Goal: Task Accomplishment & Management: Complete application form

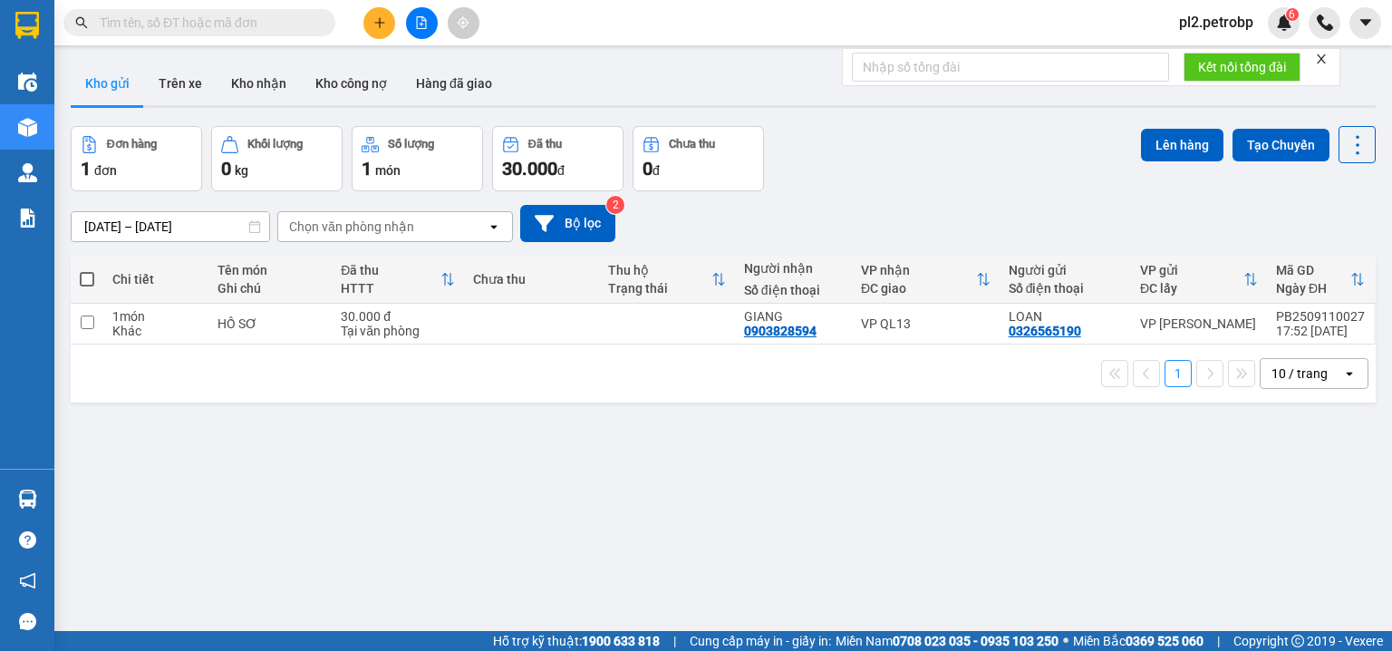
click at [207, 22] on input "text" at bounding box center [207, 23] width 214 height 20
type input "544"
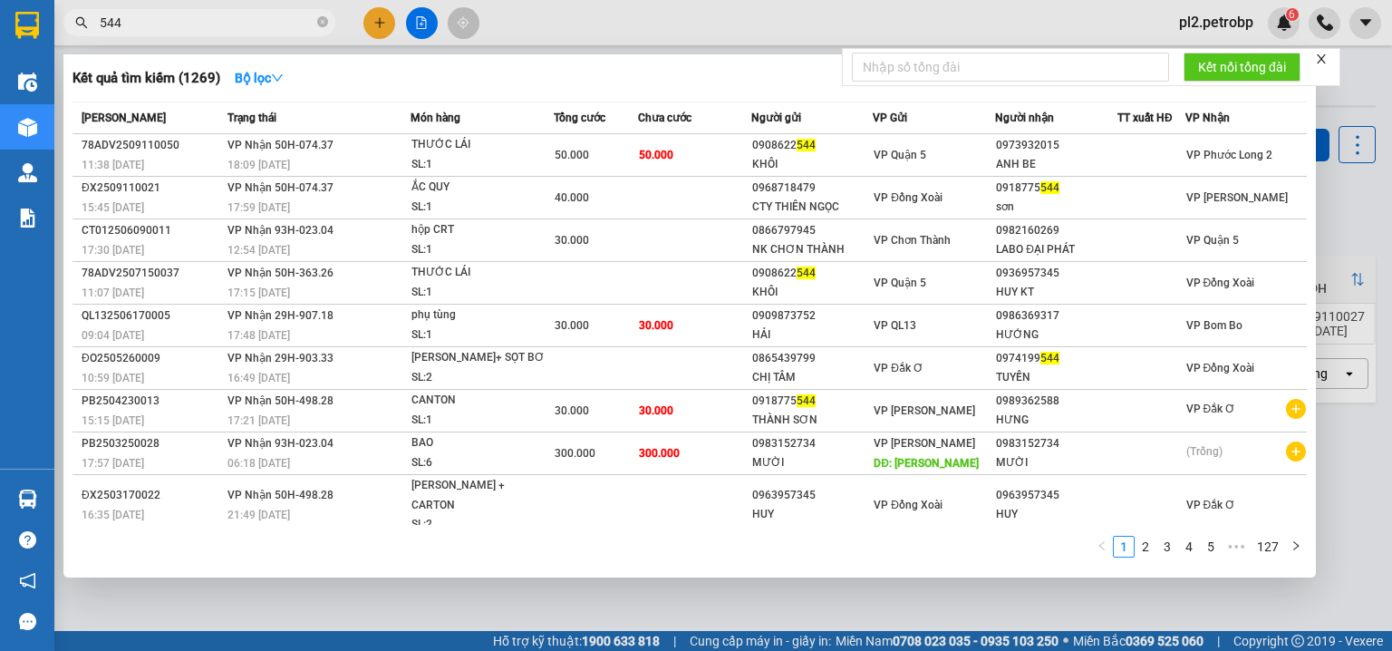
drag, startPoint x: 323, startPoint y: 21, endPoint x: 312, endPoint y: 18, distance: 11.2
click at [322, 19] on icon "close-circle" at bounding box center [322, 21] width 11 height 11
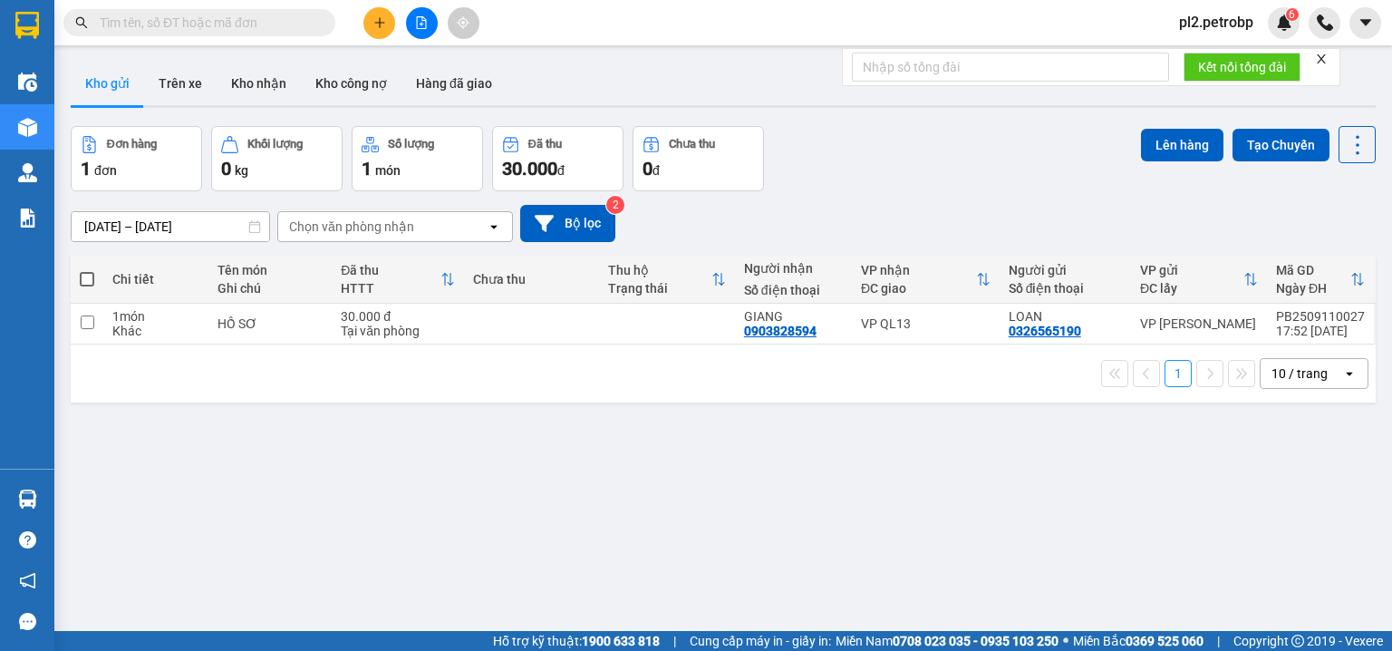
click at [312, 18] on input "text" at bounding box center [207, 23] width 214 height 20
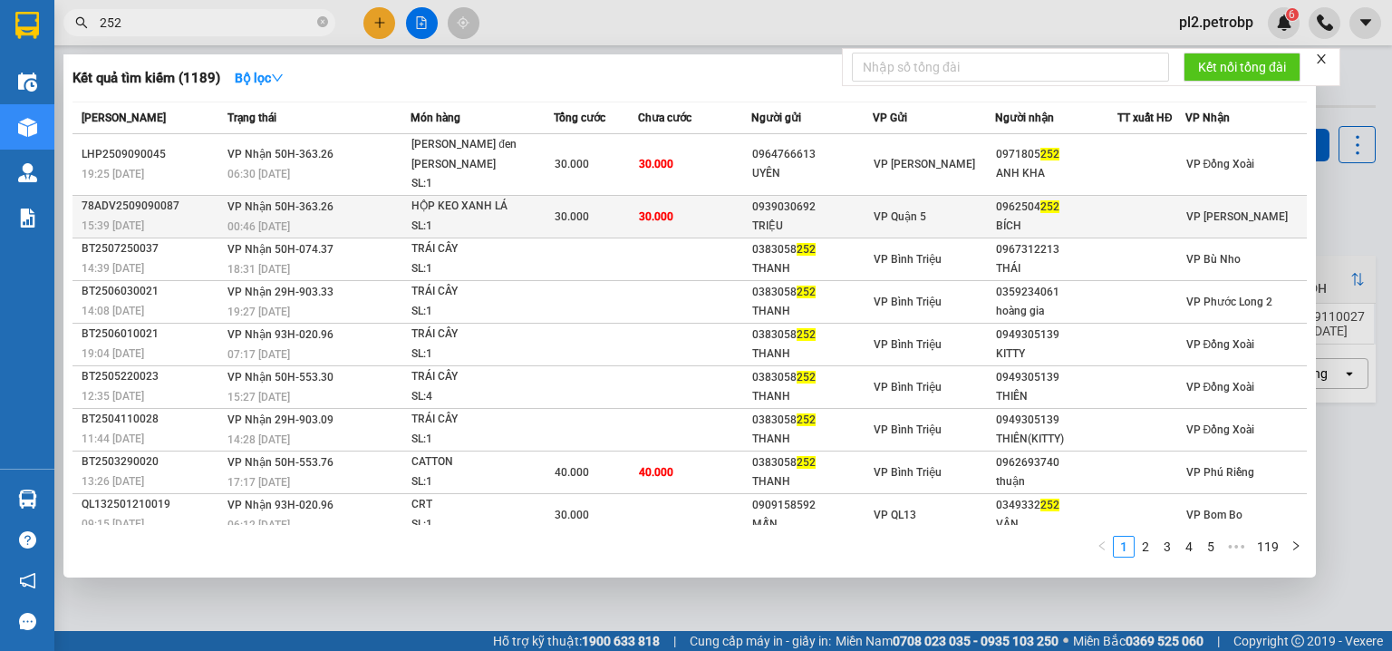
type input "252"
click at [573, 195] on td "30.000" at bounding box center [596, 216] width 84 height 43
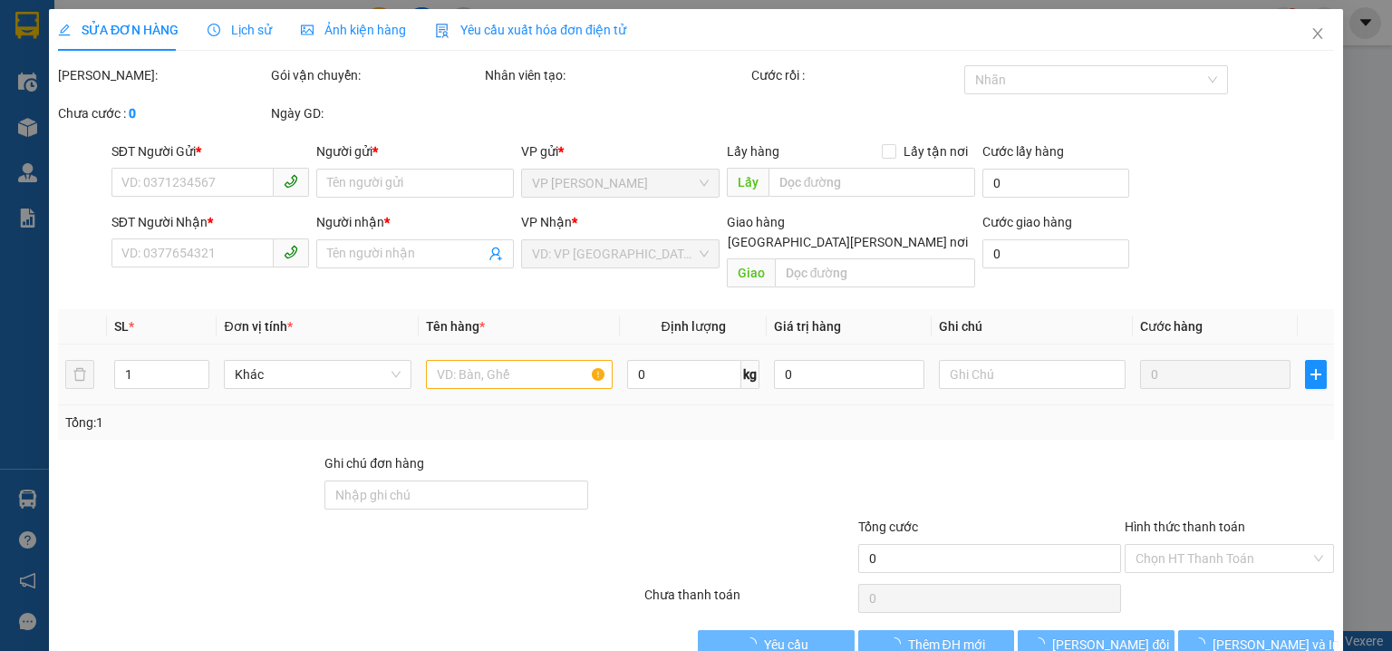
type input "0939030692"
type input "TRIỆU"
type input "0962504252"
type input "BÍCH"
type input "30.000"
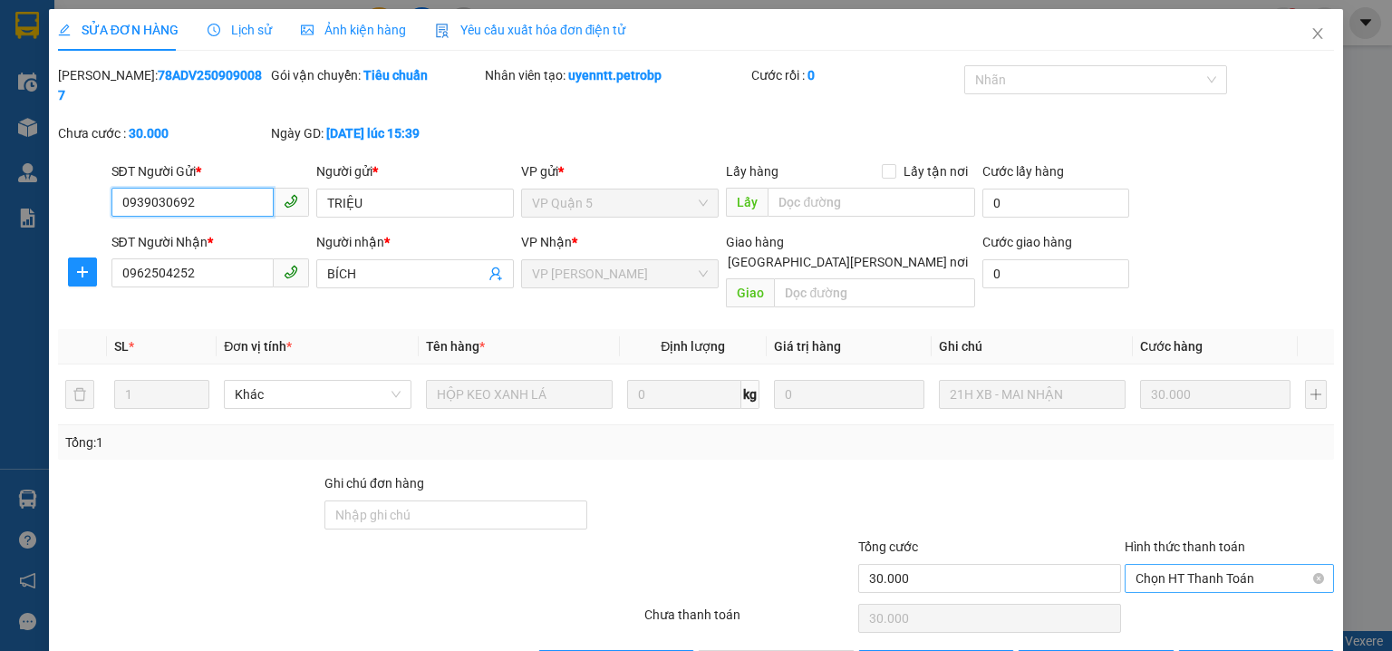
click at [1135, 565] on span "Chọn HT Thanh Toán" at bounding box center [1229, 578] width 188 height 27
drag, startPoint x: 1142, startPoint y: 567, endPoint x: 887, endPoint y: 614, distance: 259.0
click at [1140, 571] on div "Tại văn phòng" at bounding box center [1219, 574] width 187 height 20
type input "0"
click at [826, 650] on span "[PERSON_NAME] và [PERSON_NAME] hàng" at bounding box center [854, 664] width 245 height 20
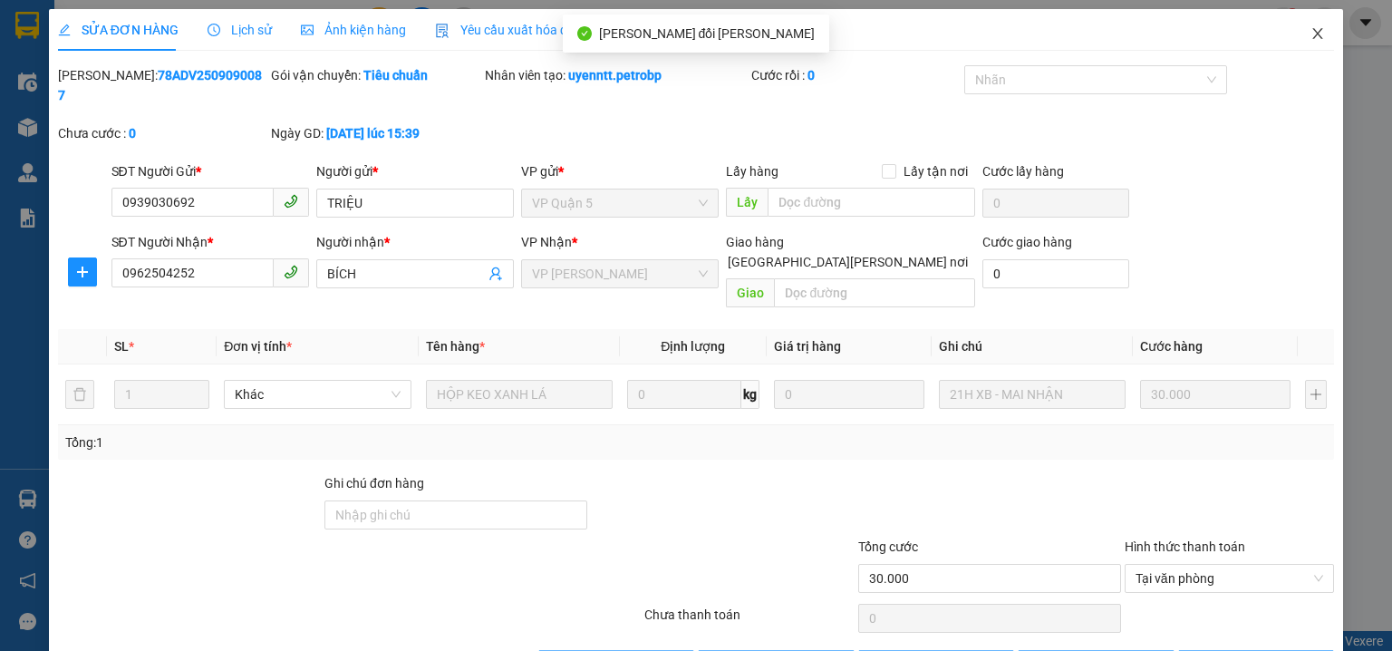
click at [1311, 35] on icon "close" at bounding box center [1317, 33] width 14 height 14
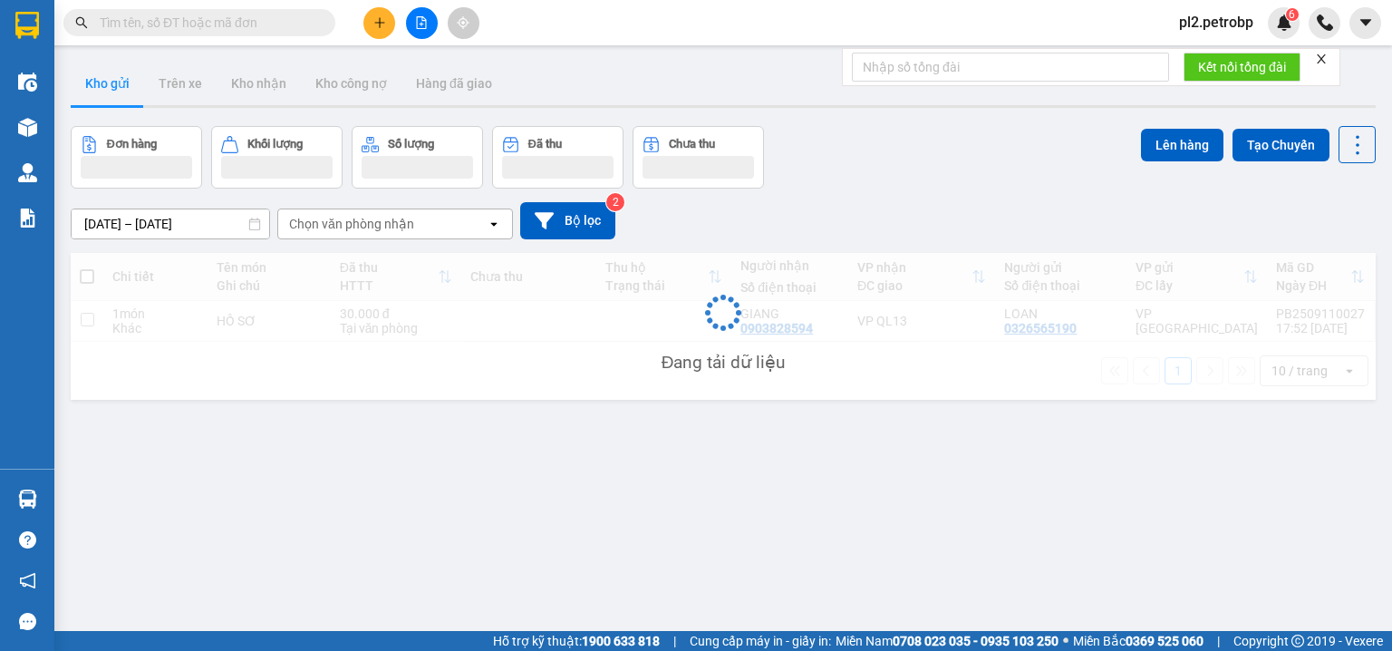
click at [260, 19] on input "text" at bounding box center [207, 23] width 214 height 20
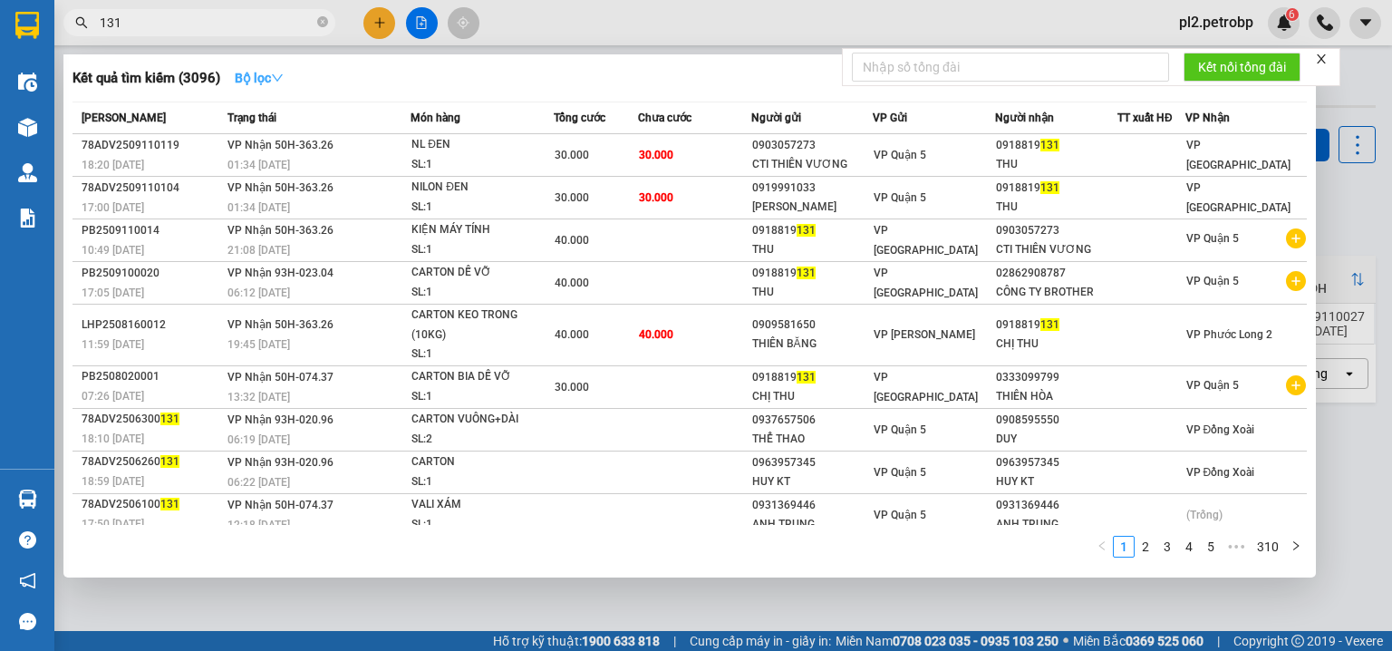
type input "131"
click at [264, 81] on strong "Bộ lọc" at bounding box center [259, 78] width 49 height 14
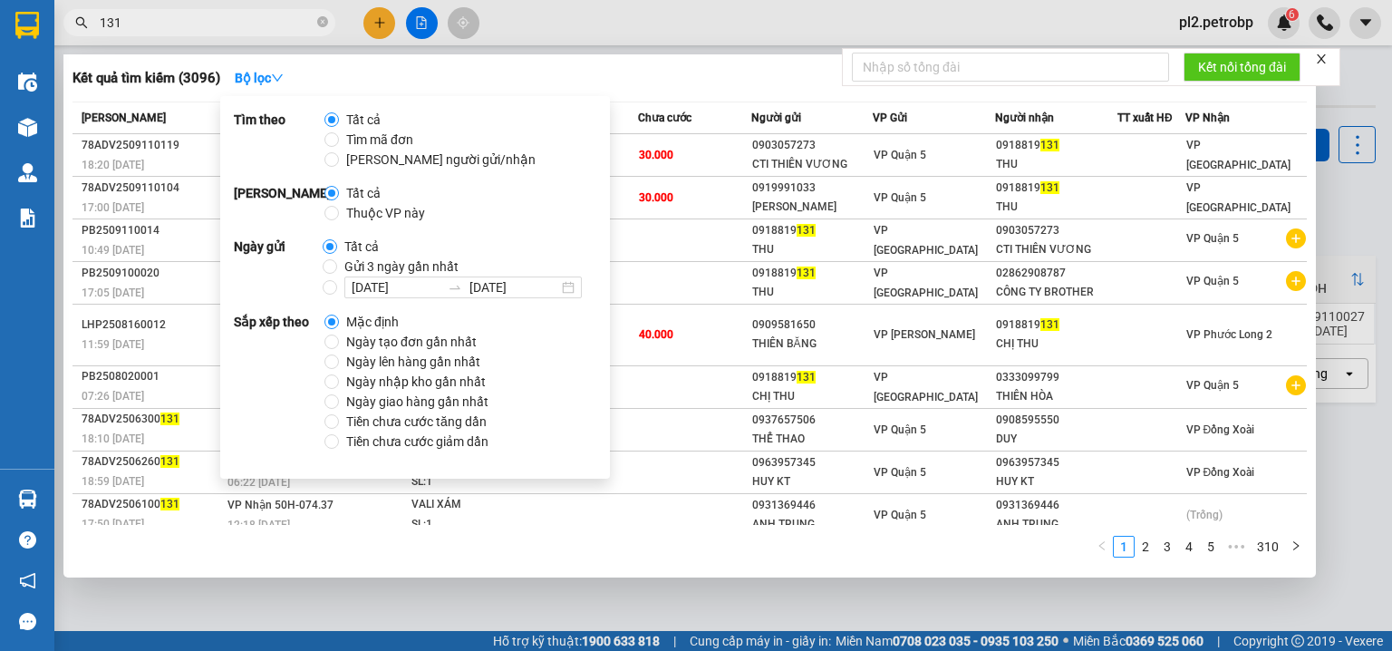
click at [406, 333] on span "Ngày tạo đơn gần nhất" at bounding box center [411, 342] width 145 height 20
click at [339, 334] on input "Ngày tạo đơn gần nhất" at bounding box center [331, 341] width 14 height 14
radio input "true"
radio input "false"
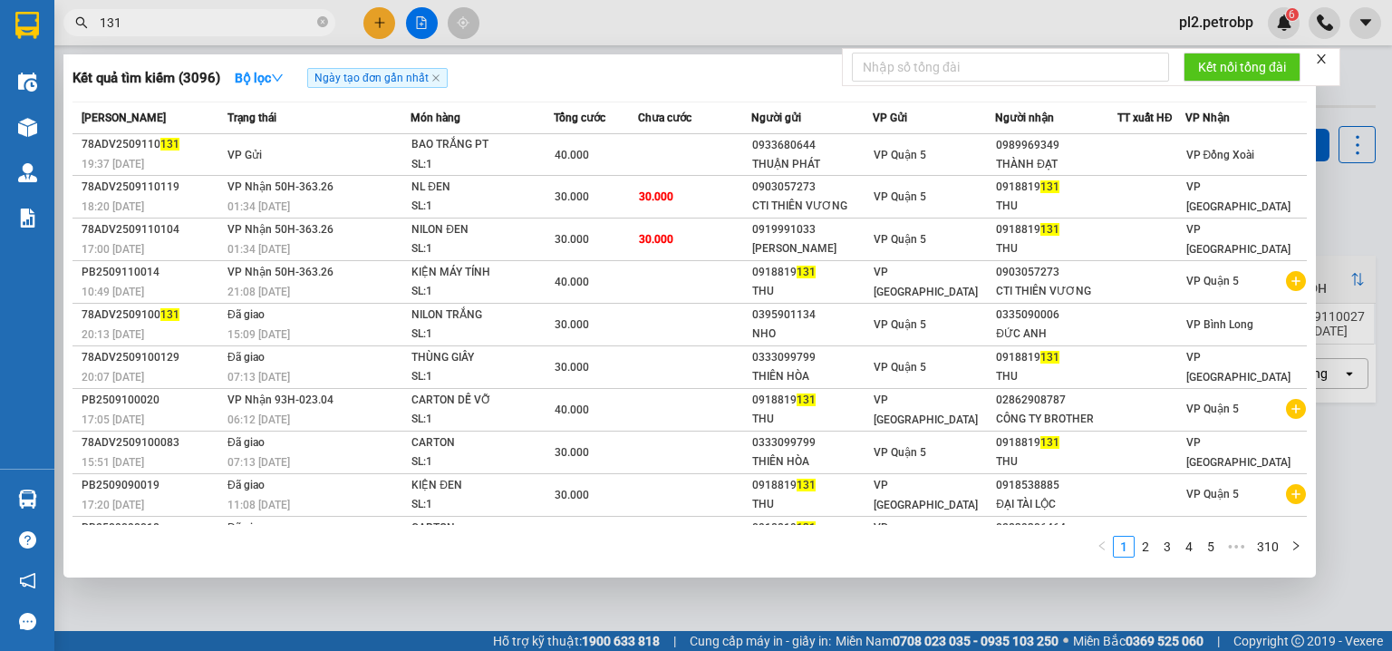
click at [657, 17] on div at bounding box center [696, 325] width 1392 height 651
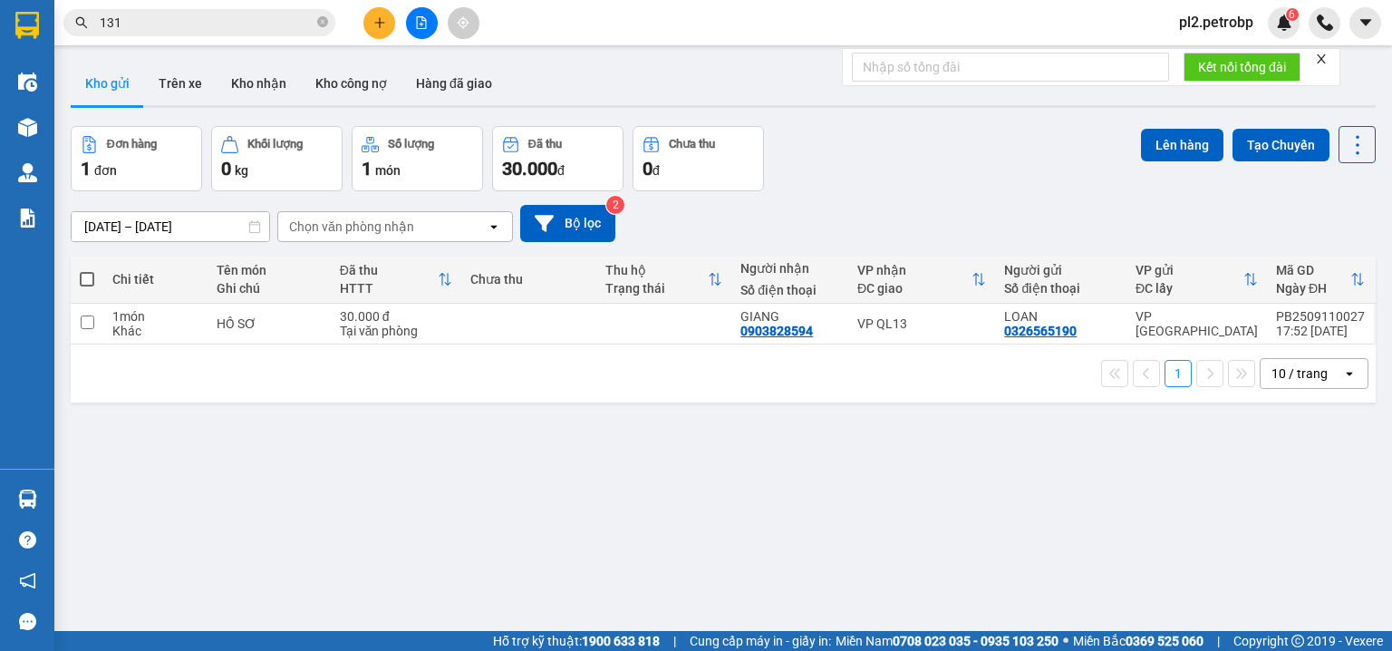
click at [246, 22] on input "131" at bounding box center [207, 23] width 214 height 20
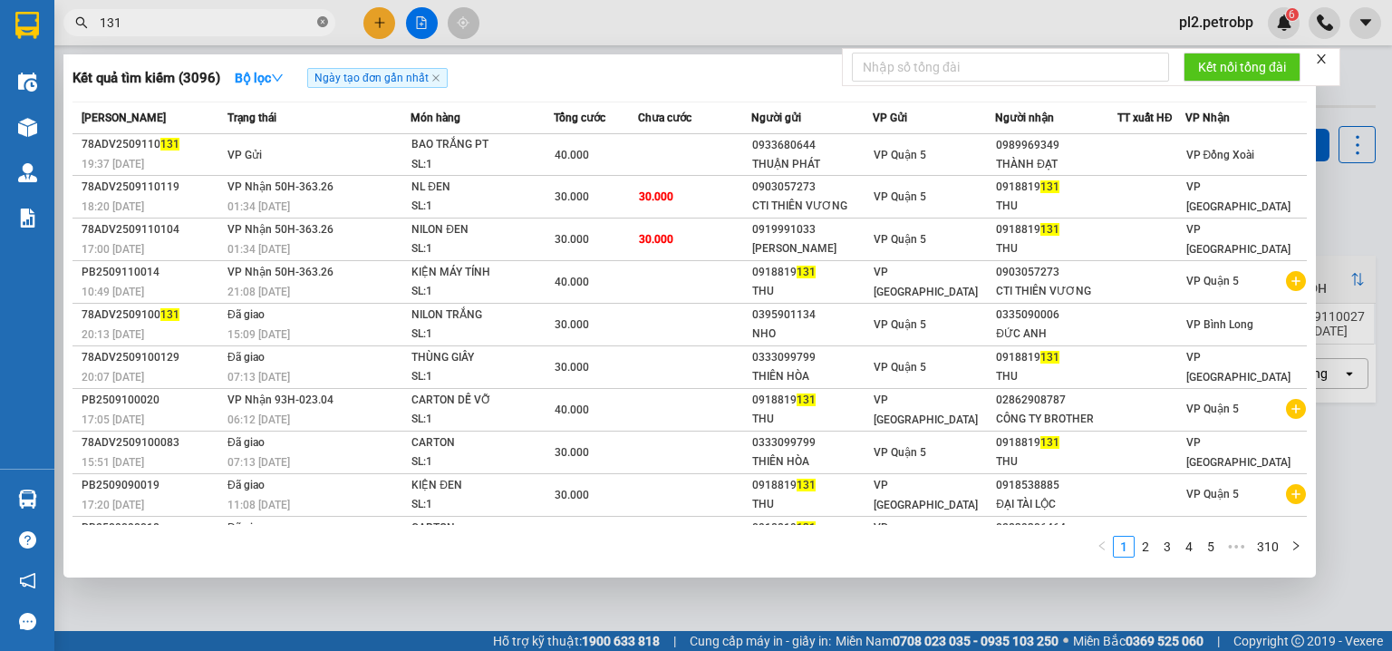
click at [323, 21] on icon "close-circle" at bounding box center [322, 21] width 11 height 11
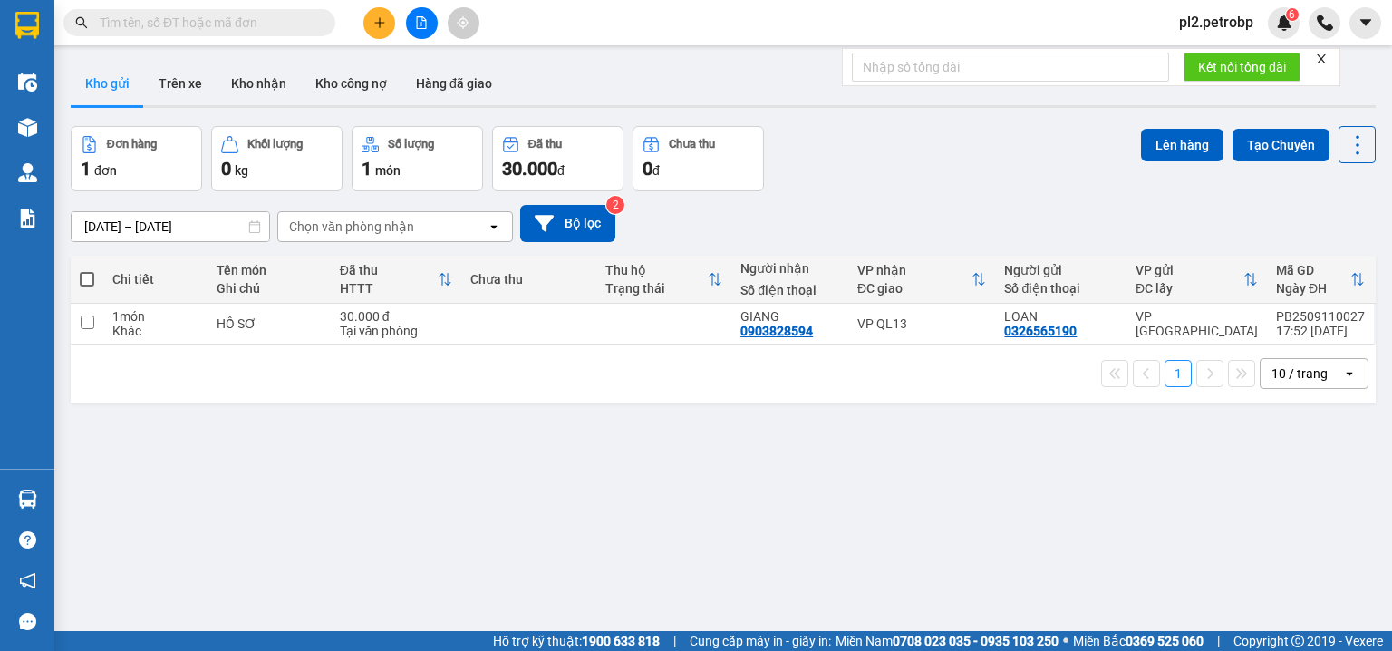
click at [286, 24] on input "text" at bounding box center [207, 23] width 214 height 20
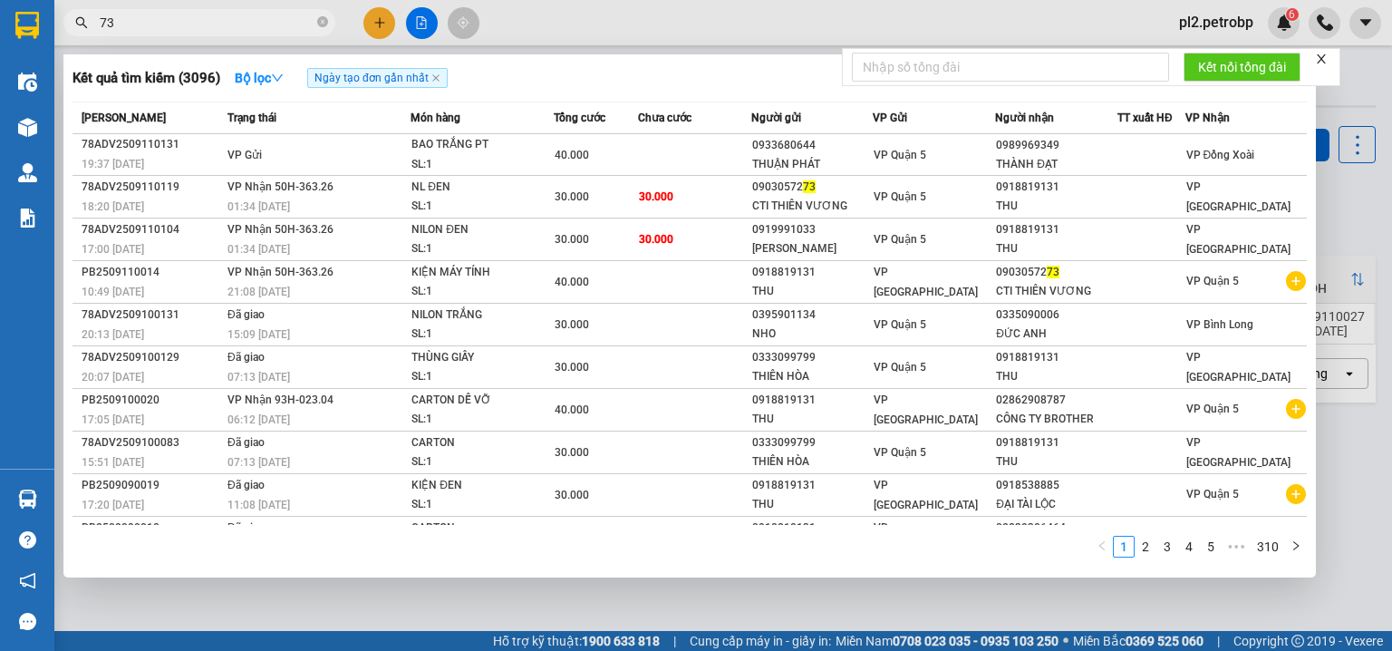
type input "734"
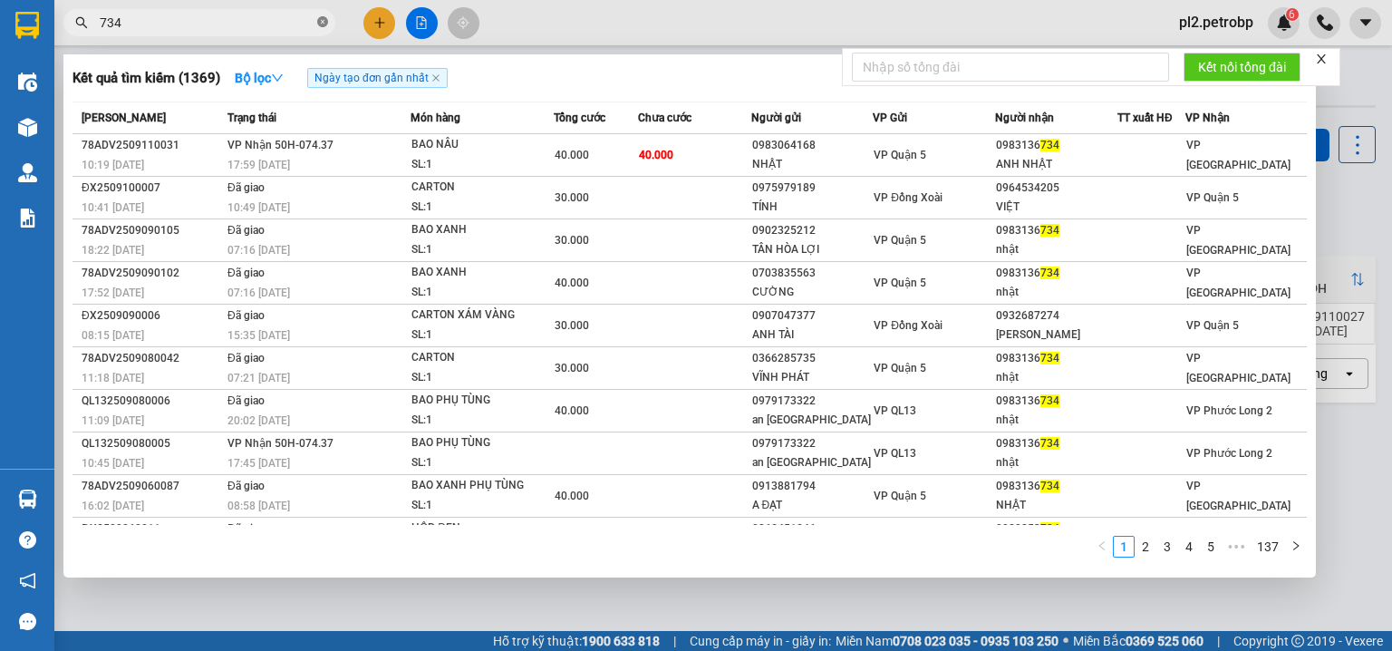
click at [324, 20] on icon "close-circle" at bounding box center [322, 21] width 11 height 11
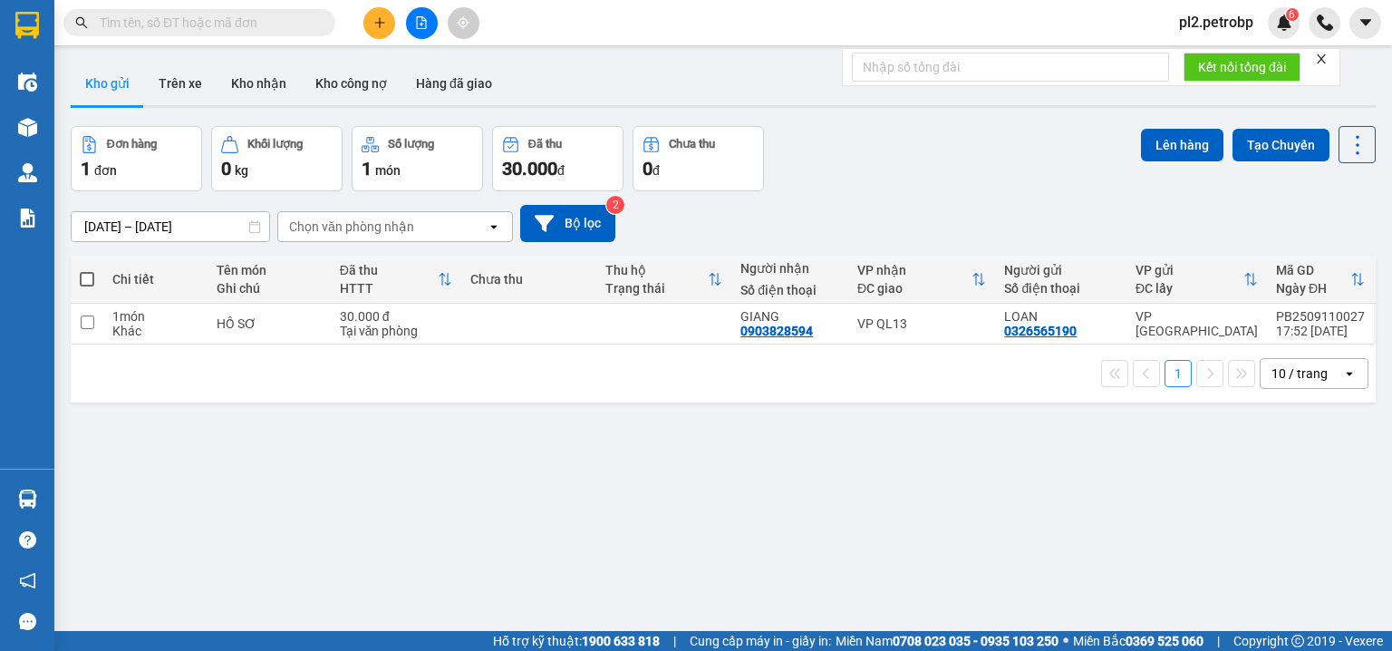
click at [294, 18] on input "text" at bounding box center [207, 23] width 214 height 20
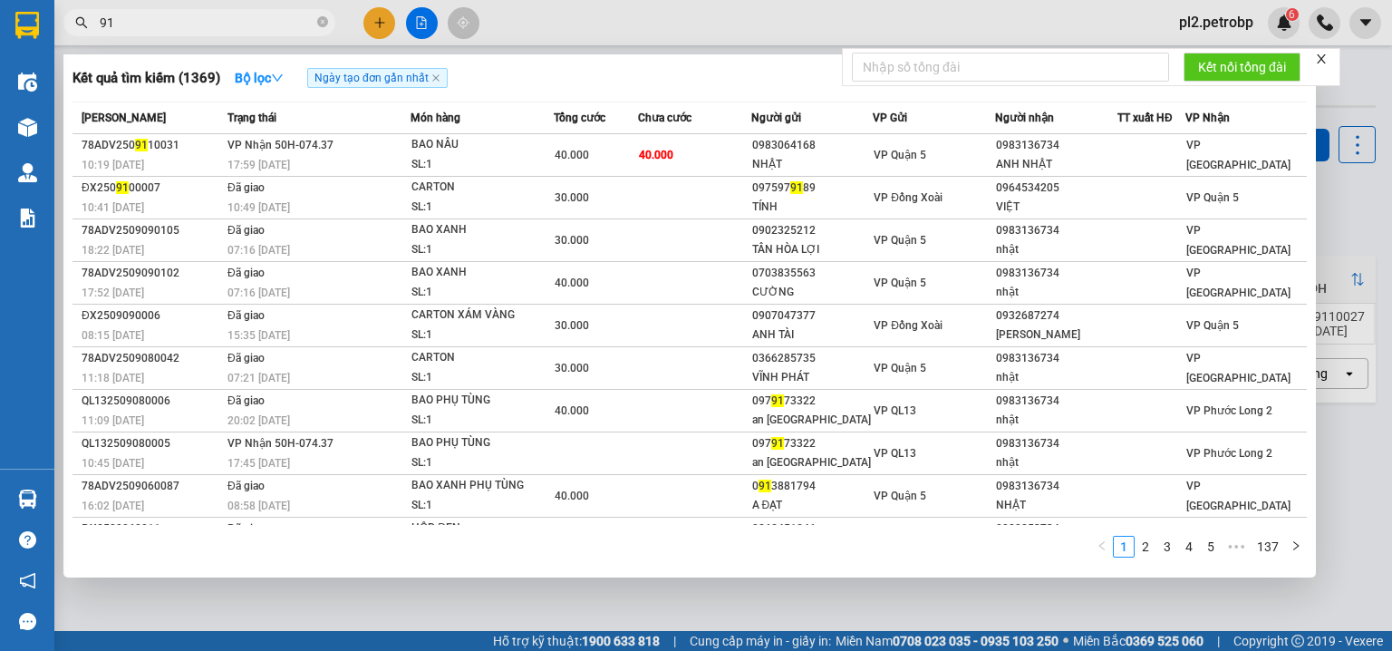
type input "913"
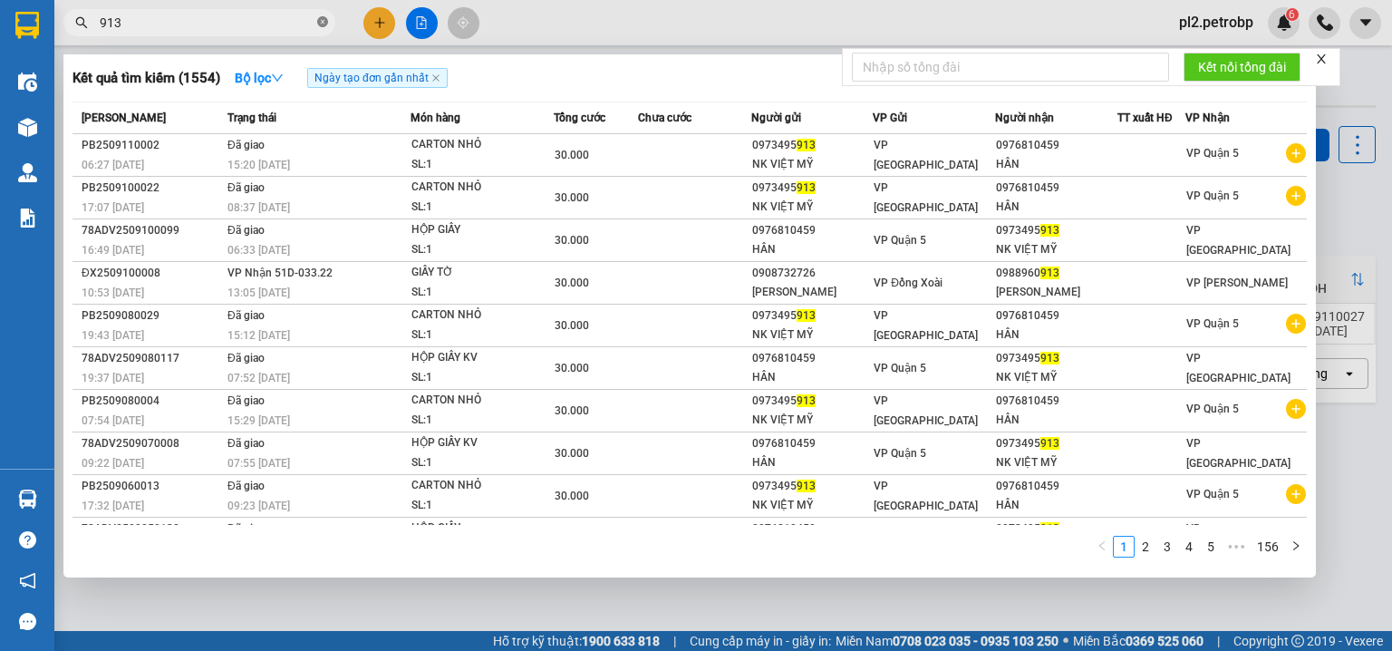
click at [323, 25] on icon "close-circle" at bounding box center [322, 21] width 11 height 11
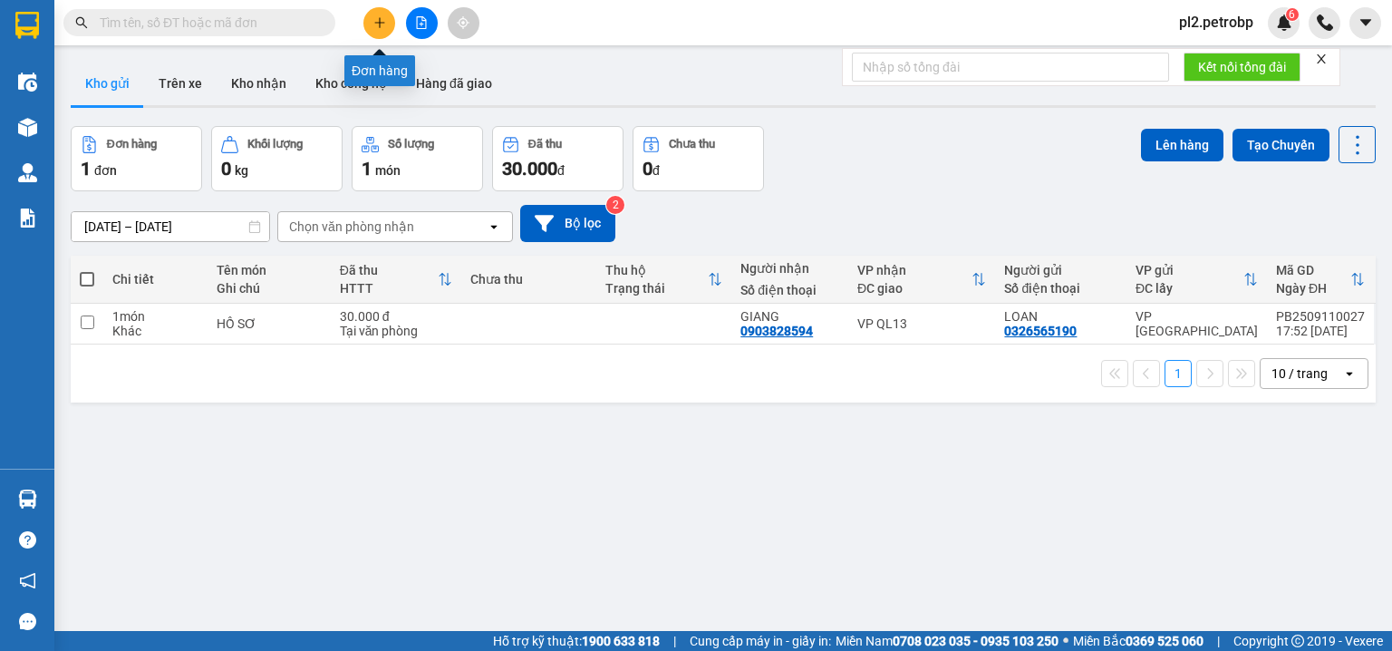
click at [373, 18] on icon "plus" at bounding box center [379, 22] width 13 height 13
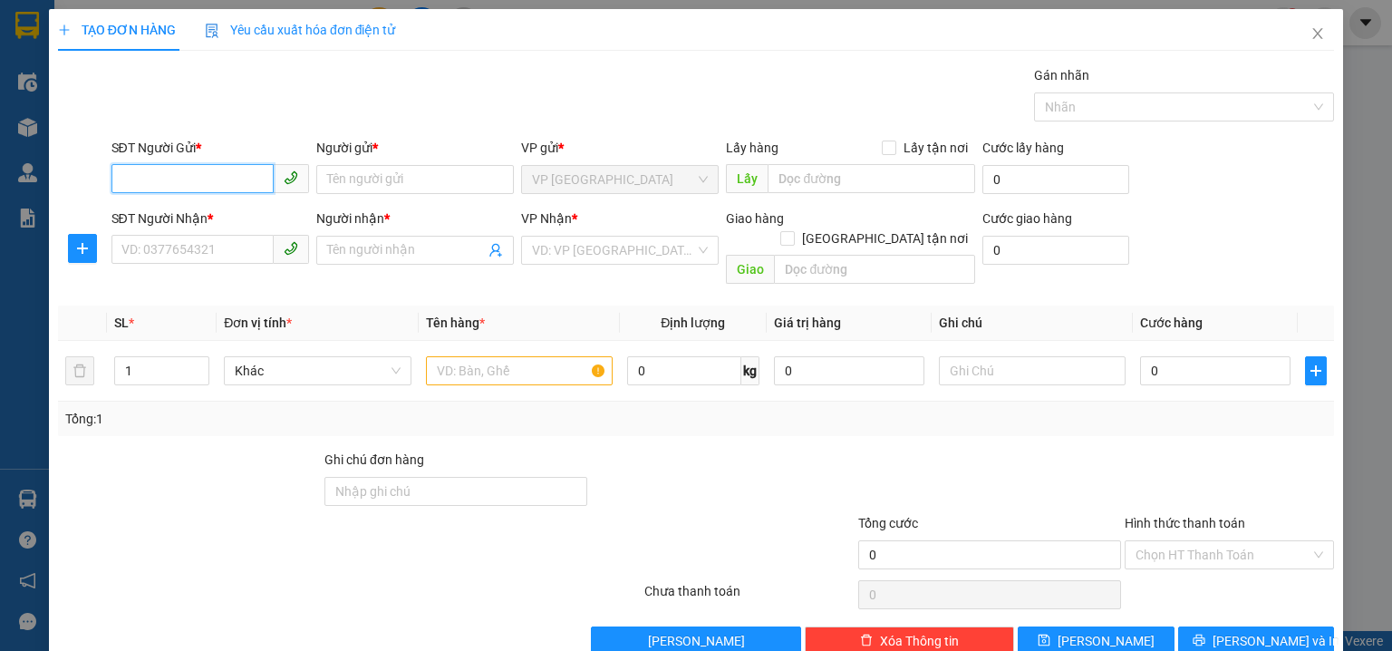
click at [198, 177] on input "SĐT Người Gửi *" at bounding box center [192, 178] width 162 height 29
click at [193, 223] on div "0973495913 - NK VIỆT MỸ" at bounding box center [233, 215] width 224 height 20
type input "0973495913"
type input "NK VIỆT MỸ"
type input "0976810459"
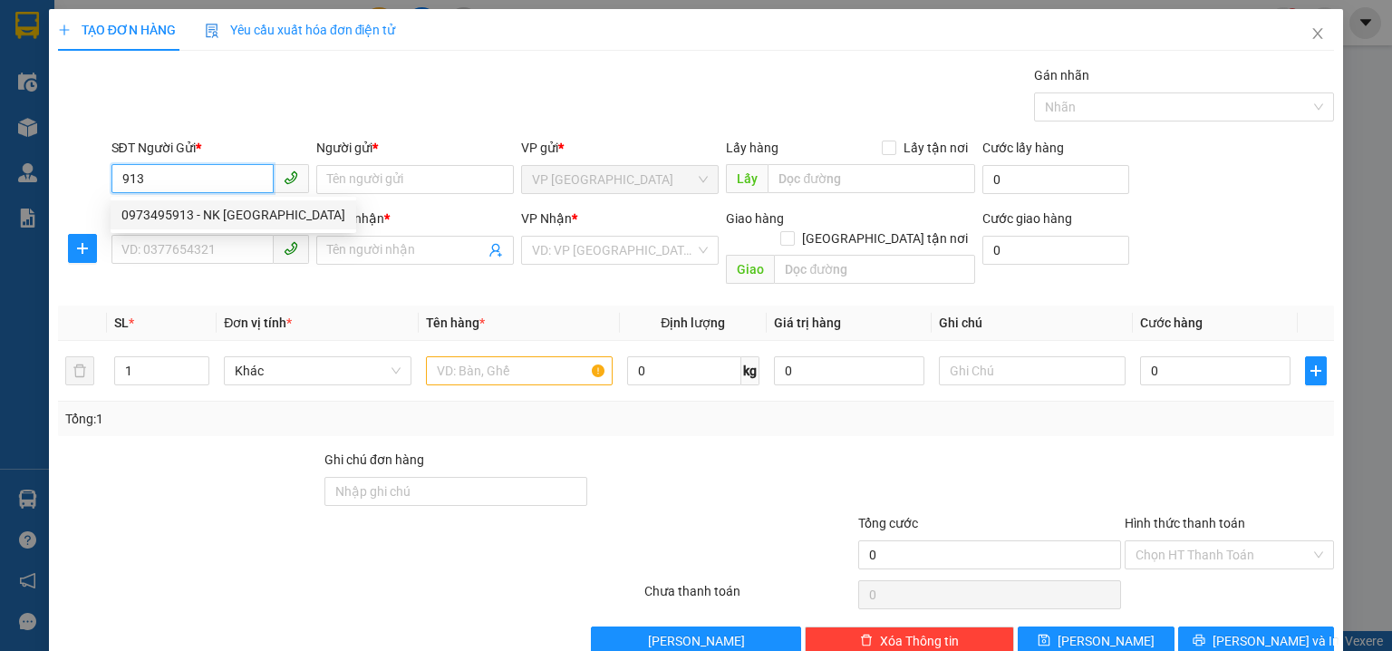
type input "HÂN"
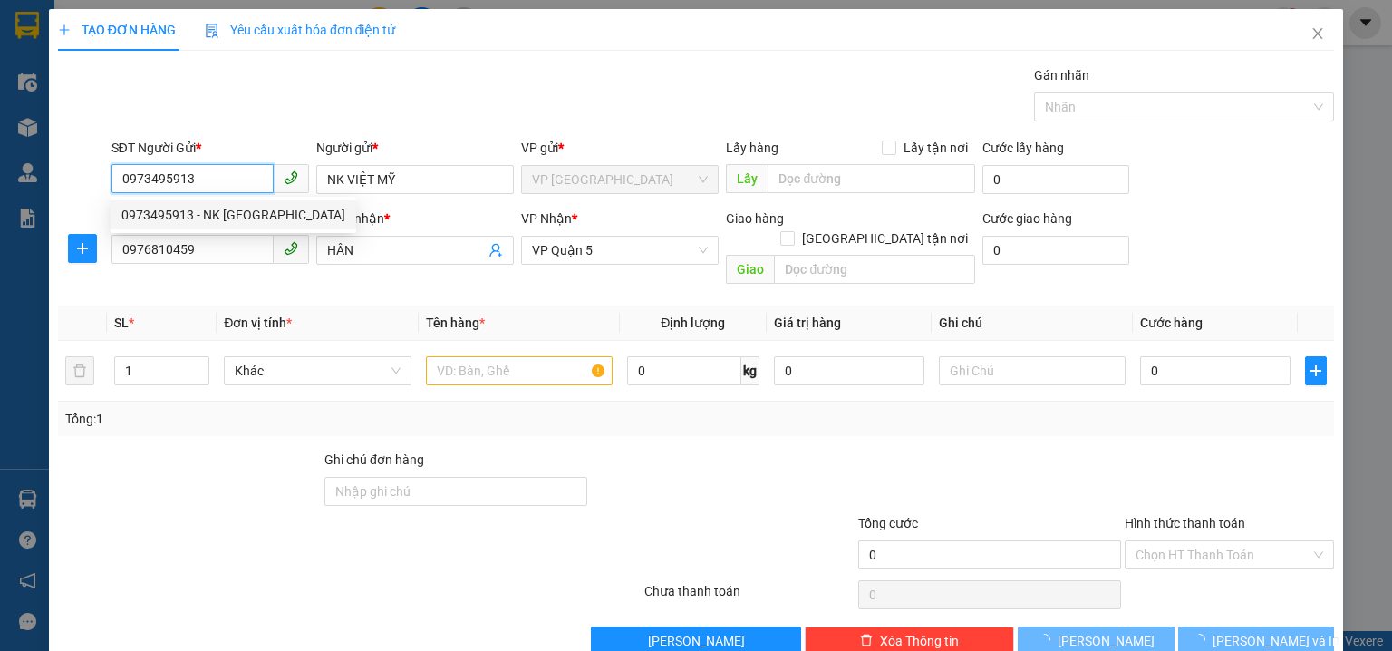
type input "30.000"
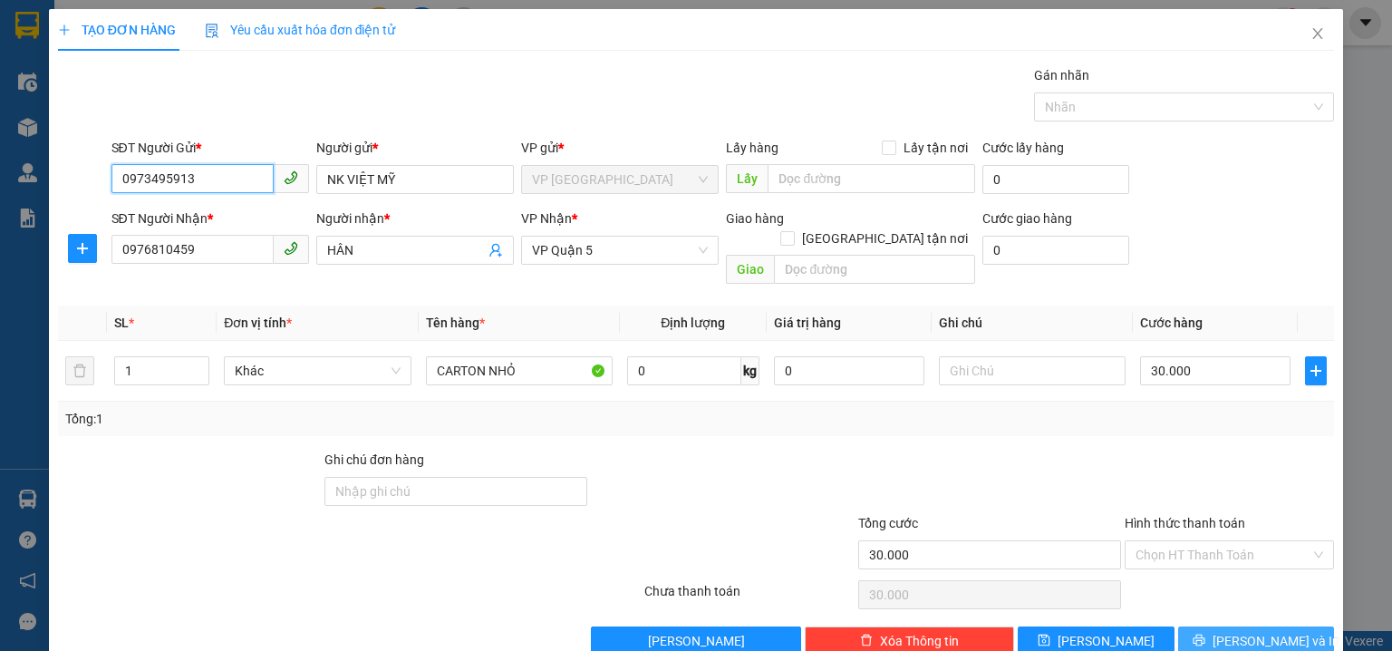
type input "0973495913"
click at [1205, 626] on button "[PERSON_NAME] và In" at bounding box center [1256, 640] width 157 height 29
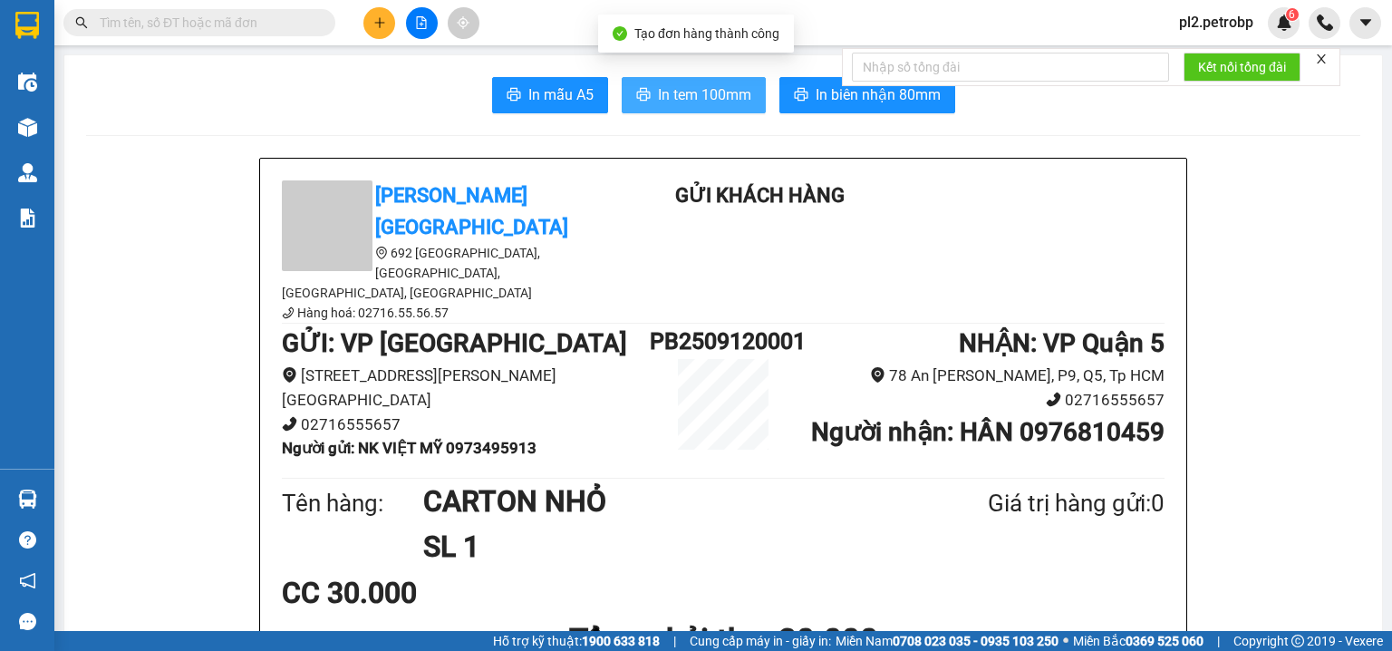
drag, startPoint x: 720, startPoint y: 92, endPoint x: 925, endPoint y: 7, distance: 221.8
click at [721, 90] on span "In tem 100mm" at bounding box center [704, 94] width 93 height 23
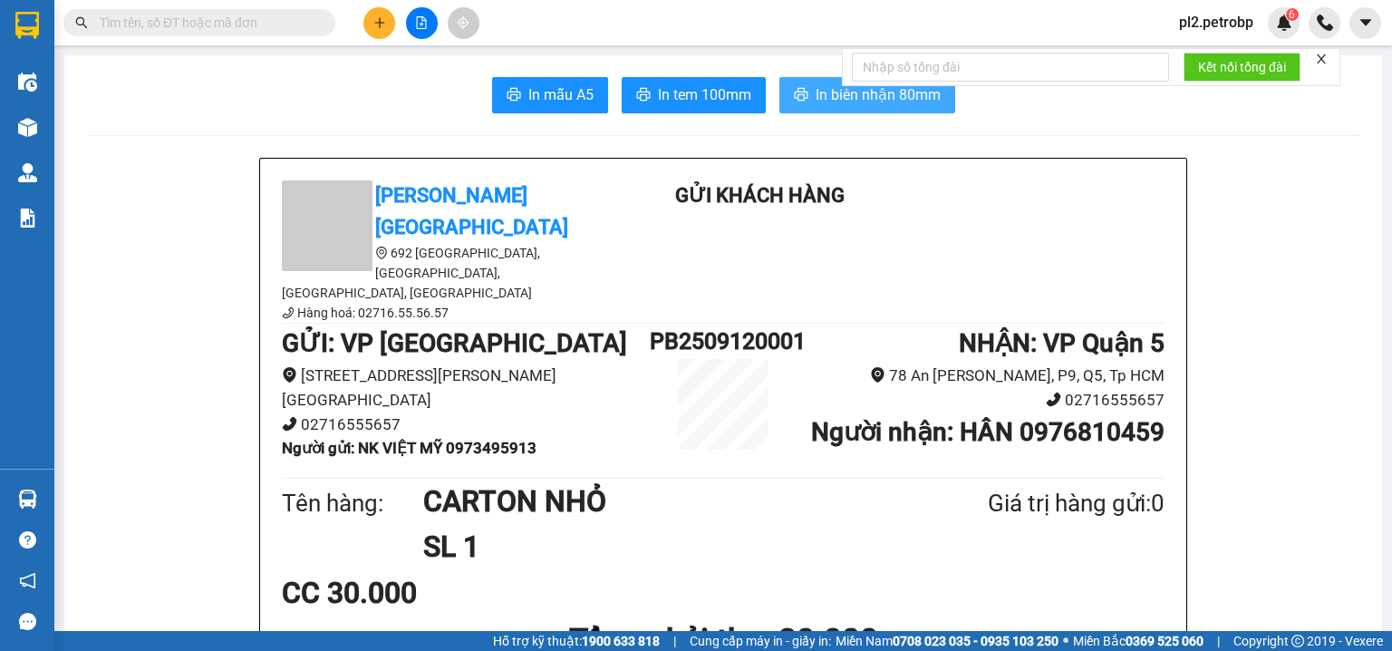
click at [808, 96] on button "In biên nhận 80mm" at bounding box center [867, 95] width 176 height 36
click at [689, 92] on span "In tem 100mm" at bounding box center [704, 94] width 93 height 23
click at [294, 18] on input "text" at bounding box center [207, 23] width 214 height 20
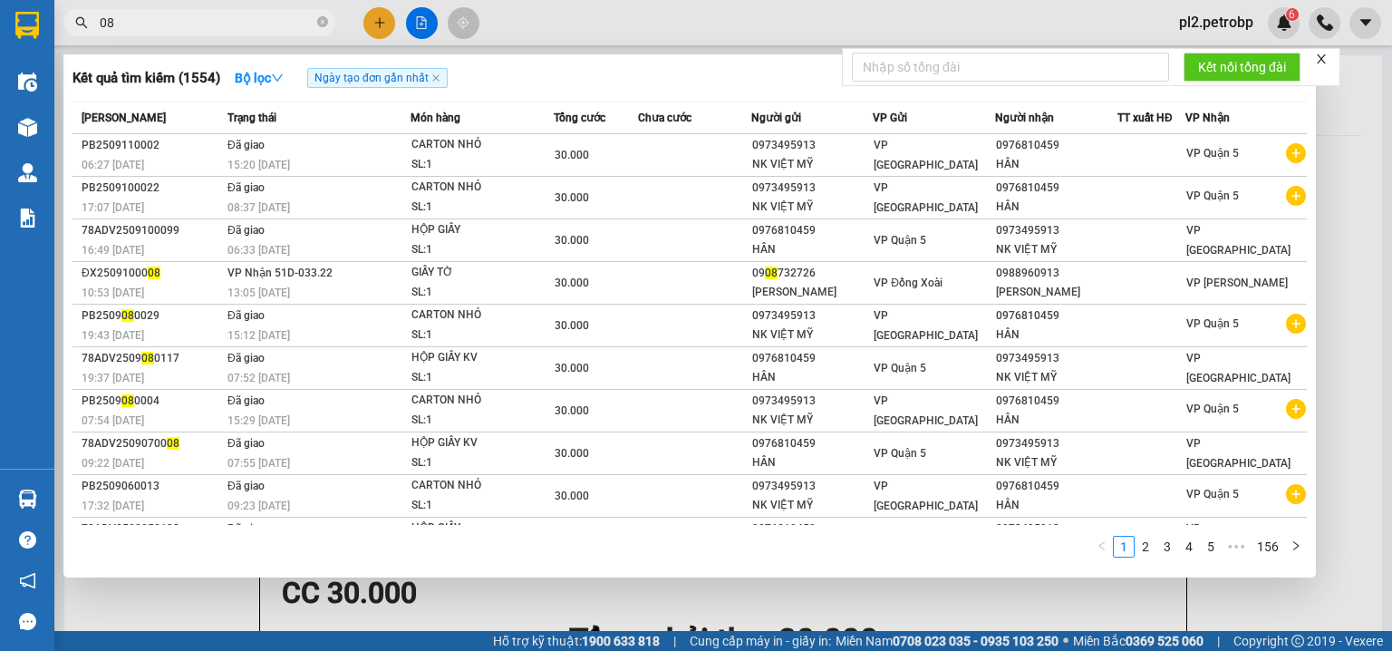
type input "086"
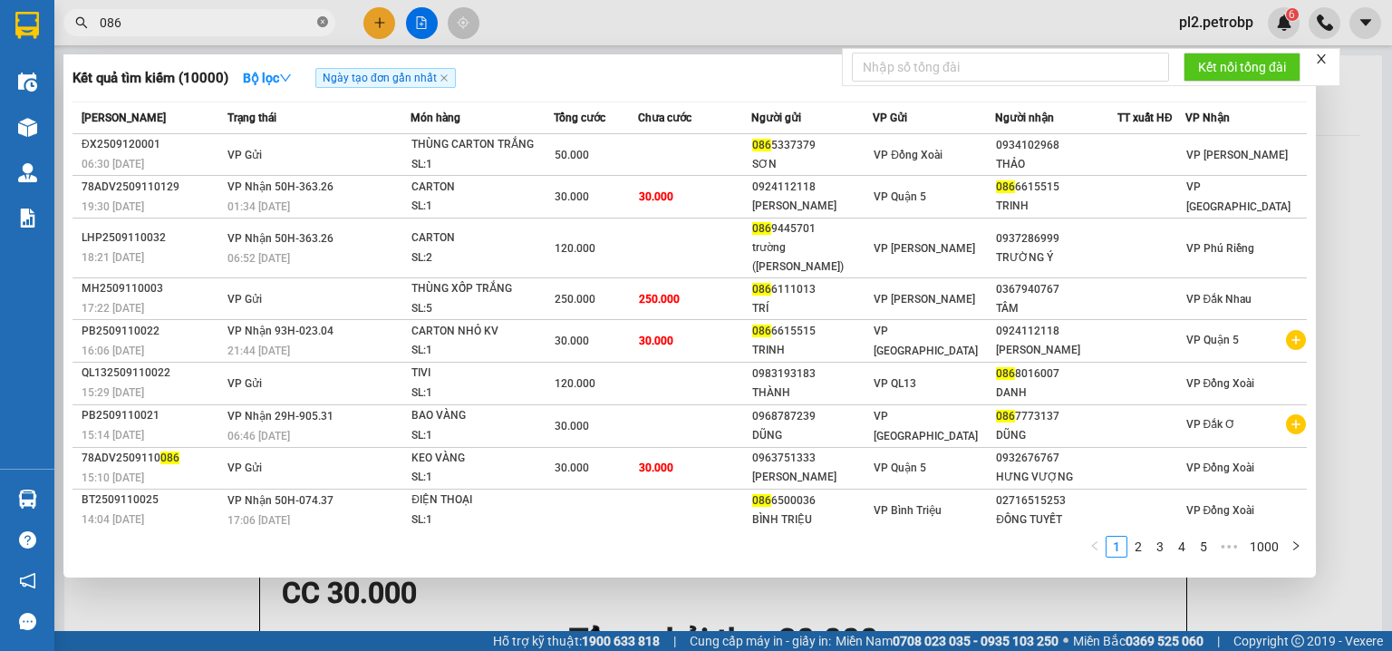
click at [325, 19] on icon "close-circle" at bounding box center [322, 21] width 11 height 11
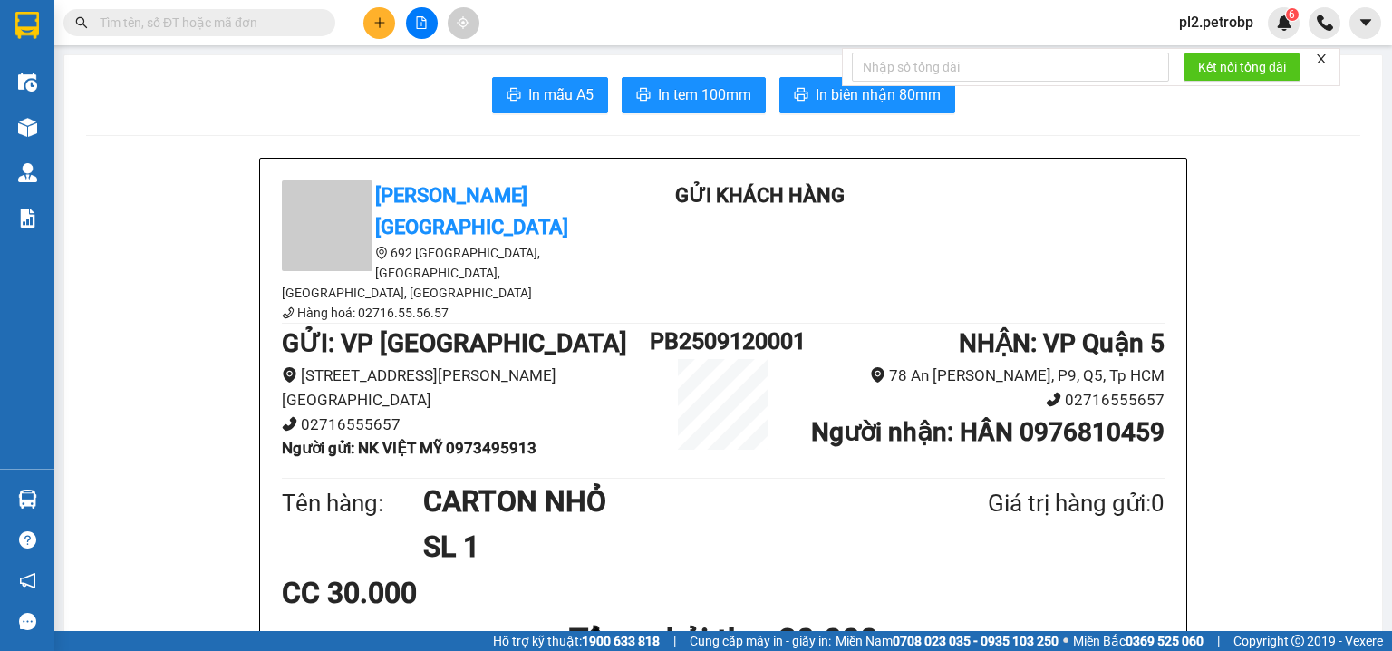
click at [274, 24] on input "text" at bounding box center [207, 23] width 214 height 20
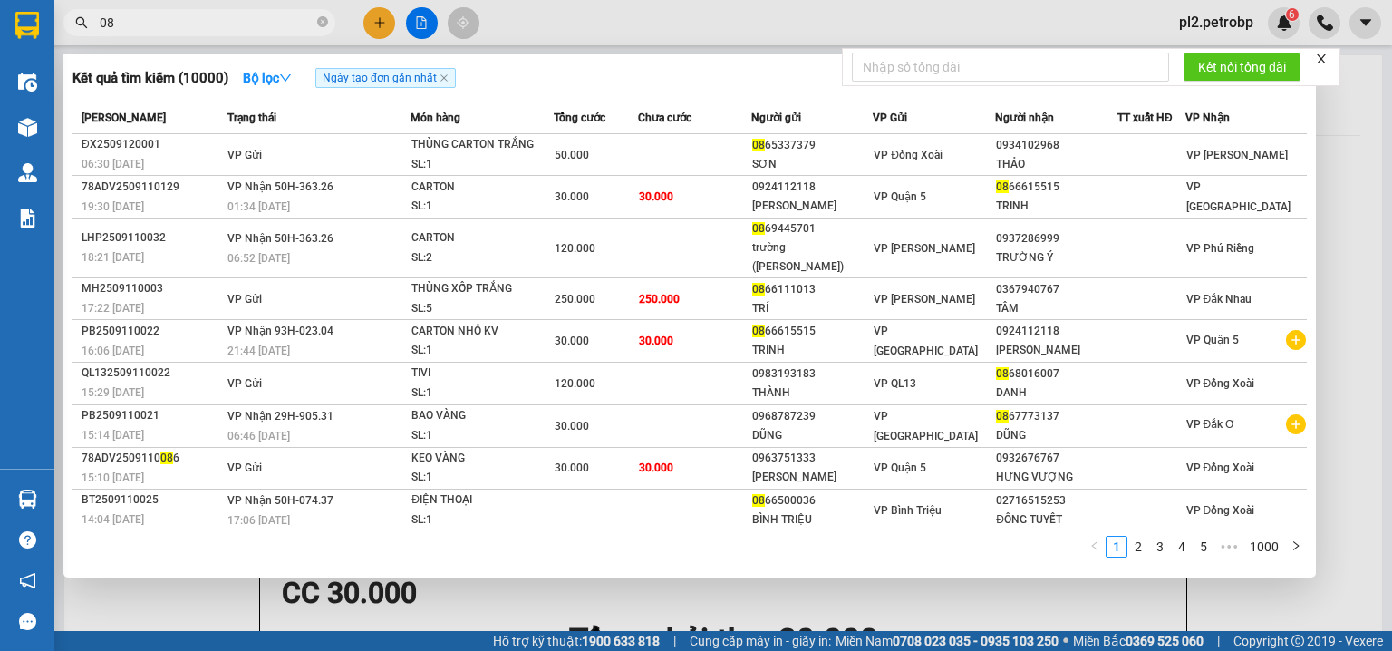
type input "086"
click at [321, 18] on icon "close-circle" at bounding box center [322, 21] width 11 height 11
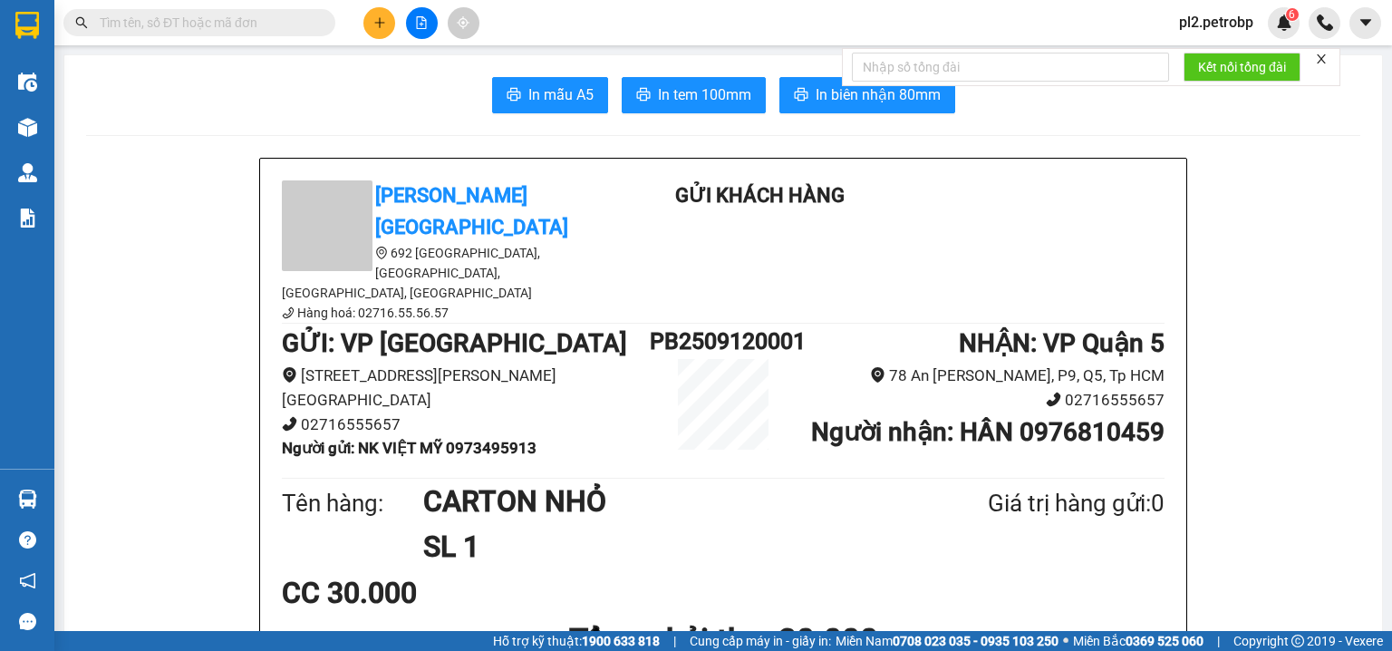
click at [306, 16] on input "text" at bounding box center [207, 23] width 214 height 20
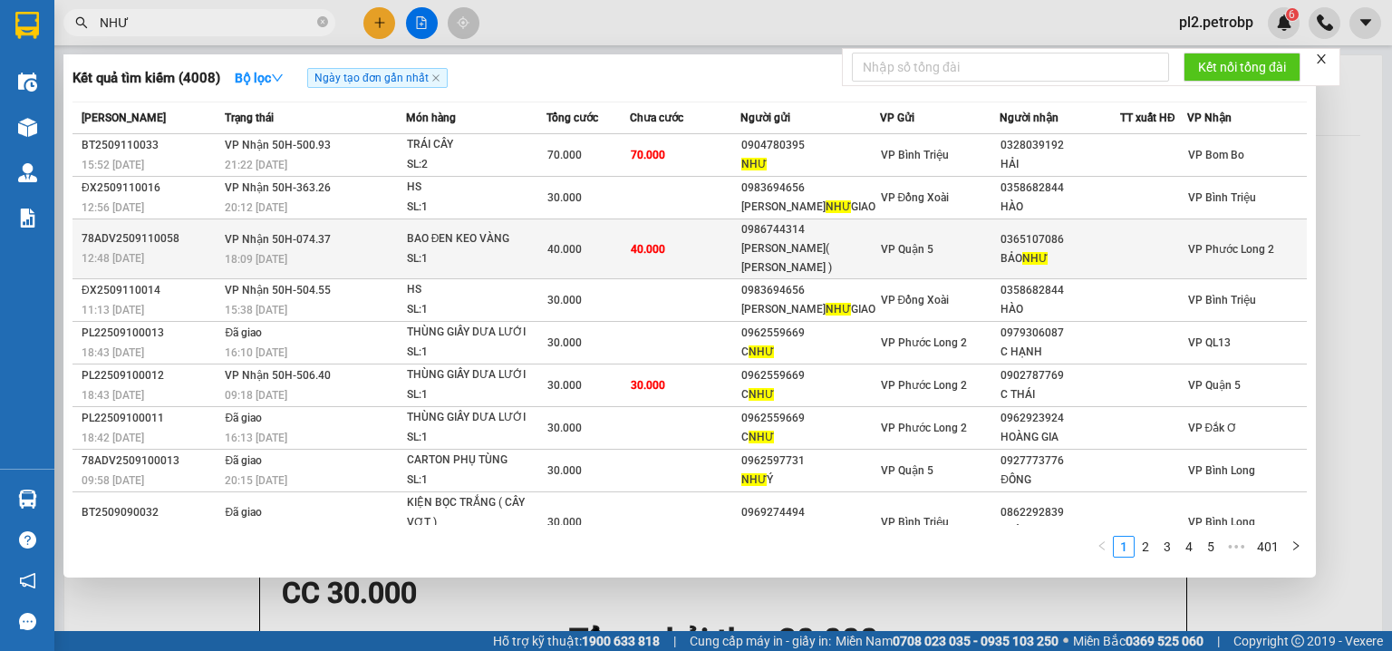
type input "NHƯ"
click at [794, 272] on div "MINH CHÂU( HỒNG ĐIỆP )" at bounding box center [809, 258] width 137 height 38
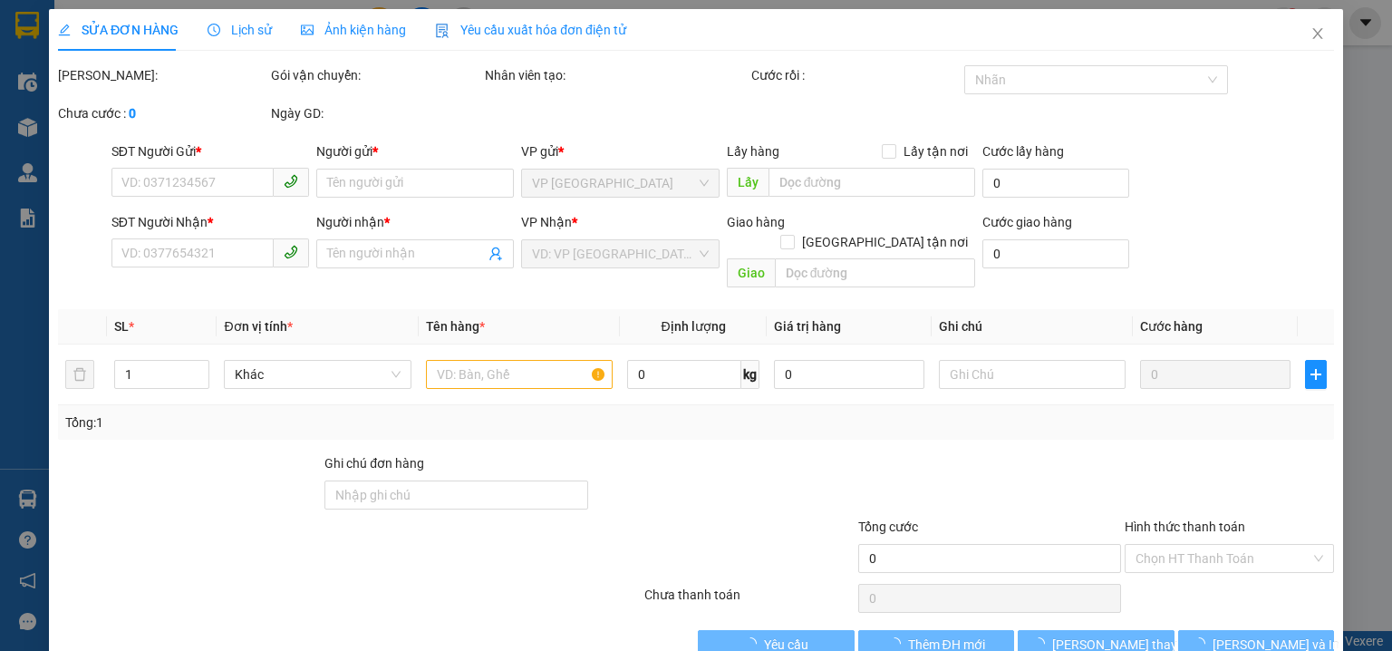
type input "0986744314"
type input "MINH CHÂU( HỒNG ĐIỆP )"
type input "0365107086"
type input "BẢO NHƯ"
type input "40.000"
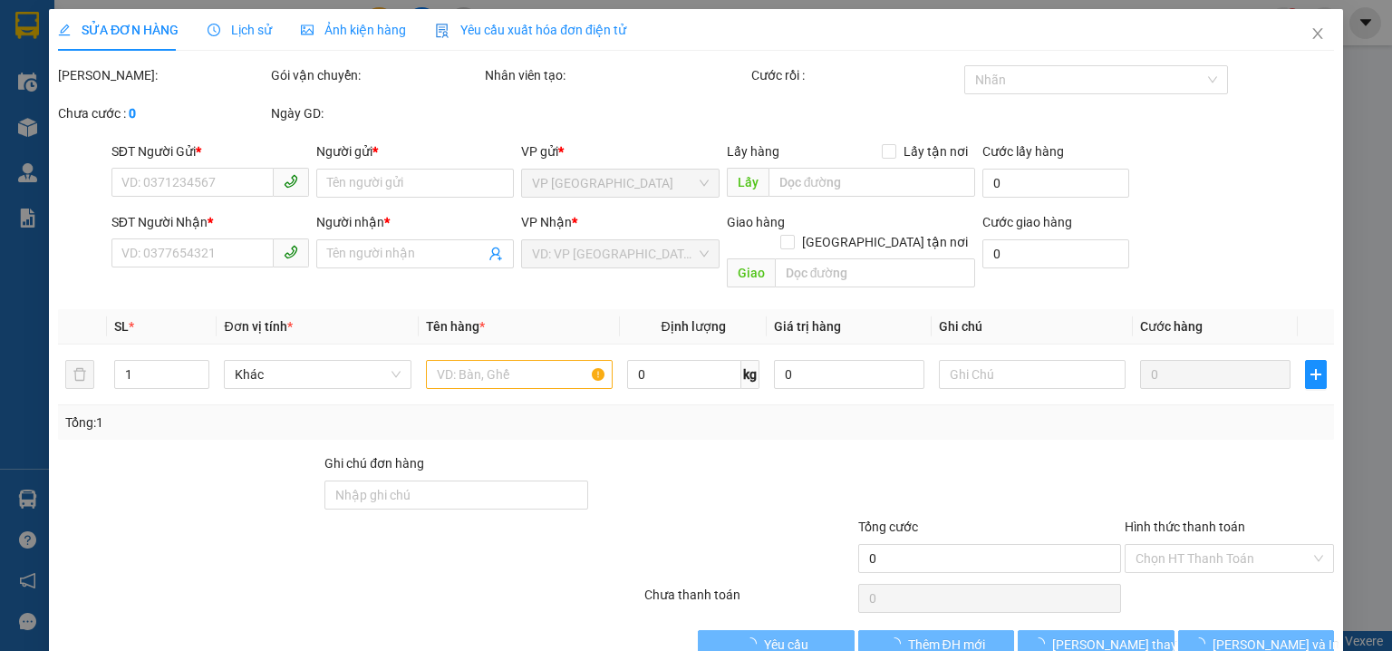
type input "40.000"
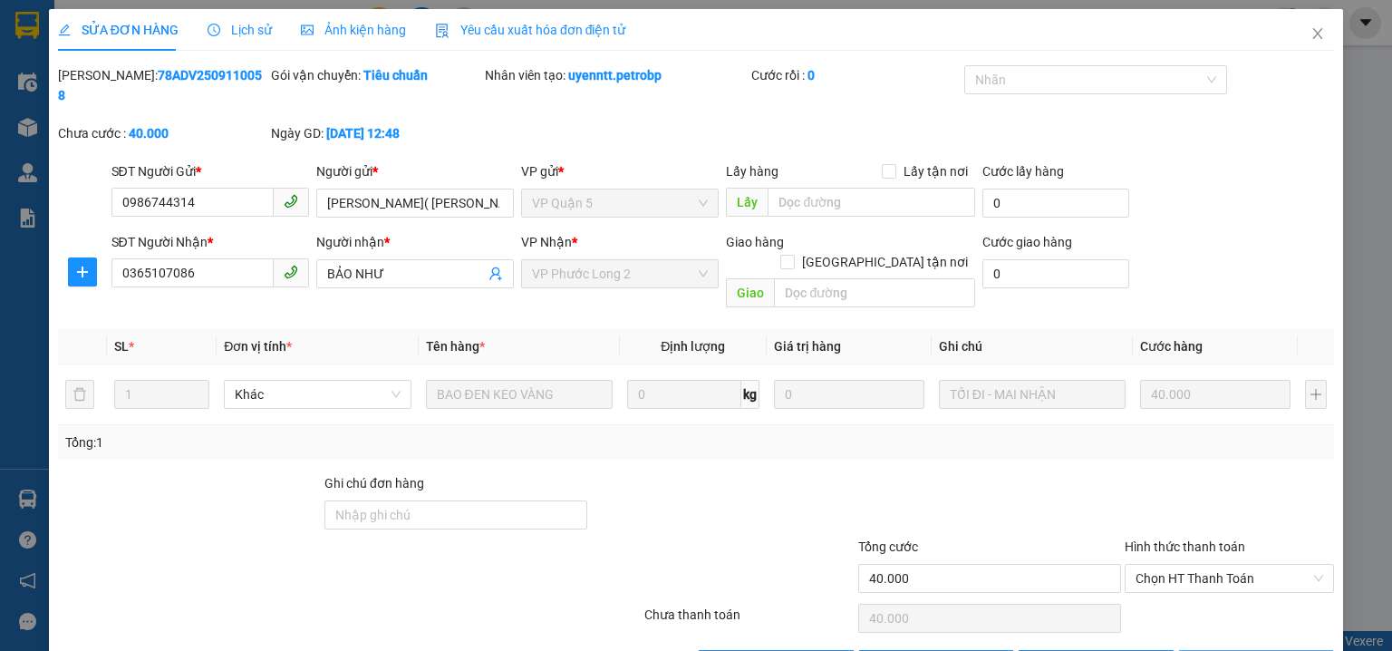
drag, startPoint x: 1276, startPoint y: 626, endPoint x: 1269, endPoint y: 615, distance: 13.1
click at [1276, 650] on span "[PERSON_NAME] và In" at bounding box center [1275, 664] width 127 height 20
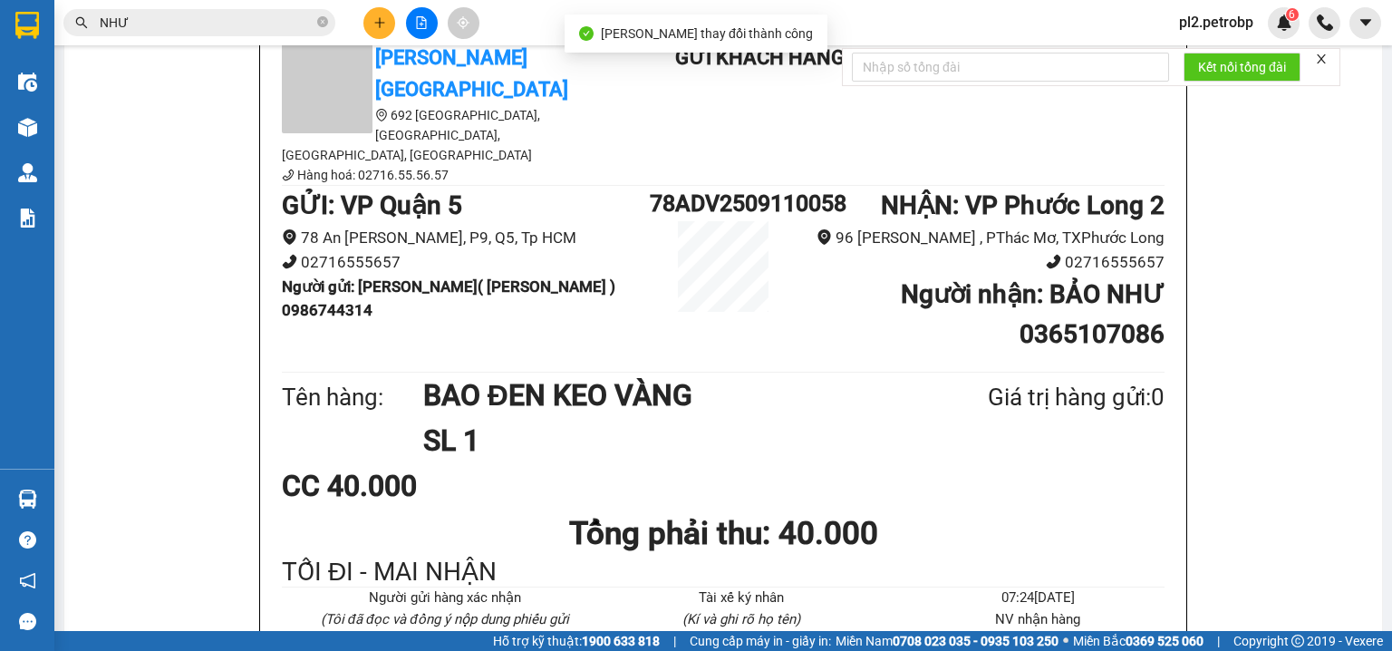
scroll to position [145, 0]
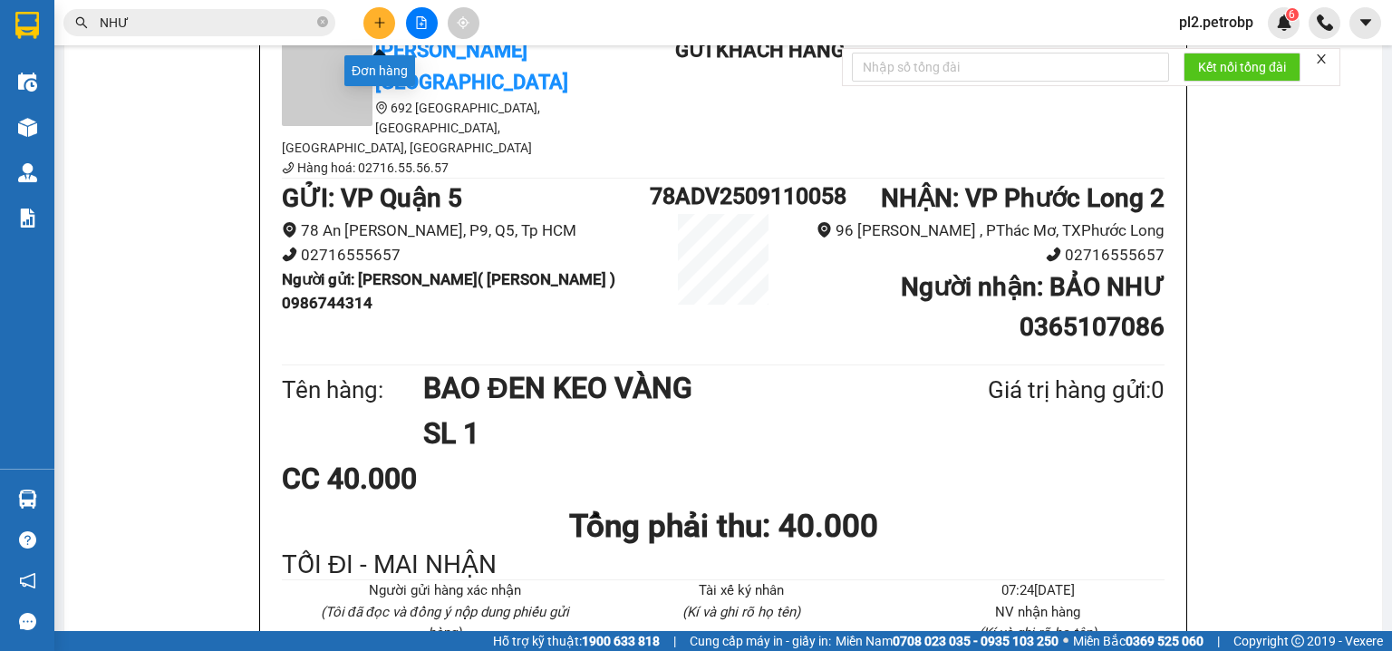
click at [382, 18] on icon "plus" at bounding box center [379, 22] width 13 height 13
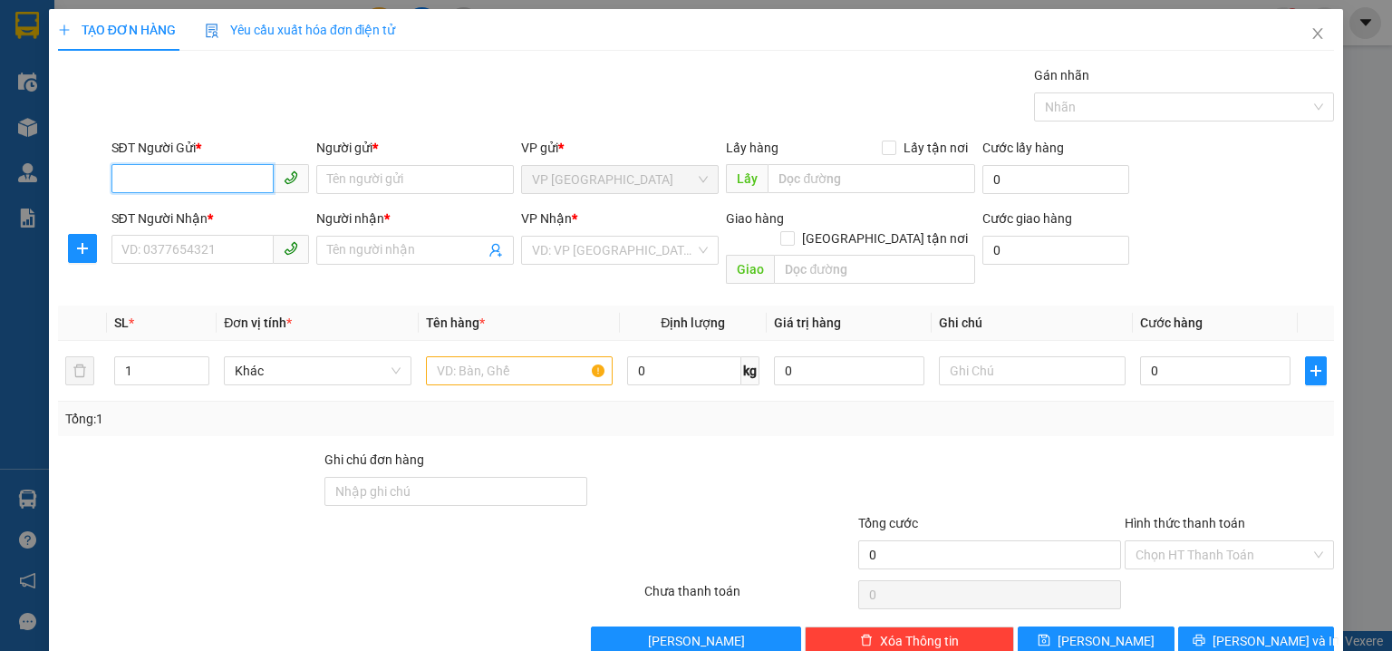
click at [211, 179] on input "SĐT Người Gửi *" at bounding box center [192, 178] width 162 height 29
click at [235, 213] on div "0985628765 - NGỌC HẠNH" at bounding box center [210, 215] width 179 height 20
type input "0985628765"
type input "NGỌC HẠNH"
type input "0866048373"
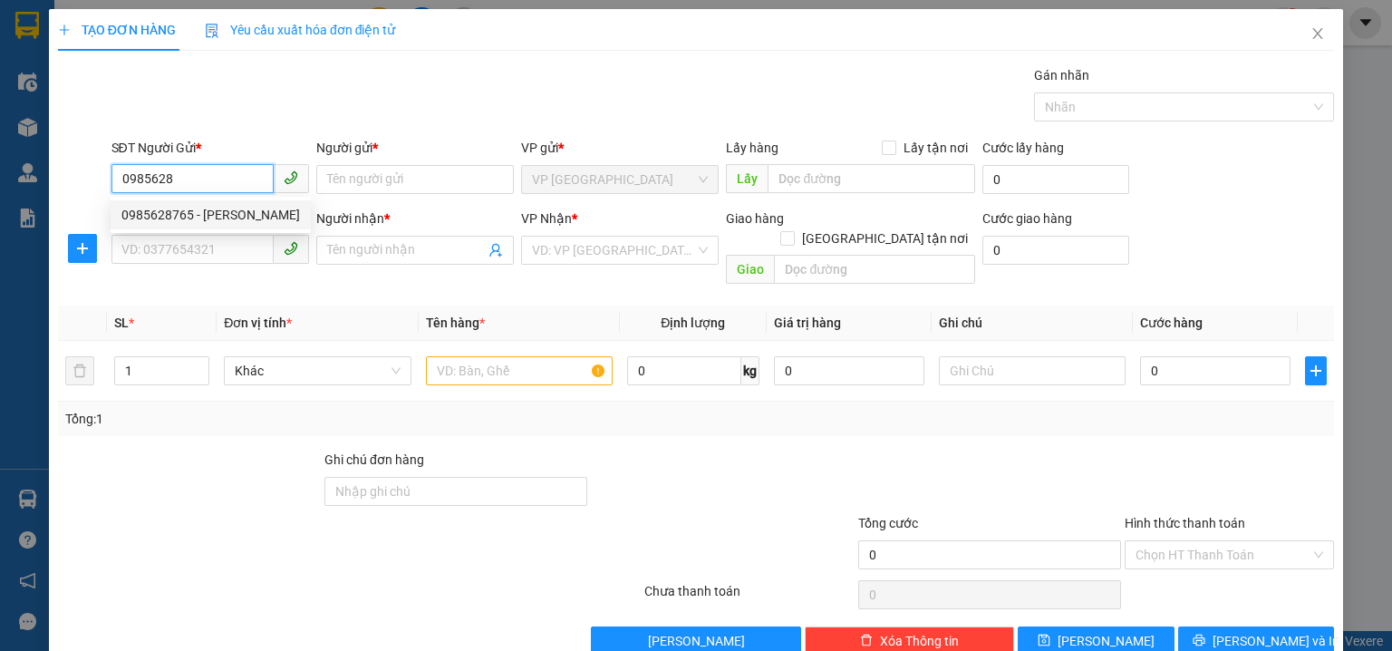
type input "BẢO"
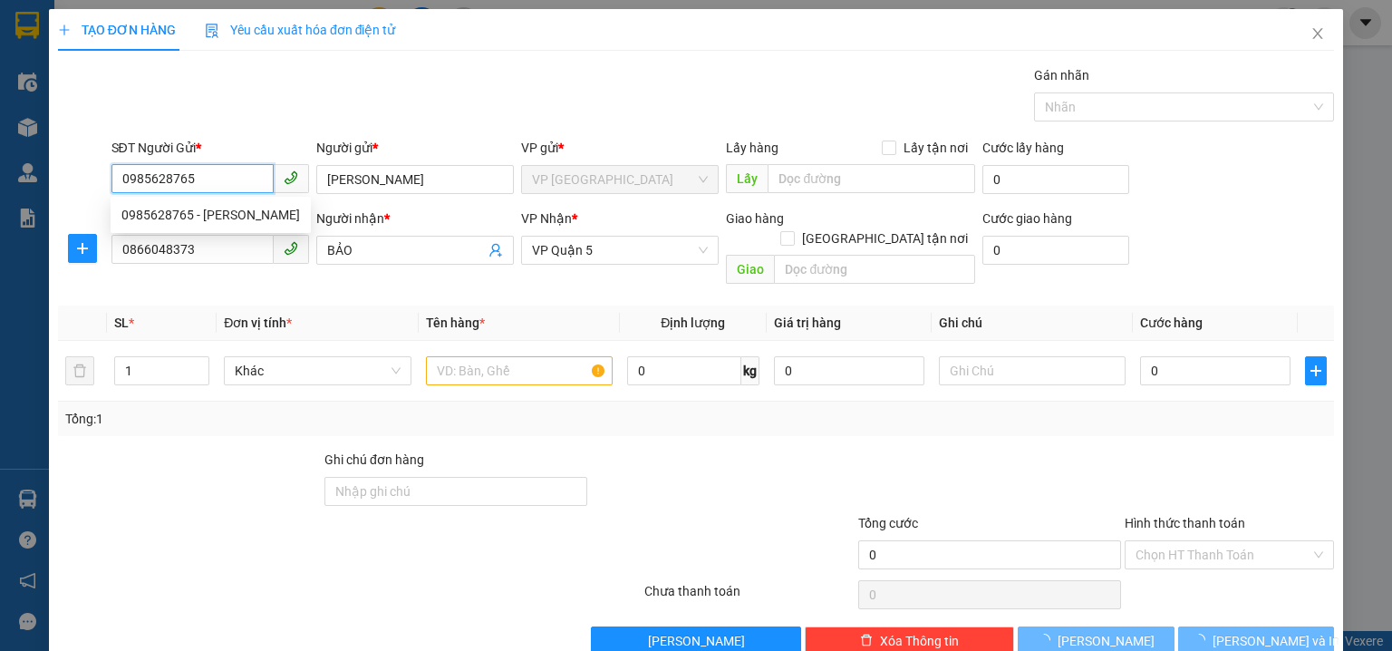
type input "40.000"
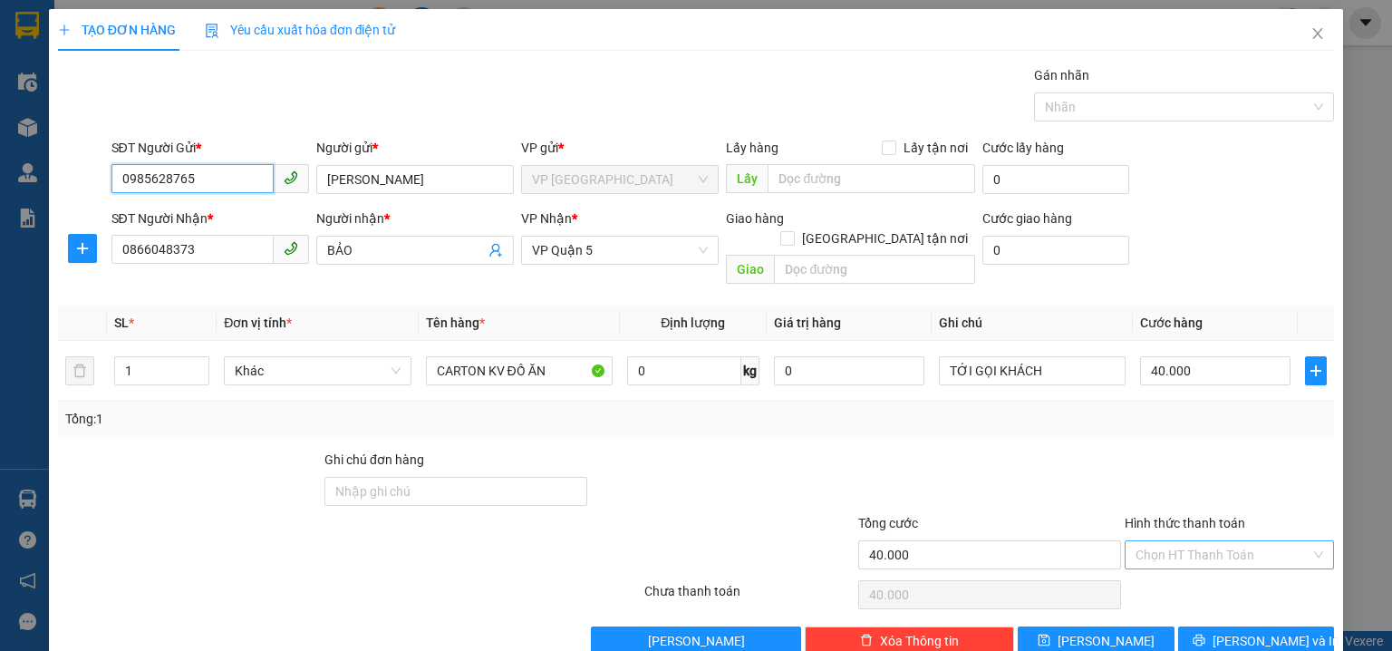
type input "0985628765"
click at [1196, 541] on input "Hình thức thanh toán" at bounding box center [1222, 554] width 175 height 27
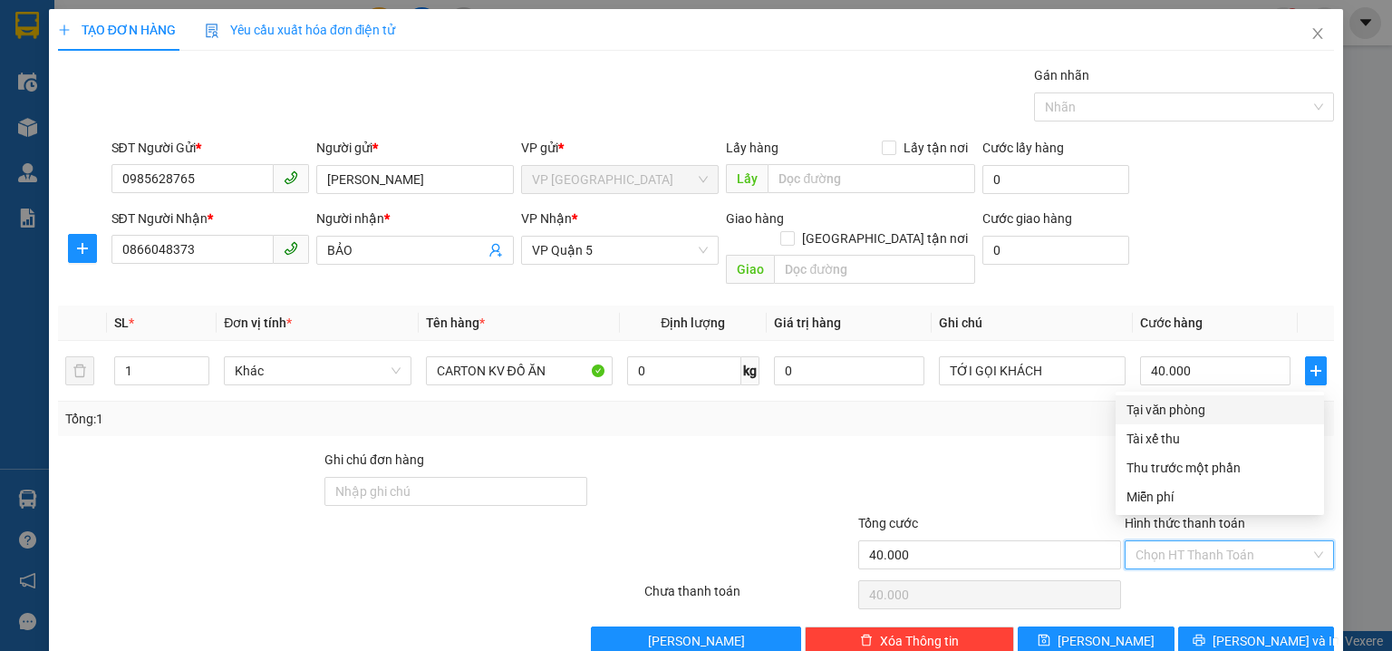
click at [1182, 404] on div "Tại văn phòng" at bounding box center [1219, 410] width 187 height 20
type input "0"
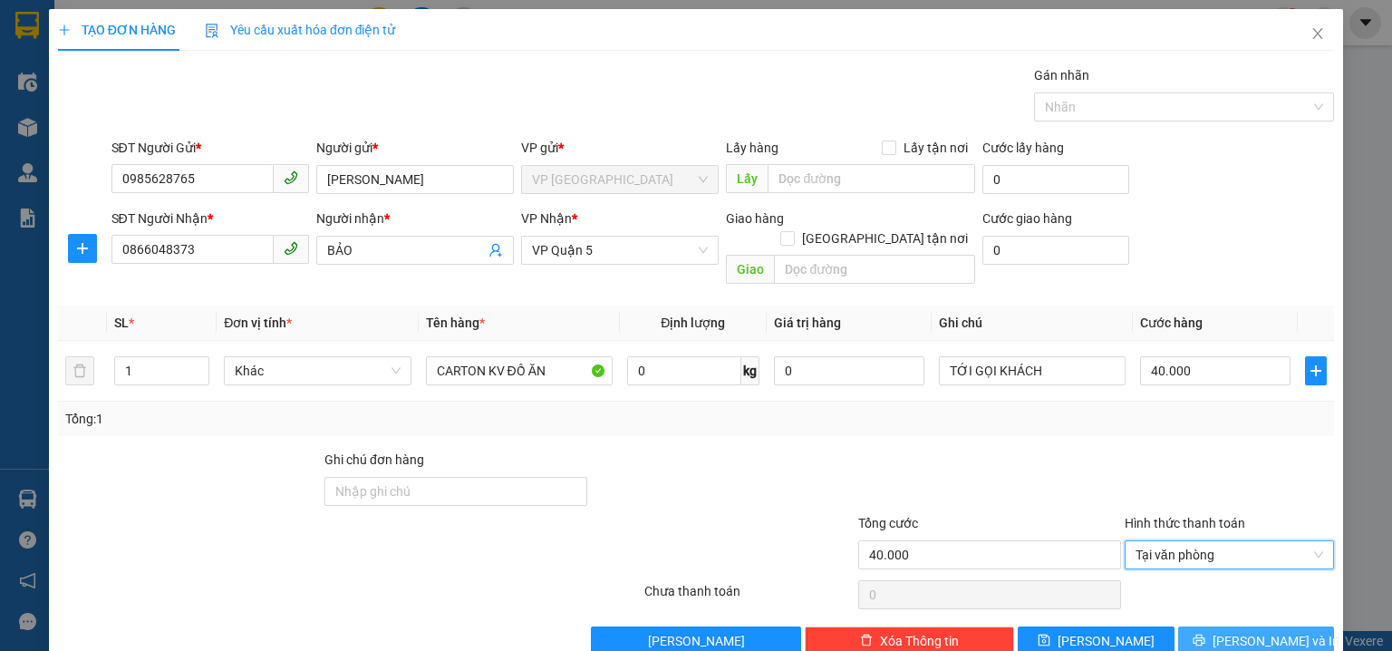
click at [1234, 631] on span "[PERSON_NAME] và In" at bounding box center [1275, 641] width 127 height 20
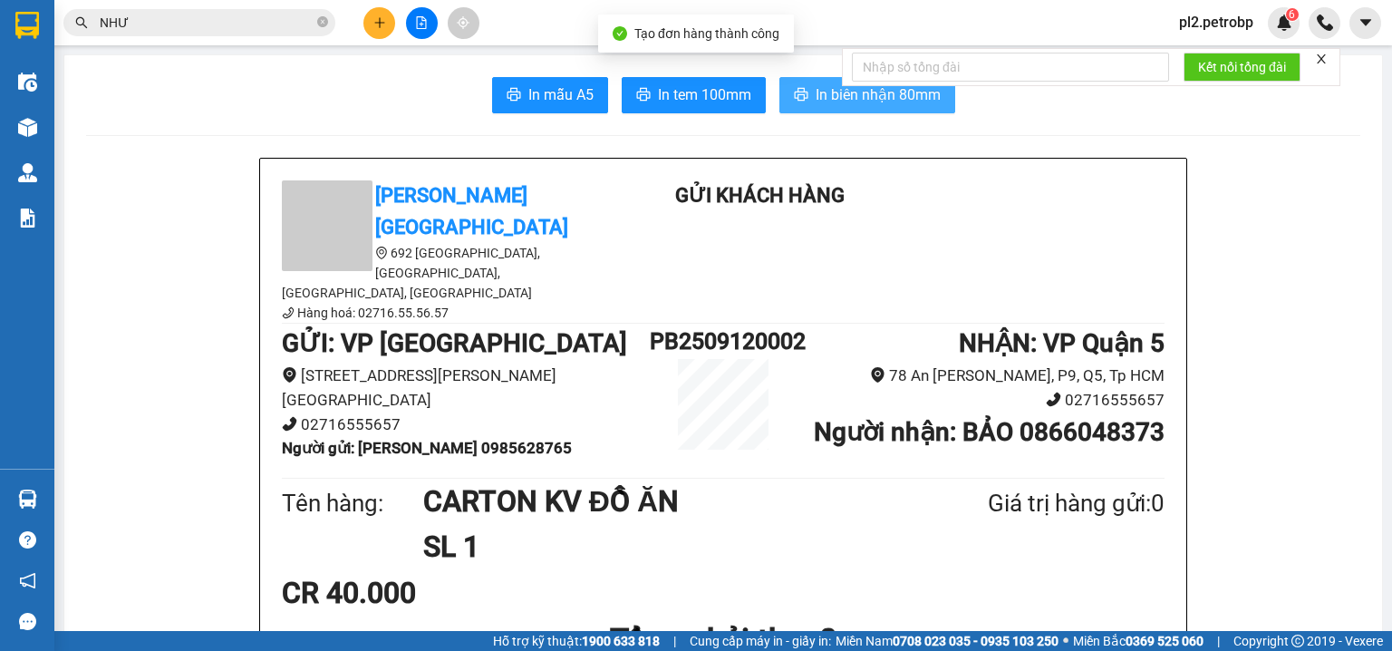
click at [819, 98] on span "In biên nhận 80mm" at bounding box center [878, 94] width 125 height 23
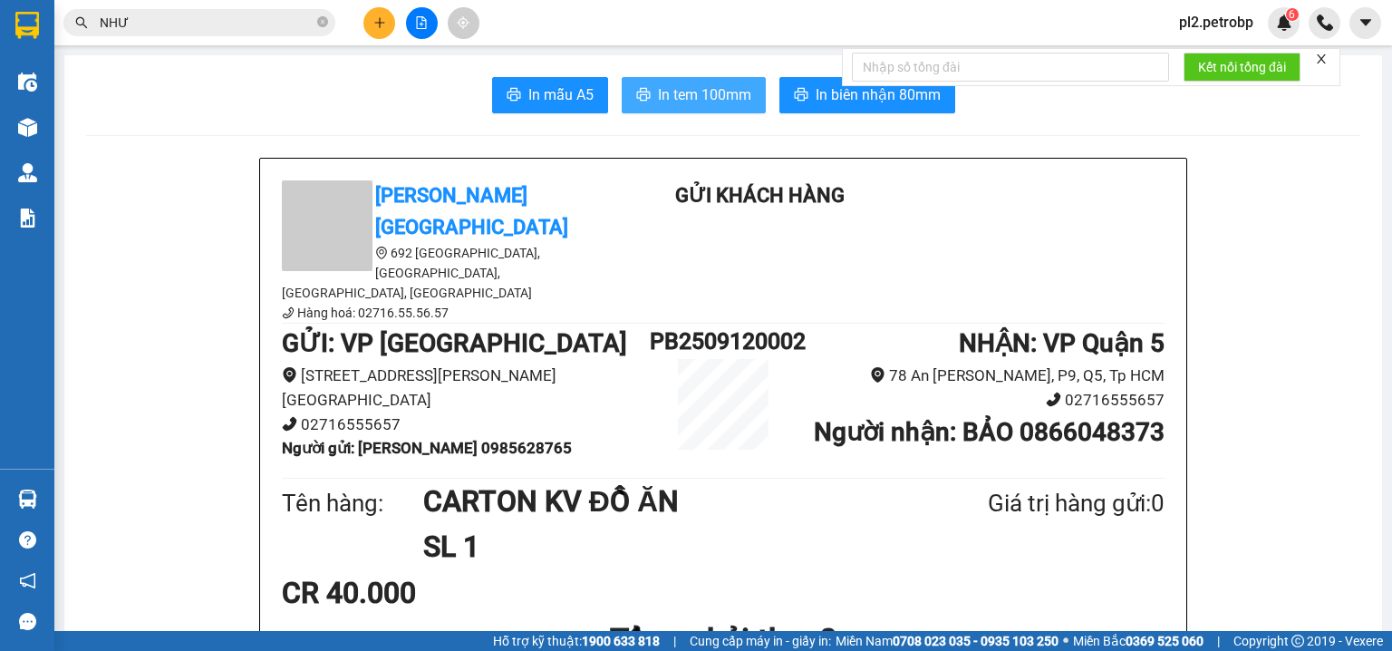
drag, startPoint x: 728, startPoint y: 101, endPoint x: 822, endPoint y: 0, distance: 138.5
click at [728, 100] on span "In tem 100mm" at bounding box center [704, 94] width 93 height 23
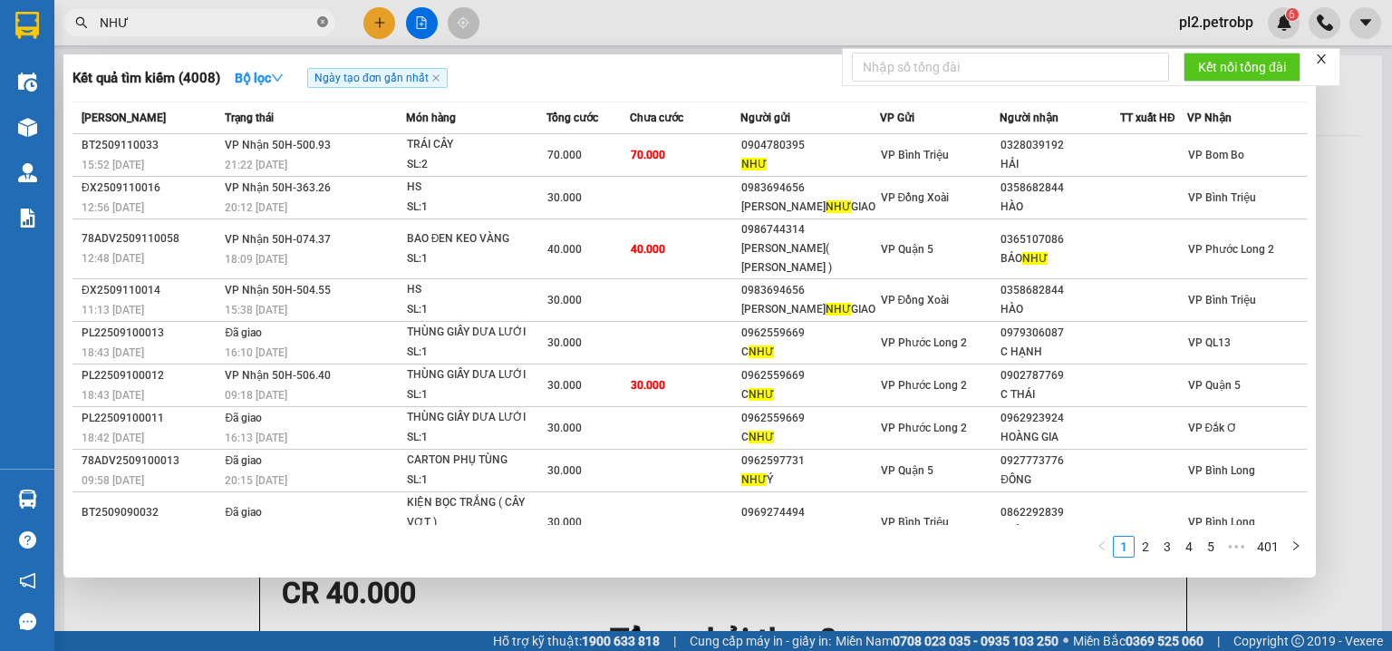
click at [321, 19] on icon "close-circle" at bounding box center [322, 21] width 11 height 11
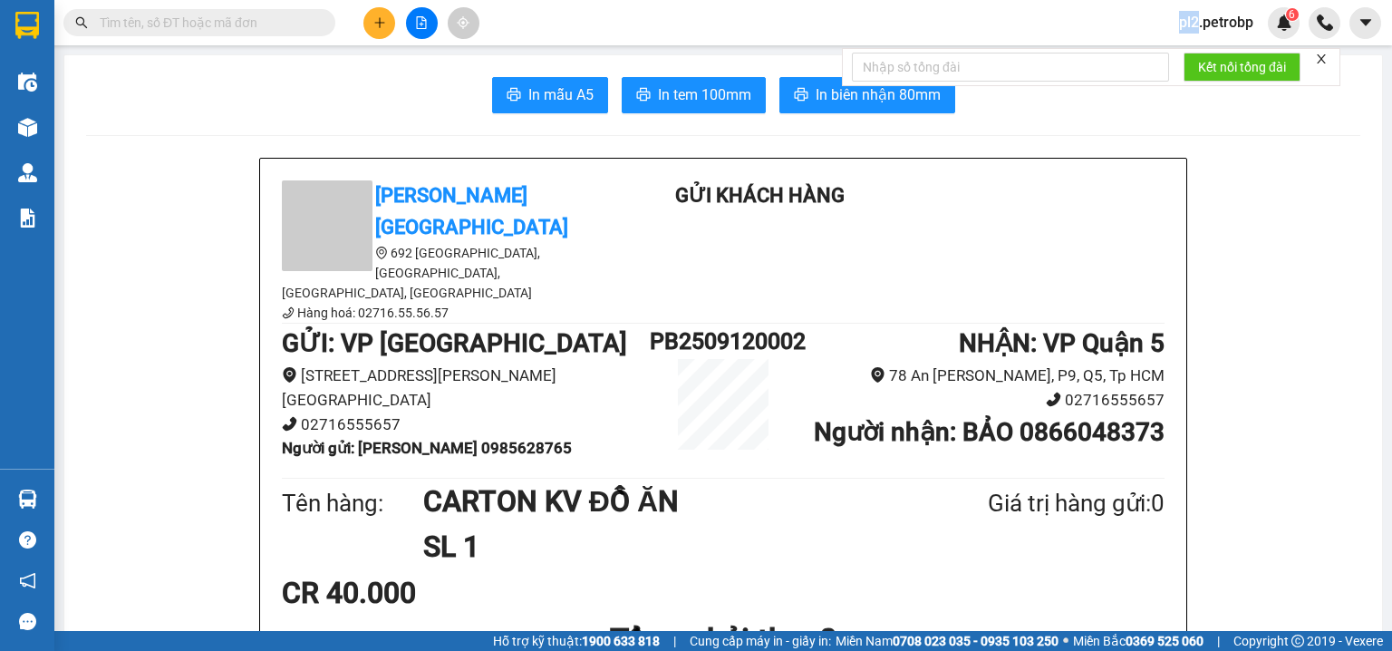
click at [321, 19] on span at bounding box center [322, 23] width 11 height 20
click at [318, 27] on span at bounding box center [322, 23] width 11 height 20
click at [243, 27] on input "text" at bounding box center [207, 23] width 214 height 20
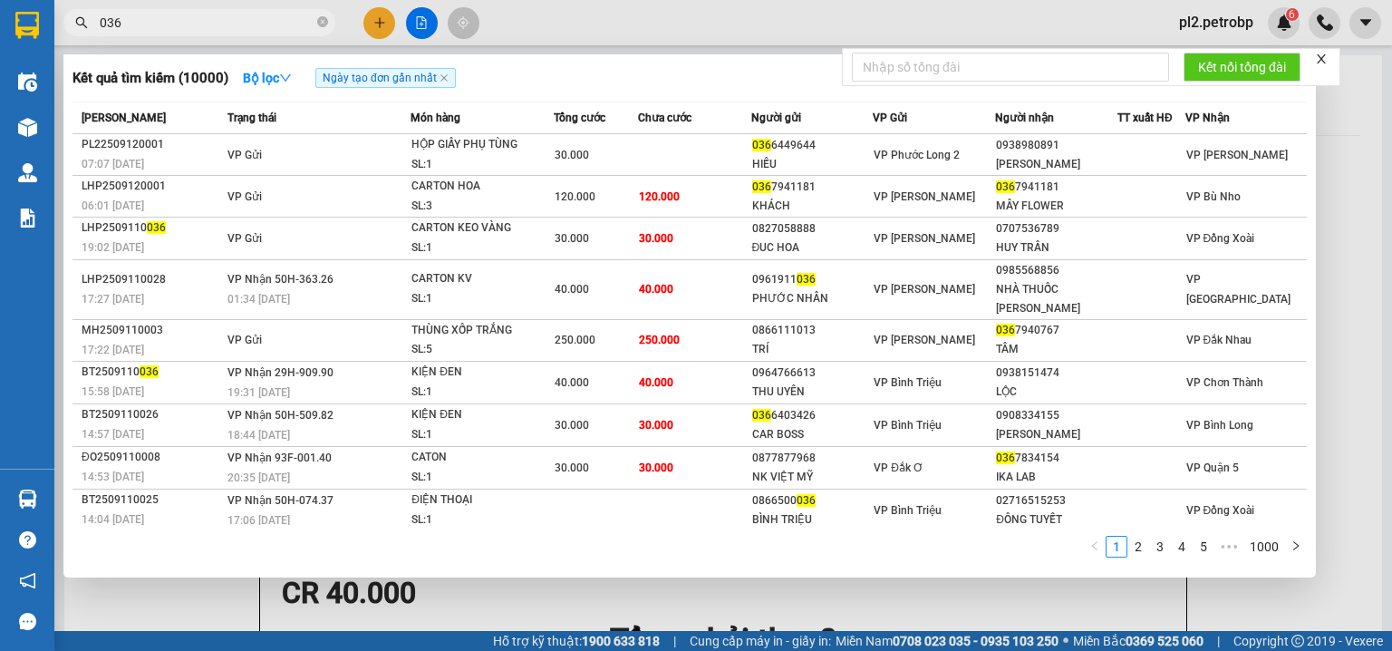
type input "036"
click at [588, 34] on div at bounding box center [696, 325] width 1392 height 651
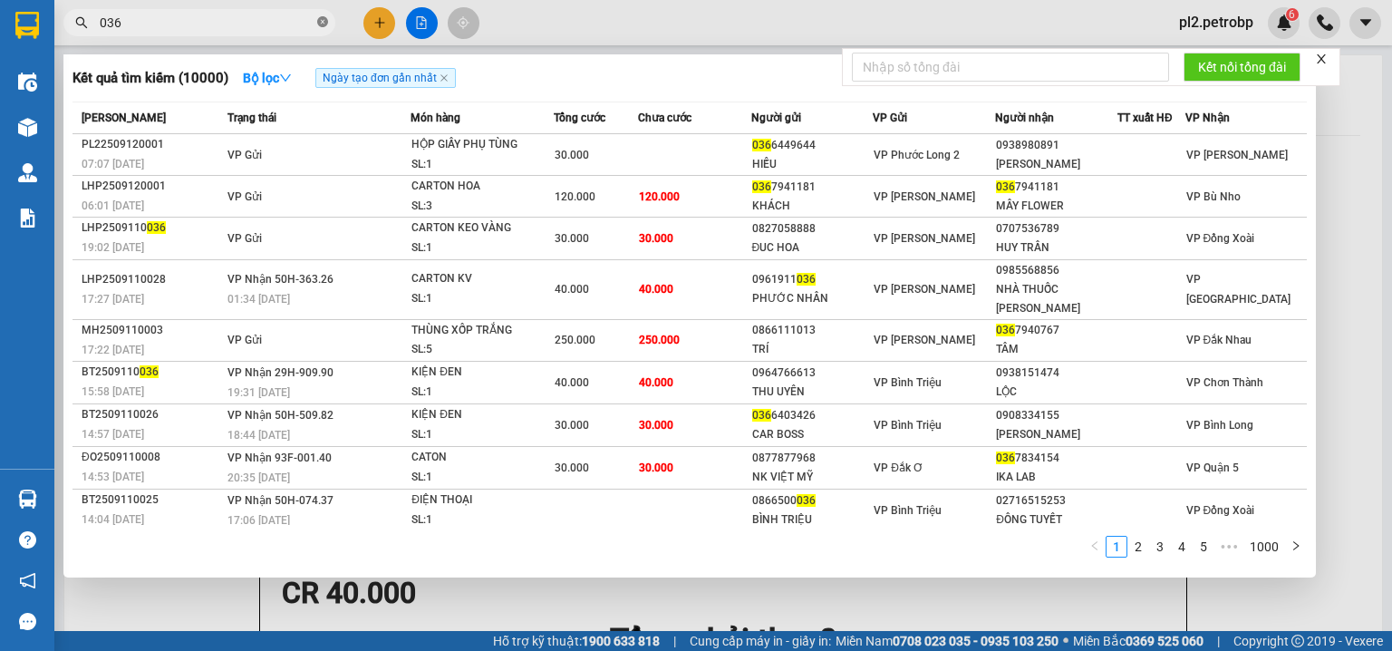
click at [324, 18] on icon "close-circle" at bounding box center [322, 21] width 11 height 11
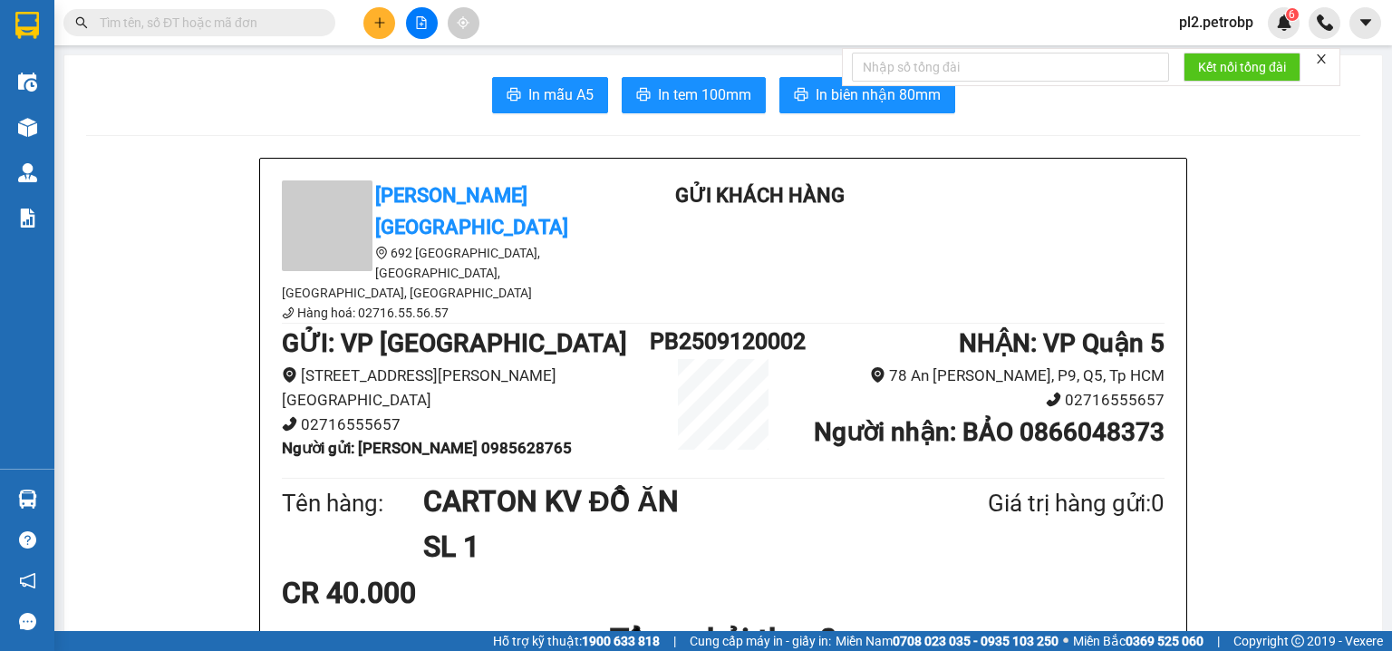
click at [301, 18] on input "text" at bounding box center [207, 23] width 214 height 20
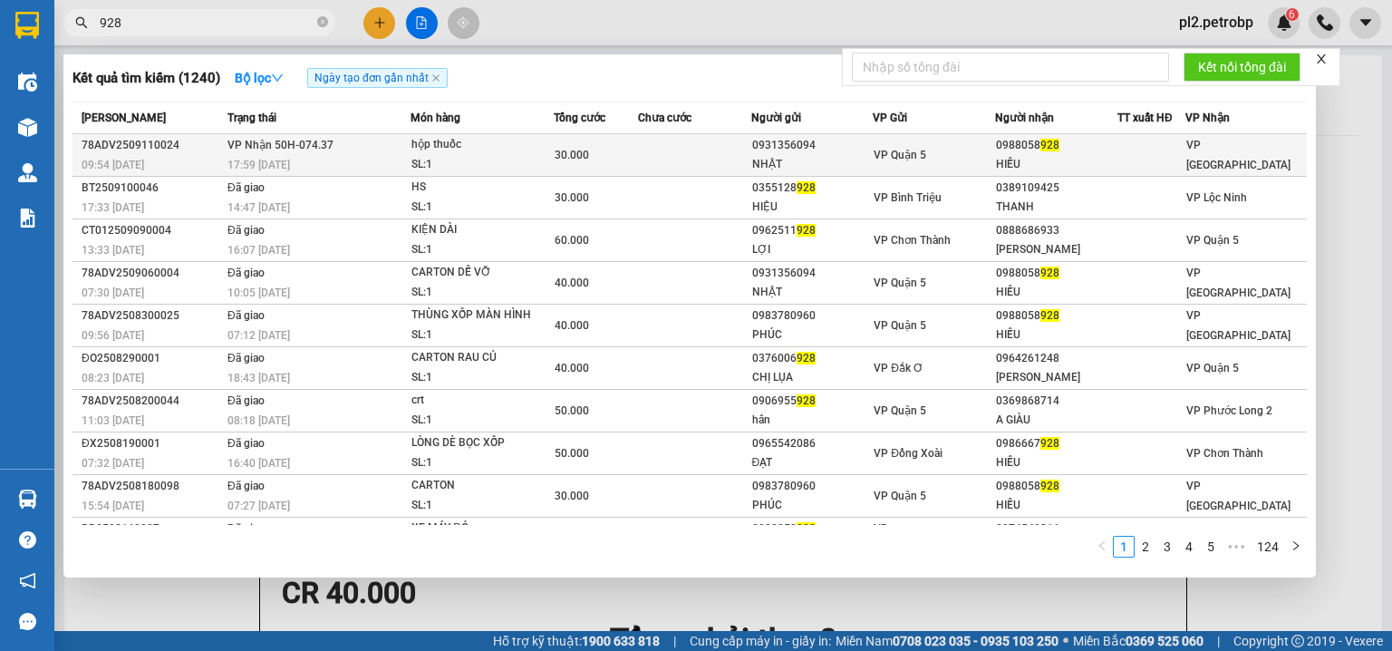
type input "928"
click at [623, 155] on div "30.000" at bounding box center [596, 155] width 82 height 20
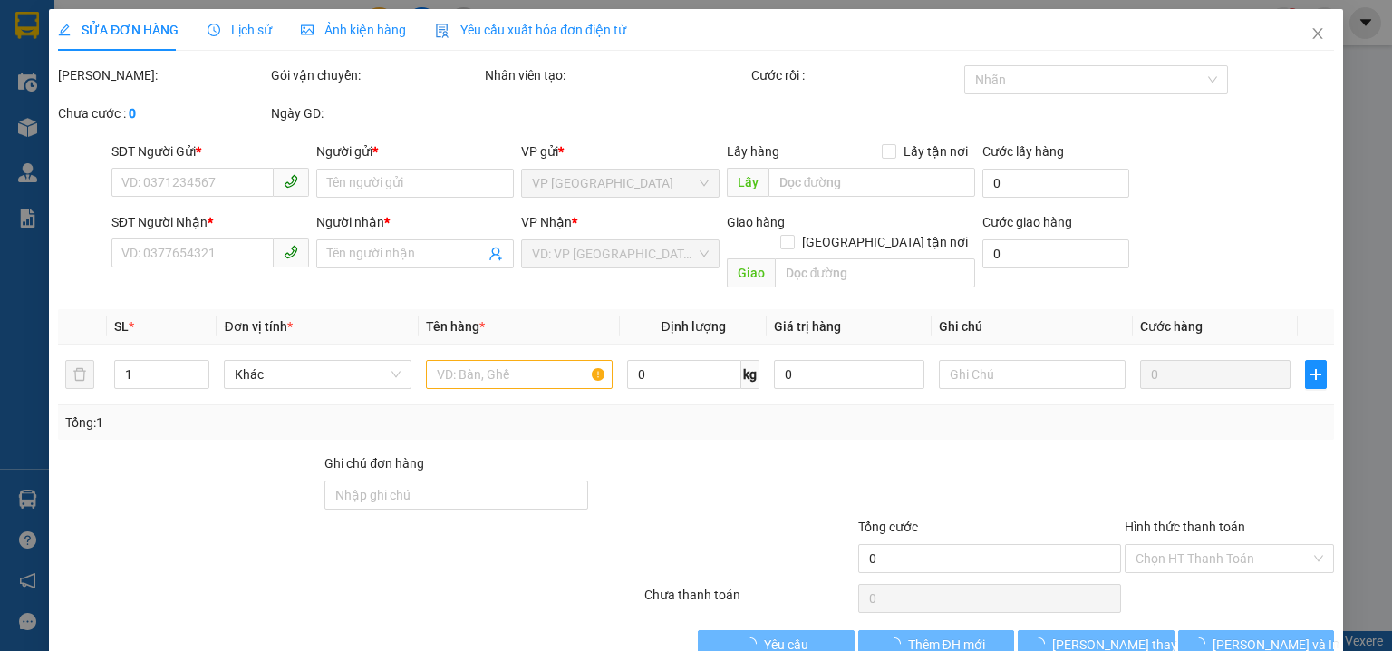
type input "0931356094"
type input "NHẬT"
type input "0988058928"
type input "HIẾU"
type input "30.000"
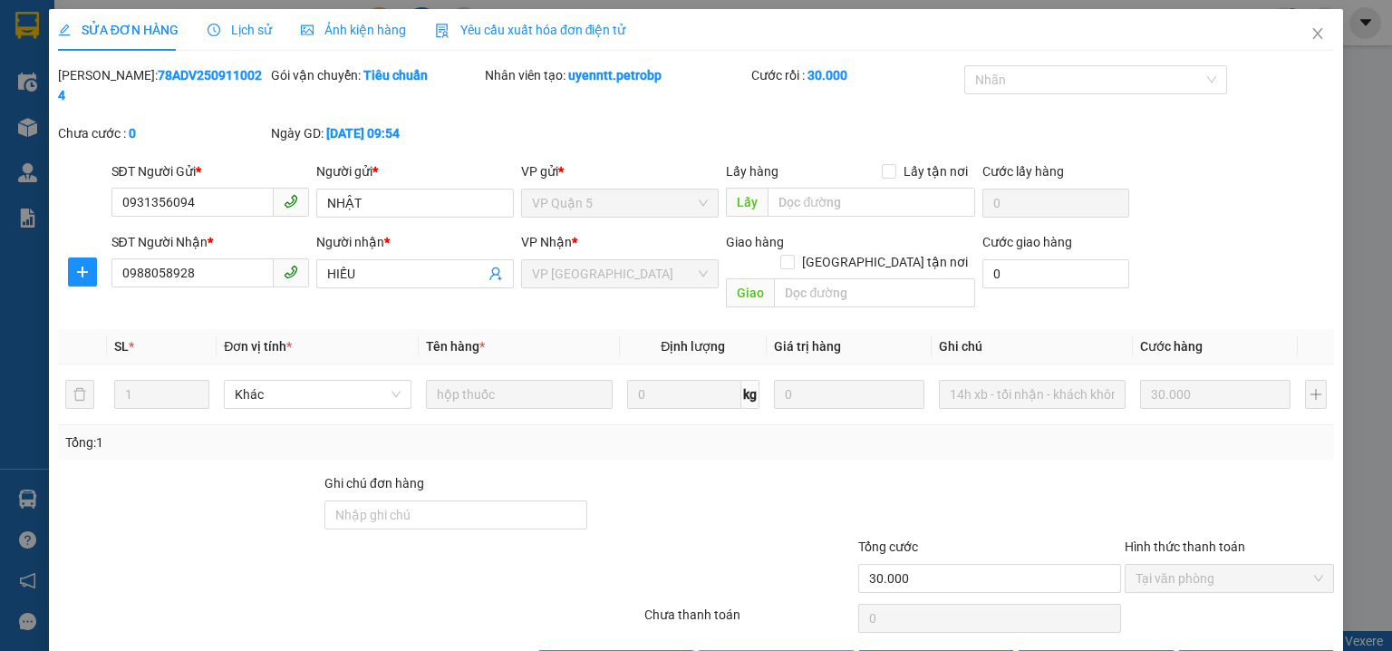
click at [797, 650] on span "Giao hàng" at bounding box center [786, 664] width 58 height 20
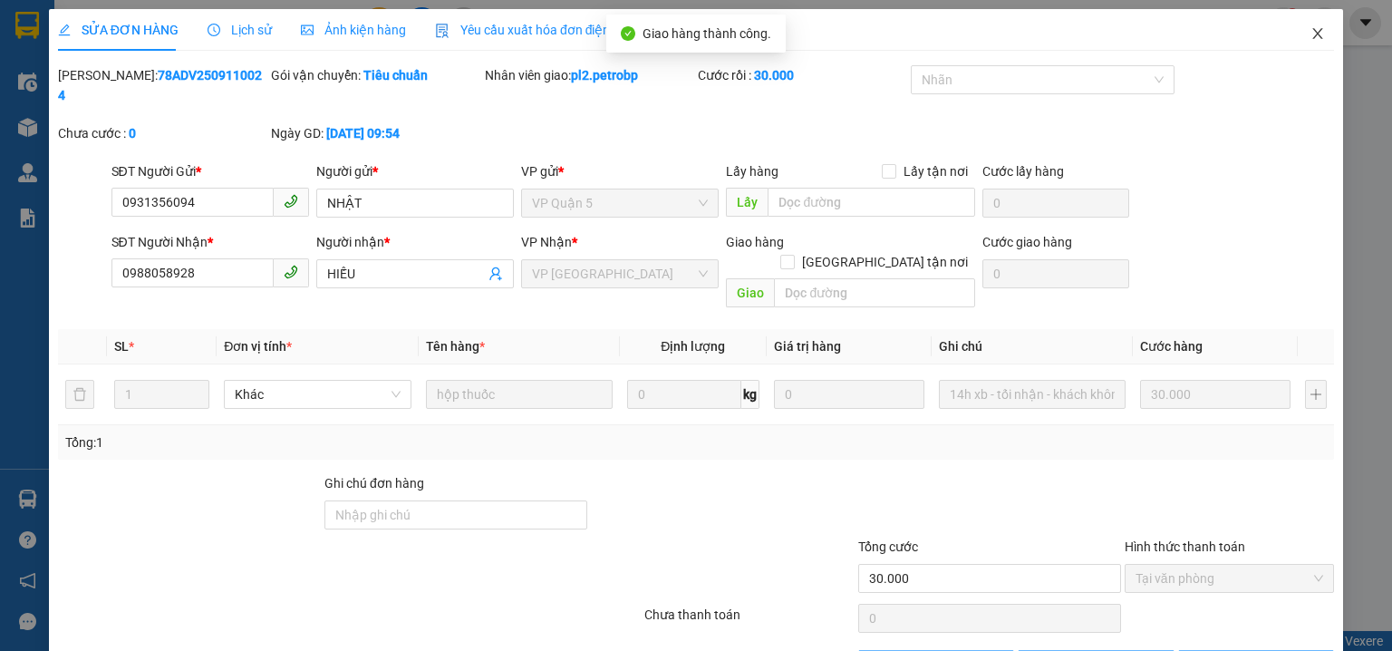
click at [1312, 28] on icon "close" at bounding box center [1317, 33] width 14 height 14
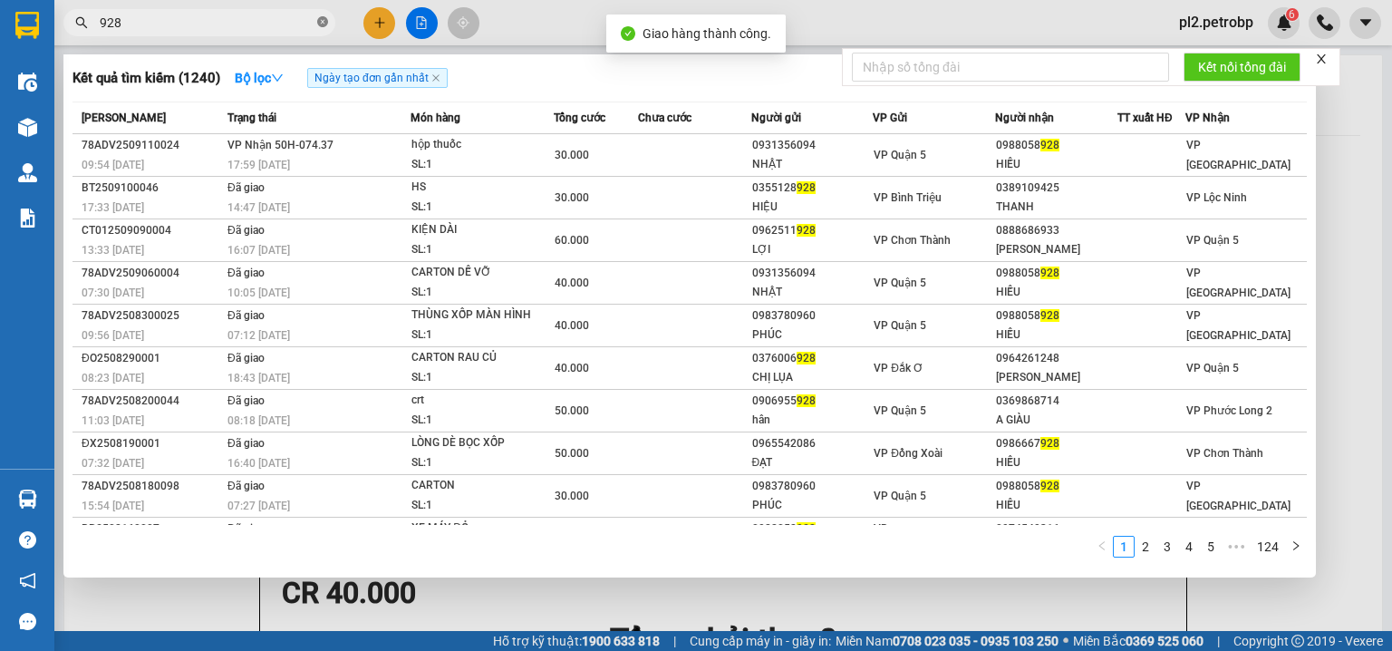
click at [324, 23] on icon "close-circle" at bounding box center [322, 21] width 11 height 11
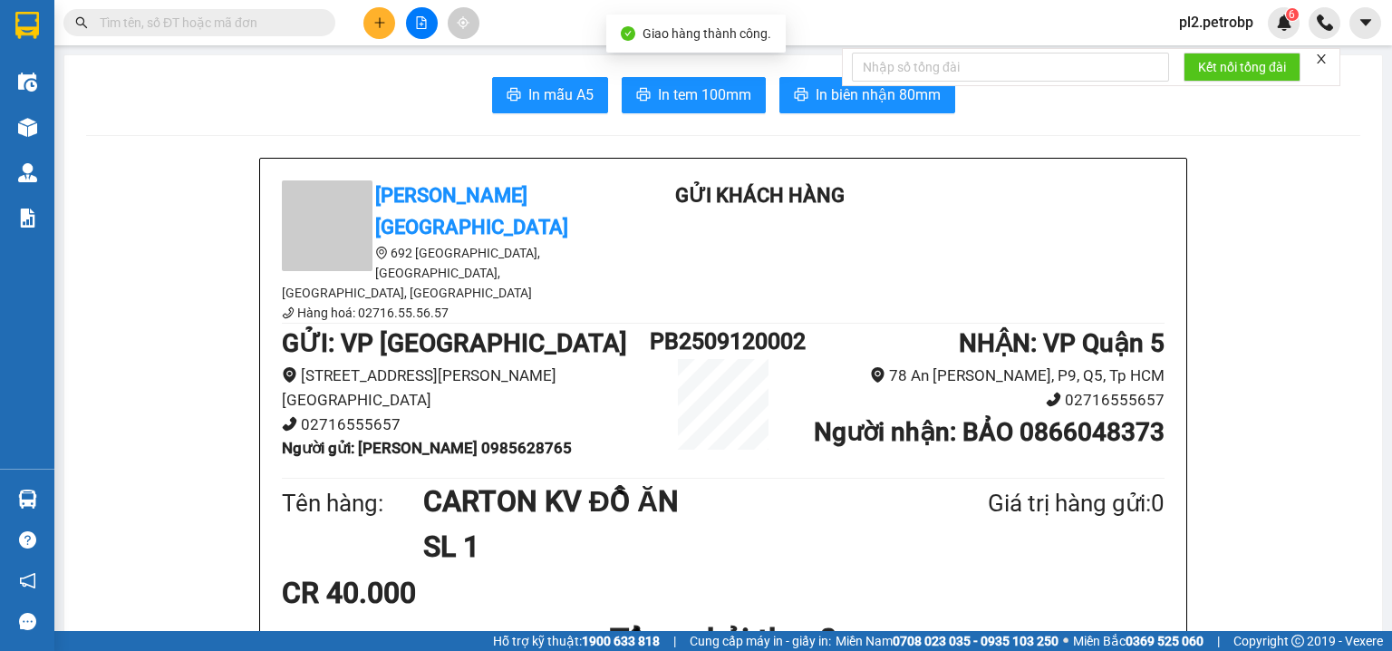
click at [289, 22] on input "text" at bounding box center [207, 23] width 214 height 20
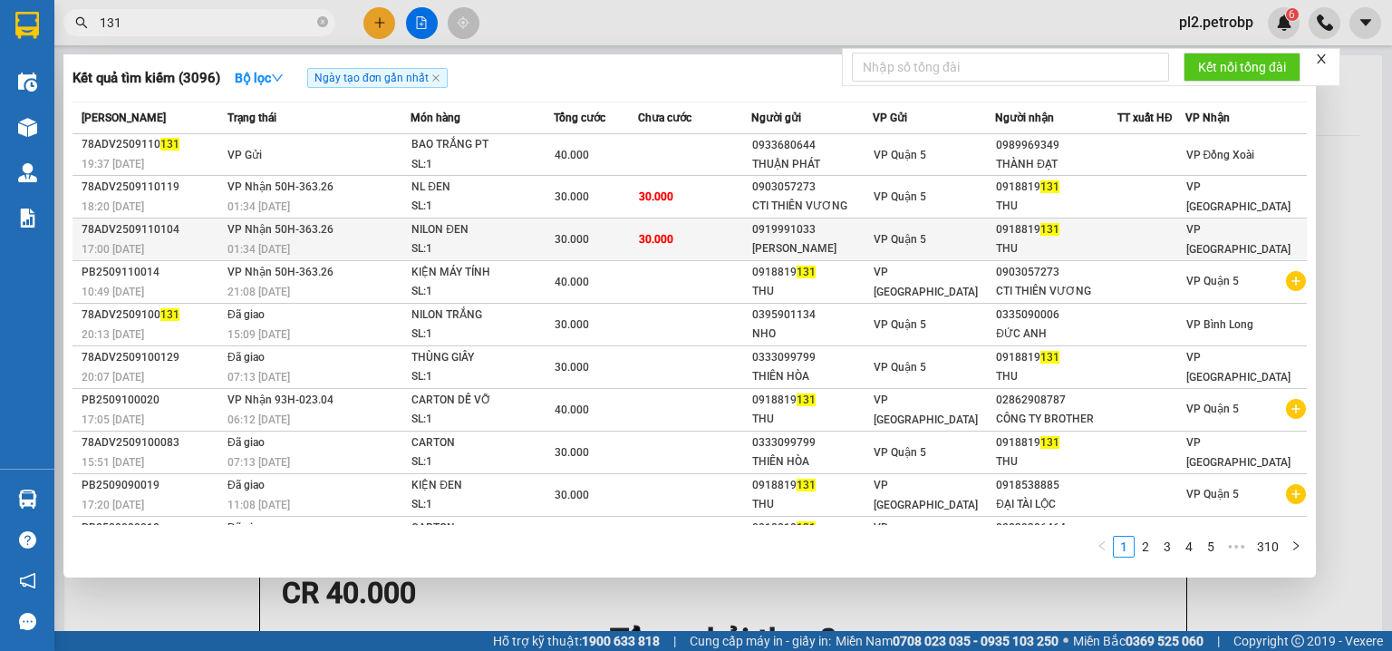
type input "131"
click at [772, 234] on div "0919991033" at bounding box center [812, 229] width 121 height 19
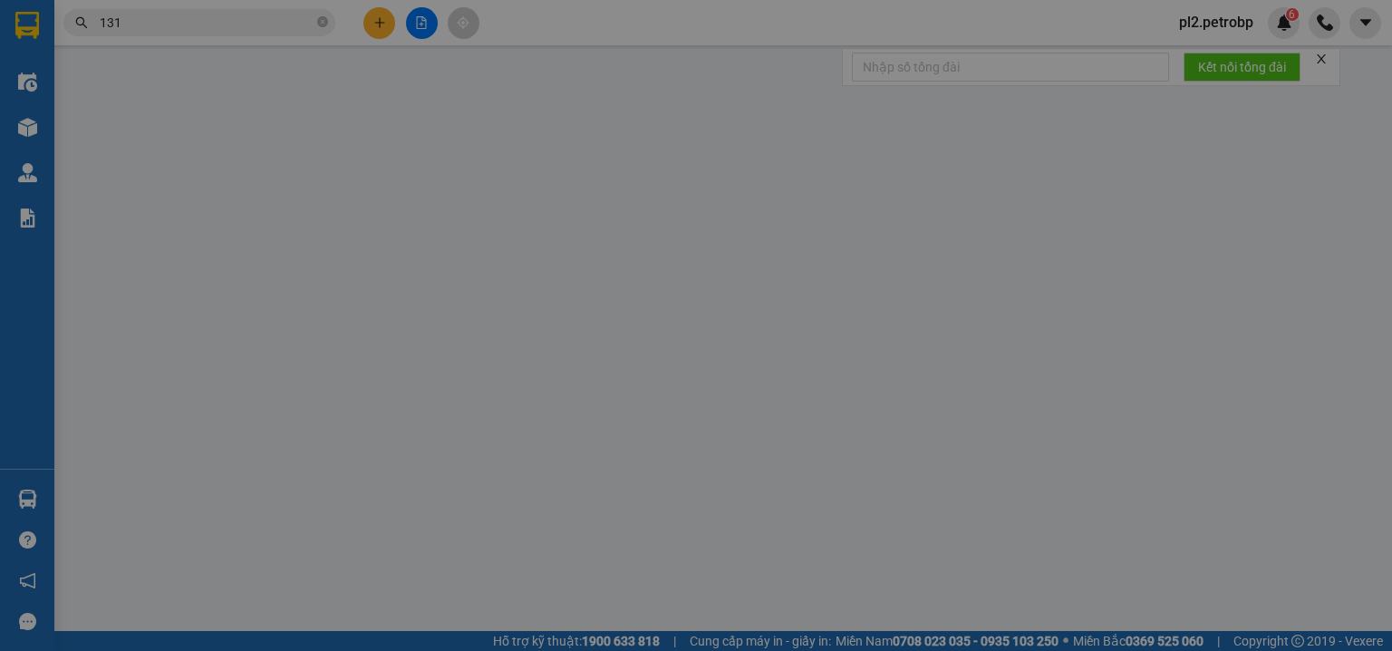
type input "0919991033"
type input "MẠNH QUÂN"
type input "0918819131"
type input "THU"
type input "30.000"
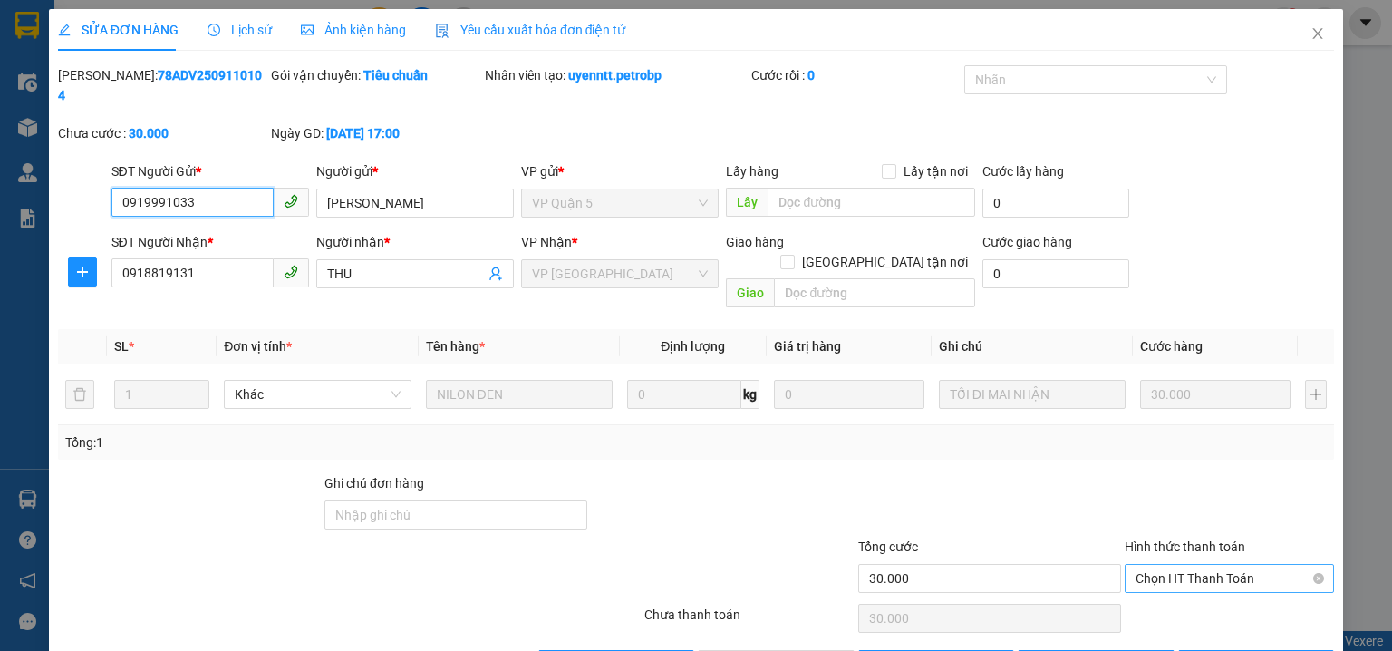
click at [1135, 565] on span "Chọn HT Thanh Toán" at bounding box center [1229, 578] width 188 height 27
click at [1132, 575] on div "Tại văn phòng" at bounding box center [1219, 574] width 187 height 20
type input "0"
click at [754, 650] on span "[PERSON_NAME] và [PERSON_NAME] hàng" at bounding box center [819, 664] width 174 height 20
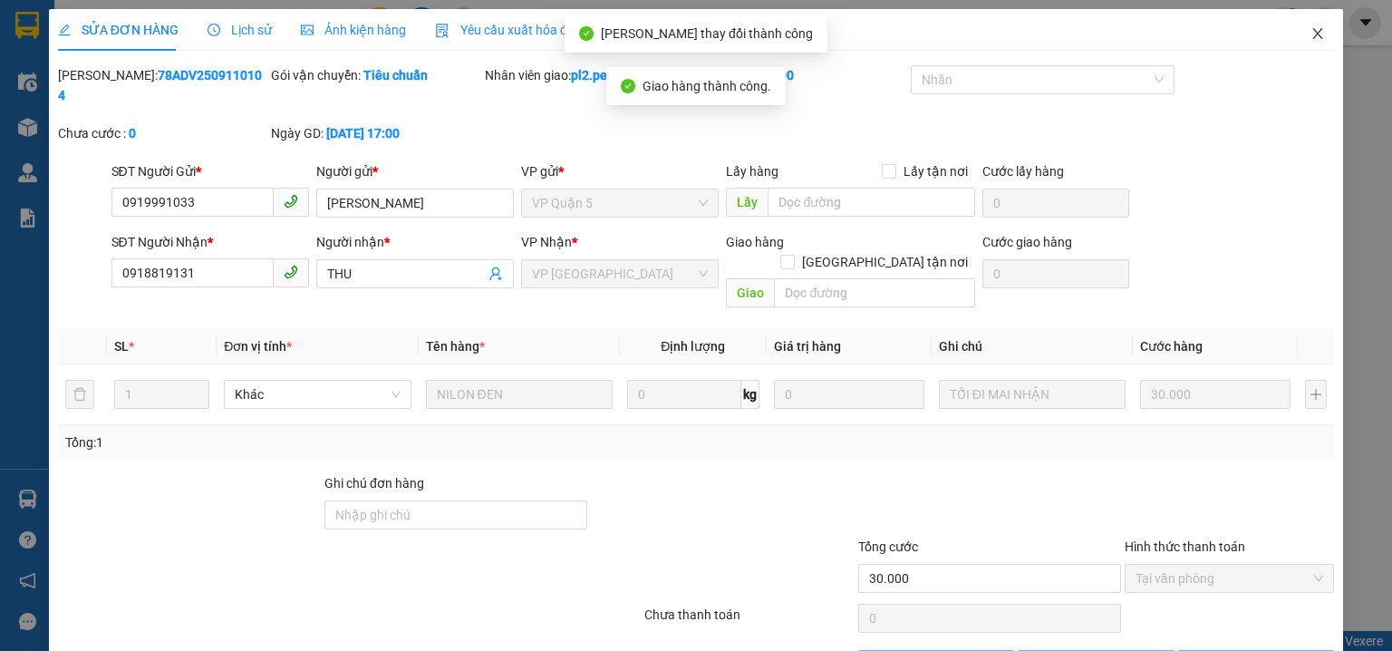
click at [1302, 42] on span "Close" at bounding box center [1317, 34] width 51 height 51
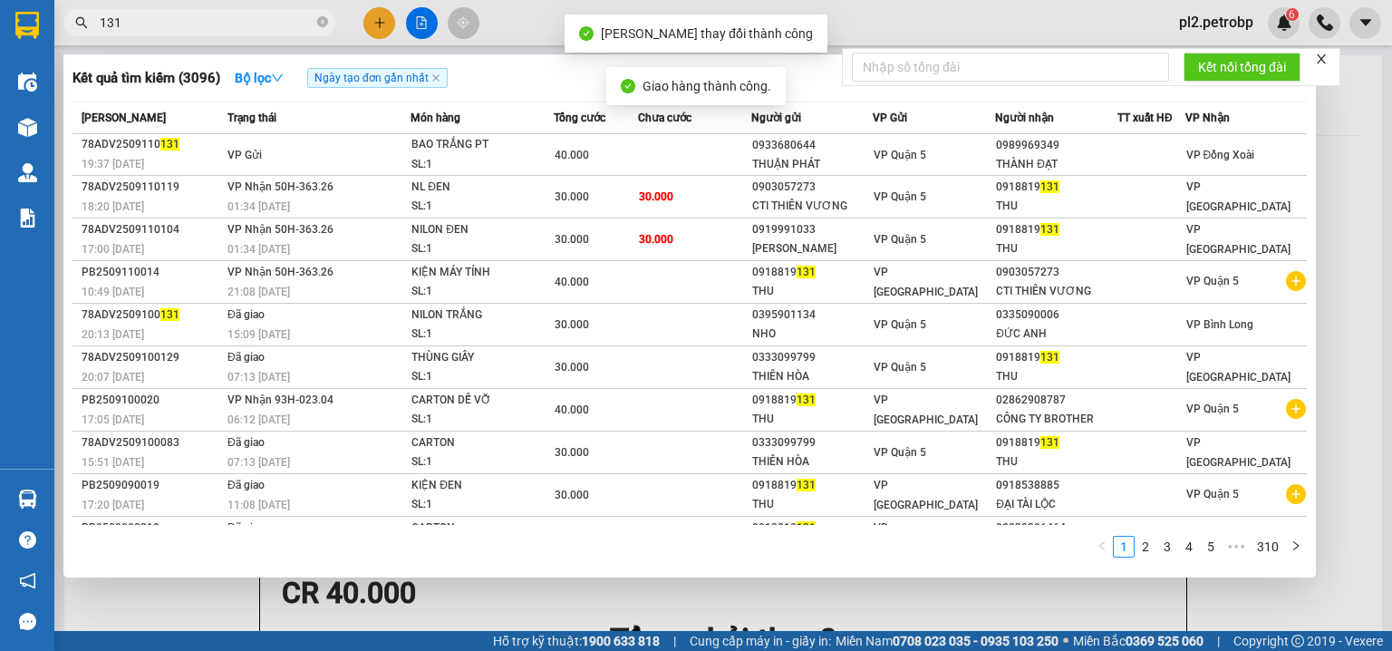
click at [238, 30] on input "131" at bounding box center [207, 23] width 214 height 20
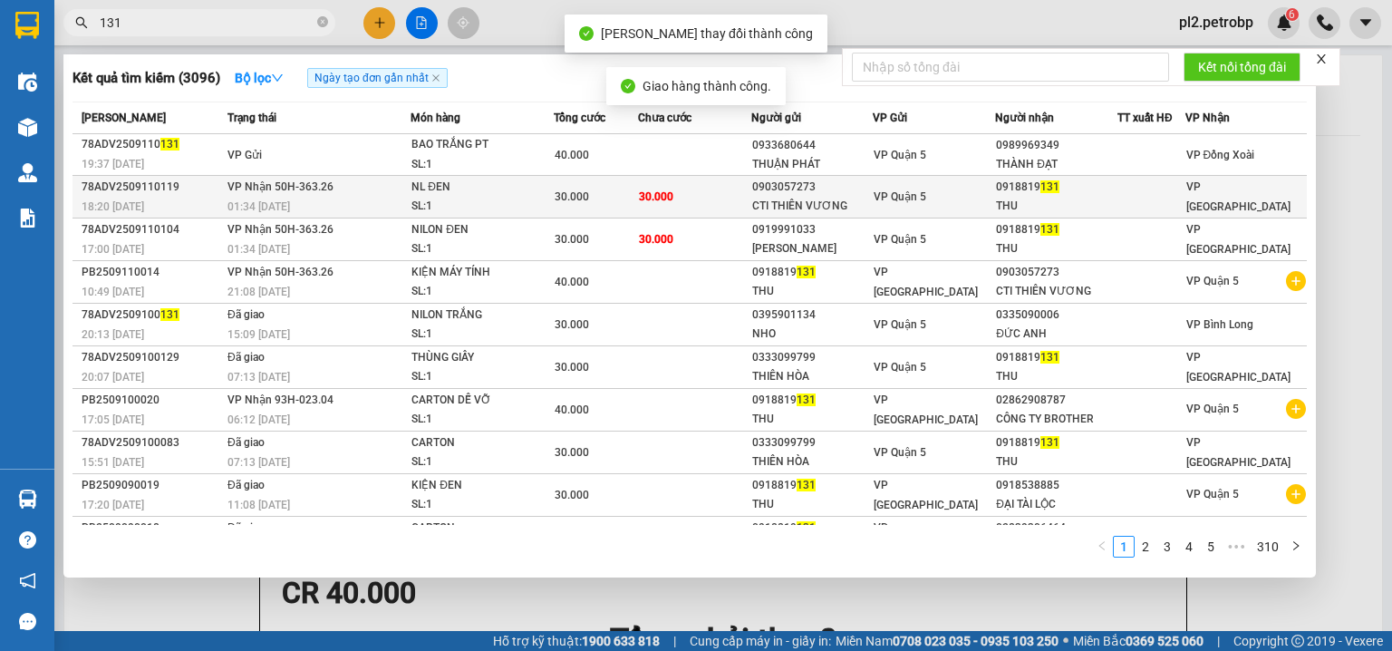
click at [793, 178] on div "0903057273" at bounding box center [812, 187] width 121 height 19
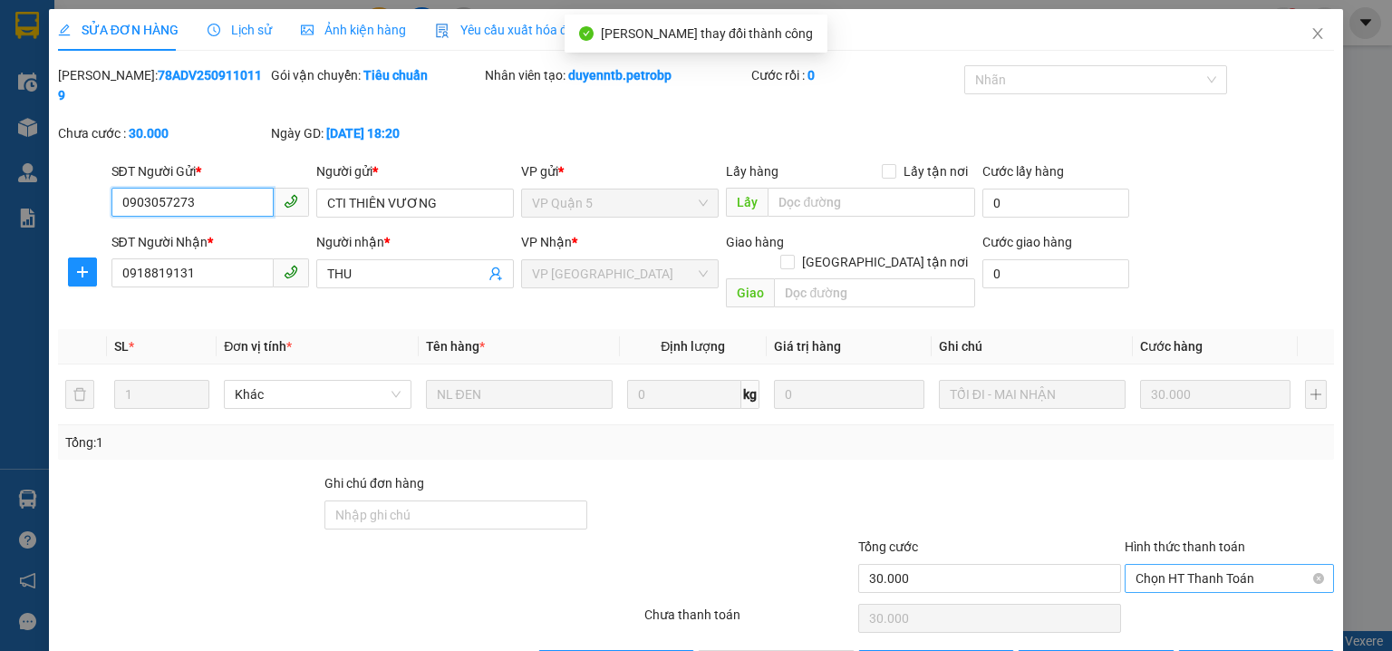
drag, startPoint x: 1157, startPoint y: 532, endPoint x: 1148, endPoint y: 555, distance: 24.4
click at [1156, 565] on span "Chọn HT Thanh Toán" at bounding box center [1229, 578] width 188 height 27
drag, startPoint x: 1147, startPoint y: 570, endPoint x: 1131, endPoint y: 576, distance: 17.5
click at [1145, 572] on div "Tại văn phòng" at bounding box center [1219, 574] width 187 height 20
type input "0"
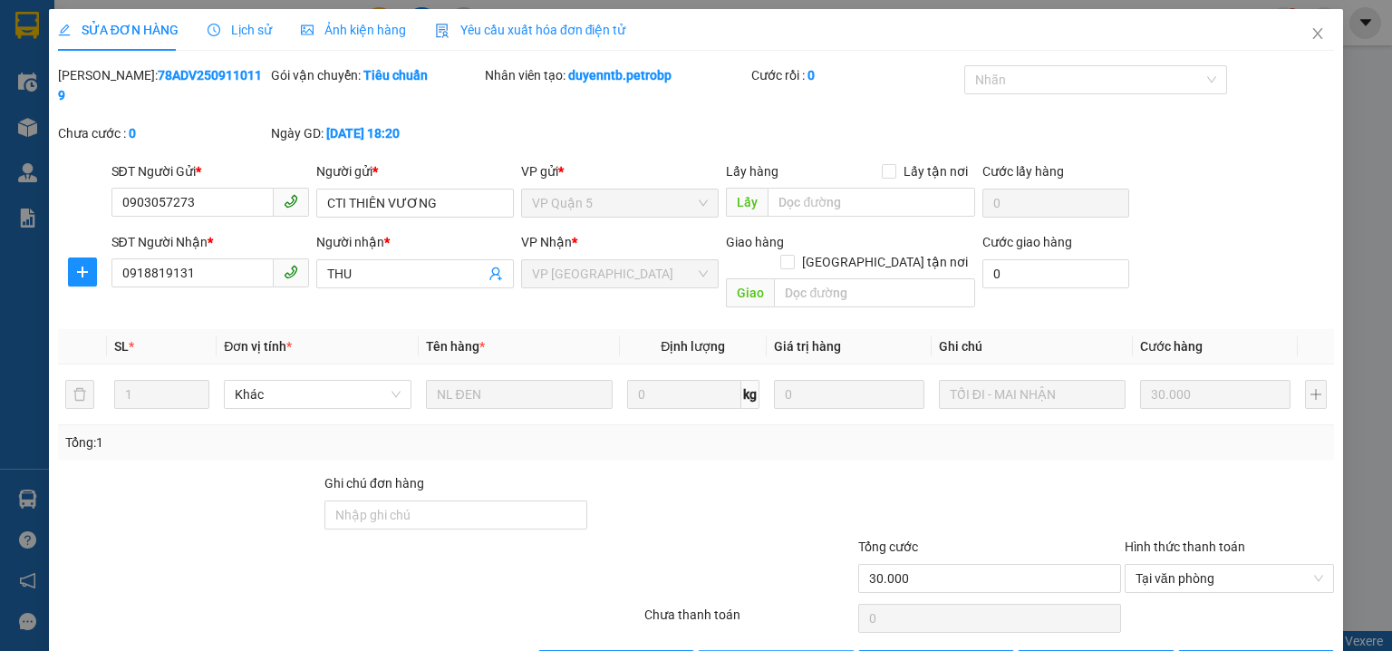
click at [764, 650] on span "[PERSON_NAME] và [PERSON_NAME] hàng" at bounding box center [819, 664] width 174 height 20
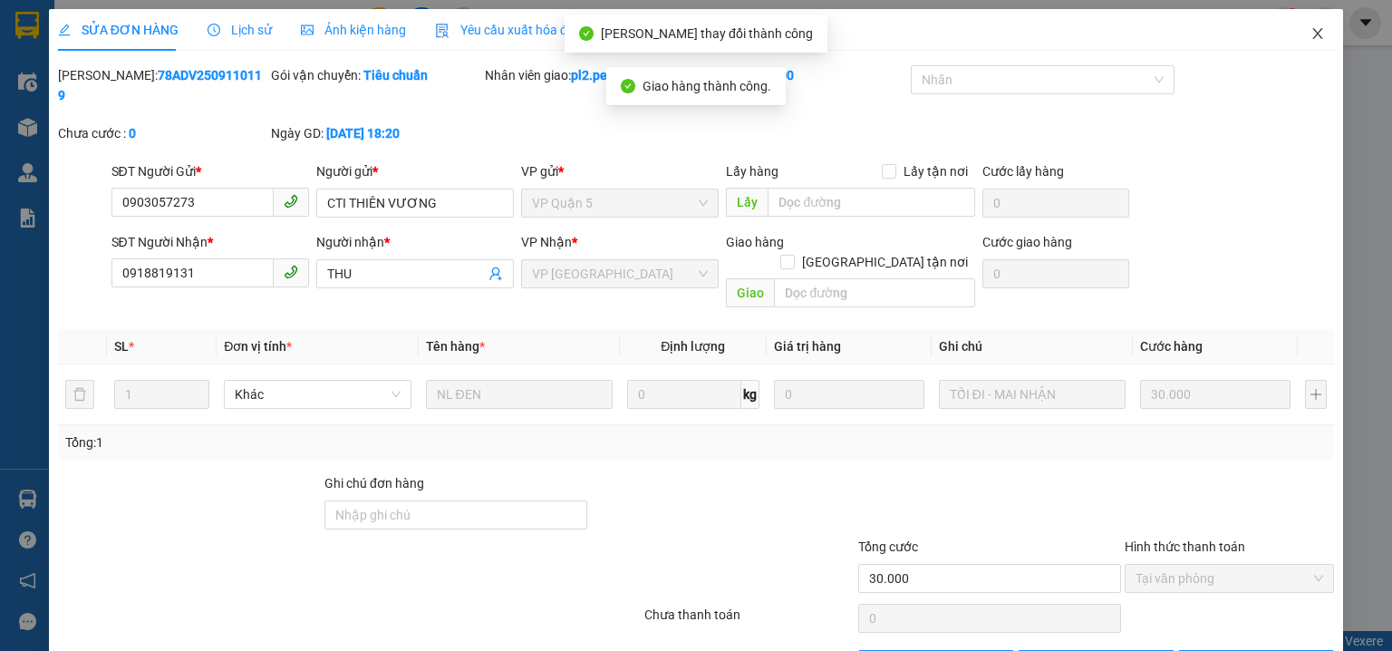
click at [1292, 38] on span "Close" at bounding box center [1317, 34] width 51 height 51
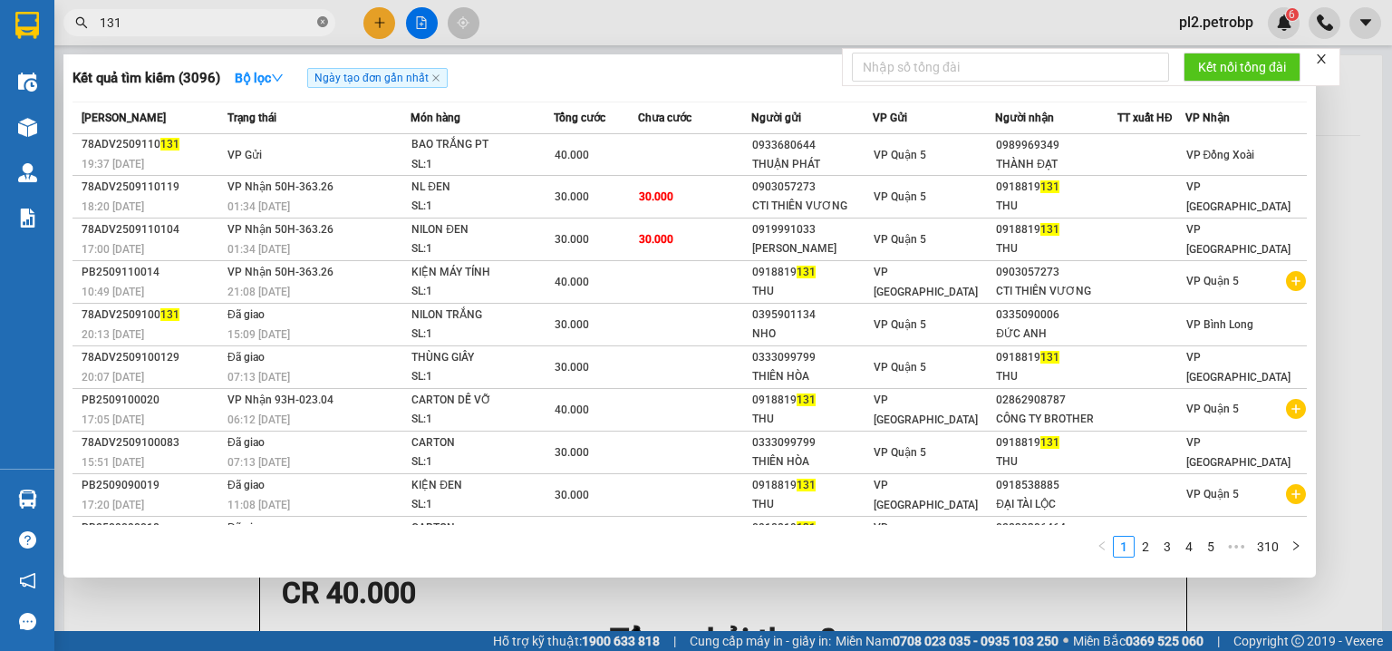
click at [326, 22] on icon "close-circle" at bounding box center [322, 21] width 11 height 11
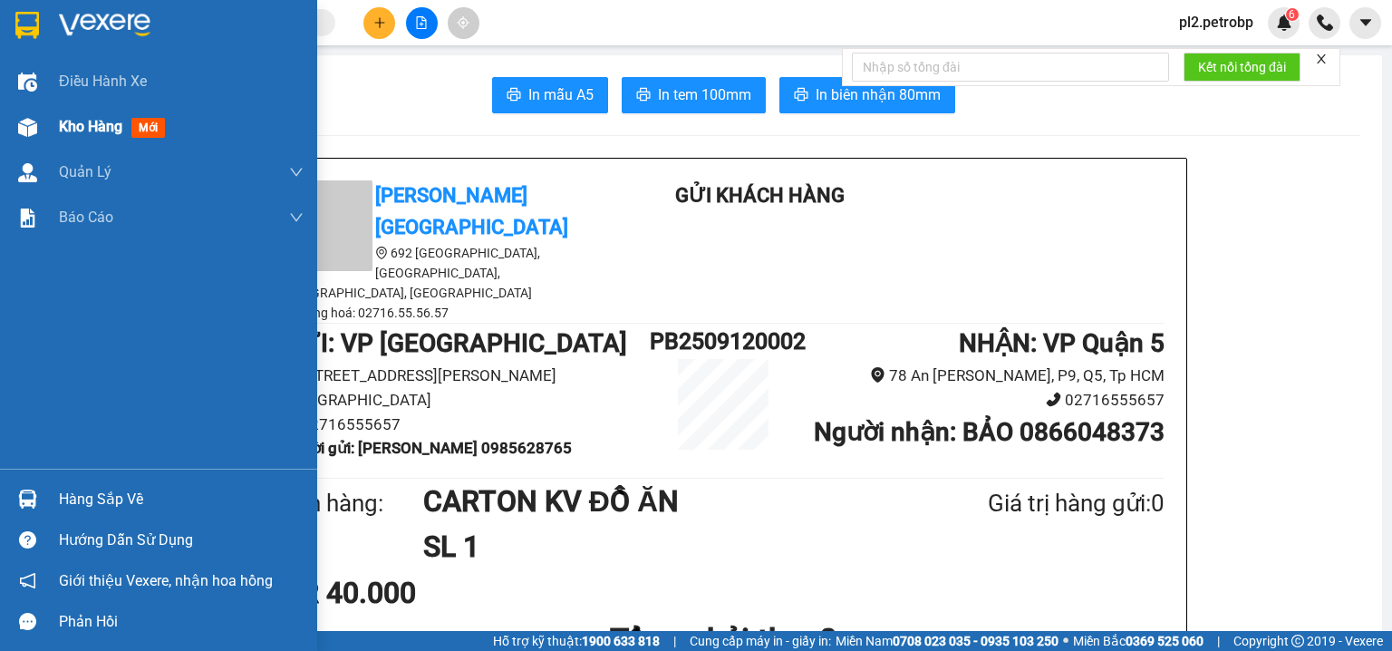
click at [86, 134] on span "Kho hàng" at bounding box center [90, 126] width 63 height 17
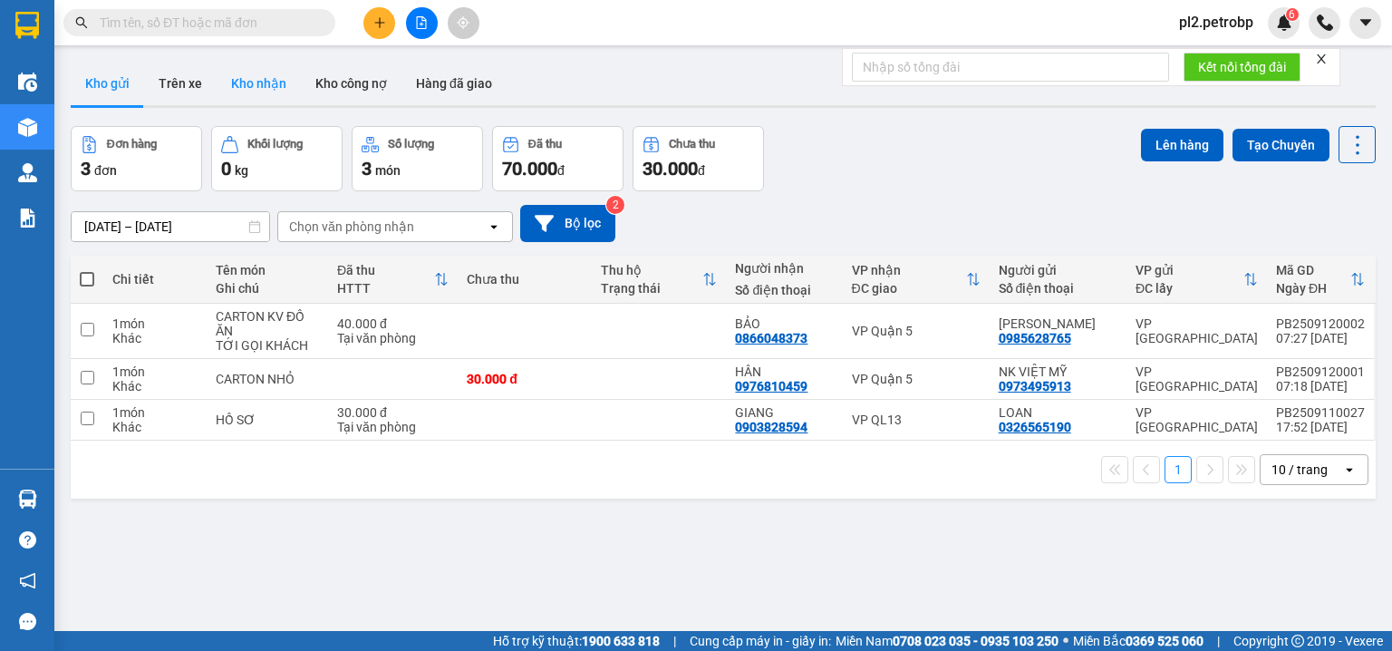
click at [249, 87] on button "Kho nhận" at bounding box center [259, 83] width 84 height 43
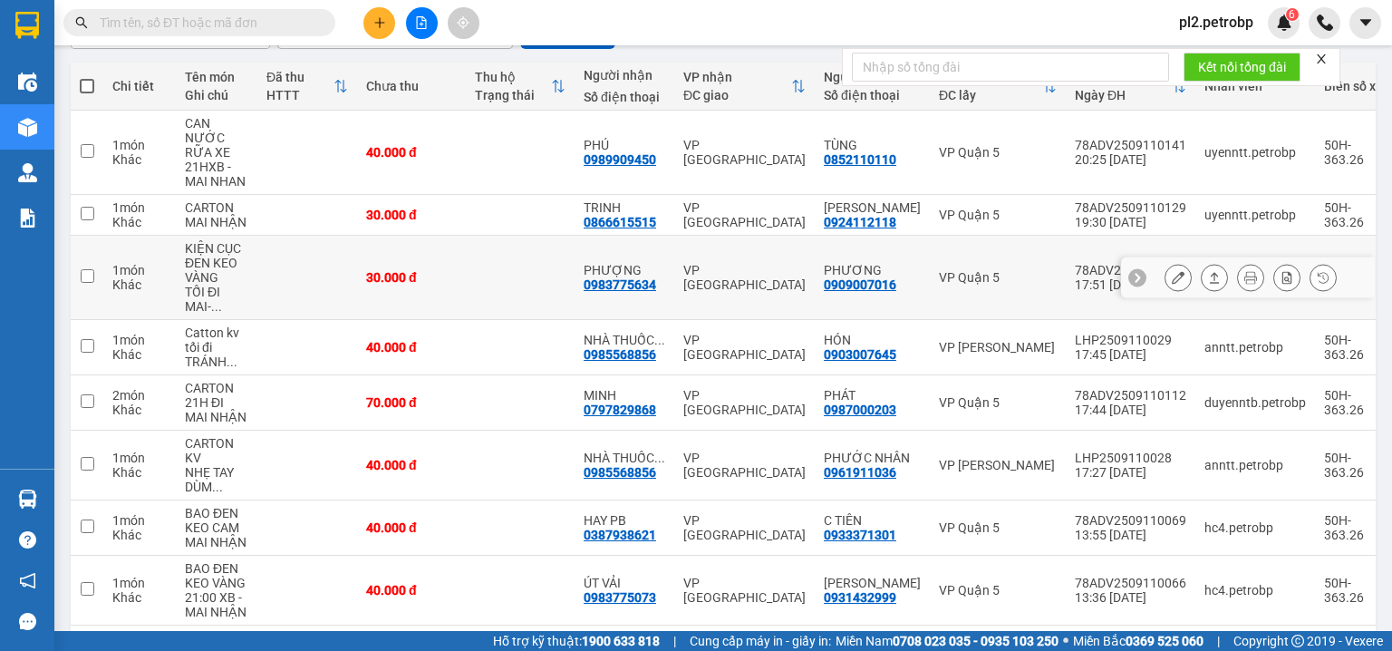
scroll to position [386, 0]
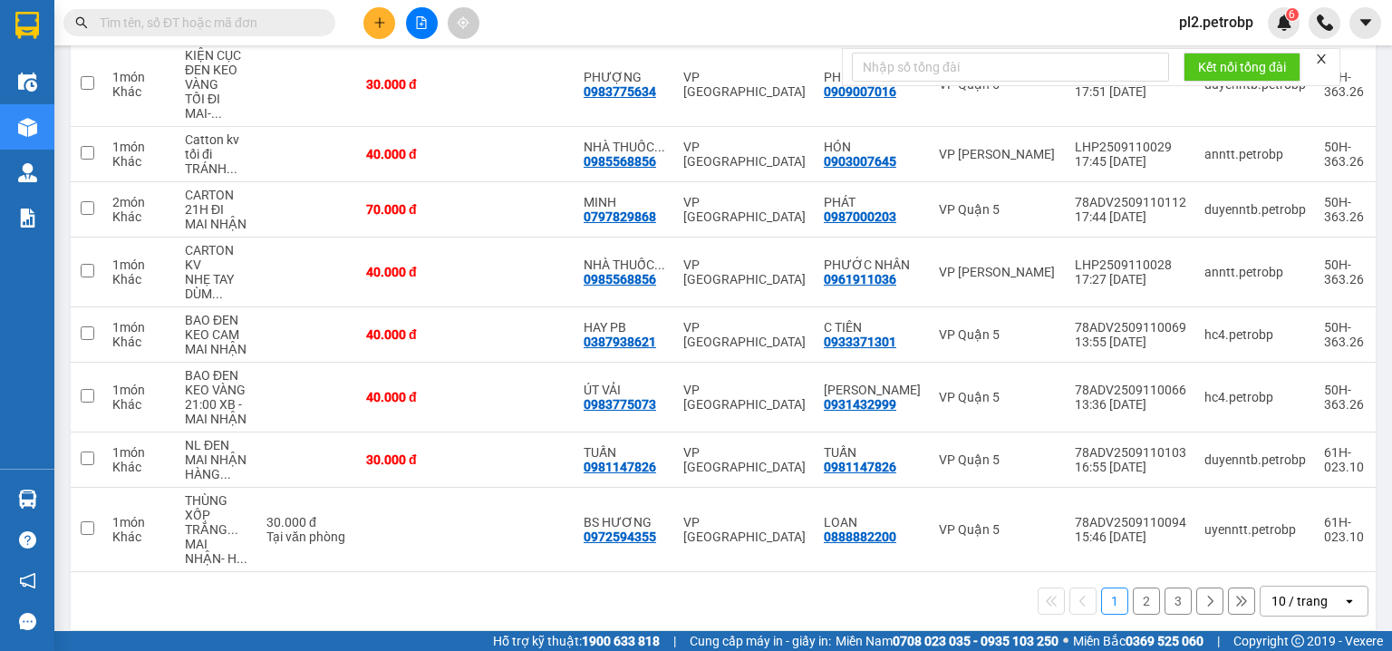
click at [282, 25] on input "text" at bounding box center [207, 23] width 214 height 20
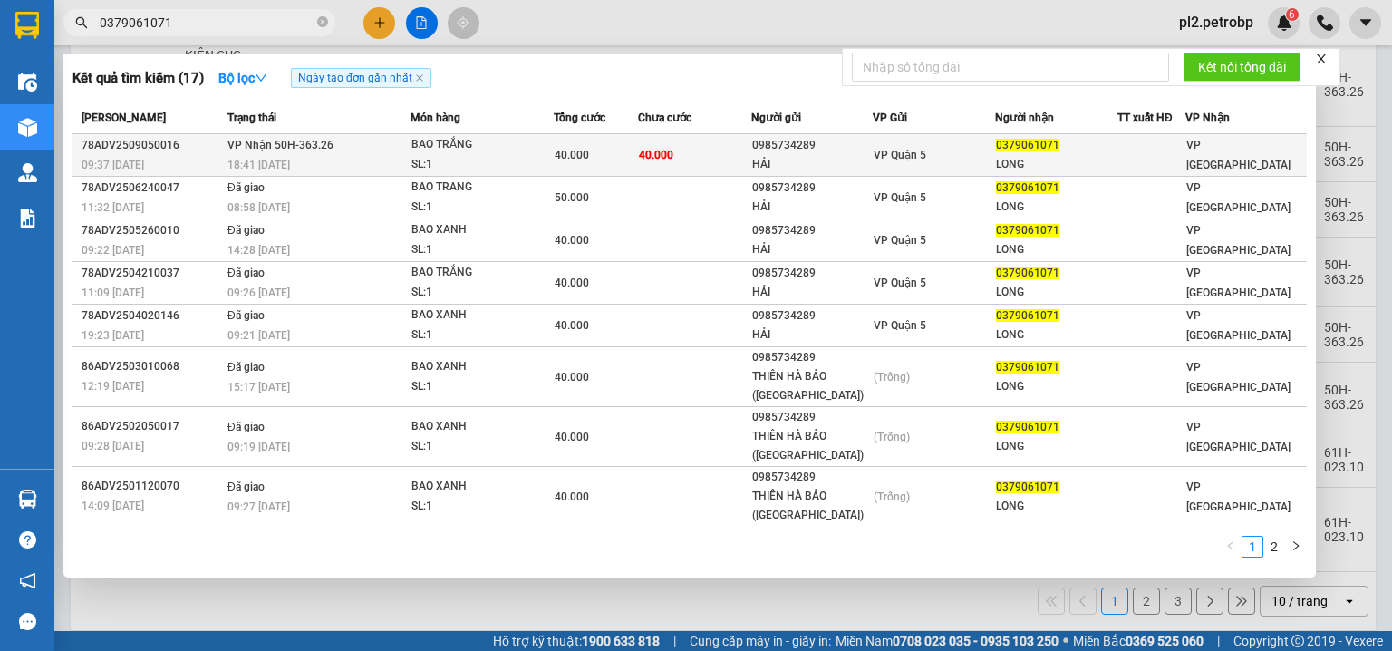
type input "0379061071"
click at [1025, 154] on div "0379061071" at bounding box center [1056, 145] width 121 height 19
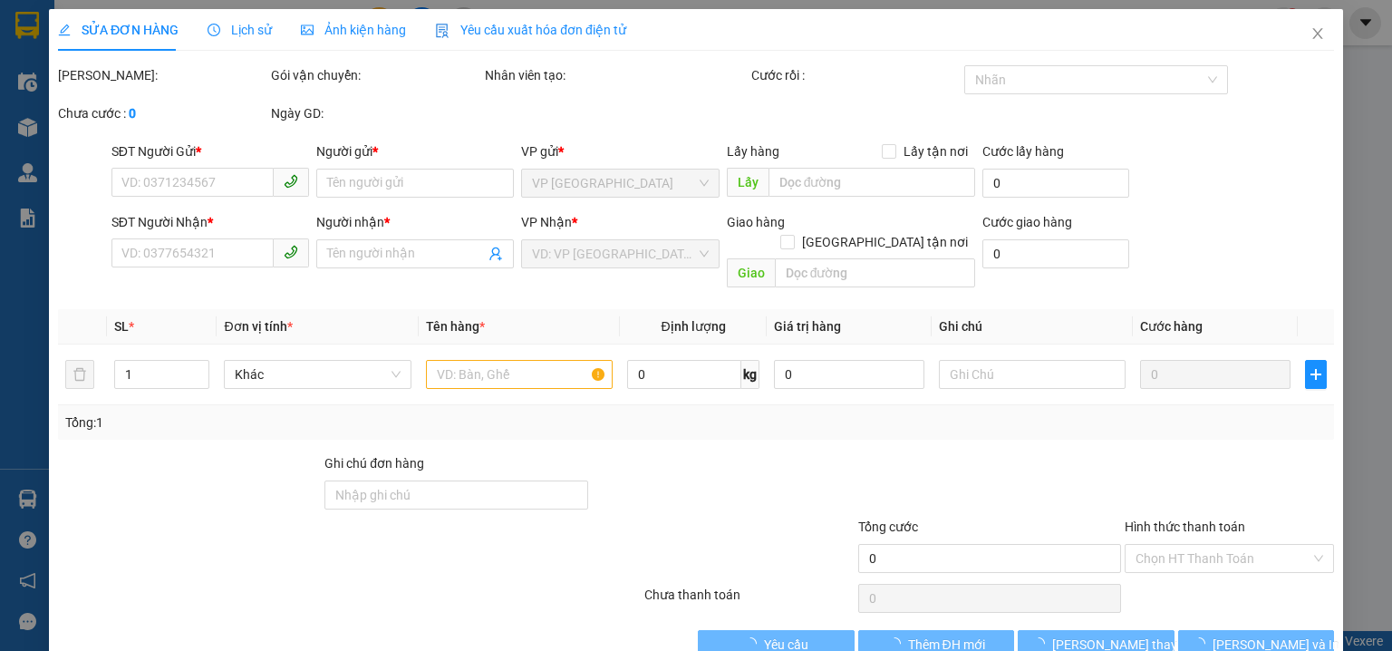
type input "0985734289"
type input "HẢI"
type input "0379061071"
type input "LONG"
type input "40.000"
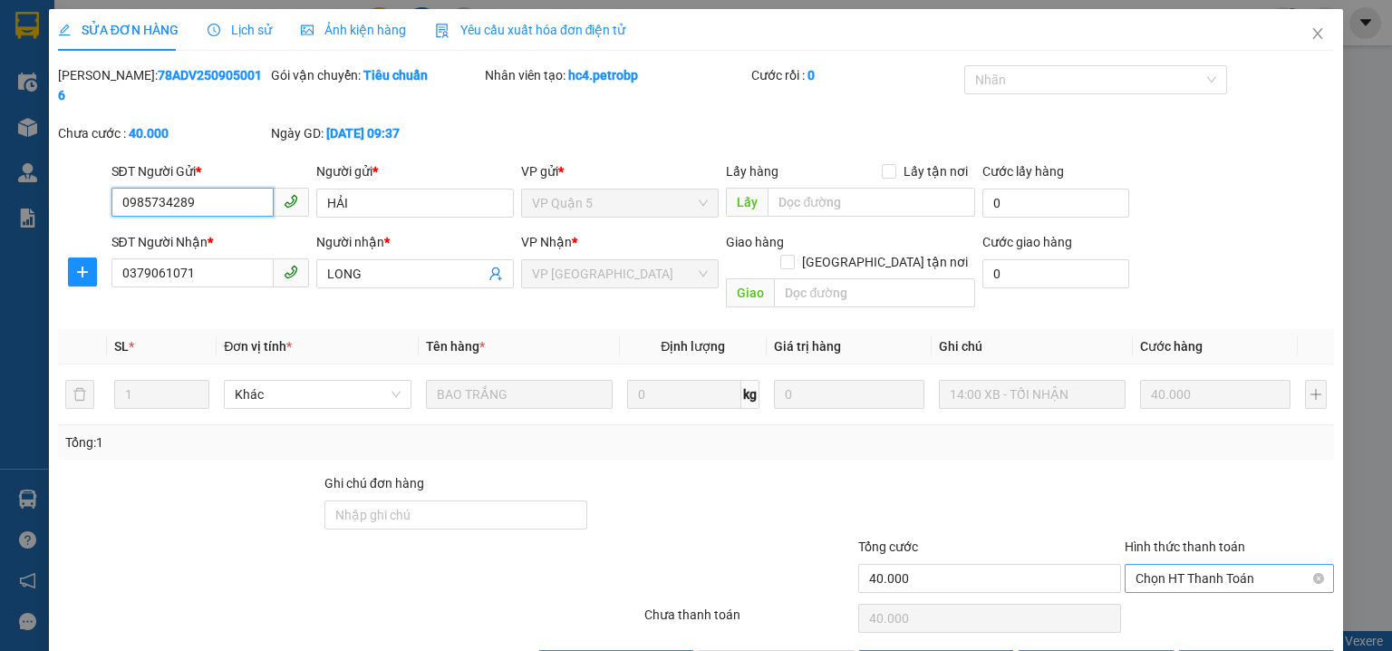
click at [1160, 565] on span "Chọn HT Thanh Toán" at bounding box center [1229, 578] width 188 height 27
drag, startPoint x: 1156, startPoint y: 564, endPoint x: 903, endPoint y: 623, distance: 260.7
click at [1154, 565] on div "Tại văn phòng" at bounding box center [1219, 574] width 187 height 20
type input "0"
click at [830, 650] on button "[PERSON_NAME] và [PERSON_NAME] hàng" at bounding box center [776, 664] width 157 height 29
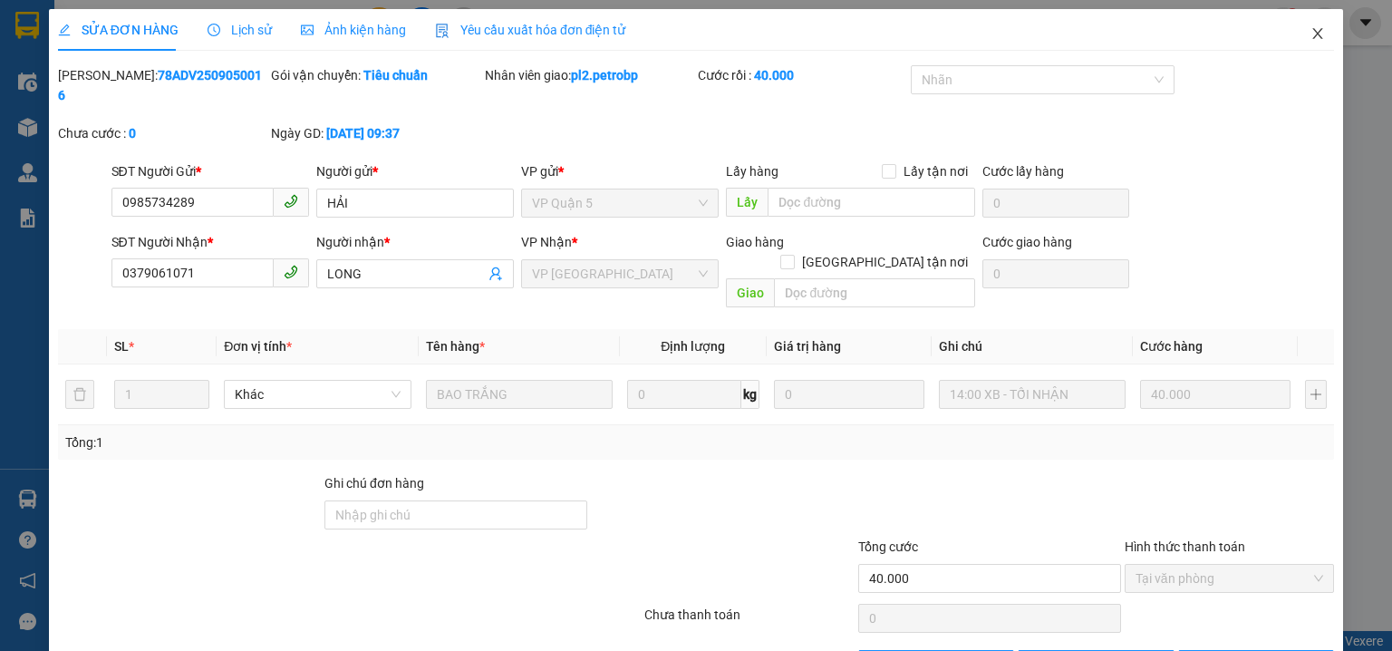
click at [1310, 29] on icon "close" at bounding box center [1317, 33] width 14 height 14
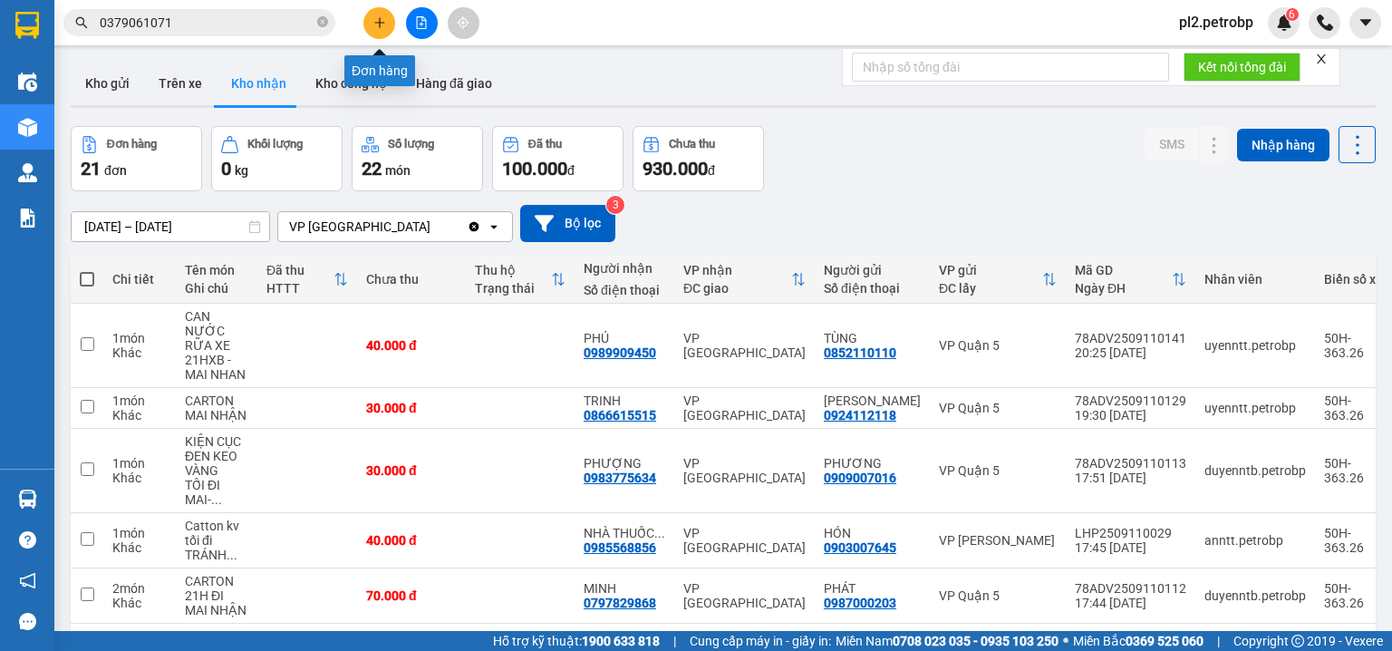
click at [366, 24] on button at bounding box center [379, 23] width 32 height 32
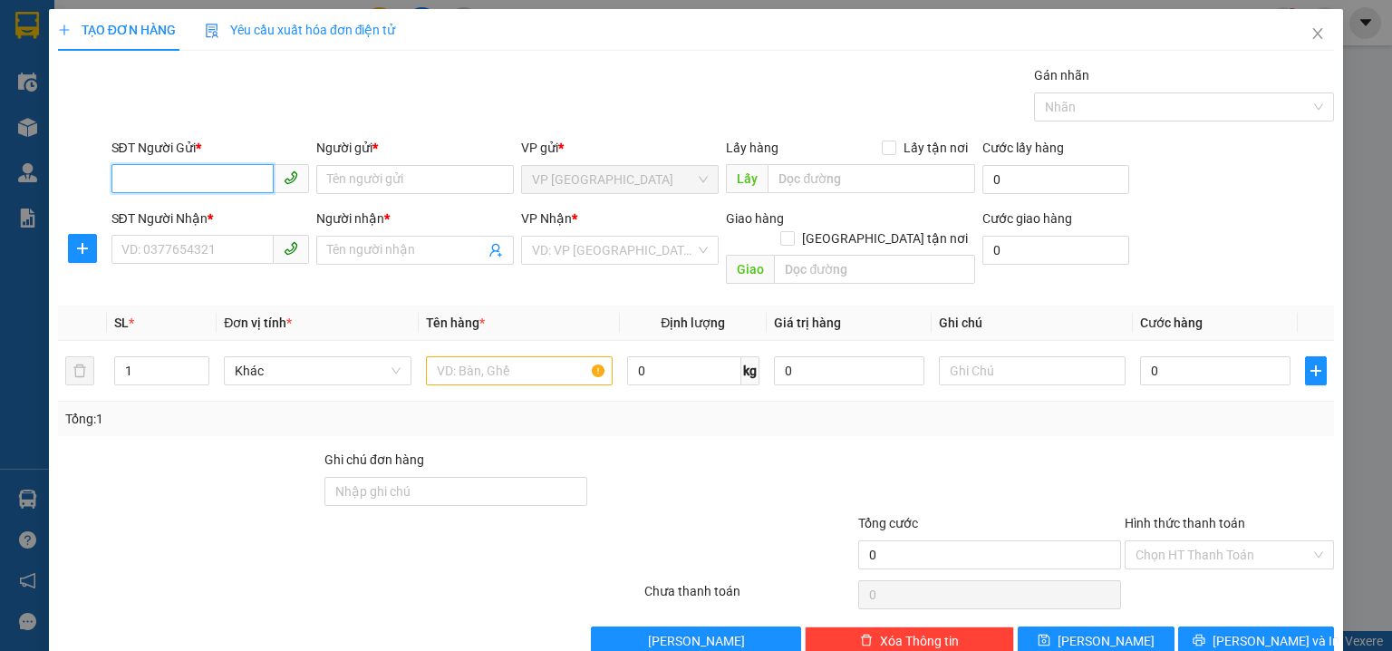
click at [168, 181] on input "SĐT Người Gửi *" at bounding box center [192, 178] width 162 height 29
click at [214, 214] on div "0918819131 - THU" at bounding box center [208, 215] width 174 height 20
type input "0918819131"
type input "THU"
type input "0903057273"
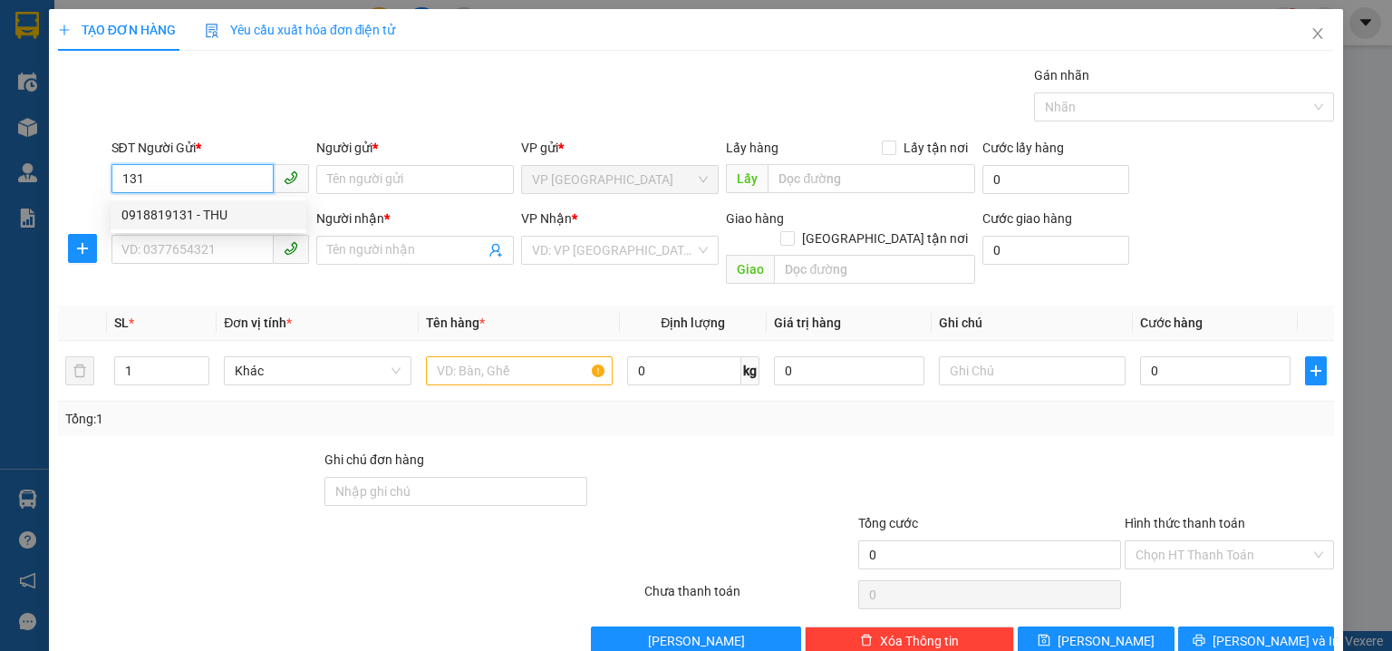
type input "CTI THIÊN VƯƠNG"
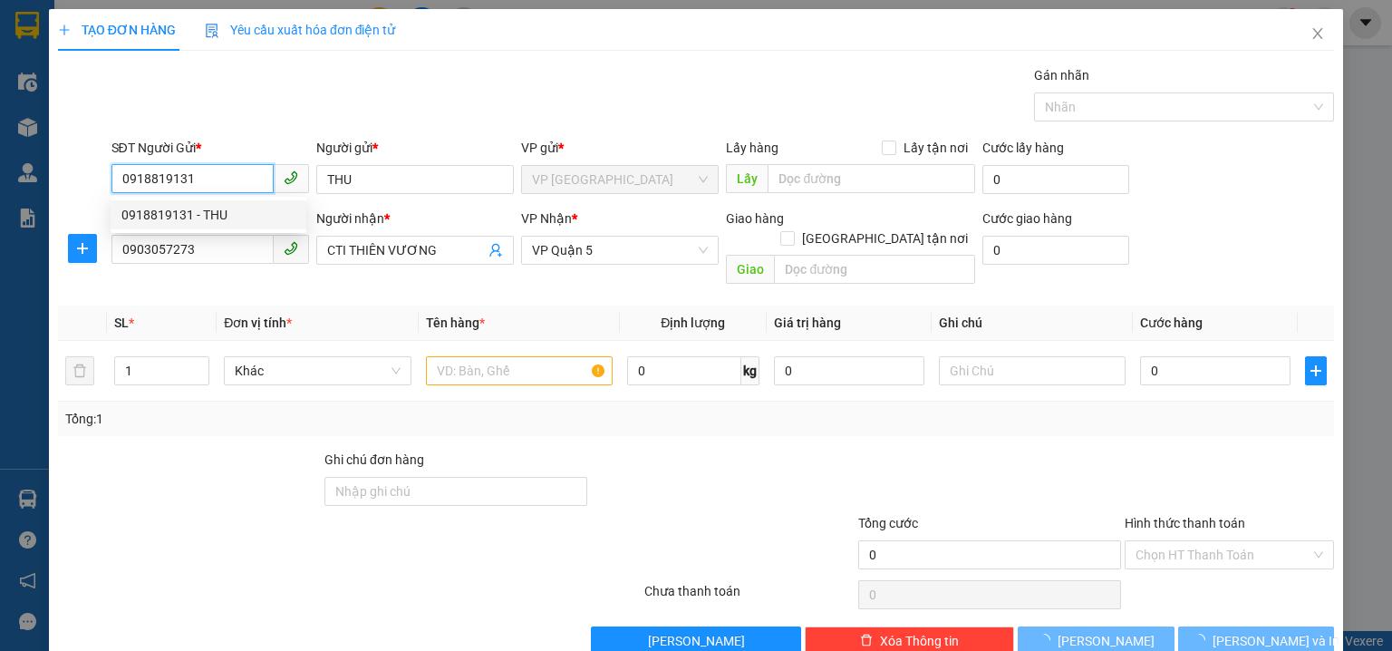
type input "40.000"
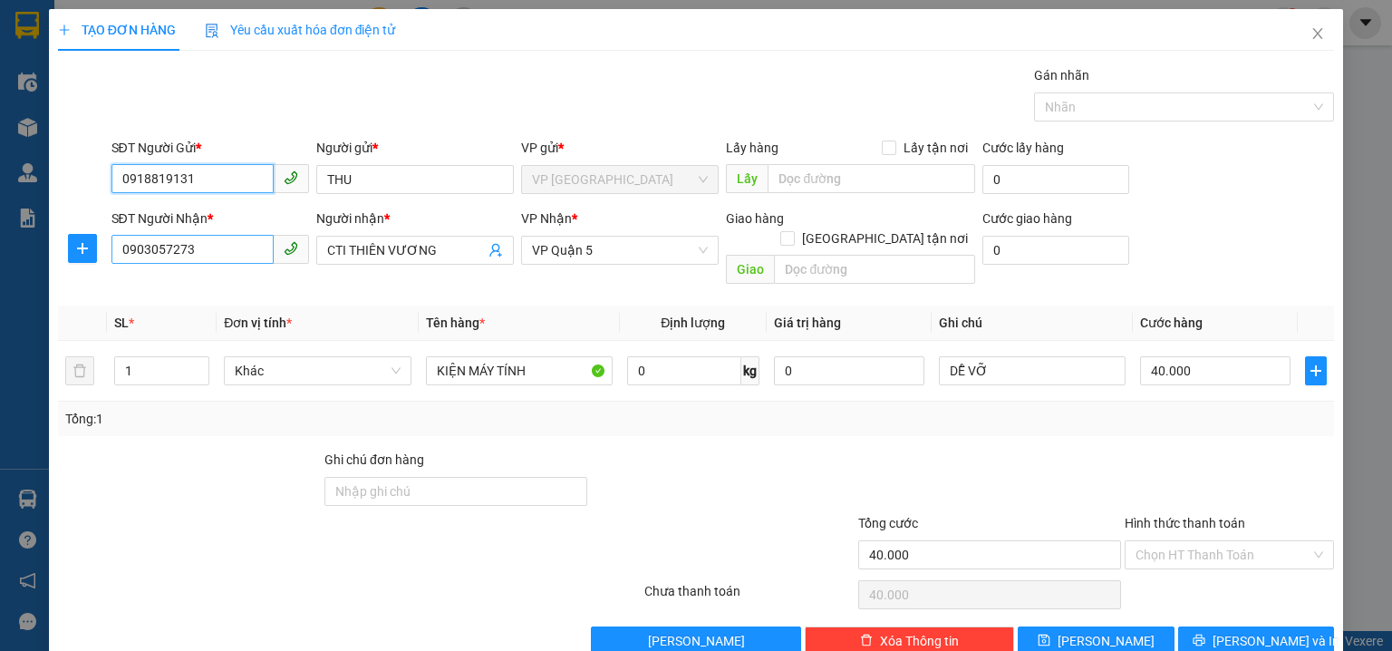
type input "0918819131"
drag, startPoint x: 208, startPoint y: 248, endPoint x: 0, endPoint y: 147, distance: 231.8
click at [0, 161] on div "TẠO ĐƠN HÀNG Yêu cầu xuất hóa đơn điện tử Transit Pickup Surcharge Ids Transit …" at bounding box center [696, 325] width 1392 height 651
type input "0853030405"
click at [1310, 31] on icon "close" at bounding box center [1317, 33] width 14 height 14
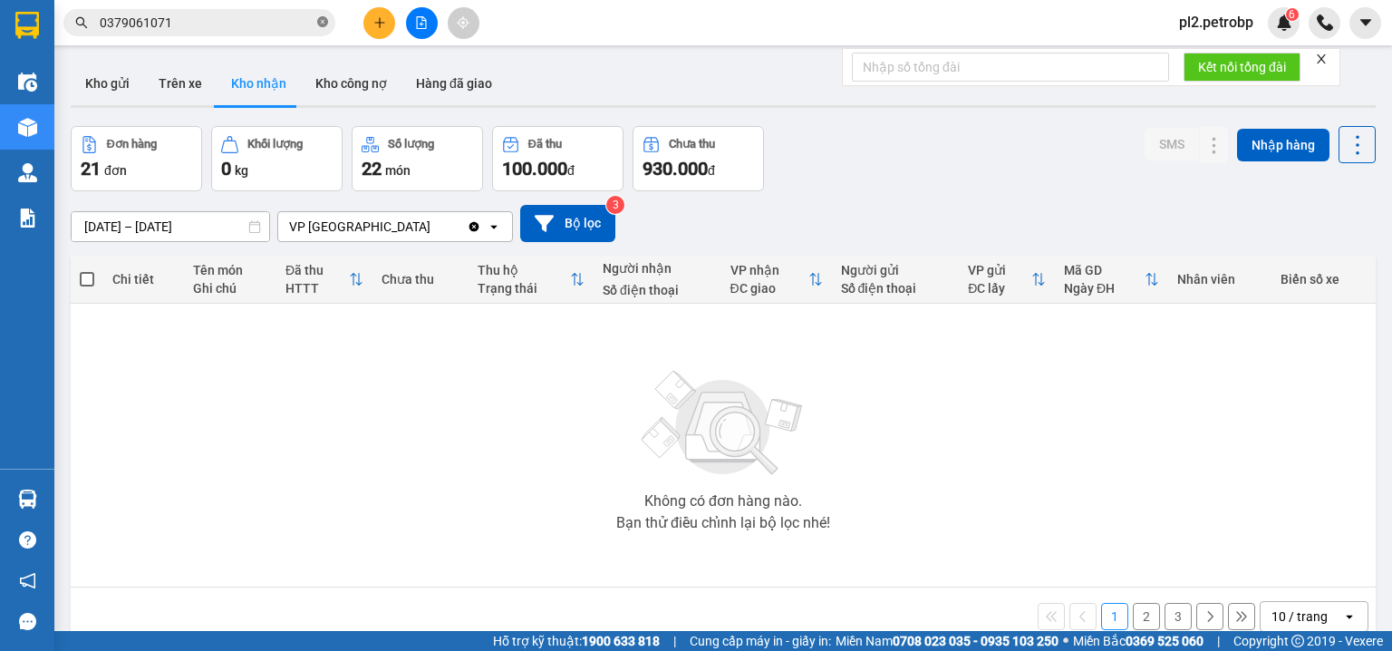
click at [321, 19] on icon "close-circle" at bounding box center [322, 21] width 11 height 11
paste input "0969738036"
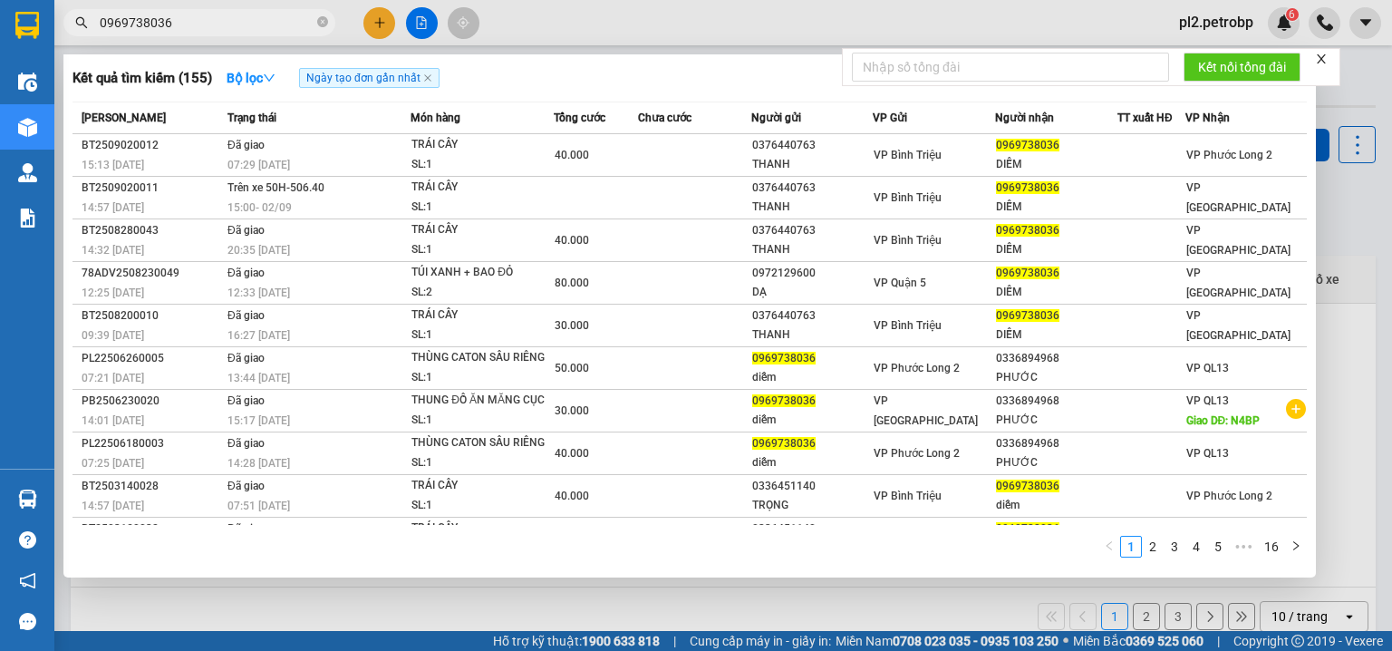
type input "0969738036"
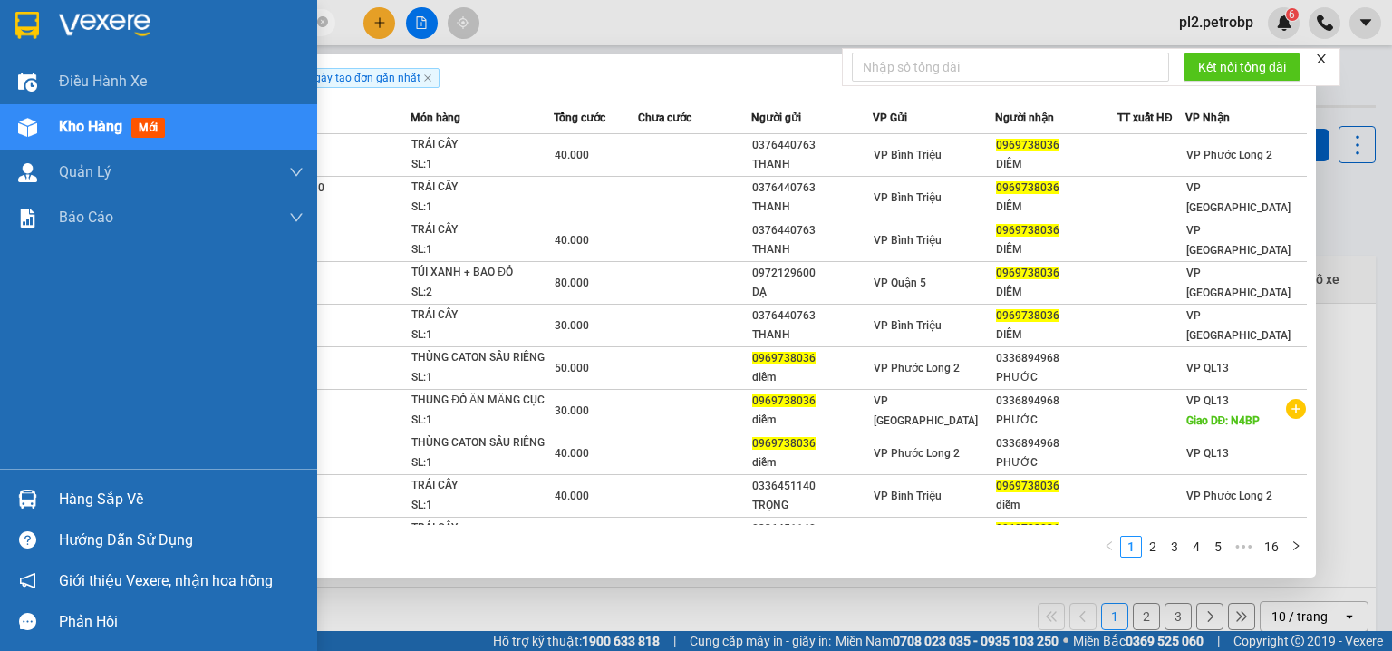
click at [57, 487] on div "Hàng sắp về" at bounding box center [158, 498] width 317 height 41
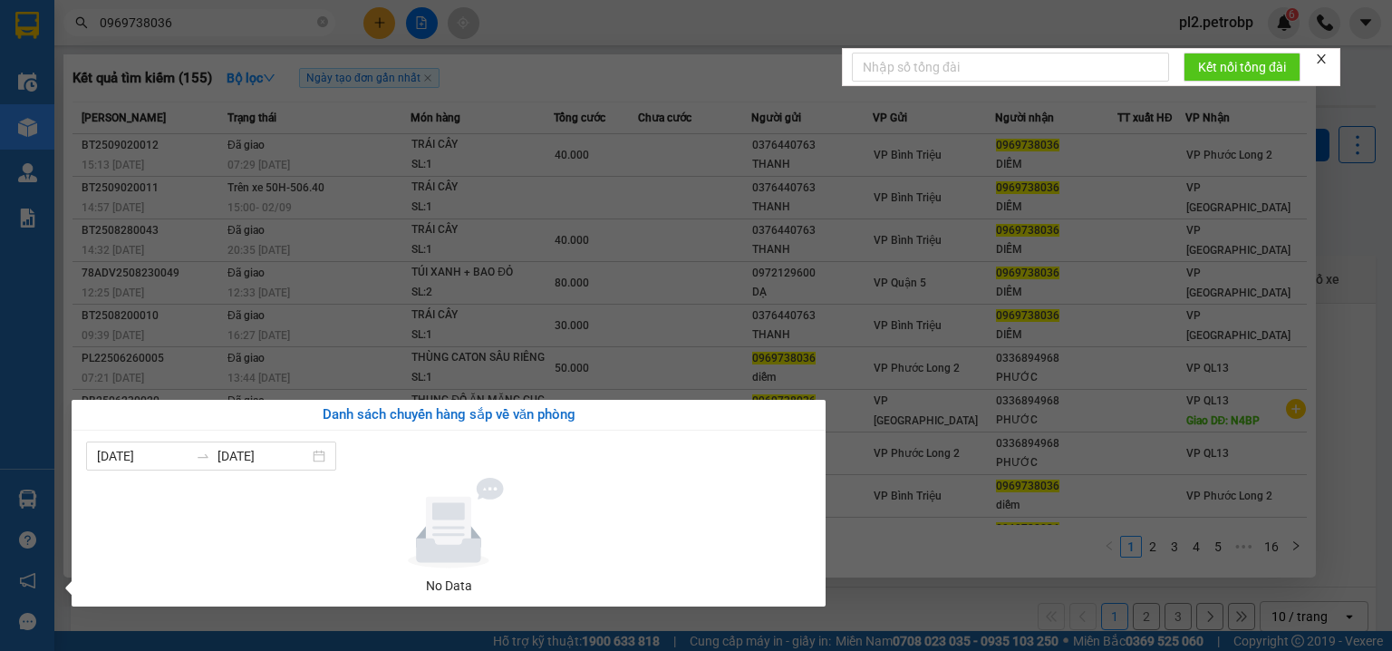
click at [893, 608] on section "Kết quả tìm kiếm ( 155 ) Bộ lọc Ngày tạo đơn gần nhất Mã ĐH Trạng thái Món hàng…" at bounding box center [696, 325] width 1392 height 651
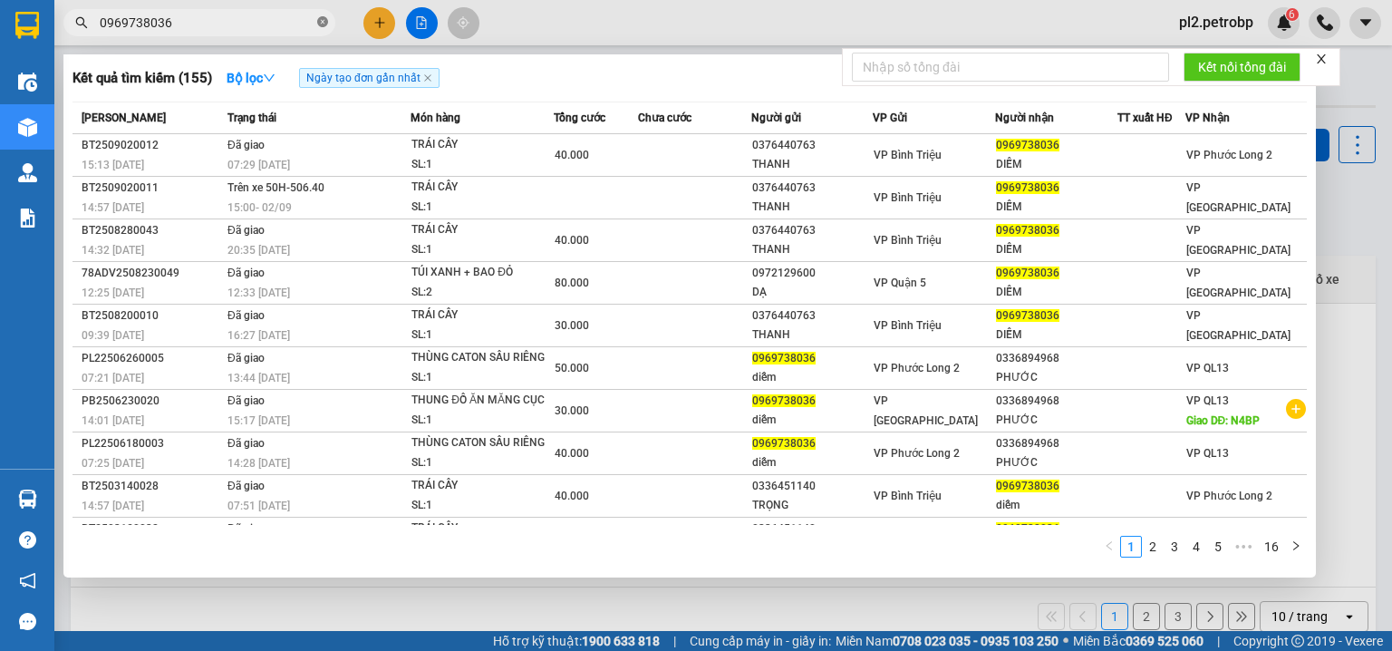
click at [323, 20] on icon "close-circle" at bounding box center [322, 21] width 11 height 11
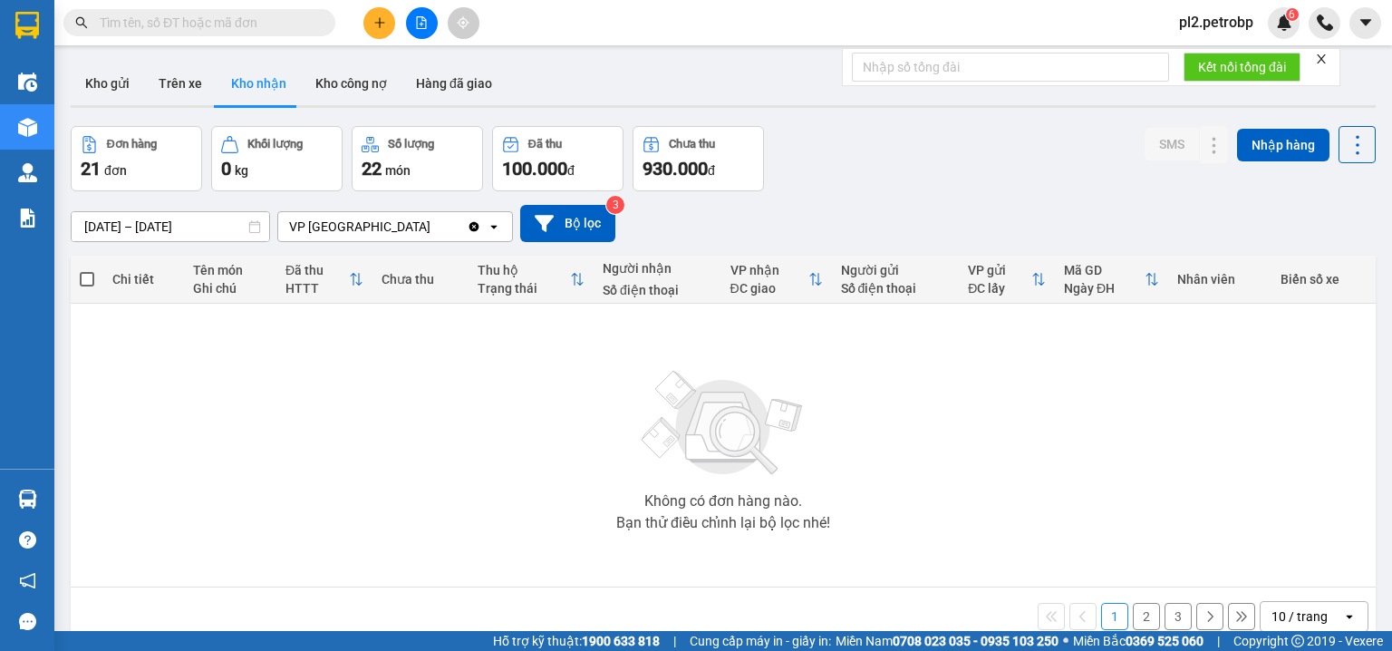
click at [295, 17] on input "text" at bounding box center [207, 23] width 214 height 20
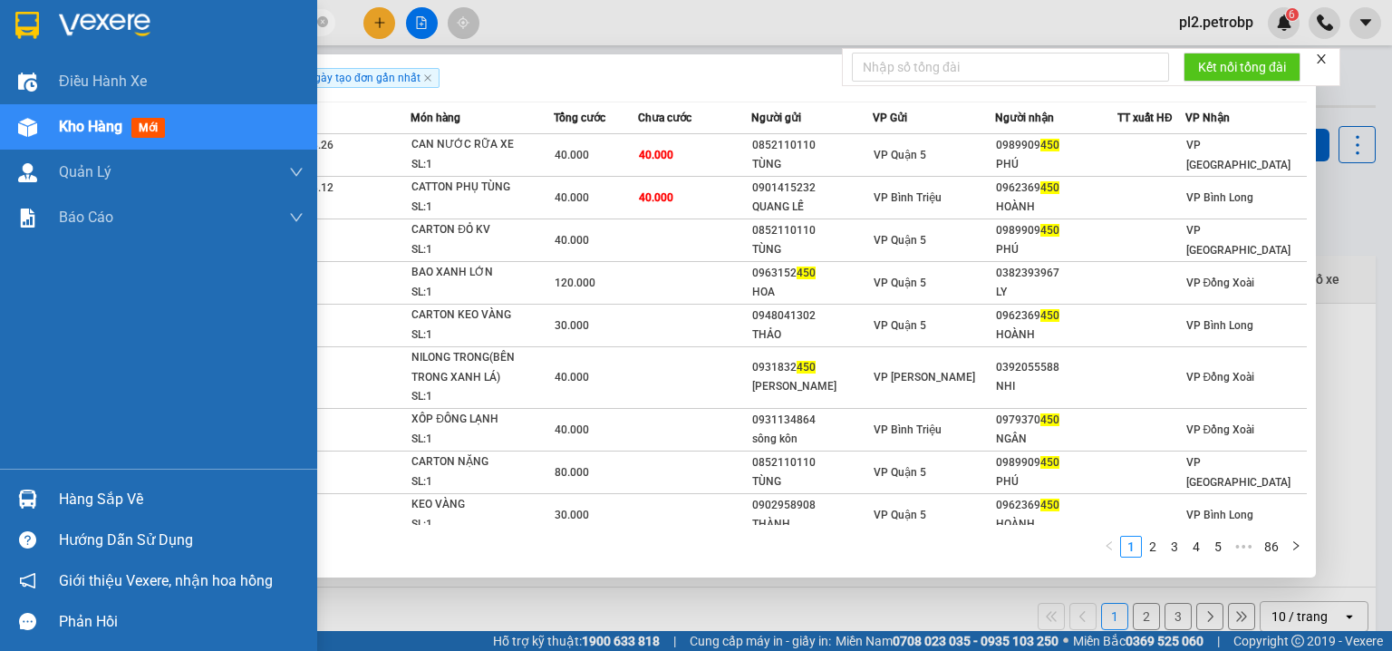
type input "450"
click at [77, 505] on div "Hàng sắp về" at bounding box center [181, 499] width 245 height 27
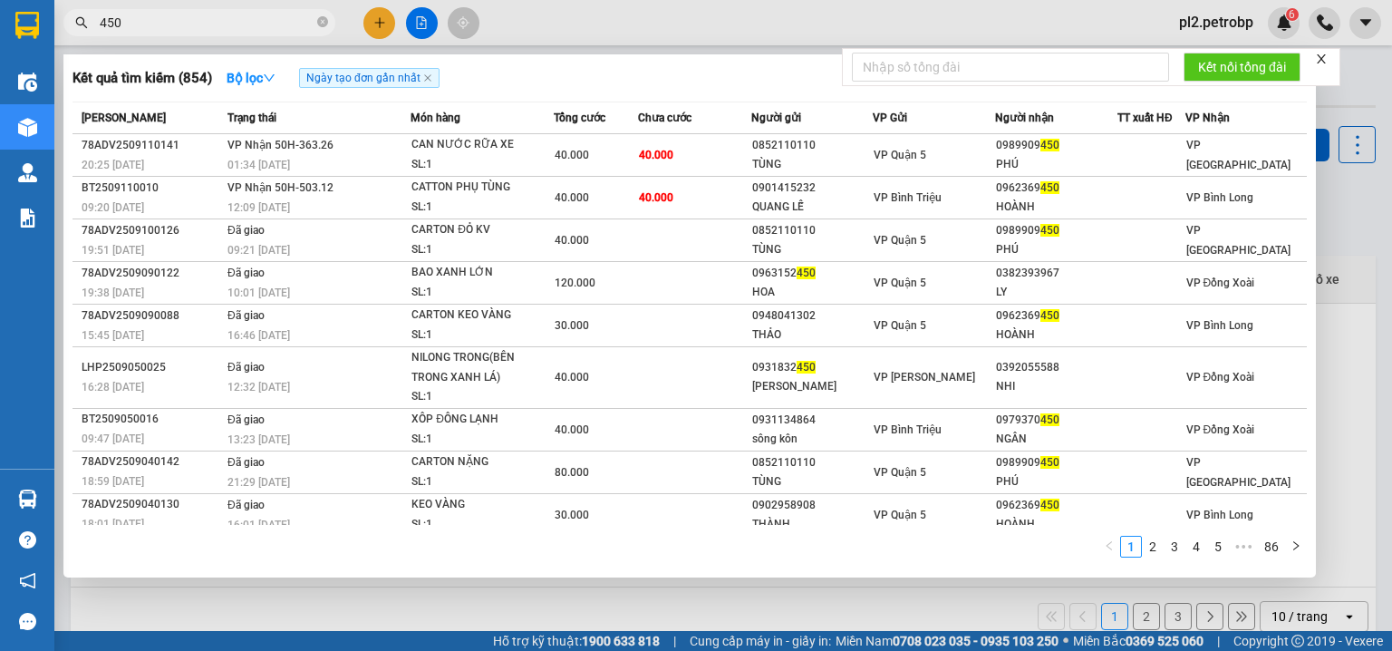
click at [851, 604] on section "Kết quả tìm kiếm ( 854 ) Bộ lọc Ngày tạo đơn gần nhất Mã ĐH Trạng thái Món hàng…" at bounding box center [696, 325] width 1392 height 651
click at [324, 18] on icon "close-circle" at bounding box center [322, 21] width 11 height 11
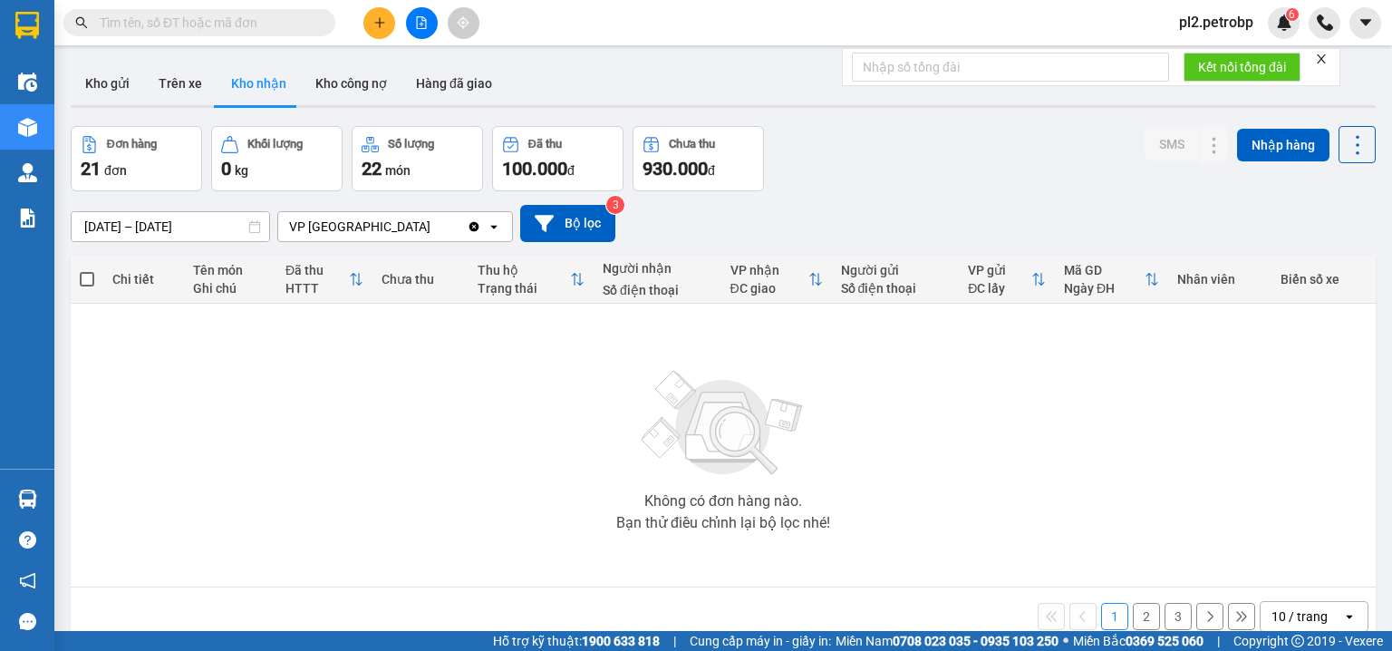
click at [268, 22] on input "text" at bounding box center [207, 23] width 214 height 20
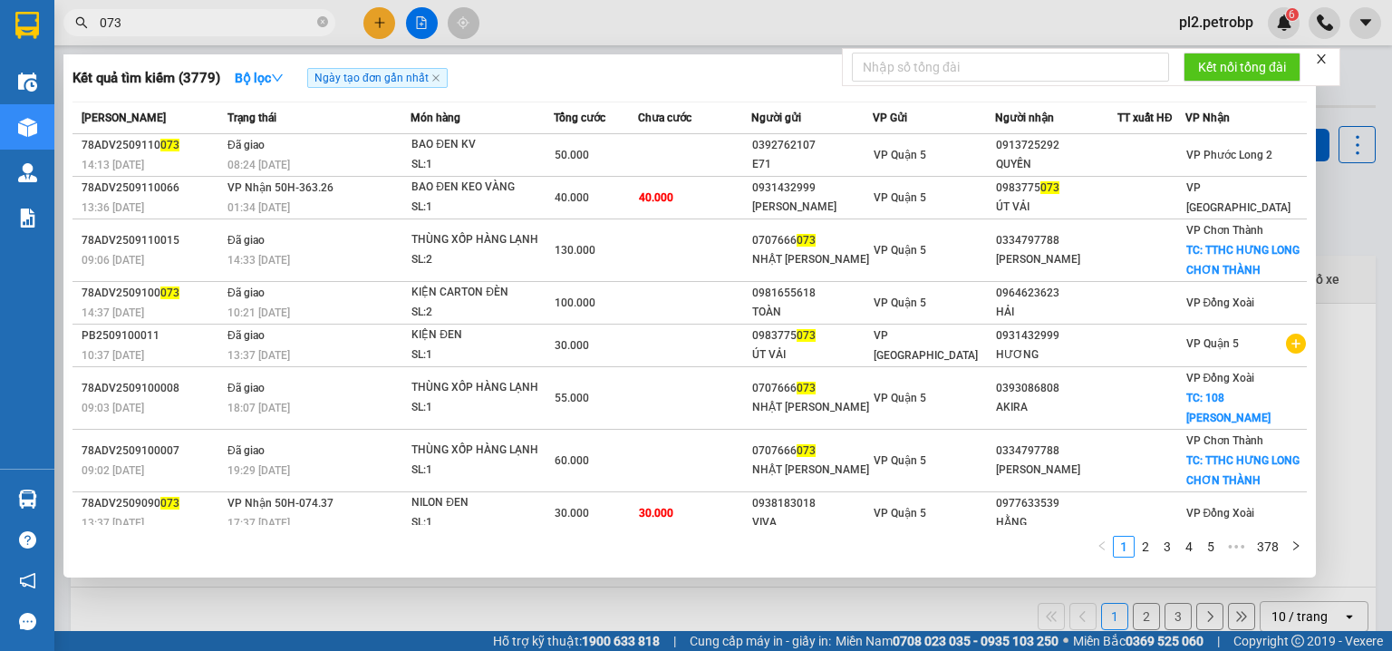
type input "073"
click at [370, 11] on div at bounding box center [696, 325] width 1392 height 651
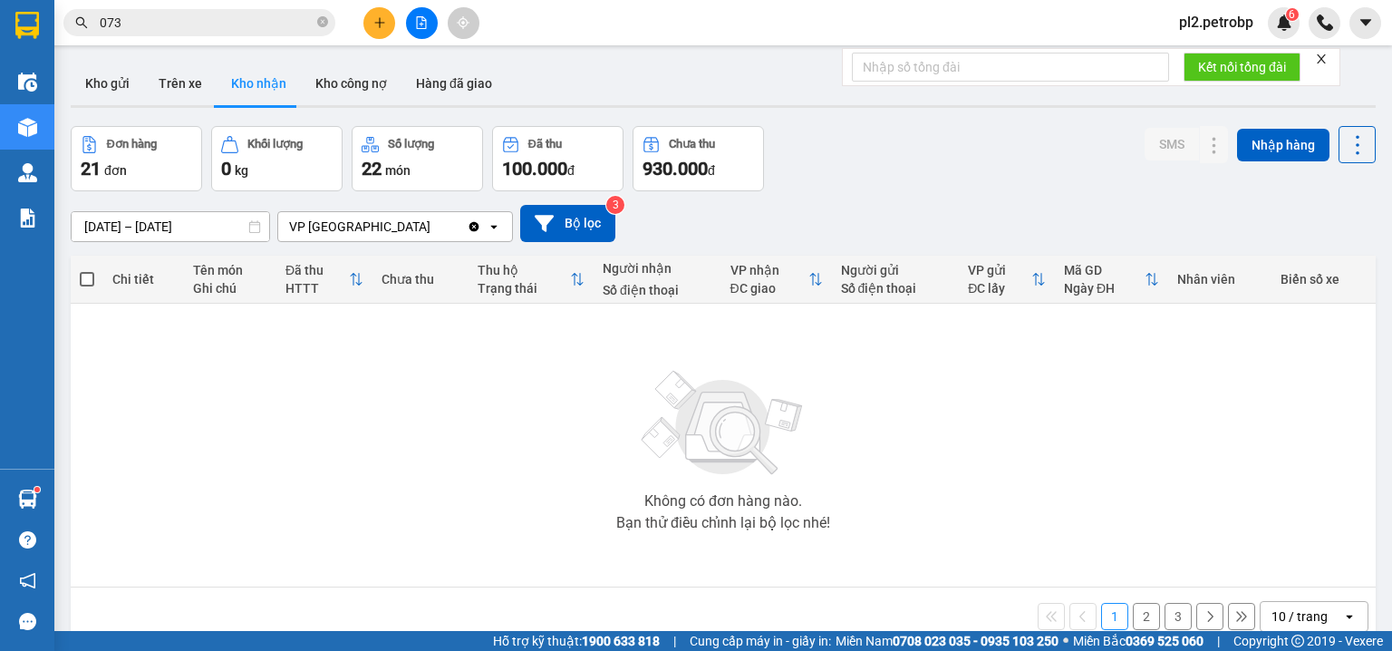
click at [376, 25] on icon "plus" at bounding box center [379, 22] width 13 height 13
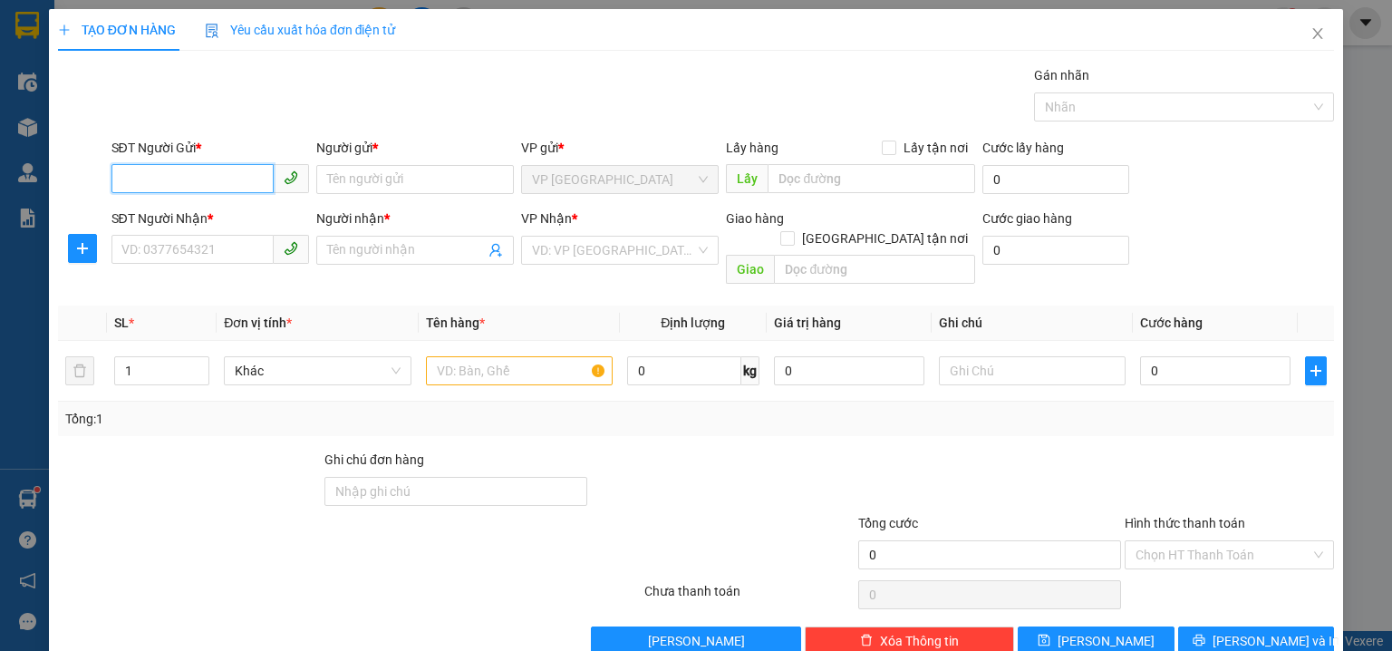
click at [194, 183] on input "SĐT Người Gửi *" at bounding box center [192, 178] width 162 height 29
drag, startPoint x: 141, startPoint y: 185, endPoint x: 126, endPoint y: 170, distance: 21.2
click at [139, 185] on input "SĐT Người Gửi *" at bounding box center [192, 178] width 162 height 29
type input "0938899498"
click at [192, 210] on div "0938899498 - CHỊ LINH" at bounding box center [222, 215] width 202 height 20
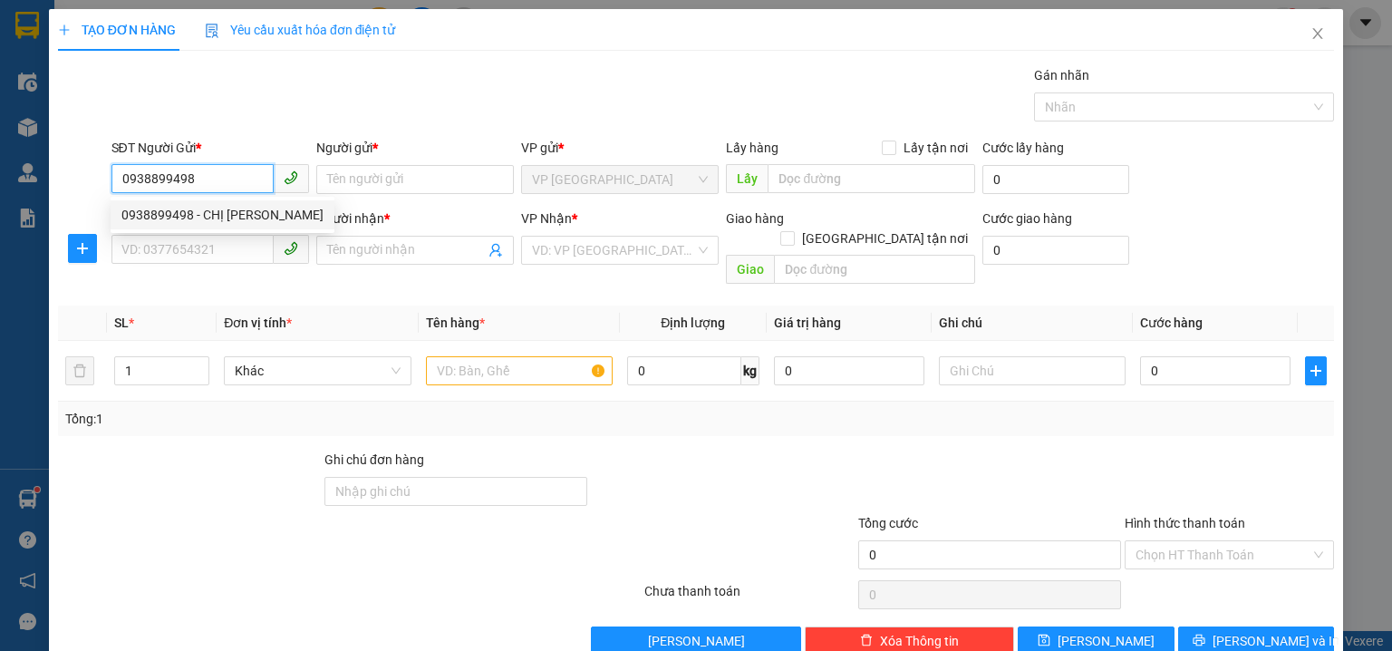
type input "CHỊ LINH"
type input "0983031121"
type input "HỚN"
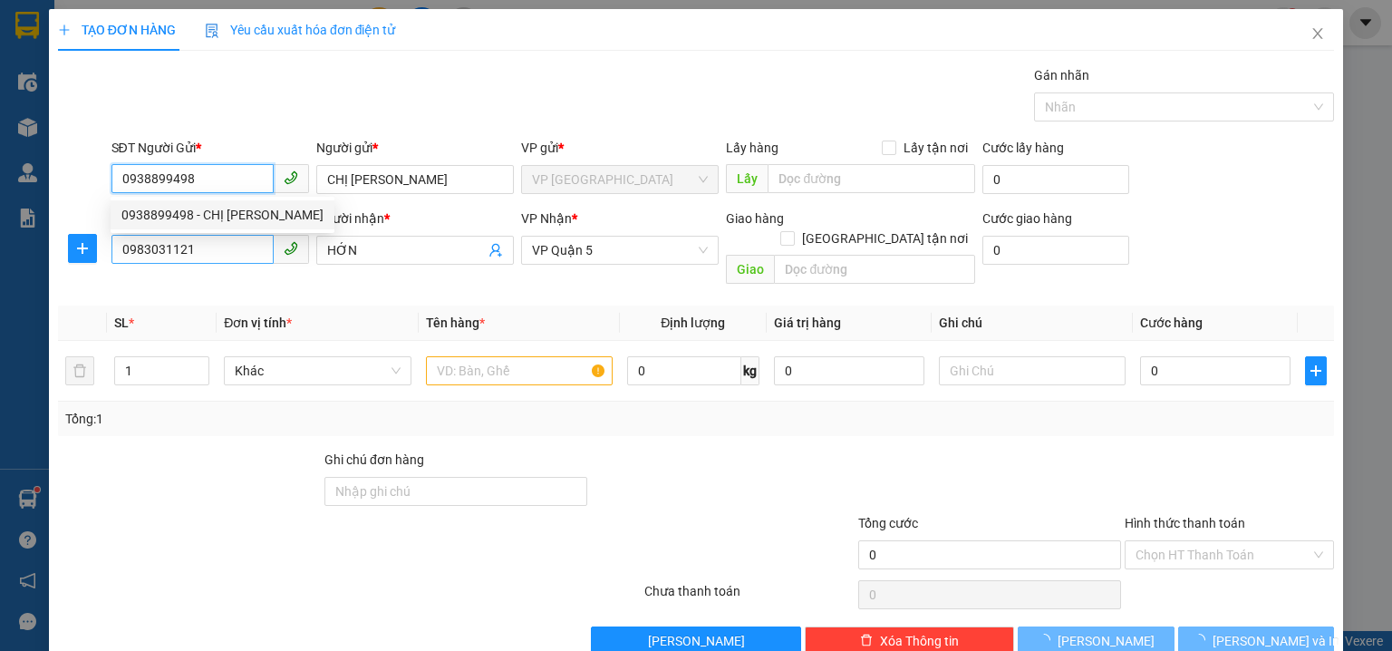
type input "80.000"
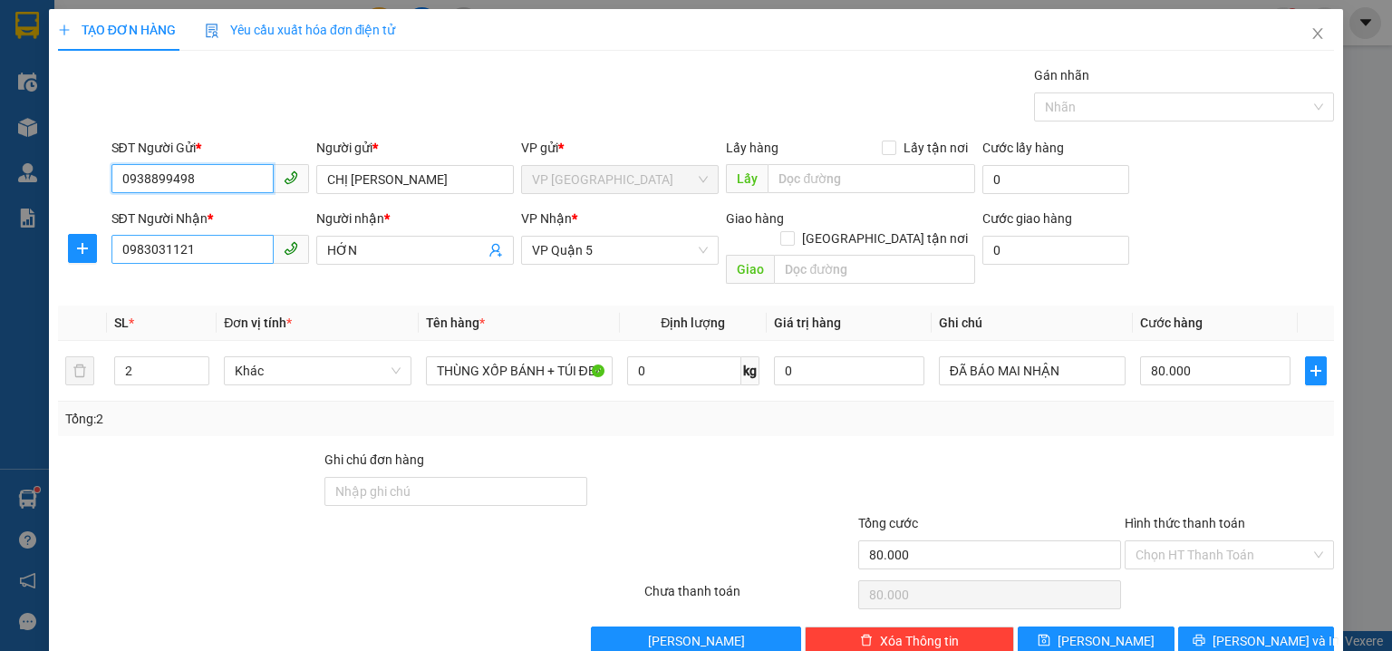
type input "0938899498"
drag, startPoint x: 220, startPoint y: 248, endPoint x: 0, endPoint y: 227, distance: 221.2
click at [0, 227] on div "TẠO ĐƠN HÀNG Yêu cầu xuất hóa đơn điện tử Transit Pickup Surcharge Ids Transit …" at bounding box center [696, 325] width 1392 height 651
type input "0913804238"
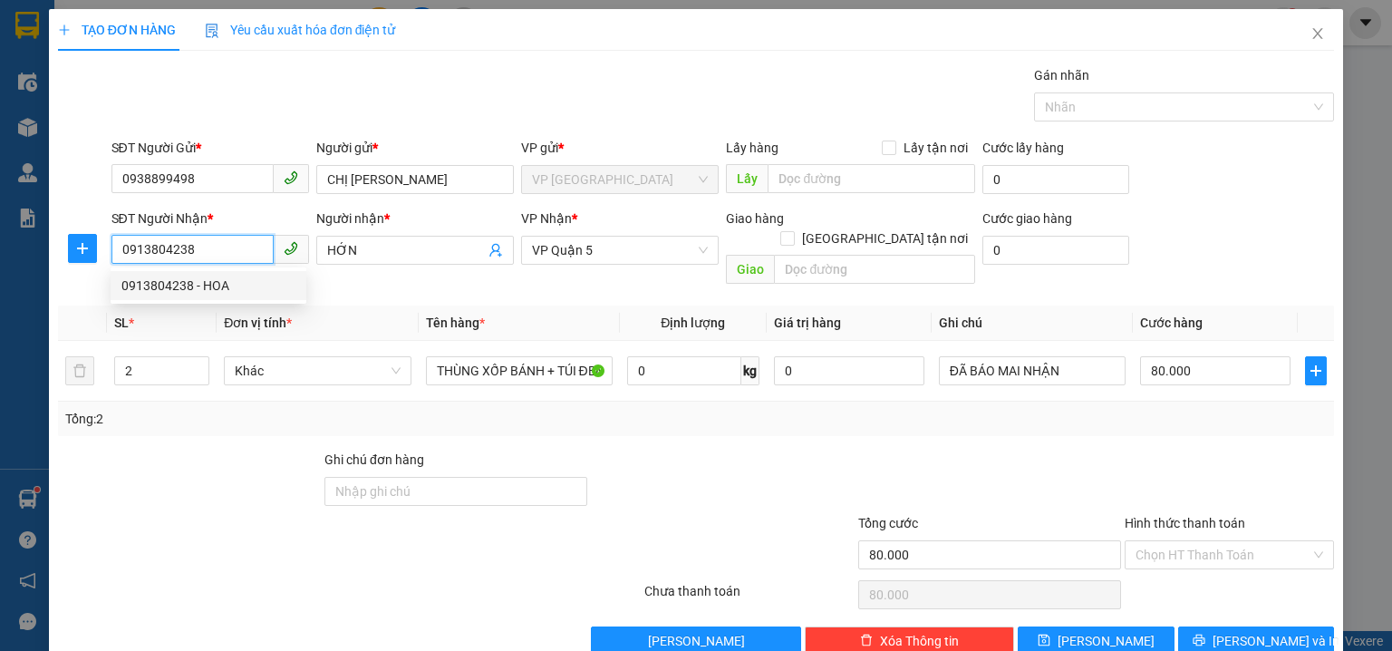
click at [257, 278] on div "0913804238 - HOA" at bounding box center [208, 285] width 174 height 20
type input "HOA"
type input "60.000"
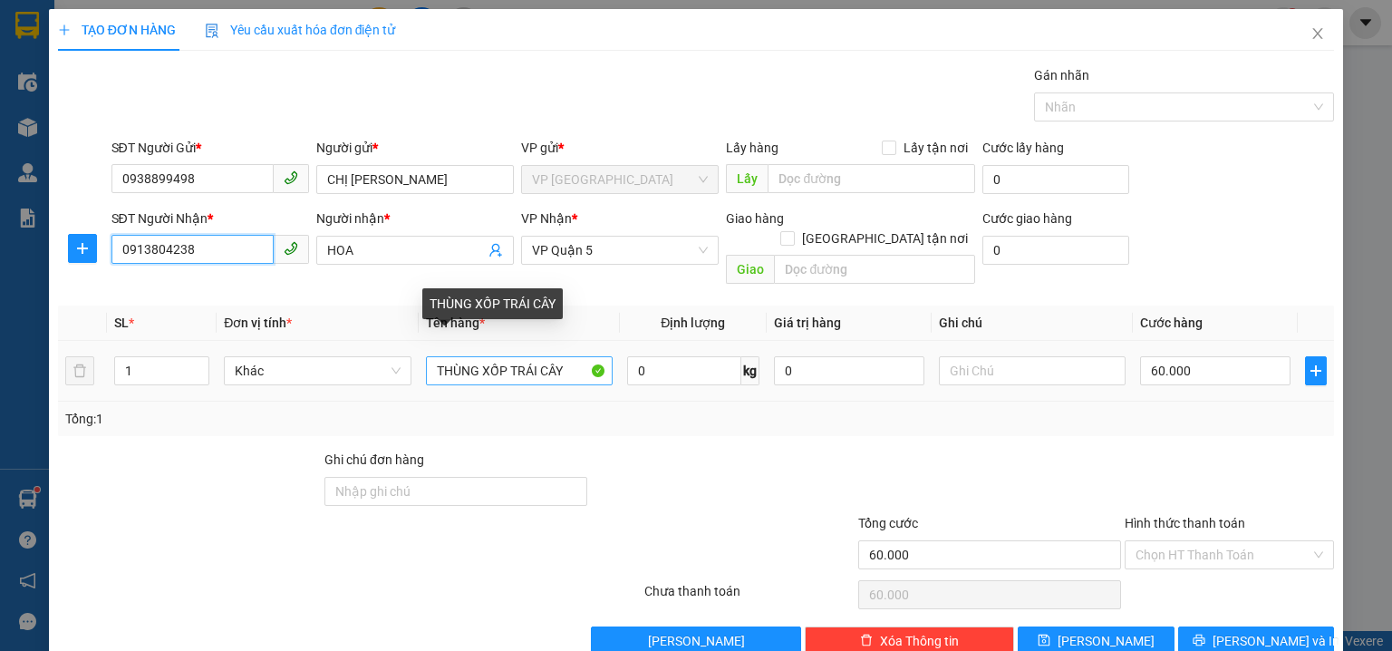
type input "0913804238"
click at [564, 356] on input "THÙNG XỐP TRÁI CÂY" at bounding box center [519, 370] width 187 height 29
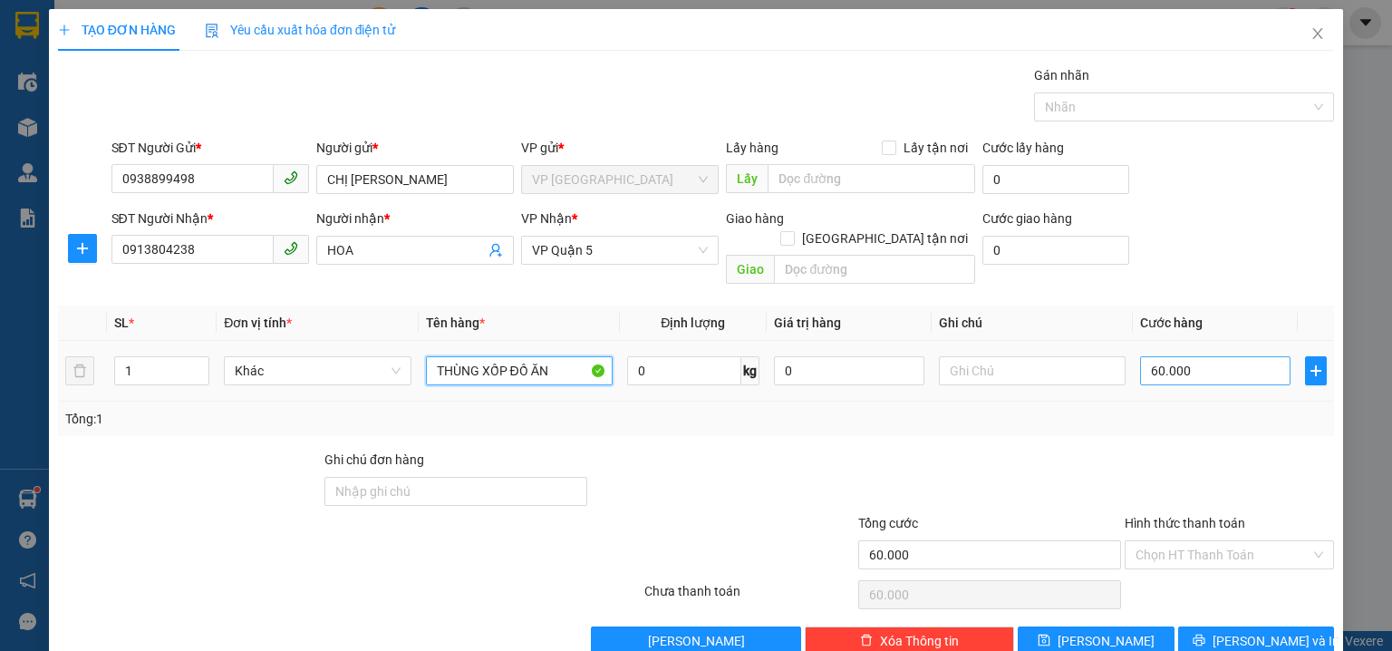
type input "THÙNG XỐP ĐỒ ĂN"
click at [1218, 356] on input "60.000" at bounding box center [1215, 370] width 150 height 29
type input "5"
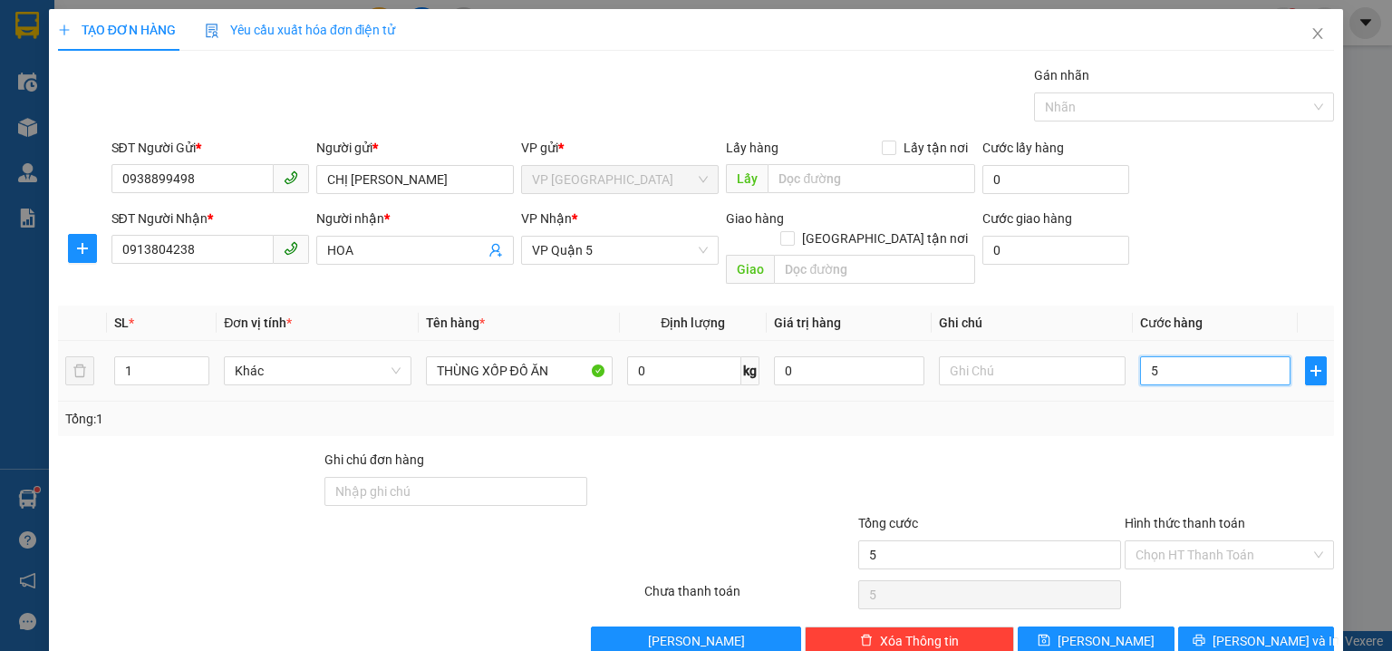
type input "50"
type input "50.000"
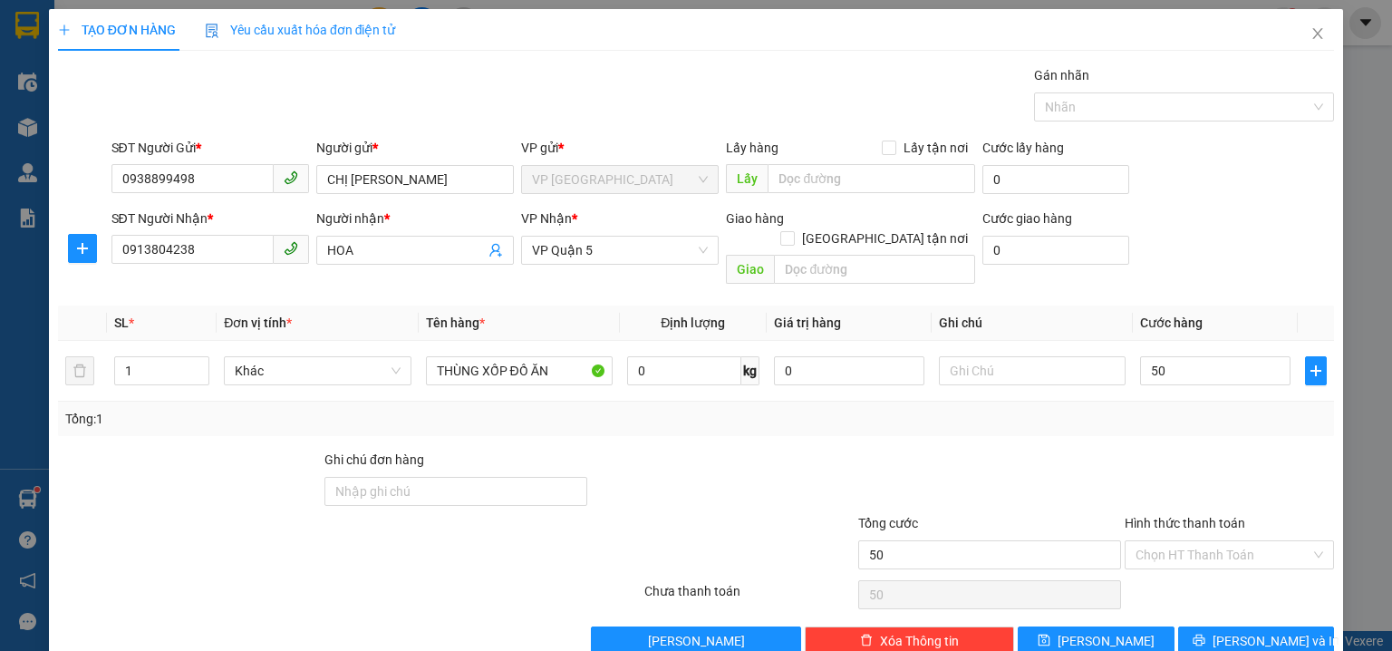
type input "50.000"
click at [1261, 241] on div "SĐT Người Nhận * 0913804238 Người nhận * HOA VP Nhận * VP Quận 5 Giao hàng Giao…" at bounding box center [723, 249] width 1231 height 83
click at [1238, 631] on span "[PERSON_NAME] và In" at bounding box center [1275, 641] width 127 height 20
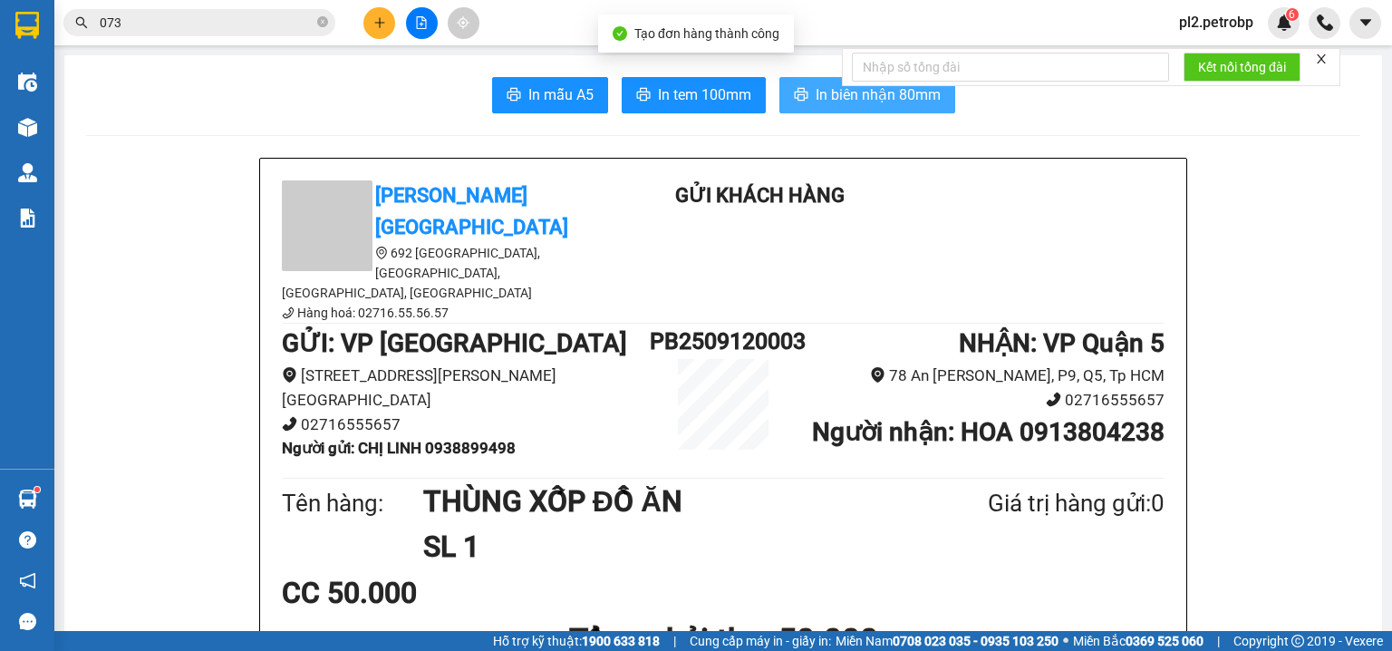
click at [851, 90] on span "In biên nhận 80mm" at bounding box center [878, 94] width 125 height 23
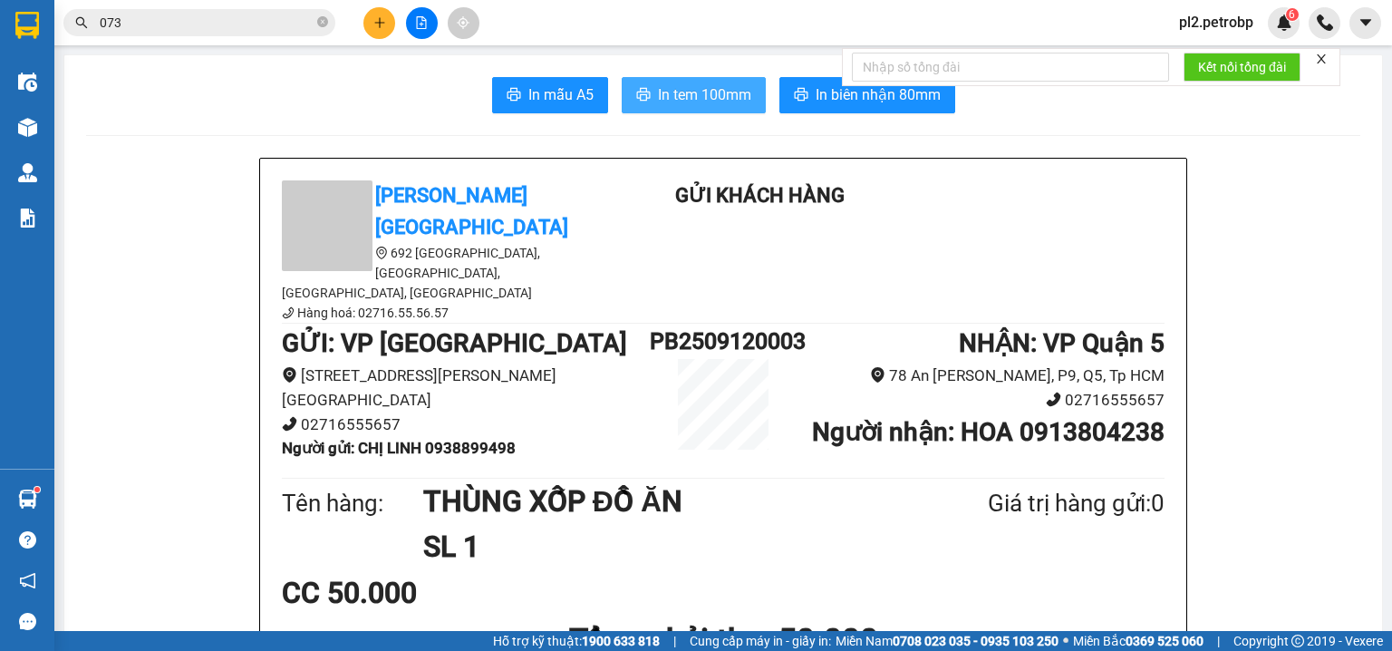
click at [716, 84] on span "In tem 100mm" at bounding box center [704, 94] width 93 height 23
click at [374, 27] on icon "plus" at bounding box center [379, 22] width 13 height 13
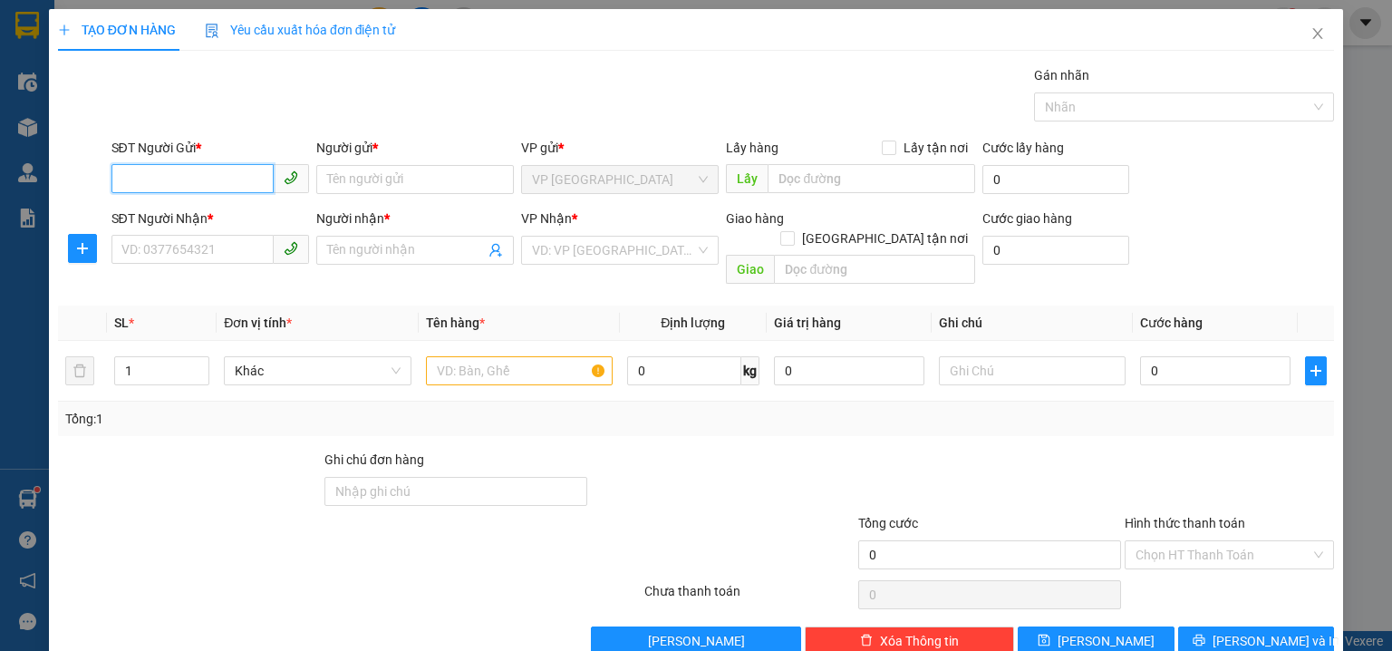
click at [190, 175] on input "SĐT Người Gửi *" at bounding box center [192, 178] width 162 height 29
click at [190, 181] on input "SĐT Người Gửi *" at bounding box center [192, 178] width 162 height 29
click at [188, 182] on input "SĐT Người Gửi *" at bounding box center [192, 178] width 162 height 29
type input "0937838848"
click at [207, 217] on div "0937838848 - NHÃ" at bounding box center [208, 215] width 174 height 20
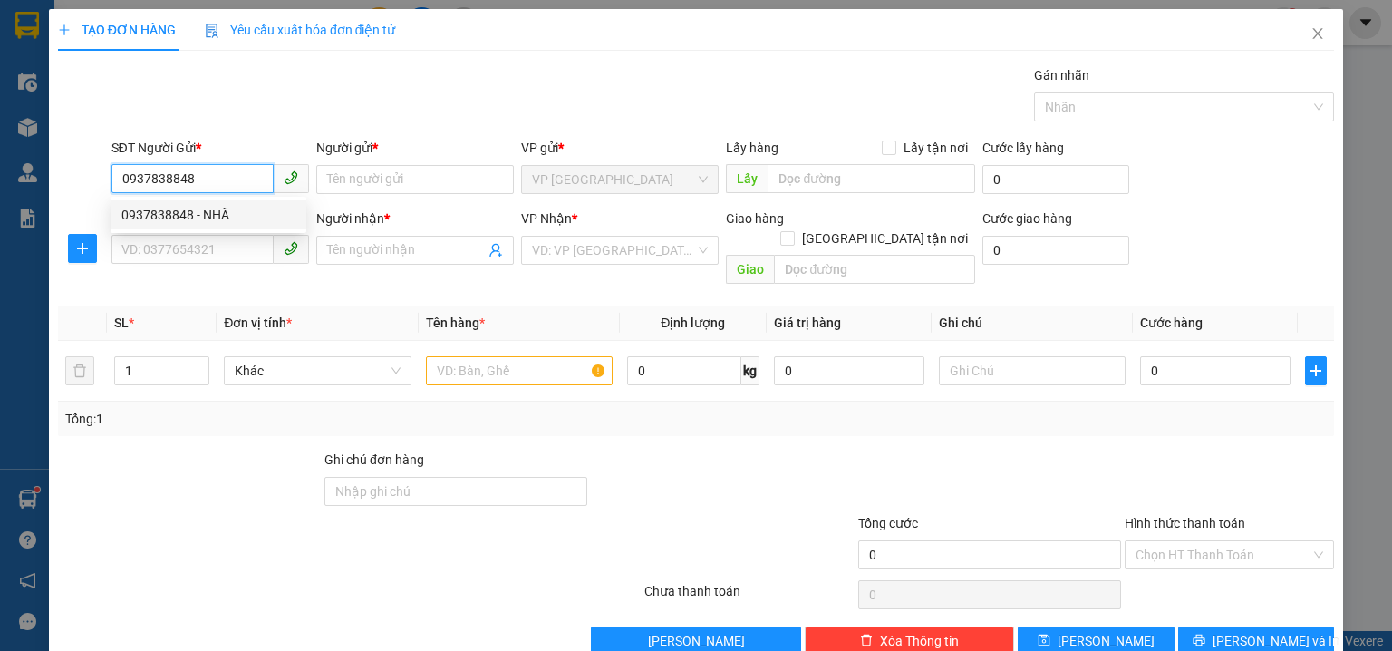
type input "NHÃ"
type input "0933484539"
type input "HUY"
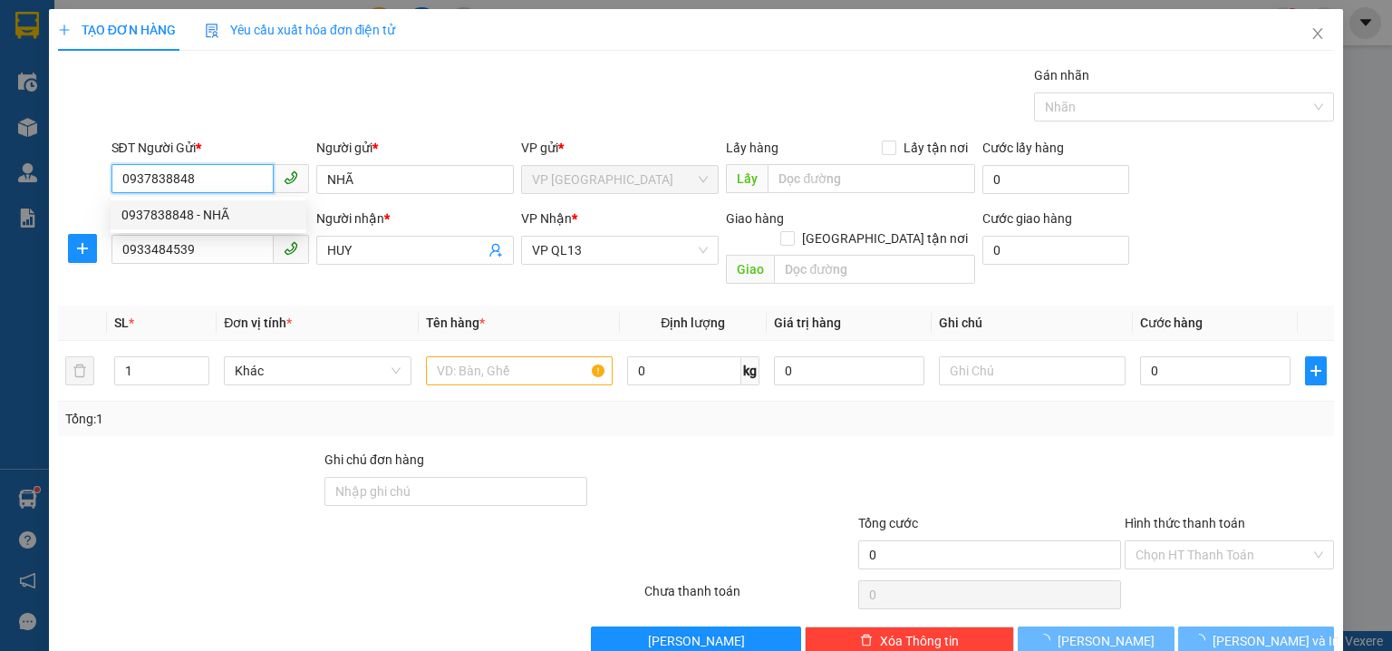
type input "60.000"
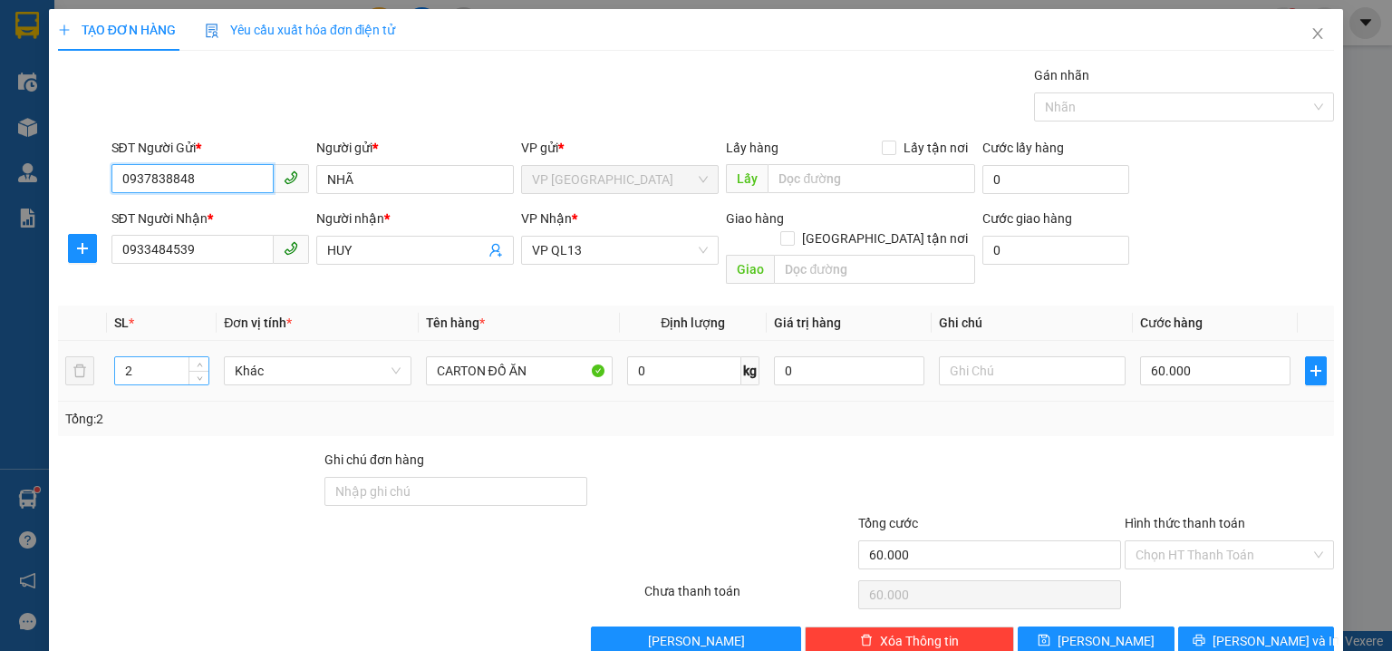
type input "0937838848"
drag, startPoint x: 159, startPoint y: 350, endPoint x: 3, endPoint y: 350, distance: 156.8
click at [3, 350] on div "TẠO ĐƠN HÀNG Yêu cầu xuất hóa đơn điện tử Transit Pickup Surcharge Ids Transit …" at bounding box center [696, 325] width 1392 height 651
type input "1"
click at [1222, 356] on input "60.000" at bounding box center [1215, 370] width 150 height 29
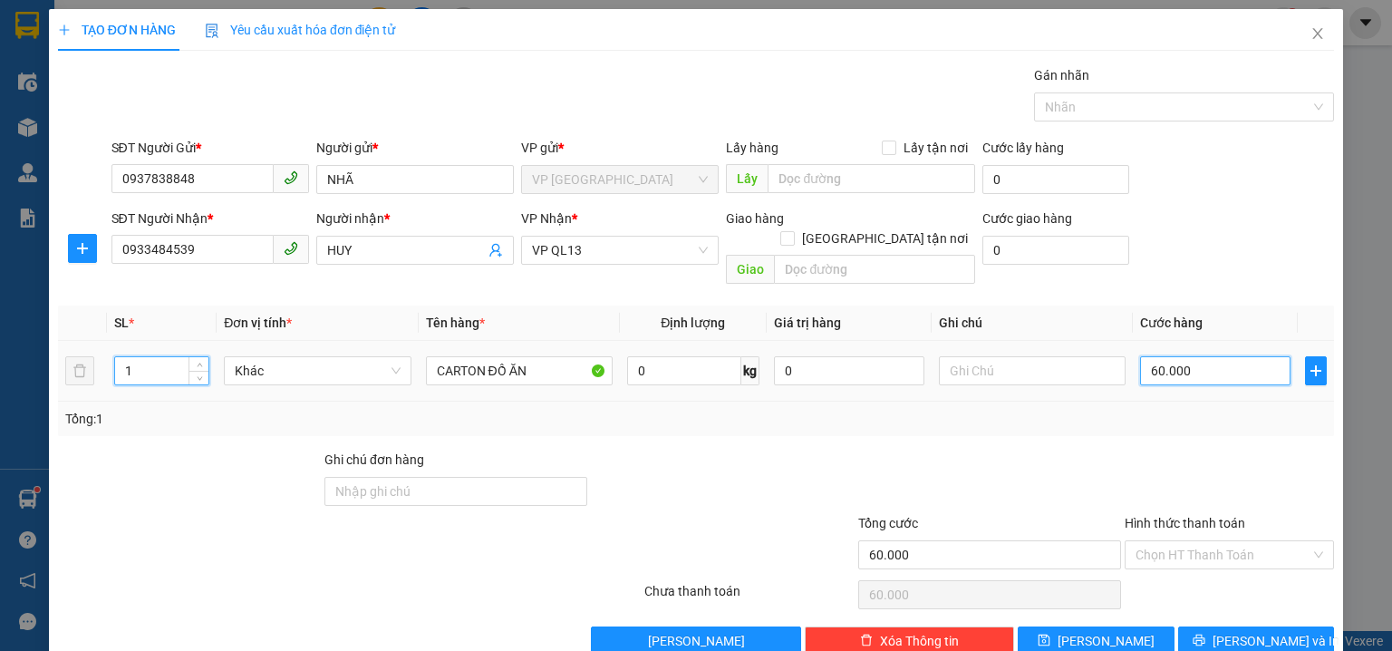
type input "0"
type input "4"
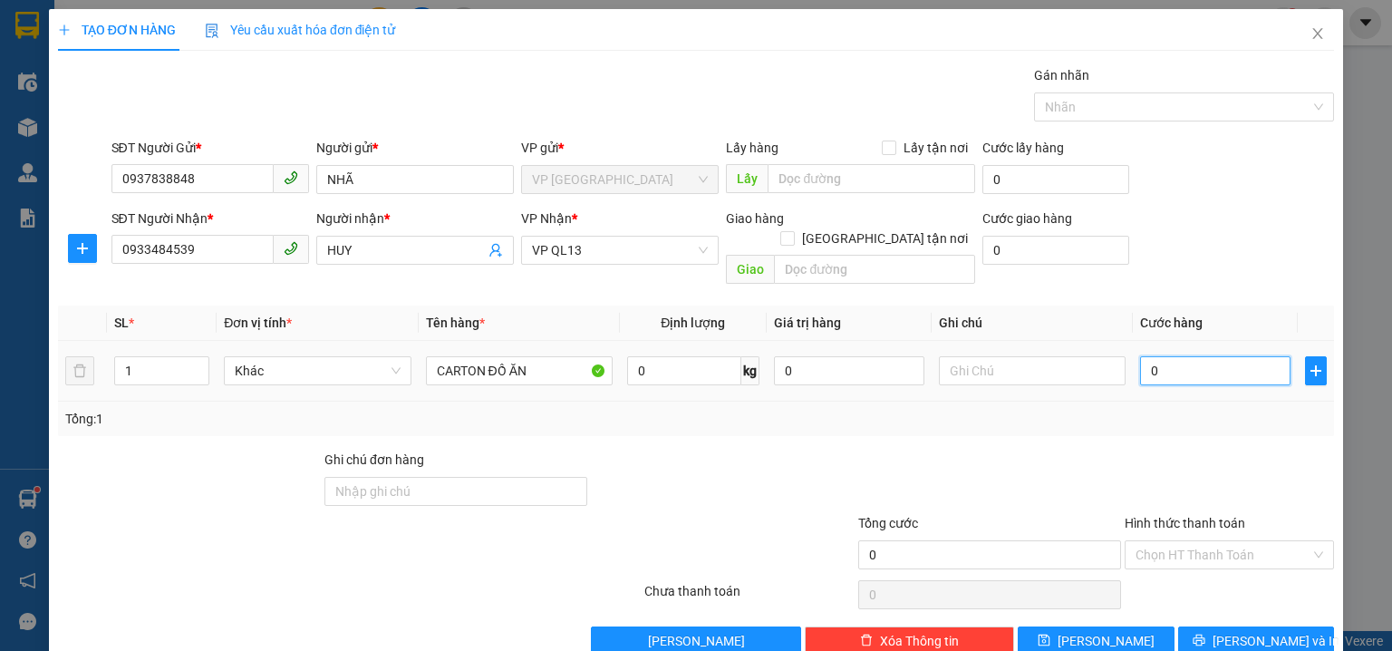
type input "04"
type input "40"
type input "040"
type input "40.000"
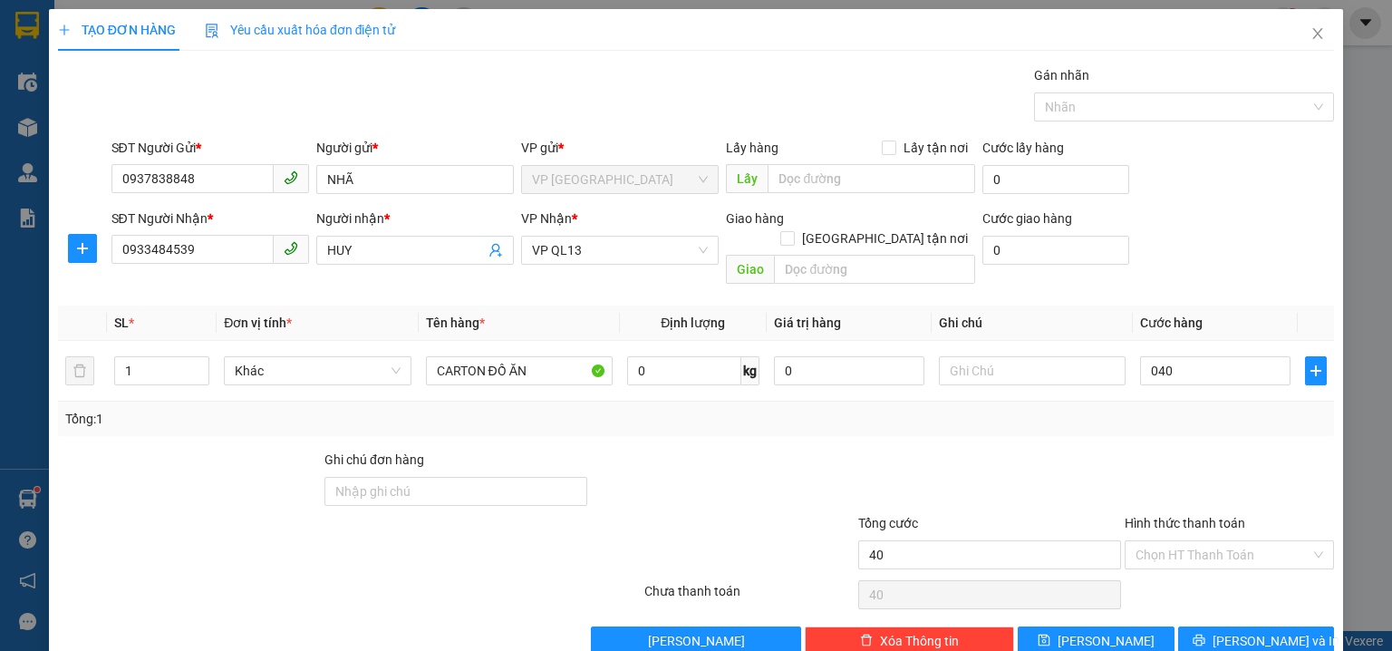
type input "40.000"
click at [1236, 239] on div "SĐT Người Nhận * 0933484539 Người nhận * HUY VP Nhận * VP QL13 Giao hàng Giao t…" at bounding box center [723, 249] width 1231 height 83
click at [1158, 541] on input "Hình thức thanh toán" at bounding box center [1222, 554] width 175 height 27
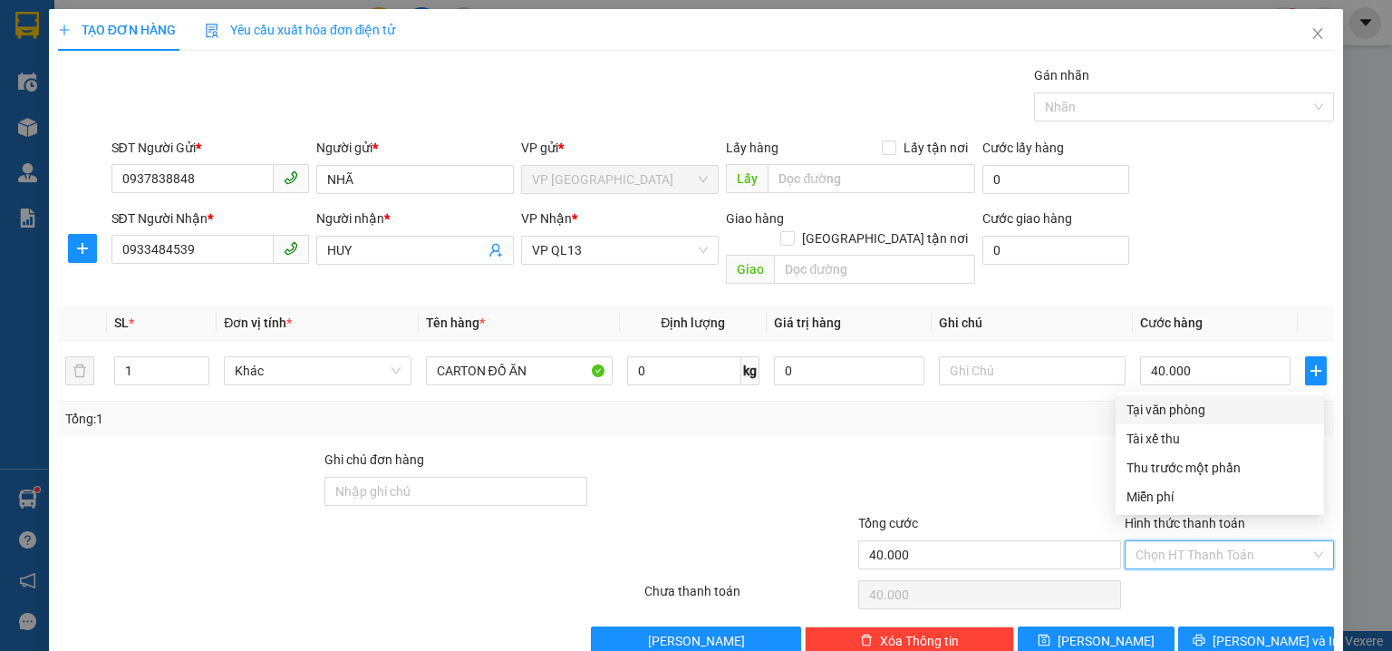
click at [1180, 410] on div "Tại văn phòng" at bounding box center [1219, 410] width 187 height 20
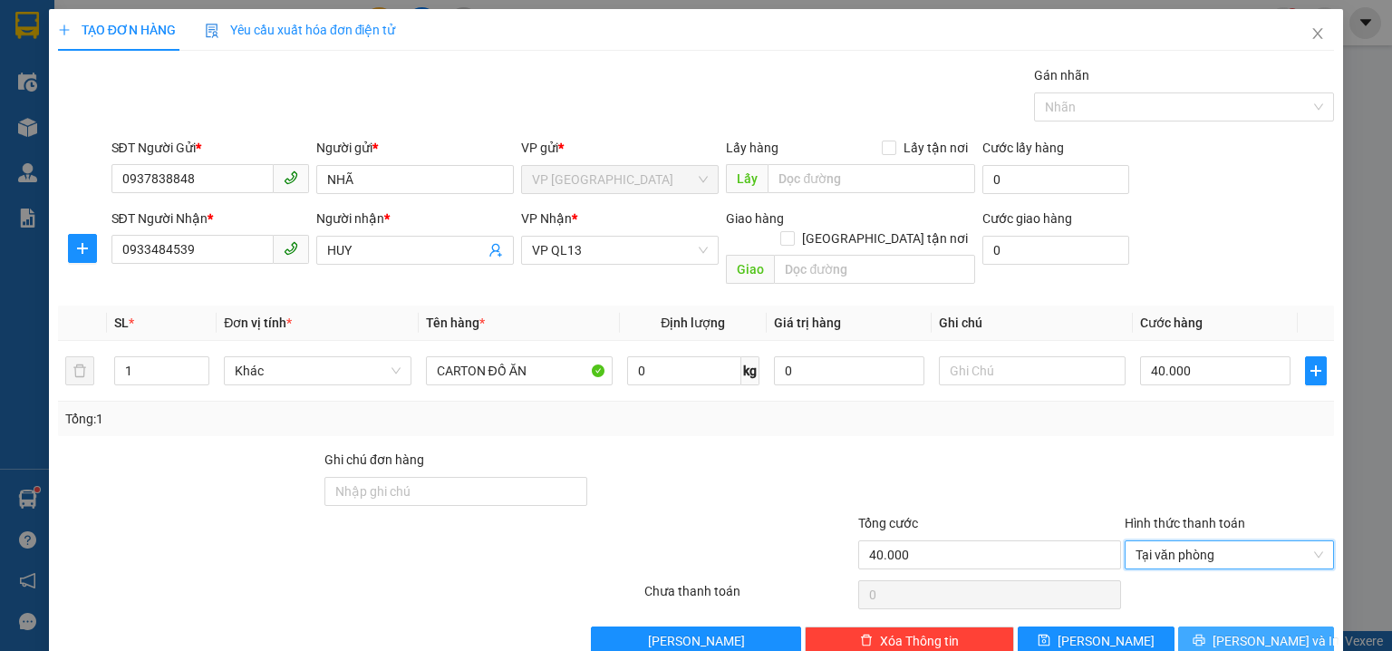
click at [1251, 631] on span "[PERSON_NAME] và In" at bounding box center [1275, 641] width 127 height 20
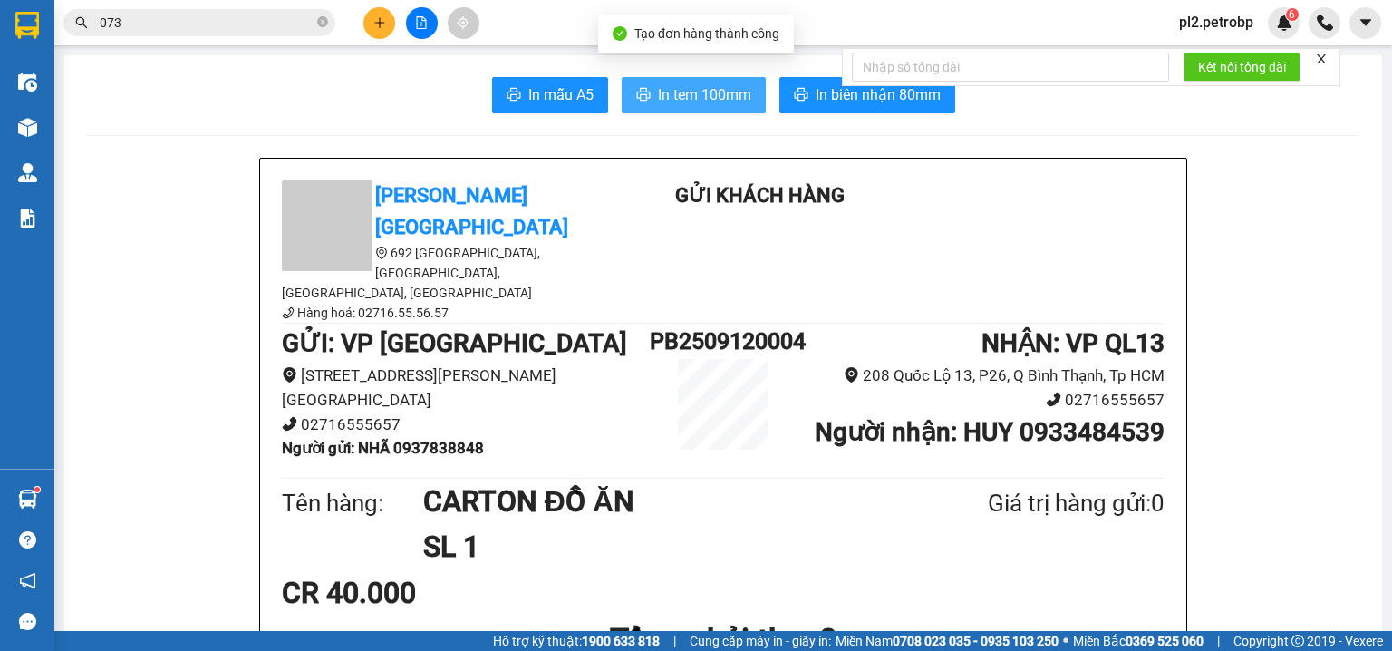
click at [672, 98] on span "In tem 100mm" at bounding box center [704, 94] width 93 height 23
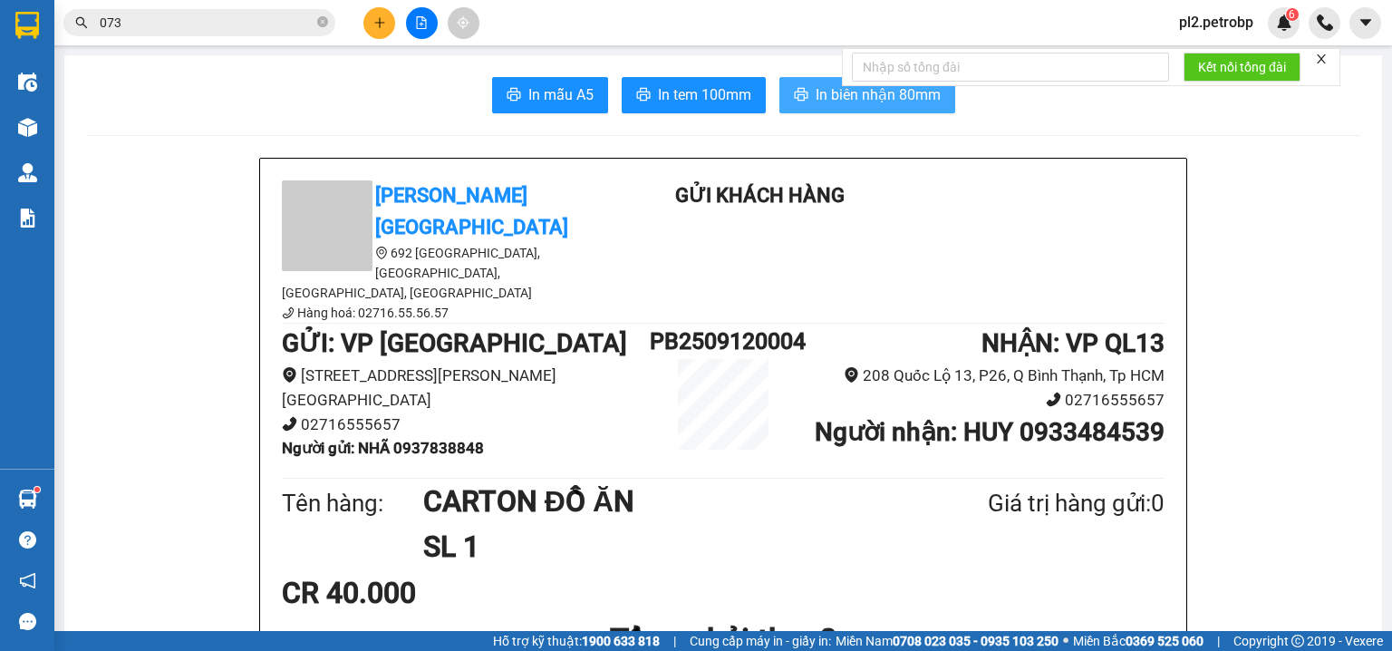
click at [837, 100] on span "In biên nhận 80mm" at bounding box center [878, 94] width 125 height 23
click at [325, 17] on icon "close-circle" at bounding box center [322, 21] width 11 height 11
click at [304, 24] on input "text" at bounding box center [207, 23] width 214 height 20
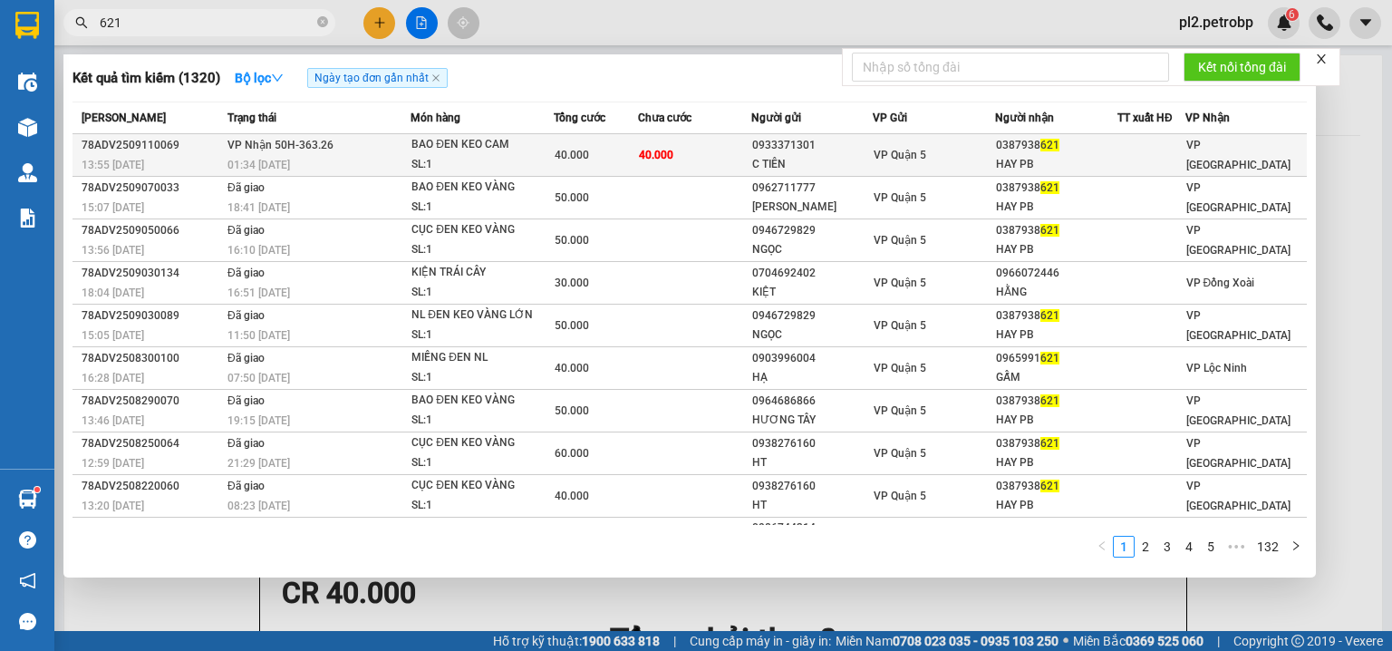
type input "621"
click at [546, 159] on span "BAO ĐEN KEO CAM SL: 1" at bounding box center [481, 154] width 141 height 39
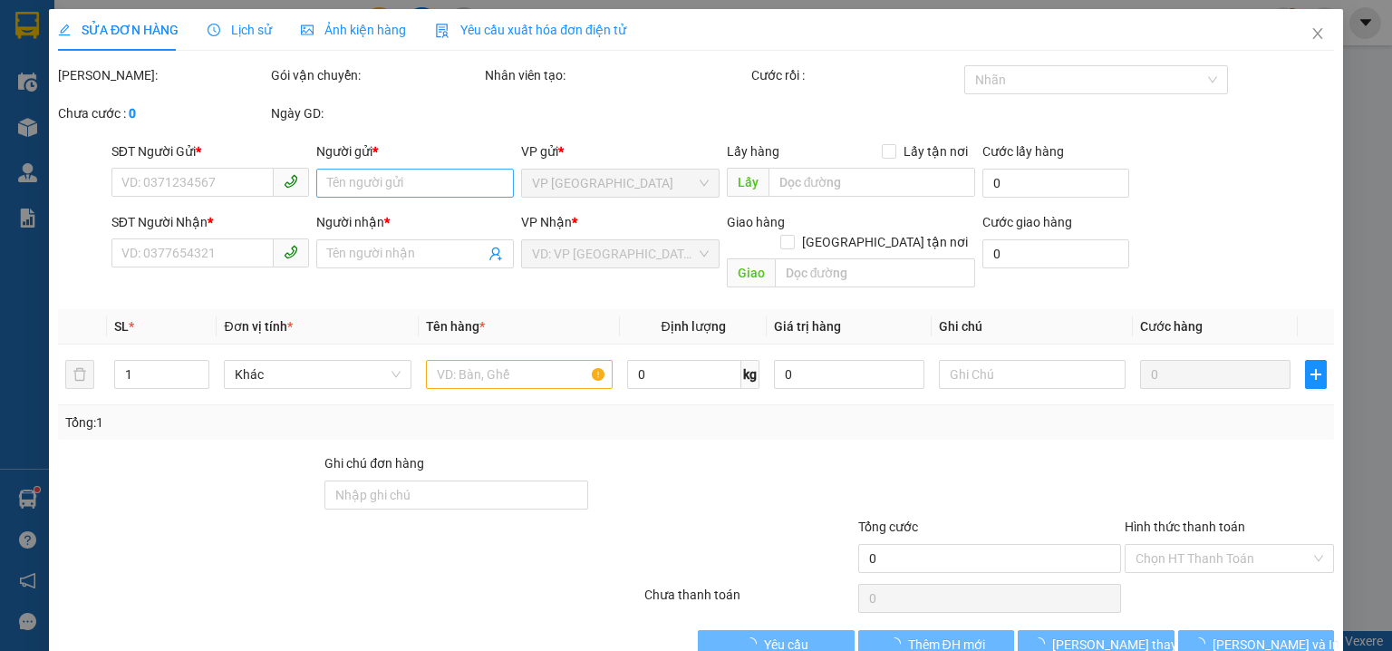
type input "0933371301"
type input "C TIÊN"
type input "0387938621"
type input "HAY PB"
type input "40.000"
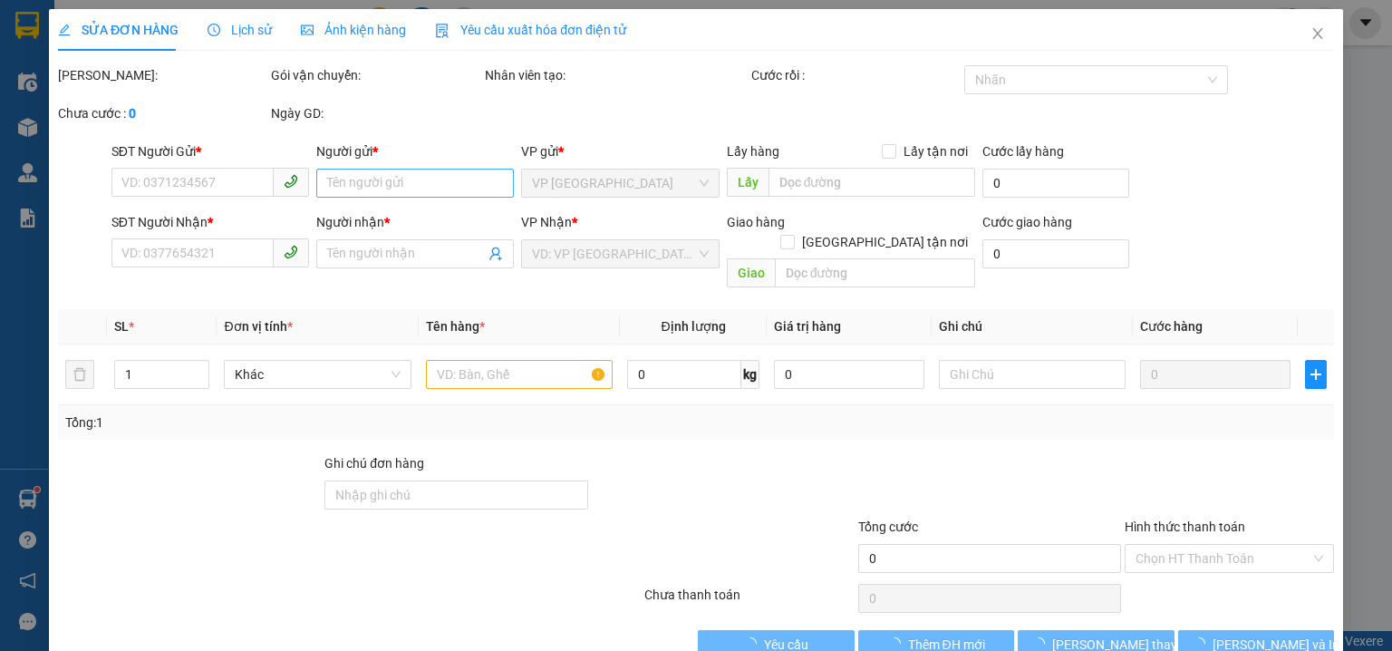
type input "40.000"
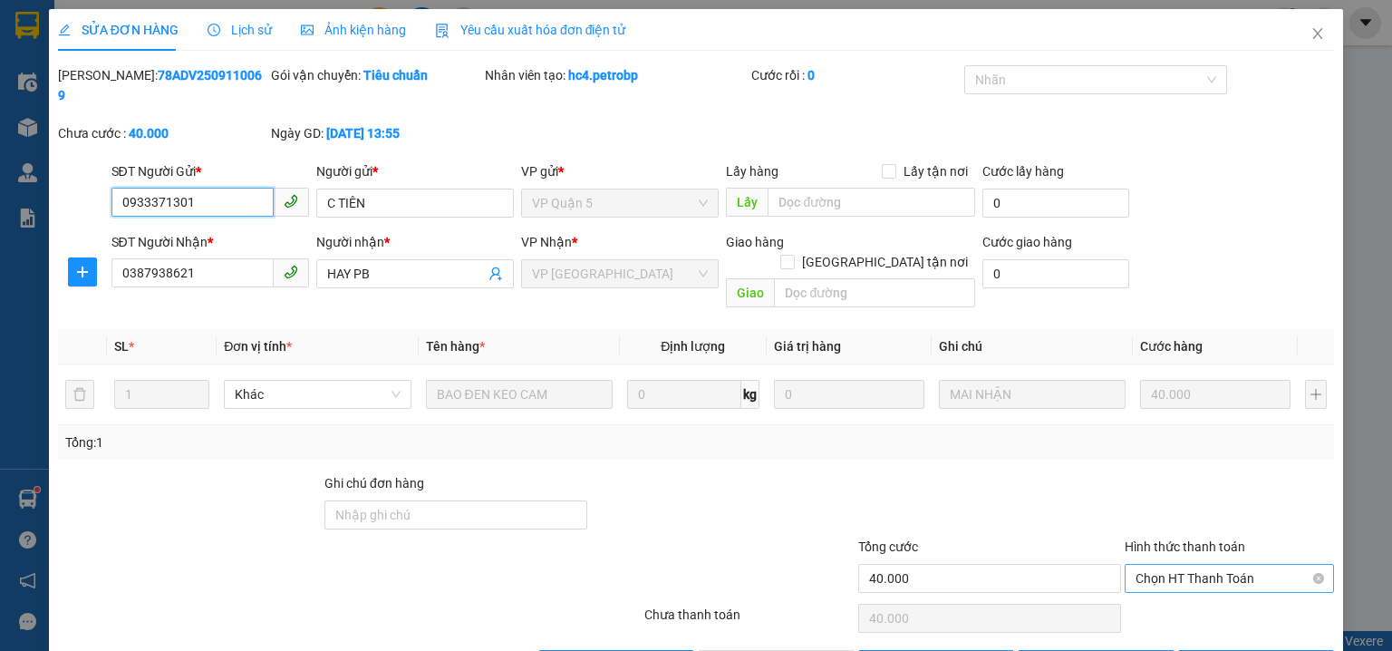
click at [1143, 565] on span "Chọn HT Thanh Toán" at bounding box center [1229, 578] width 188 height 27
click at [1150, 569] on div "Tại văn phòng" at bounding box center [1219, 574] width 187 height 20
click at [816, 650] on span "[PERSON_NAME] và [PERSON_NAME] hàng" at bounding box center [819, 664] width 174 height 20
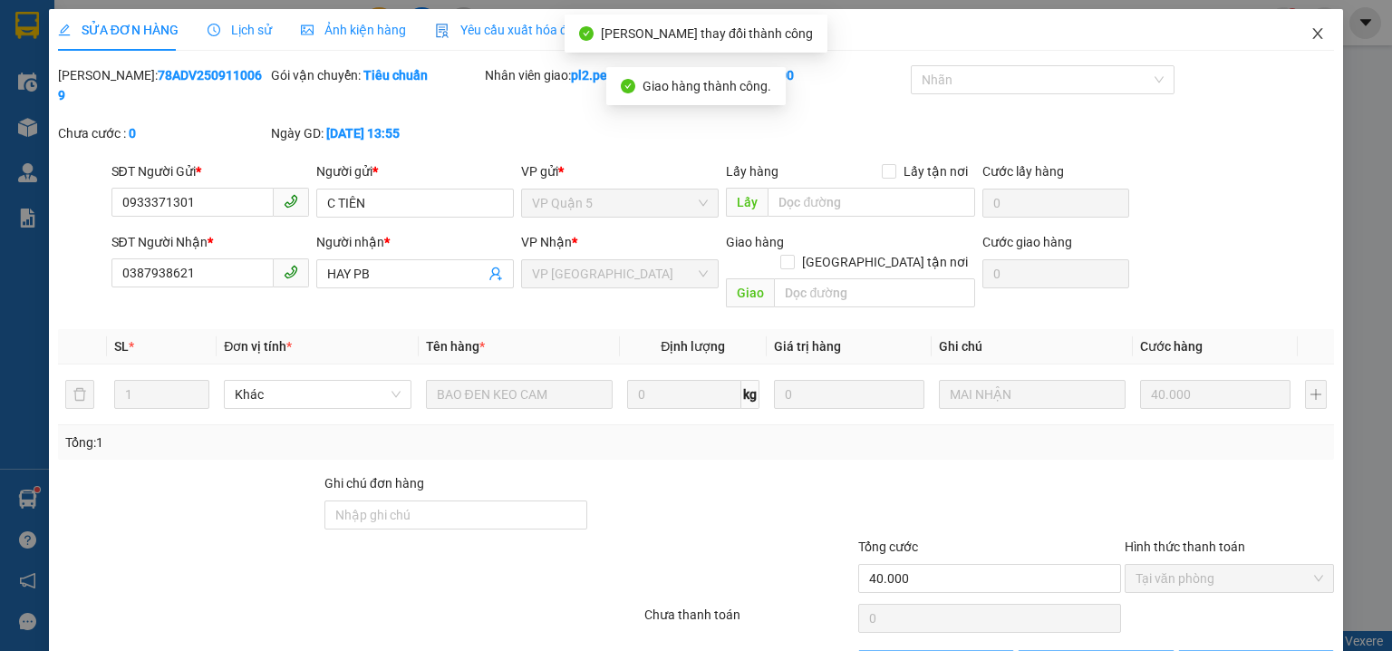
click at [1310, 29] on icon "close" at bounding box center [1317, 33] width 14 height 14
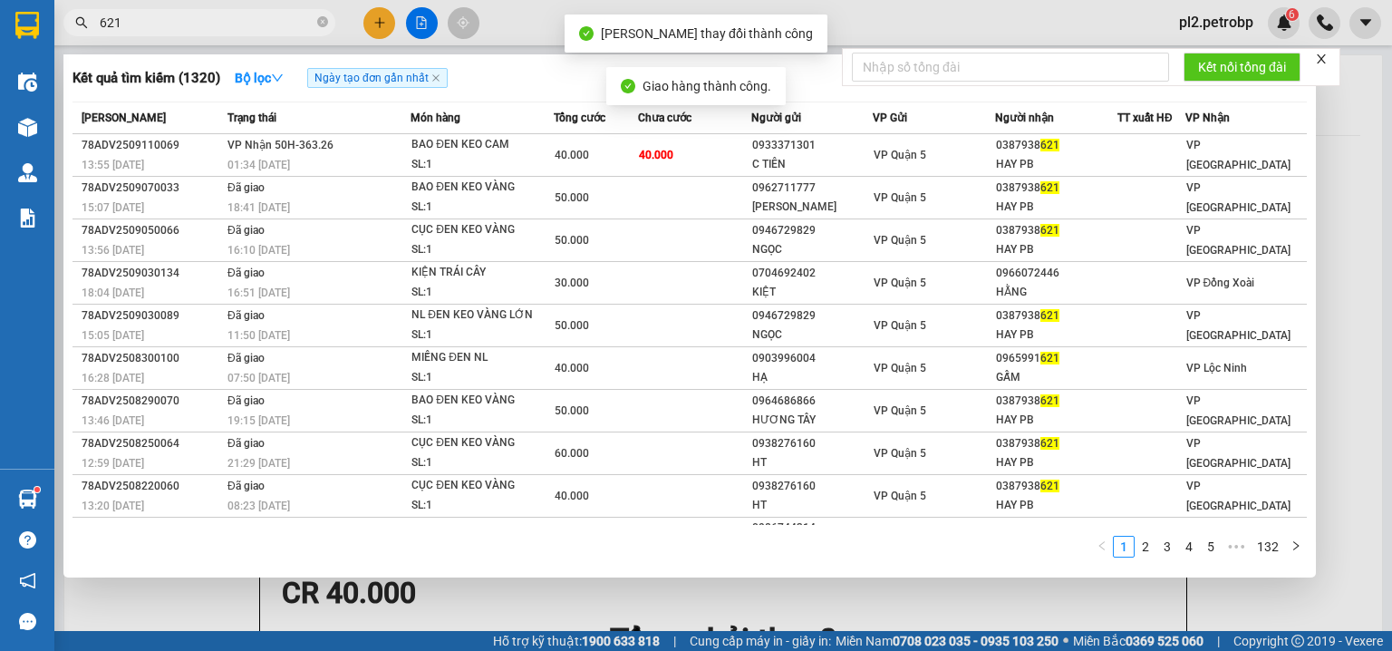
drag, startPoint x: 321, startPoint y: 16, endPoint x: 300, endPoint y: 26, distance: 23.1
click at [321, 18] on icon "close-circle" at bounding box center [322, 21] width 11 height 11
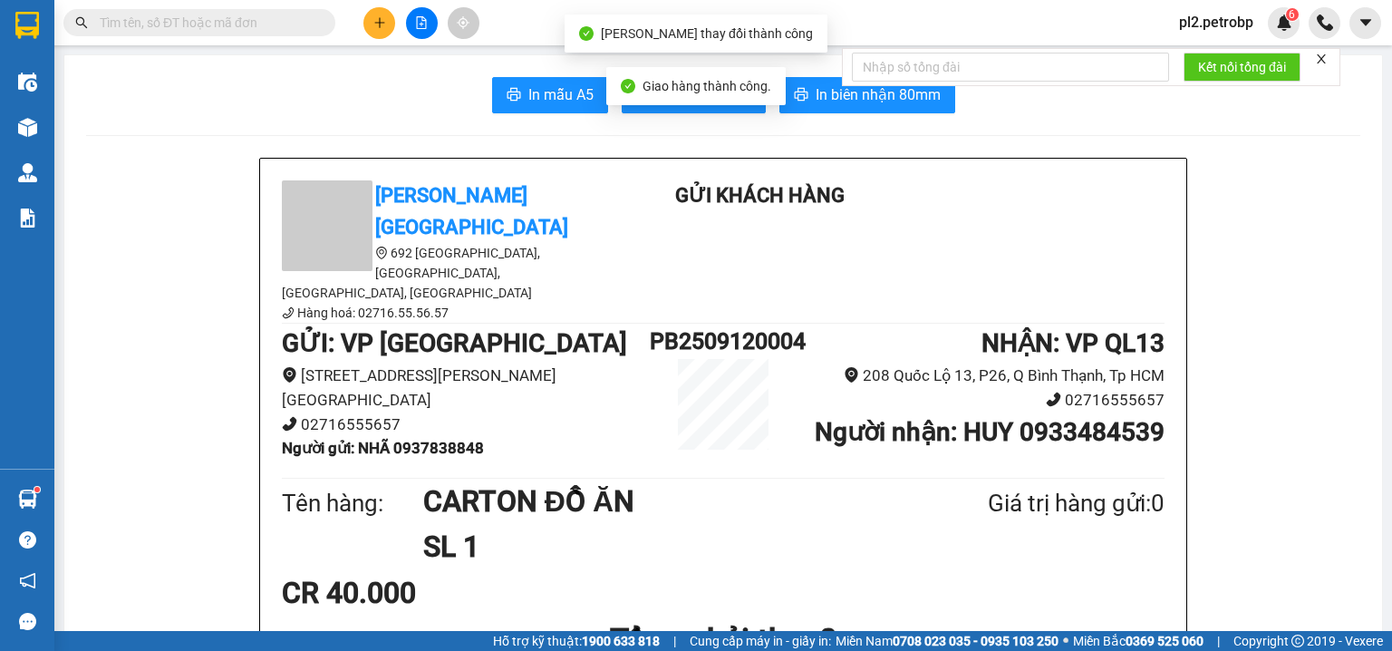
click at [299, 26] on input "text" at bounding box center [207, 23] width 214 height 20
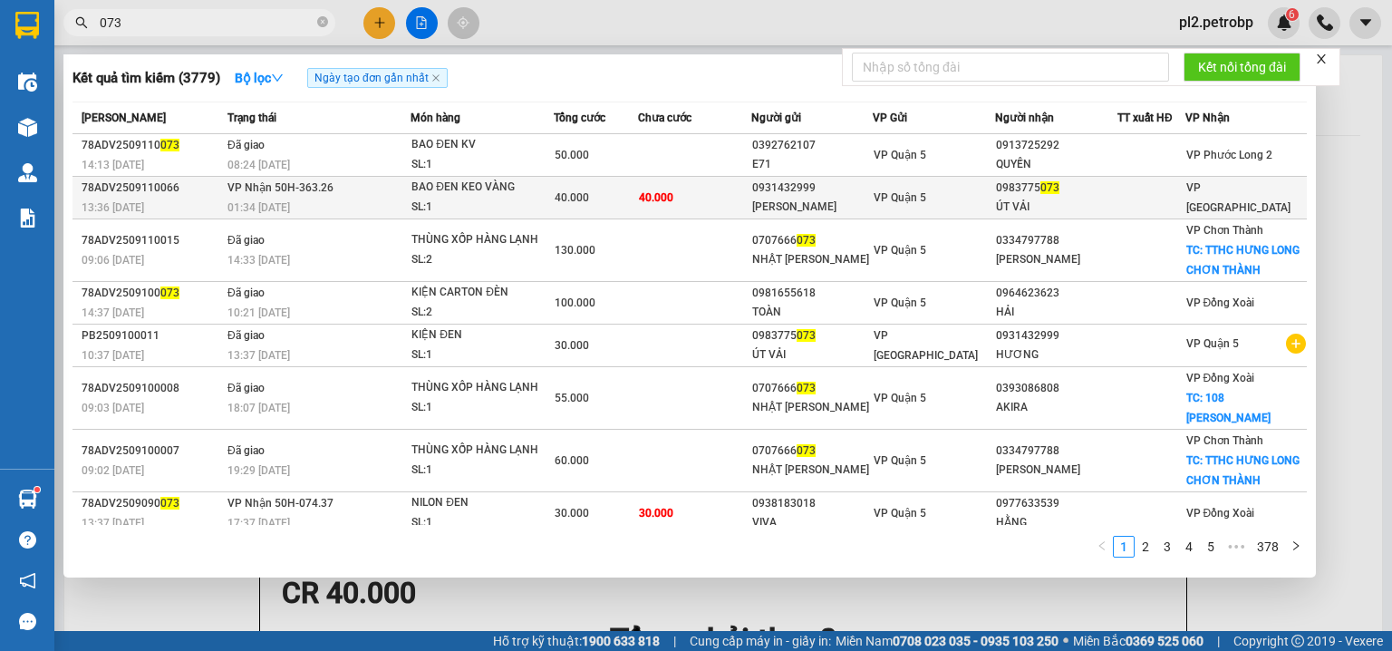
type input "073"
click at [600, 188] on div "40.000" at bounding box center [596, 198] width 82 height 20
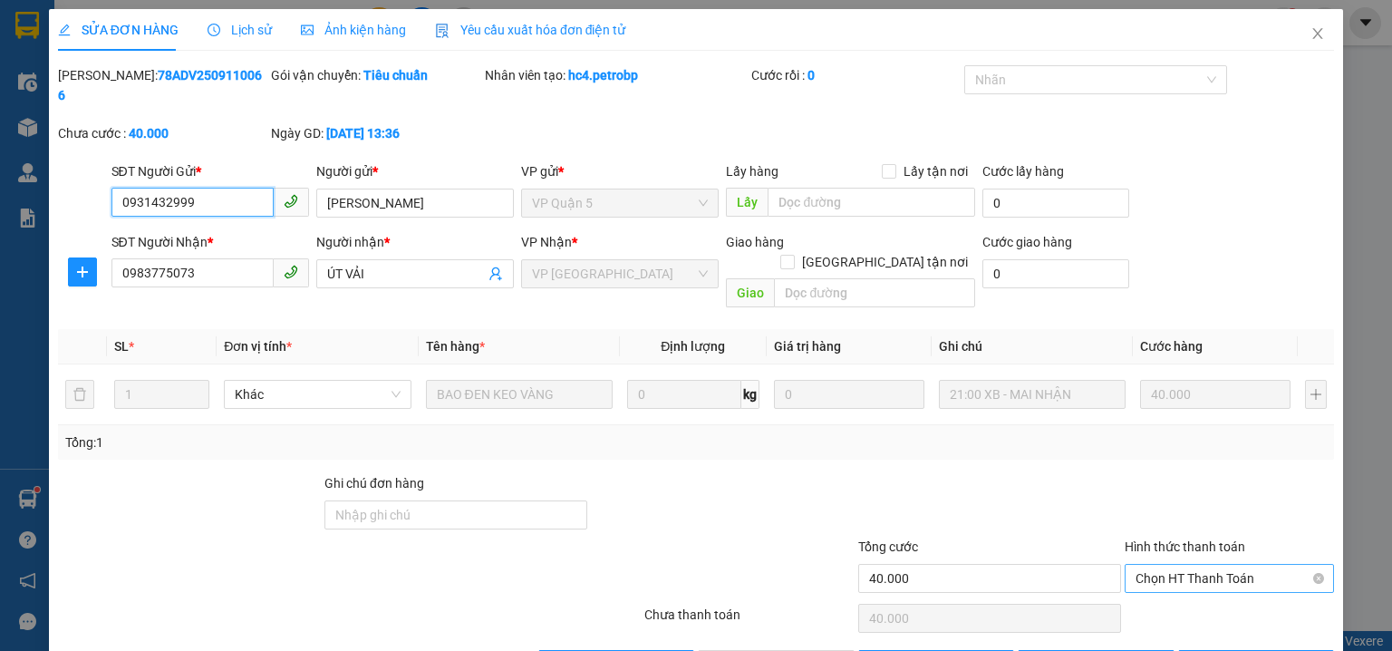
click at [1142, 565] on span "Chọn HT Thanh Toán" at bounding box center [1229, 578] width 188 height 27
drag, startPoint x: 1145, startPoint y: 574, endPoint x: 914, endPoint y: 642, distance: 241.1
click at [1145, 575] on div "Tại văn phòng" at bounding box center [1219, 574] width 187 height 20
type input "0"
click at [783, 650] on button "[PERSON_NAME] và [PERSON_NAME] hàng" at bounding box center [776, 664] width 157 height 29
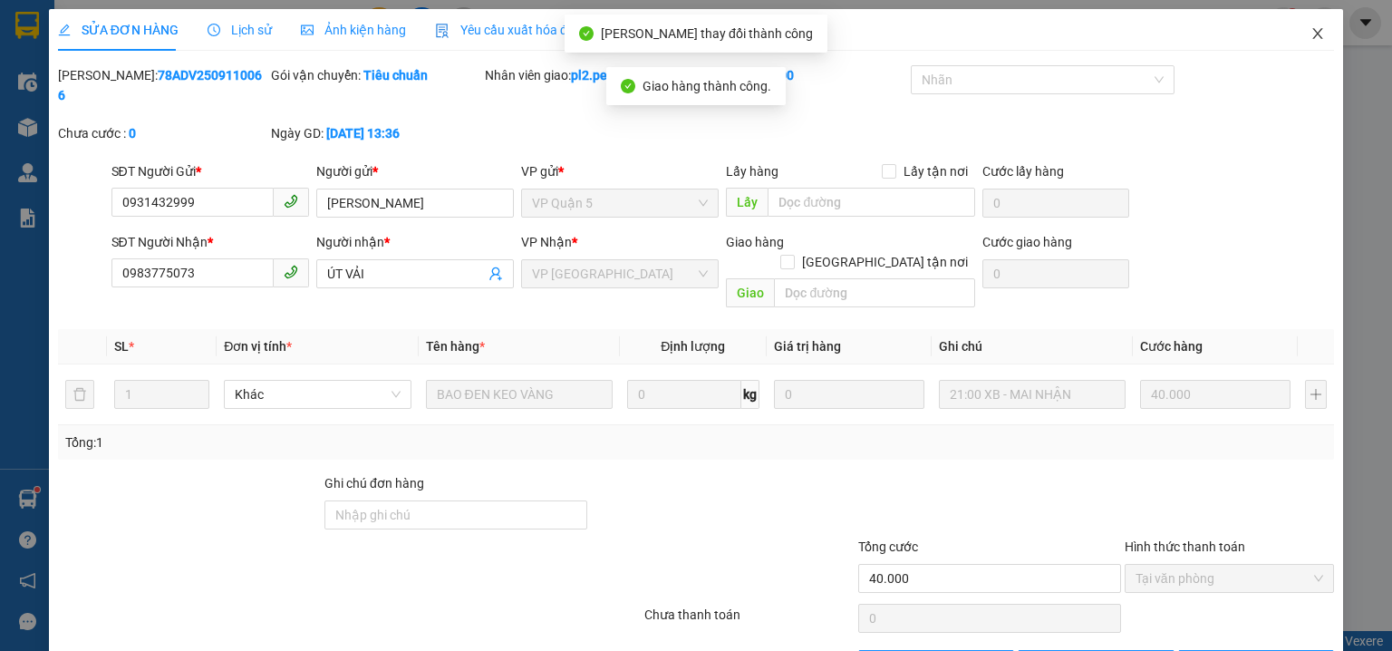
click at [1292, 33] on span "Close" at bounding box center [1317, 34] width 51 height 51
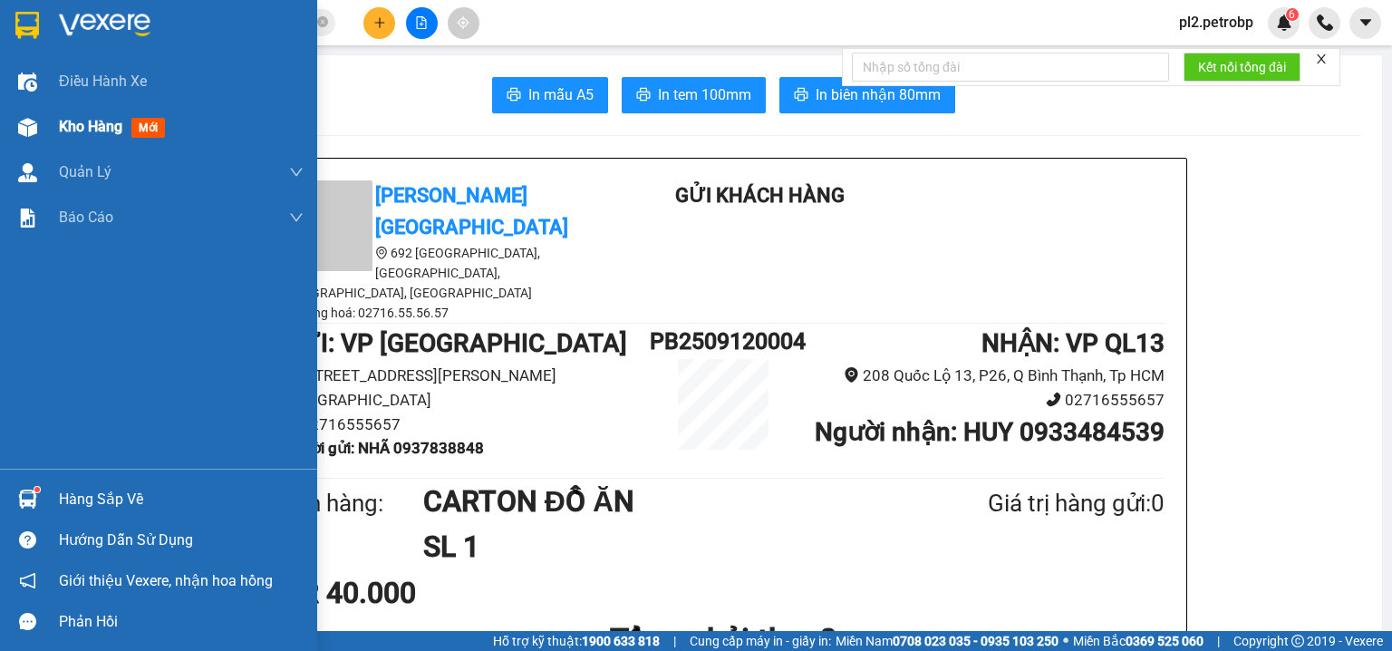
click at [94, 130] on span "Kho hàng" at bounding box center [90, 126] width 63 height 17
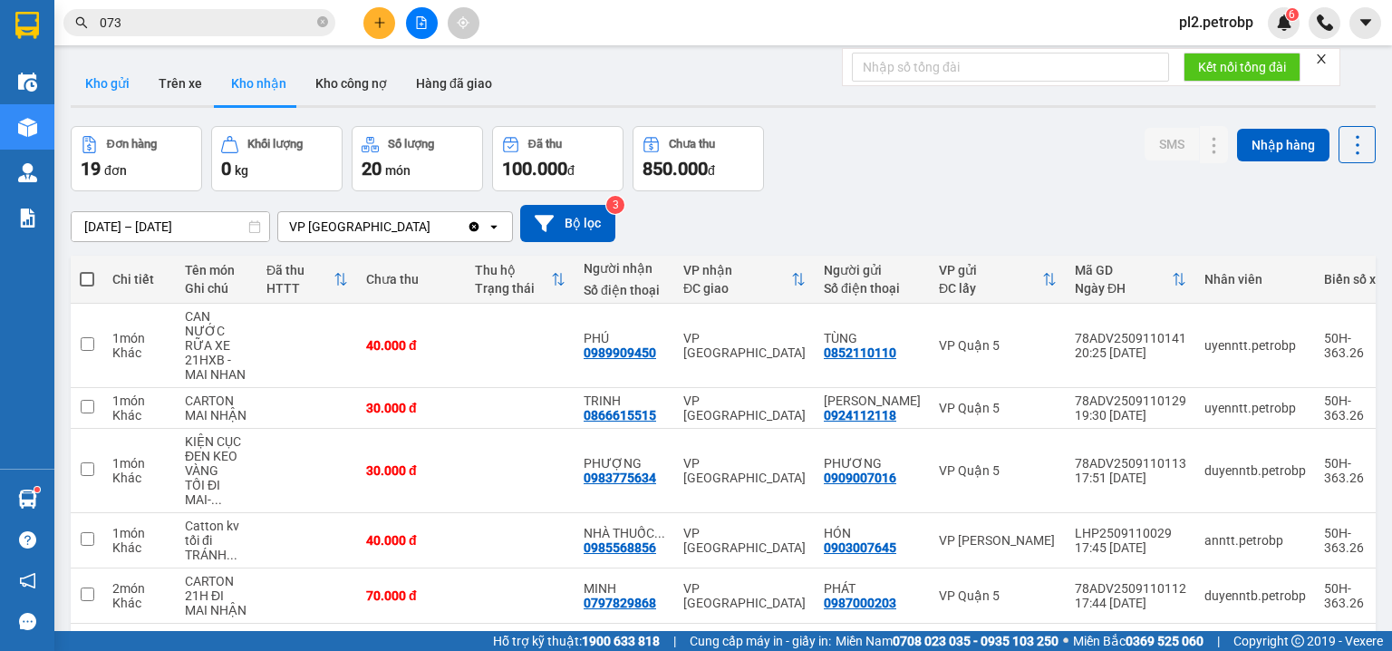
click at [108, 85] on button "Kho gửi" at bounding box center [107, 83] width 73 height 43
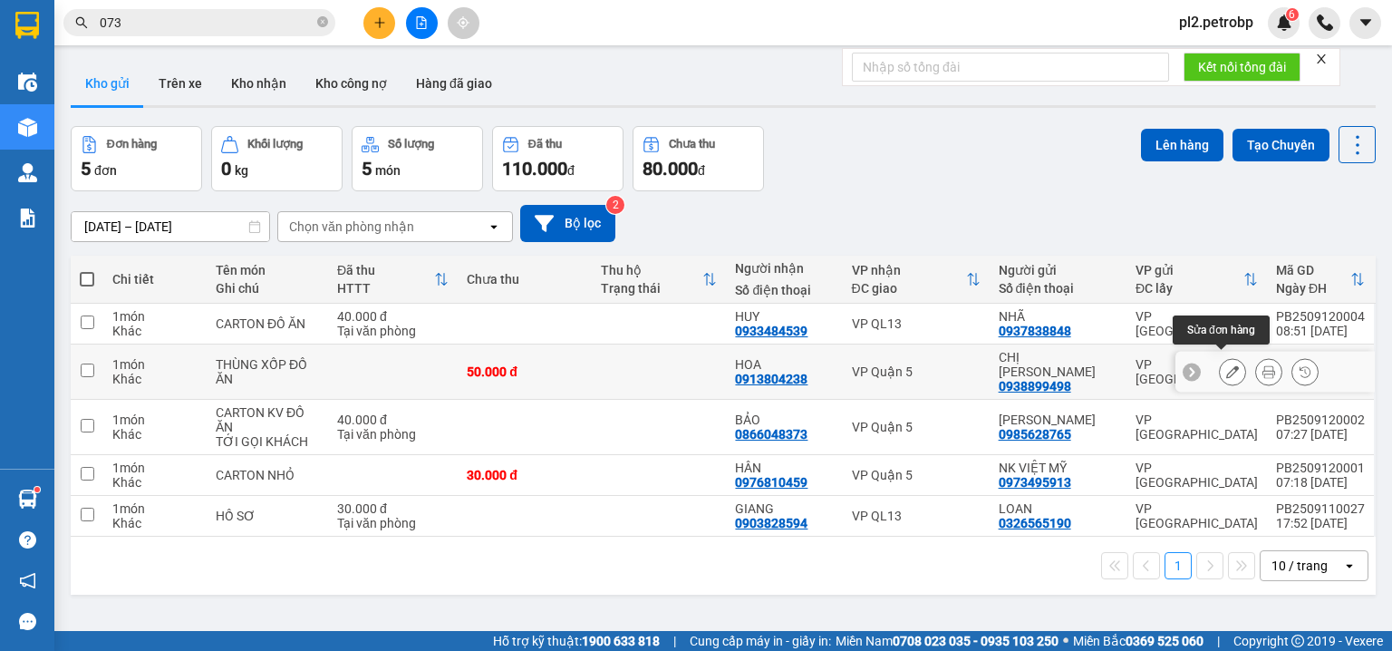
drag, startPoint x: 1231, startPoint y: 361, endPoint x: 1215, endPoint y: 362, distance: 15.5
click at [1222, 362] on button at bounding box center [1232, 372] width 25 height 32
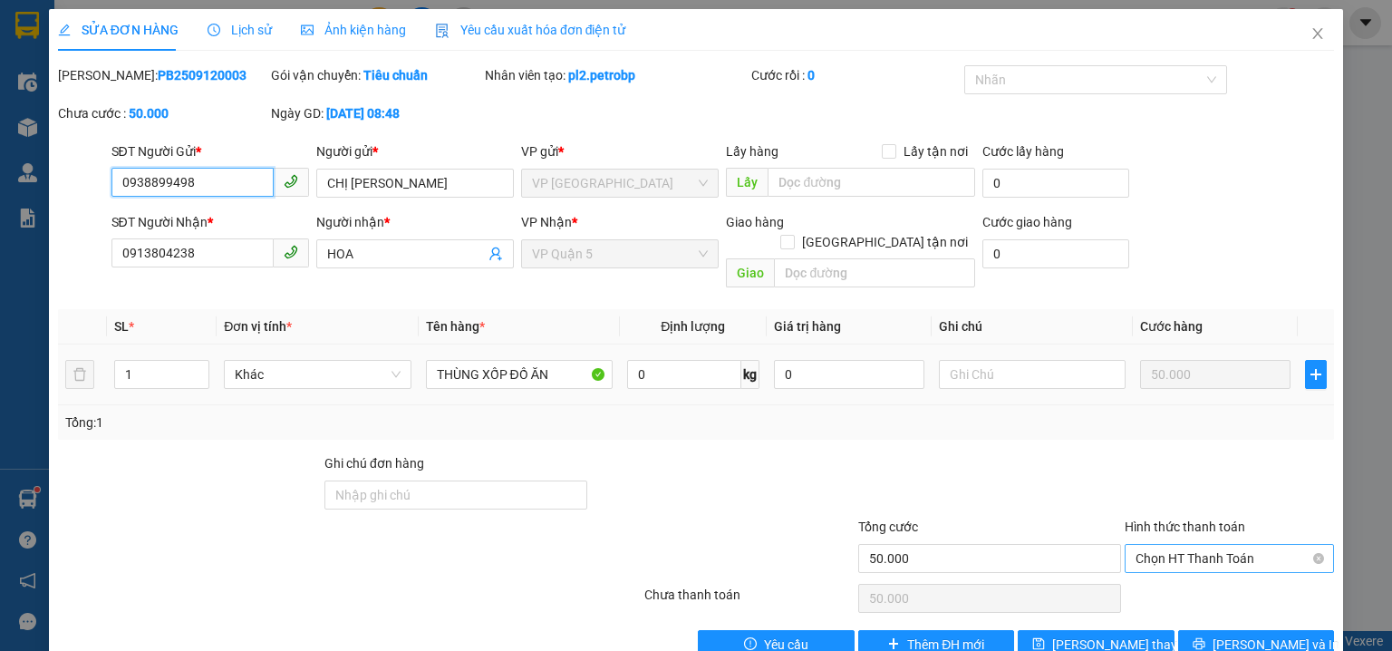
click at [1188, 545] on span "Chọn HT Thanh Toán" at bounding box center [1229, 558] width 188 height 27
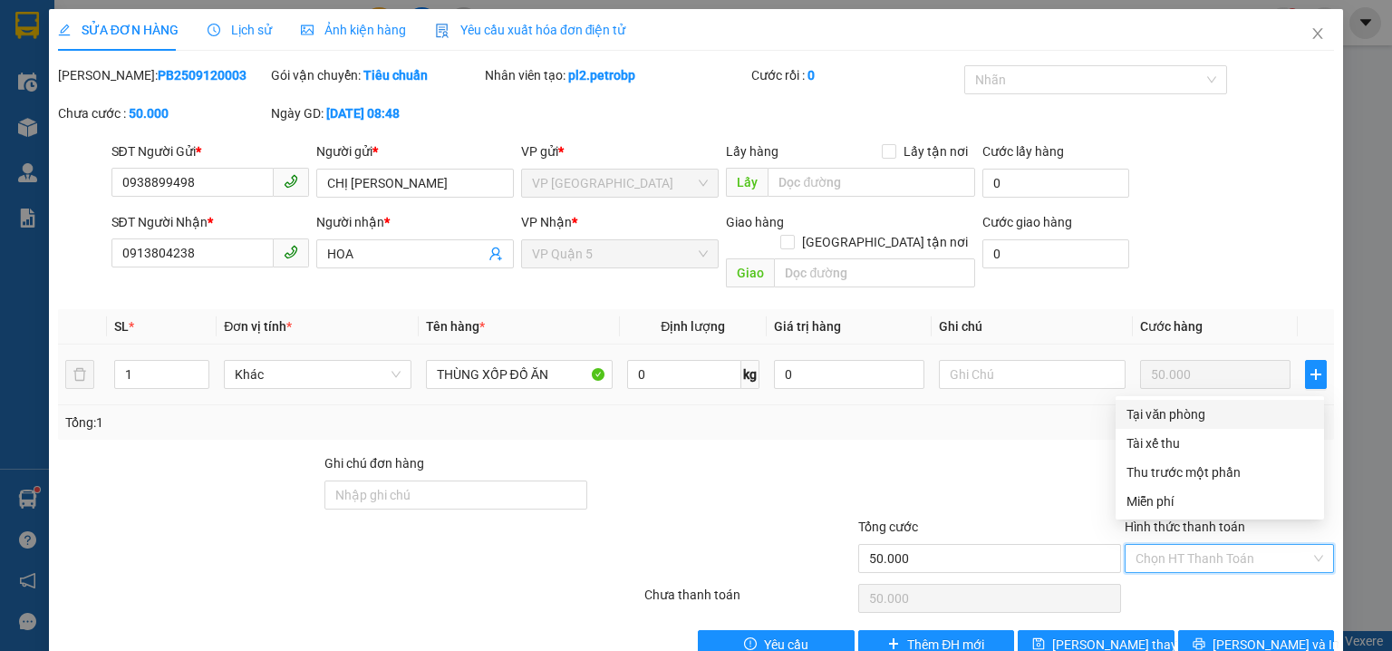
click at [1183, 410] on div "Tại văn phòng" at bounding box center [1219, 414] width 187 height 20
type input "0"
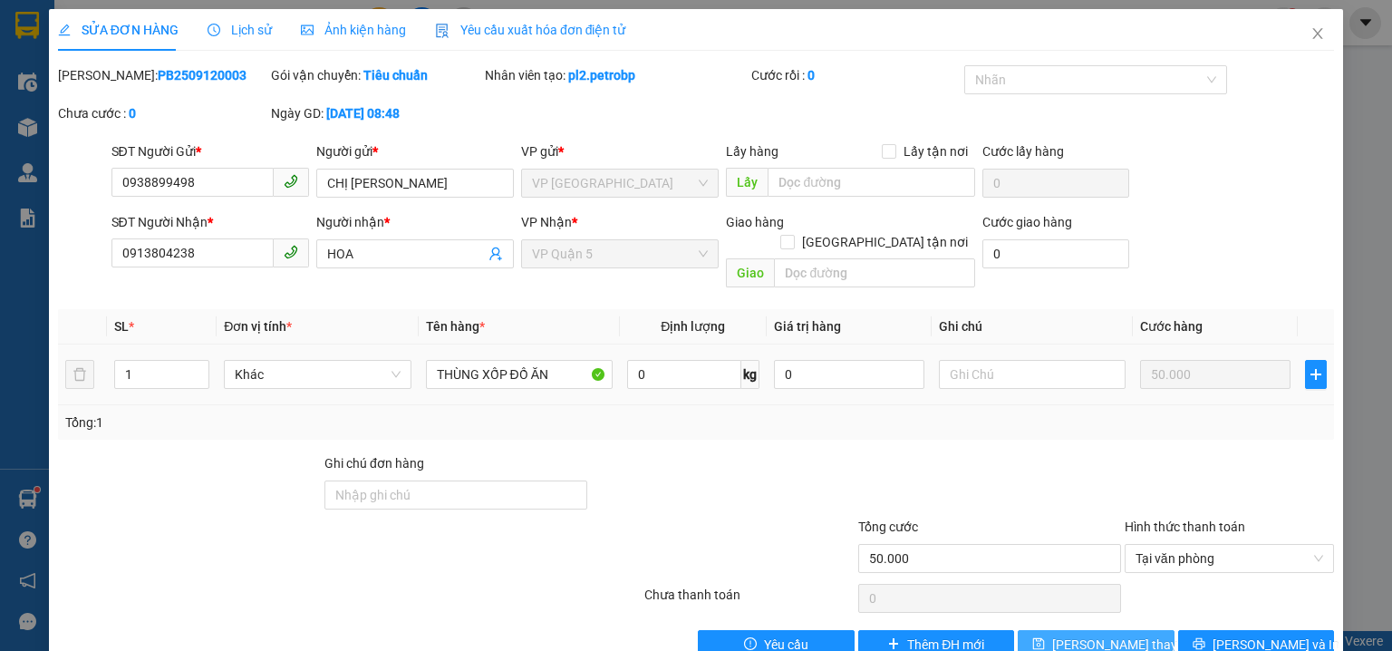
click at [1086, 634] on span "[PERSON_NAME] đổi" at bounding box center [1124, 644] width 145 height 20
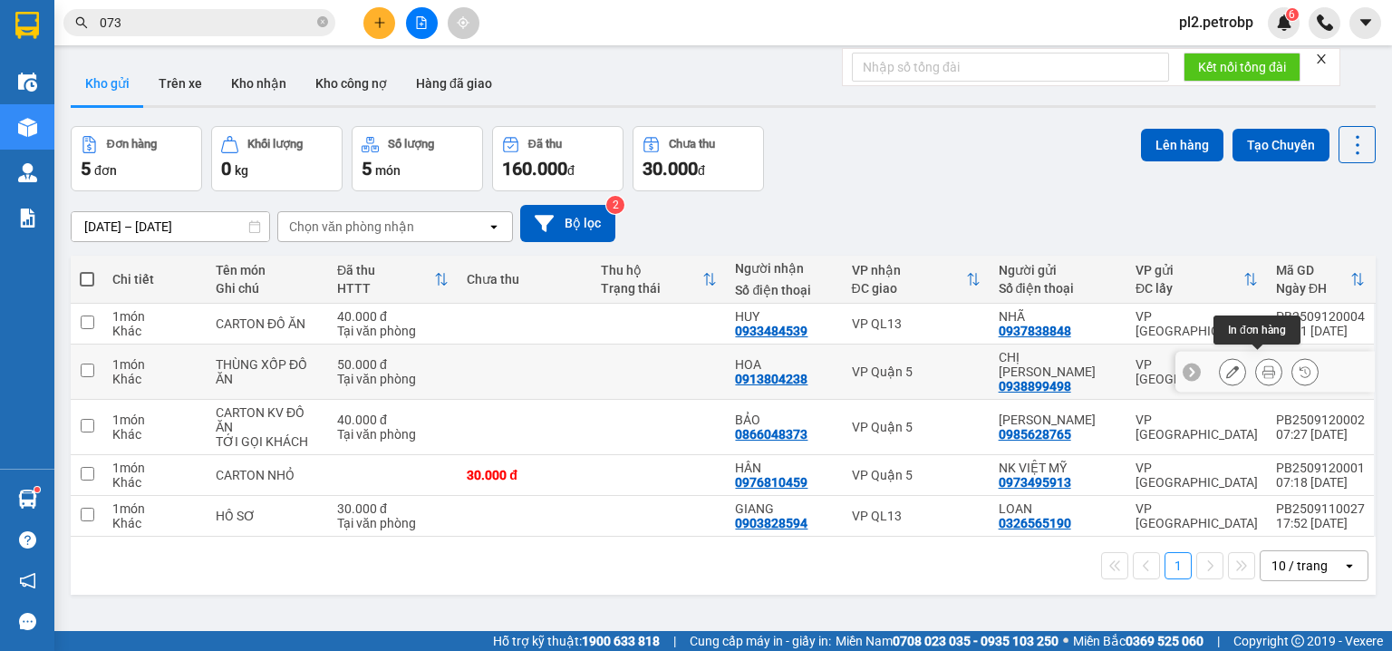
click at [1262, 365] on icon at bounding box center [1268, 371] width 13 height 13
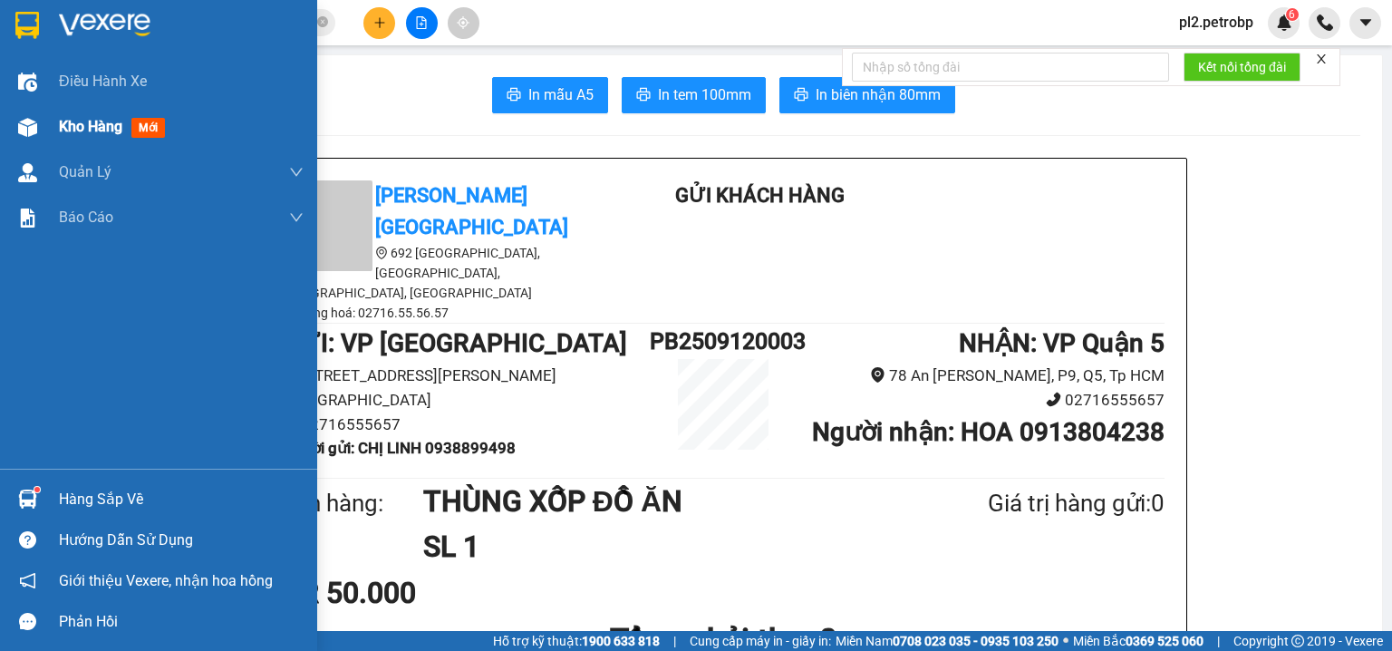
click at [109, 132] on span "Kho hàng" at bounding box center [90, 126] width 63 height 17
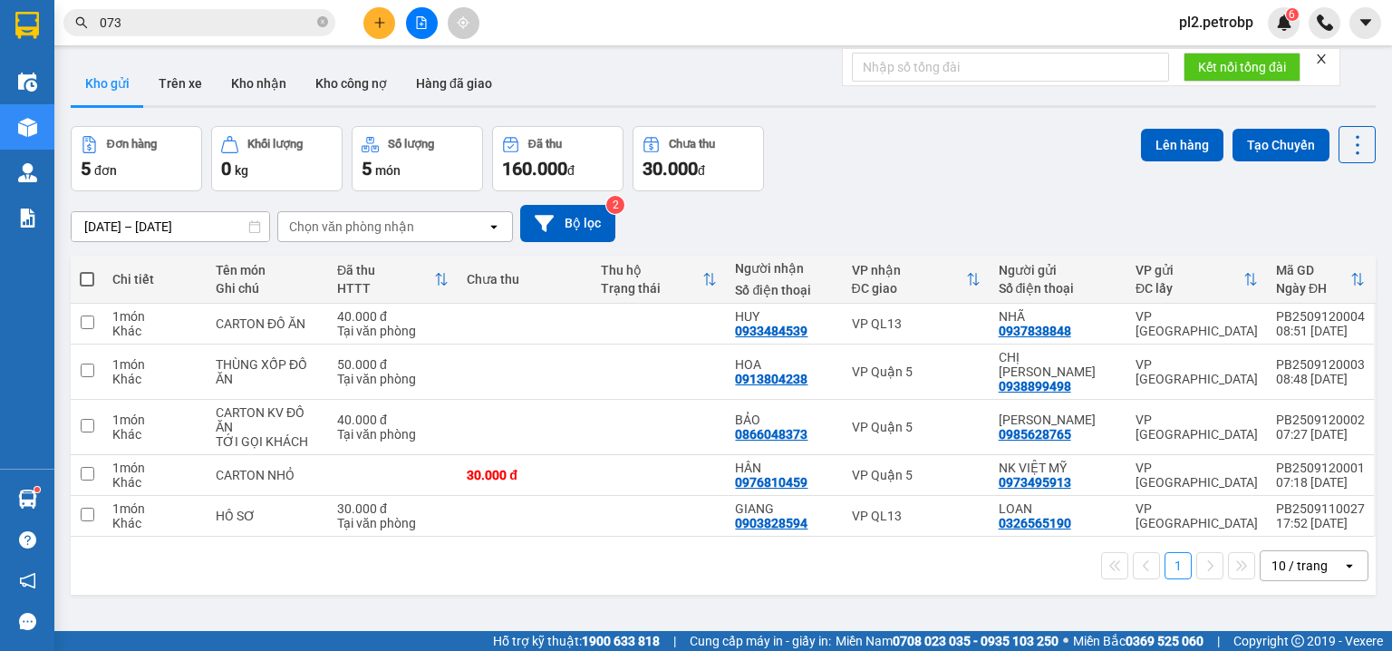
click at [87, 275] on span at bounding box center [87, 279] width 14 height 14
click at [87, 270] on input "checkbox" at bounding box center [87, 270] width 0 height 0
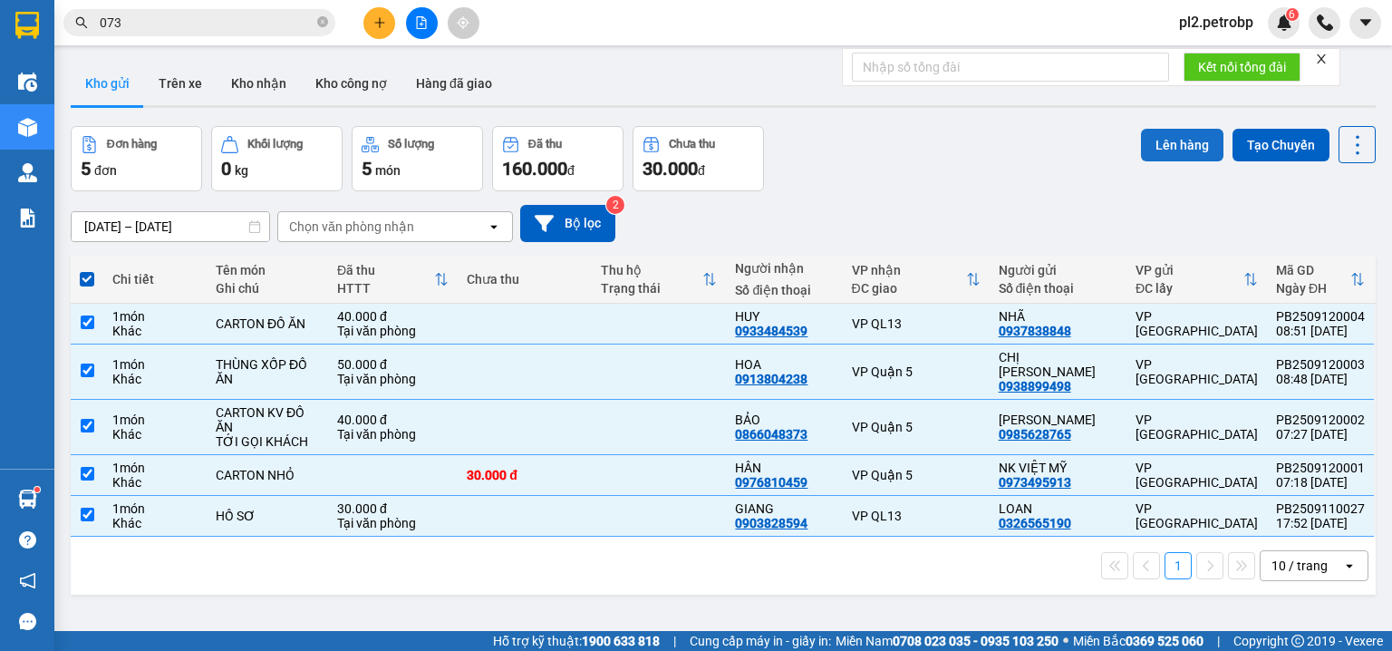
click at [1173, 144] on button "Lên hàng" at bounding box center [1182, 145] width 82 height 33
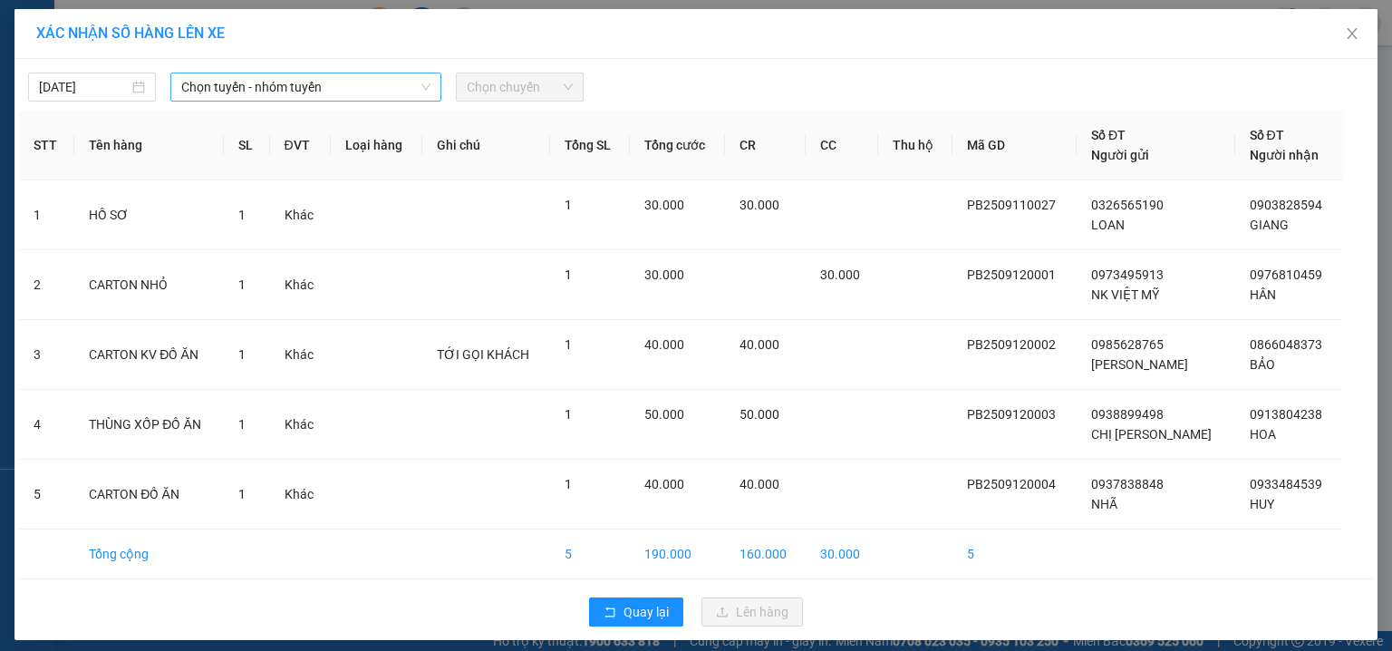
click at [336, 77] on span "Chọn tuyến - nhóm tuyến" at bounding box center [305, 86] width 249 height 27
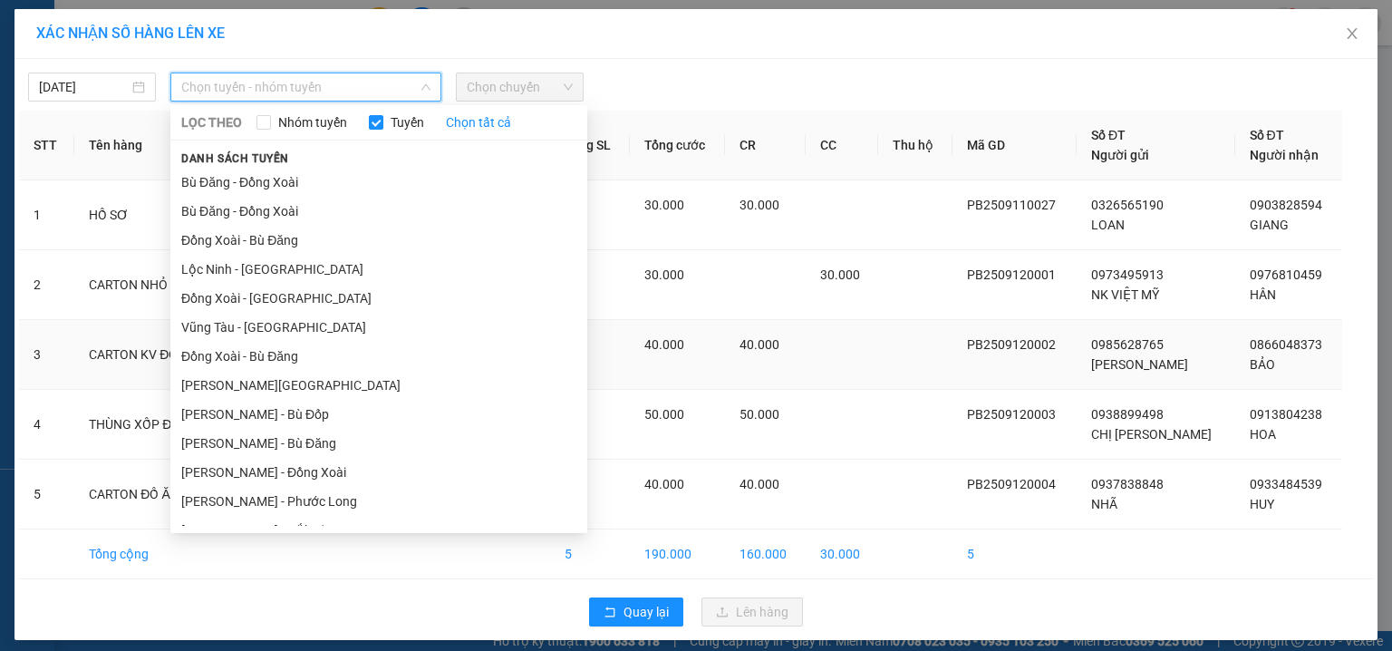
drag, startPoint x: 417, startPoint y: 402, endPoint x: 420, endPoint y: 384, distance: 18.3
click at [416, 603] on li "Phước Long - Hồ Chí Minh" at bounding box center [378, 617] width 417 height 29
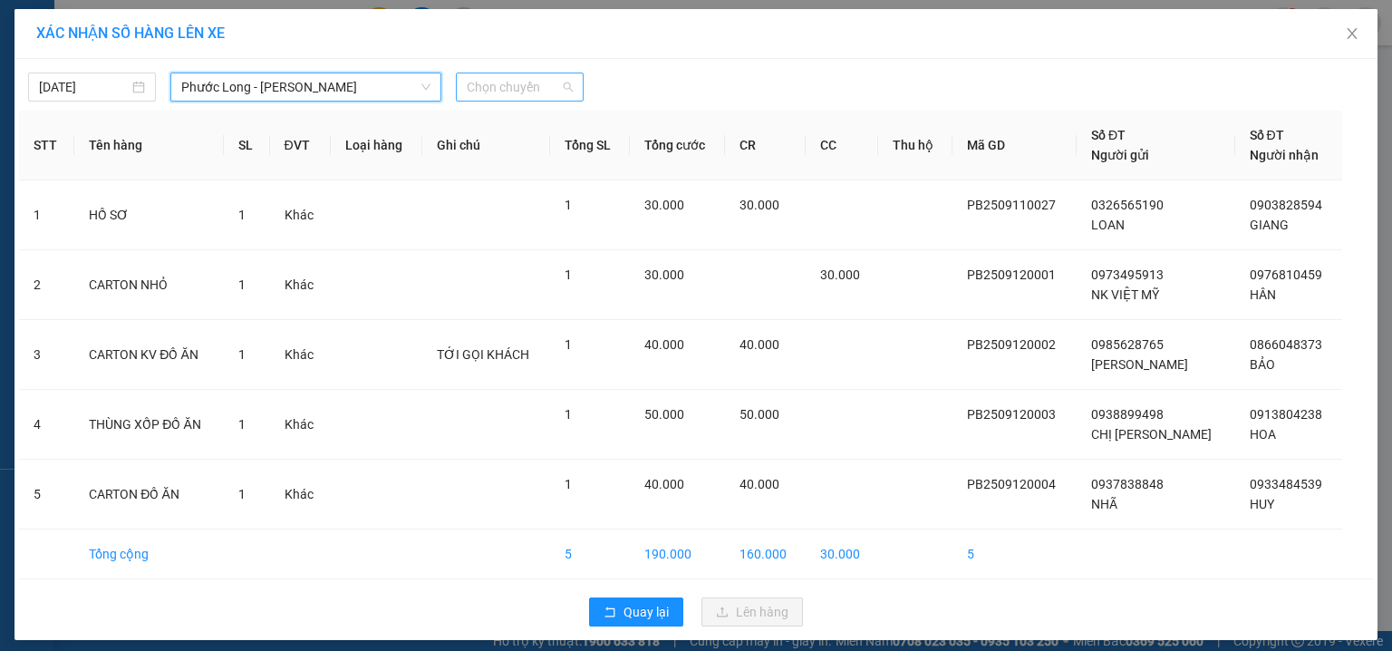
click at [546, 89] on span "Chọn chuyến" at bounding box center [520, 86] width 106 height 27
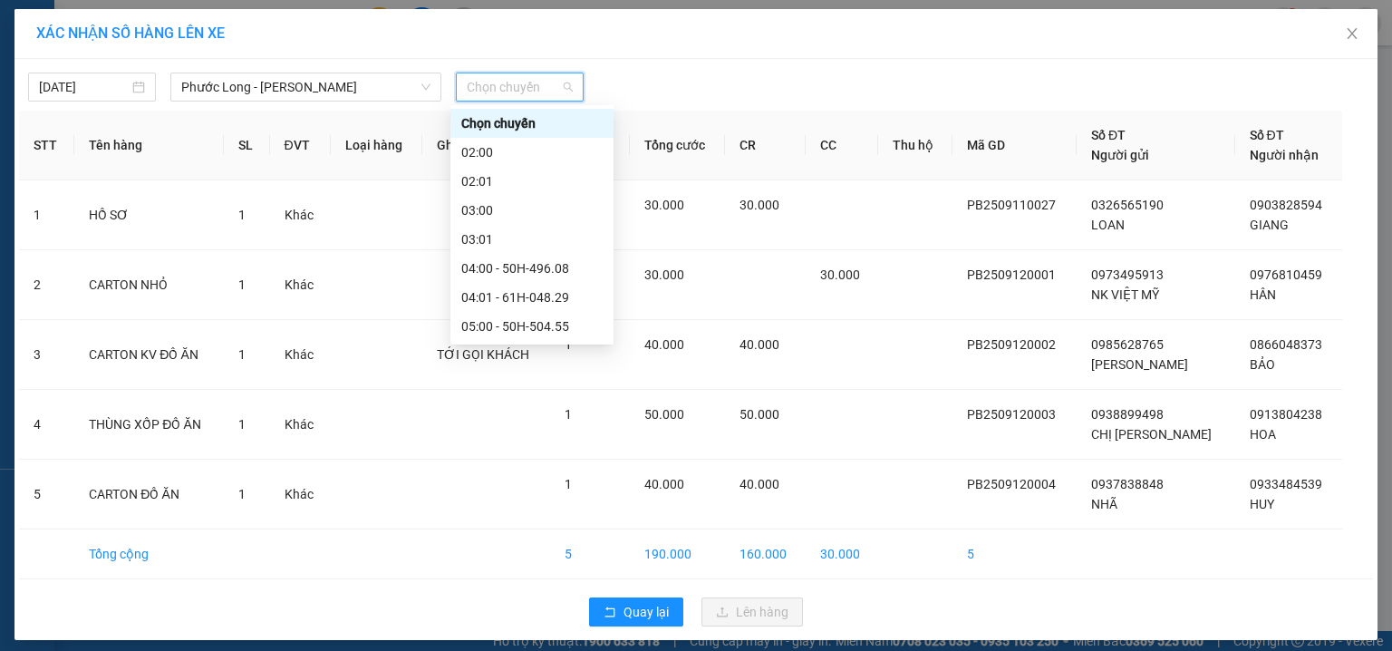
click at [546, 606] on div "09:05 - 50H-074.37" at bounding box center [531, 616] width 141 height 20
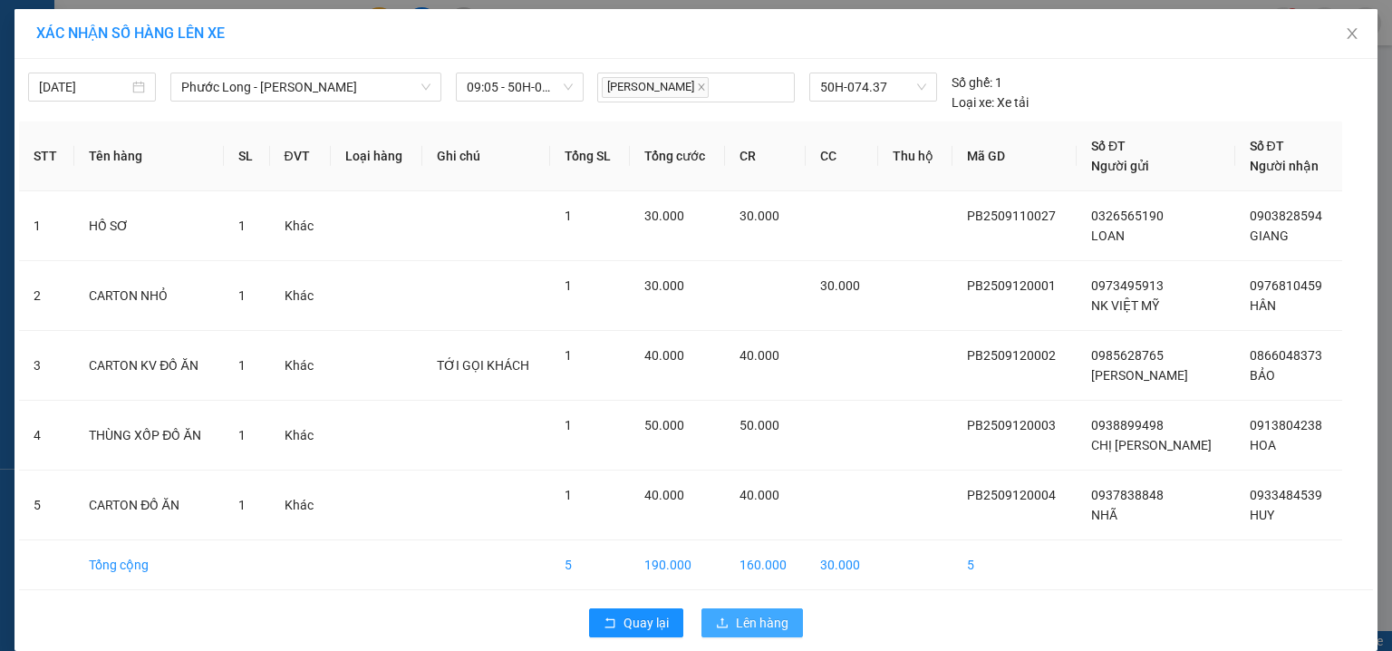
click at [729, 617] on button "Lên hàng" at bounding box center [751, 622] width 101 height 29
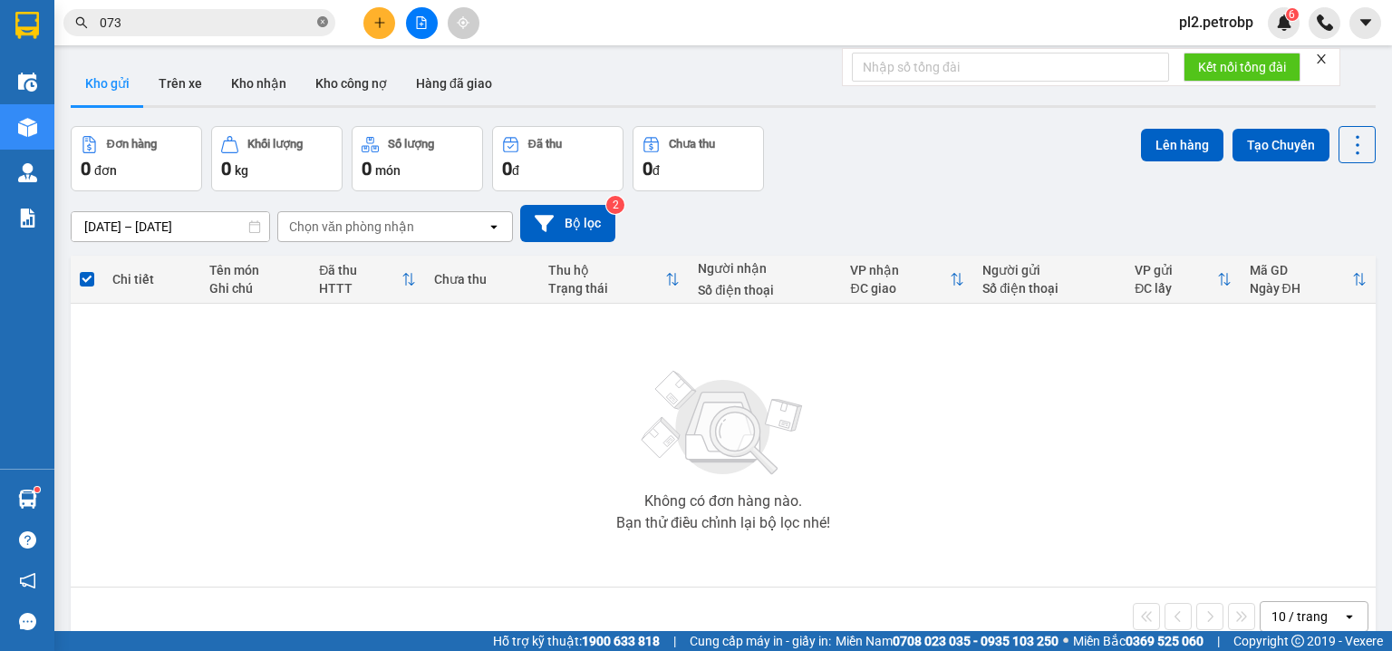
click at [321, 19] on icon "close-circle" at bounding box center [322, 21] width 11 height 11
click at [304, 13] on input "text" at bounding box center [207, 23] width 214 height 20
click at [289, 14] on input "text" at bounding box center [207, 23] width 214 height 20
type input "416"
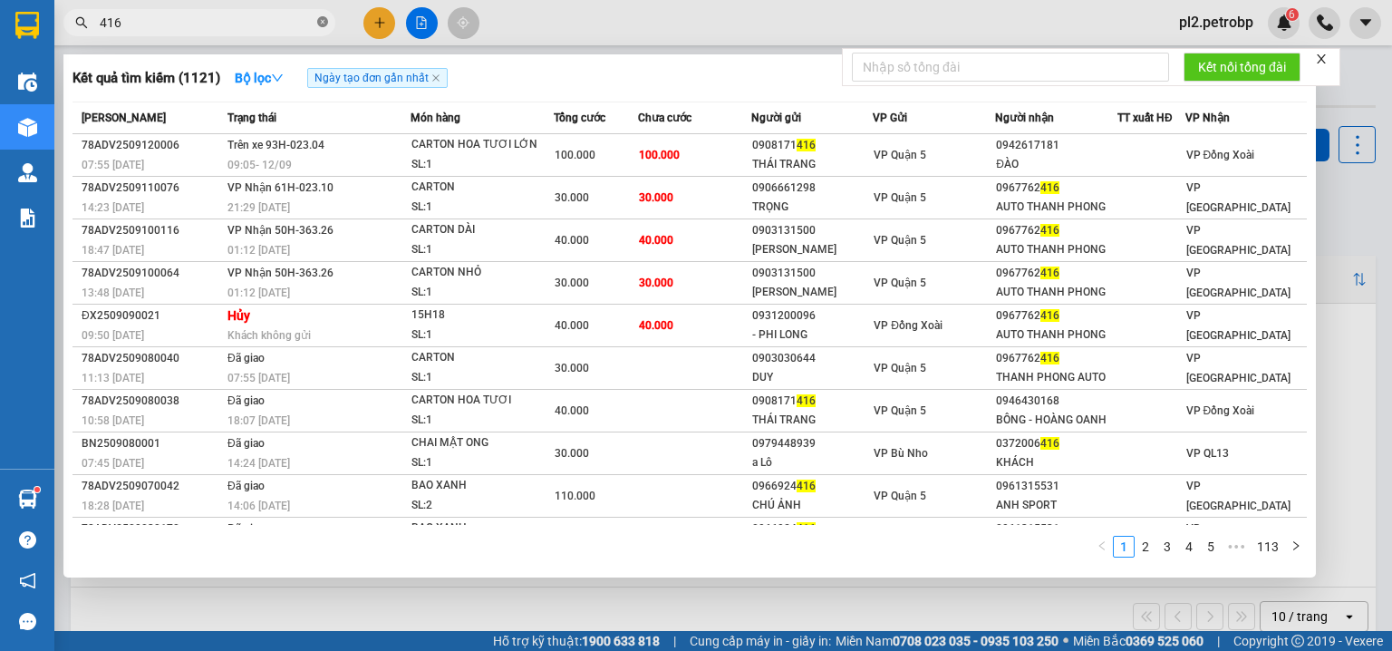
click at [324, 22] on icon "close-circle" at bounding box center [322, 21] width 11 height 11
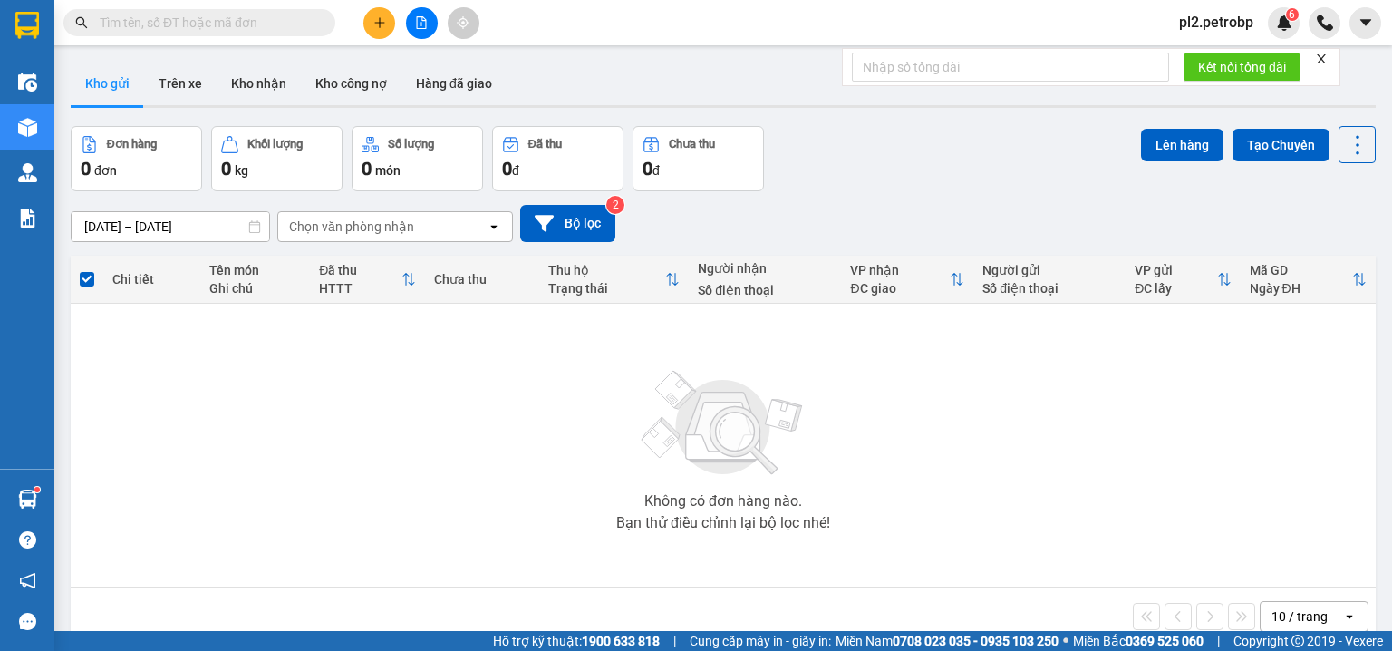
click at [274, 23] on input "text" at bounding box center [207, 23] width 214 height 20
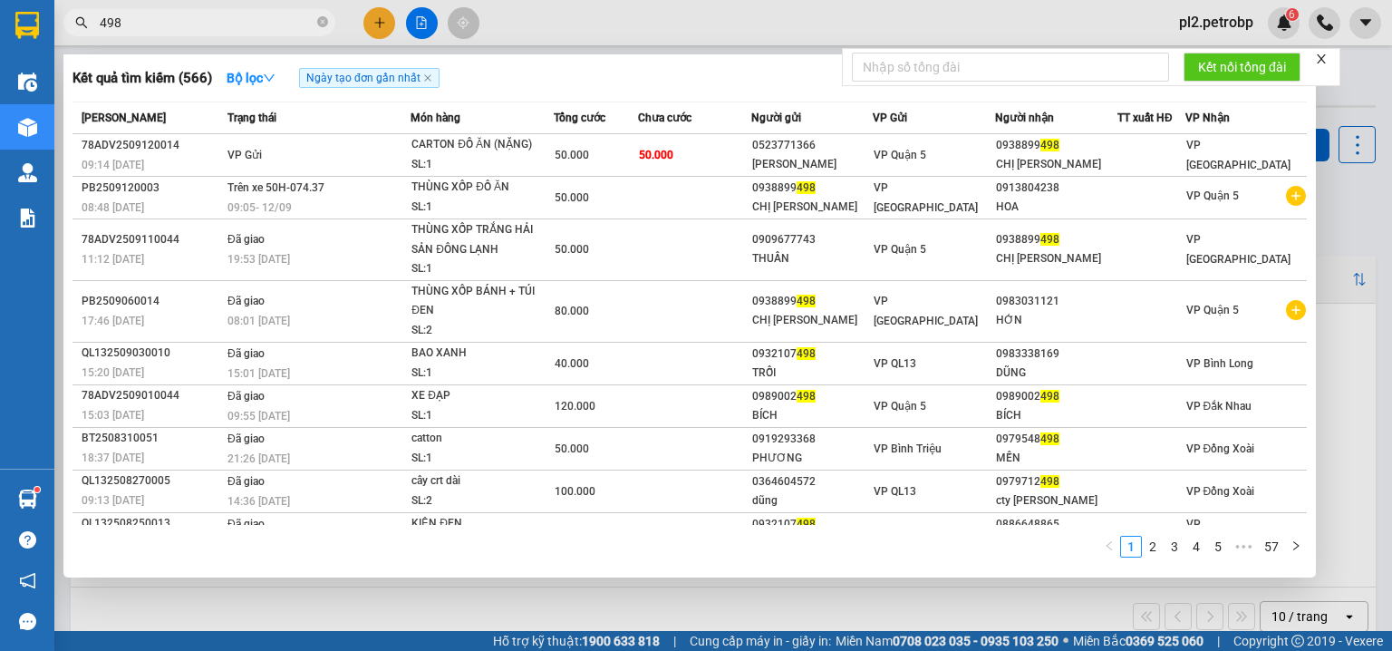
type input "498"
click at [391, 20] on div at bounding box center [696, 325] width 1392 height 651
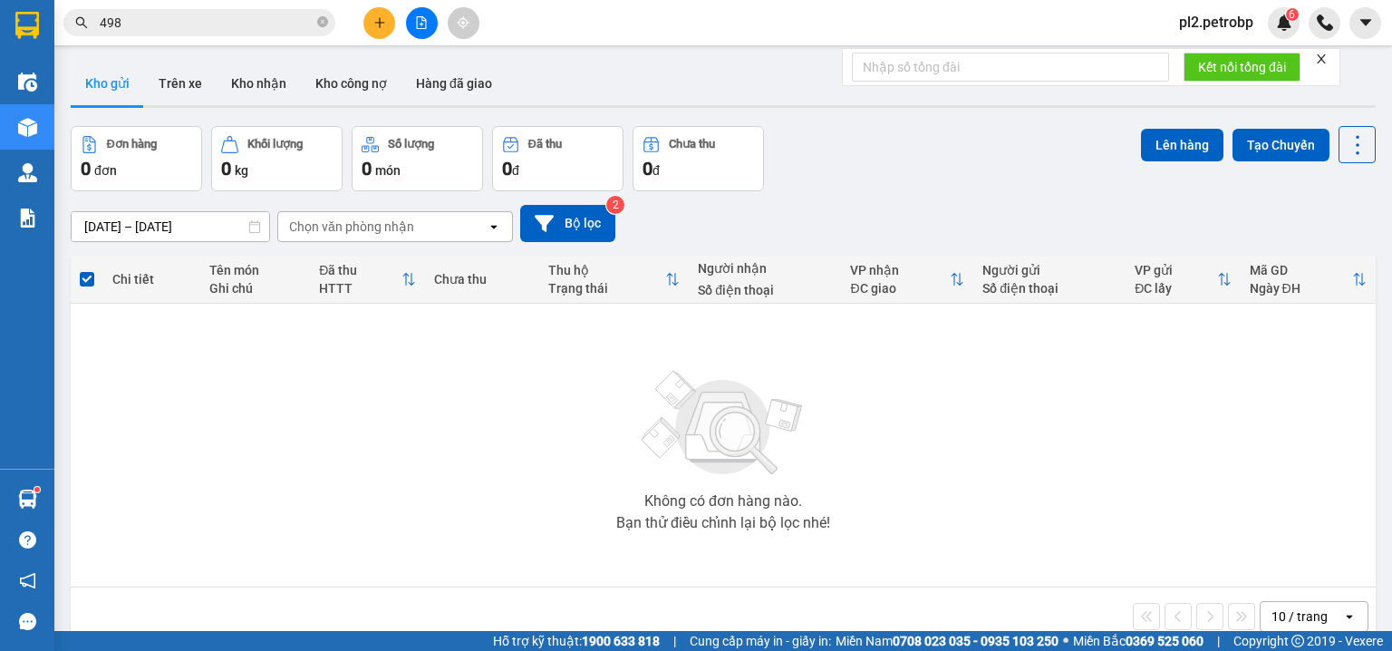
click at [381, 27] on icon "plus" at bounding box center [379, 22] width 13 height 13
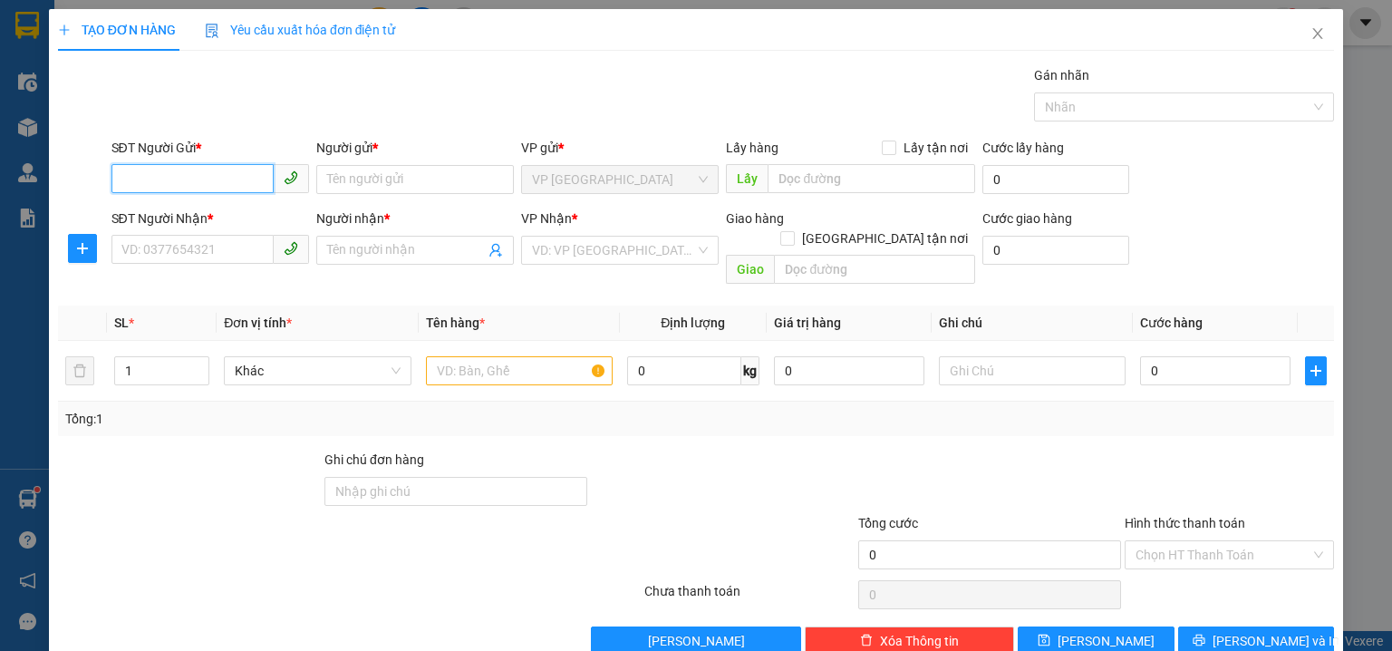
click at [208, 181] on input "SĐT Người Gửi *" at bounding box center [192, 178] width 162 height 29
click at [169, 208] on div "0846127127 - PHÚ TÚ" at bounding box center [223, 215] width 204 height 20
type input "0846127127"
type input "PHÚ TÚ"
type input "0702469146"
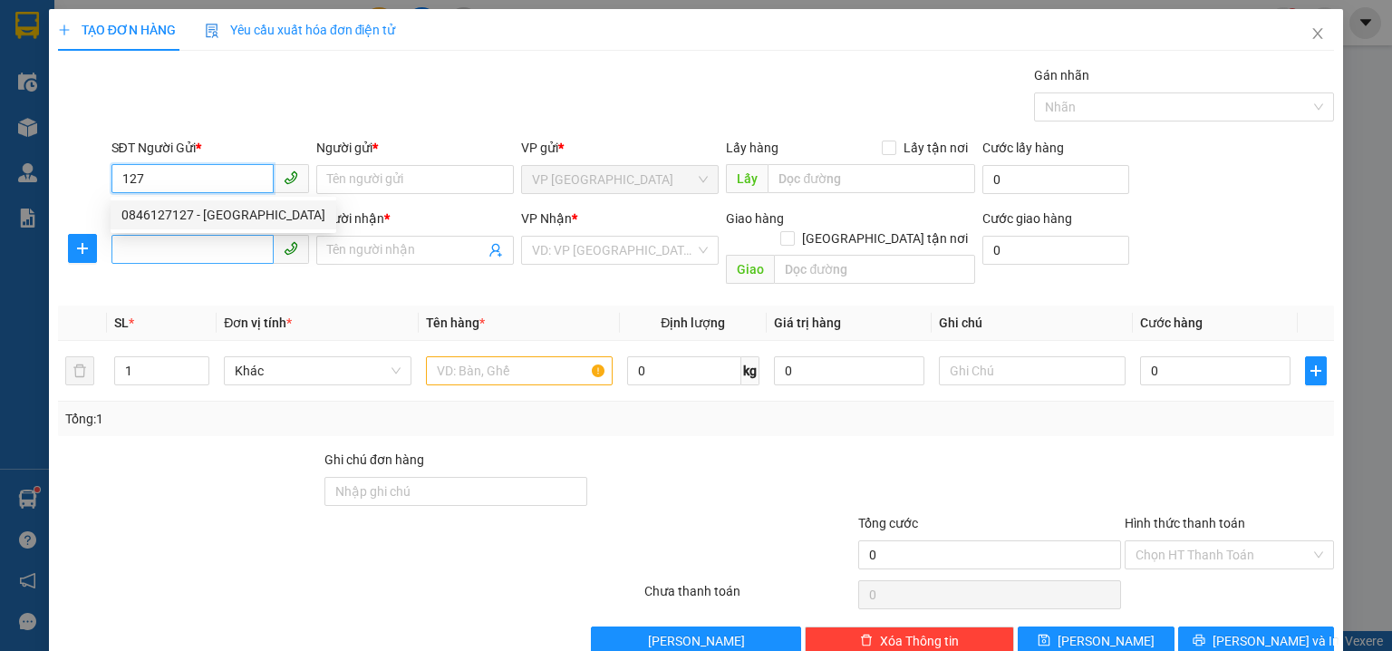
type input "TÙNG"
type input "30.000"
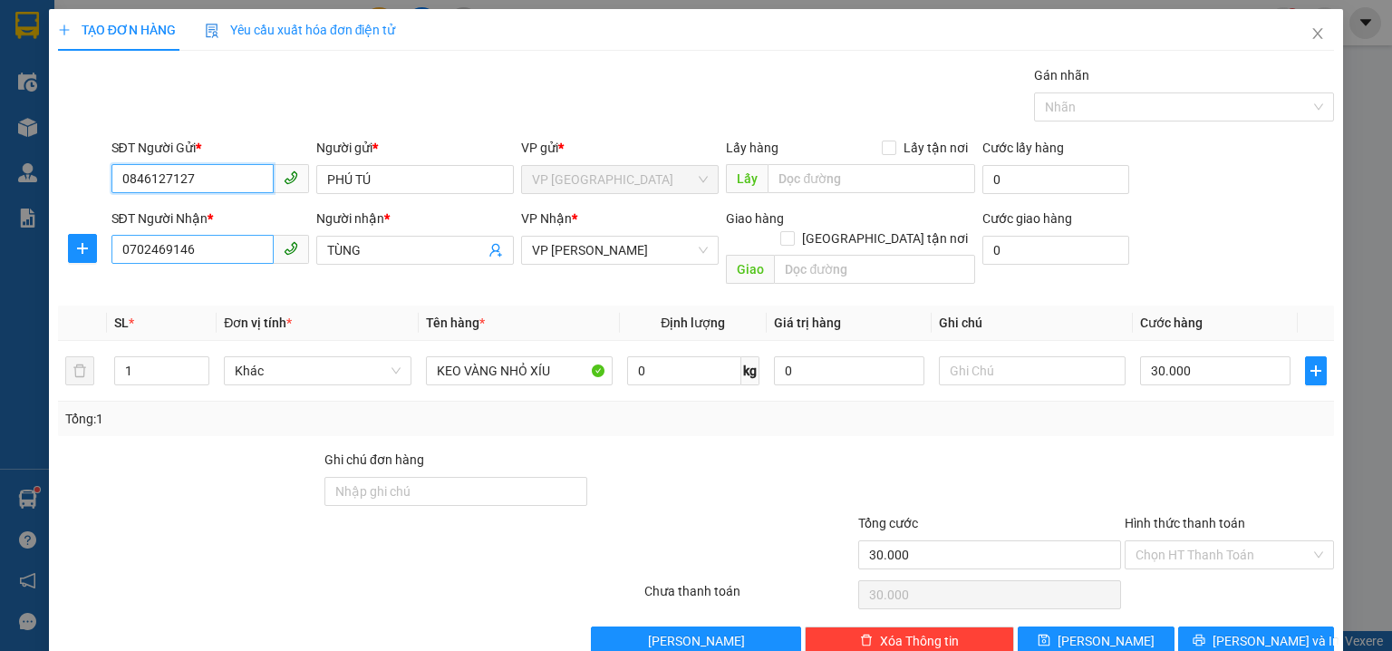
type input "0846127127"
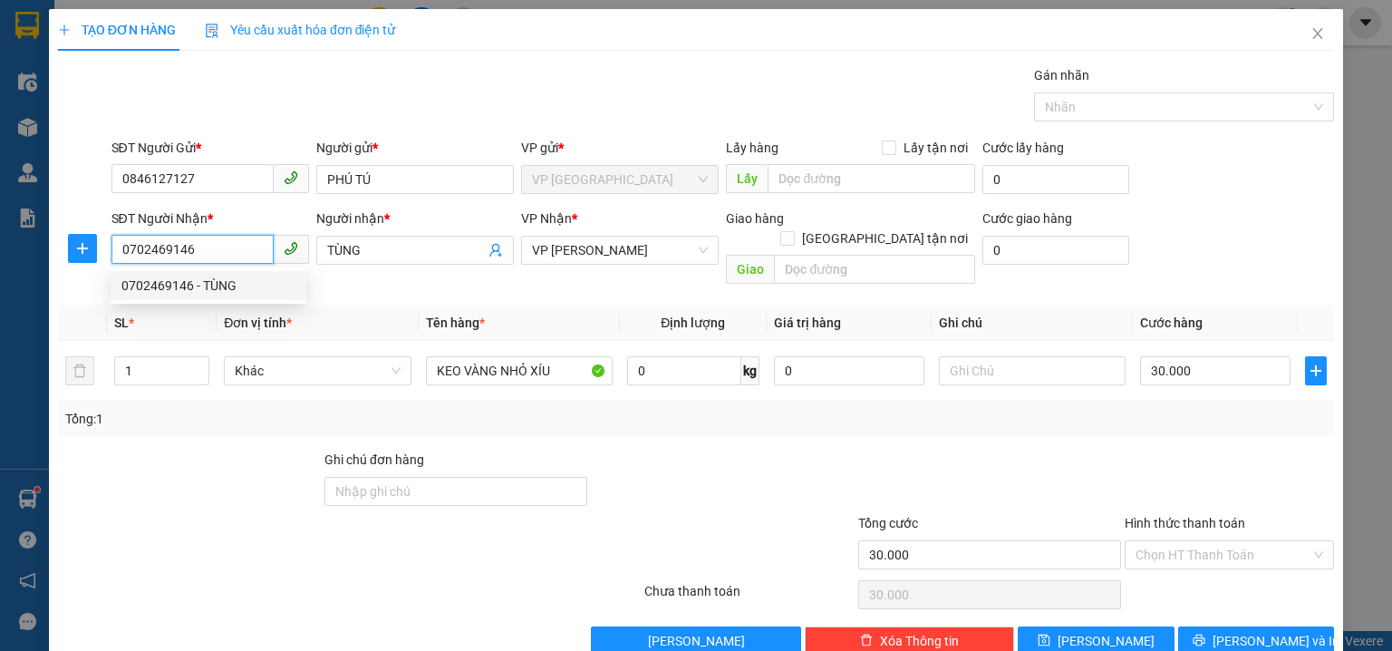
drag, startPoint x: 205, startPoint y: 251, endPoint x: 0, endPoint y: 180, distance: 216.6
click at [0, 186] on div "TẠO ĐƠN HÀNG Yêu cầu xuất hóa đơn điện tử Transit Pickup Surcharge Ids Transit …" at bounding box center [696, 325] width 1392 height 651
type input "0839637177"
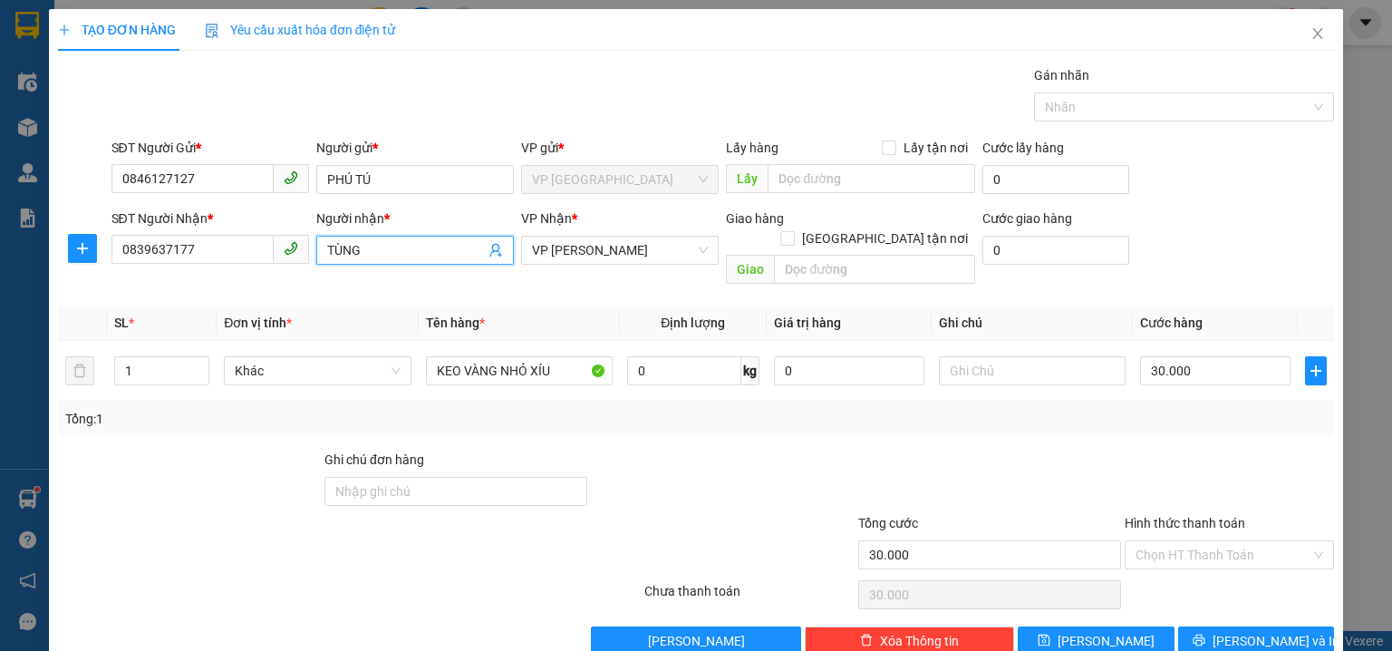
drag, startPoint x: 406, startPoint y: 246, endPoint x: 134, endPoint y: 201, distance: 275.5
click at [134, 201] on form "SĐT Người Gửi * 0846127127 Người gửi * PHÚ TÚ VP gửi * VP Phước Bình Lấy hàng L…" at bounding box center [696, 215] width 1276 height 154
type input "D"
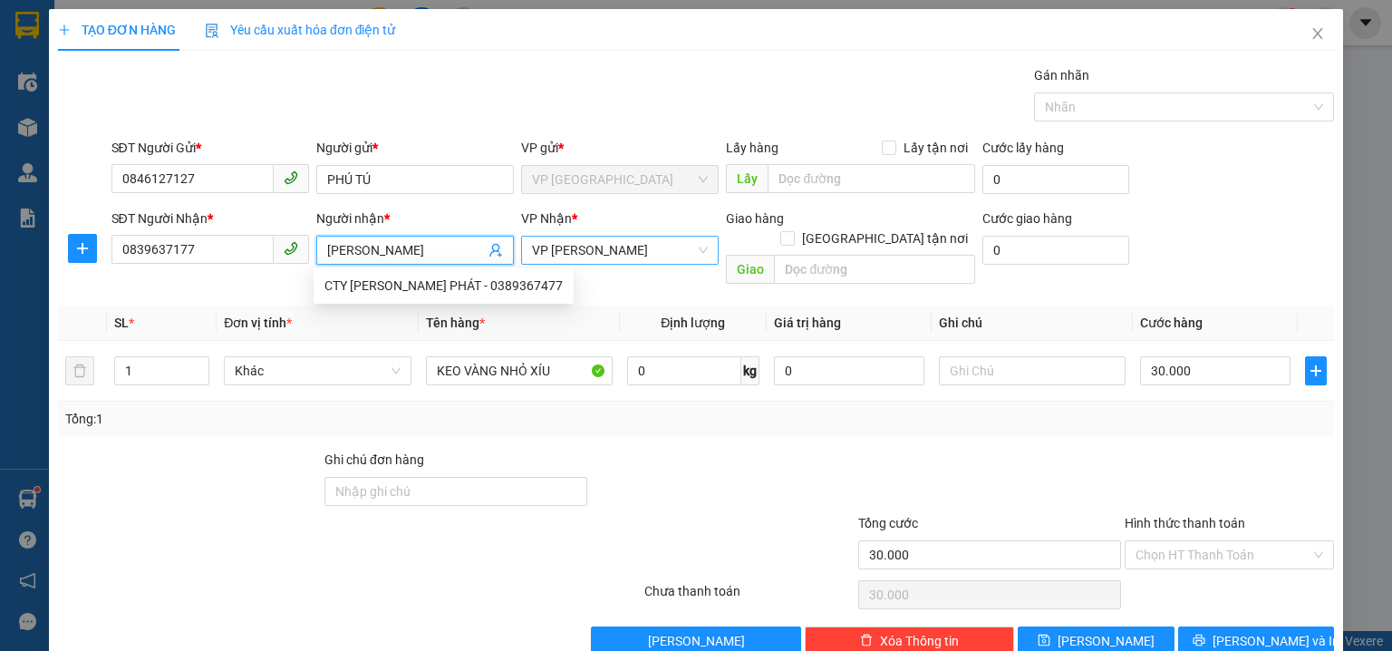
click at [575, 253] on span "VP [PERSON_NAME]" at bounding box center [620, 250] width 176 height 27
type input "ĐẶNG GIA"
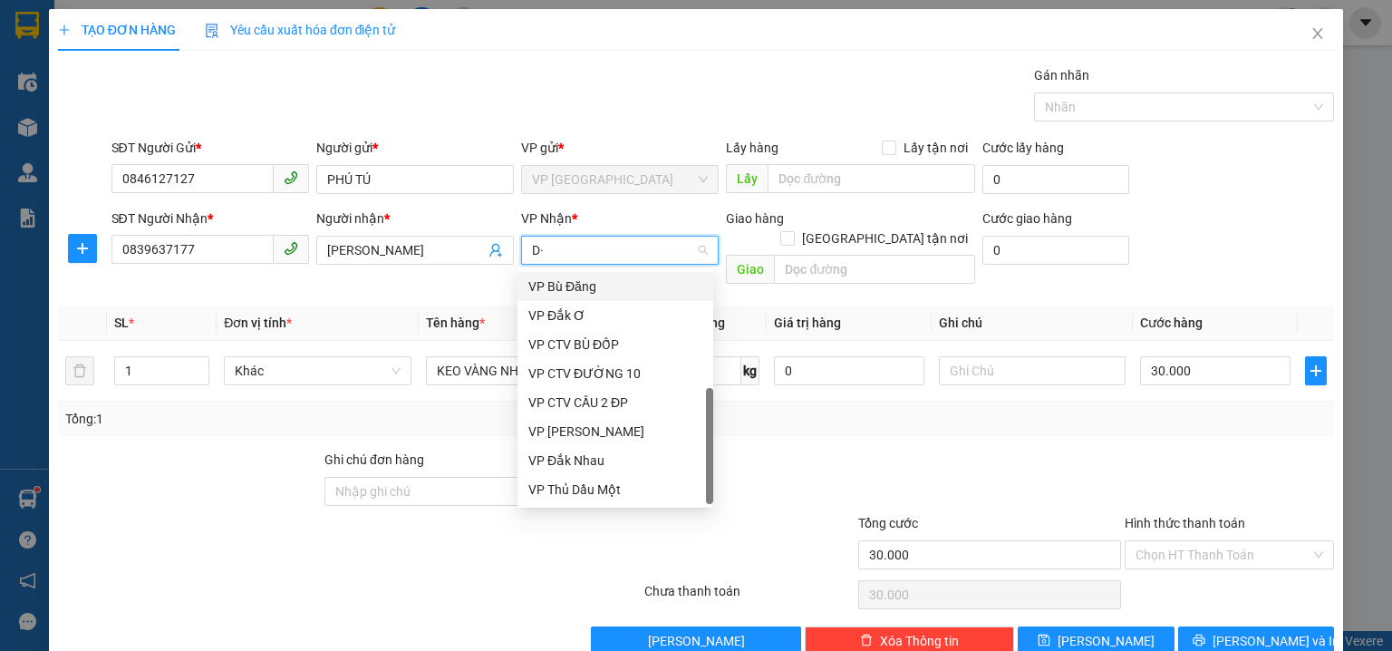
type input "D"
type input "ĐO"
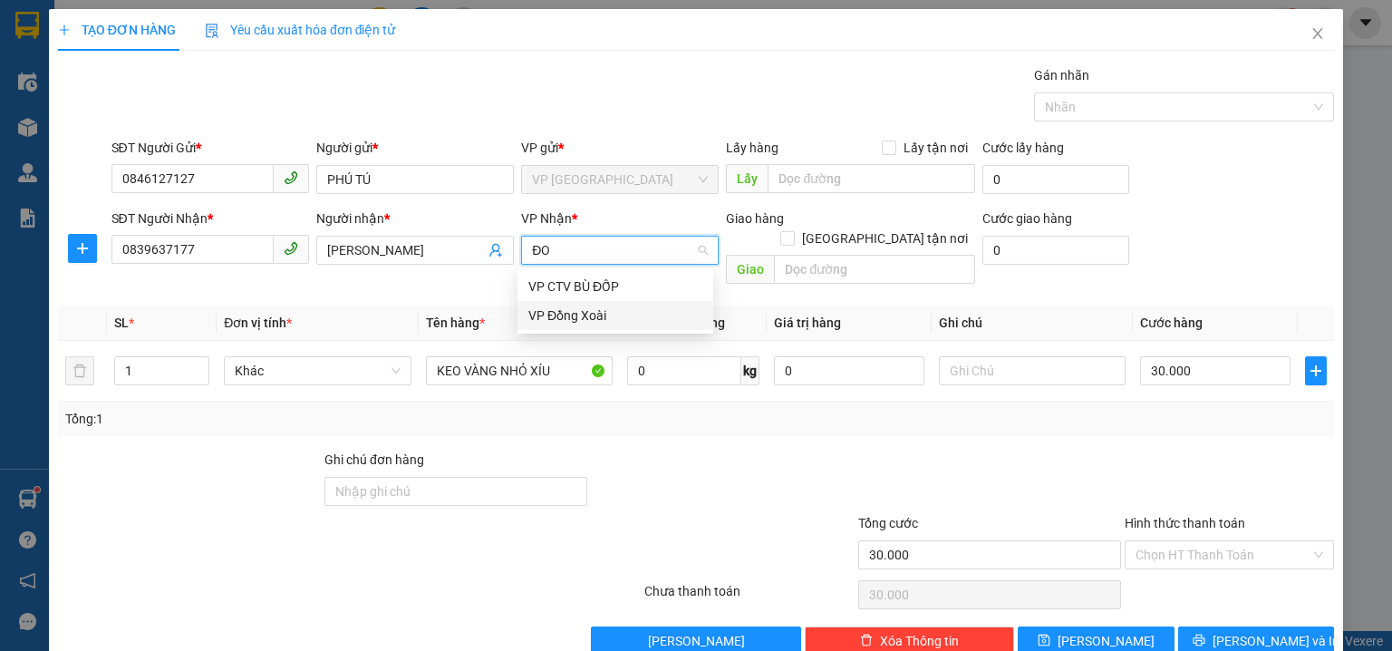
click at [603, 317] on div "VP Đồng Xoài" at bounding box center [615, 315] width 174 height 20
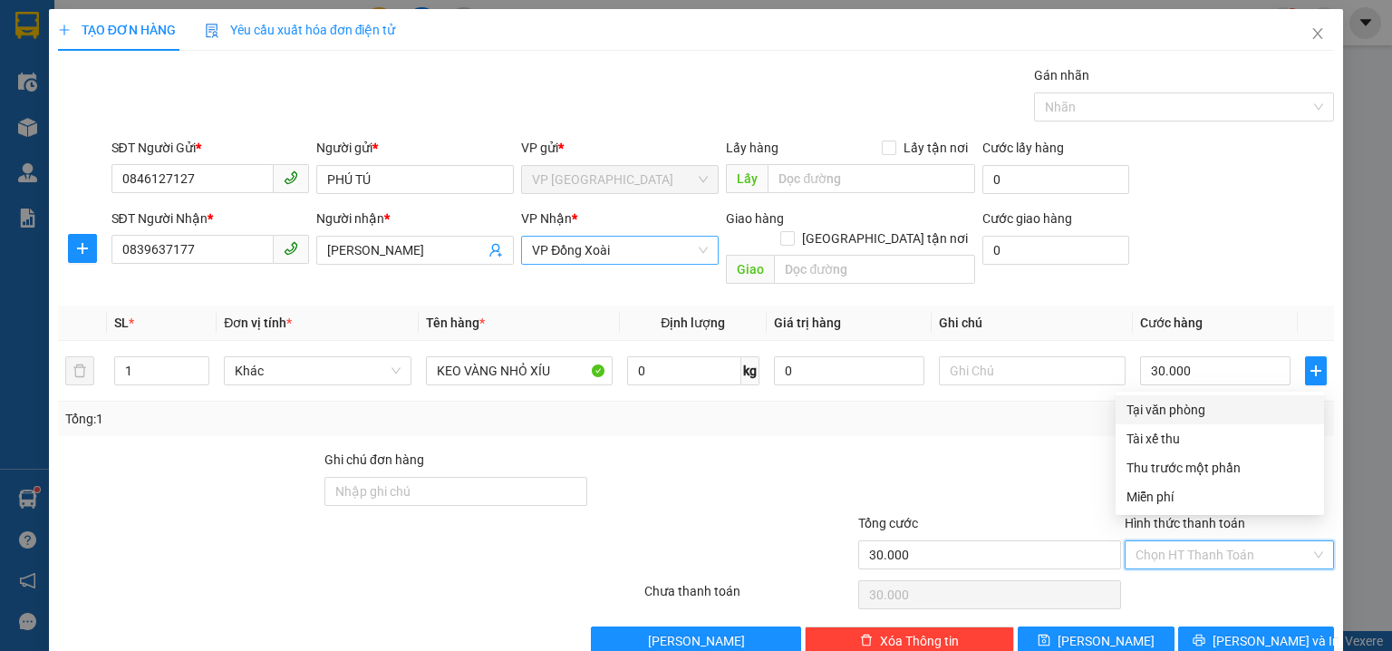
click at [1164, 541] on input "Hình thức thanh toán" at bounding box center [1222, 554] width 175 height 27
click at [1161, 410] on div "Tại văn phòng" at bounding box center [1219, 410] width 187 height 20
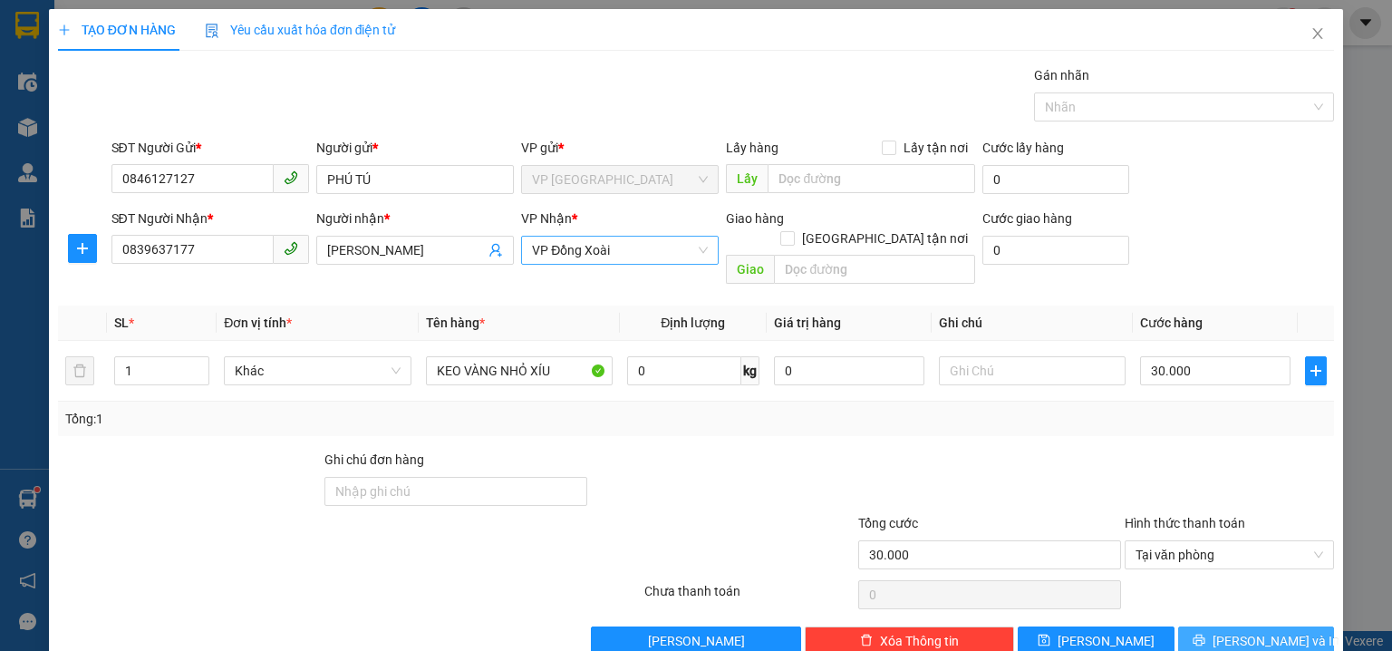
click at [1266, 631] on span "[PERSON_NAME] và In" at bounding box center [1275, 641] width 127 height 20
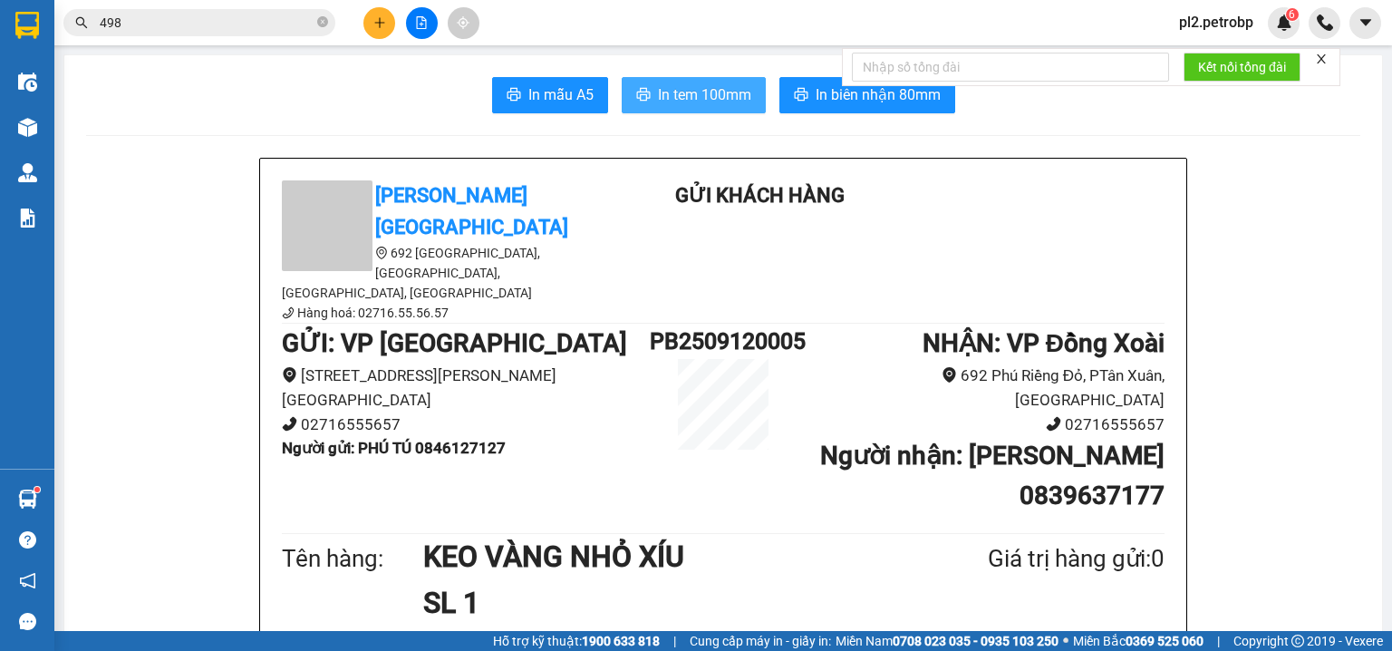
drag, startPoint x: 709, startPoint y: 94, endPoint x: 816, endPoint y: 8, distance: 137.3
click at [717, 77] on button "In tem 100mm" at bounding box center [694, 95] width 144 height 36
click at [385, 11] on button at bounding box center [379, 23] width 32 height 32
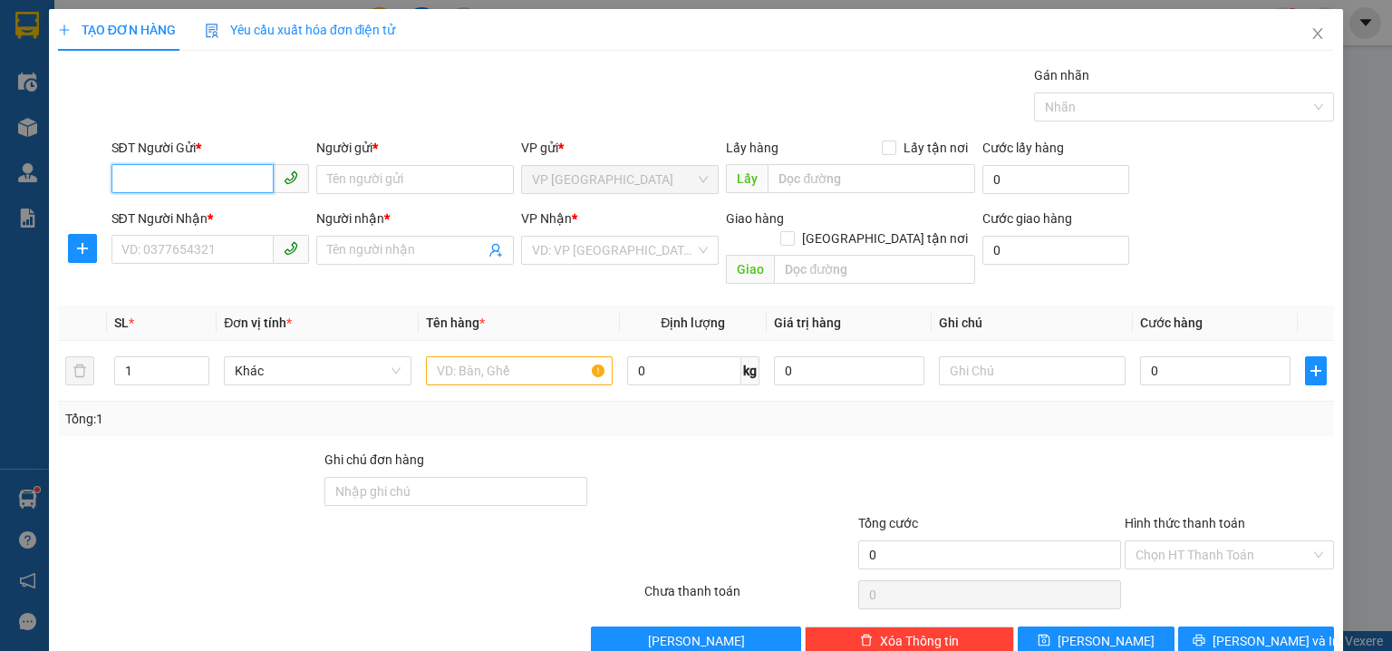
click at [239, 164] on input "SĐT Người Gửi *" at bounding box center [192, 178] width 162 height 29
click at [181, 180] on input "SĐT Người Gửi *" at bounding box center [192, 178] width 162 height 29
click at [280, 206] on div "0985428646 - VĂN MINH - HỒNG VÂN" at bounding box center [271, 215] width 301 height 20
type input "0985428646"
type input "VĂN MINH - HỒNG VÂN"
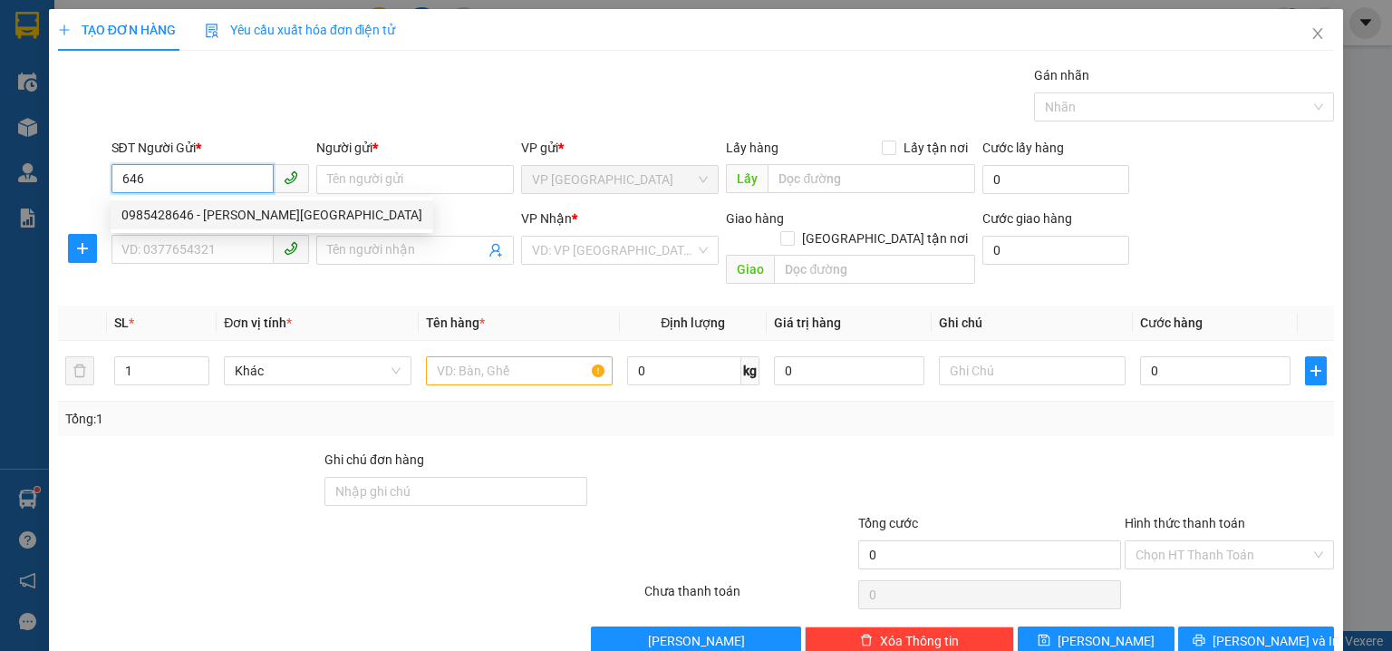
type input "0964077912"
type input "HẠNH"
type input "40.000"
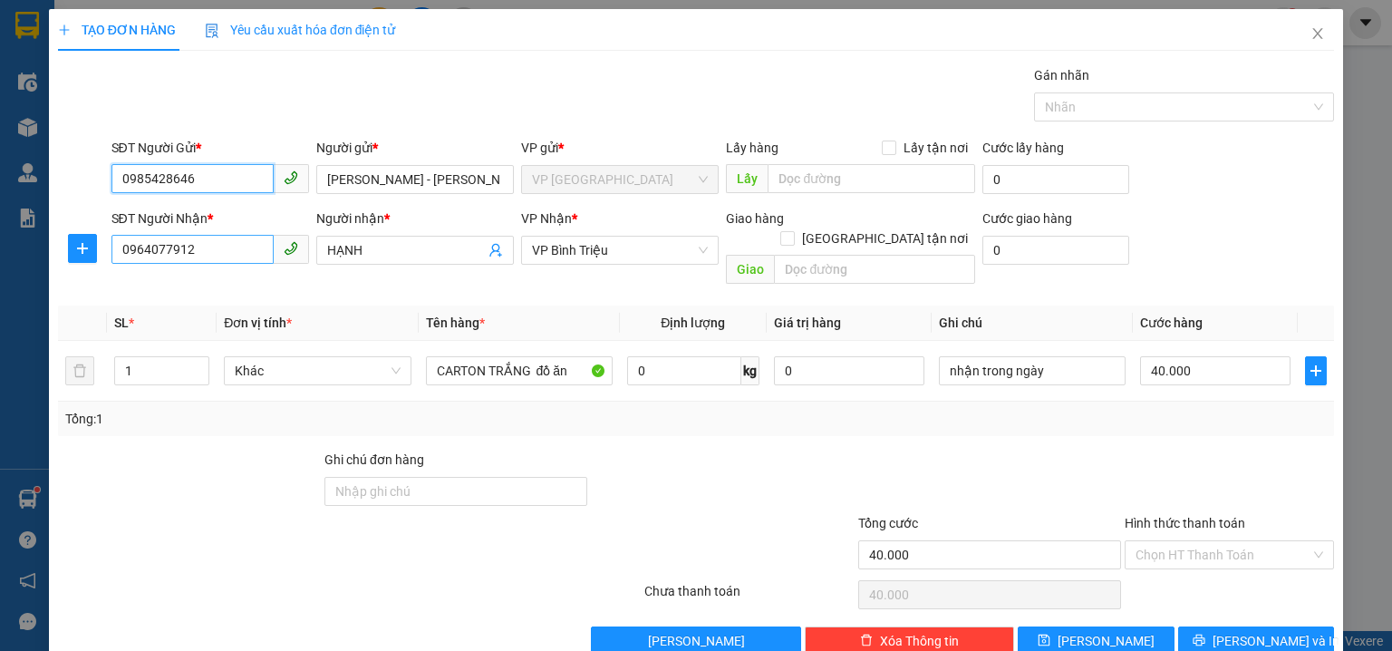
type input "0985428646"
drag, startPoint x: 245, startPoint y: 251, endPoint x: 0, endPoint y: 195, distance: 251.0
click at [0, 195] on div "TẠO ĐƠN HÀNG Yêu cầu xuất hóa đơn điện tử Transit Pickup Surcharge Ids Transit …" at bounding box center [696, 325] width 1392 height 651
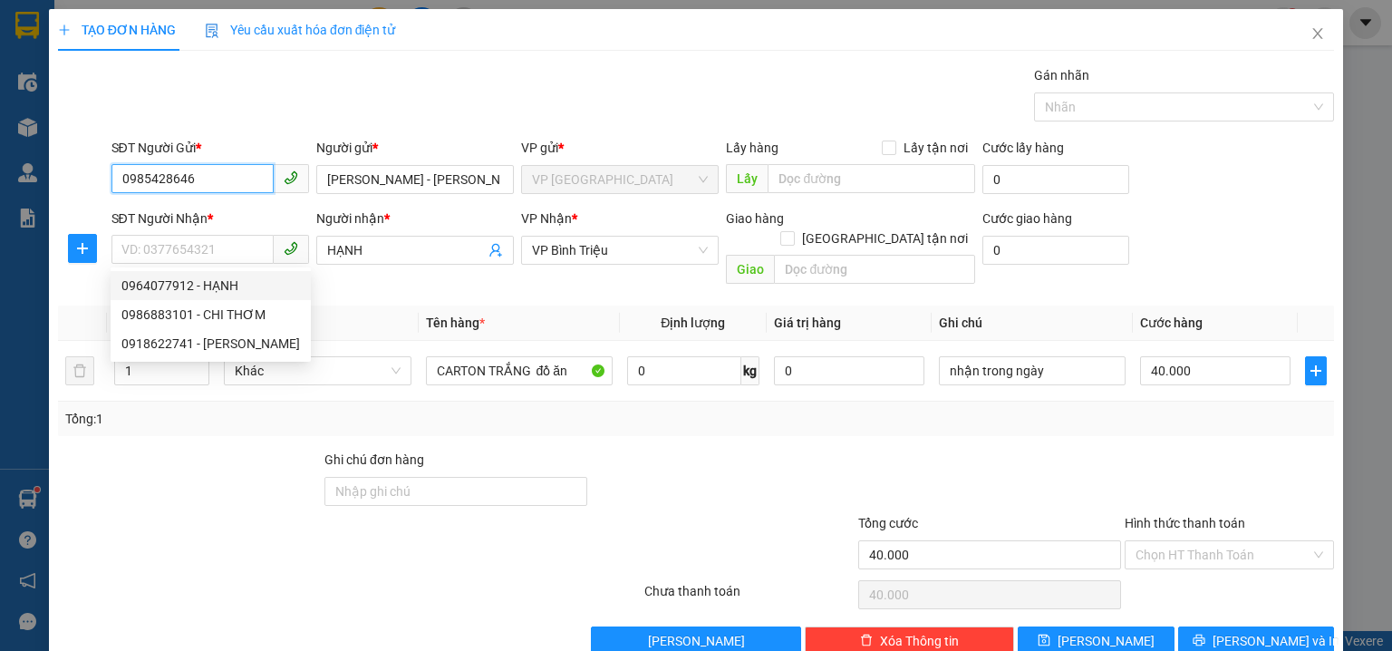
drag, startPoint x: 227, startPoint y: 177, endPoint x: 17, endPoint y: 154, distance: 211.4
click at [17, 154] on div "TẠO ĐƠN HÀNG Yêu cầu xuất hóa đơn điện tử Transit Pickup Surcharge Ids Transit …" at bounding box center [696, 325] width 1392 height 651
paste input "0919110015"
type input "0919110015"
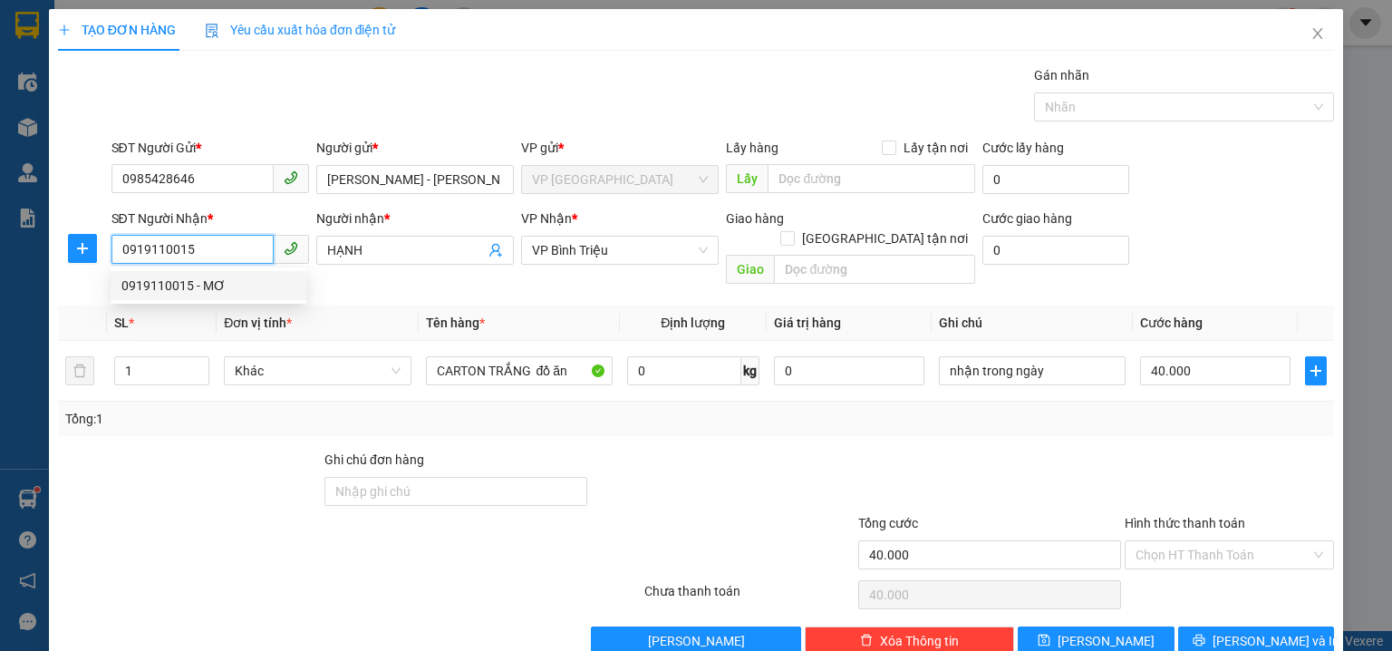
click at [223, 288] on div "0919110015 - MƠ" at bounding box center [208, 285] width 174 height 20
type input "MƠ"
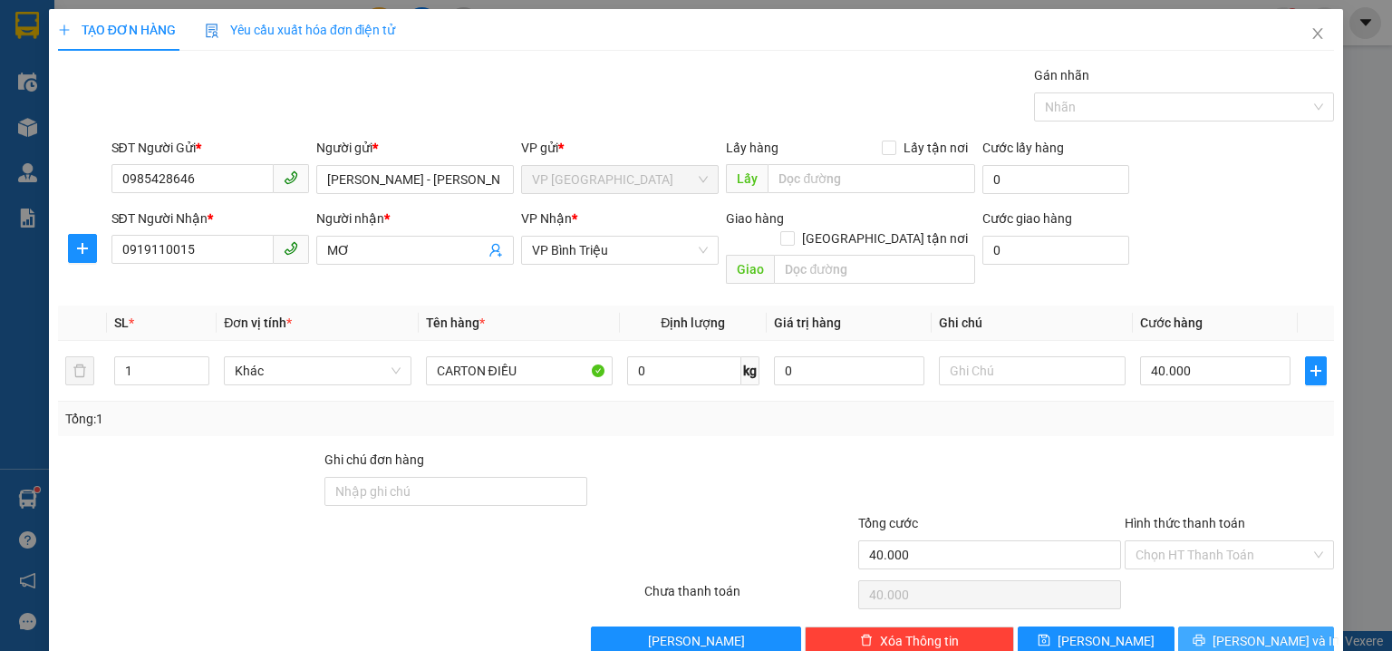
click at [1207, 626] on button "[PERSON_NAME] và In" at bounding box center [1256, 640] width 157 height 29
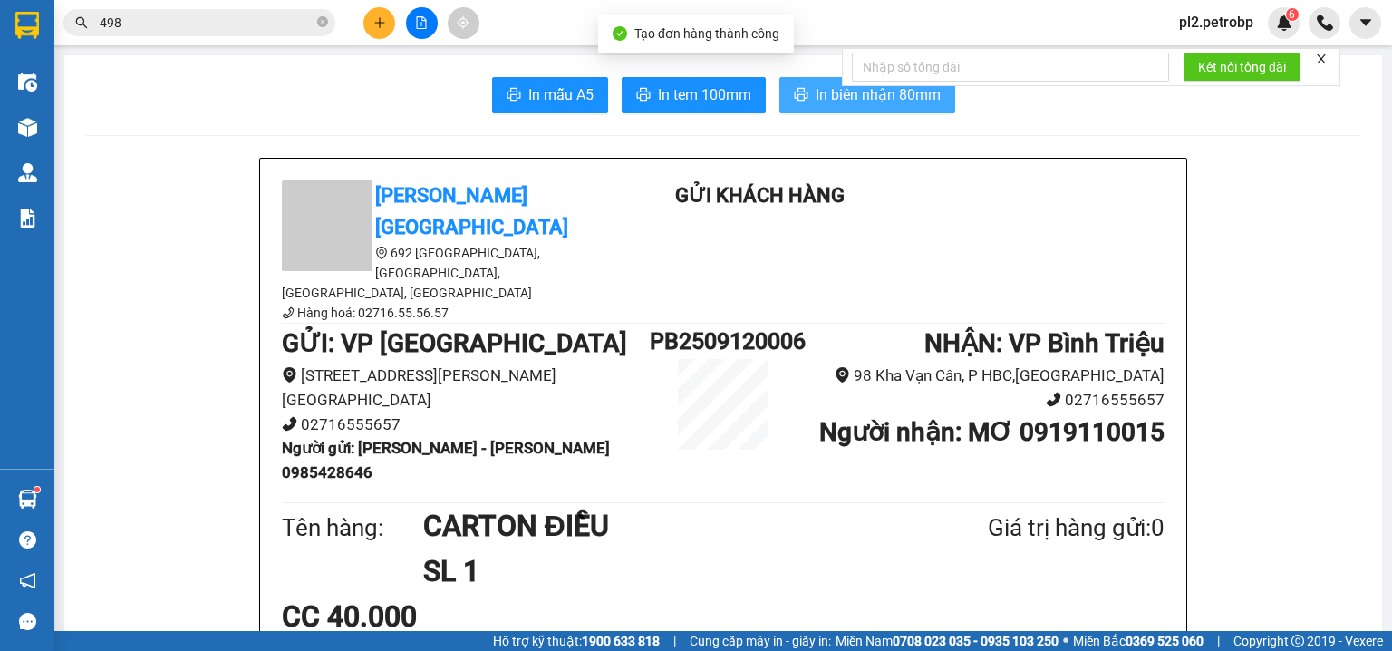
drag, startPoint x: 844, startPoint y: 101, endPoint x: 1015, endPoint y: 0, distance: 198.6
click at [845, 100] on span "In biên nhận 80mm" at bounding box center [878, 94] width 125 height 23
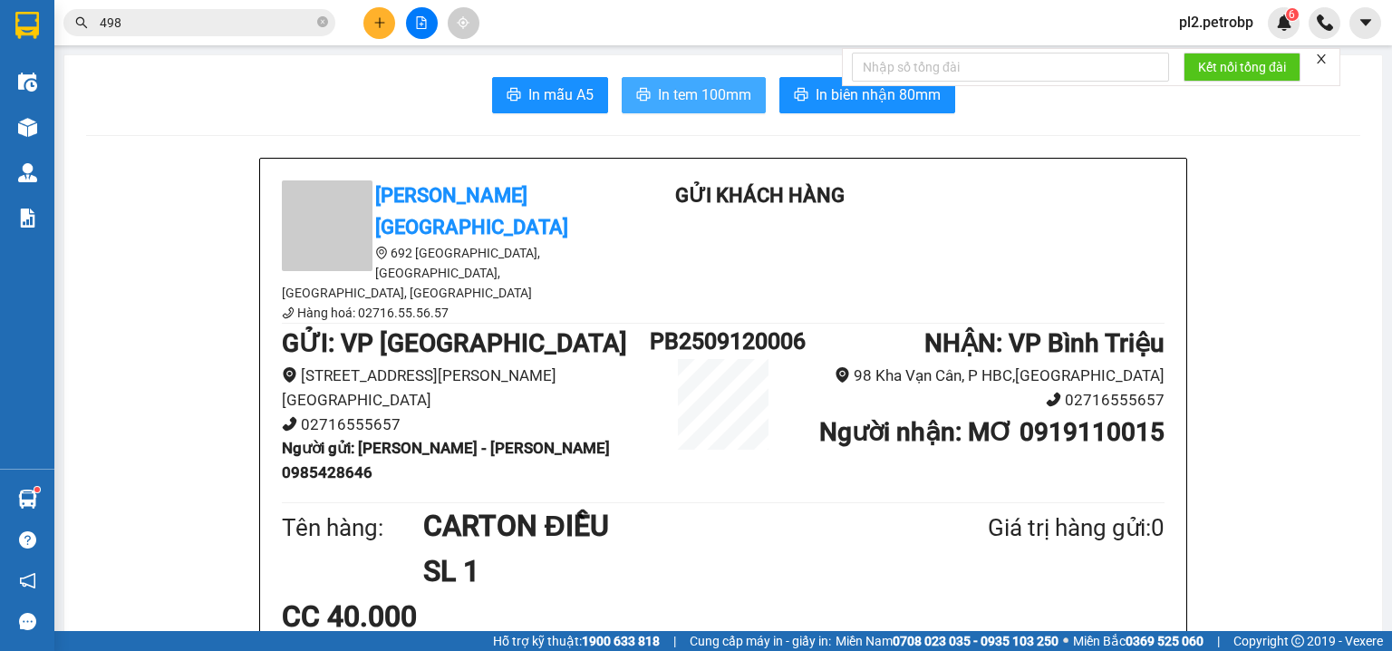
click at [690, 84] on span "In tem 100mm" at bounding box center [704, 94] width 93 height 23
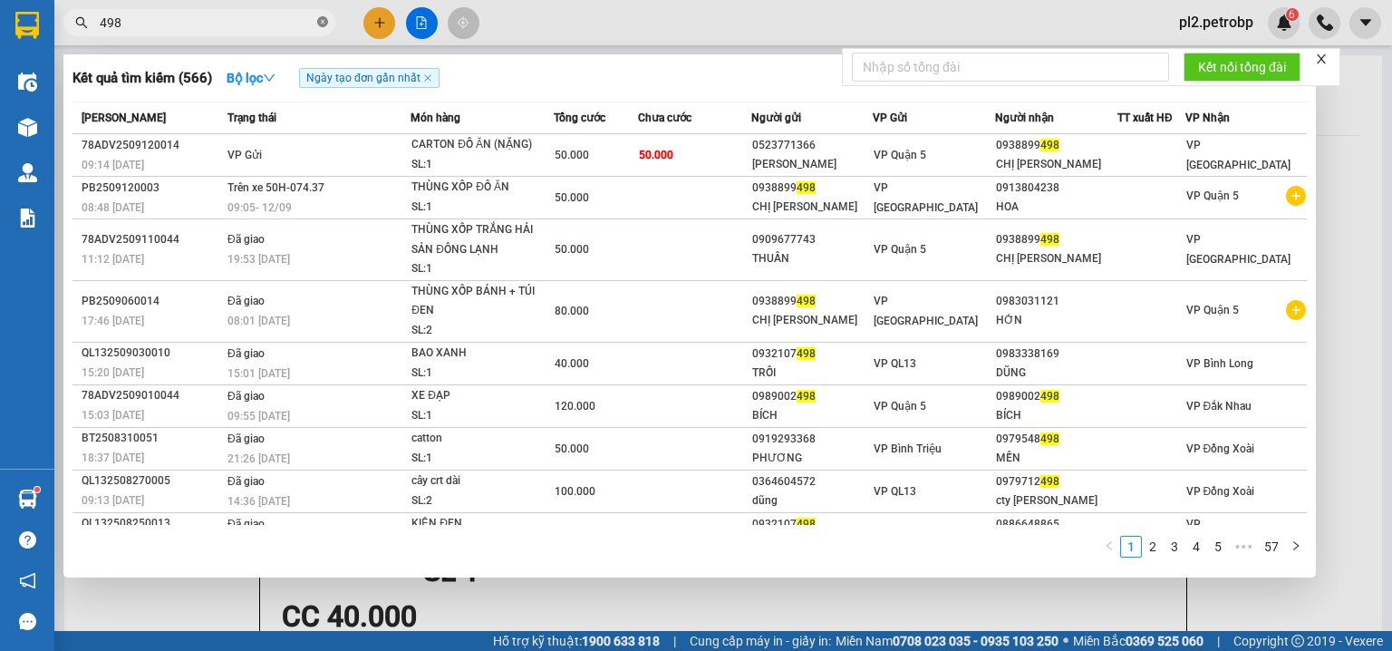
click at [318, 18] on icon "close-circle" at bounding box center [322, 21] width 11 height 11
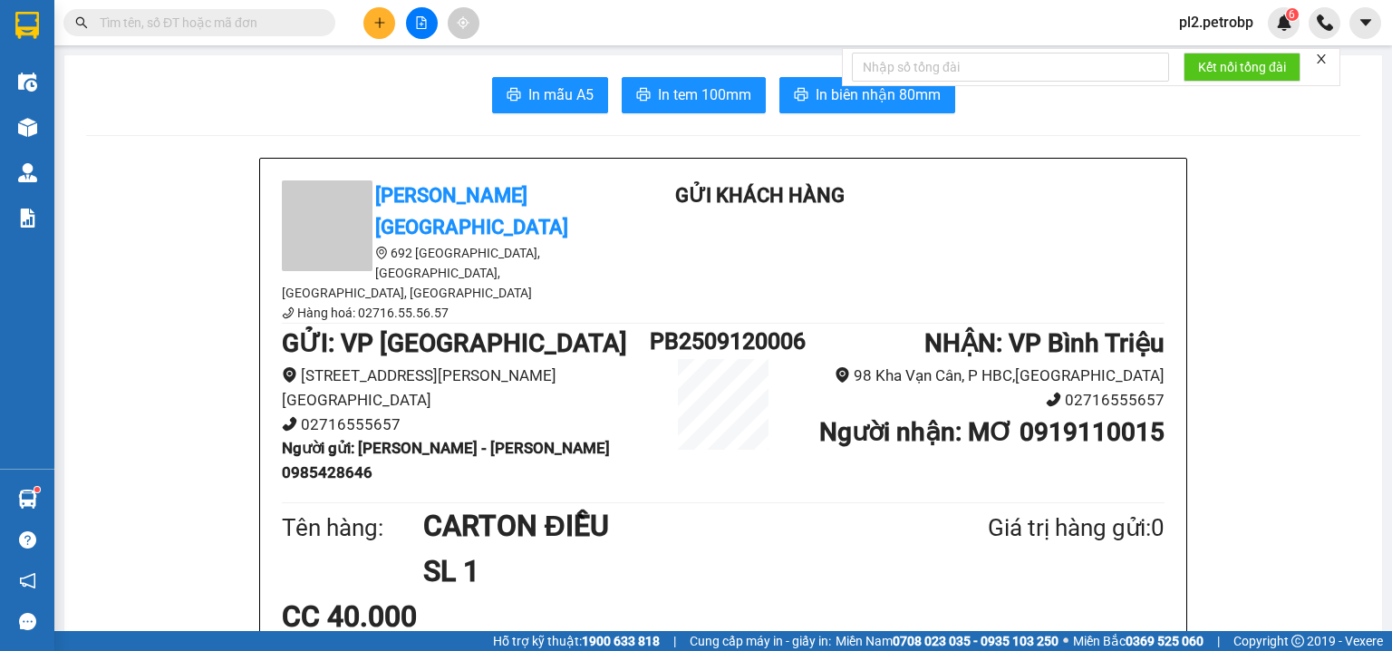
click at [279, 25] on input "text" at bounding box center [207, 23] width 214 height 20
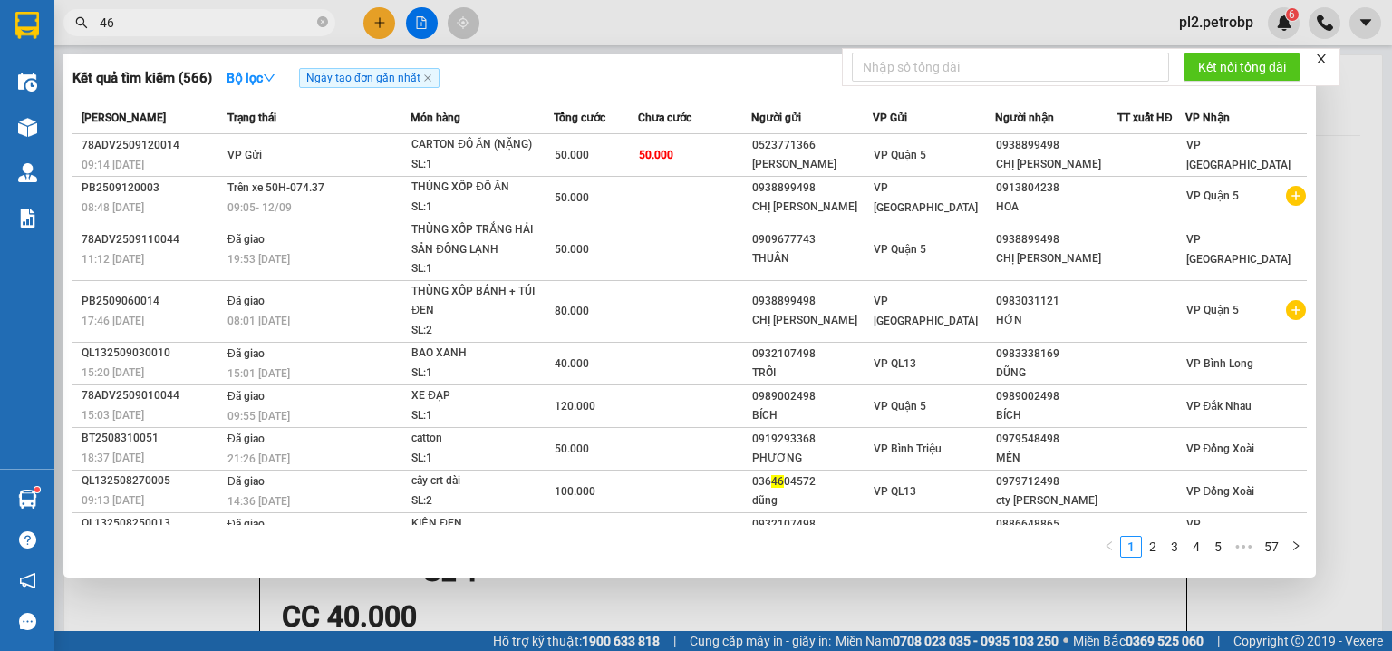
type input "467"
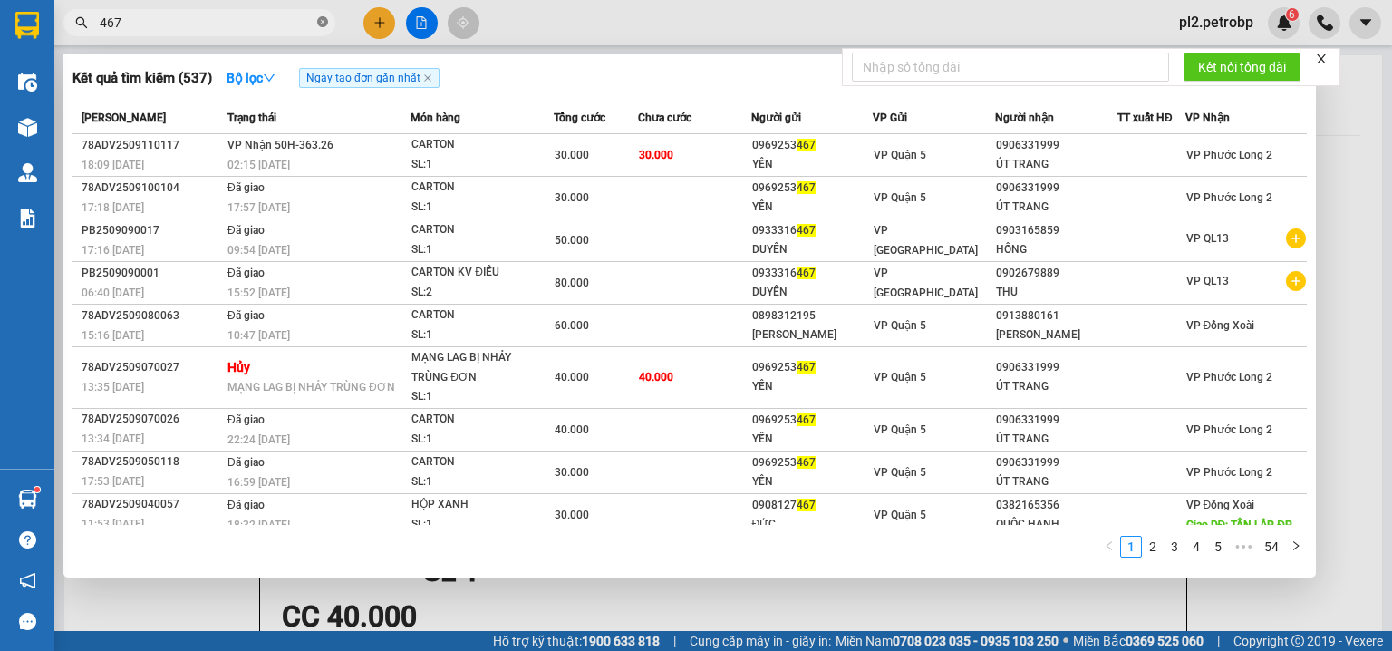
click at [324, 19] on icon "close-circle" at bounding box center [322, 21] width 11 height 11
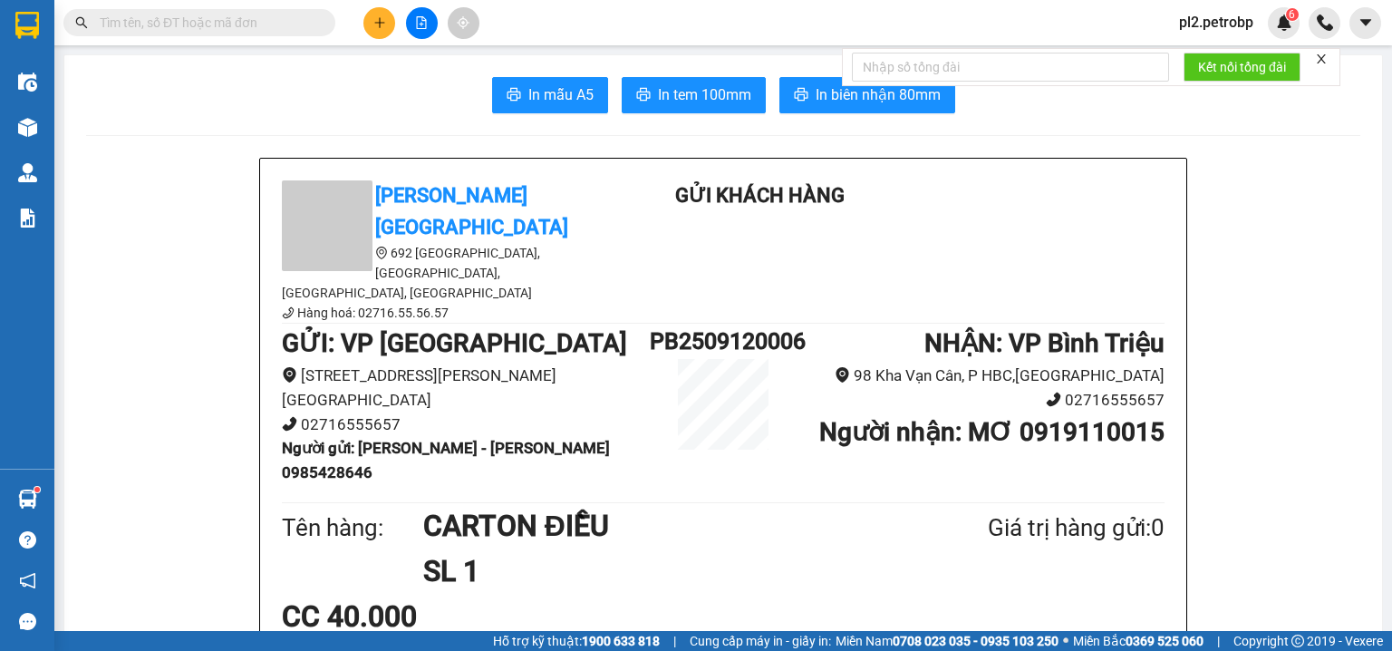
drag, startPoint x: 301, startPoint y: 25, endPoint x: 280, endPoint y: 17, distance: 22.4
click at [288, 22] on input "text" at bounding box center [207, 23] width 214 height 20
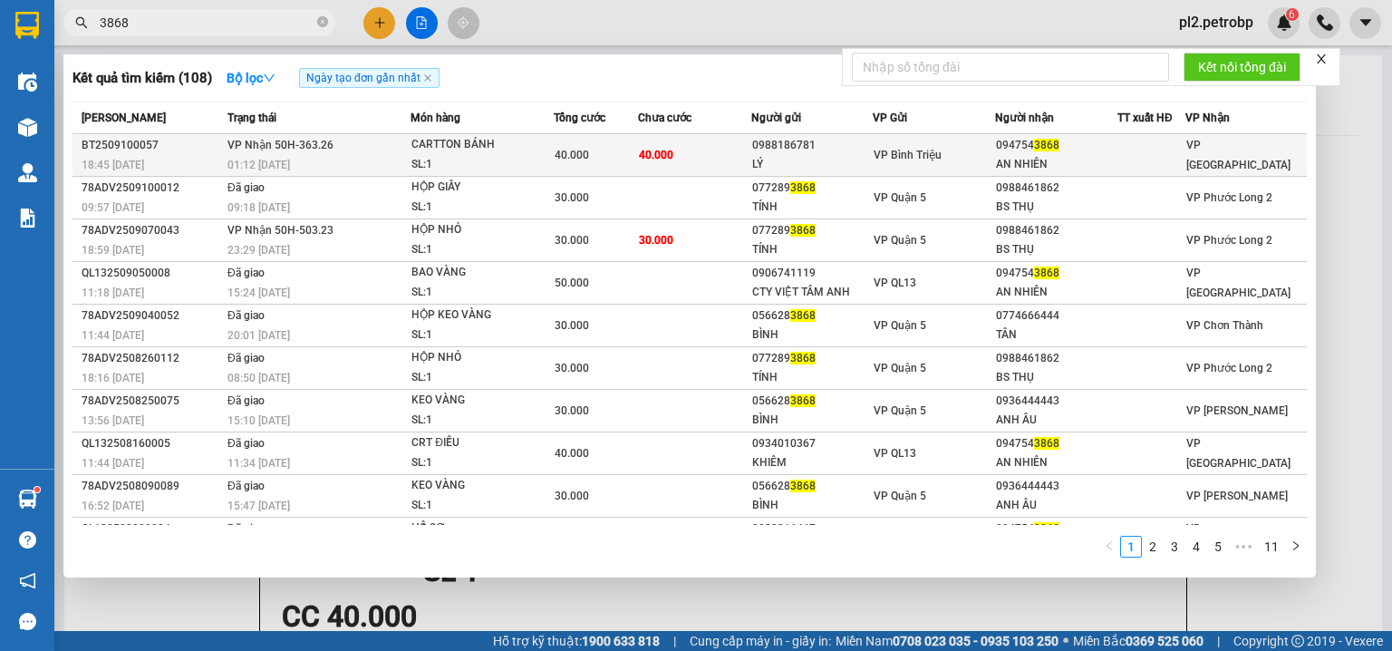
type input "3868"
click at [586, 162] on div "40.000" at bounding box center [596, 155] width 82 height 20
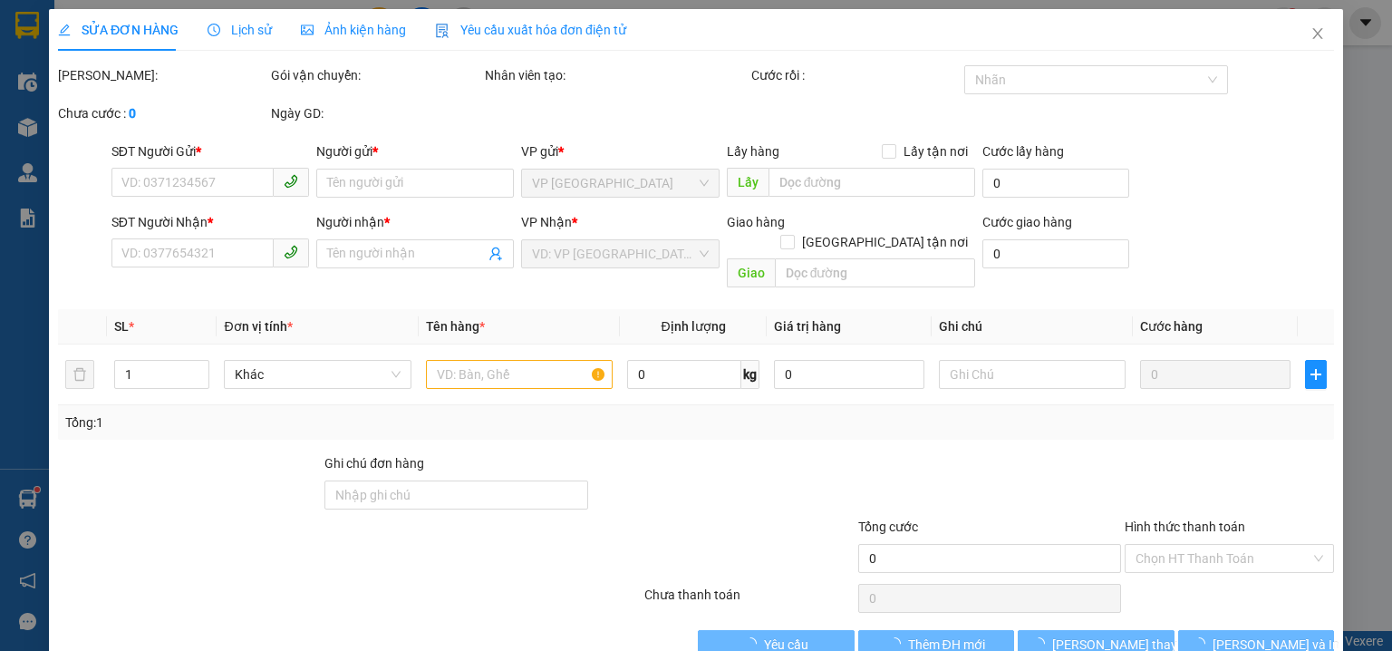
type input "0988186781"
type input "LÝ"
type input "0947543868"
type input "AN NHIÊN"
type input "40.000"
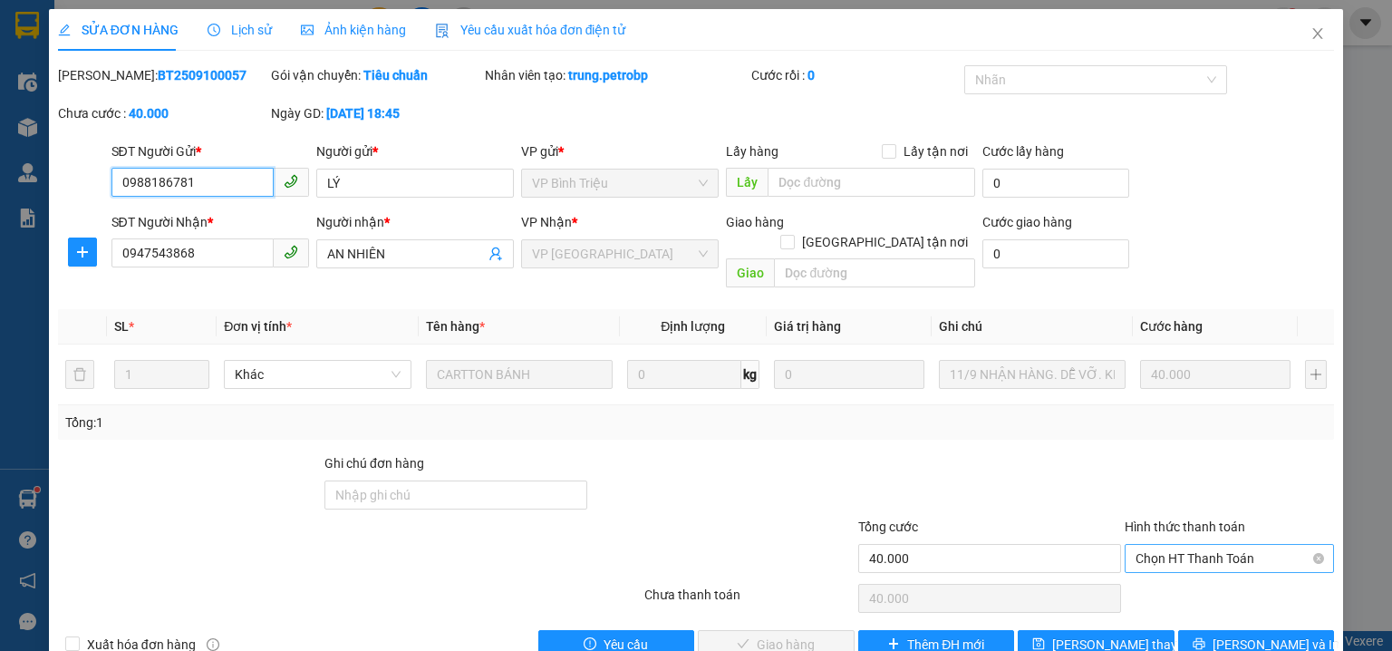
click at [1181, 545] on span "Chọn HT Thanh Toán" at bounding box center [1229, 558] width 188 height 27
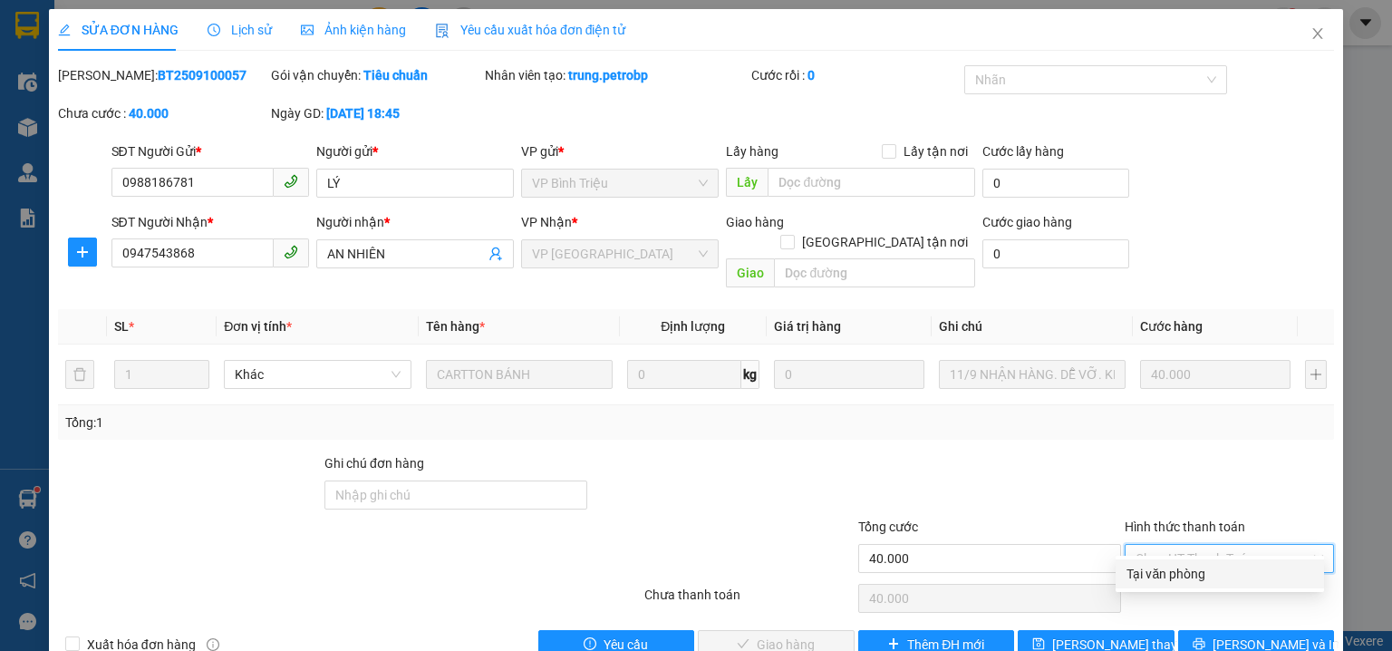
drag, startPoint x: 1180, startPoint y: 571, endPoint x: 930, endPoint y: 643, distance: 260.4
click at [1171, 577] on div "Tại văn phòng" at bounding box center [1219, 574] width 187 height 20
type input "0"
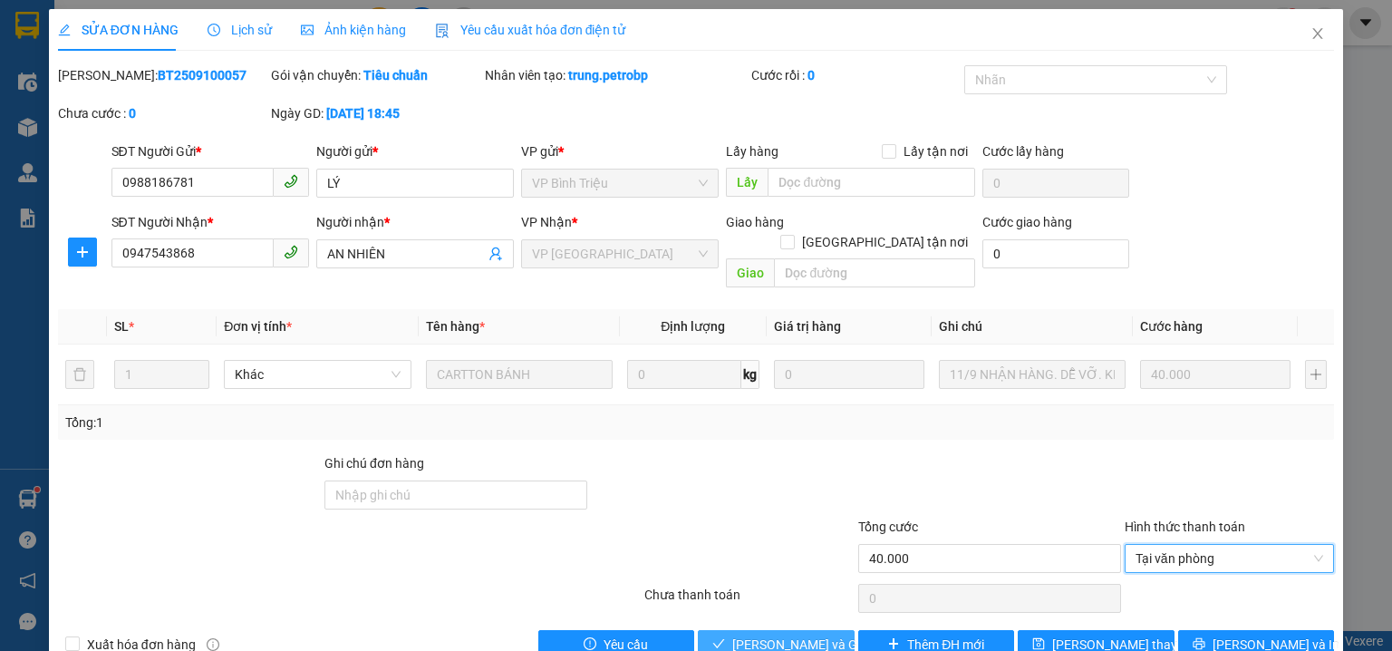
click at [788, 634] on span "[PERSON_NAME] và [PERSON_NAME] hàng" at bounding box center [819, 644] width 174 height 20
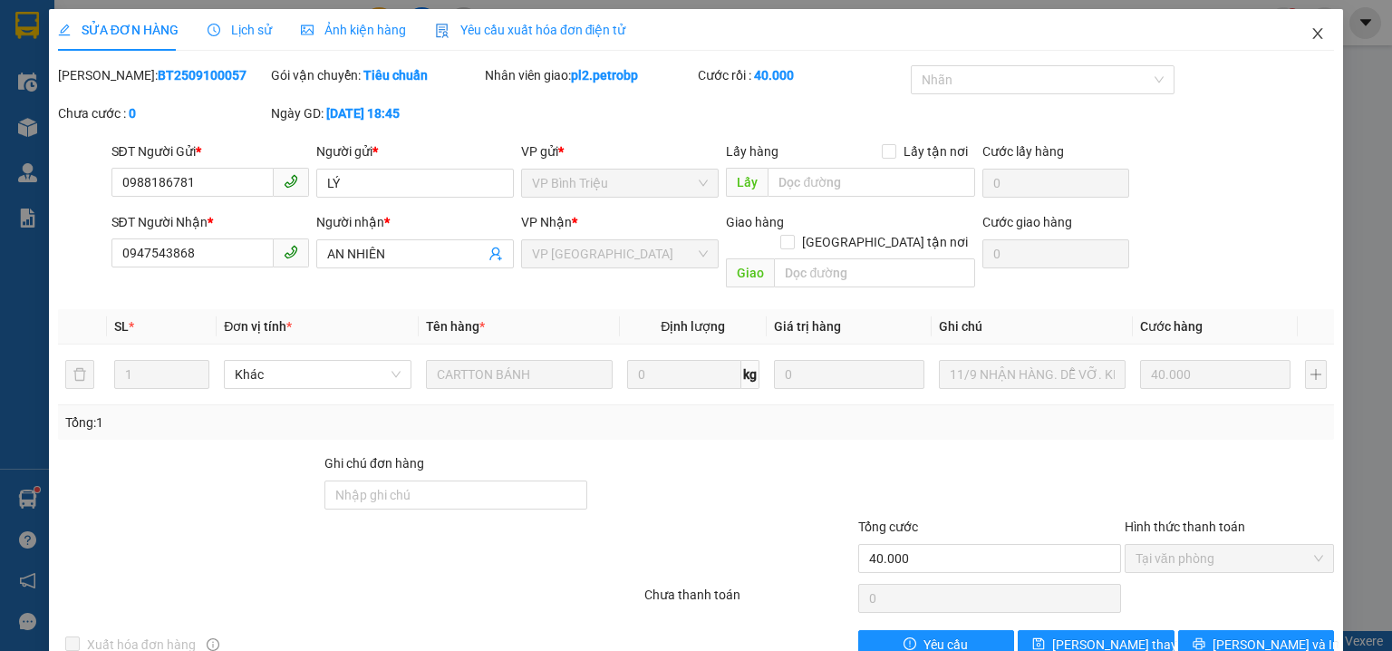
click at [1312, 33] on icon "close" at bounding box center [1317, 33] width 14 height 14
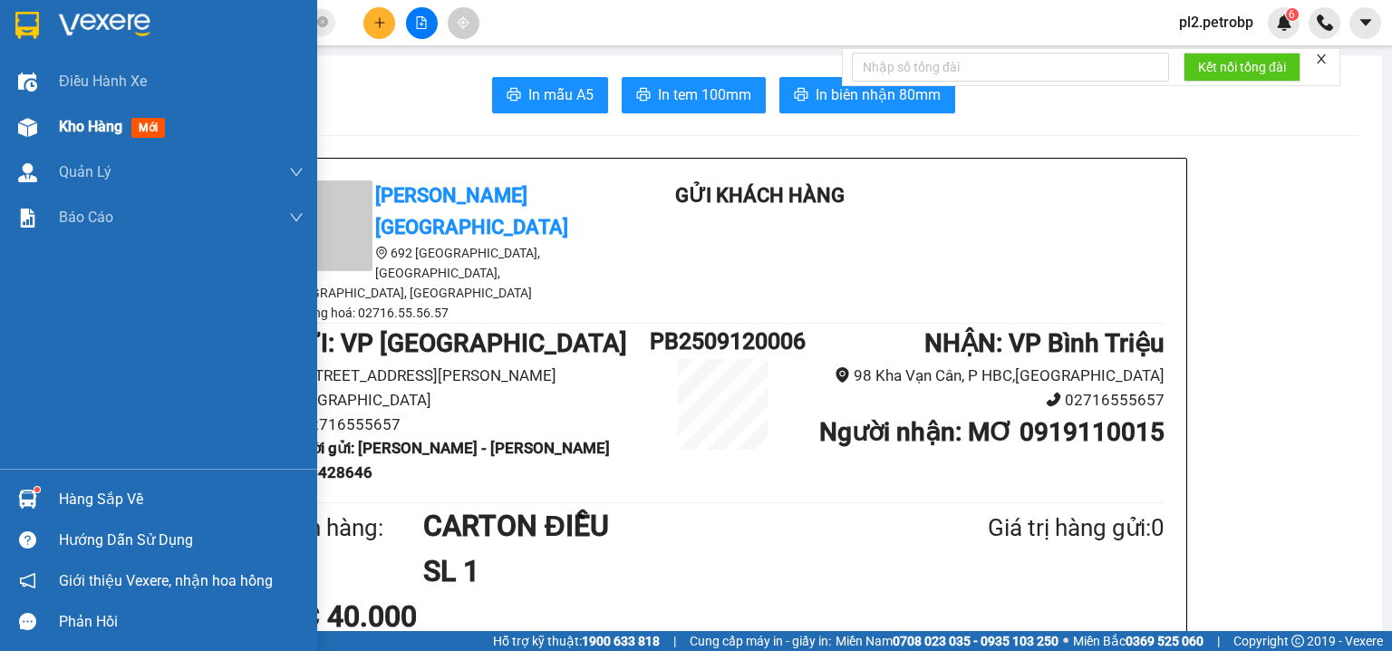
click at [97, 119] on span "Kho hàng" at bounding box center [90, 126] width 63 height 17
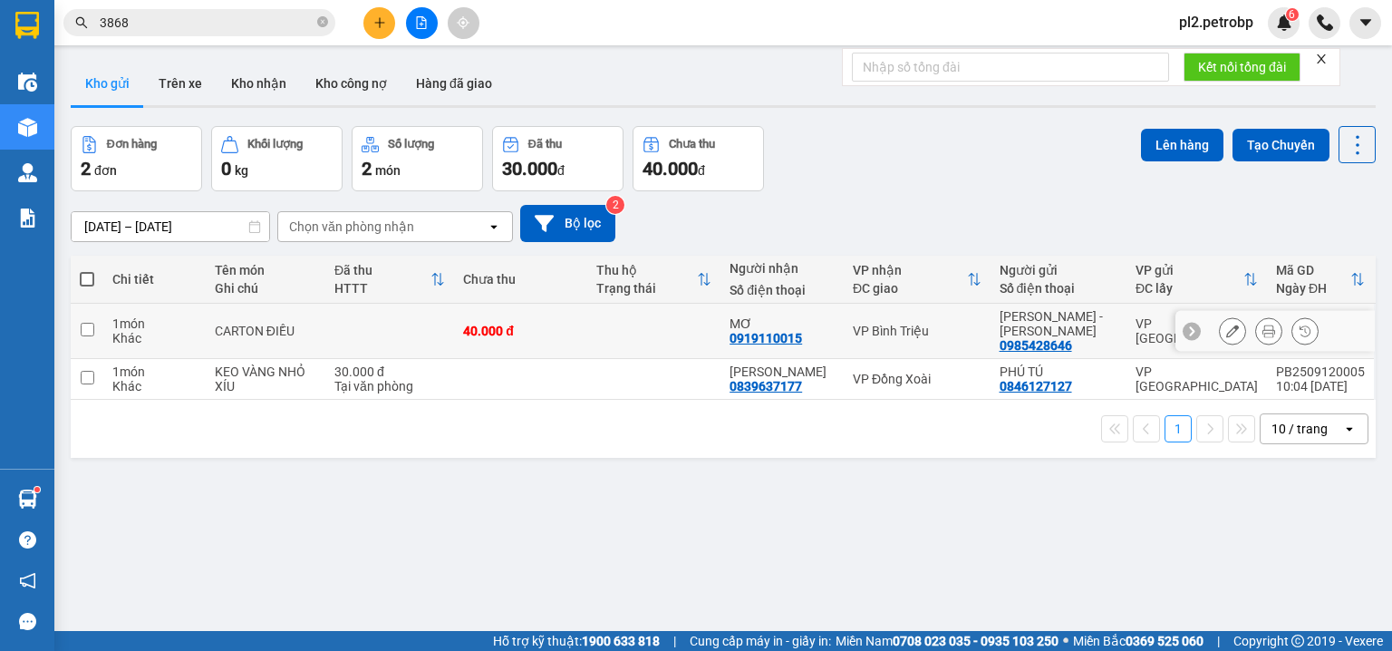
click at [1234, 329] on div at bounding box center [1232, 330] width 27 height 27
click at [1226, 331] on icon at bounding box center [1232, 330] width 13 height 13
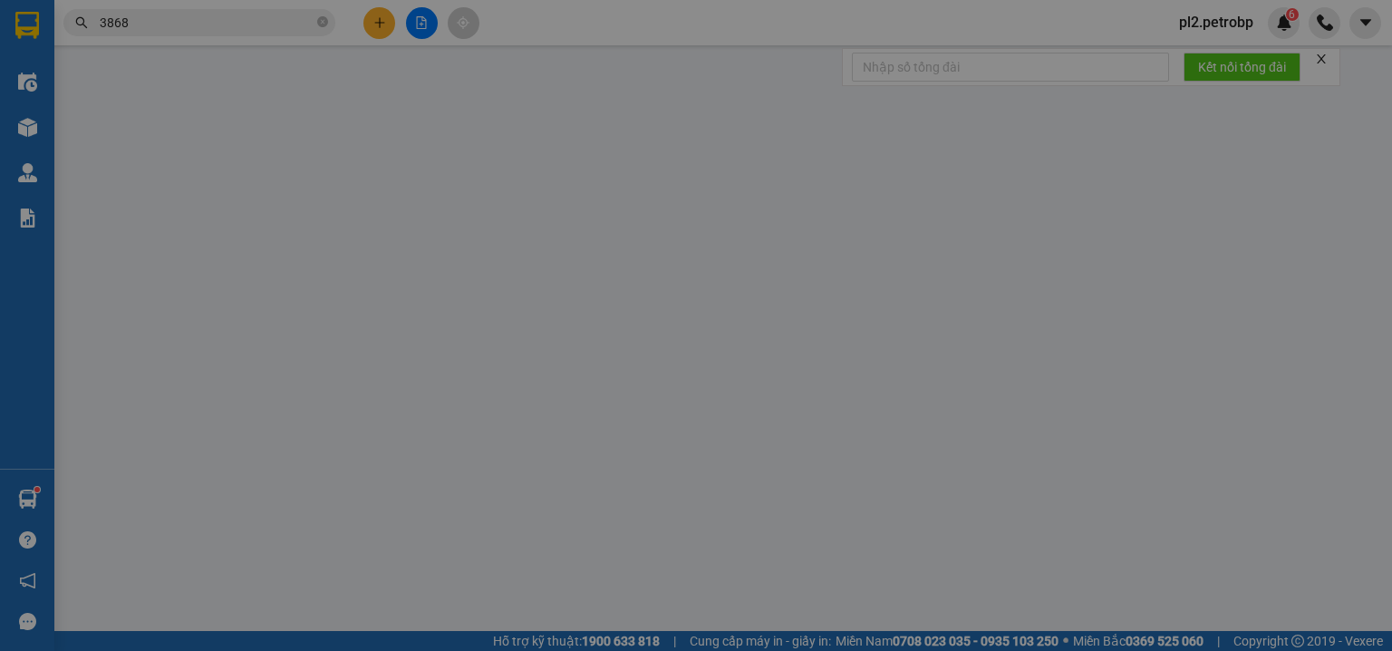
type input "0985428646"
type input "VĂN MINH - HỒNG VÂN"
type input "0919110015"
type input "MƠ"
type input "40.000"
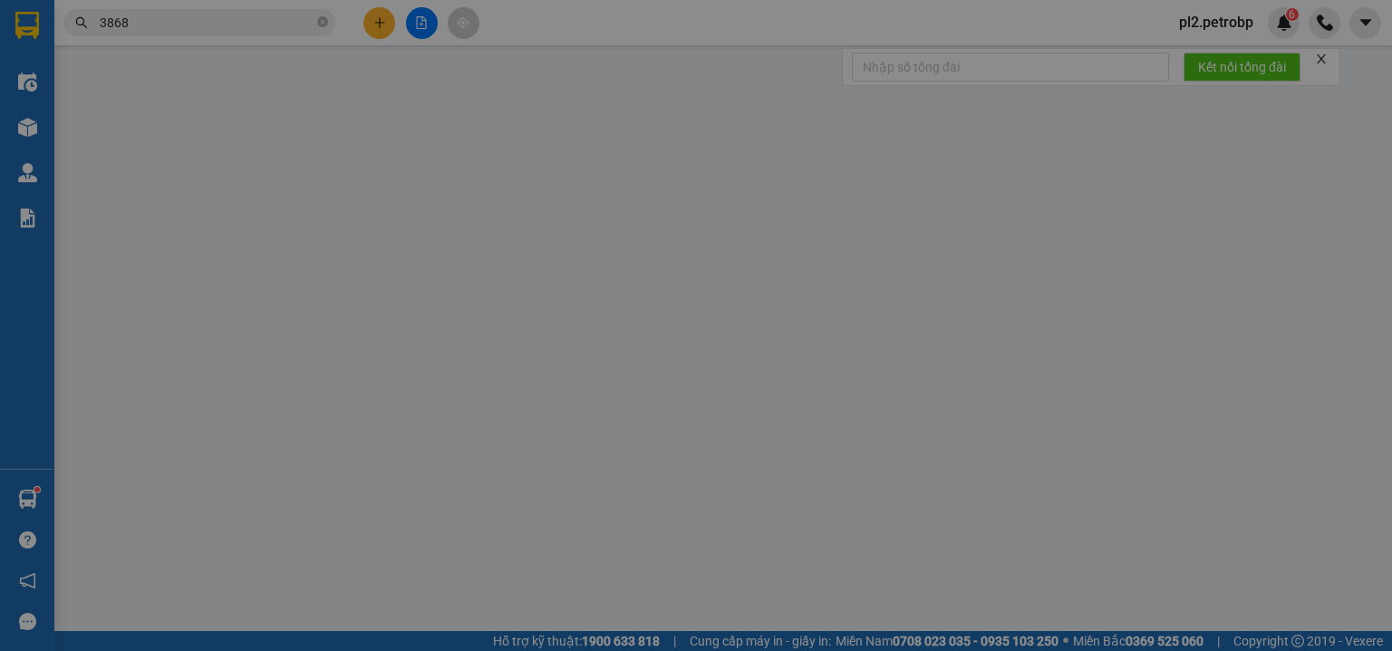
type input "40.000"
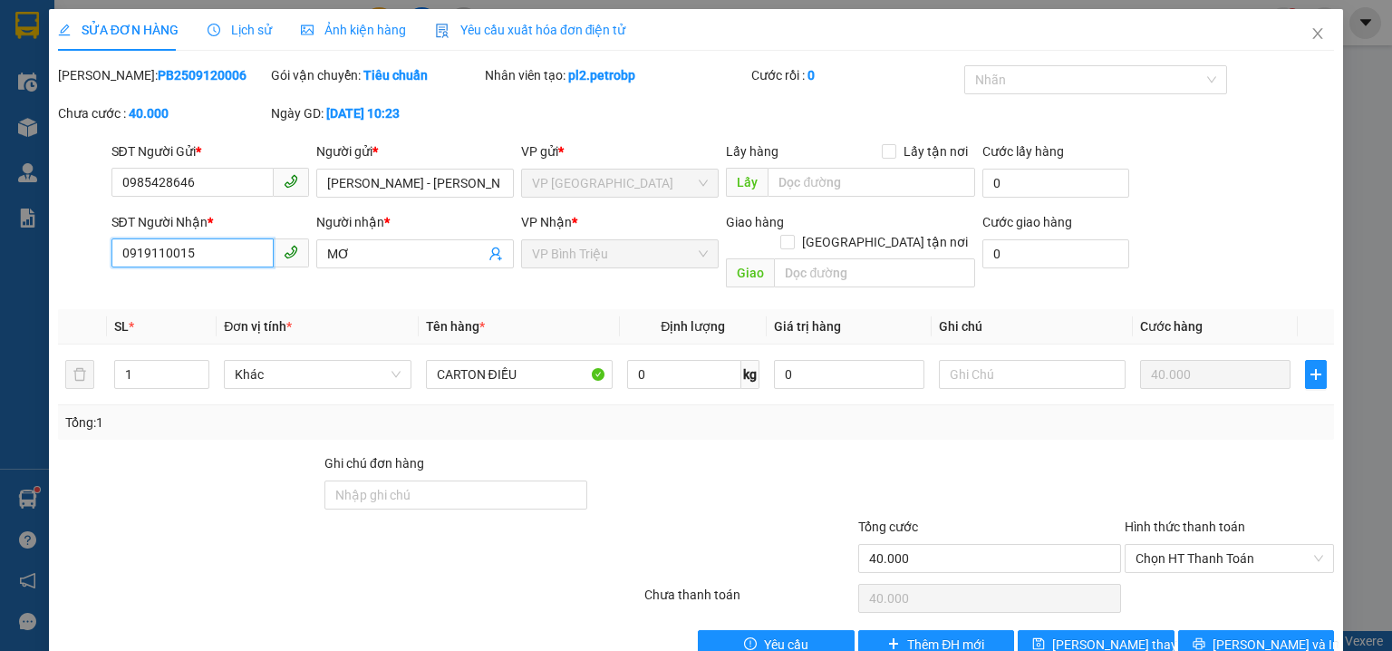
drag, startPoint x: 226, startPoint y: 256, endPoint x: 0, endPoint y: 256, distance: 225.6
click at [0, 256] on div "SỬA ĐƠN HÀNG Lịch sử Ảnh kiện hàng Yêu cầu xuất hóa đơn điện tử Total Paid Fee …" at bounding box center [696, 325] width 1392 height 651
click at [188, 251] on input "SĐT Người Nhận *" at bounding box center [192, 252] width 162 height 29
click at [1312, 33] on icon "close" at bounding box center [1317, 33] width 14 height 14
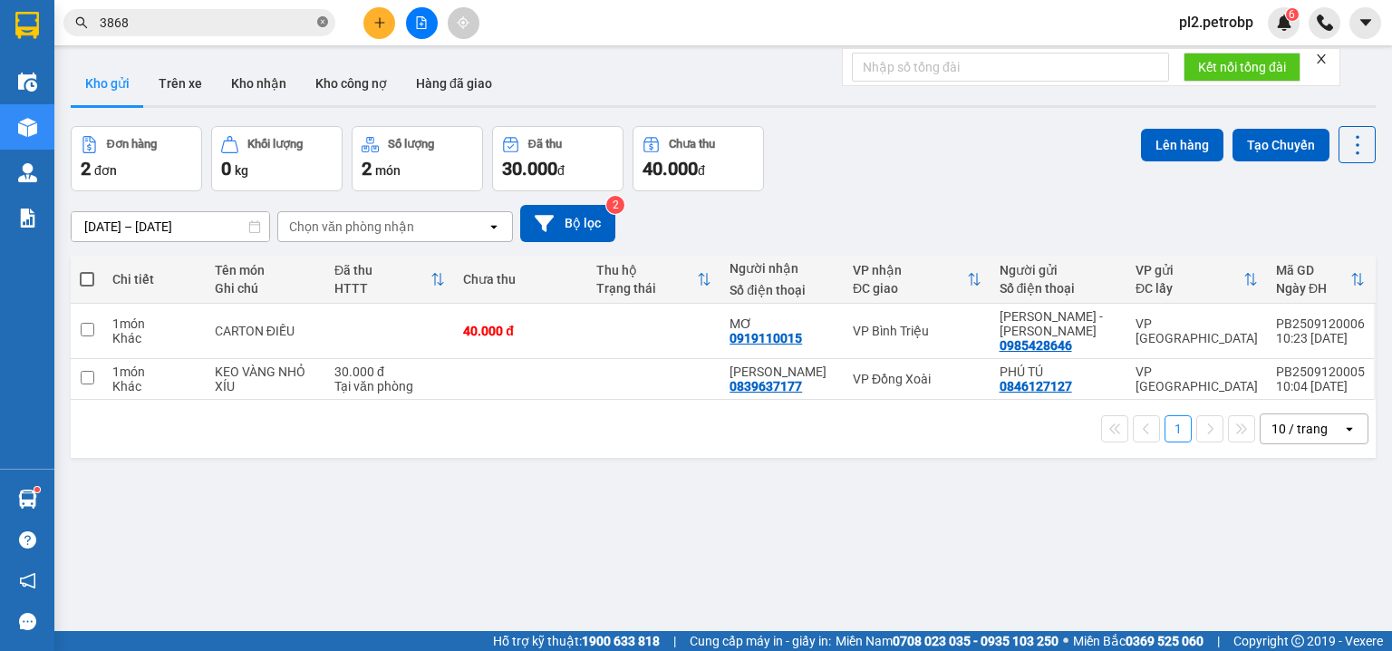
click at [324, 21] on icon "close-circle" at bounding box center [322, 21] width 11 height 11
click at [315, 21] on span at bounding box center [199, 22] width 272 height 27
click at [272, 29] on input "text" at bounding box center [207, 23] width 214 height 20
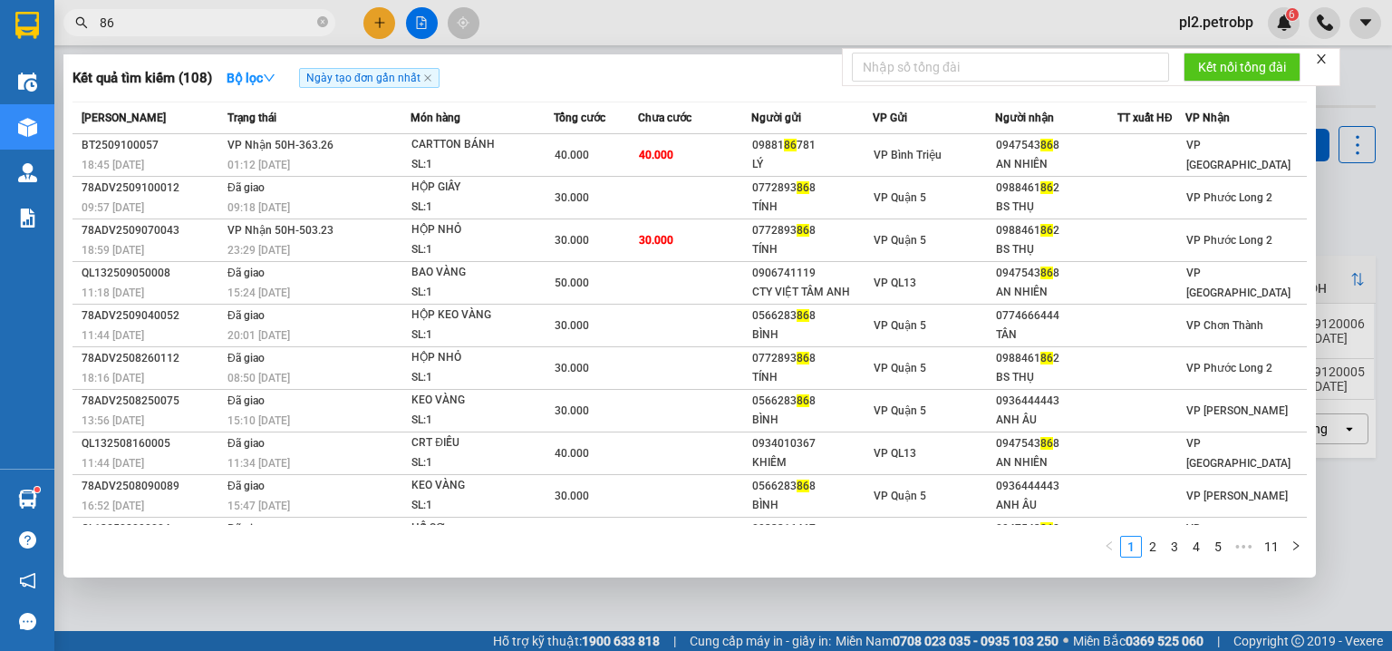
type input "868"
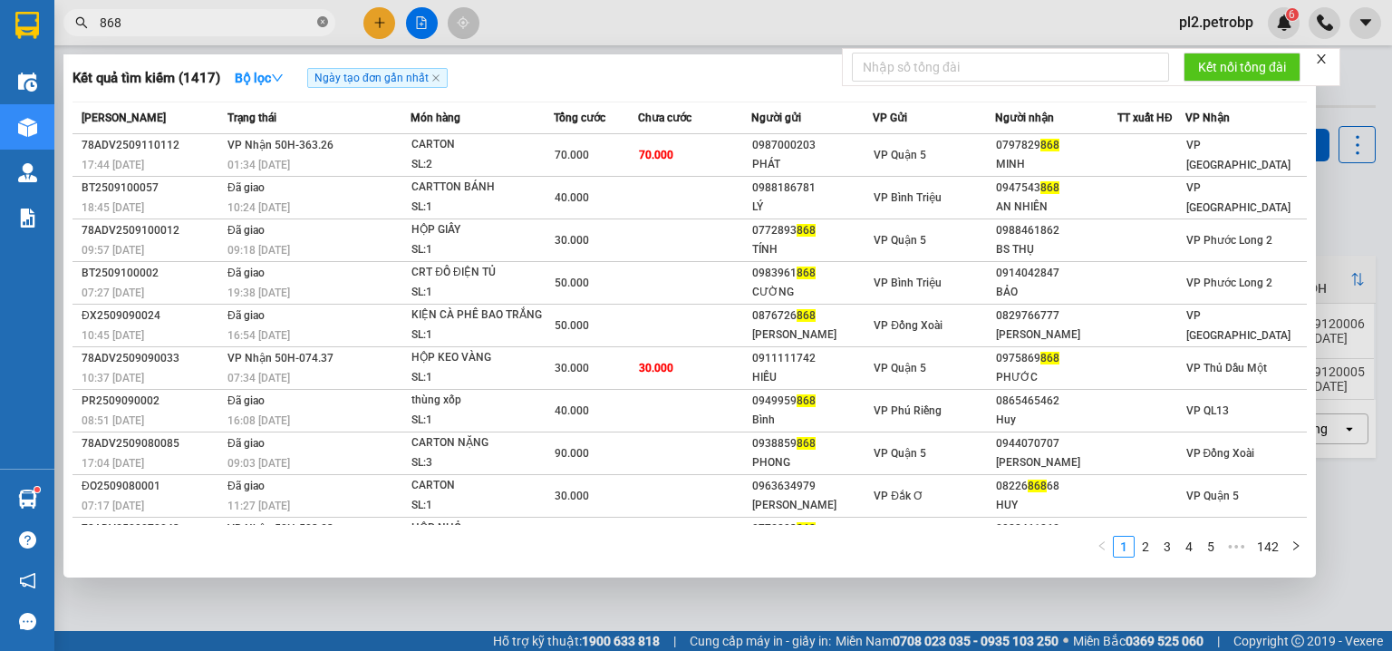
click at [321, 18] on icon "close-circle" at bounding box center [322, 21] width 11 height 11
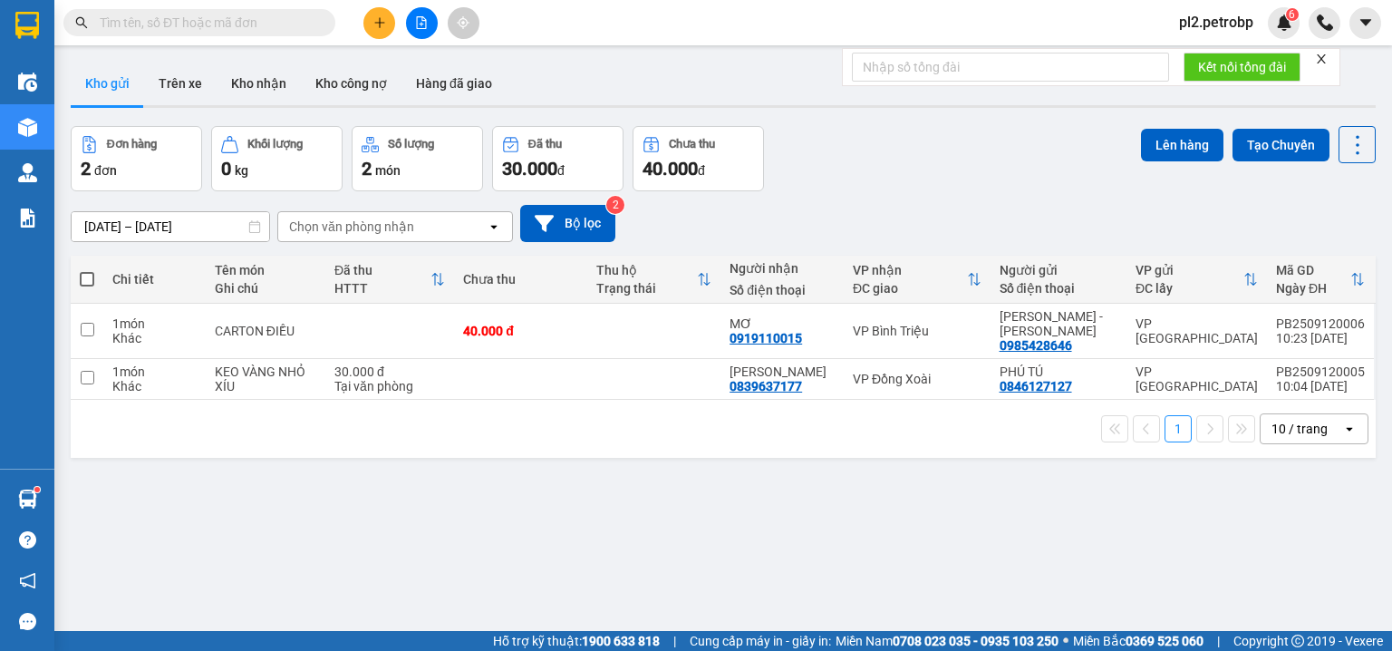
click at [312, 18] on input "text" at bounding box center [207, 23] width 214 height 20
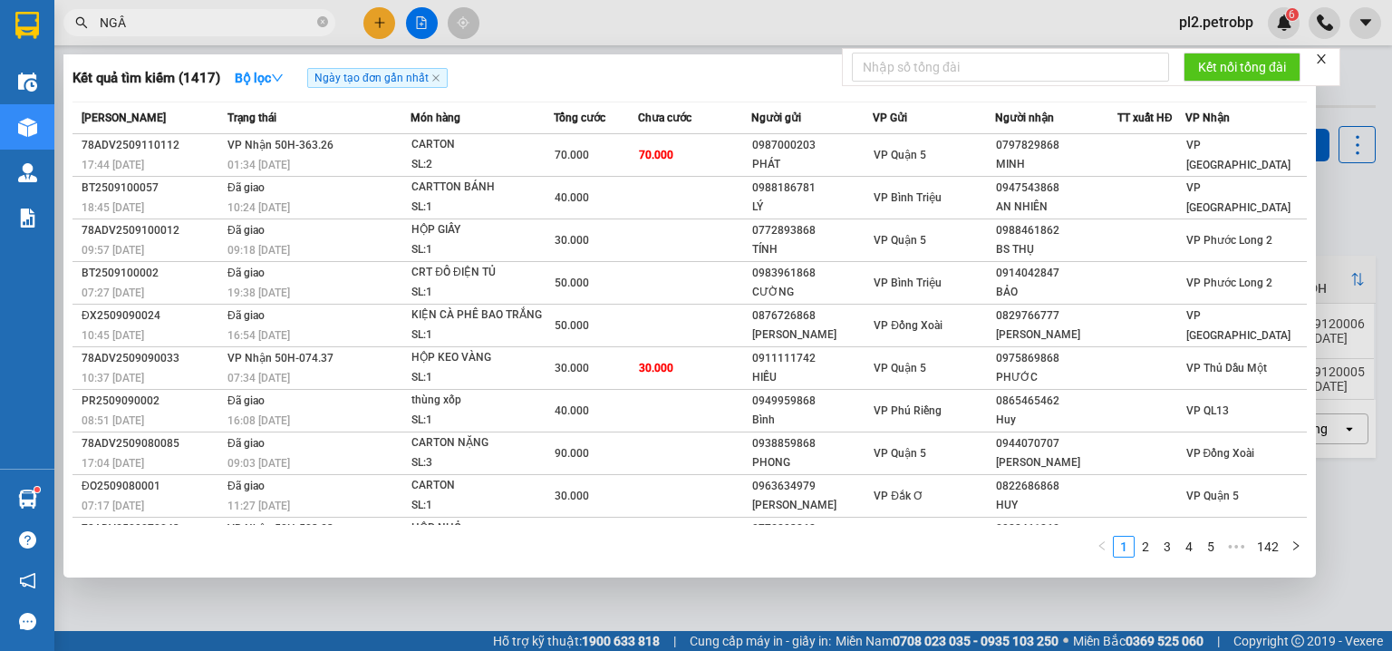
type input "NGÂN"
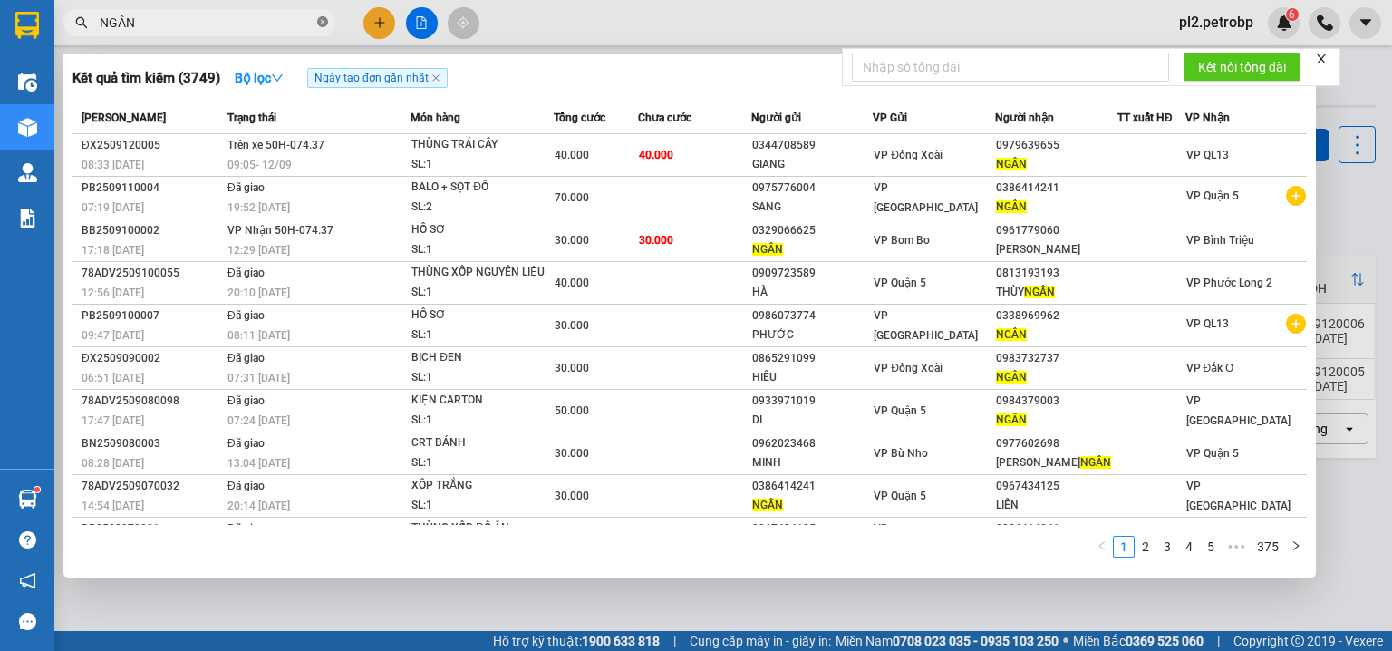
click at [320, 20] on icon "close-circle" at bounding box center [322, 21] width 11 height 11
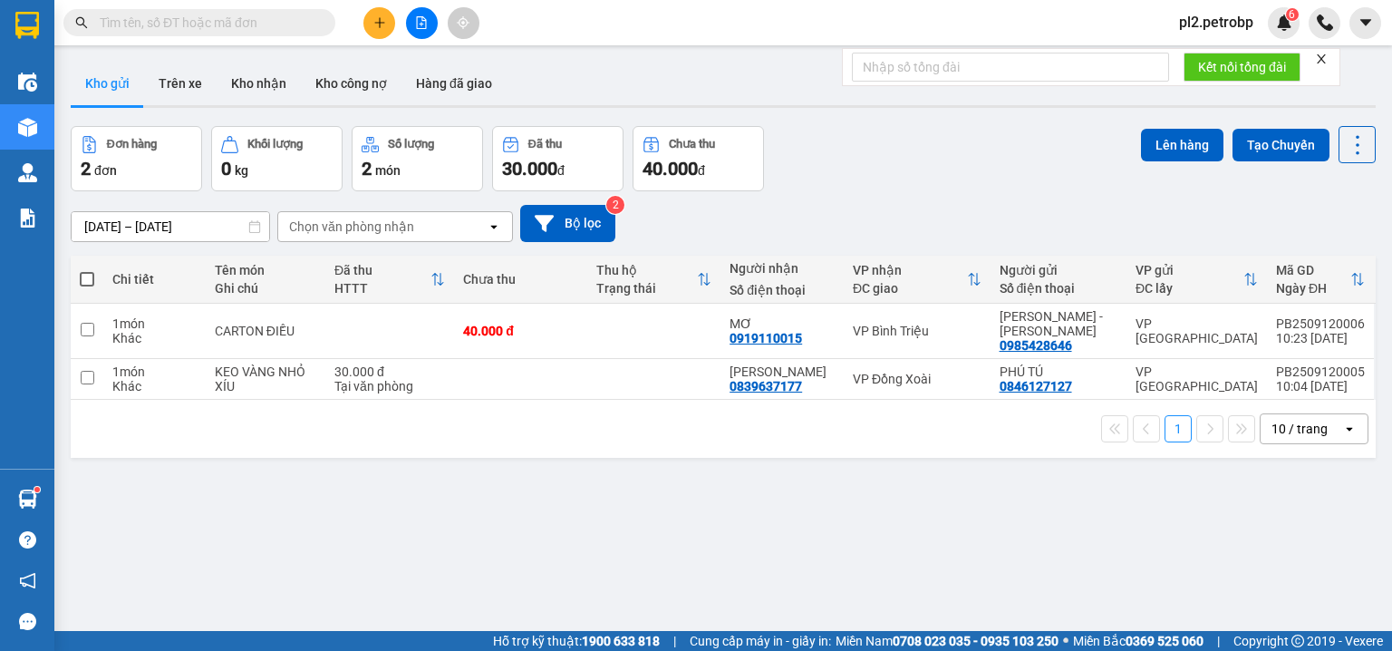
click at [306, 20] on input "text" at bounding box center [207, 23] width 214 height 20
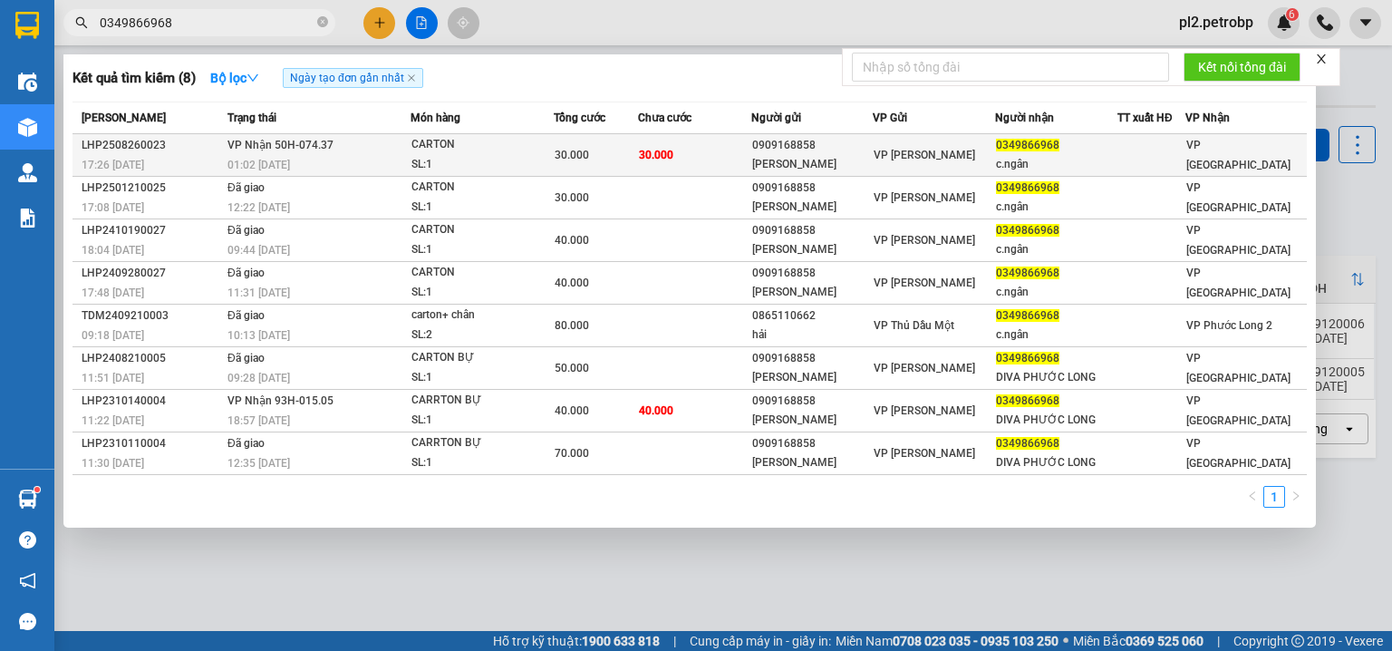
type input "0349866968"
click at [935, 154] on span "VP [PERSON_NAME]" at bounding box center [924, 155] width 101 height 13
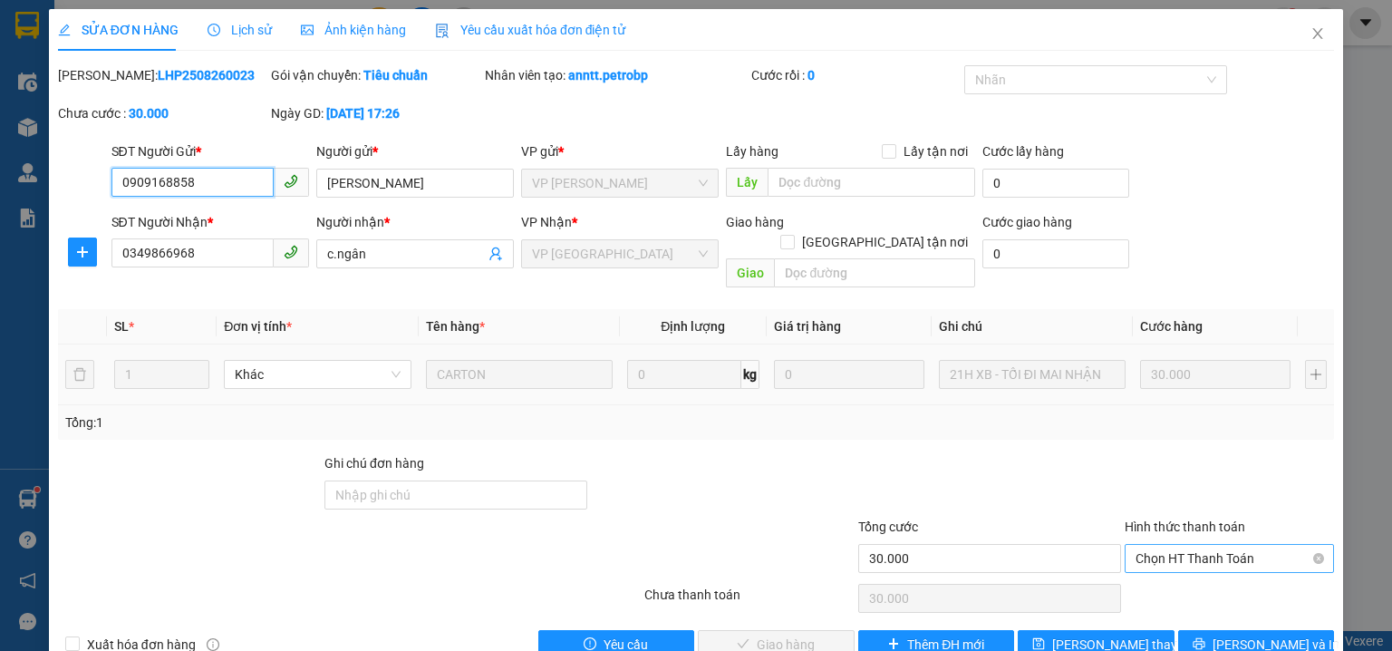
drag, startPoint x: 1144, startPoint y: 536, endPoint x: 1152, endPoint y: 562, distance: 26.7
click at [1144, 545] on span "Chọn HT Thanh Toán" at bounding box center [1229, 558] width 188 height 27
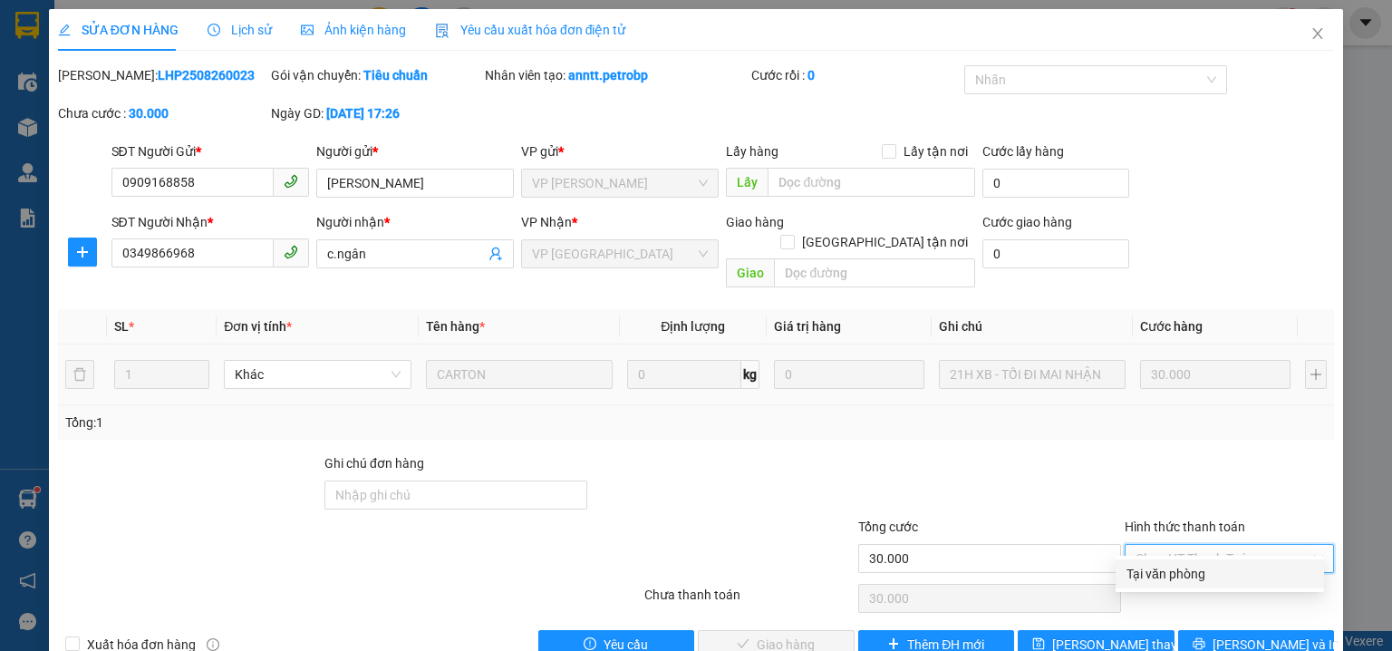
drag, startPoint x: 1155, startPoint y: 581, endPoint x: 1142, endPoint y: 587, distance: 15.0
click at [1154, 582] on div "Tại văn phòng" at bounding box center [1219, 574] width 187 height 20
type input "0"
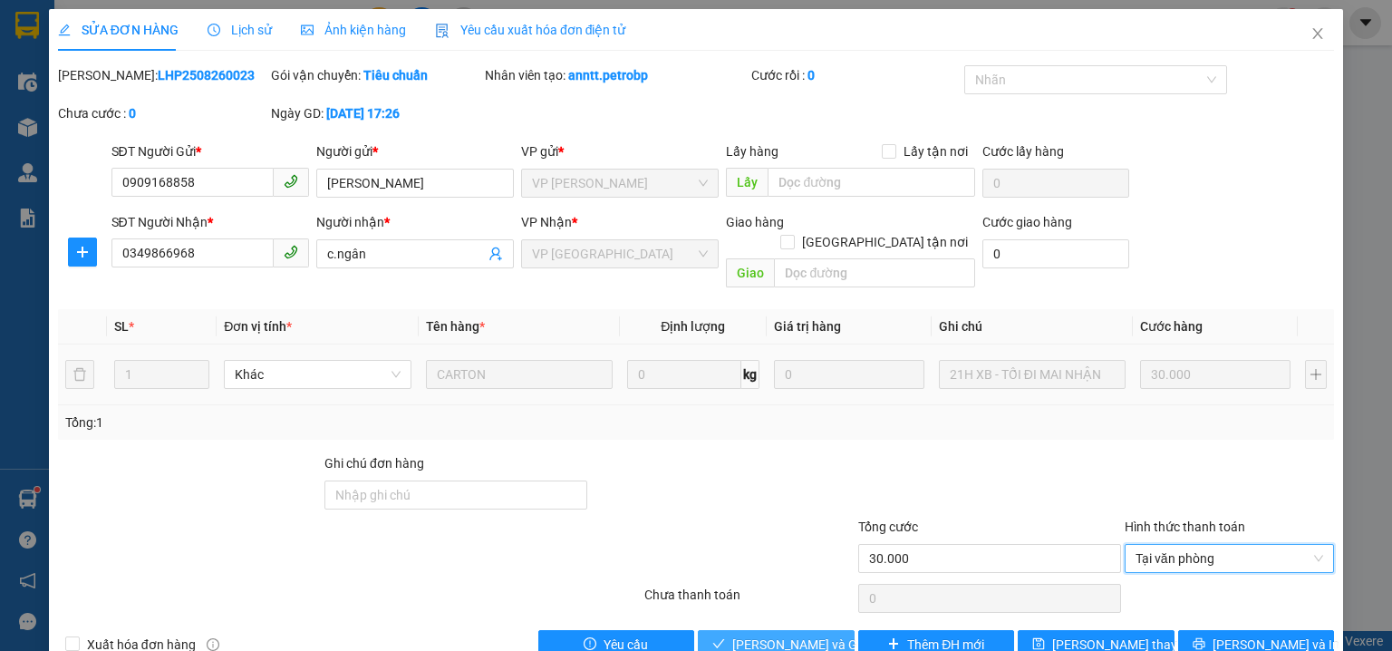
click at [760, 634] on span "[PERSON_NAME] và [PERSON_NAME] hàng" at bounding box center [819, 644] width 174 height 20
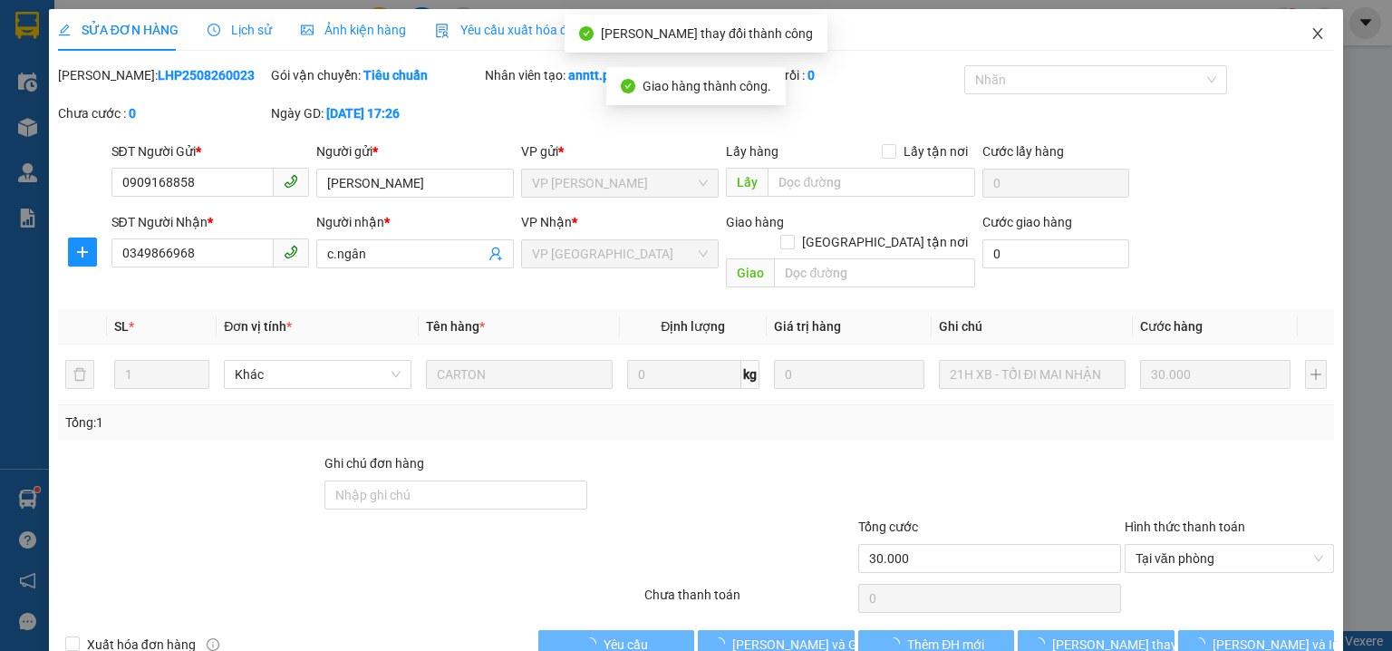
click at [1310, 37] on icon "close" at bounding box center [1317, 33] width 14 height 14
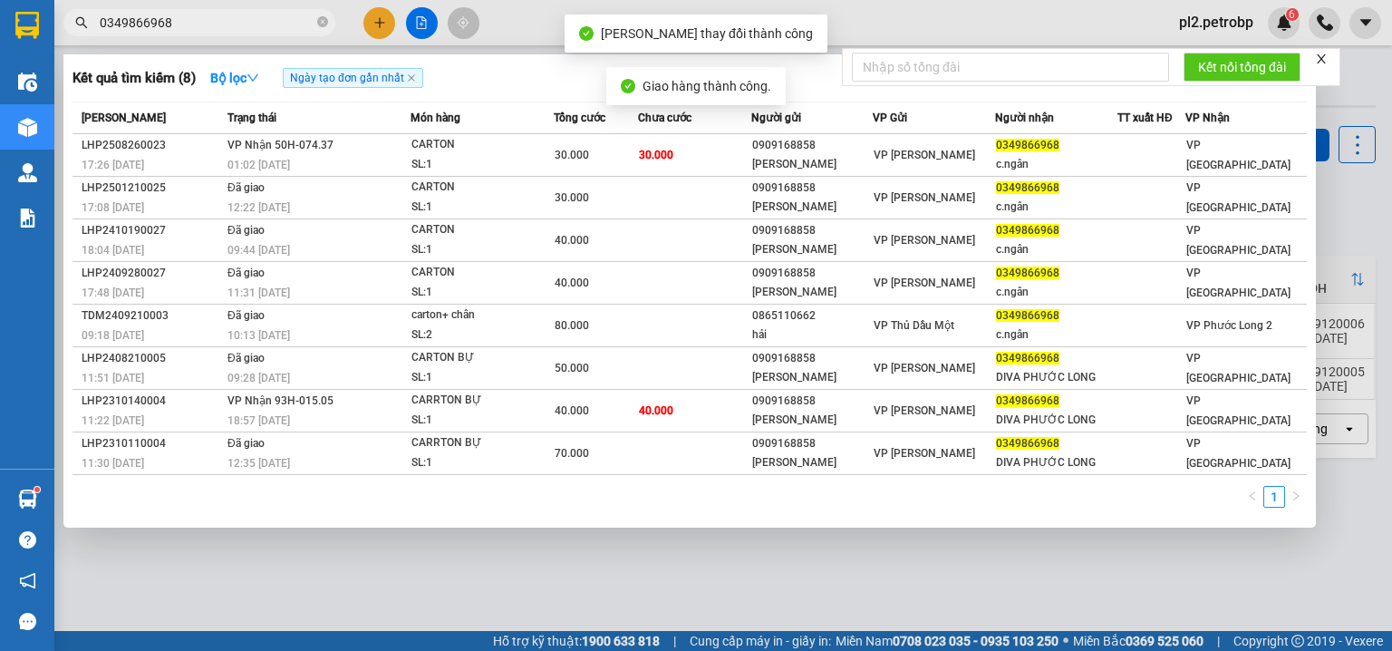
click at [261, 27] on input "0349866968" at bounding box center [207, 23] width 214 height 20
click at [778, 573] on div at bounding box center [696, 325] width 1392 height 651
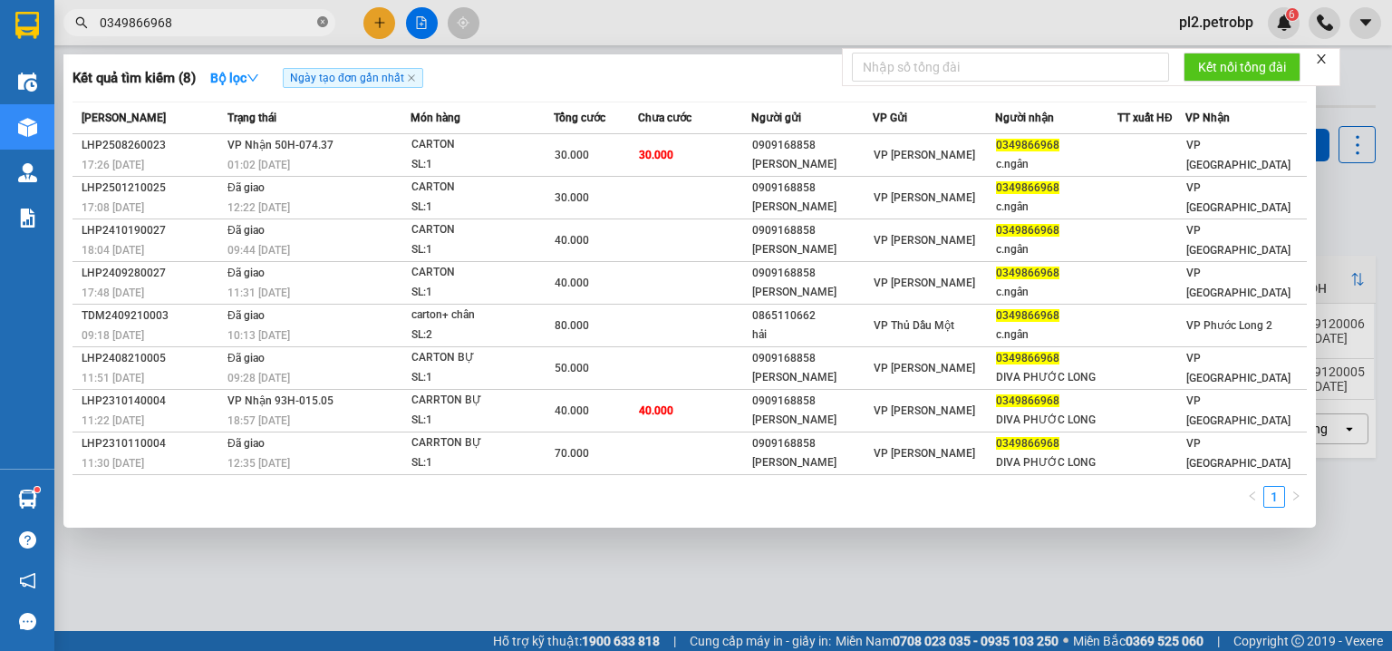
click at [319, 23] on icon "close-circle" at bounding box center [322, 21] width 11 height 11
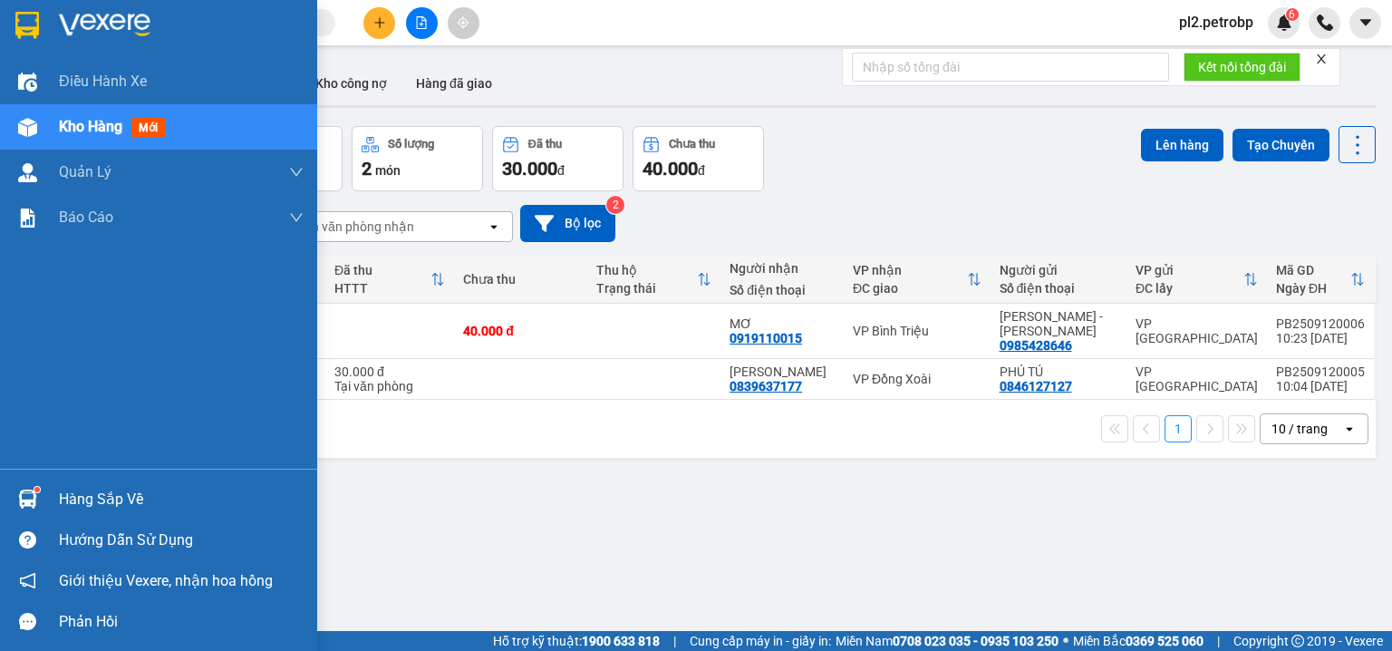
click at [109, 490] on div "Hàng sắp về" at bounding box center [181, 499] width 245 height 27
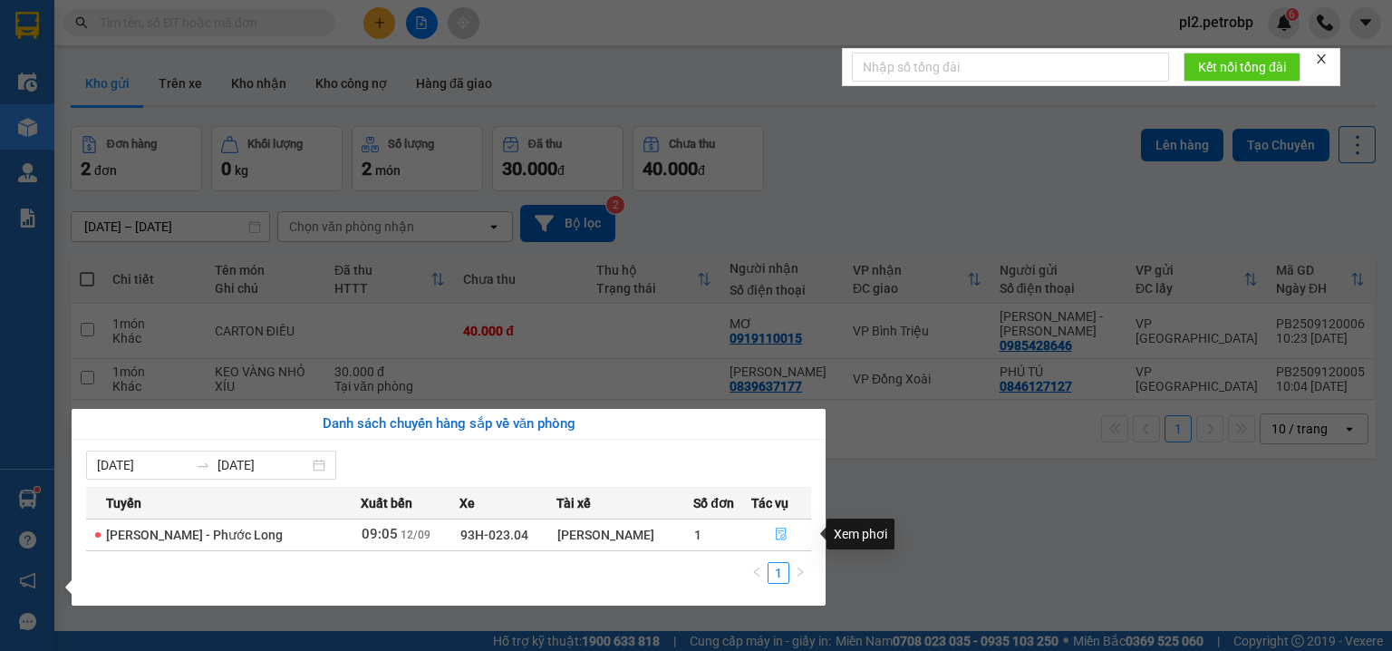
click at [777, 537] on icon "file-done" at bounding box center [781, 533] width 13 height 13
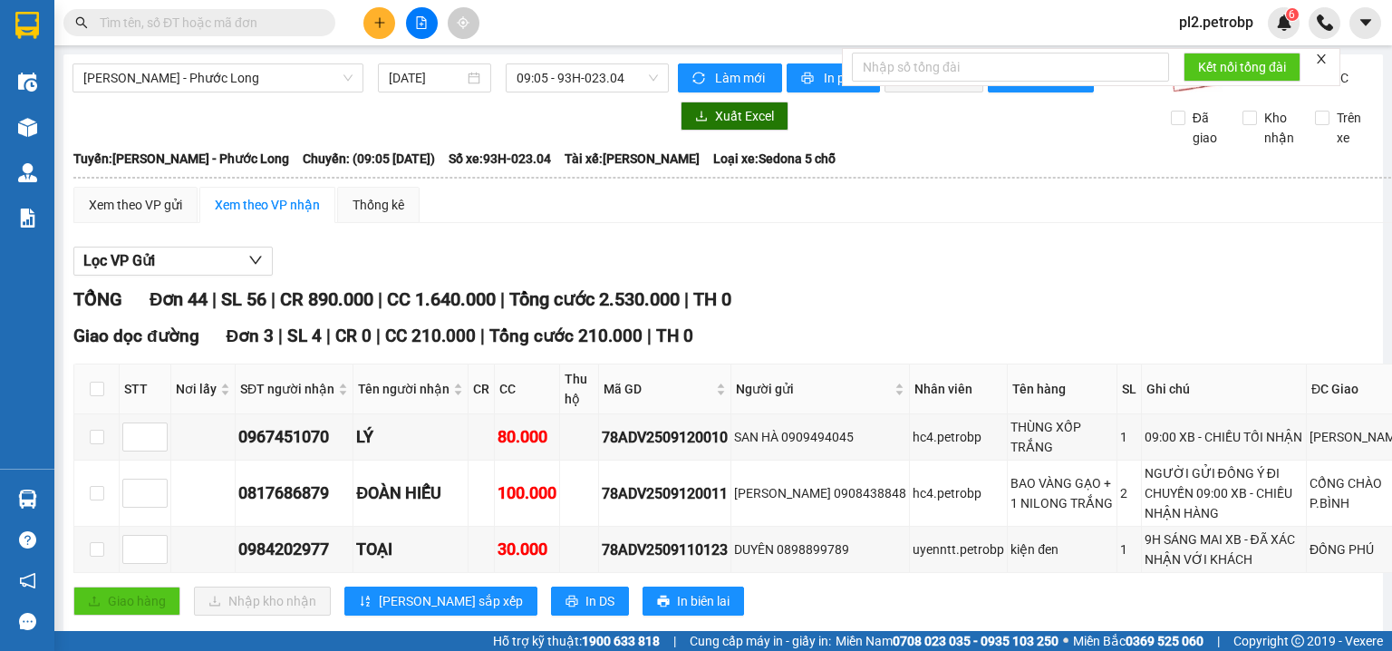
click at [256, 20] on input "text" at bounding box center [207, 23] width 214 height 20
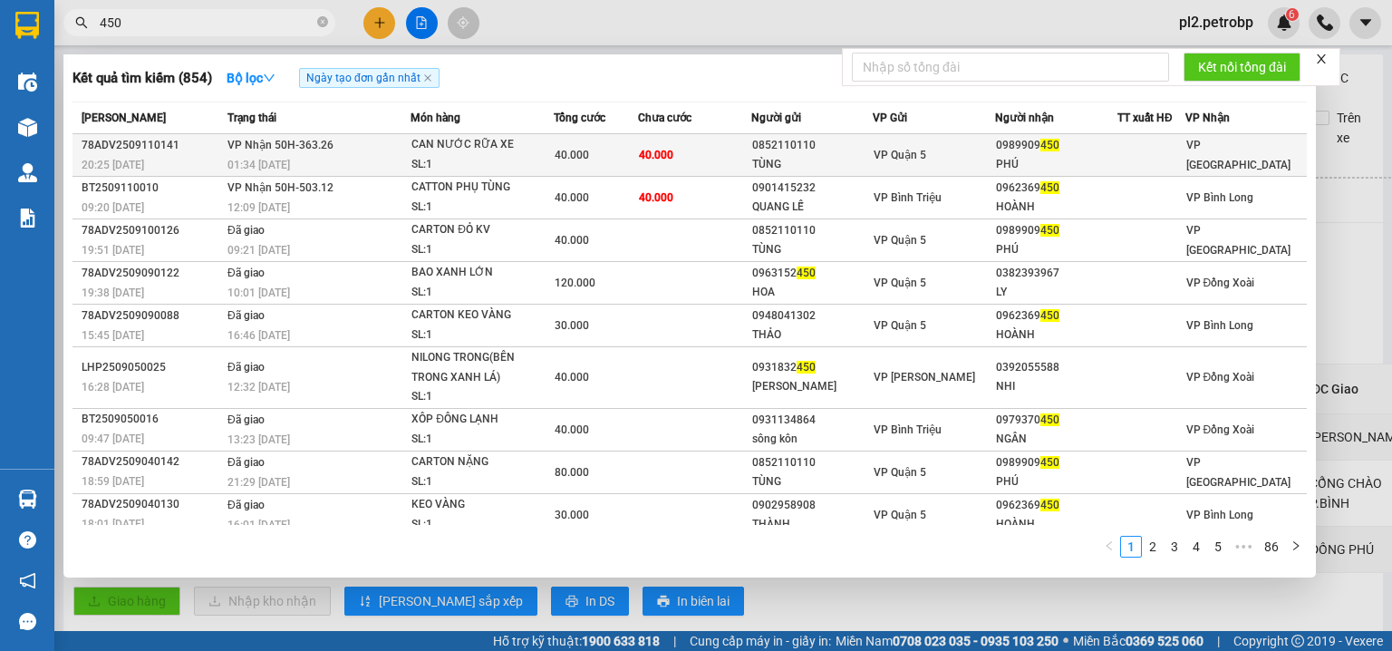
type input "450"
click at [1040, 150] on span "450" at bounding box center [1049, 145] width 19 height 13
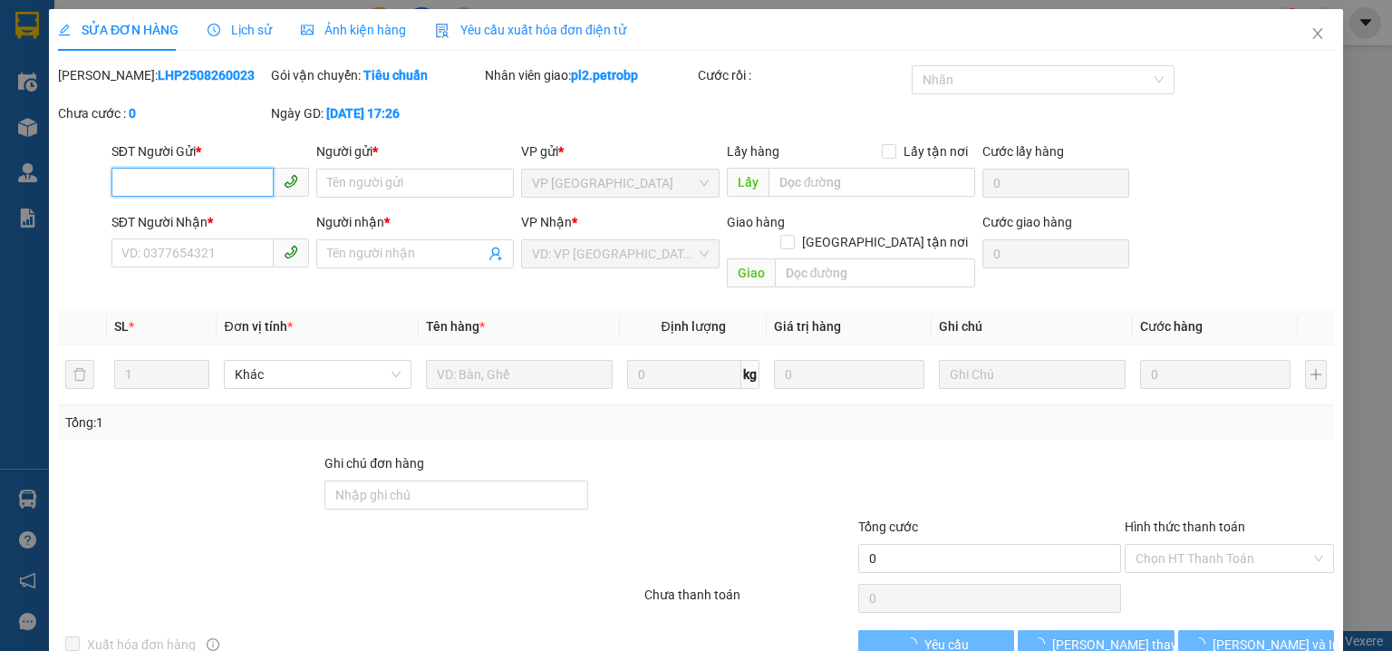
type input "0852110110"
type input "TÙNG"
type input "0989909450"
type input "PHÚ"
type input "40.000"
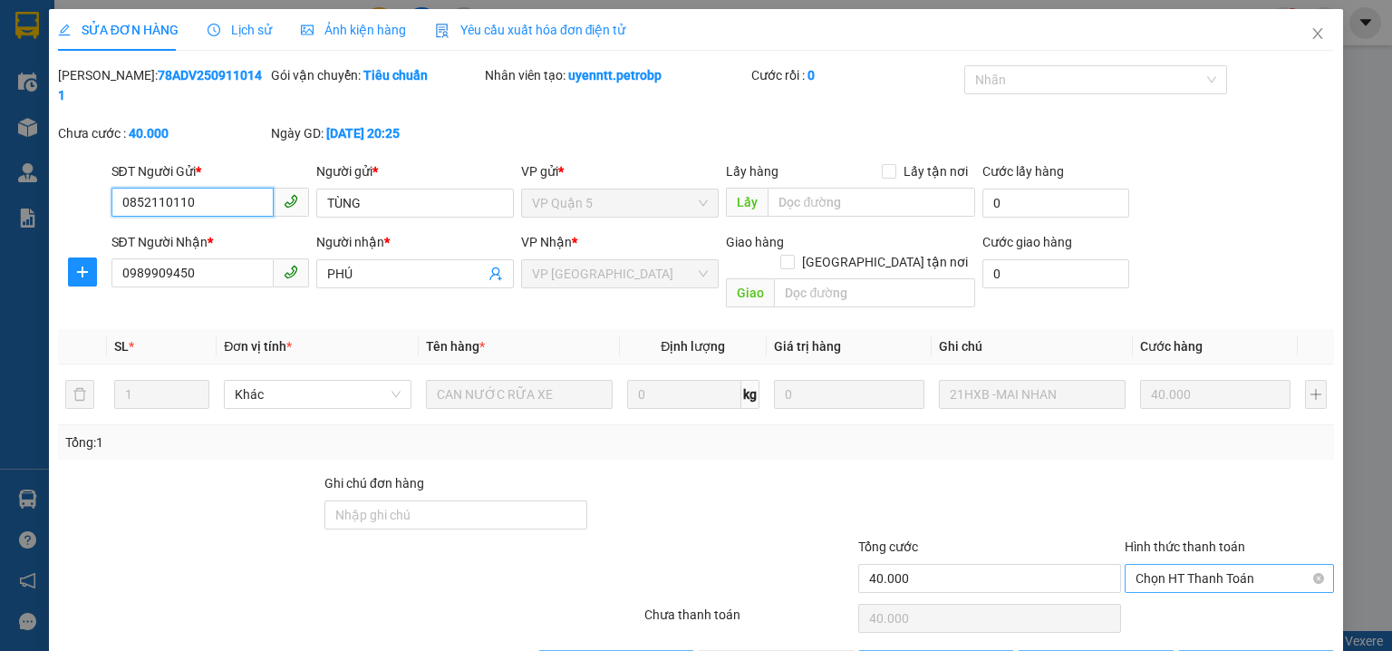
click at [1149, 565] on span "Chọn HT Thanh Toán" at bounding box center [1229, 578] width 188 height 27
click at [1135, 587] on div "Tại văn phòng" at bounding box center [1219, 573] width 208 height 29
type input "0"
click at [837, 650] on button "[PERSON_NAME] và [PERSON_NAME] hàng" at bounding box center [776, 664] width 157 height 29
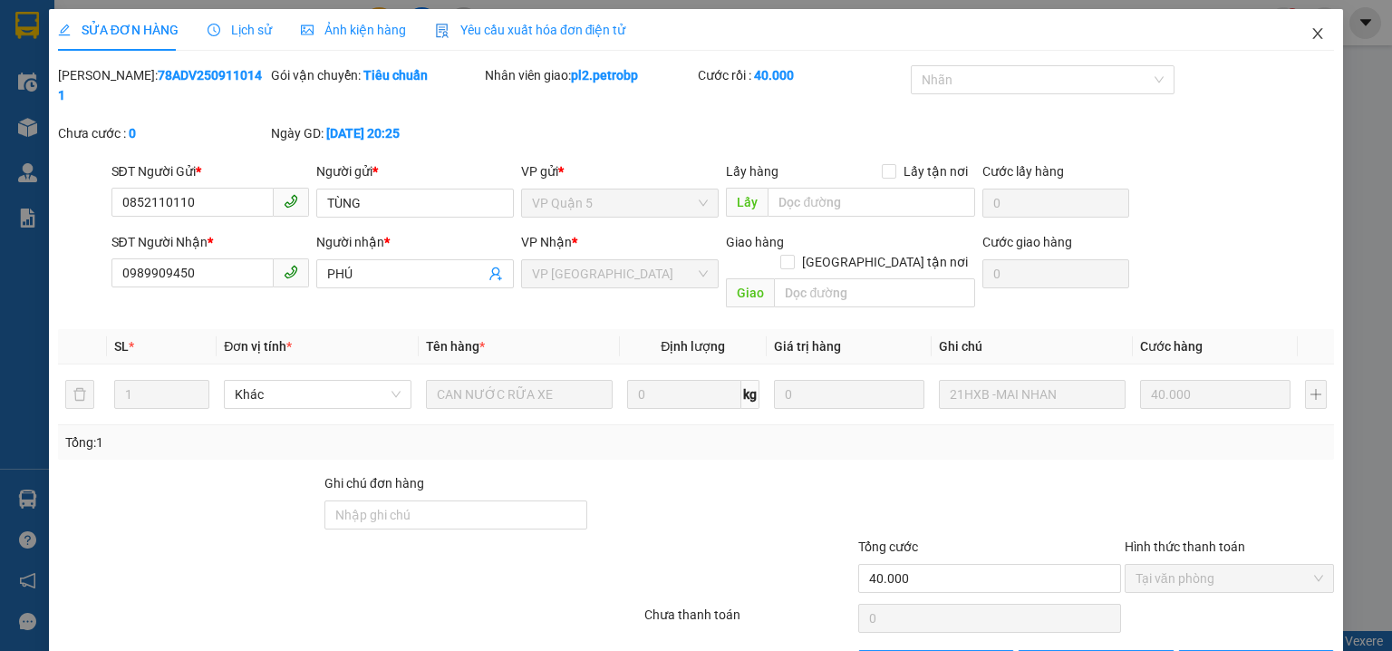
drag, startPoint x: 1306, startPoint y: 35, endPoint x: 365, endPoint y: 0, distance: 941.3
click at [1310, 35] on icon "close" at bounding box center [1317, 33] width 14 height 14
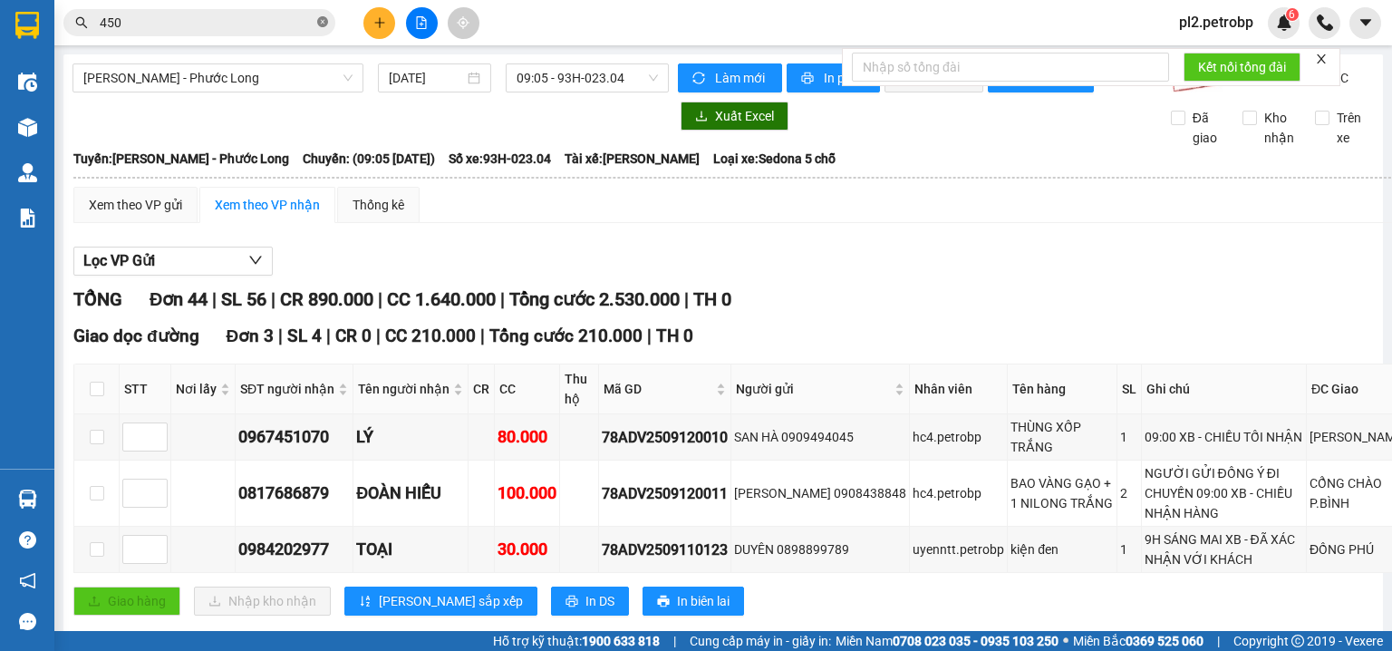
click at [324, 22] on icon "close-circle" at bounding box center [322, 21] width 11 height 11
click at [304, 22] on input "text" at bounding box center [207, 23] width 214 height 20
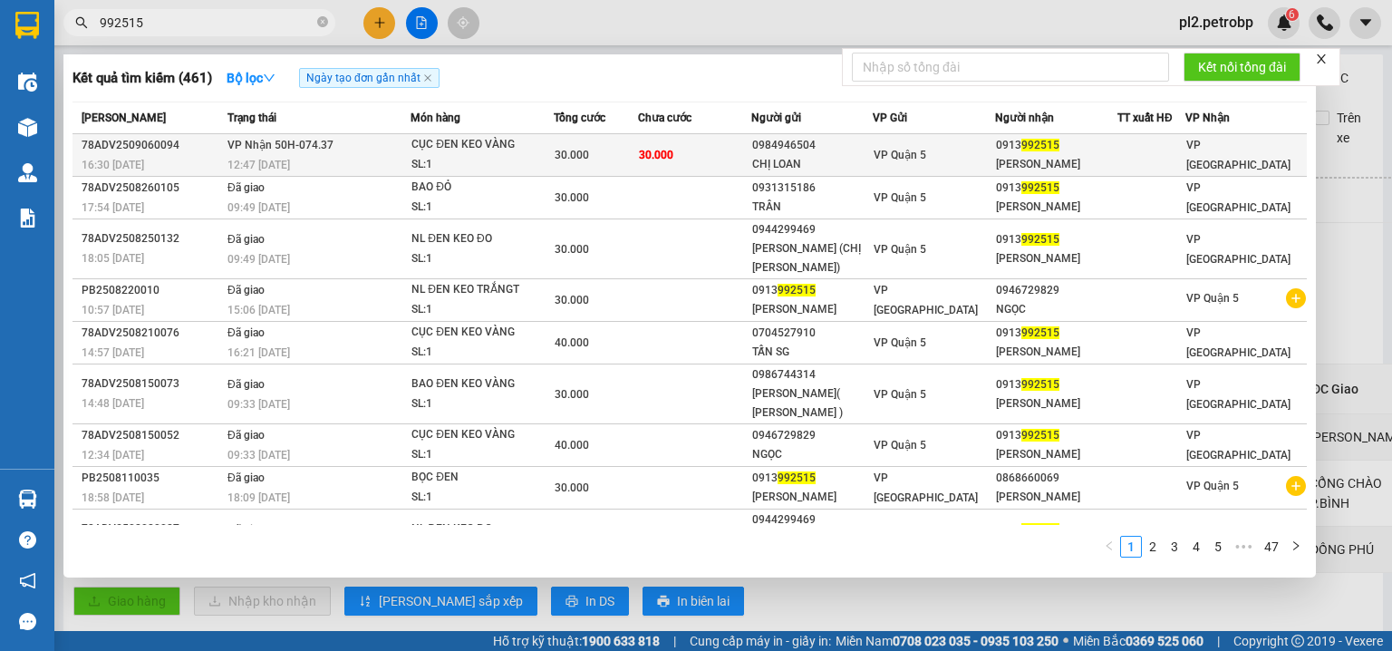
type input "992515"
click at [1095, 156] on div "THU VÂN" at bounding box center [1056, 164] width 121 height 19
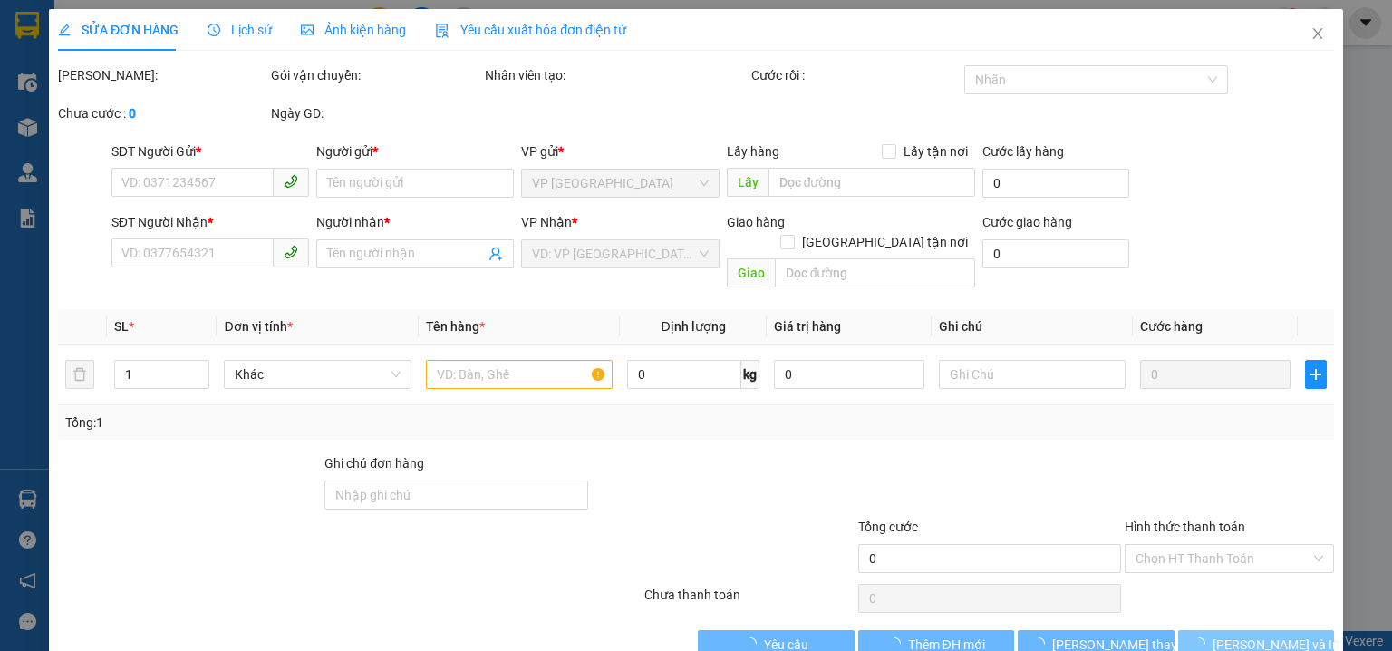
type input "0984946504"
type input "CHỊ LOAN"
type input "0913992515"
type input "THU VÂN"
type input "30.000"
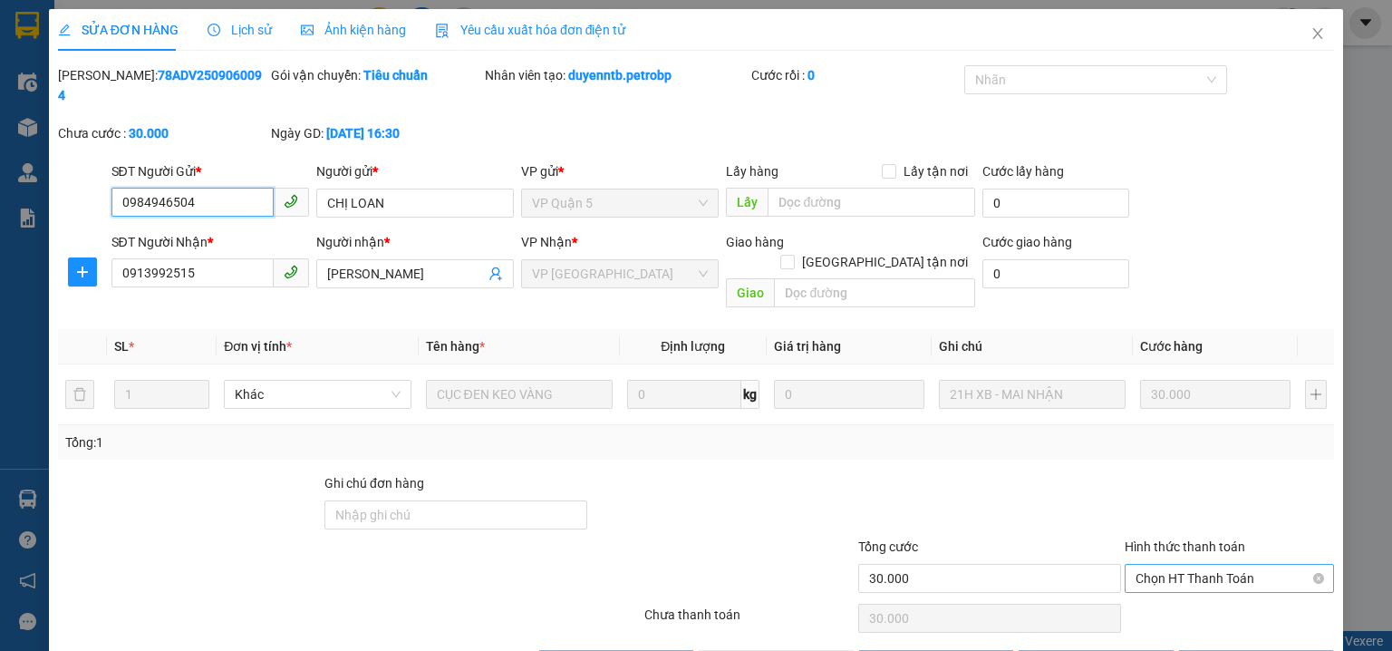
drag, startPoint x: 1150, startPoint y: 535, endPoint x: 1152, endPoint y: 551, distance: 16.4
click at [1150, 565] on span "Chọn HT Thanh Toán" at bounding box center [1229, 578] width 188 height 27
drag, startPoint x: 1156, startPoint y: 580, endPoint x: 1116, endPoint y: 584, distance: 40.0
click at [1153, 581] on div "Tại văn phòng" at bounding box center [1219, 574] width 187 height 20
type input "0"
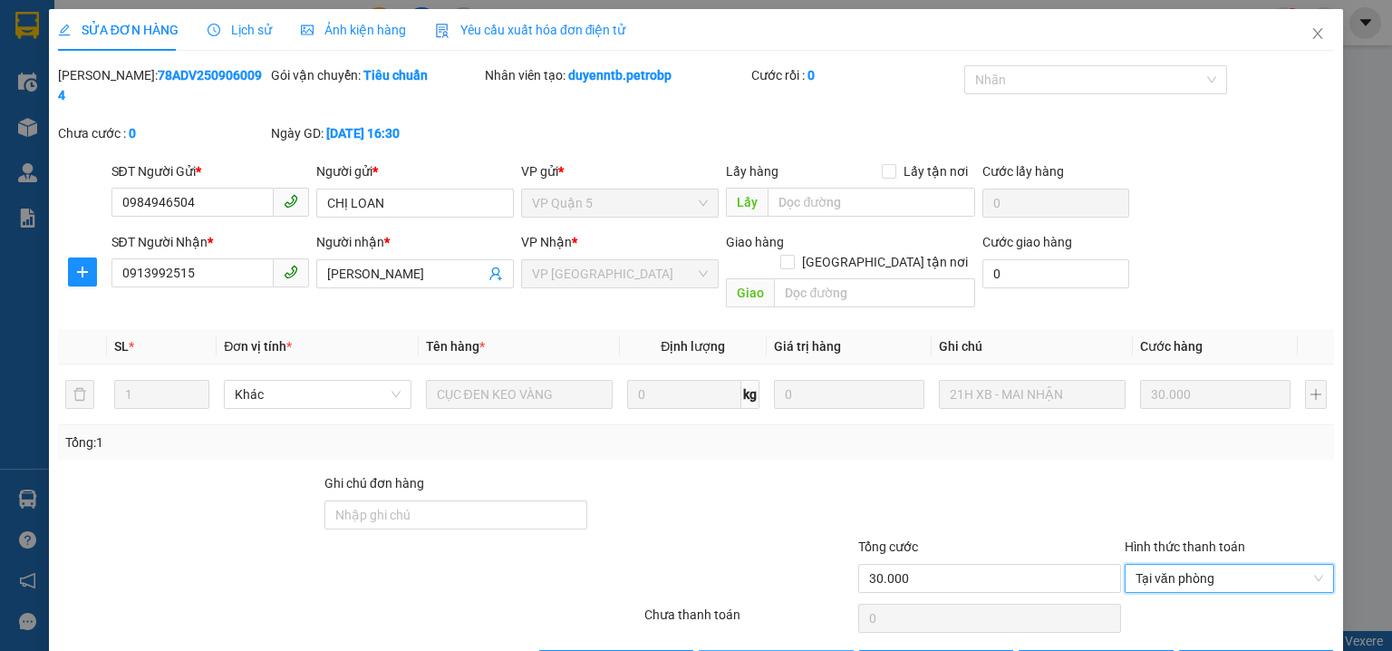
click at [775, 650] on span "[PERSON_NAME] và [PERSON_NAME] hàng" at bounding box center [819, 664] width 174 height 20
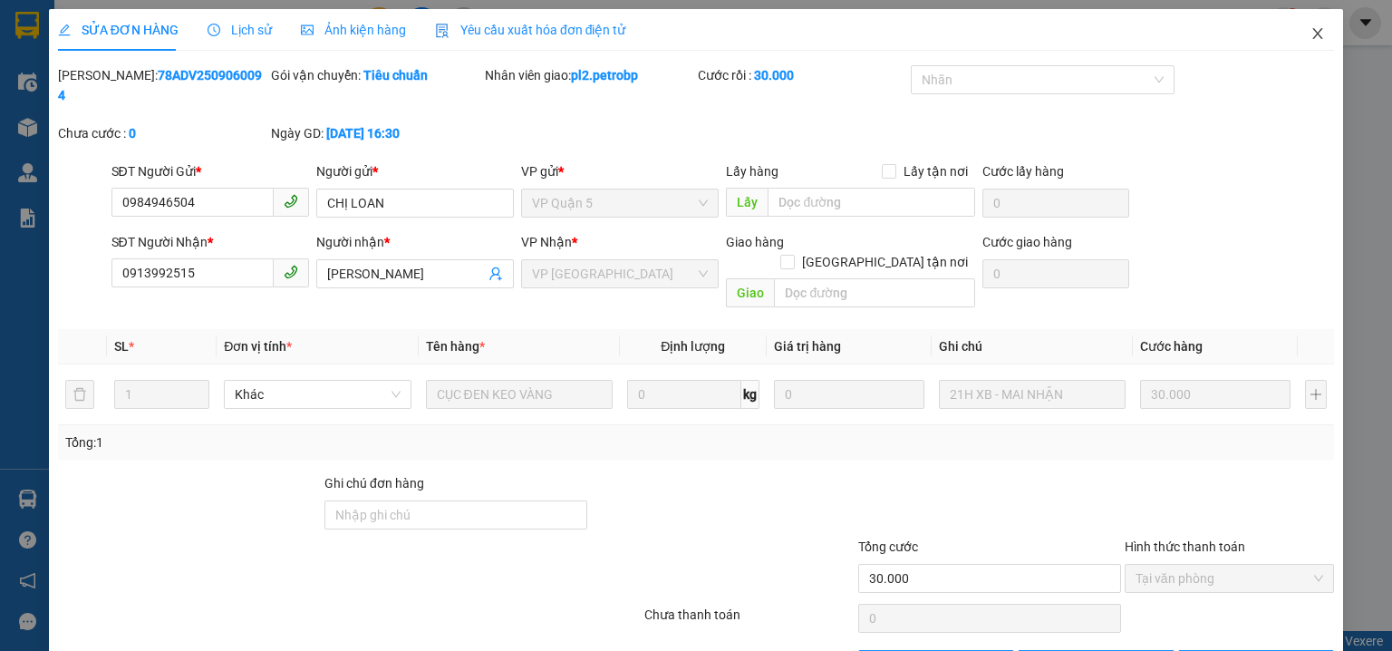
click at [1310, 30] on icon "close" at bounding box center [1317, 33] width 14 height 14
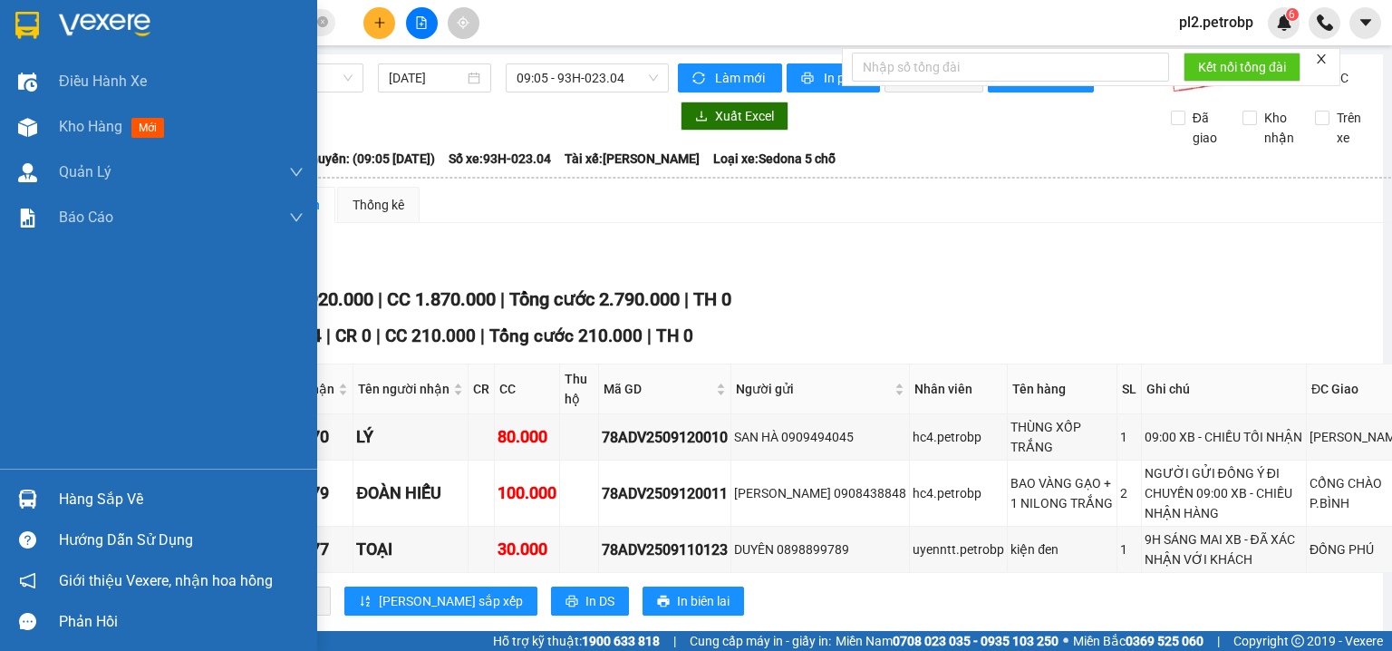
click at [52, 497] on div "Hàng sắp về" at bounding box center [158, 498] width 317 height 41
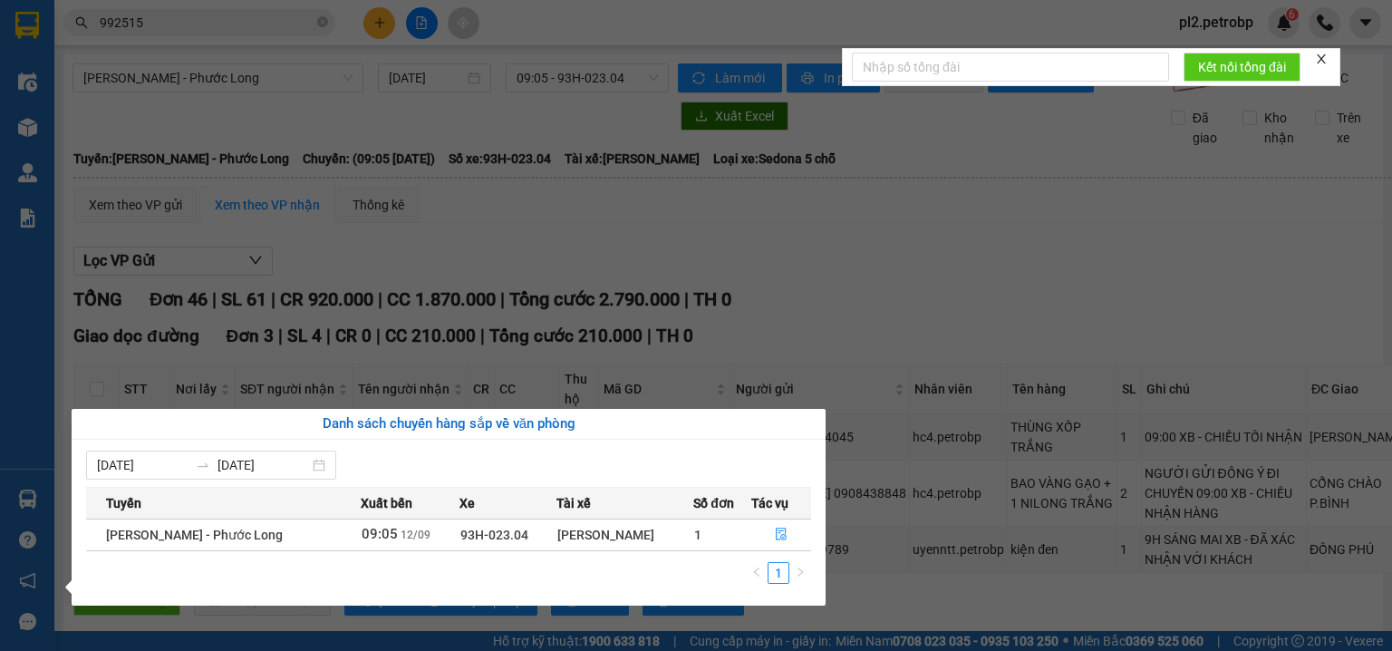
click at [830, 265] on section "Kết quả tìm kiếm ( 461 ) Bộ lọc Ngày tạo đơn gần nhất Mã ĐH Trạng thái Món hàng…" at bounding box center [696, 325] width 1392 height 651
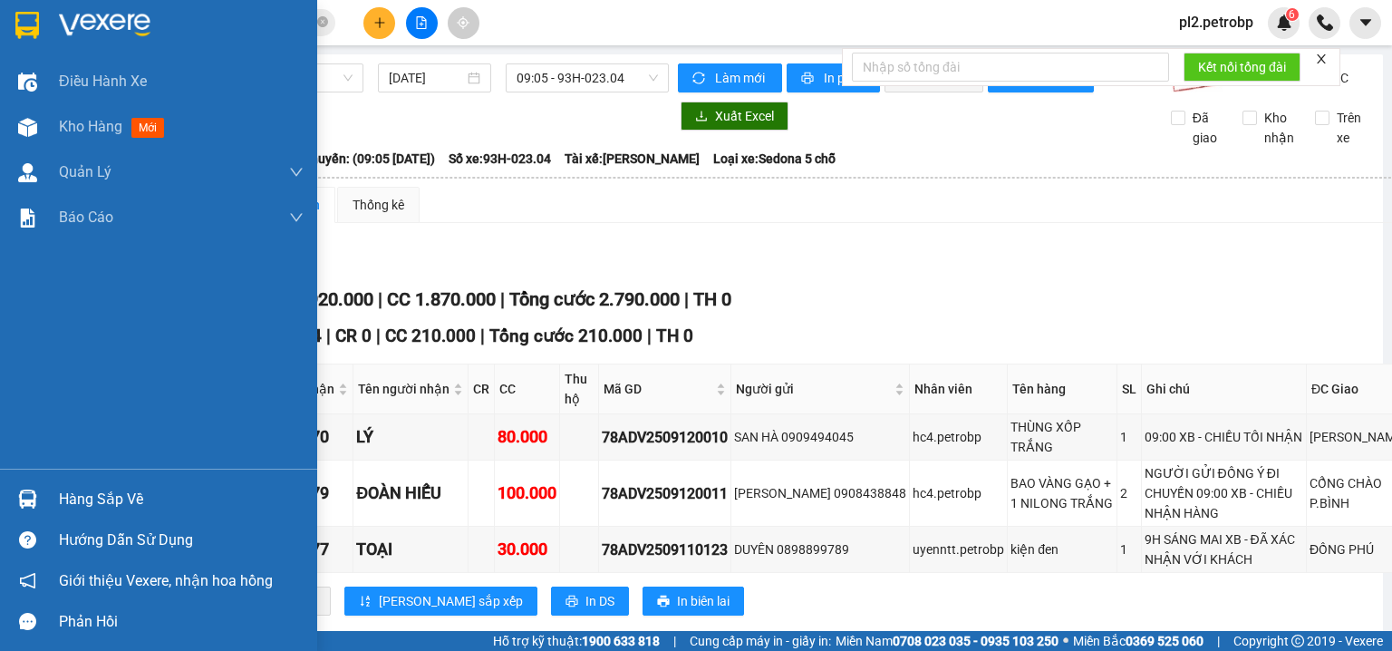
click at [78, 490] on div "Hàng sắp về" at bounding box center [181, 499] width 245 height 27
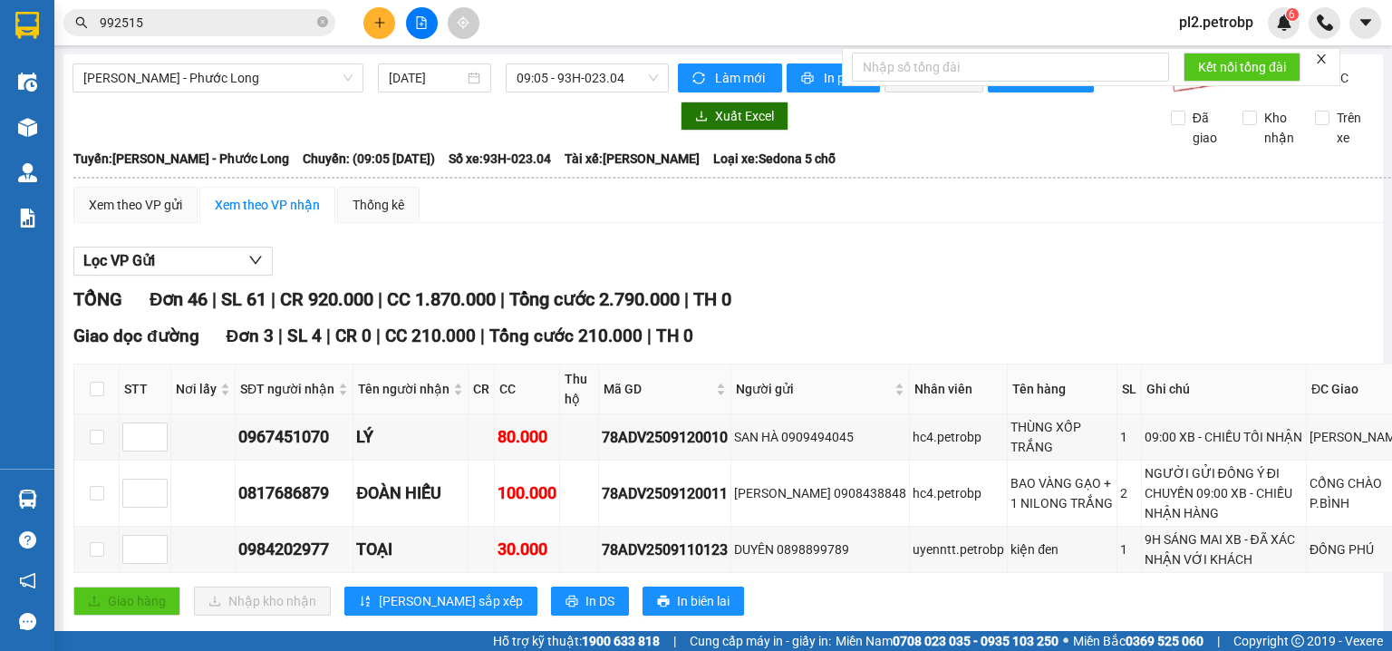
click at [799, 274] on section "Kết quả tìm kiếm ( 461 ) Bộ lọc Ngày tạo đơn gần nhất Mã ĐH Trạng thái Món hàng…" at bounding box center [696, 325] width 1392 height 651
click at [385, 24] on icon "plus" at bounding box center [379, 22] width 13 height 13
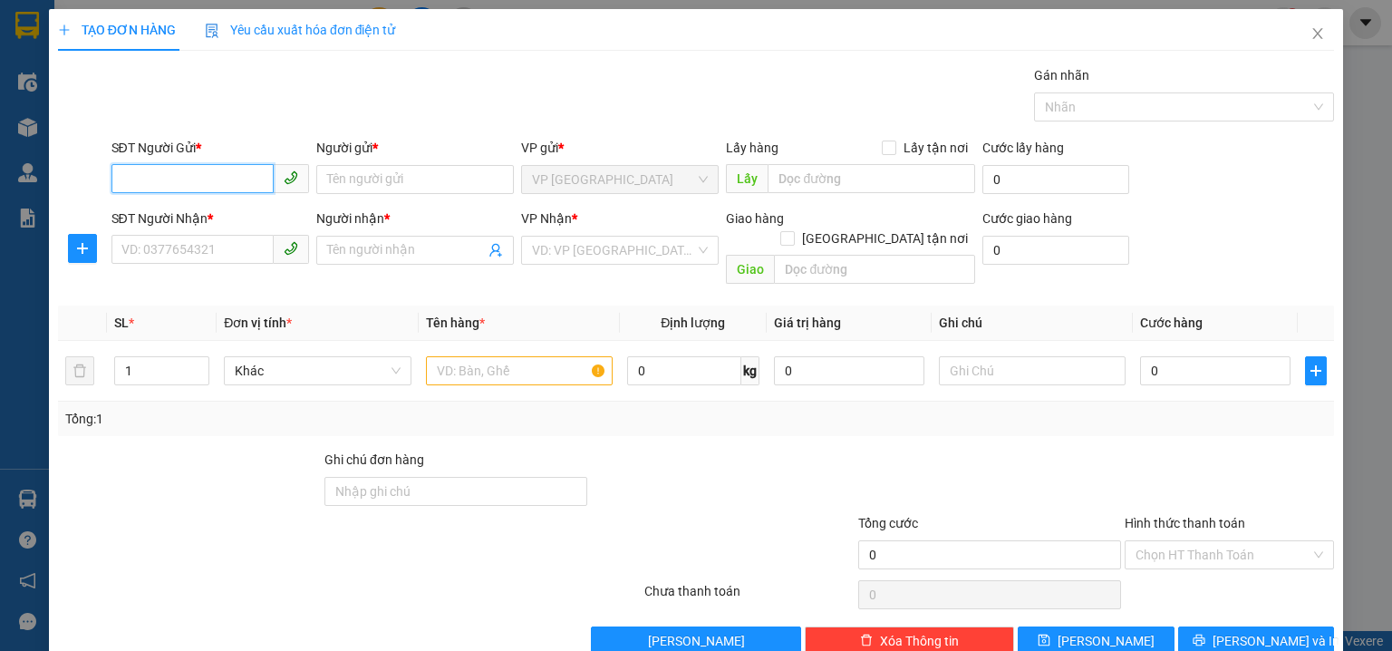
drag, startPoint x: 203, startPoint y: 186, endPoint x: 187, endPoint y: 177, distance: 18.7
click at [193, 179] on input "SĐT Người Gửi *" at bounding box center [192, 178] width 162 height 29
click at [203, 215] on div "0908696022 - HÀ" at bounding box center [223, 215] width 204 height 20
type input "0908696022"
type input "HÀ"
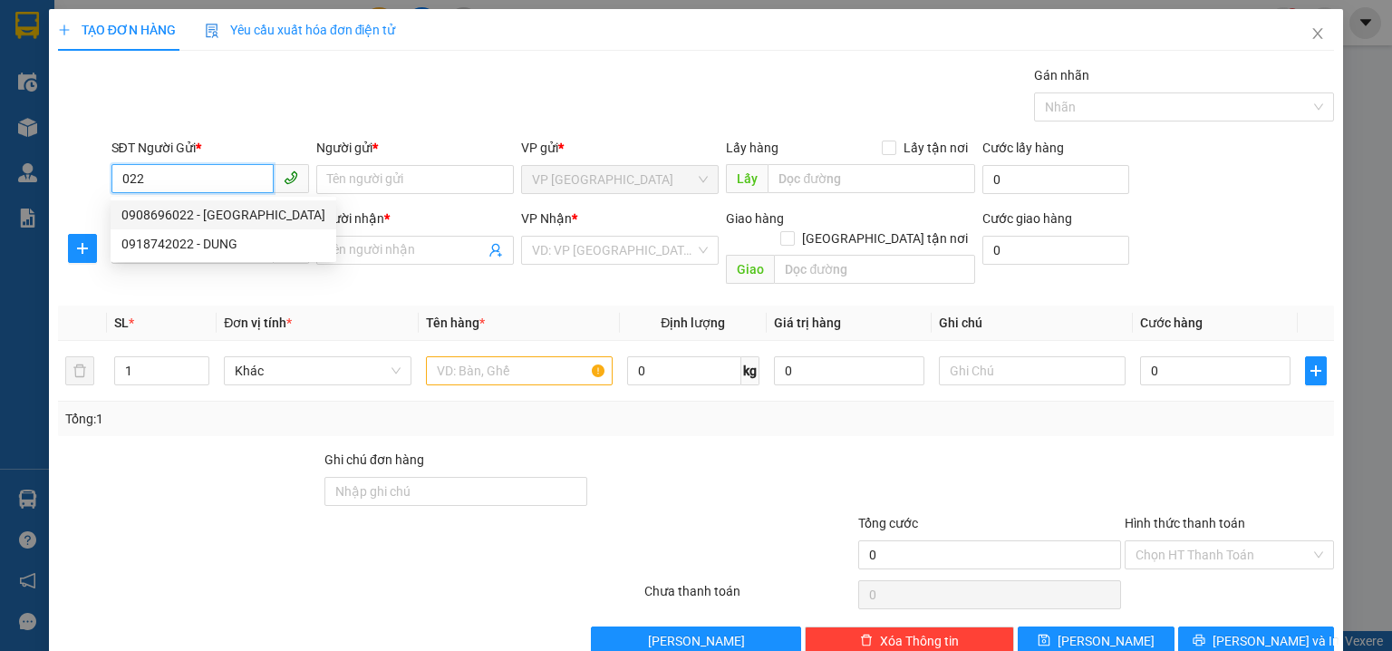
type input "0918252222"
type input "A TÂM"
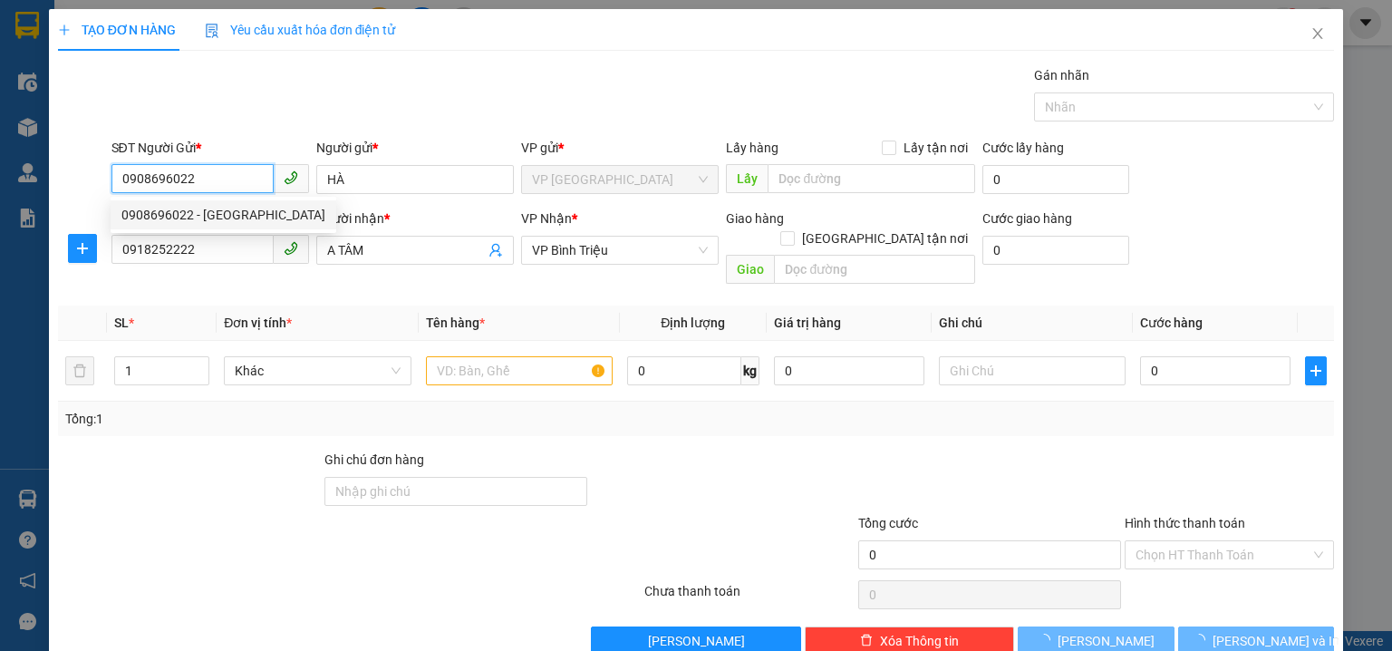
type input "40.000"
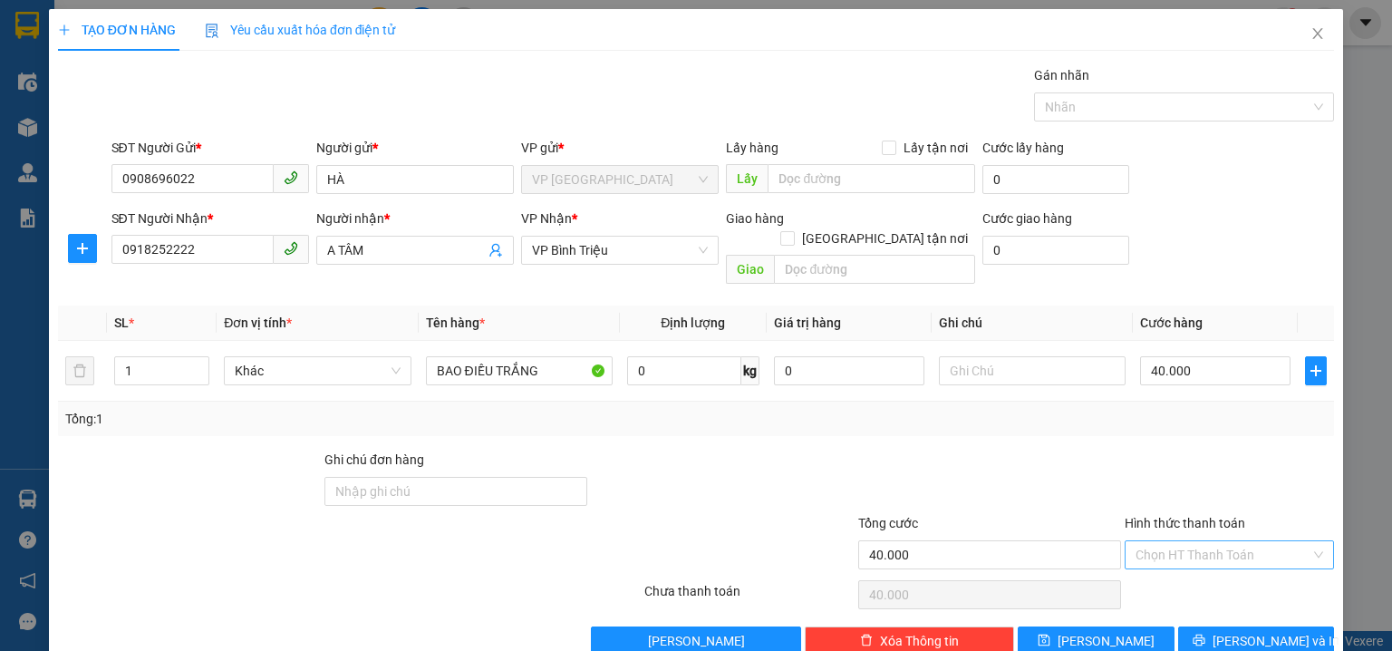
click at [1164, 541] on input "Hình thức thanh toán" at bounding box center [1222, 554] width 175 height 27
click at [1153, 414] on div "Tại văn phòng" at bounding box center [1219, 410] width 187 height 20
click at [1234, 631] on span "[PERSON_NAME] và In" at bounding box center [1275, 641] width 127 height 20
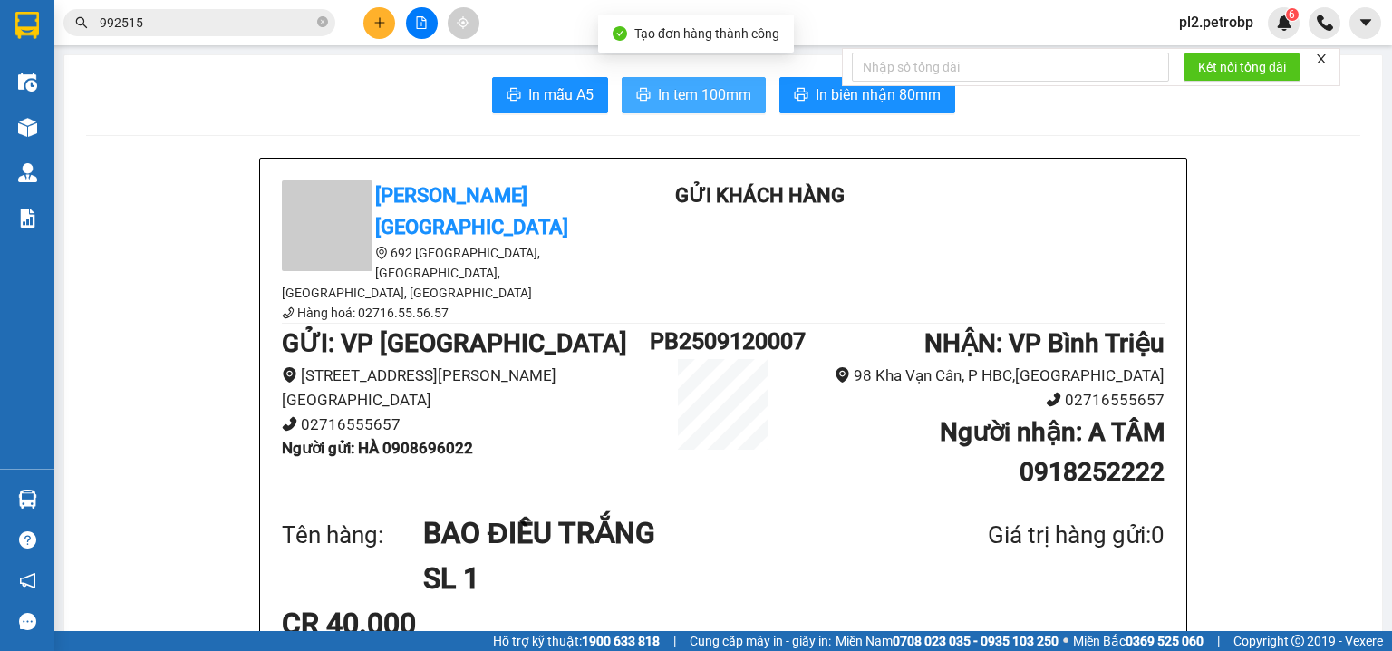
click at [678, 87] on span "In tem 100mm" at bounding box center [704, 94] width 93 height 23
click at [372, 19] on button at bounding box center [379, 23] width 32 height 32
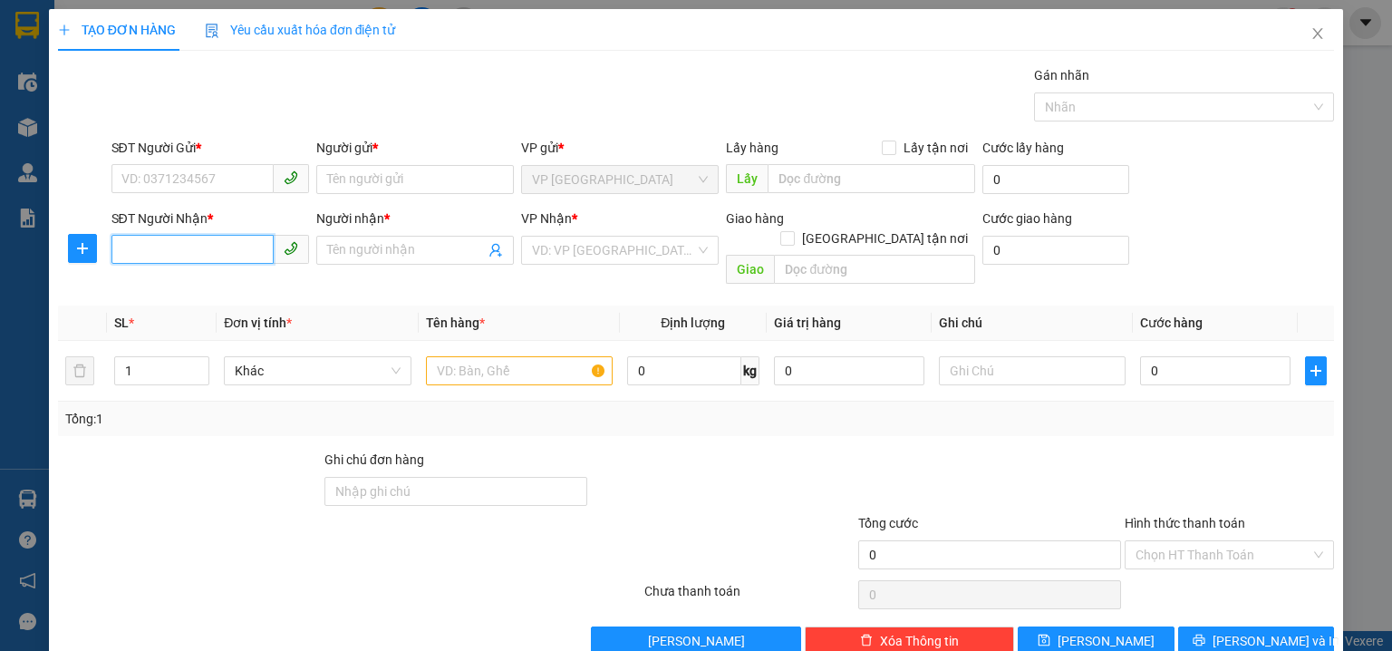
click at [228, 241] on input "SĐT Người Nhận *" at bounding box center [192, 249] width 162 height 29
type input "0366140506"
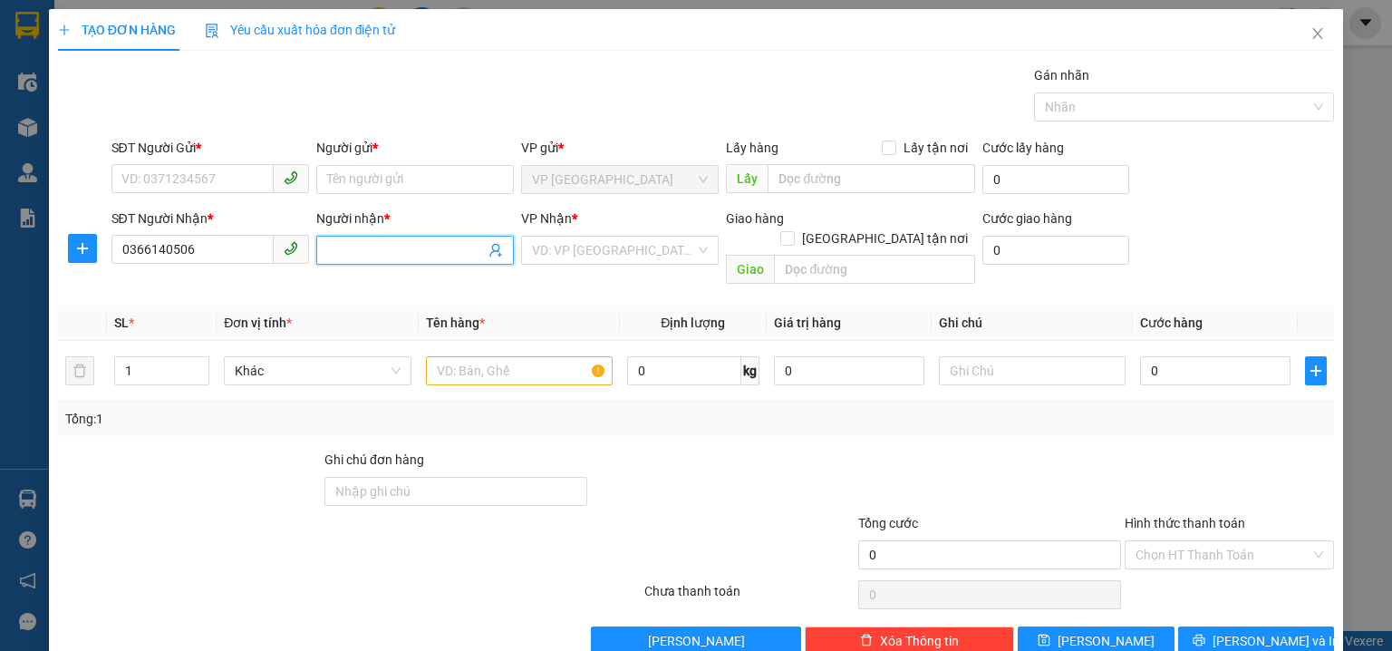
click at [377, 236] on span at bounding box center [415, 250] width 198 height 29
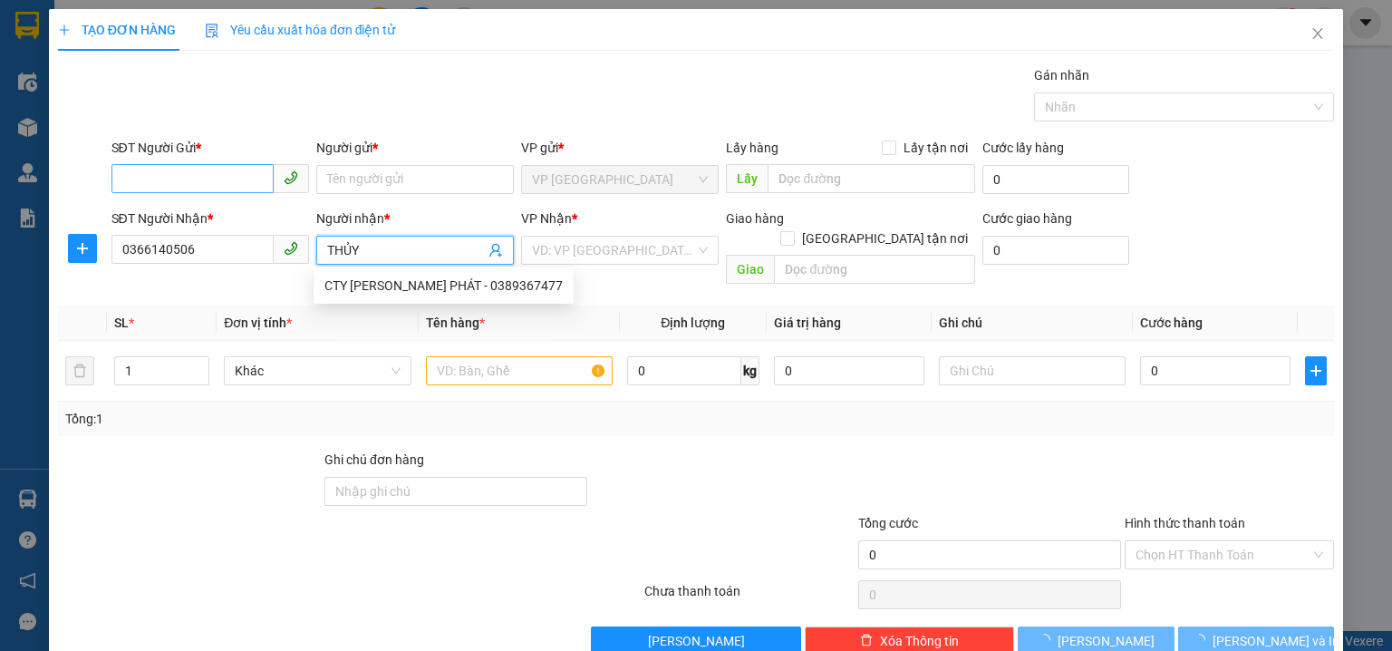
type input "THỦY"
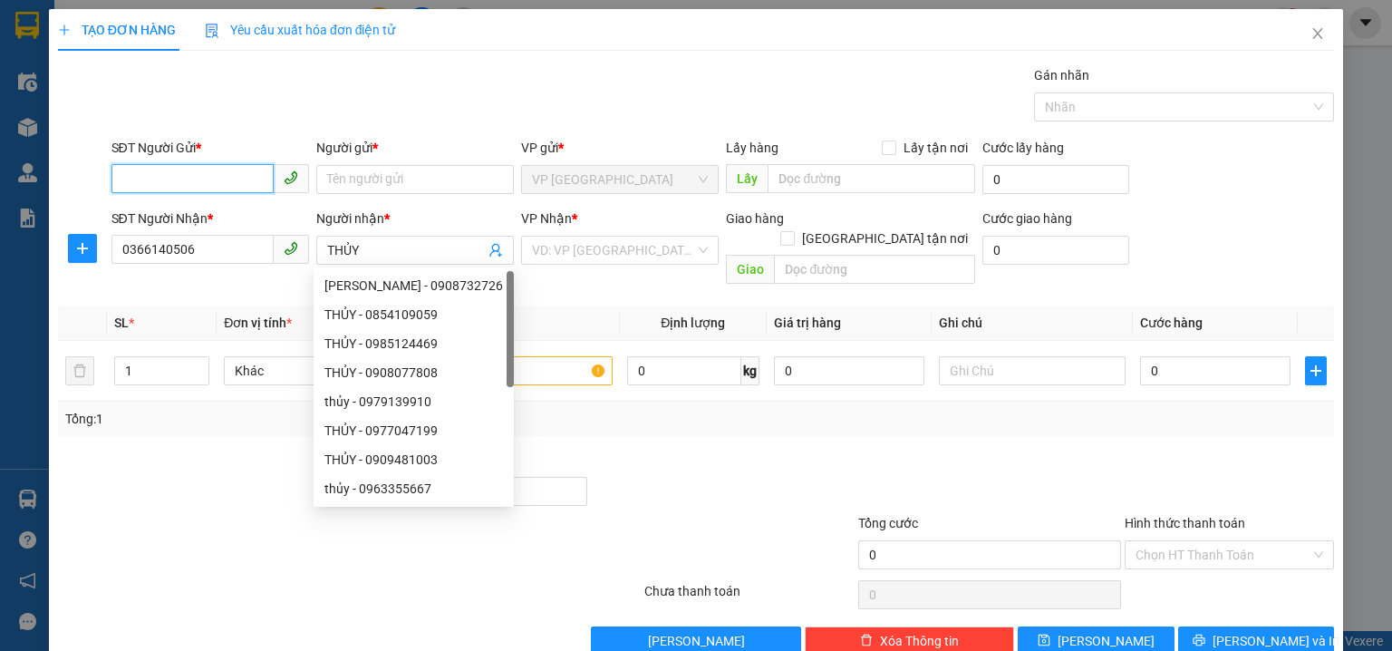
click at [210, 171] on input "SĐT Người Gửi *" at bounding box center [192, 178] width 162 height 29
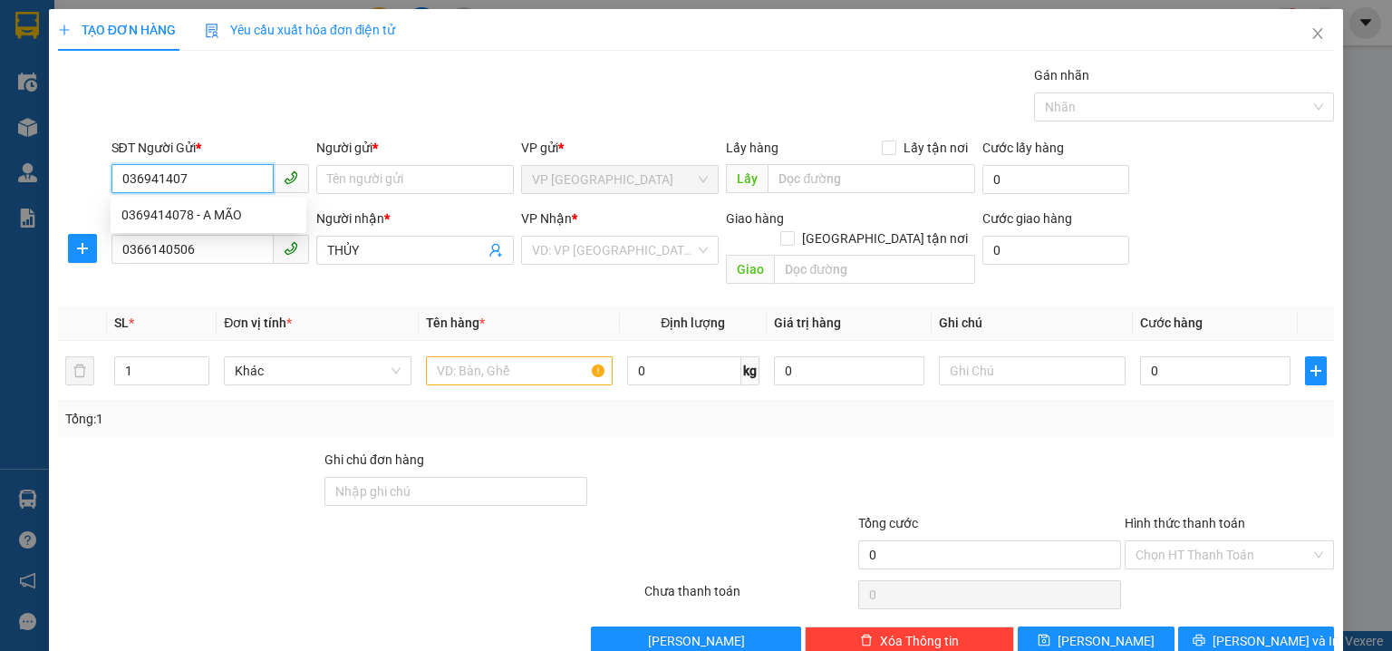
type input "0369414078"
click at [227, 210] on div "0369414078 - A MÃO" at bounding box center [208, 215] width 174 height 20
type input "A MÃO"
type input "30.000"
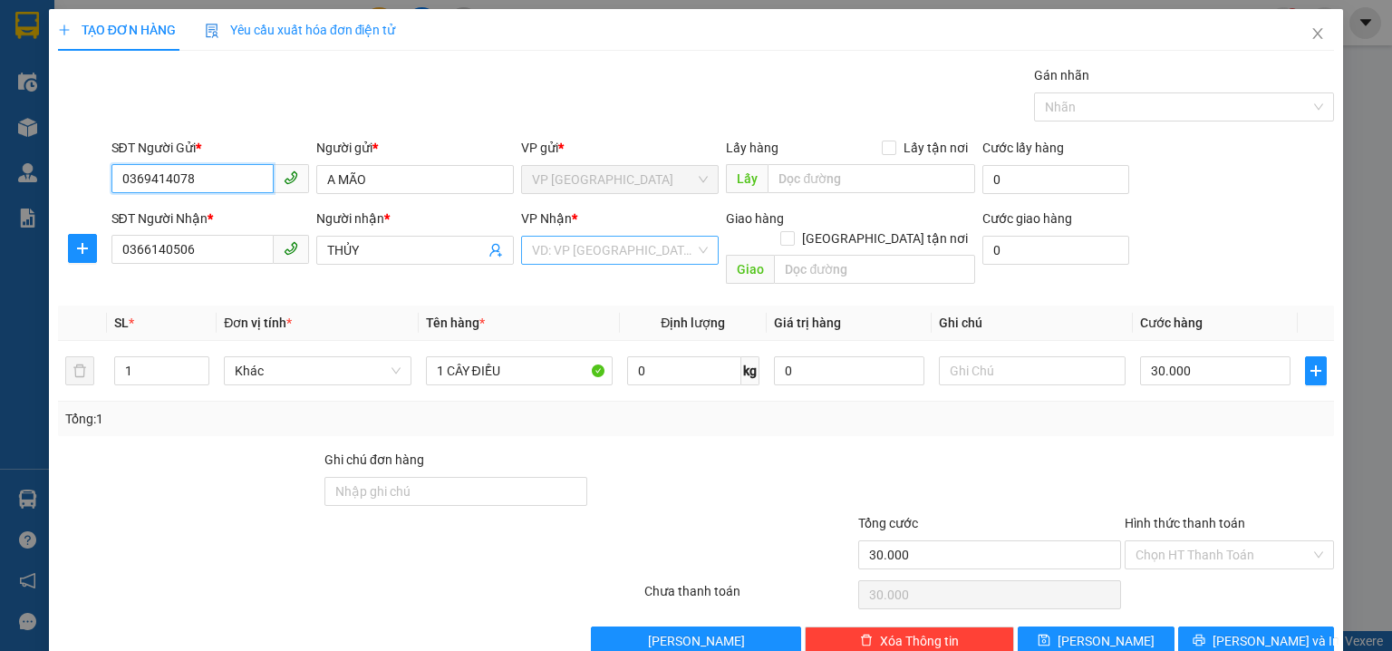
type input "0369414078"
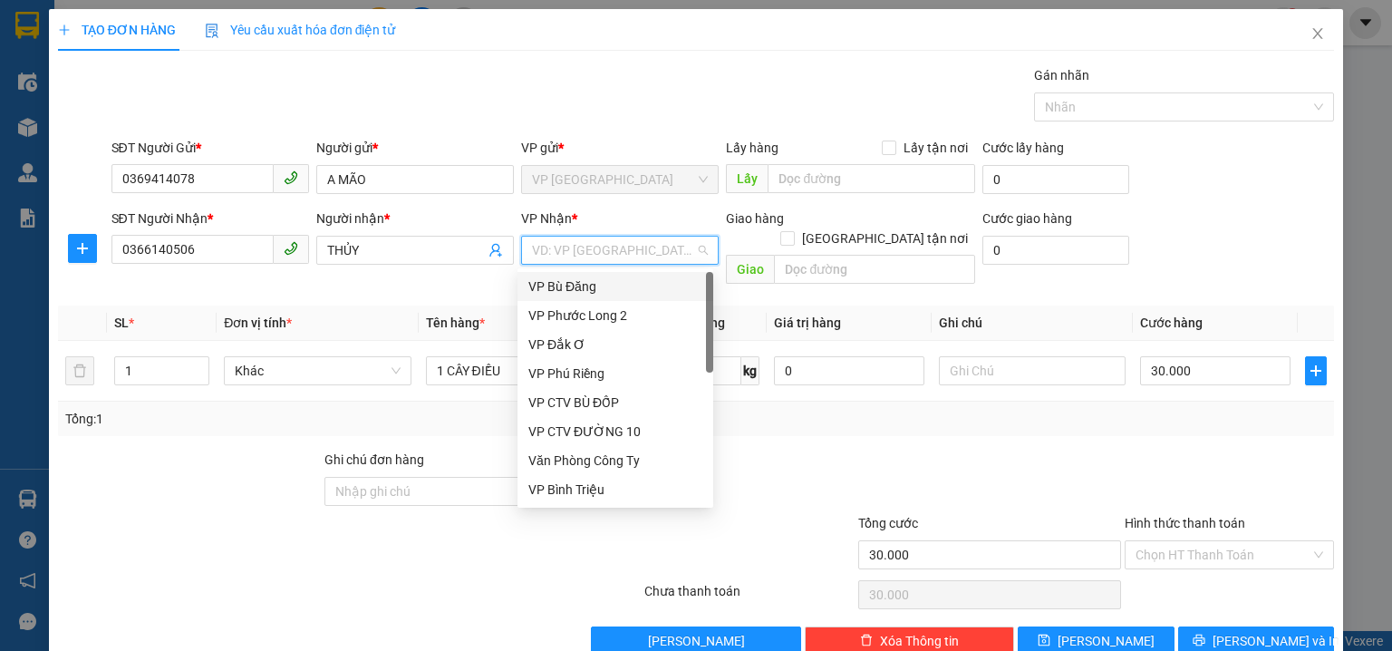
click at [620, 248] on input "search" at bounding box center [613, 250] width 163 height 27
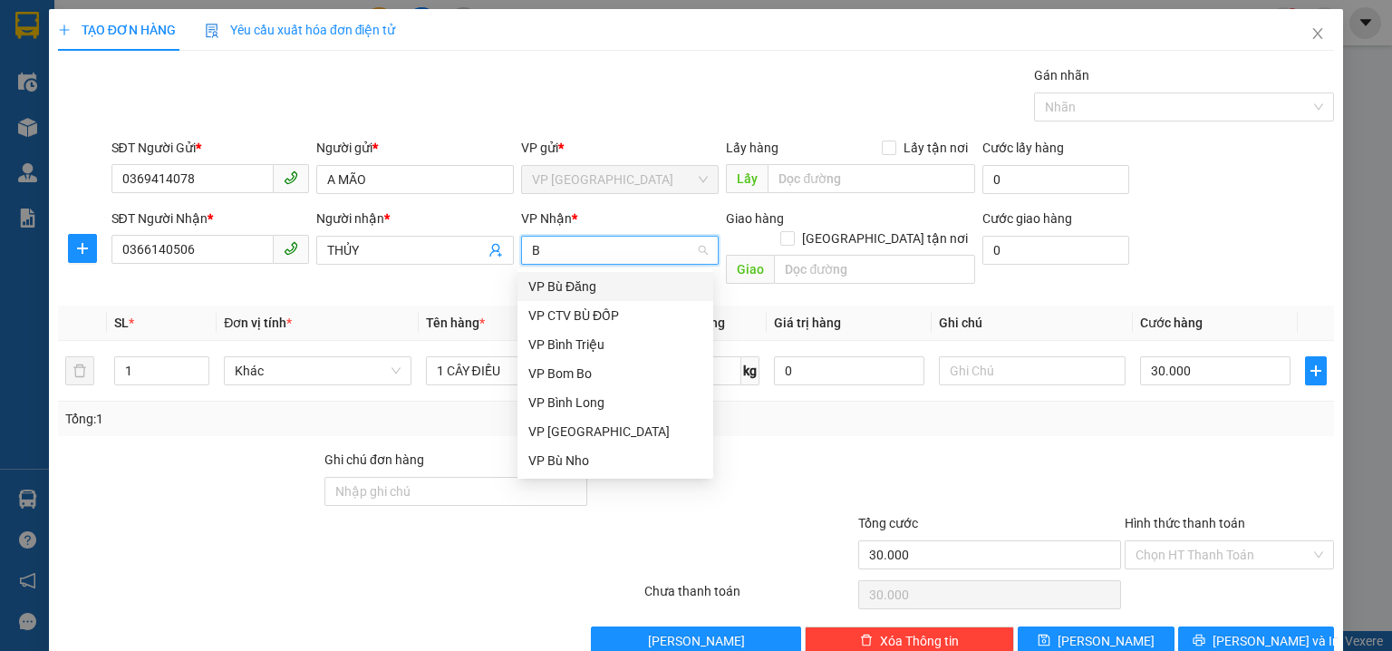
type input "BI"
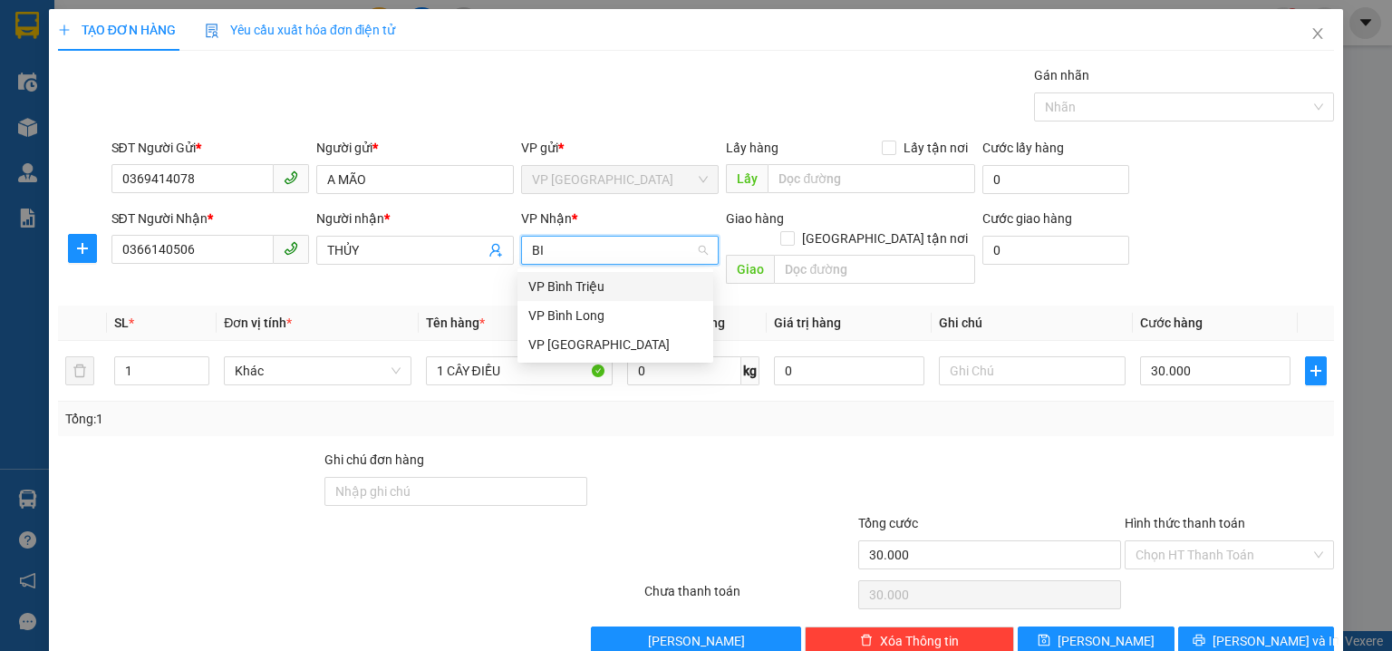
click at [597, 289] on div "VP Bình Triệu" at bounding box center [615, 286] width 174 height 20
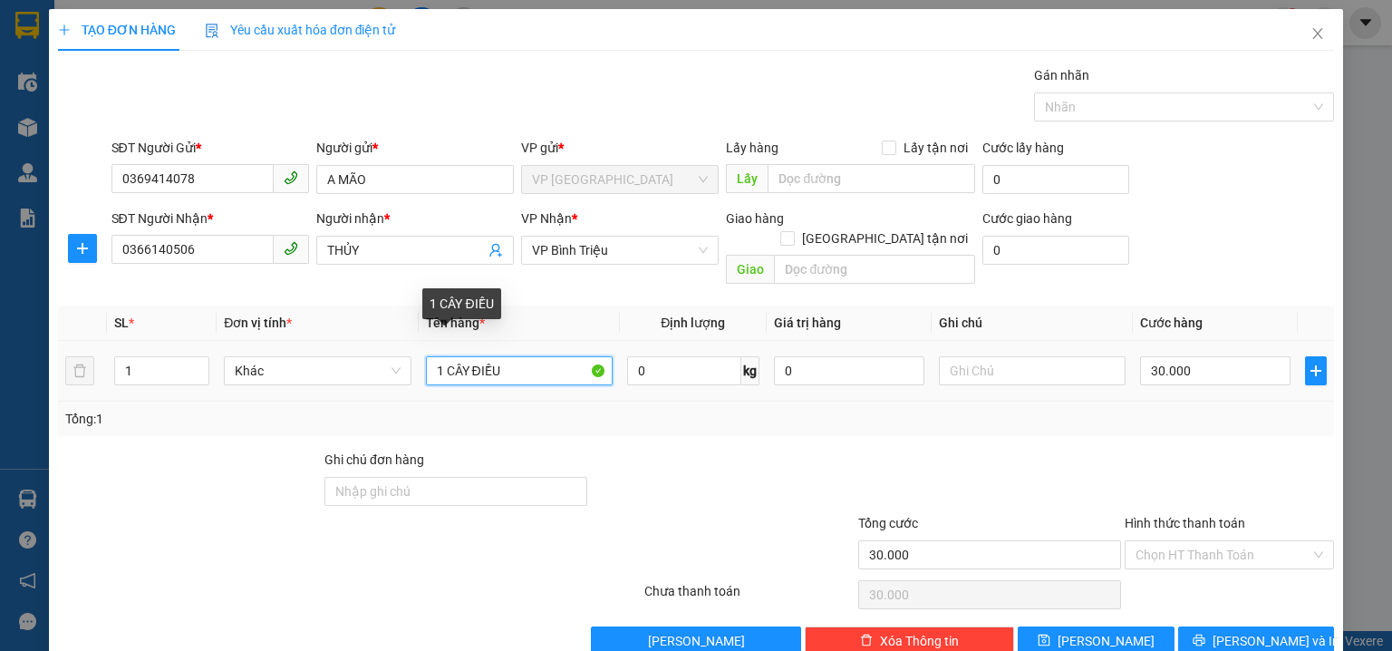
drag, startPoint x: 534, startPoint y: 353, endPoint x: 1, endPoint y: 321, distance: 533.8
click at [0, 328] on div "TẠO ĐƠN HÀNG Yêu cầu xuất hóa đơn điện tử Transit Pickup Surcharge Ids Transit …" at bounding box center [696, 325] width 1392 height 651
type input "THUNG NHỎ"
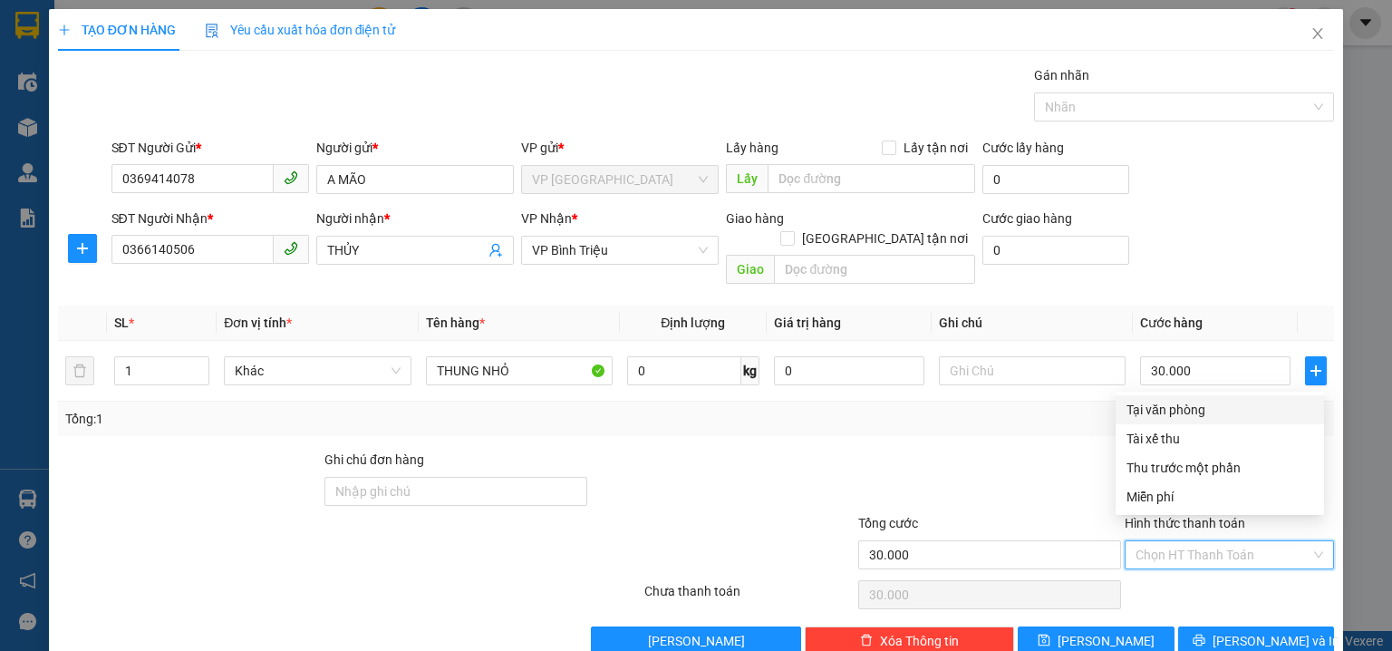
click at [1171, 541] on input "Hình thức thanh toán" at bounding box center [1222, 554] width 175 height 27
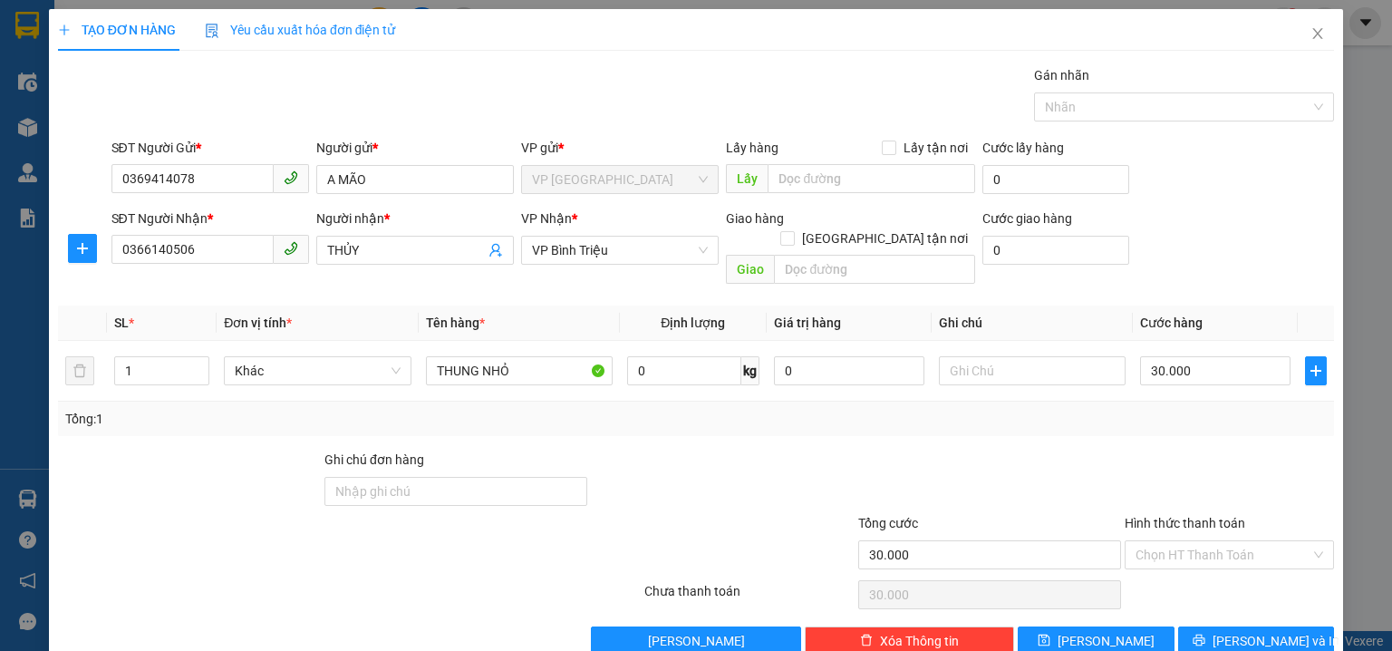
click at [1009, 420] on div "Transit Pickup Surcharge Ids Transit Deliver Surcharge Ids Transit Deliver Surc…" at bounding box center [696, 360] width 1276 height 590
drag, startPoint x: 1178, startPoint y: 522, endPoint x: 1165, endPoint y: 476, distance: 47.9
click at [1178, 541] on input "Hình thức thanh toán" at bounding box center [1222, 554] width 175 height 27
click at [1033, 449] on div at bounding box center [989, 480] width 266 height 63
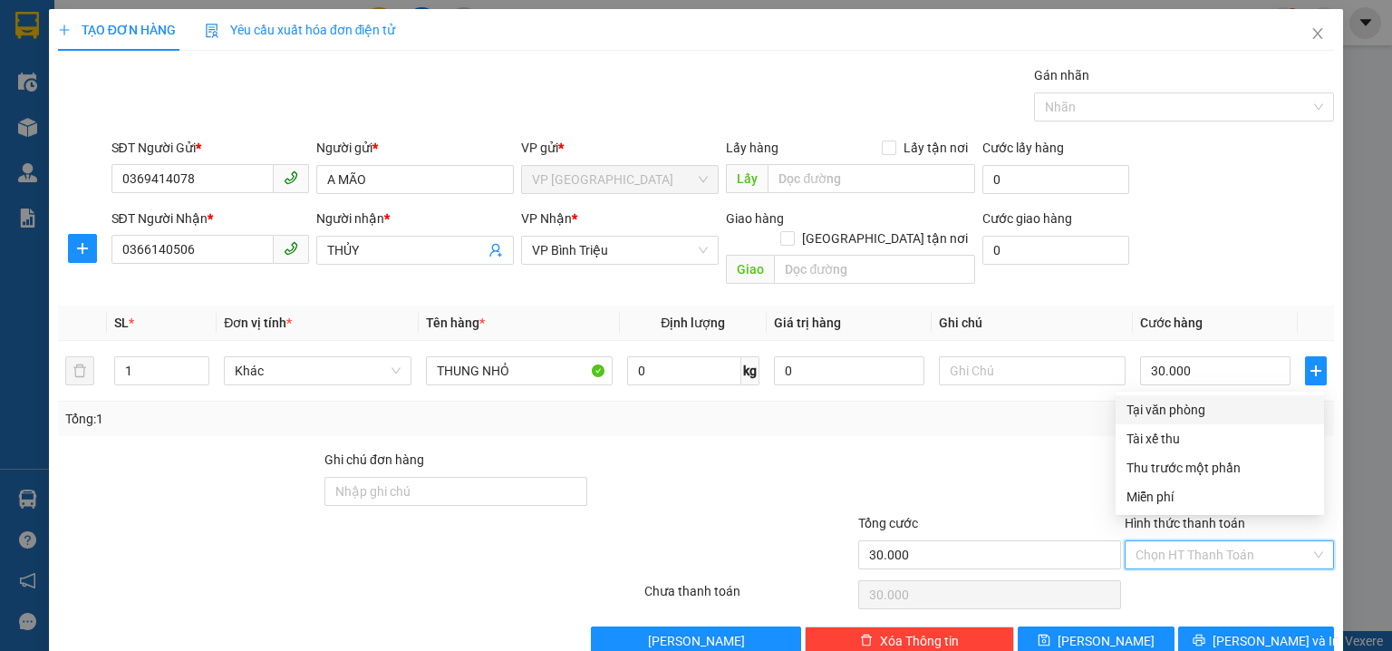
drag, startPoint x: 1181, startPoint y: 529, endPoint x: 1211, endPoint y: 439, distance: 94.6
click at [1182, 541] on input "Hình thức thanh toán" at bounding box center [1222, 554] width 175 height 27
click at [1196, 413] on div "Tại văn phòng" at bounding box center [1219, 410] width 187 height 20
type input "0"
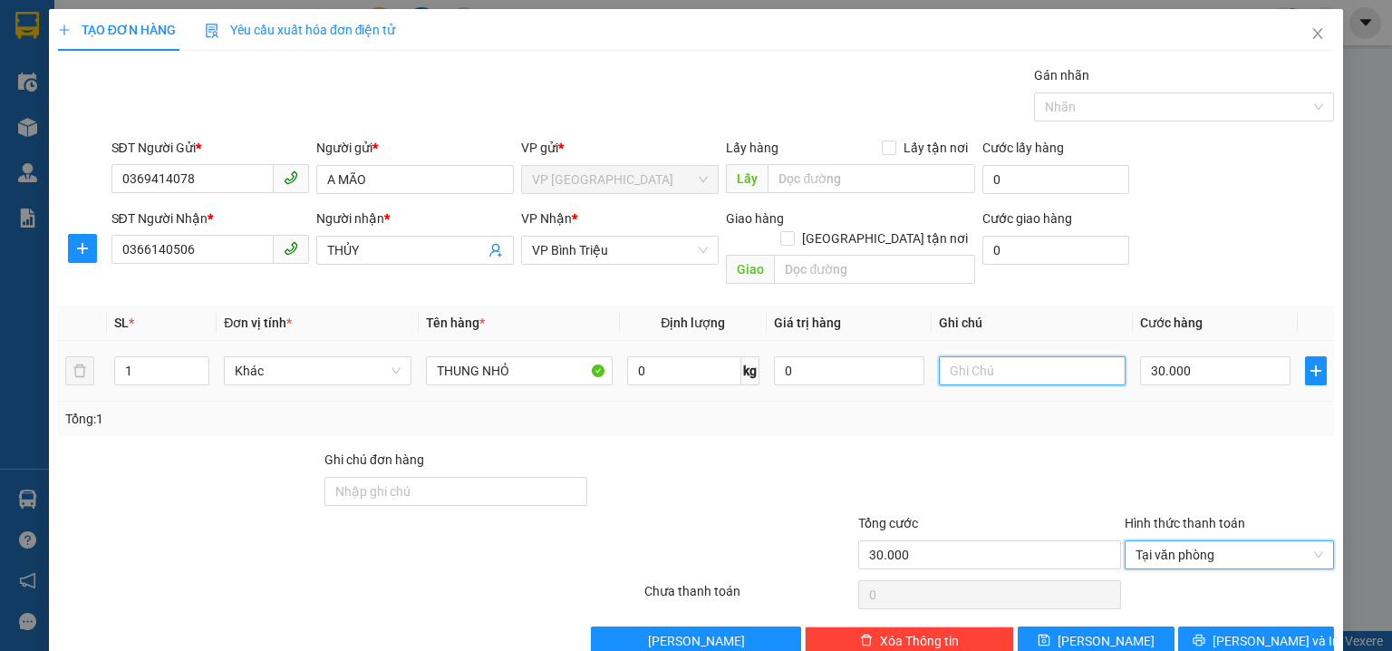
click at [973, 356] on input "text" at bounding box center [1032, 370] width 187 height 29
type input "G"
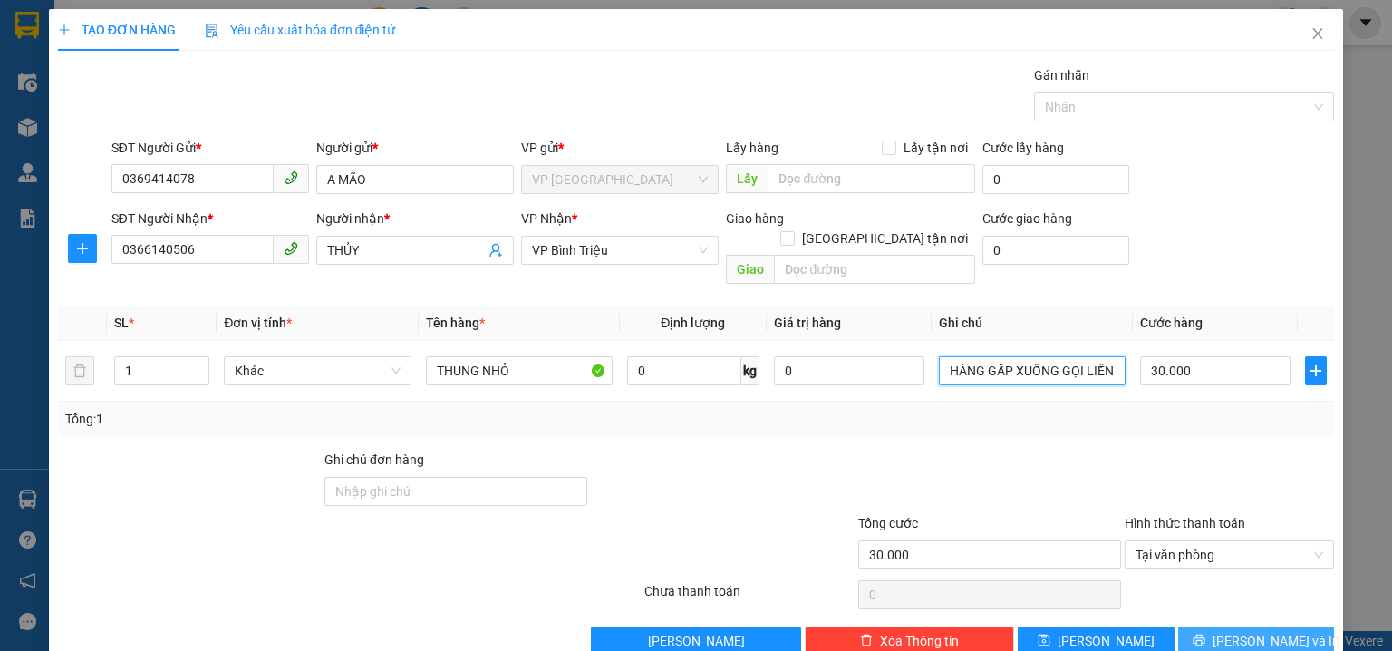
type input "HÀNG GẤP XUỐNG GỌI LIỀN DÙM E NHA"
click at [1250, 631] on span "[PERSON_NAME] và In" at bounding box center [1275, 641] width 127 height 20
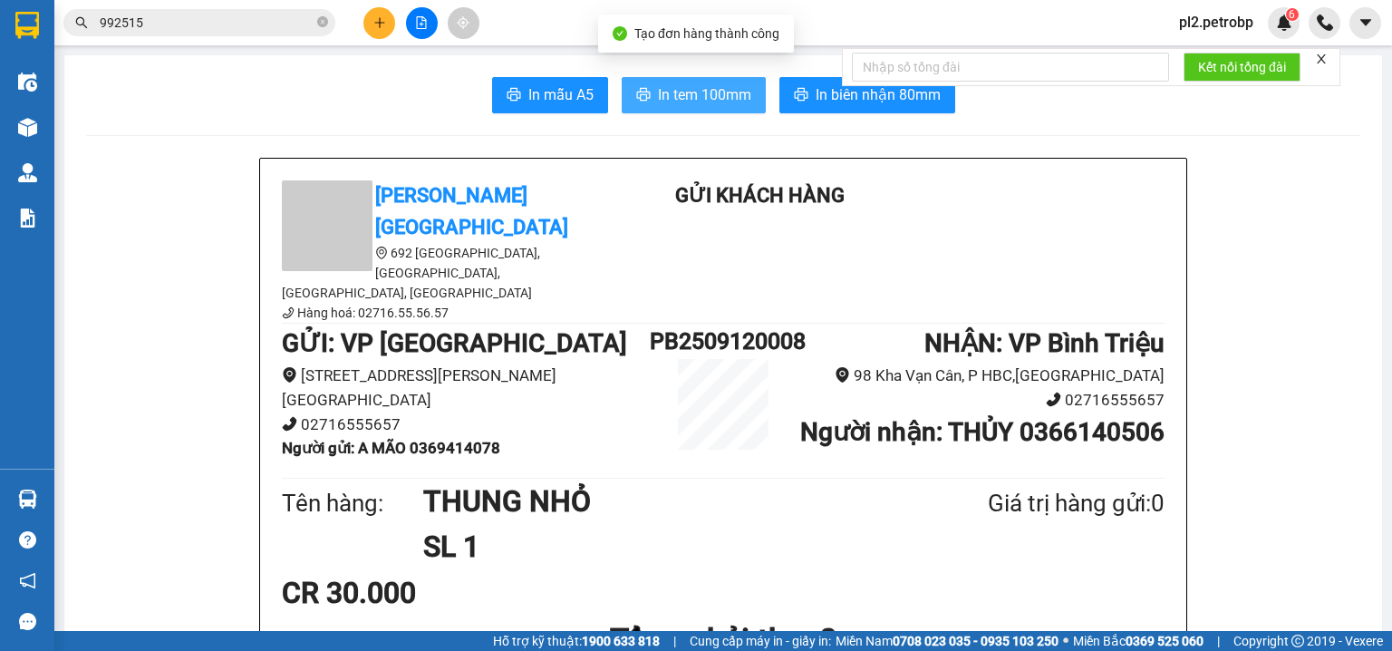
drag, startPoint x: 715, startPoint y: 101, endPoint x: 808, endPoint y: 6, distance: 132.6
drag, startPoint x: 702, startPoint y: 101, endPoint x: 829, endPoint y: 19, distance: 151.3
click at [712, 92] on span "In tem 100mm" at bounding box center [704, 94] width 93 height 23
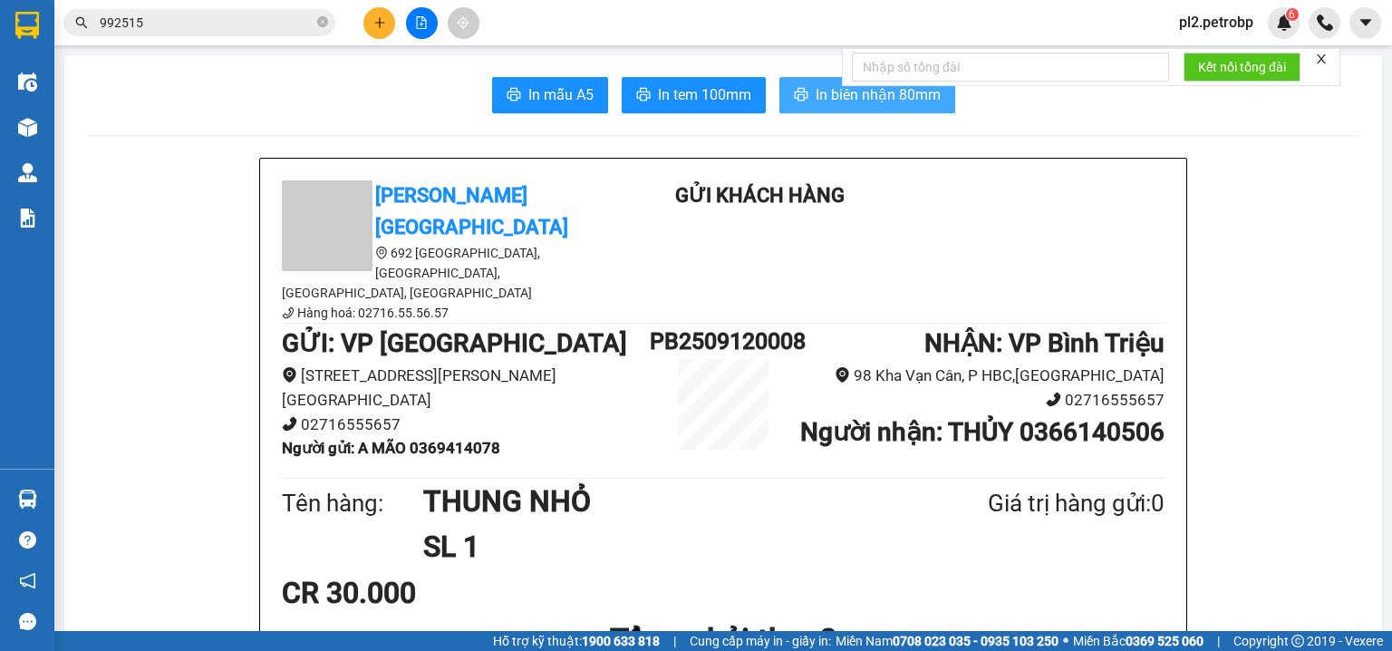
drag, startPoint x: 845, startPoint y: 98, endPoint x: 942, endPoint y: 7, distance: 132.1
click at [845, 98] on span "In biên nhận 80mm" at bounding box center [878, 94] width 125 height 23
drag, startPoint x: 1160, startPoint y: 420, endPoint x: 1030, endPoint y: 427, distance: 129.7
click at [1015, 428] on div "Petro Bình Phước 692 Phú Riềng Đỏ, P Tân Xuân, TP Đồng Xoài, Tỉnh Bình Phước Hà…" at bounding box center [723, 628] width 926 height 939
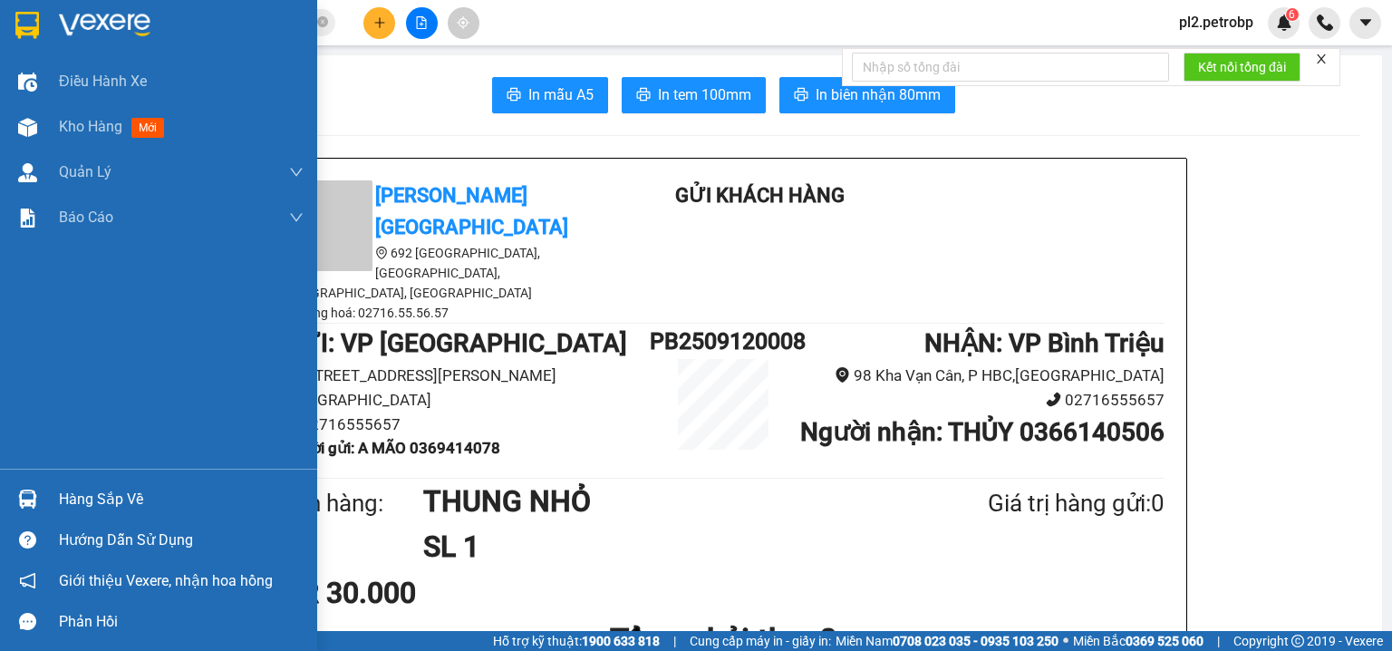
click at [43, 503] on div at bounding box center [28, 499] width 32 height 32
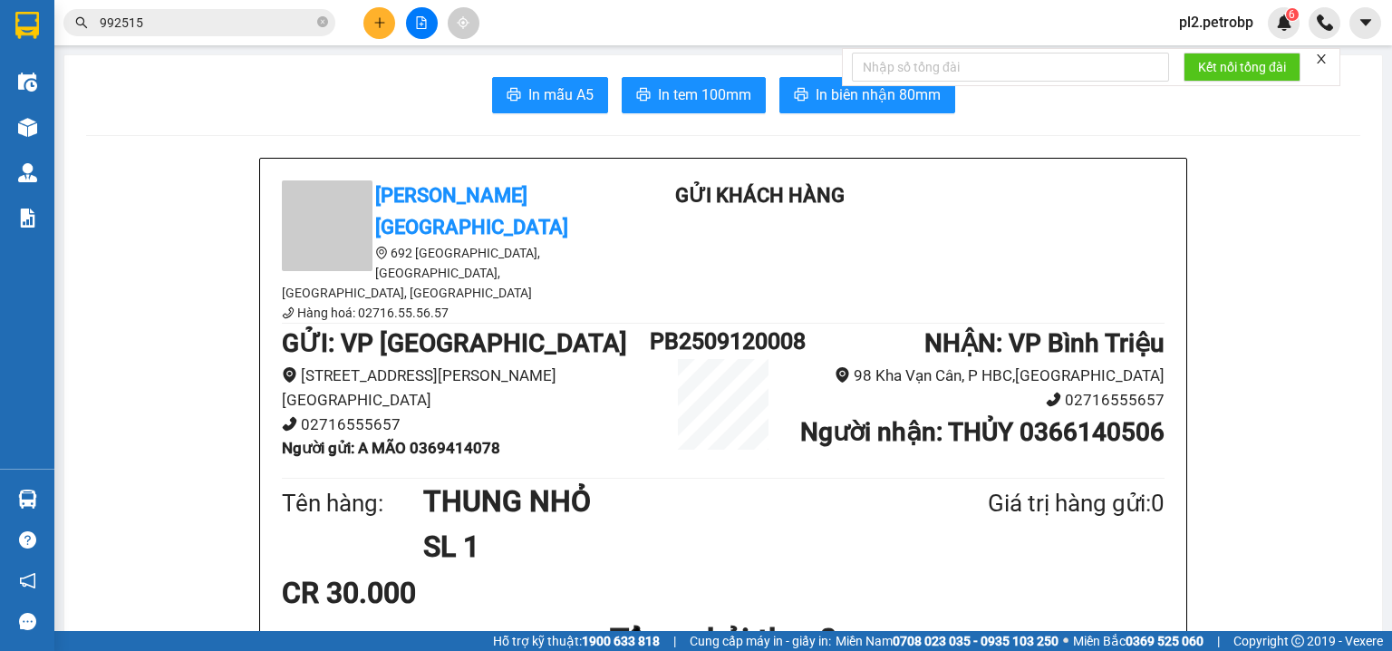
click at [164, 316] on section "Kết quả tìm kiếm ( 461 ) Bộ lọc Ngày tạo đơn gần nhất Mã ĐH Trạng thái Món hàng…" at bounding box center [696, 325] width 1392 height 651
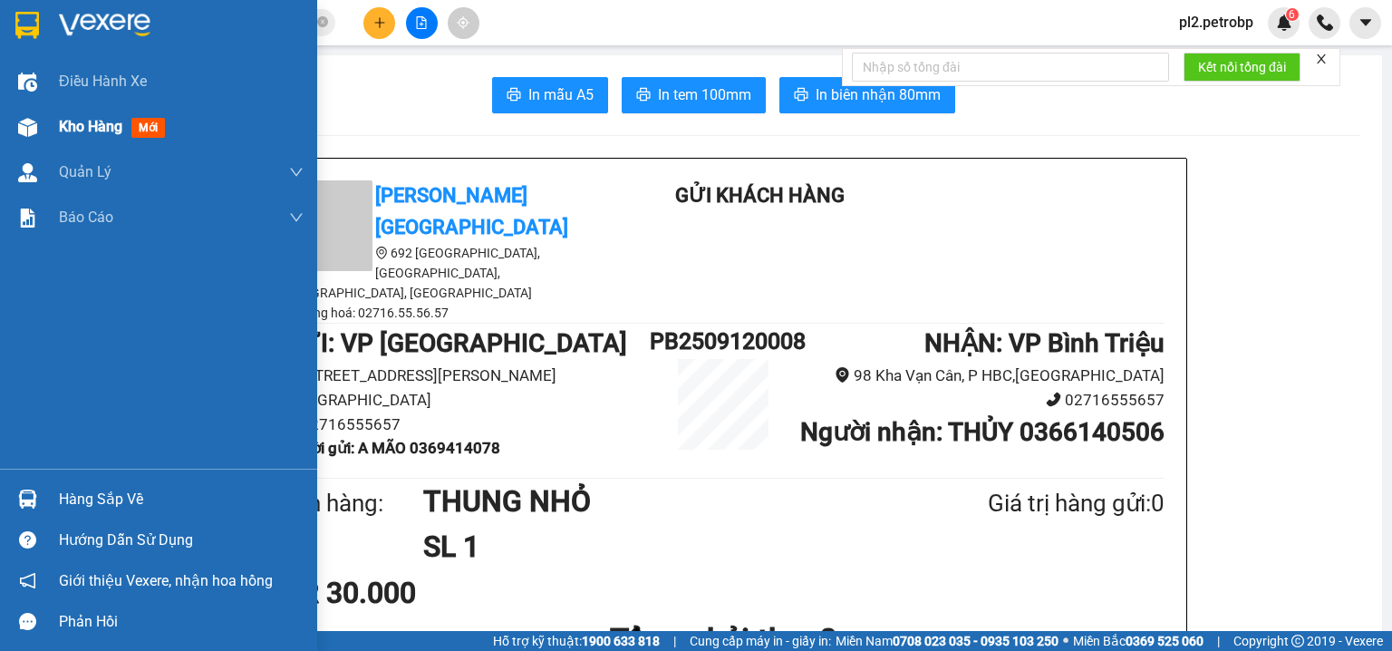
drag, startPoint x: 74, startPoint y: 126, endPoint x: 111, endPoint y: 36, distance: 97.1
click at [76, 124] on span "Kho hàng" at bounding box center [90, 126] width 63 height 17
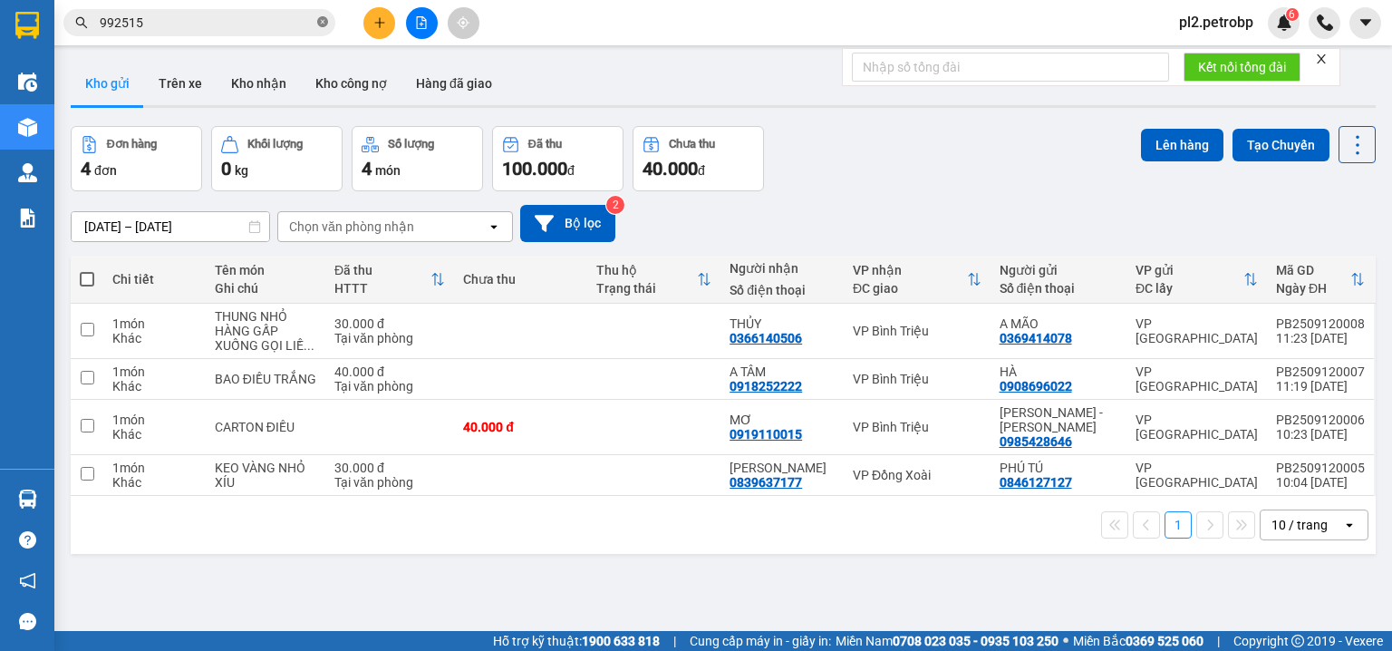
click at [326, 23] on icon "close-circle" at bounding box center [322, 21] width 11 height 11
click at [317, 21] on span at bounding box center [322, 23] width 11 height 20
click at [264, 11] on span at bounding box center [199, 22] width 272 height 27
click at [264, 27] on input "text" at bounding box center [207, 23] width 214 height 20
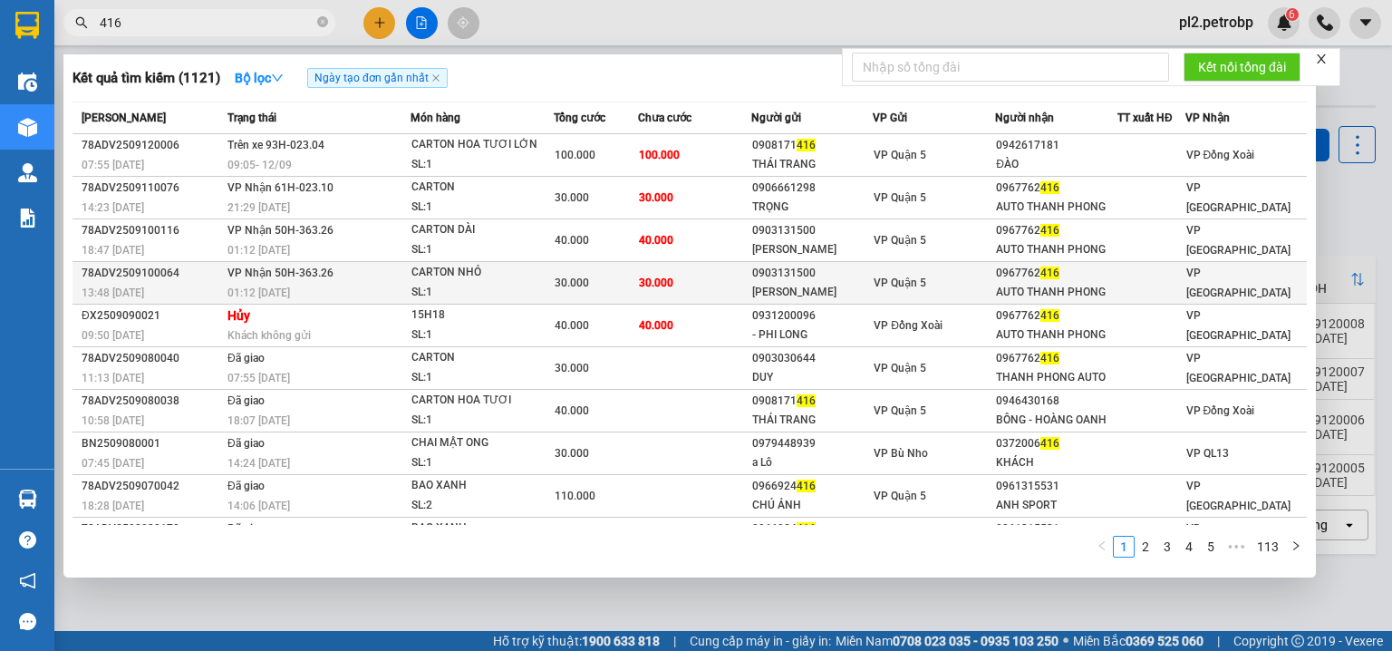
type input "416"
click at [922, 281] on div "VP Quận 5" at bounding box center [934, 283] width 121 height 20
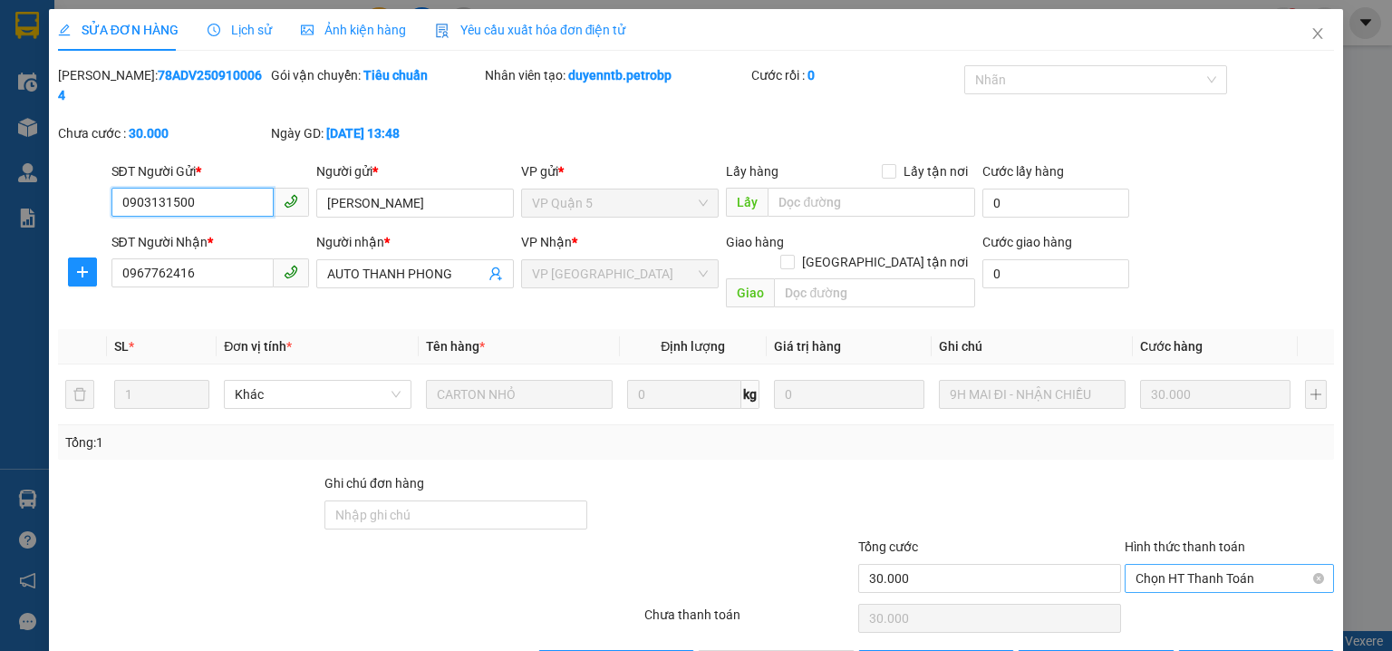
drag, startPoint x: 1131, startPoint y: 529, endPoint x: 1137, endPoint y: 551, distance: 22.7
click at [1135, 565] on span "Chọn HT Thanh Toán" at bounding box center [1229, 578] width 188 height 27
drag, startPoint x: 1150, startPoint y: 576, endPoint x: 1103, endPoint y: 590, distance: 49.0
click at [1149, 577] on div "Tại văn phòng" at bounding box center [1219, 574] width 187 height 20
drag, startPoint x: 758, startPoint y: 627, endPoint x: 787, endPoint y: 595, distance: 43.0
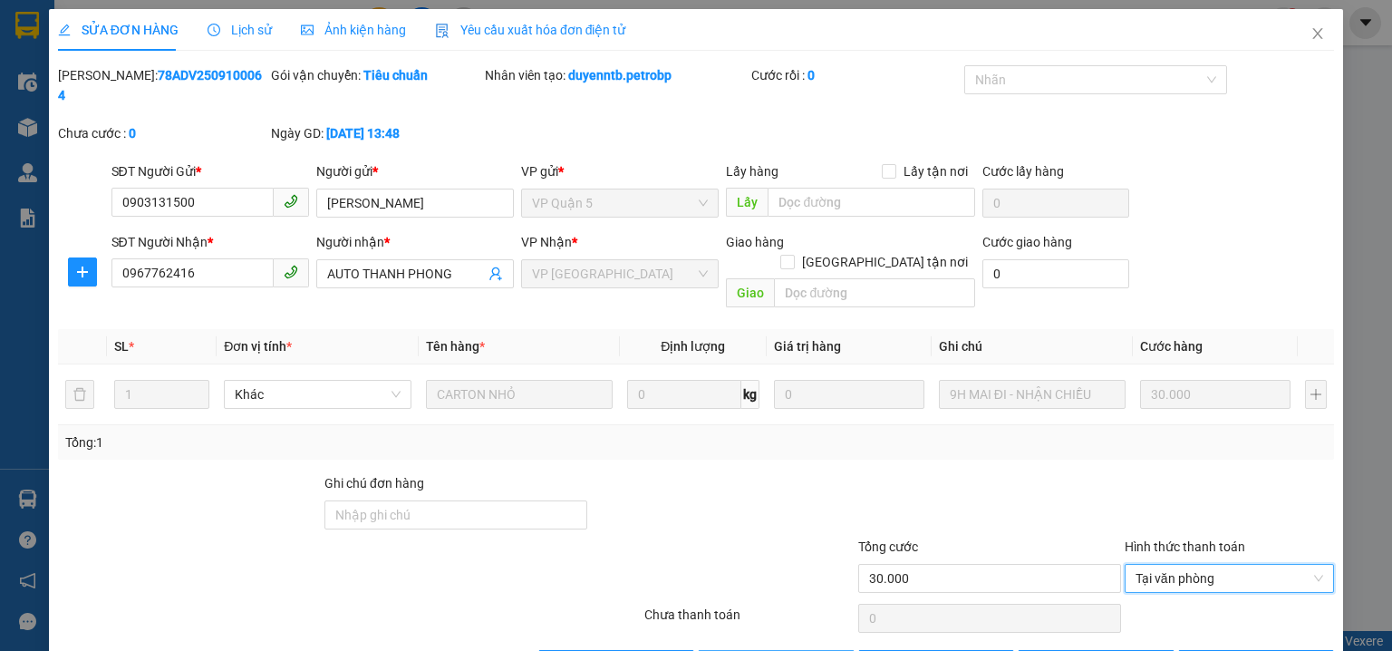
click at [758, 650] on span "[PERSON_NAME] và [PERSON_NAME] hàng" at bounding box center [819, 664] width 174 height 20
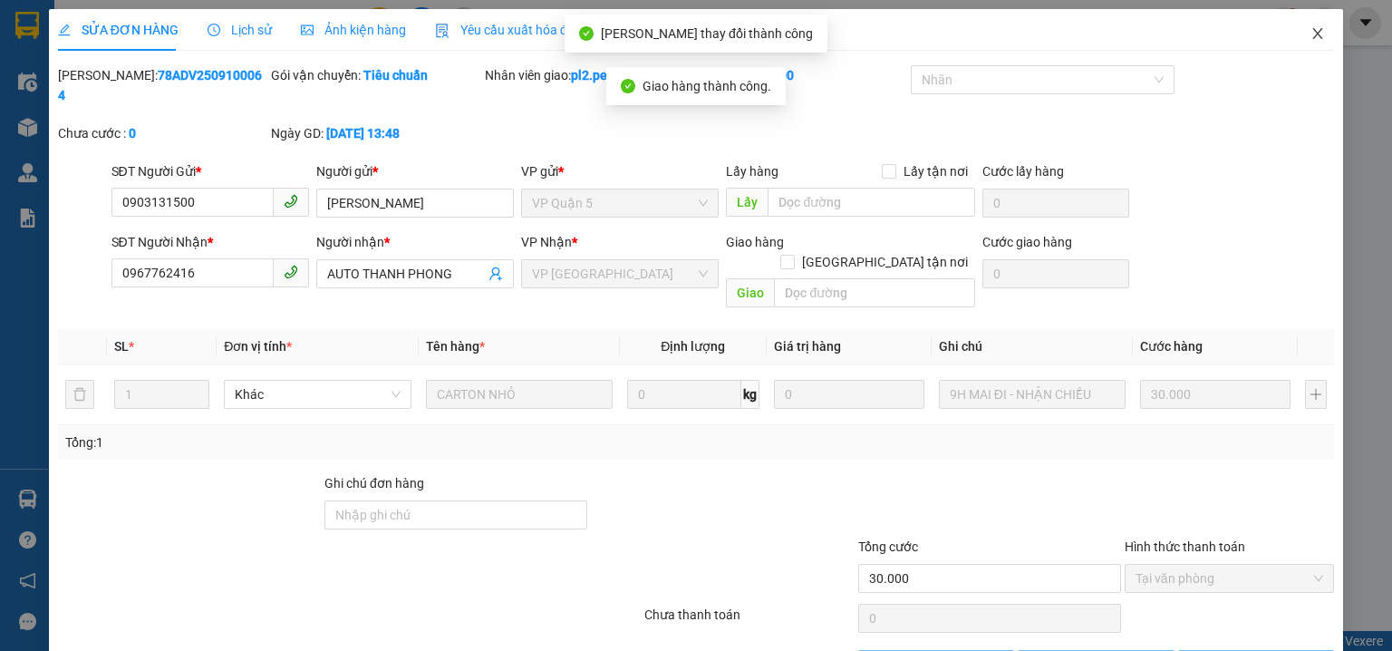
click at [1310, 30] on icon "close" at bounding box center [1317, 33] width 14 height 14
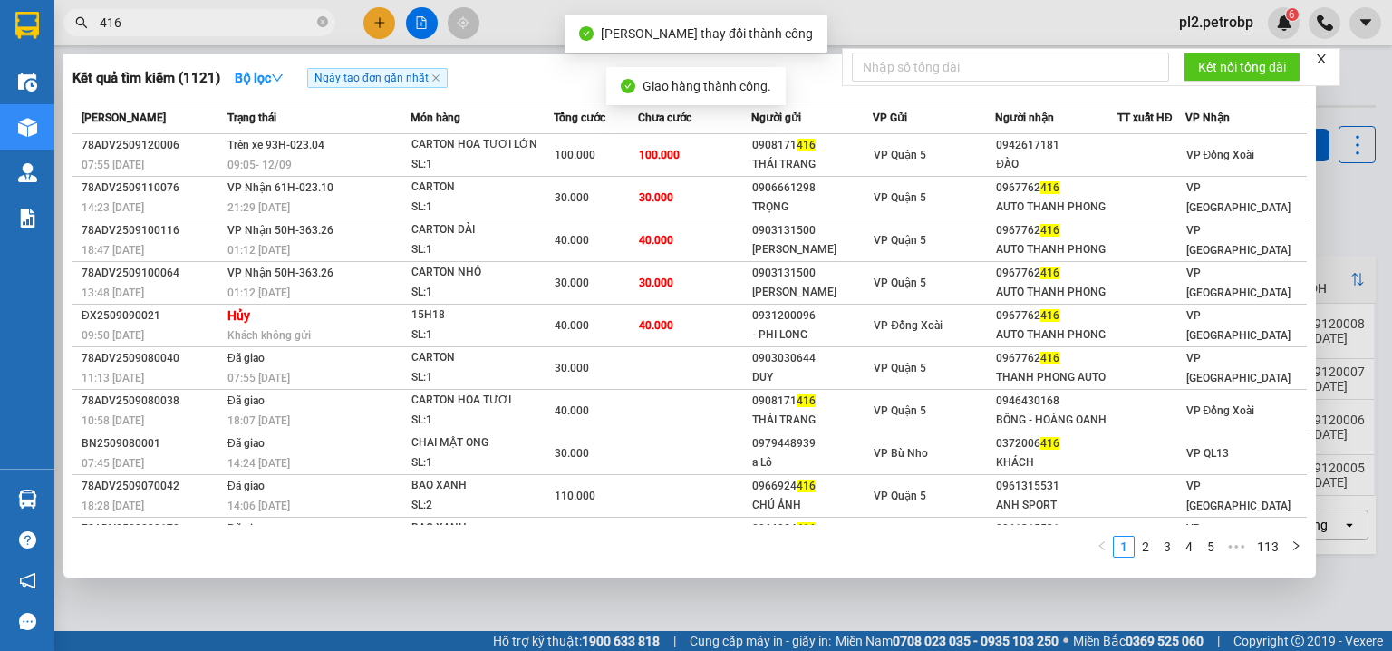
click at [283, 10] on span "416" at bounding box center [199, 22] width 272 height 27
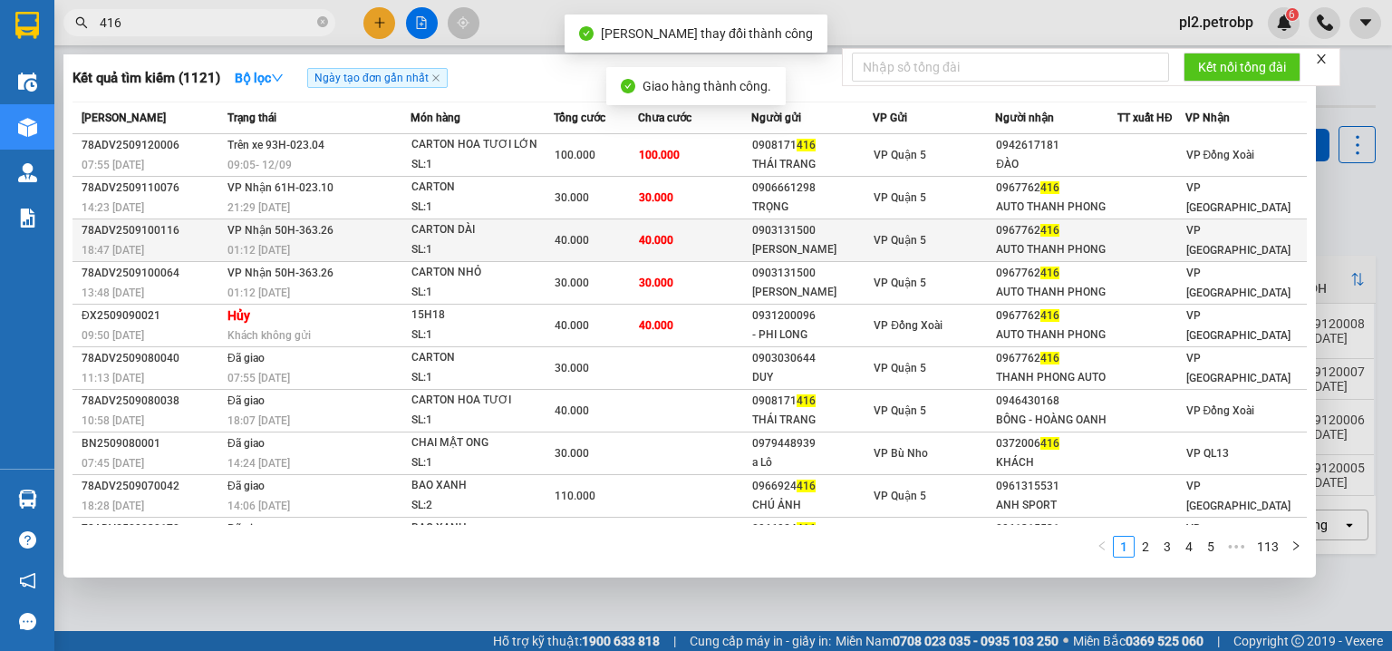
click at [873, 255] on td "VP Quận 5" at bounding box center [934, 240] width 122 height 43
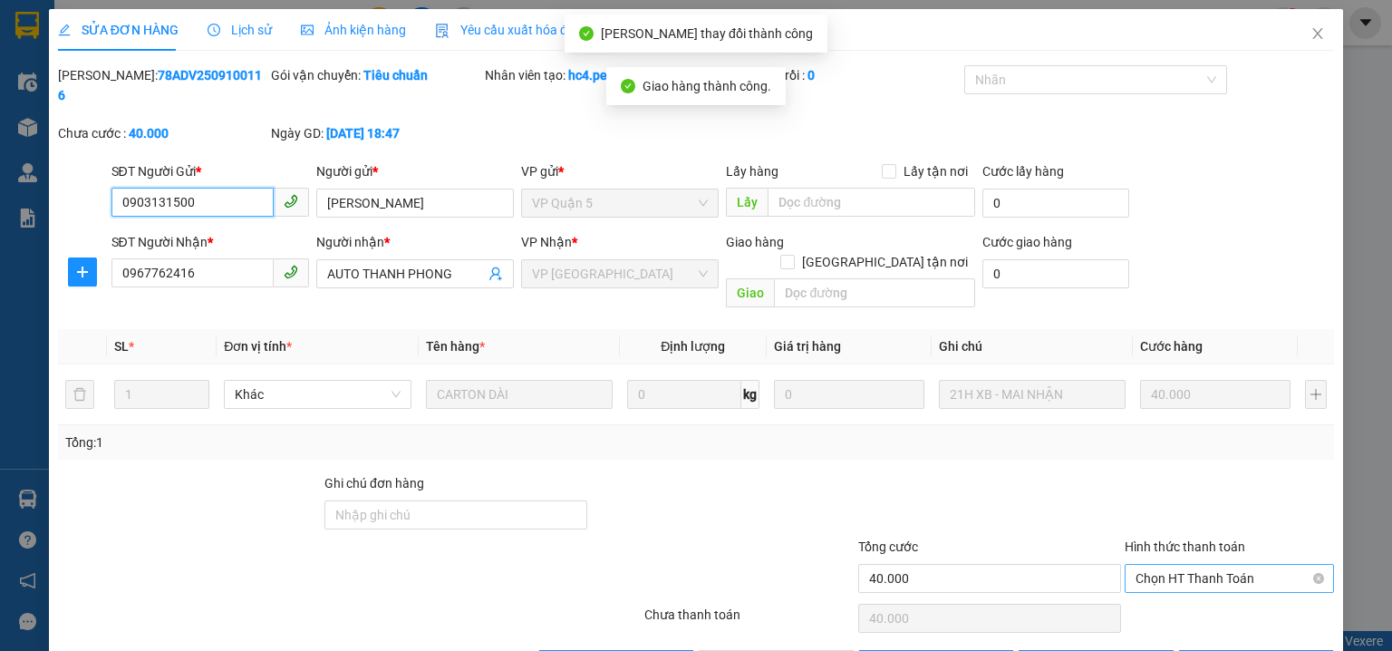
click at [1160, 565] on span "Chọn HT Thanh Toán" at bounding box center [1229, 578] width 188 height 27
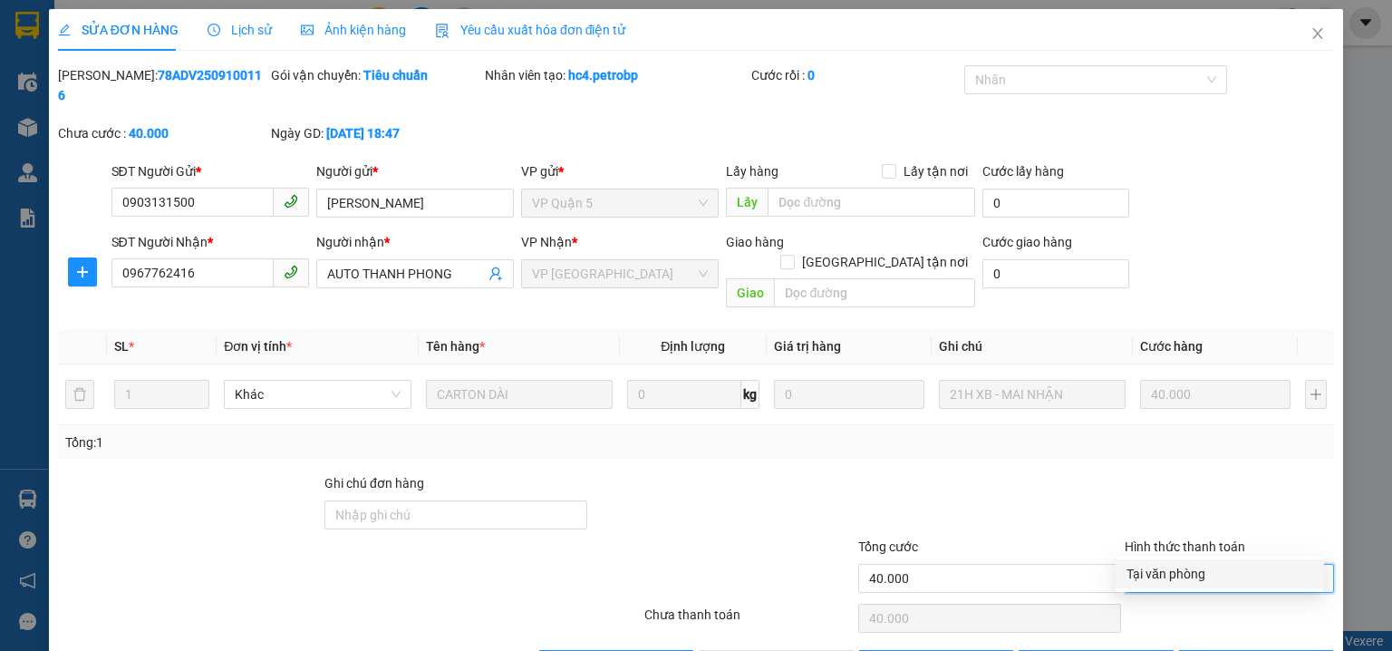
drag, startPoint x: 1167, startPoint y: 563, endPoint x: 1141, endPoint y: 586, distance: 35.3
click at [1164, 569] on div "Tại văn phòng" at bounding box center [1219, 573] width 208 height 29
drag, startPoint x: 783, startPoint y: 627, endPoint x: 805, endPoint y: 605, distance: 30.8
click at [783, 650] on span "[PERSON_NAME] và [PERSON_NAME] hàng" at bounding box center [819, 664] width 174 height 20
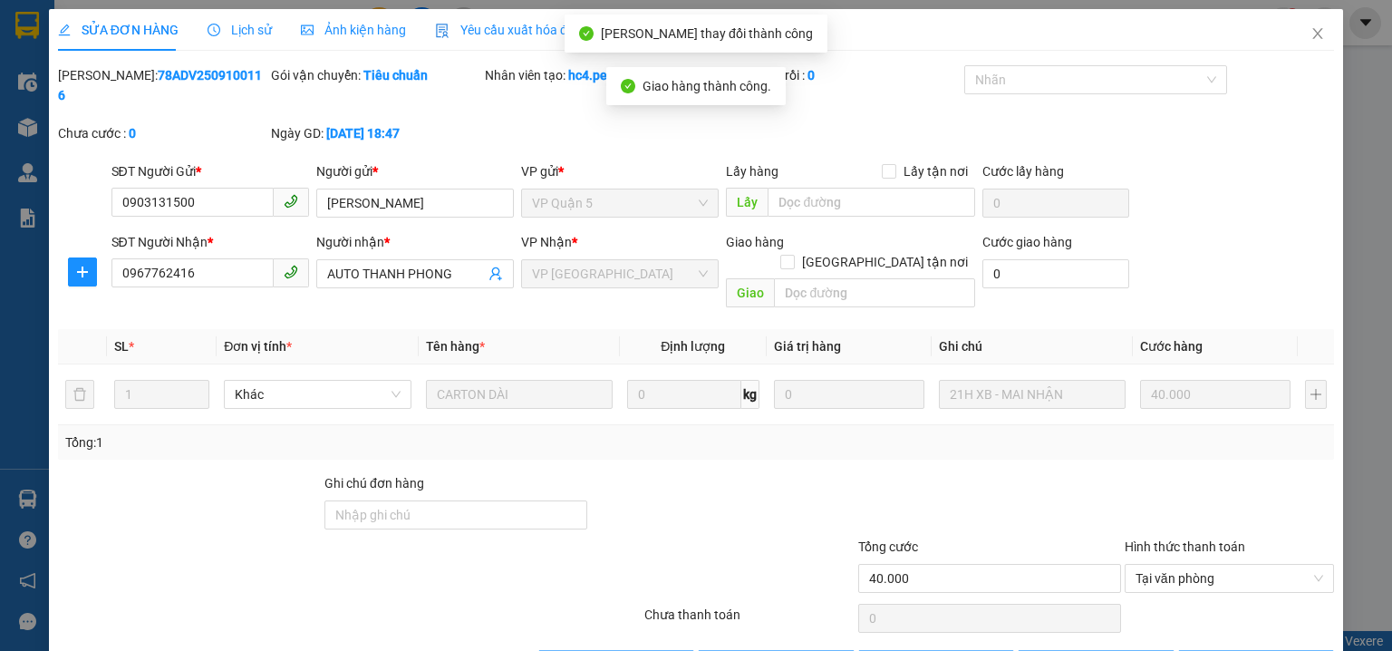
click at [1310, 30] on icon "close" at bounding box center [1317, 33] width 14 height 14
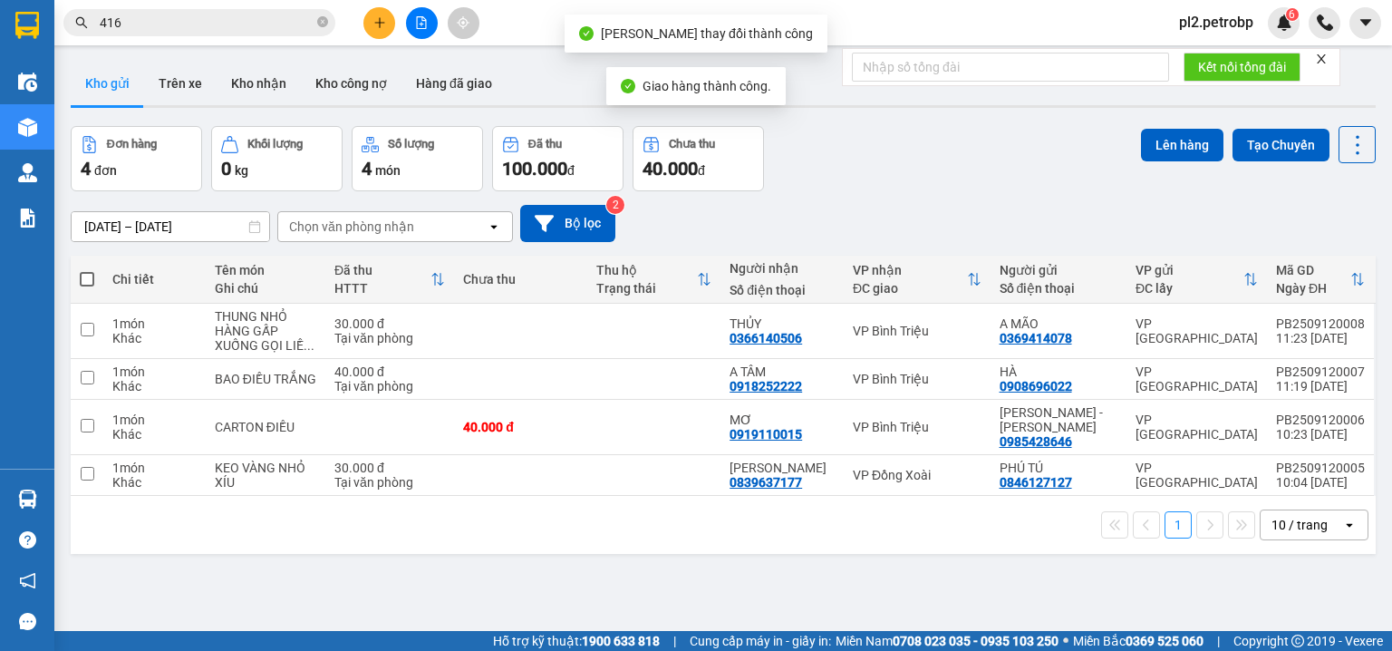
click at [222, 16] on input "416" at bounding box center [207, 23] width 214 height 20
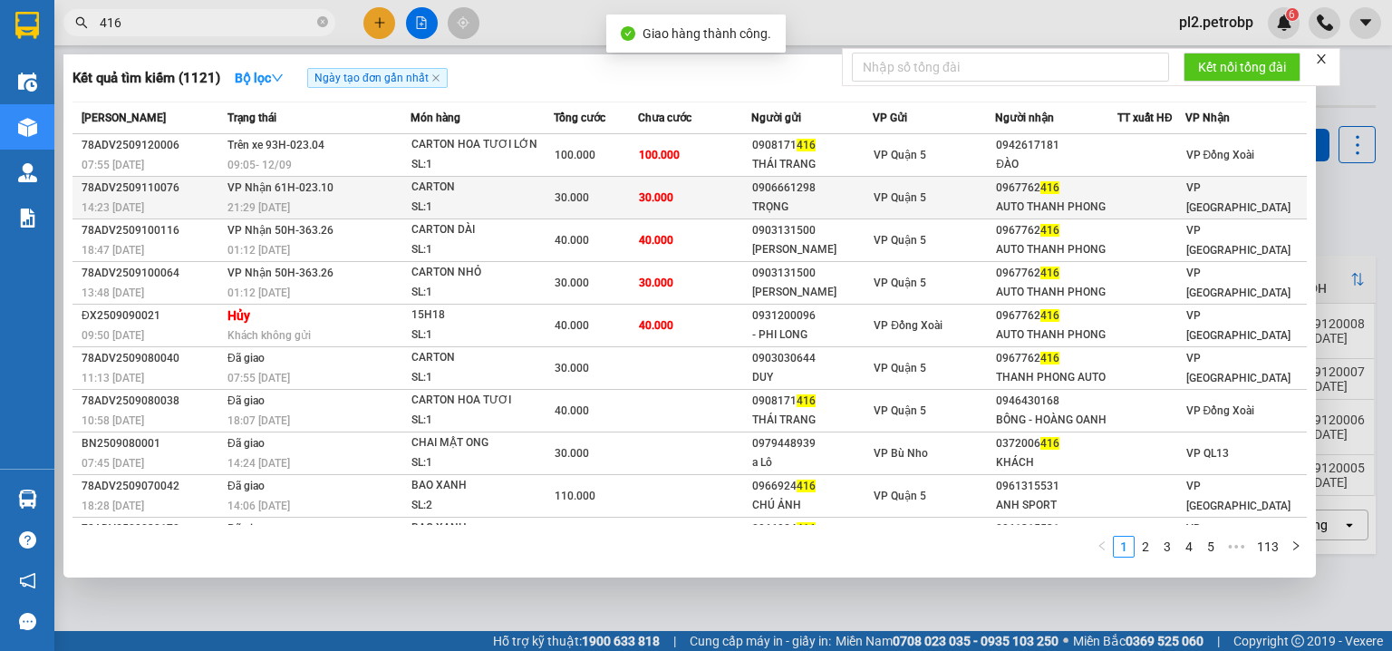
click at [758, 192] on div "0906661298" at bounding box center [812, 188] width 121 height 19
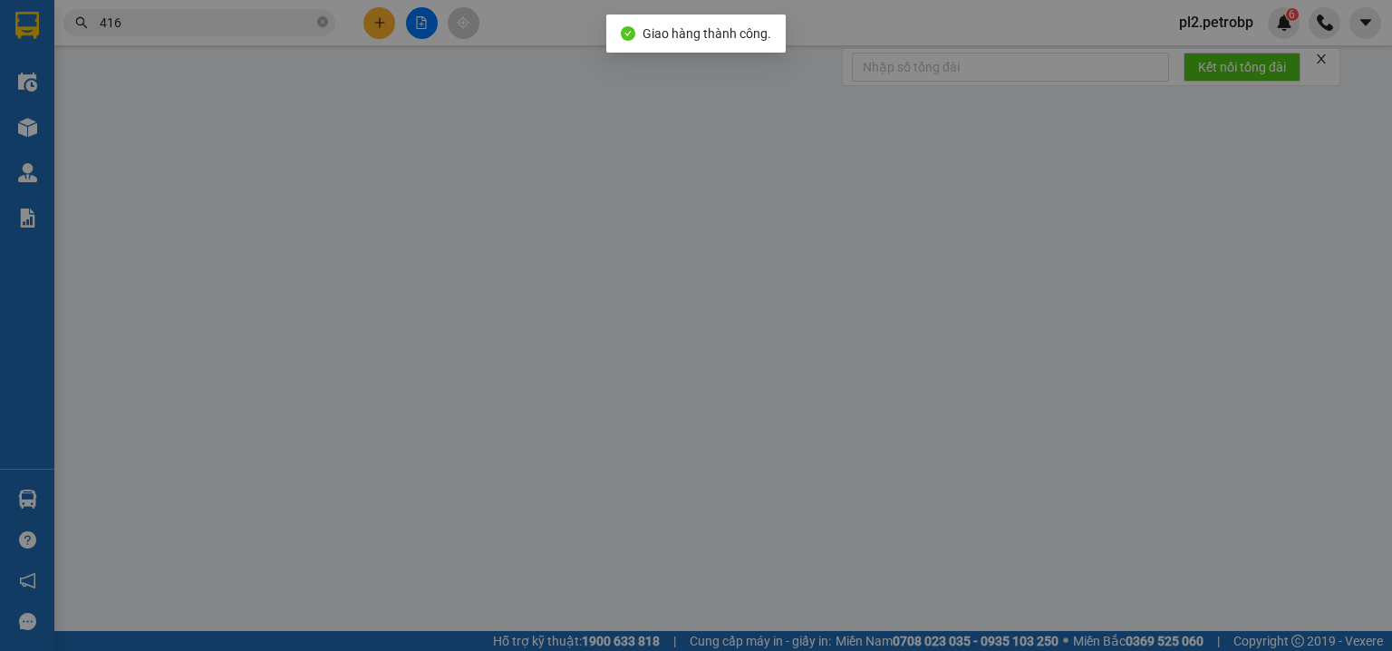
type input "0906661298"
type input "TRỌNG"
type input "0967762416"
type input "AUTO THANH PHONG"
type input "30.000"
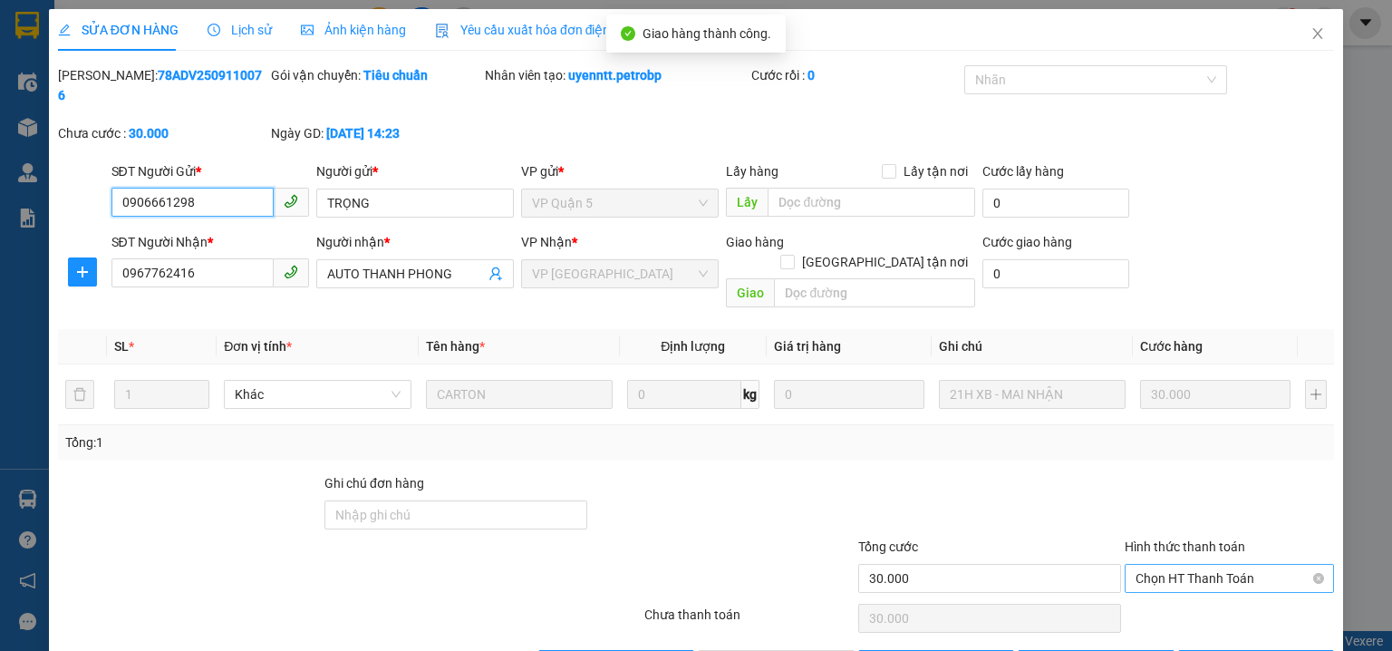
click at [1135, 565] on span "Chọn HT Thanh Toán" at bounding box center [1229, 578] width 188 height 27
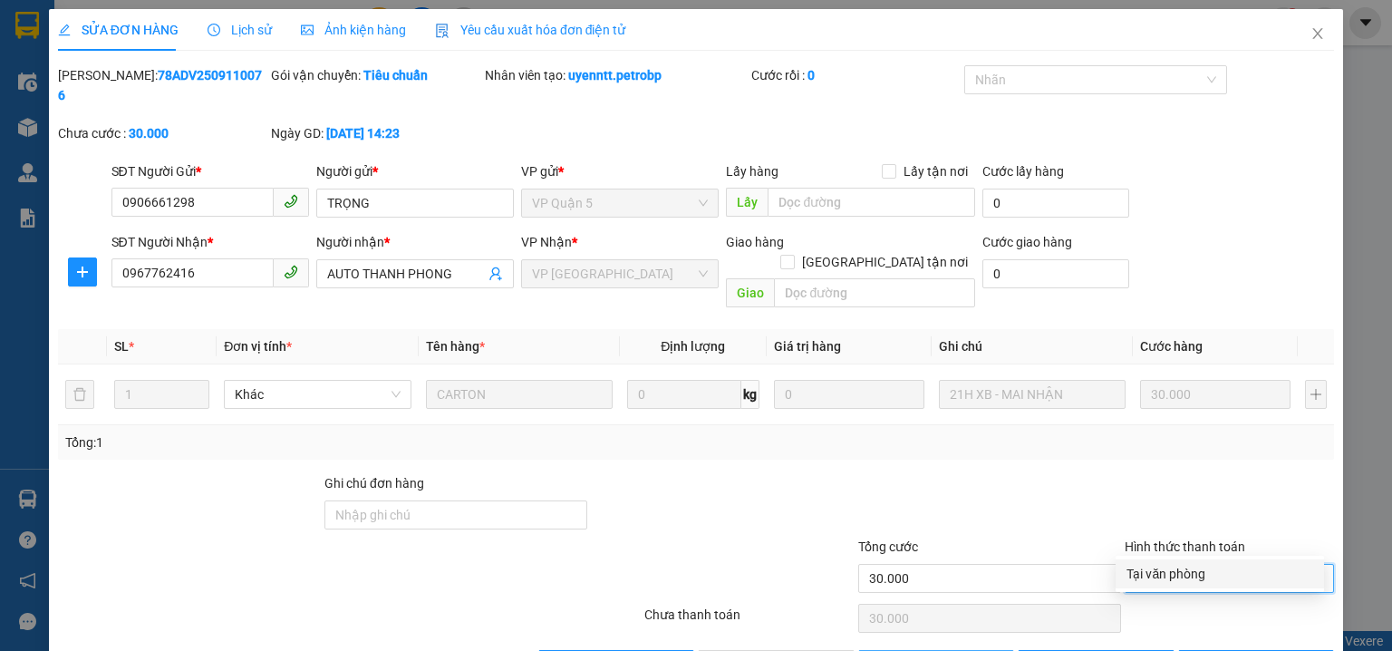
drag, startPoint x: 1142, startPoint y: 569, endPoint x: 989, endPoint y: 613, distance: 159.2
click at [1137, 572] on div "Tại văn phòng" at bounding box center [1219, 574] width 187 height 20
type input "0"
click at [769, 650] on span "[PERSON_NAME] và [PERSON_NAME] hàng" at bounding box center [819, 664] width 174 height 20
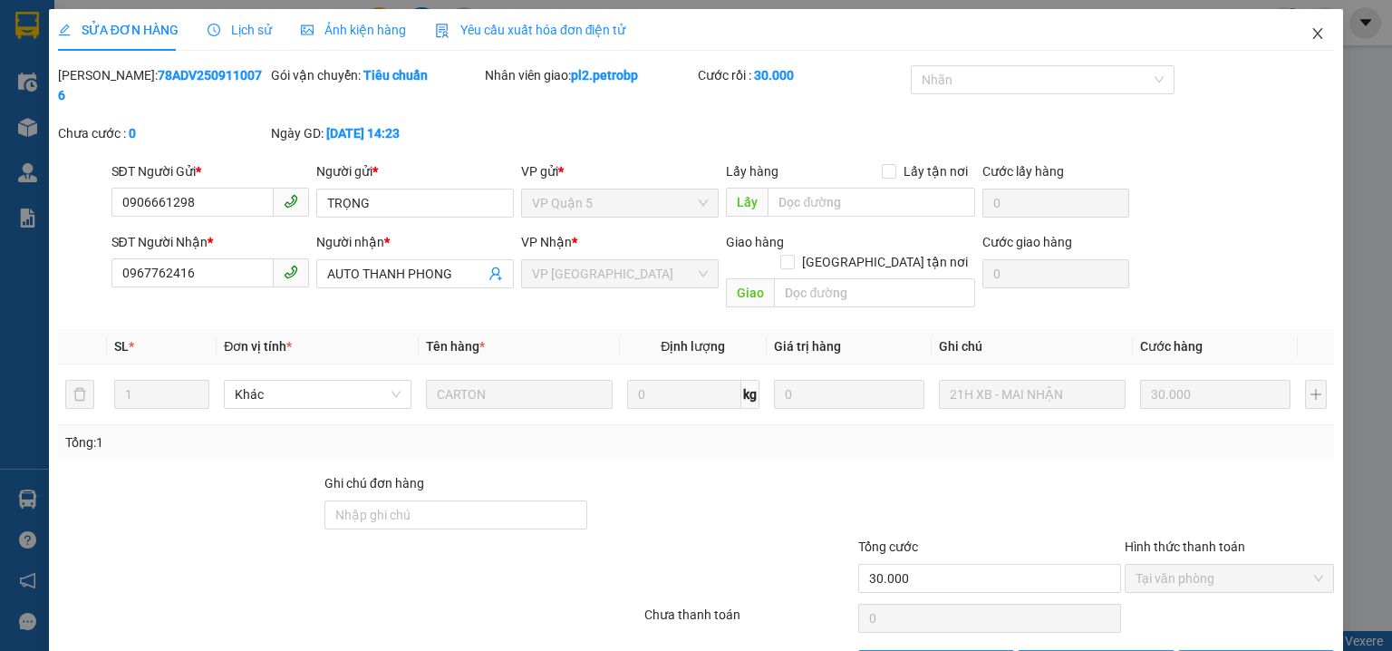
click at [1312, 25] on span "Close" at bounding box center [1317, 34] width 51 height 51
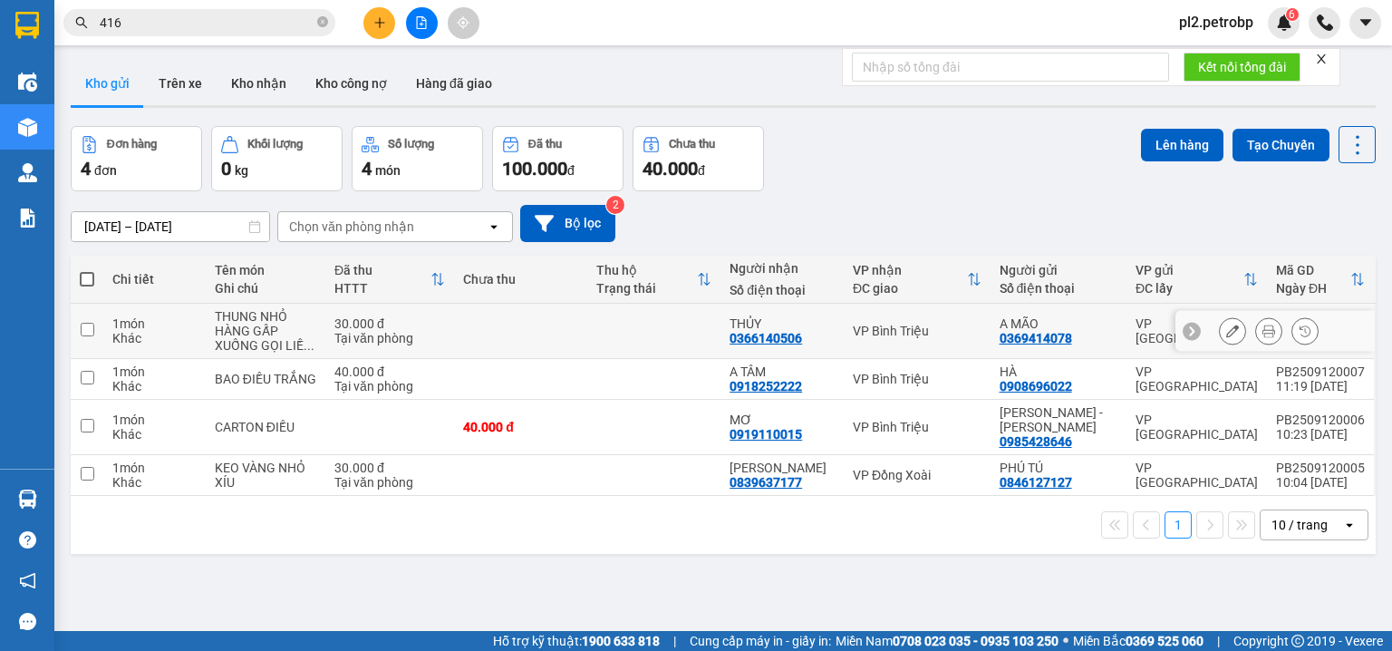
click at [689, 327] on td at bounding box center [653, 331] width 133 height 55
checkbox input "true"
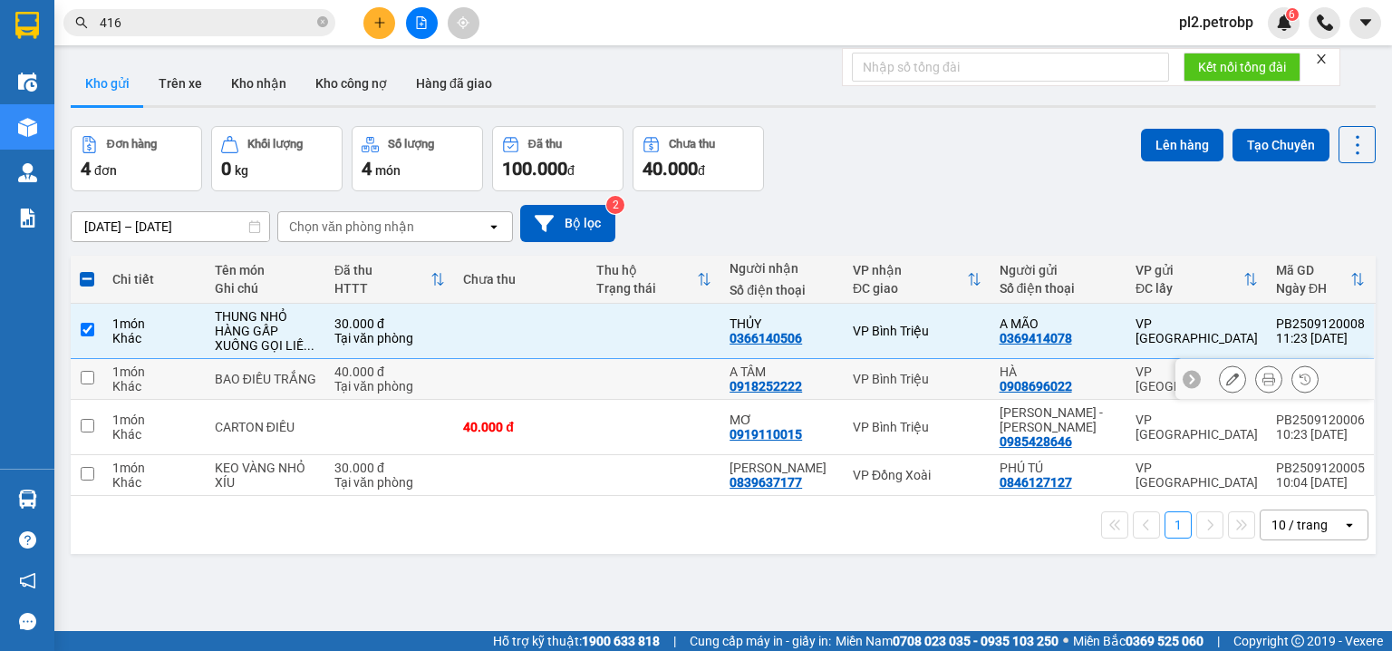
click at [714, 381] on td at bounding box center [653, 379] width 133 height 41
checkbox input "true"
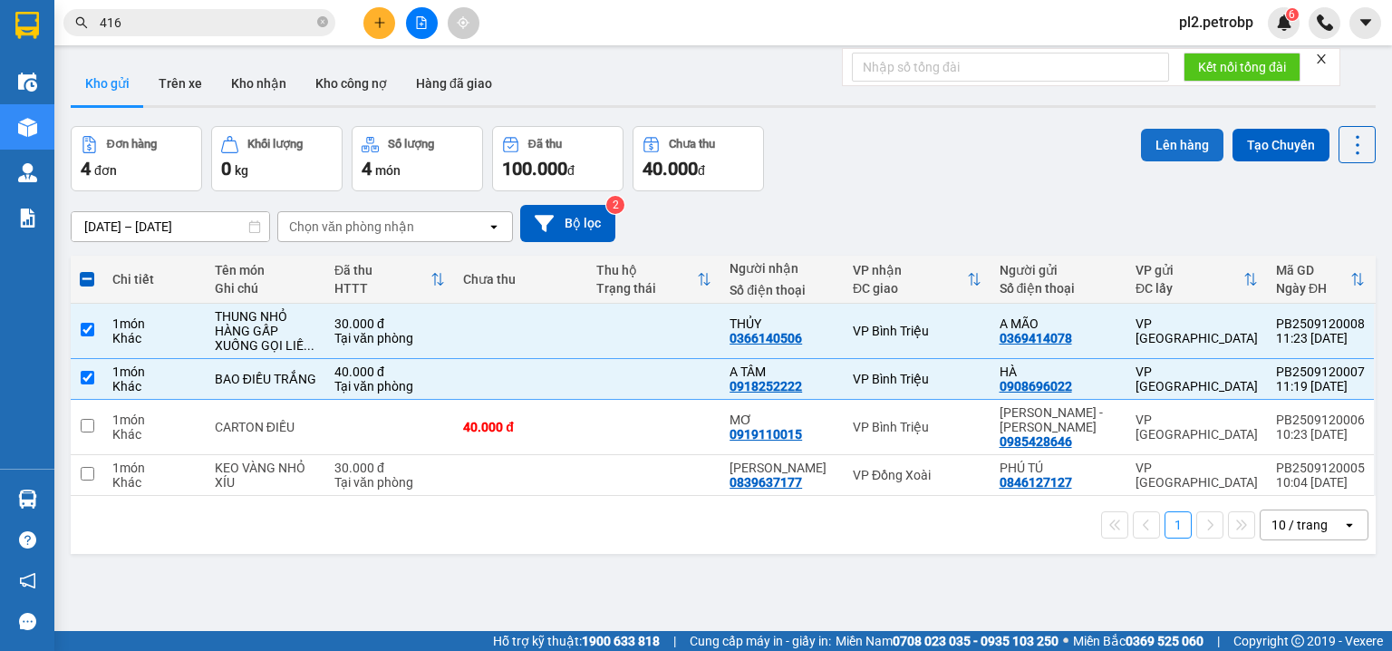
click at [1167, 140] on button "Lên hàng" at bounding box center [1182, 145] width 82 height 33
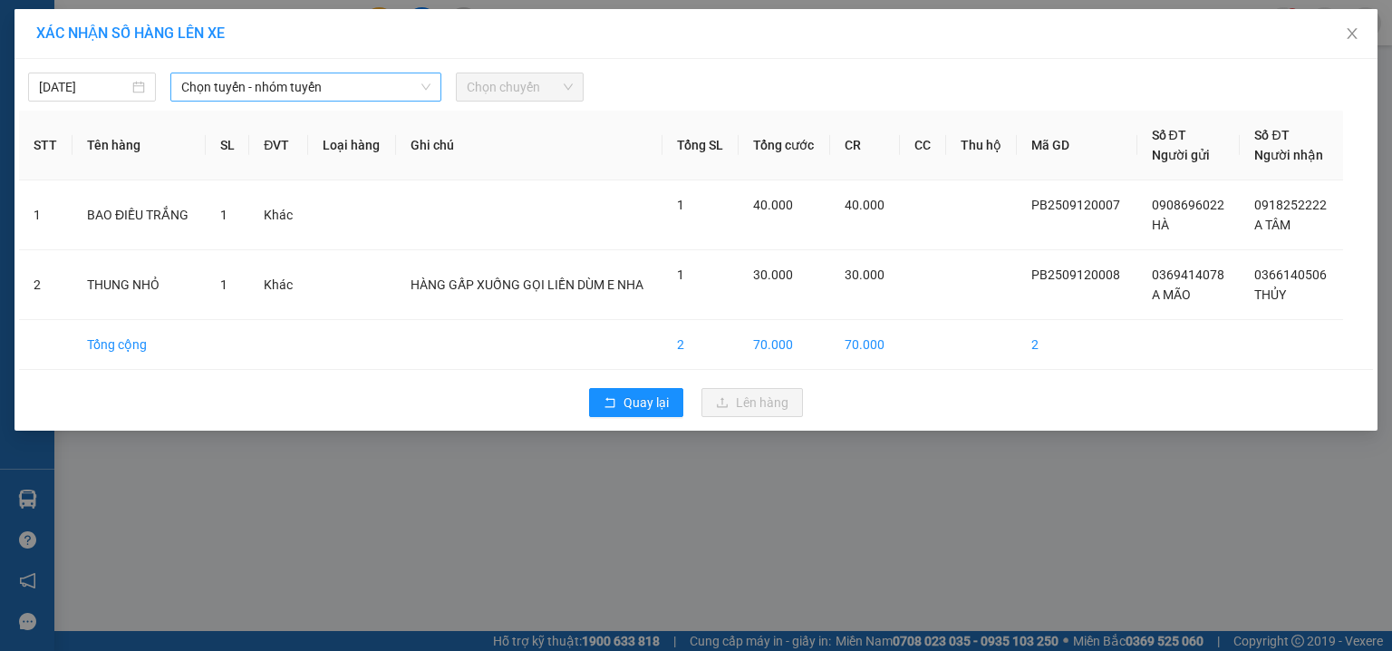
drag, startPoint x: 358, startPoint y: 79, endPoint x: 356, endPoint y: 69, distance: 10.1
click at [357, 77] on span "Chọn tuyến - nhóm tuyến" at bounding box center [305, 86] width 249 height 27
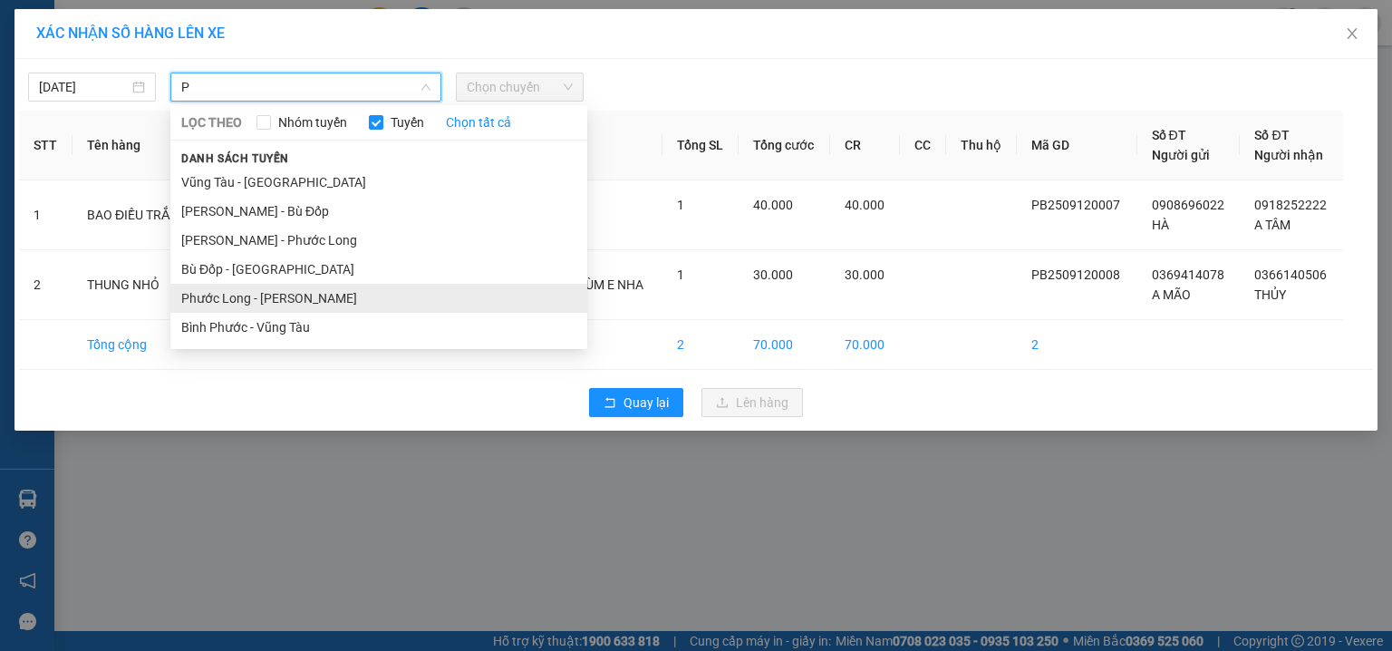
type input "P"
click at [271, 293] on li "Phước Long - Hồ Chí Minh" at bounding box center [378, 298] width 417 height 29
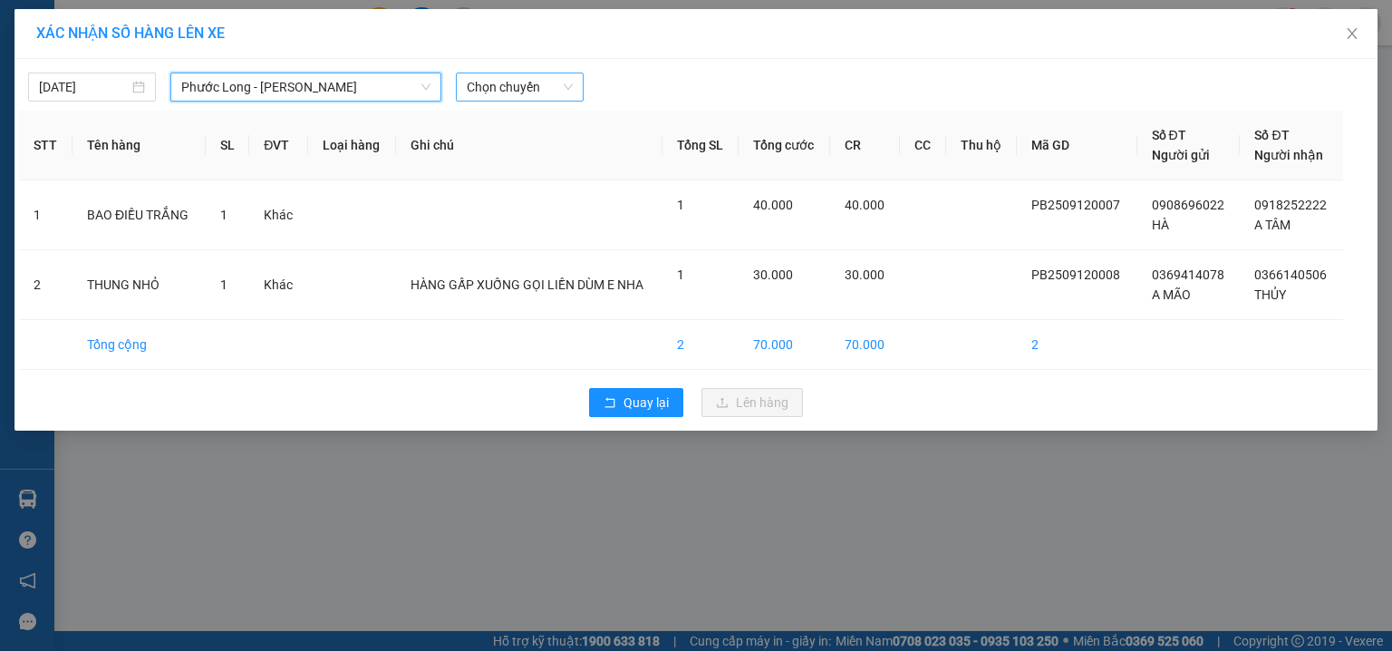
click at [502, 90] on span "Chọn chuyến" at bounding box center [520, 86] width 106 height 27
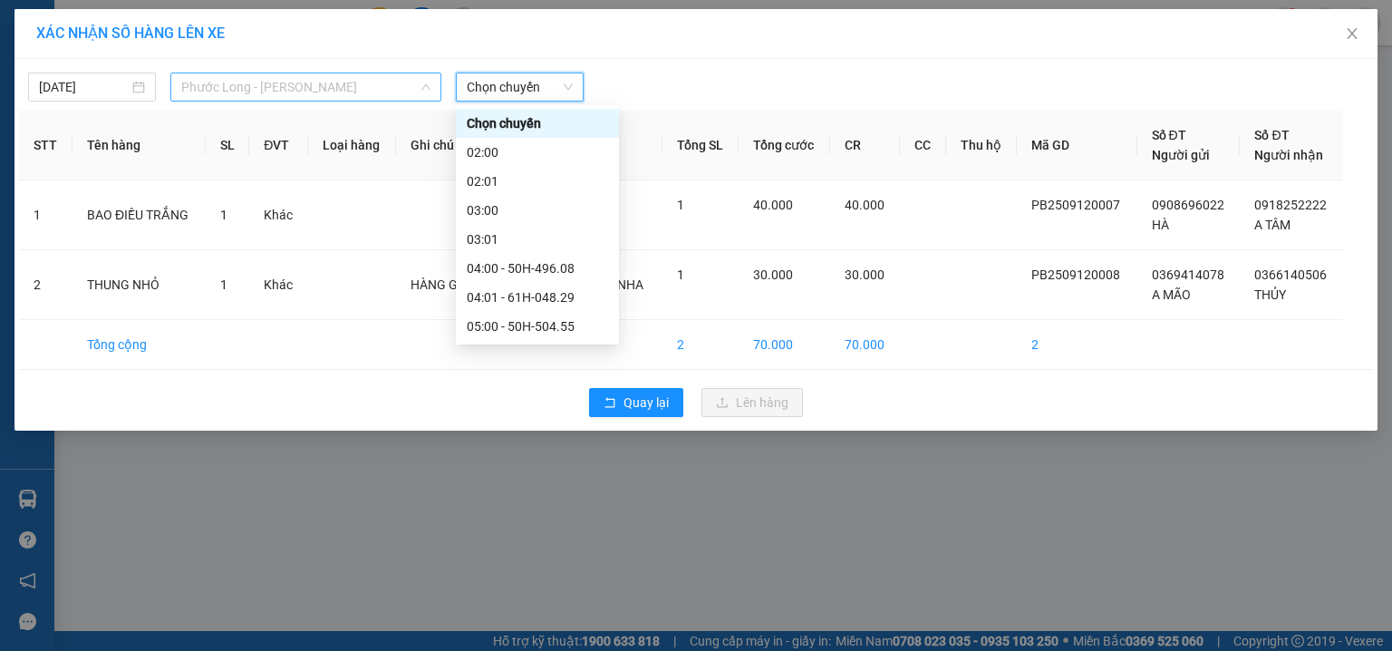
click at [297, 86] on span "Phước Long - Hồ Chí Minh" at bounding box center [305, 86] width 249 height 27
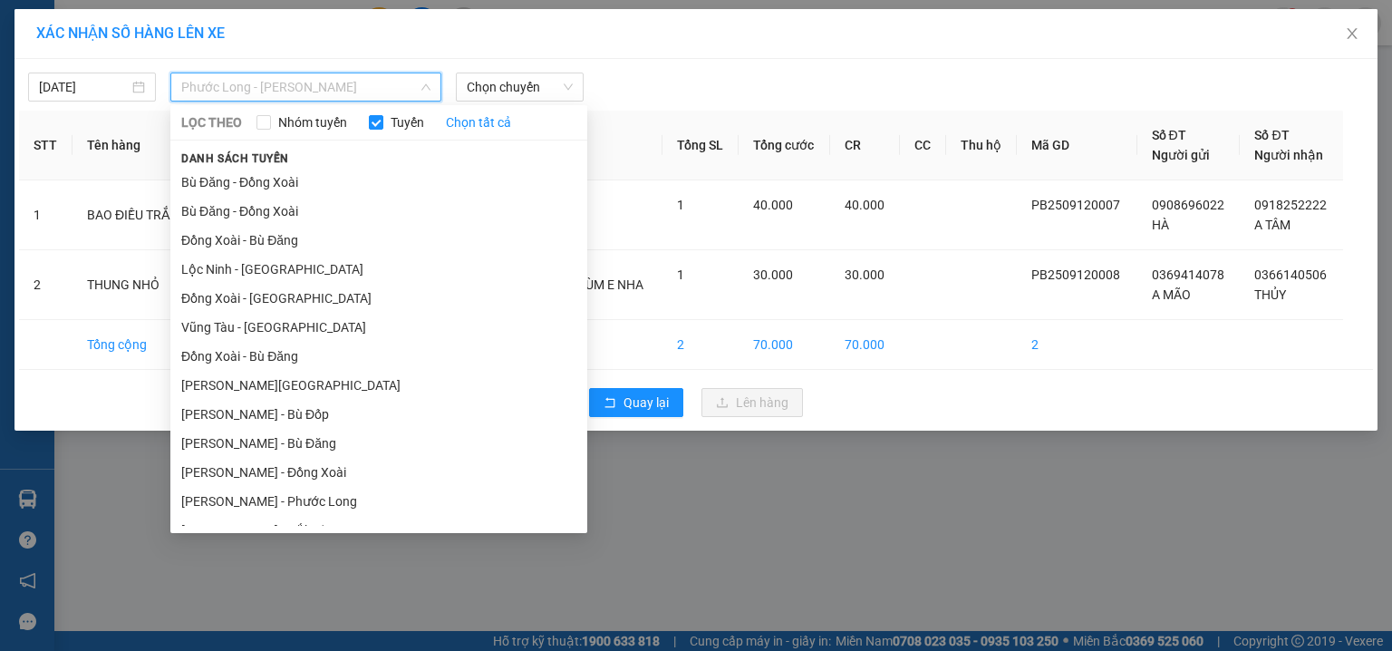
click at [299, 632] on li "Đắk Ơ - Hồ Chí Minh" at bounding box center [378, 646] width 417 height 29
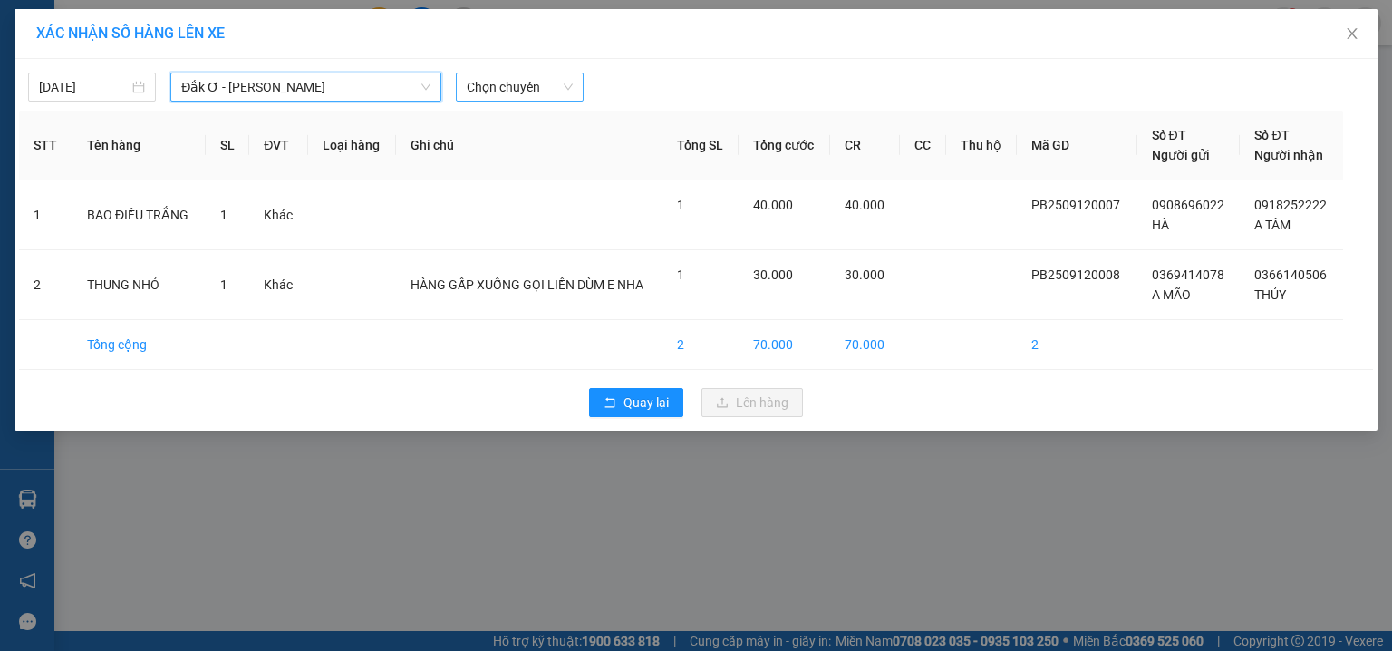
drag, startPoint x: 486, startPoint y: 84, endPoint x: 497, endPoint y: 90, distance: 12.2
click at [486, 84] on span "Chọn chuyến" at bounding box center [520, 86] width 106 height 27
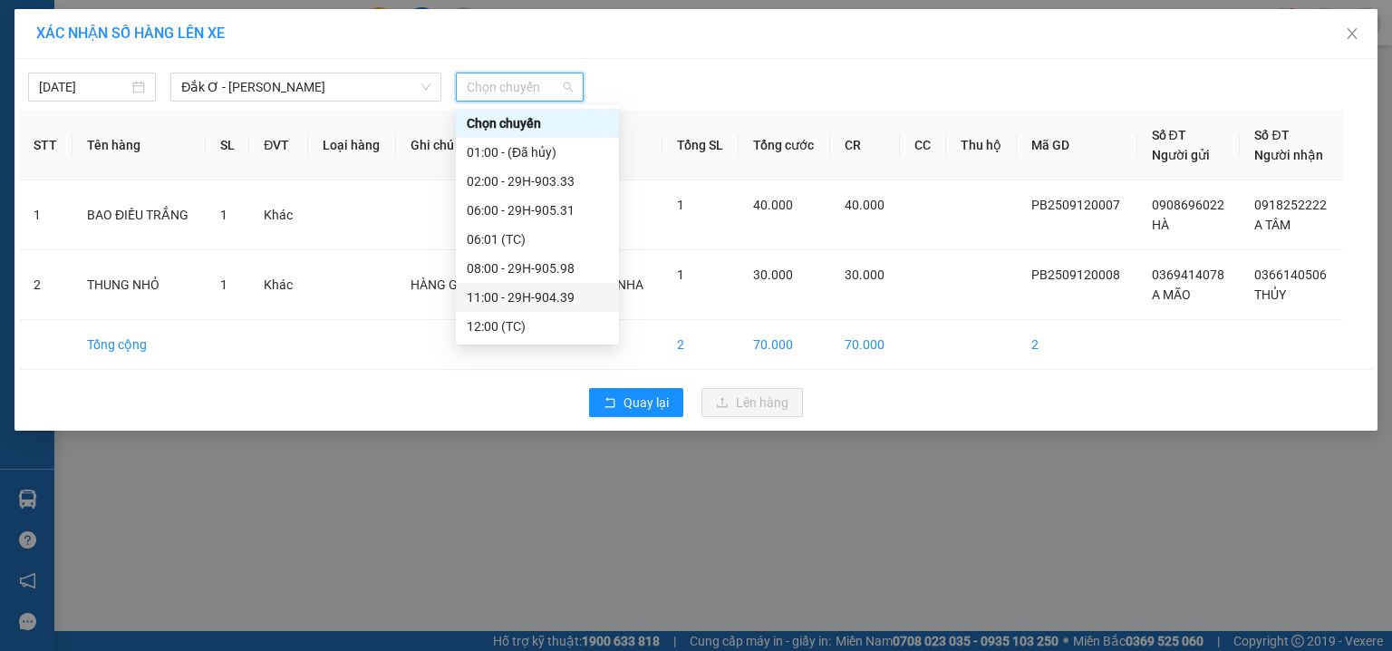
click at [575, 287] on div "11:00 - 29H-904.39" at bounding box center [537, 297] width 141 height 20
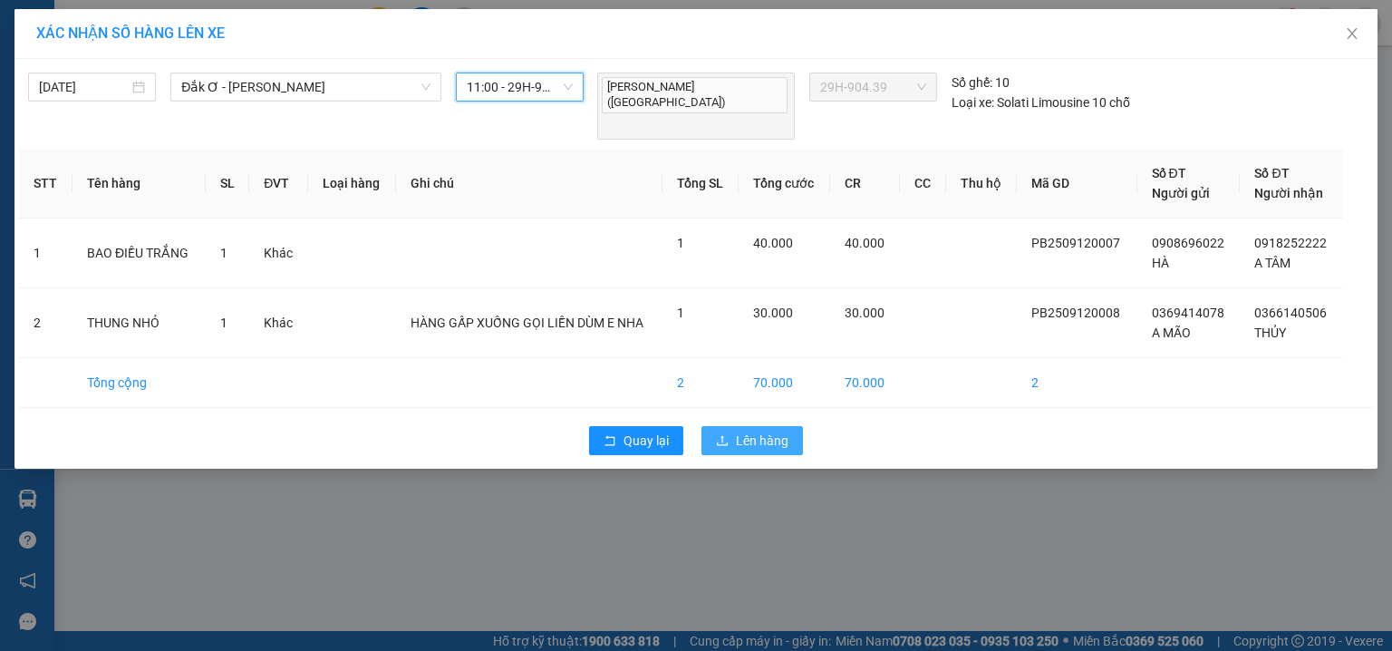
click at [748, 430] on span "Lên hàng" at bounding box center [762, 440] width 53 height 20
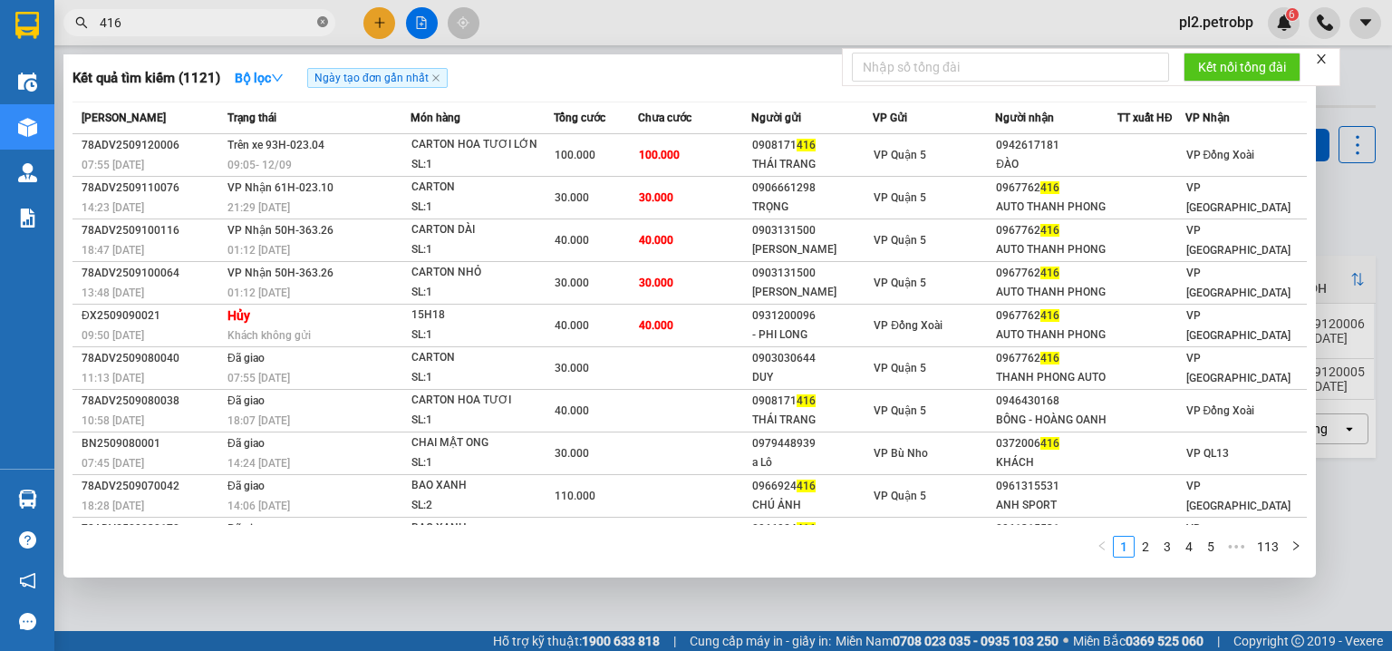
click at [323, 18] on icon "close-circle" at bounding box center [322, 21] width 11 height 11
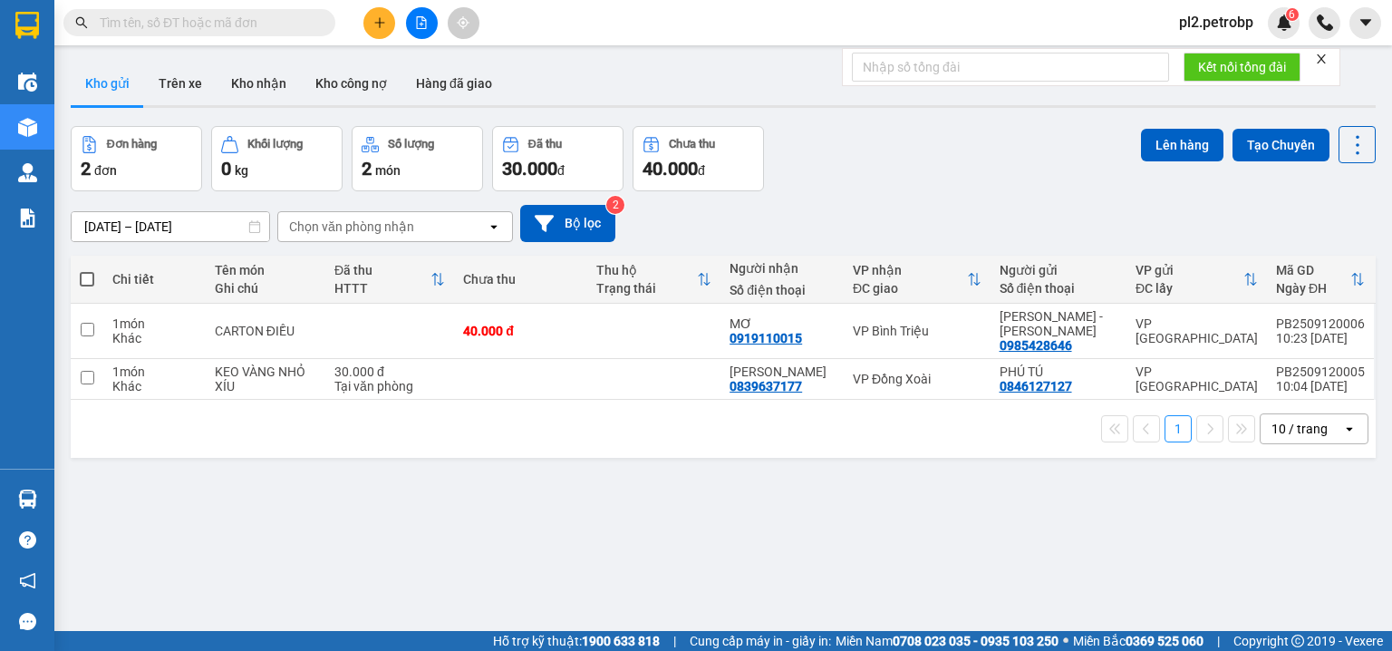
click at [311, 18] on input "text" at bounding box center [207, 23] width 214 height 20
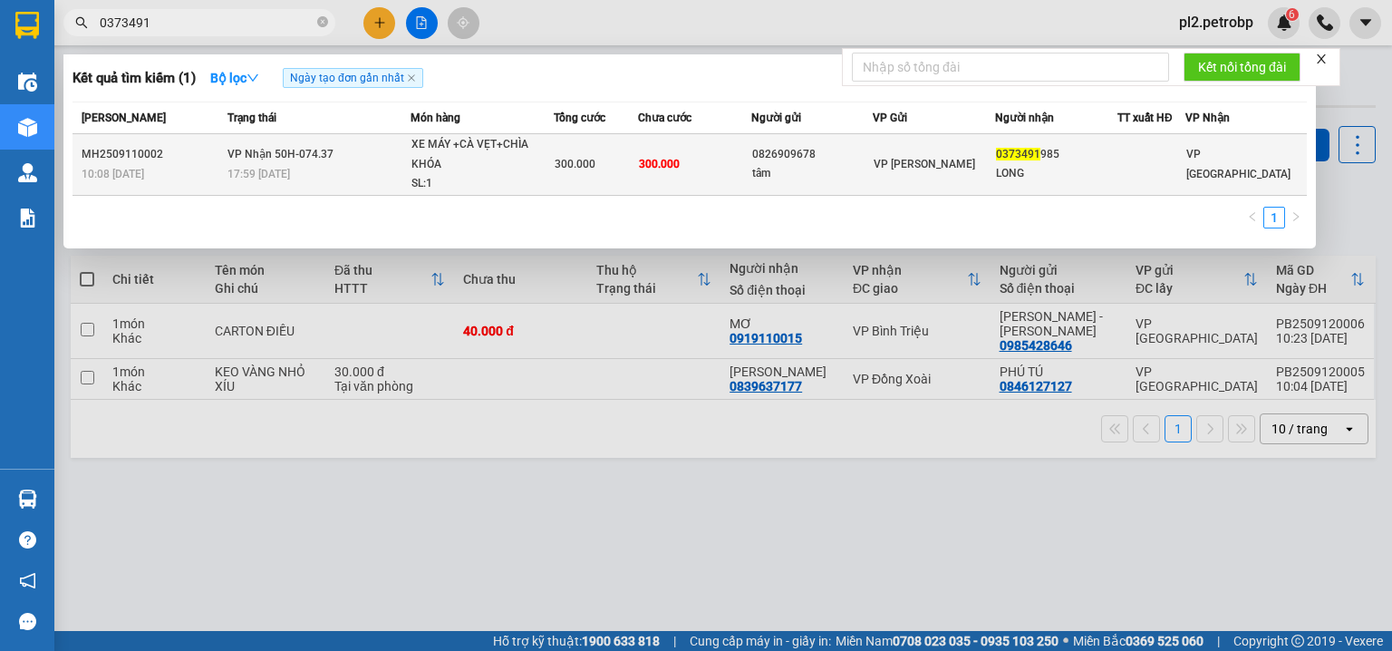
click at [642, 165] on span "300.000" at bounding box center [659, 164] width 41 height 13
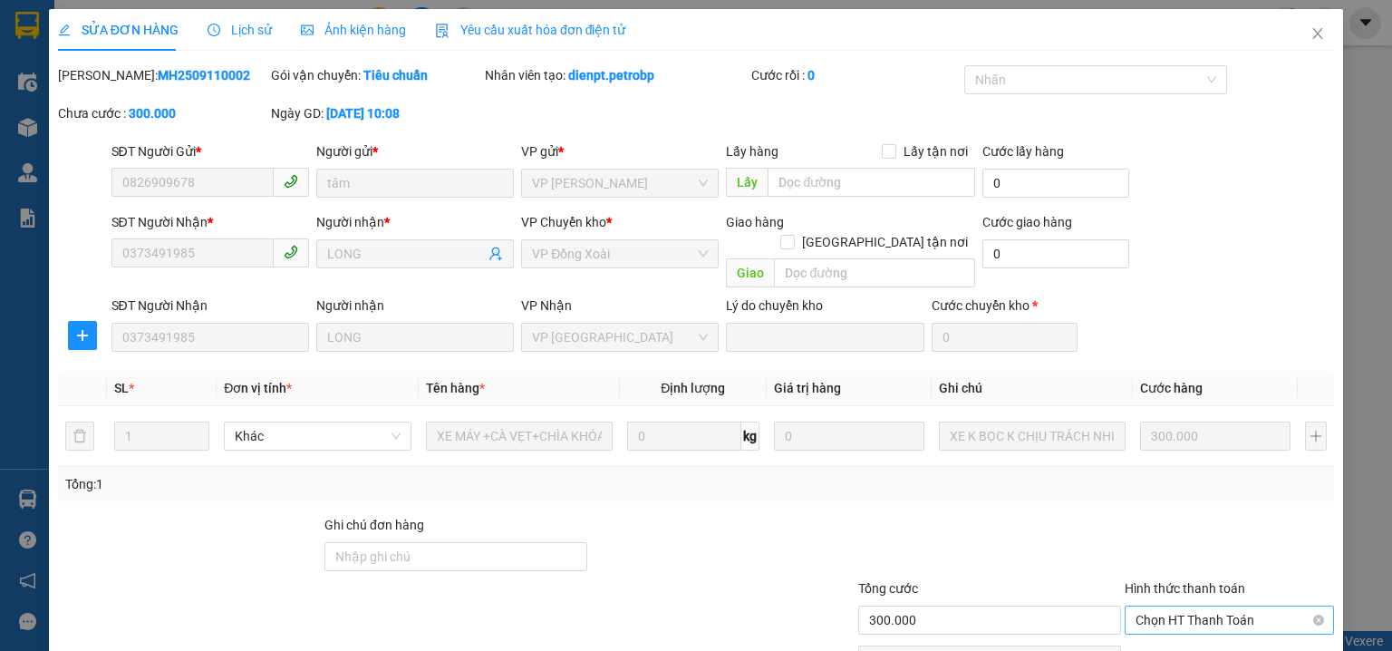
click at [1178, 578] on div "Hình thức thanh toán Chọn HT Thanh Toán" at bounding box center [1229, 609] width 209 height 63
click at [1178, 606] on span "Chọn HT Thanh Toán" at bounding box center [1229, 619] width 188 height 27
drag, startPoint x: 1178, startPoint y: 550, endPoint x: 989, endPoint y: 609, distance: 198.3
click at [1173, 625] on div "Tại văn phòng" at bounding box center [1219, 635] width 187 height 20
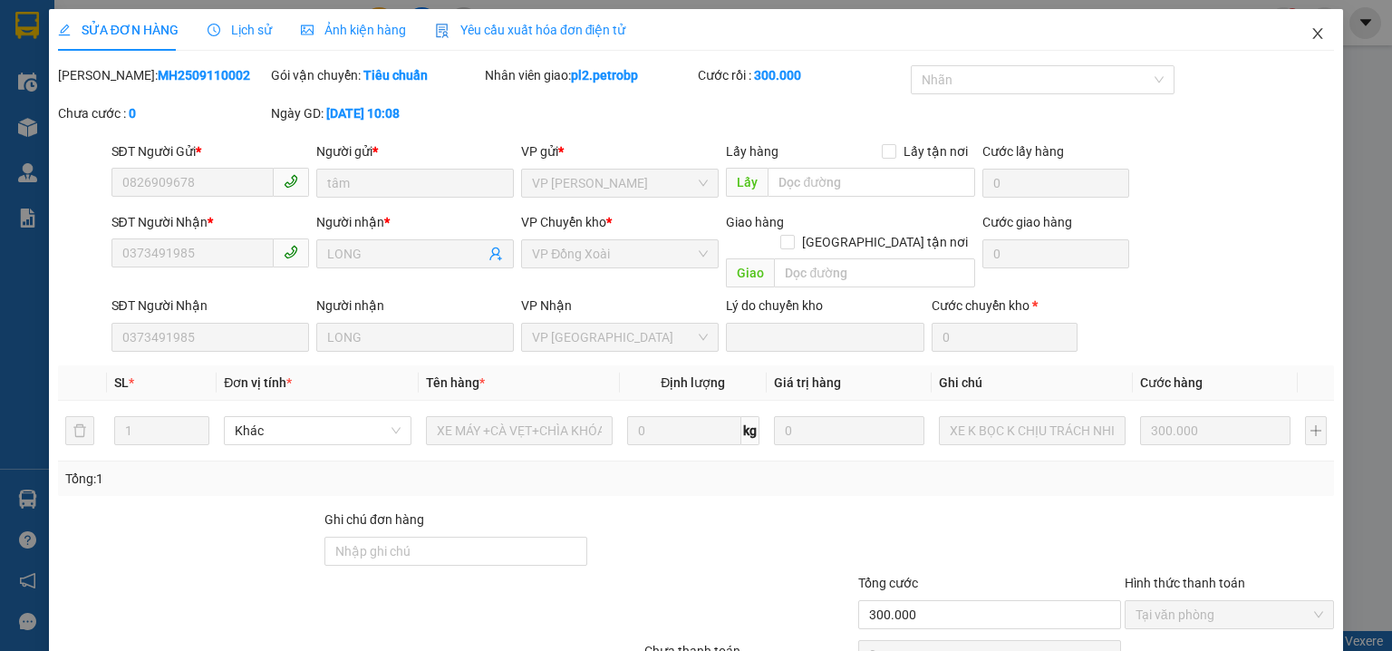
click at [1312, 34] on icon "close" at bounding box center [1317, 33] width 14 height 14
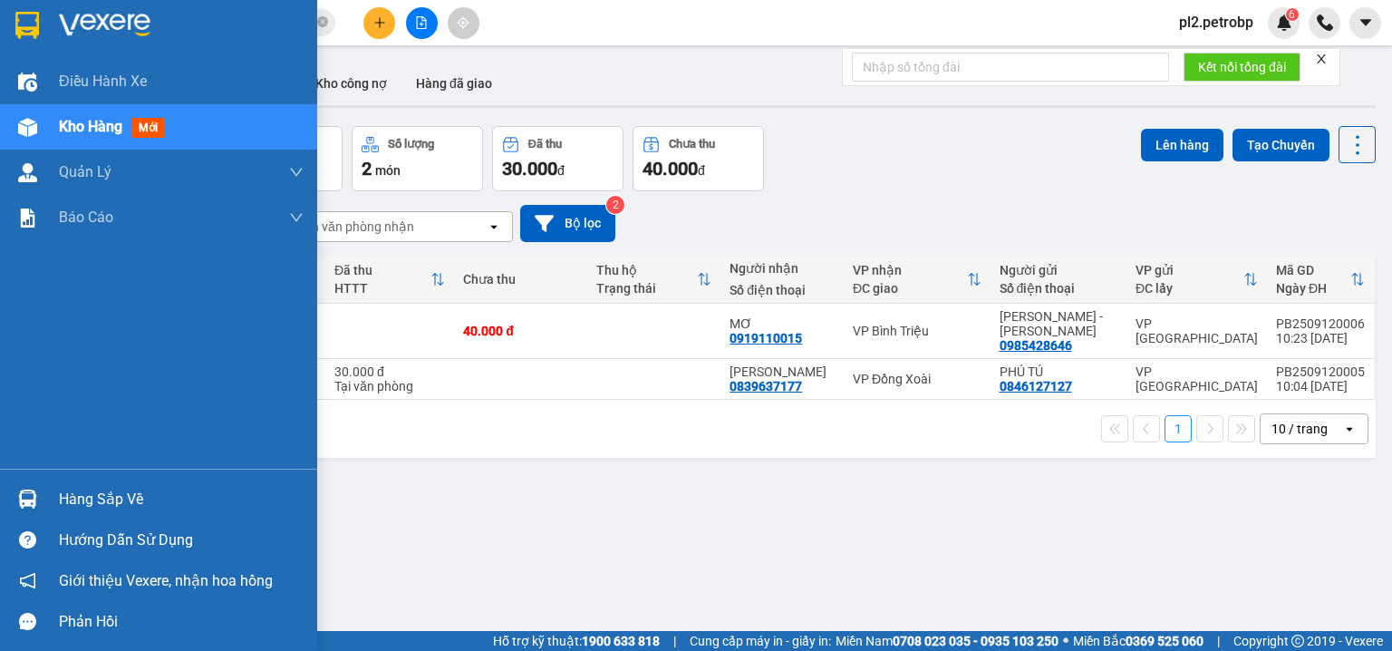
click at [129, 497] on div "Hàng sắp về" at bounding box center [181, 499] width 245 height 27
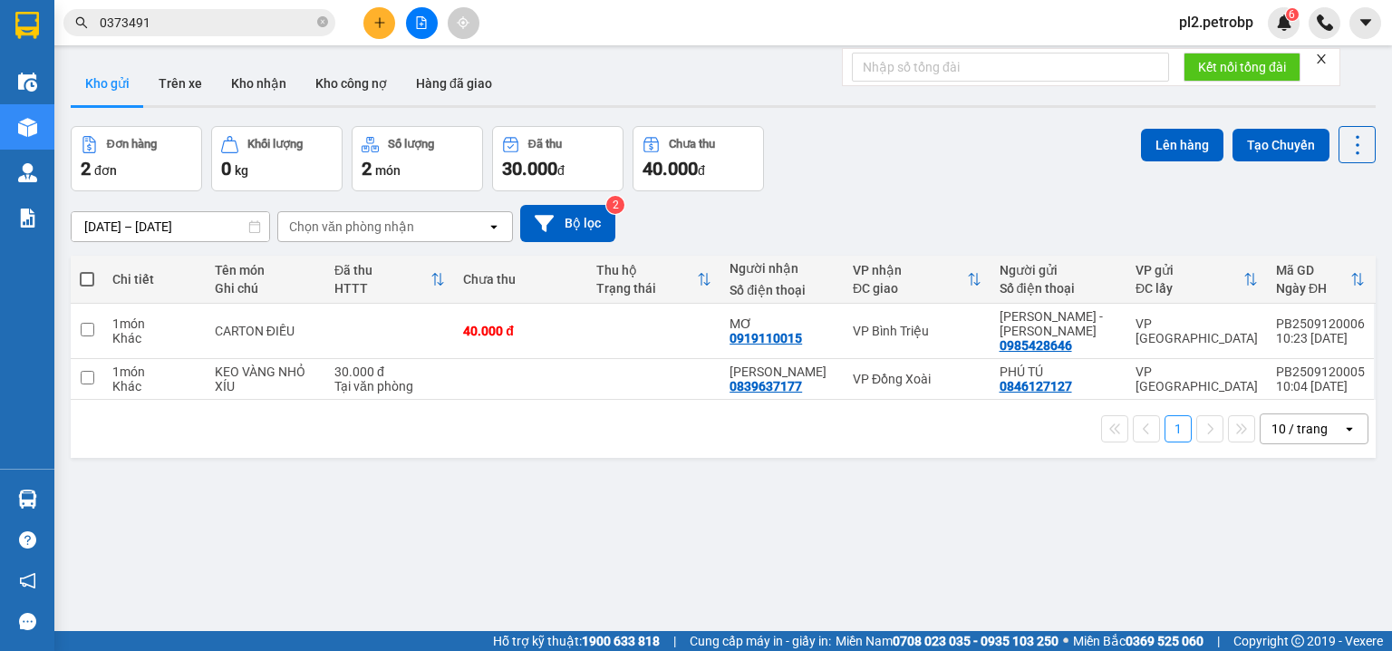
click at [918, 508] on section "Kết quả tìm kiếm ( 1 ) Bộ lọc Ngày tạo đơn gần nhất Mã ĐH Trạng thái Món hàng T…" at bounding box center [696, 325] width 1392 height 651
click at [415, 19] on icon "file-add" at bounding box center [421, 22] width 13 height 13
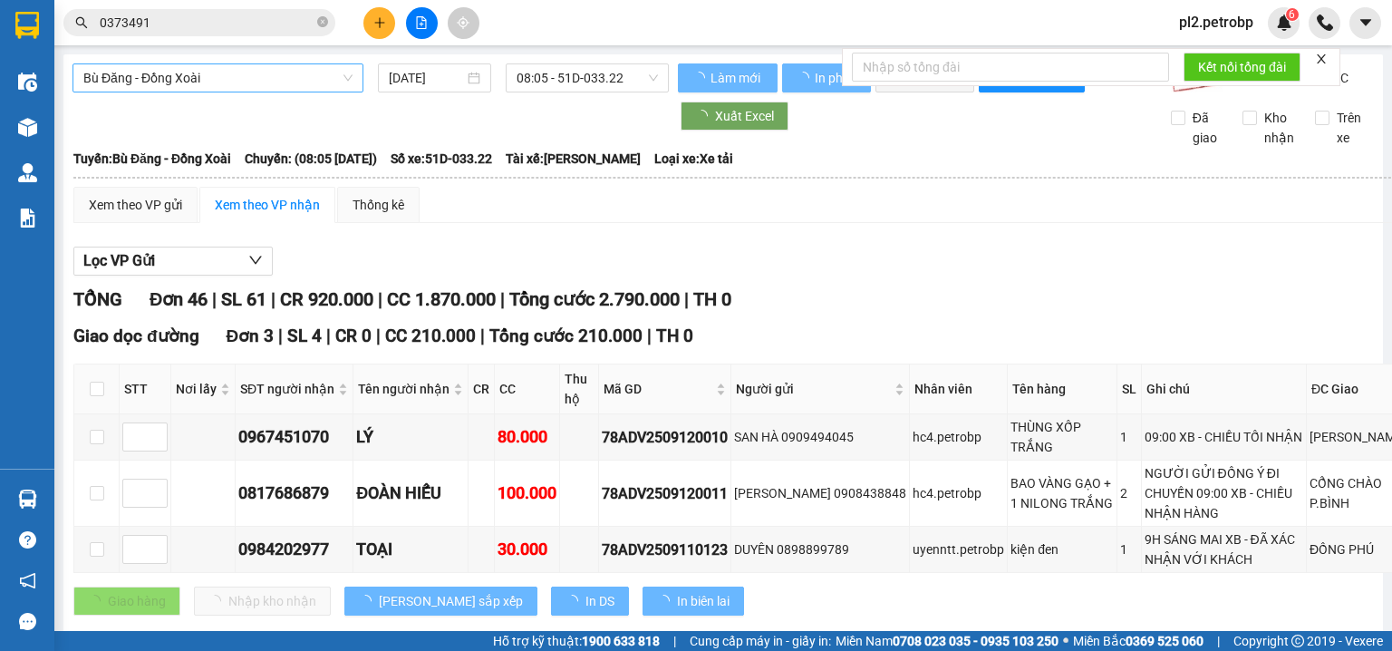
click at [247, 82] on span "Bù Đăng - Đồng Xoài" at bounding box center [217, 77] width 269 height 27
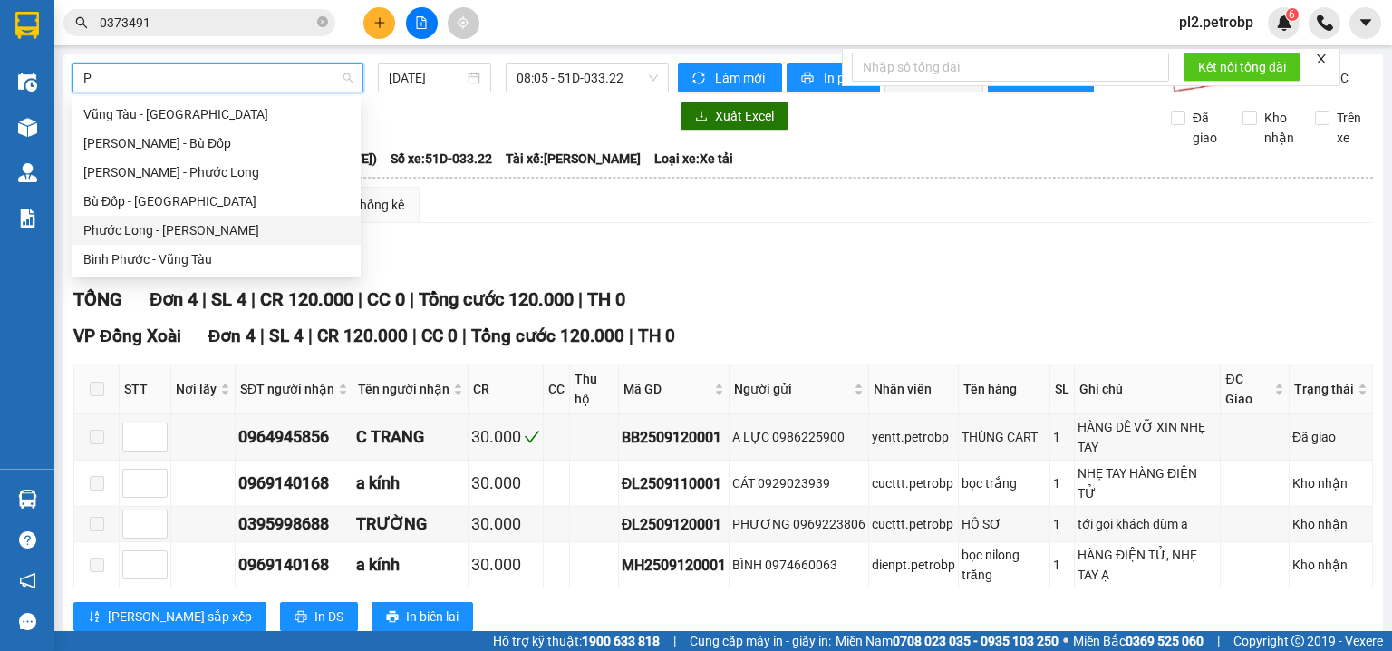
click at [258, 236] on div "Phước Long - Hồ Chí Minh" at bounding box center [216, 230] width 266 height 20
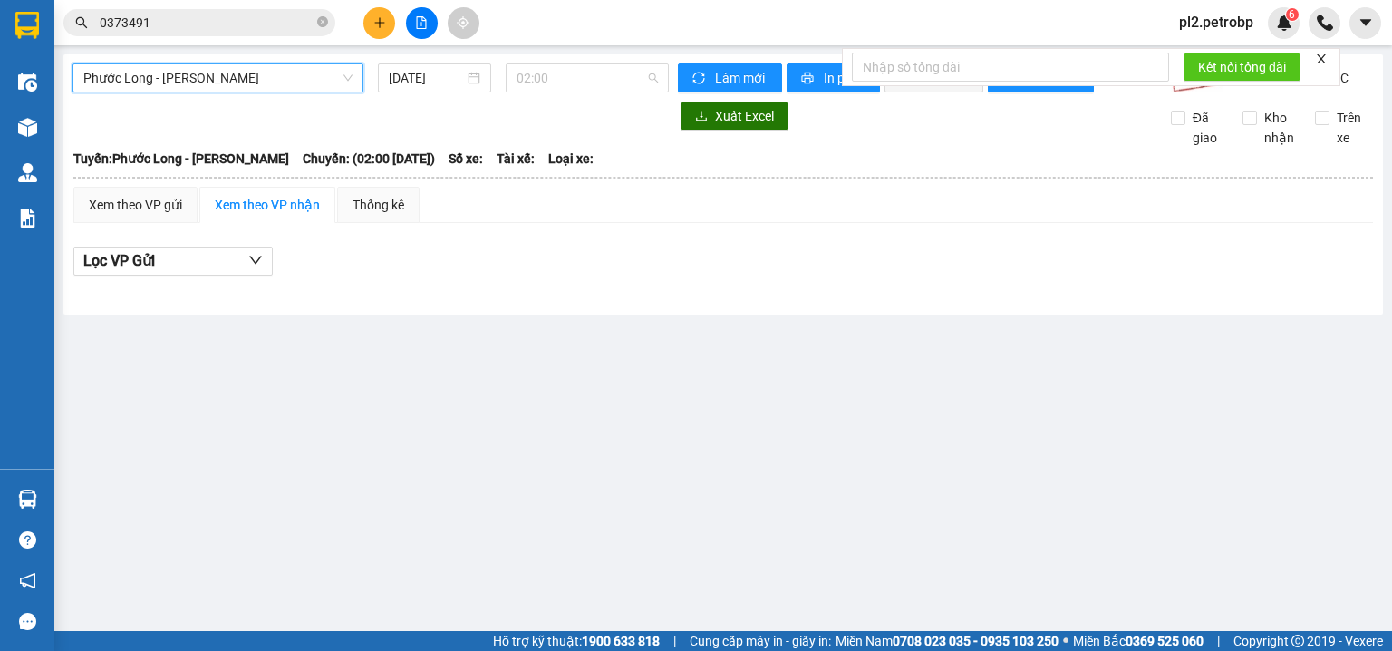
drag, startPoint x: 542, startPoint y: 82, endPoint x: 556, endPoint y: 97, distance: 21.2
click at [545, 81] on span "02:00" at bounding box center [588, 77] width 142 height 27
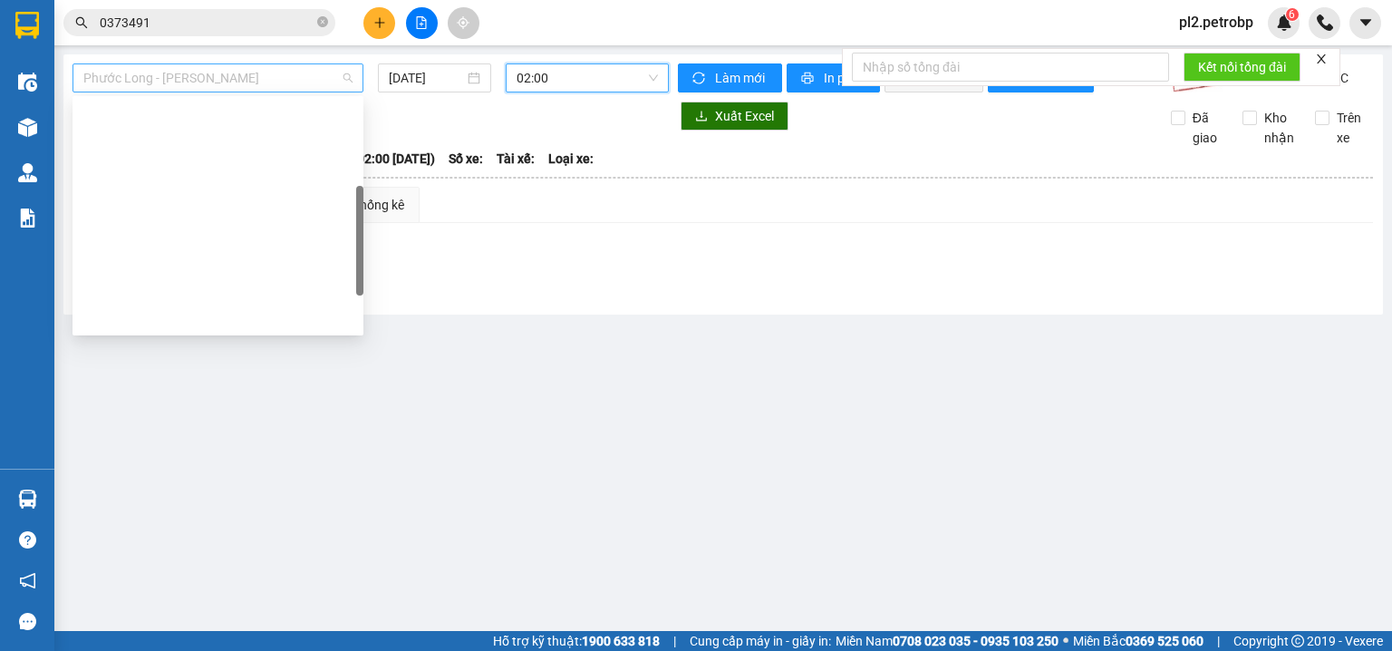
click at [238, 82] on span "Phước Long - Hồ Chí Minh" at bounding box center [217, 77] width 269 height 27
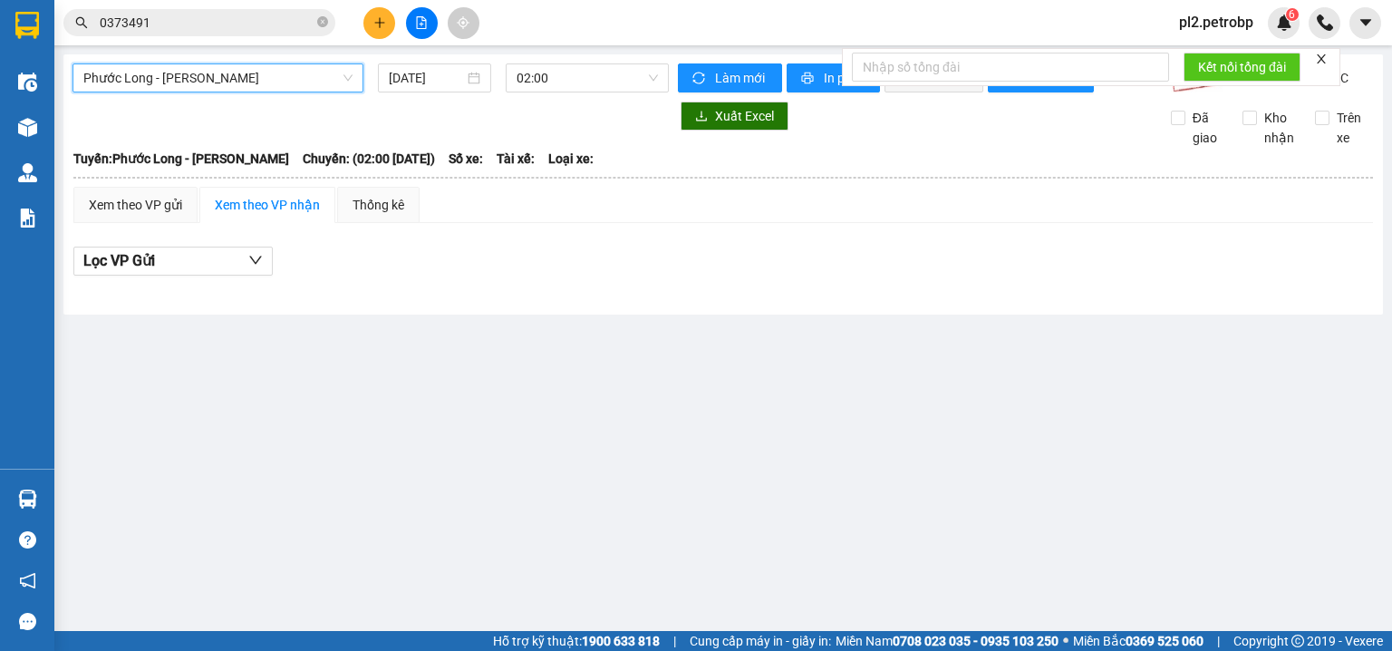
click at [156, 83] on span "Phước Long - Hồ Chí Minh" at bounding box center [217, 77] width 269 height 27
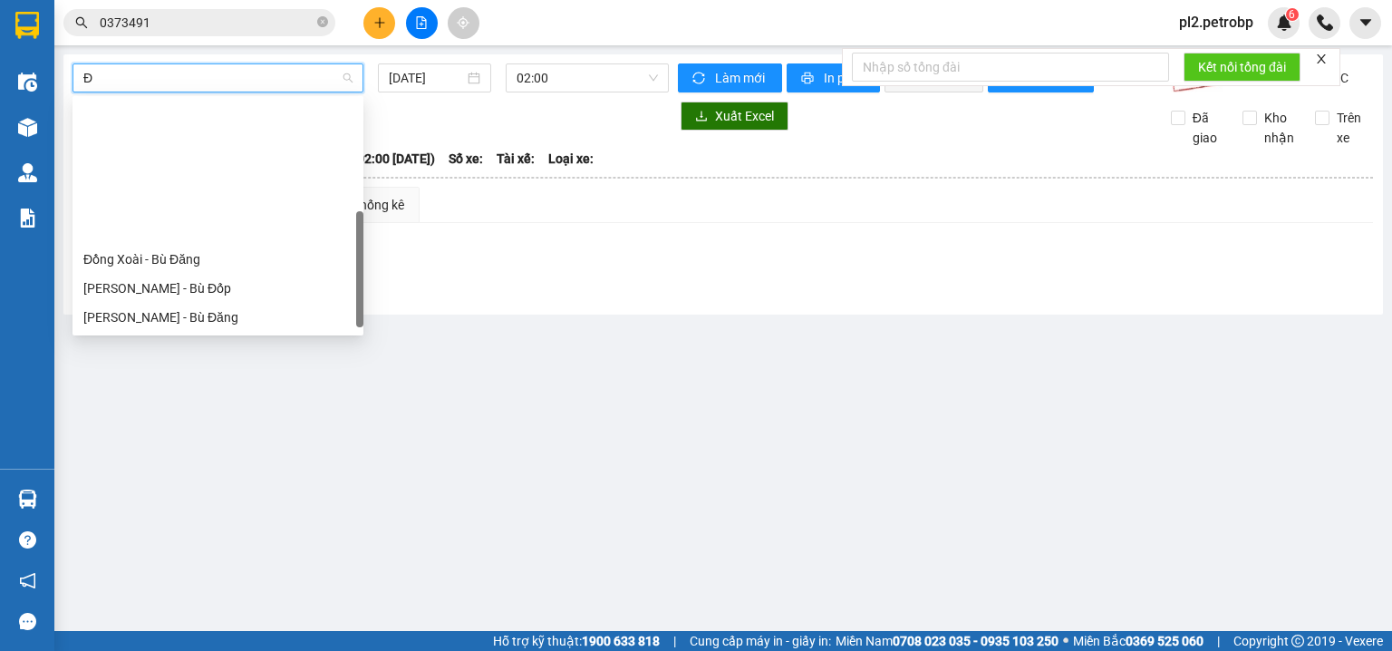
click at [198, 452] on div "Đắk Ơ - Hồ Chí Minh" at bounding box center [217, 462] width 269 height 20
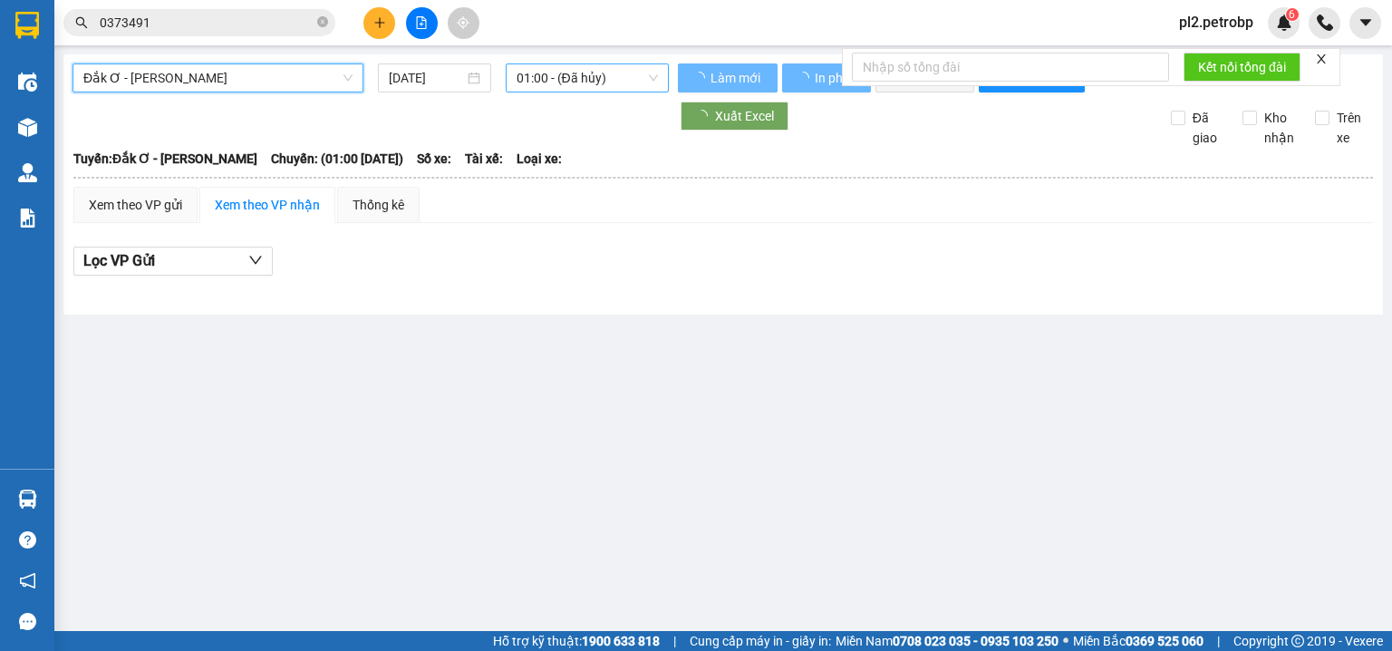
click at [556, 82] on span "01:00 - (Đã hủy)" at bounding box center [588, 77] width 142 height 27
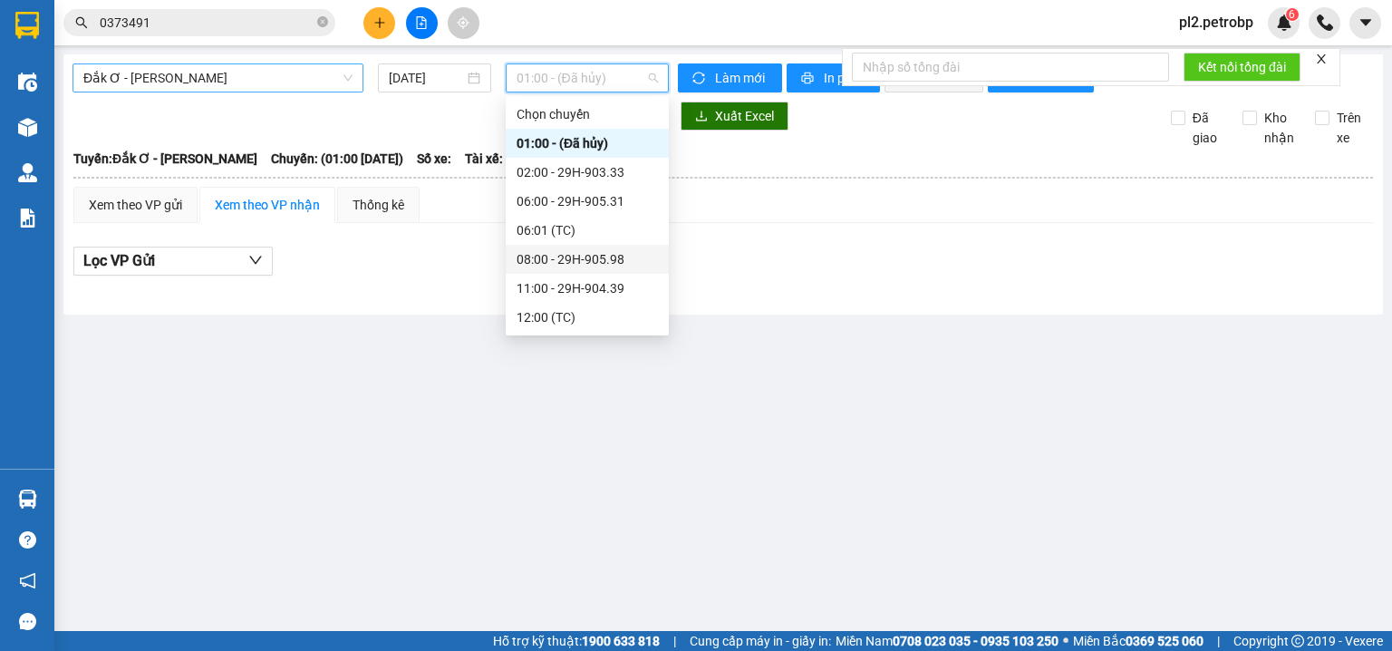
click at [593, 245] on div "08:00 - 29H-905.98" at bounding box center [587, 259] width 163 height 29
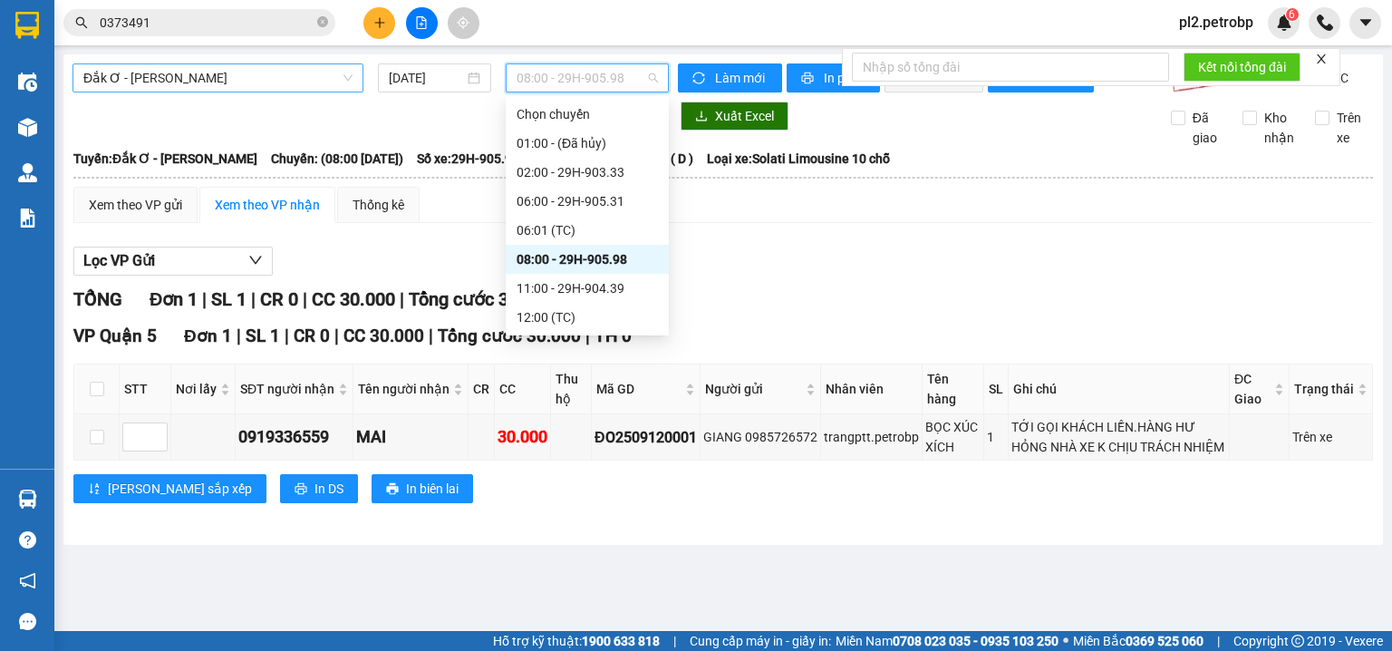
click at [576, 79] on span "08:00 - 29H-905.98" at bounding box center [588, 77] width 142 height 27
click at [631, 278] on div "11:00 - 29H-904.39" at bounding box center [587, 288] width 141 height 20
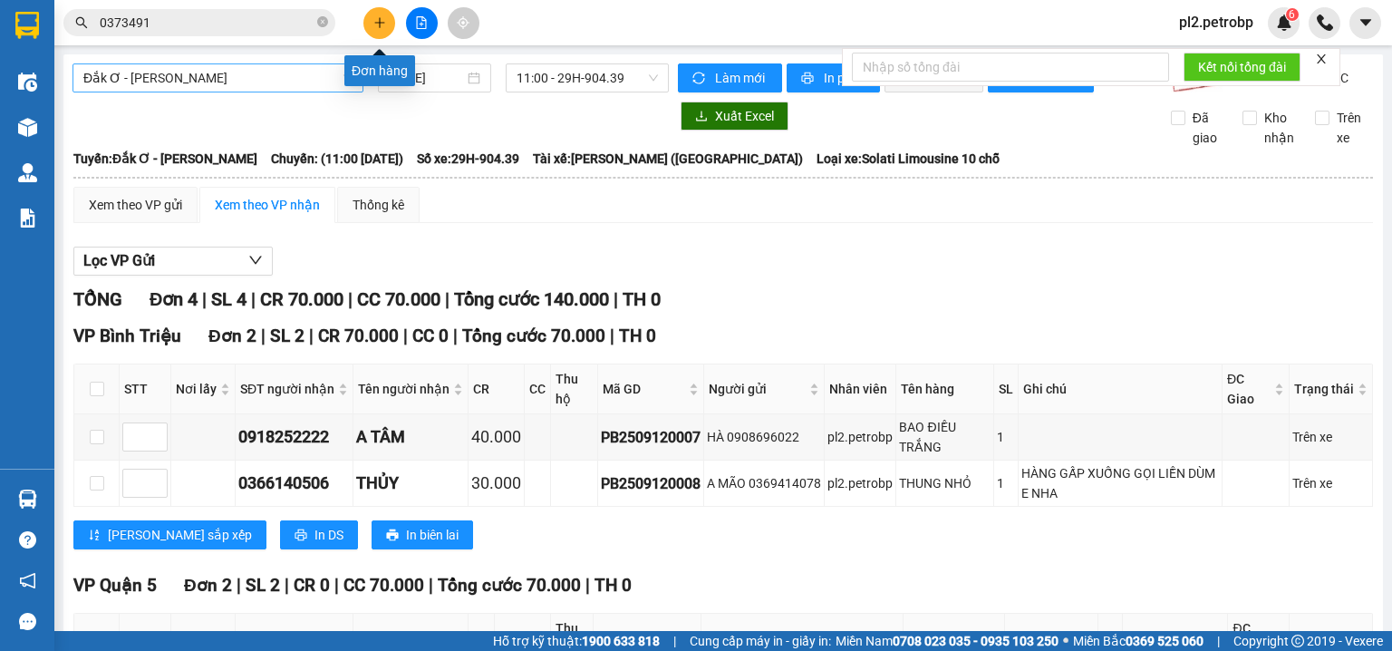
click at [381, 22] on icon "plus" at bounding box center [379, 22] width 13 height 13
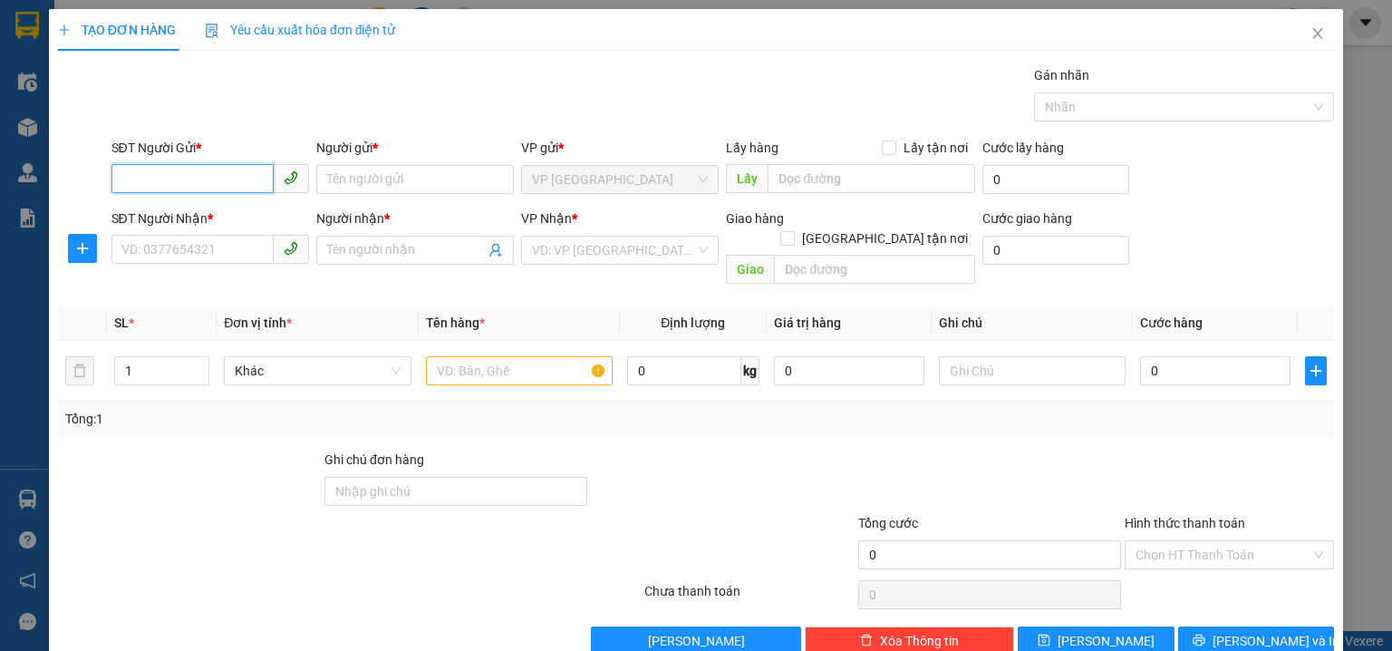
click at [119, 170] on input "SĐT Người Gửi *" at bounding box center [192, 178] width 162 height 29
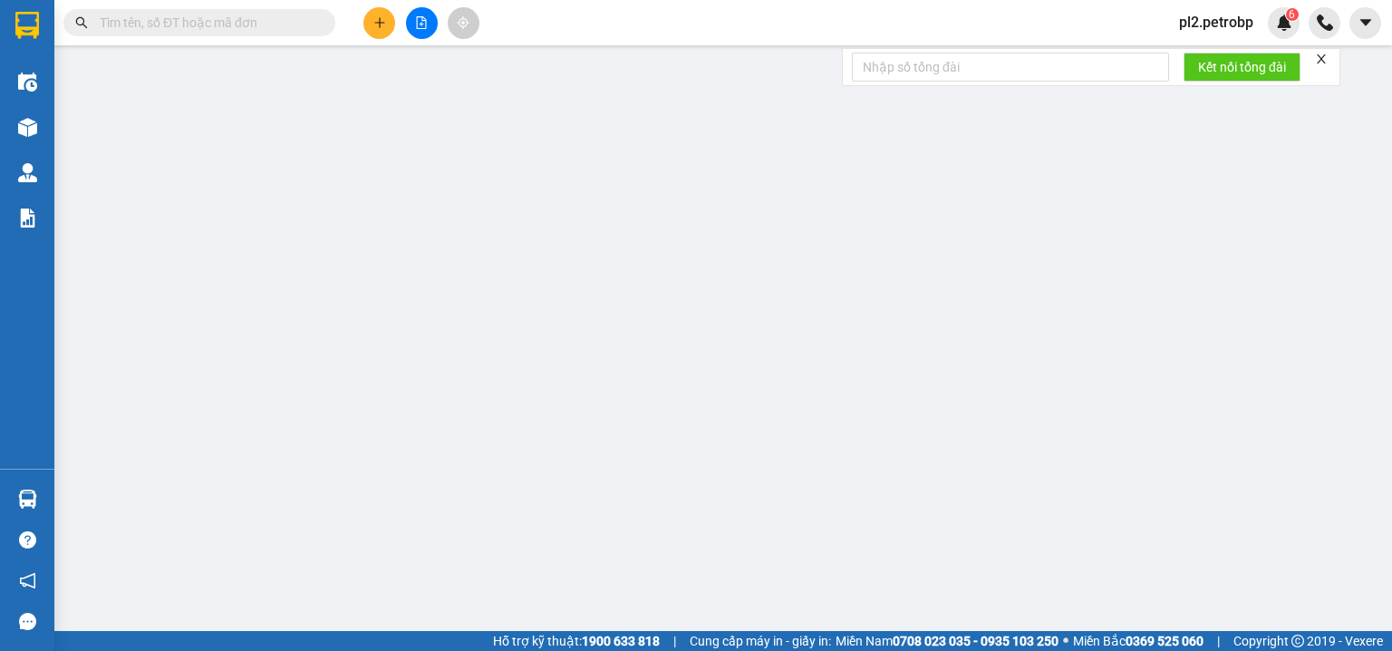
click at [191, 25] on input "text" at bounding box center [207, 23] width 214 height 20
paste input "0985428646"
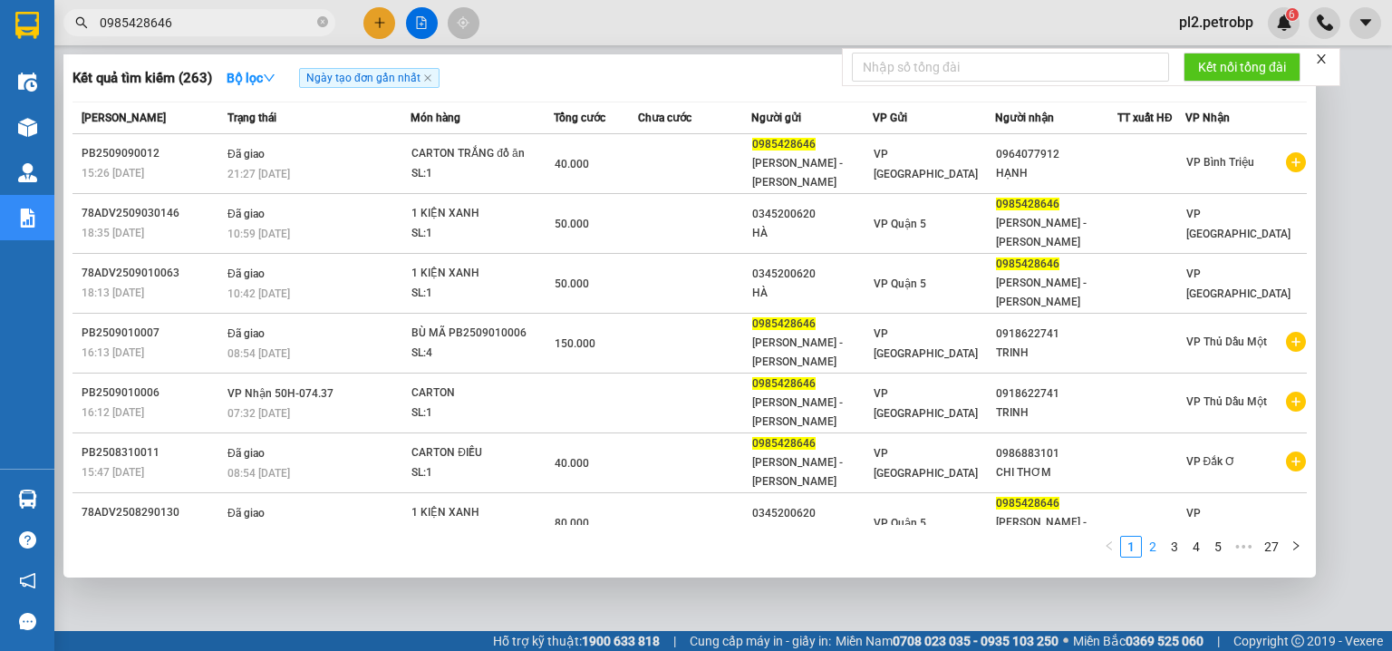
type input "0985428646"
click at [1150, 540] on link "2" at bounding box center [1153, 546] width 20 height 20
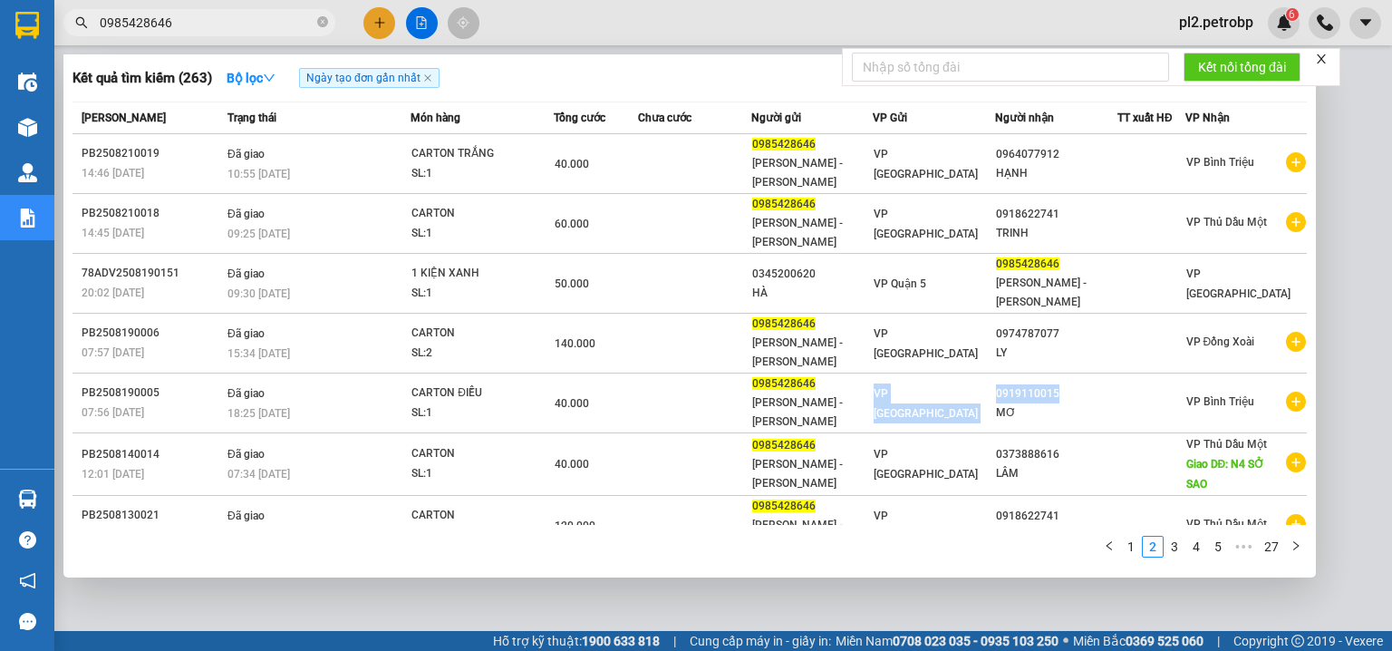
drag, startPoint x: 1054, startPoint y: 389, endPoint x: 988, endPoint y: 397, distance: 66.7
click at [986, 392] on tr "PB2508190005 07:56 - 19/08 Đã giao 18:25 - 19/08 CARTON ĐIỀU SL: 1 40.000 09854…" at bounding box center [689, 403] width 1234 height 60
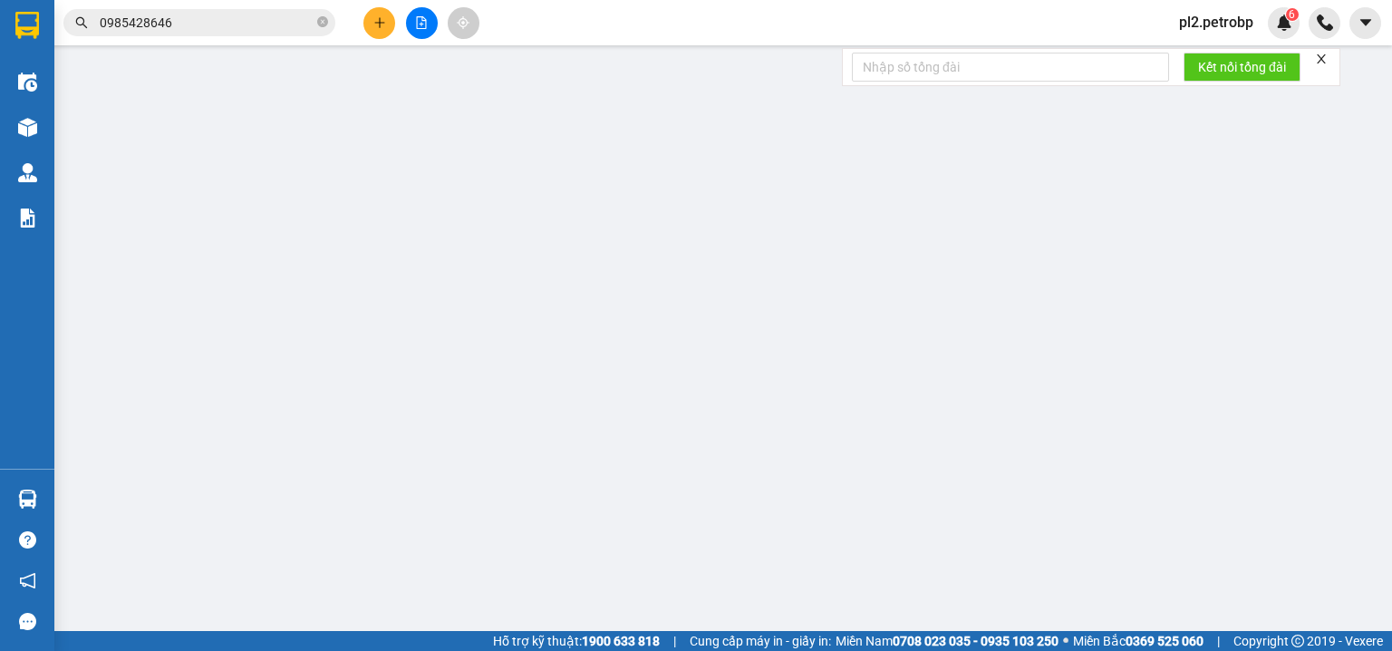
type input "0985428646"
type input "VĂN MINH - HỒNG VÂN"
type input "0919110015"
type input "MƠ"
type input "40.000"
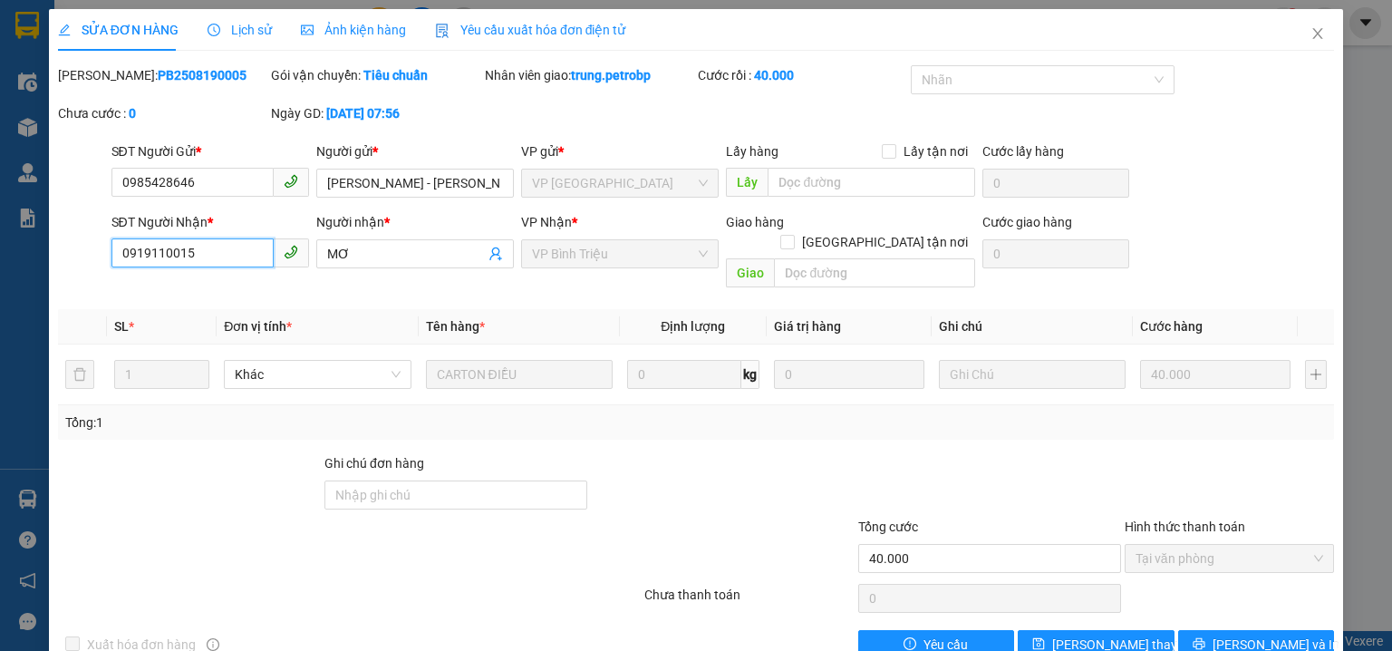
drag, startPoint x: 224, startPoint y: 253, endPoint x: 70, endPoint y: 250, distance: 154.1
click at [70, 250] on div "SĐT Người Nhận * 0919110015 0919110015 Người nhận * MƠ VP Nhận * VP Bình Triệu …" at bounding box center [696, 253] width 1280 height 83
click at [1310, 39] on icon "close" at bounding box center [1317, 33] width 14 height 14
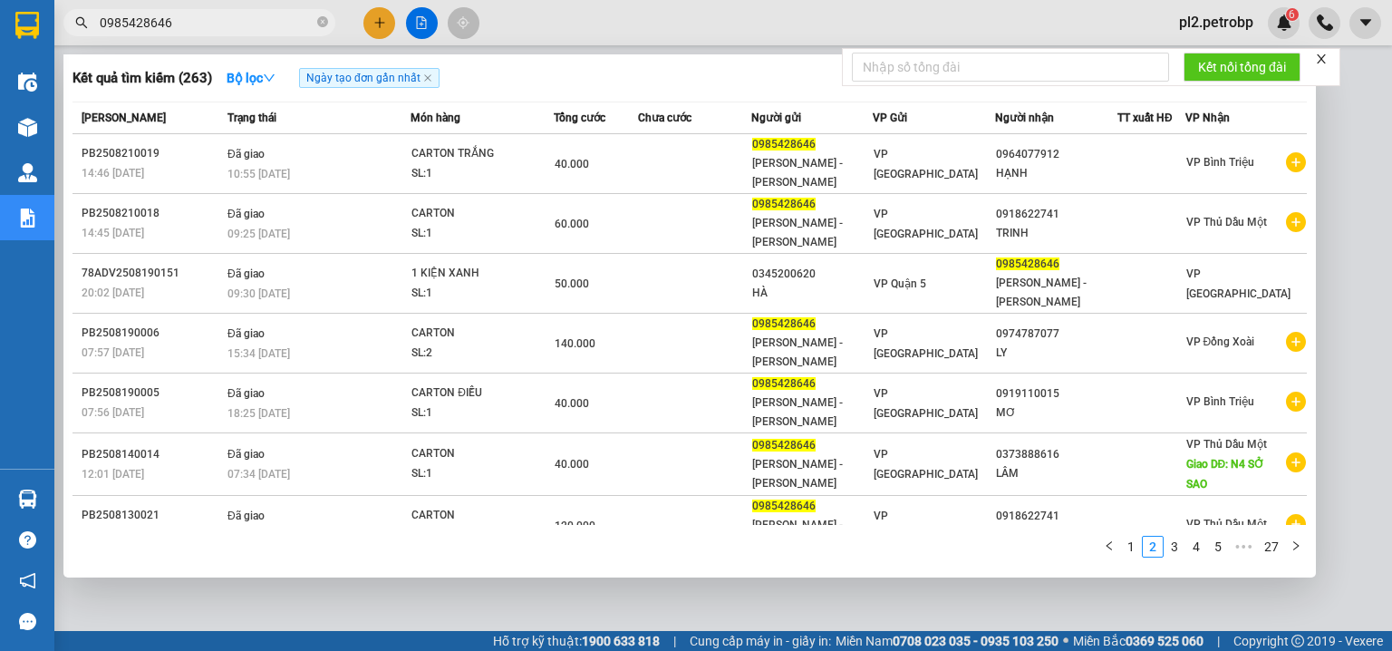
click at [308, 18] on input "0985428646" at bounding box center [207, 23] width 214 height 20
click at [1171, 546] on link "3" at bounding box center [1174, 546] width 20 height 20
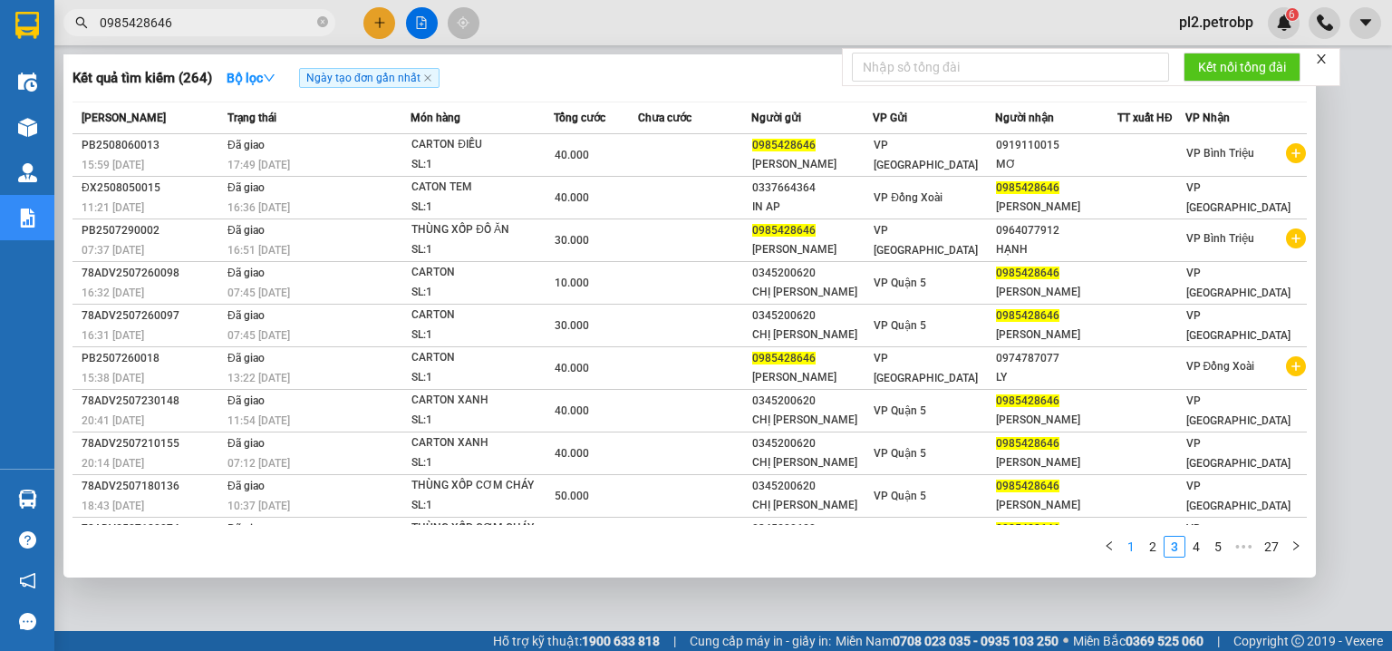
click at [1132, 544] on link "1" at bounding box center [1131, 546] width 20 height 20
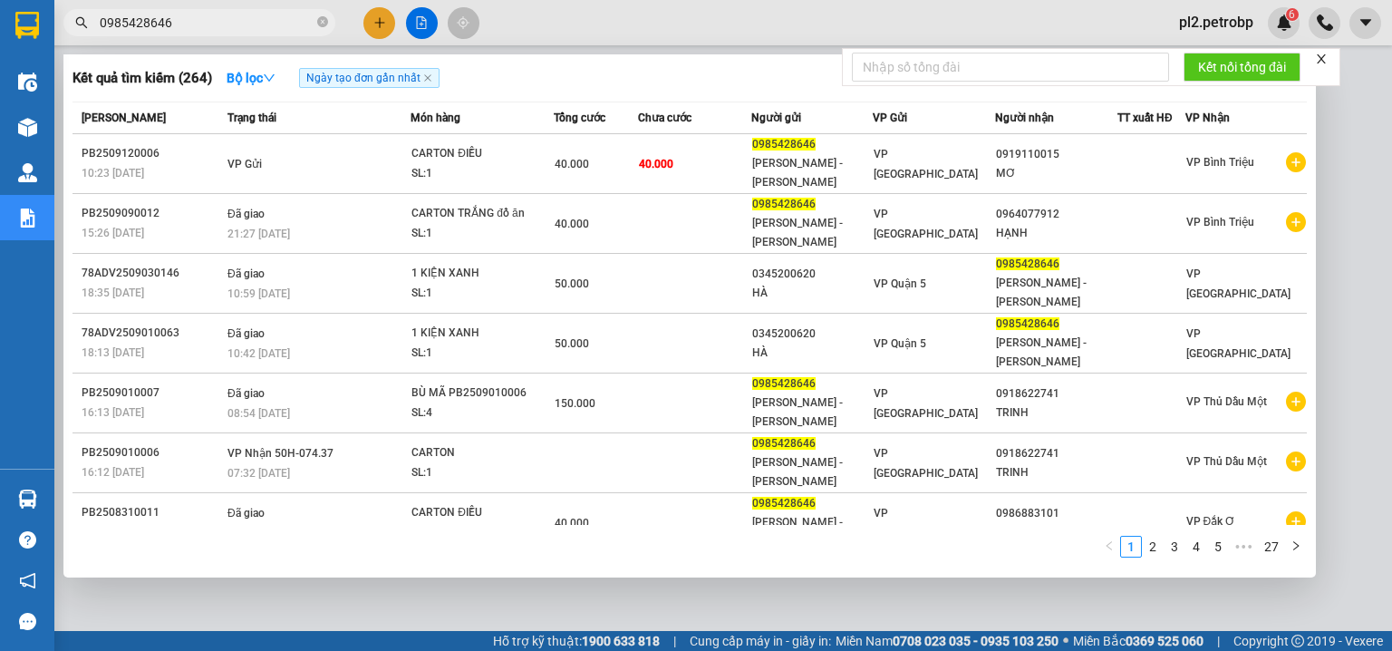
click at [726, 25] on div at bounding box center [696, 325] width 1392 height 651
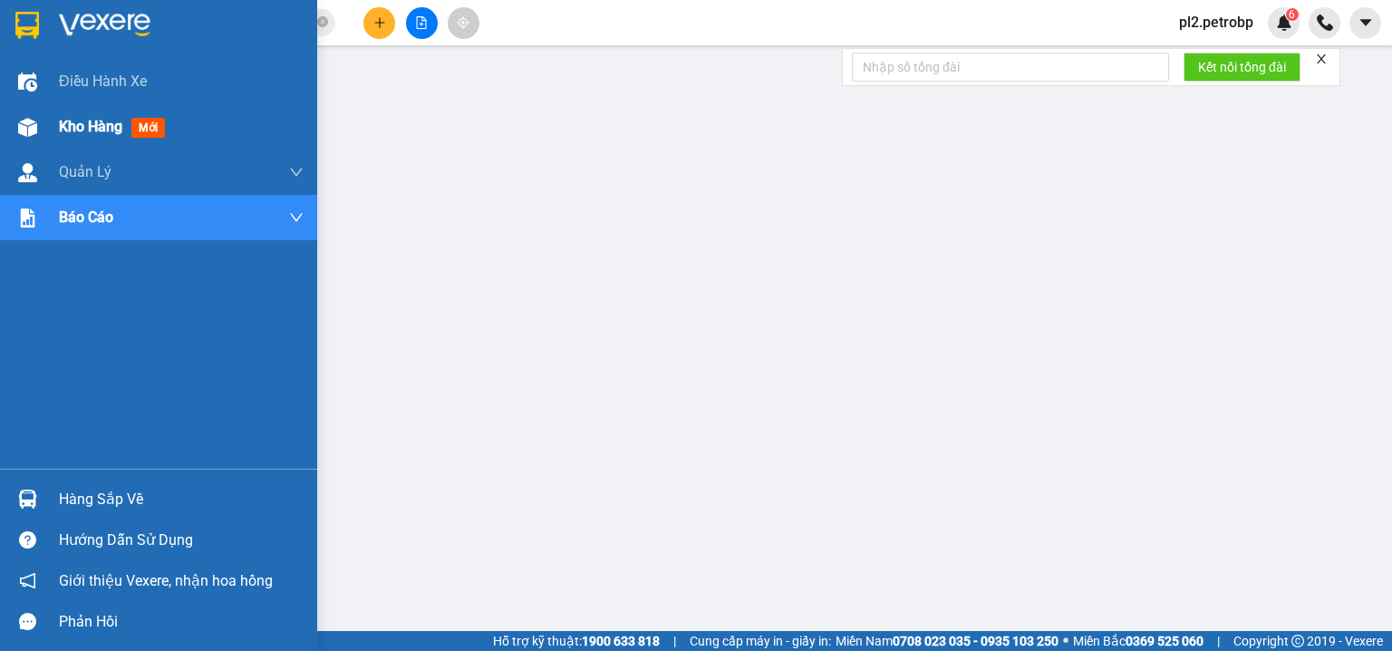
click at [119, 123] on span "Kho hàng" at bounding box center [90, 126] width 63 height 17
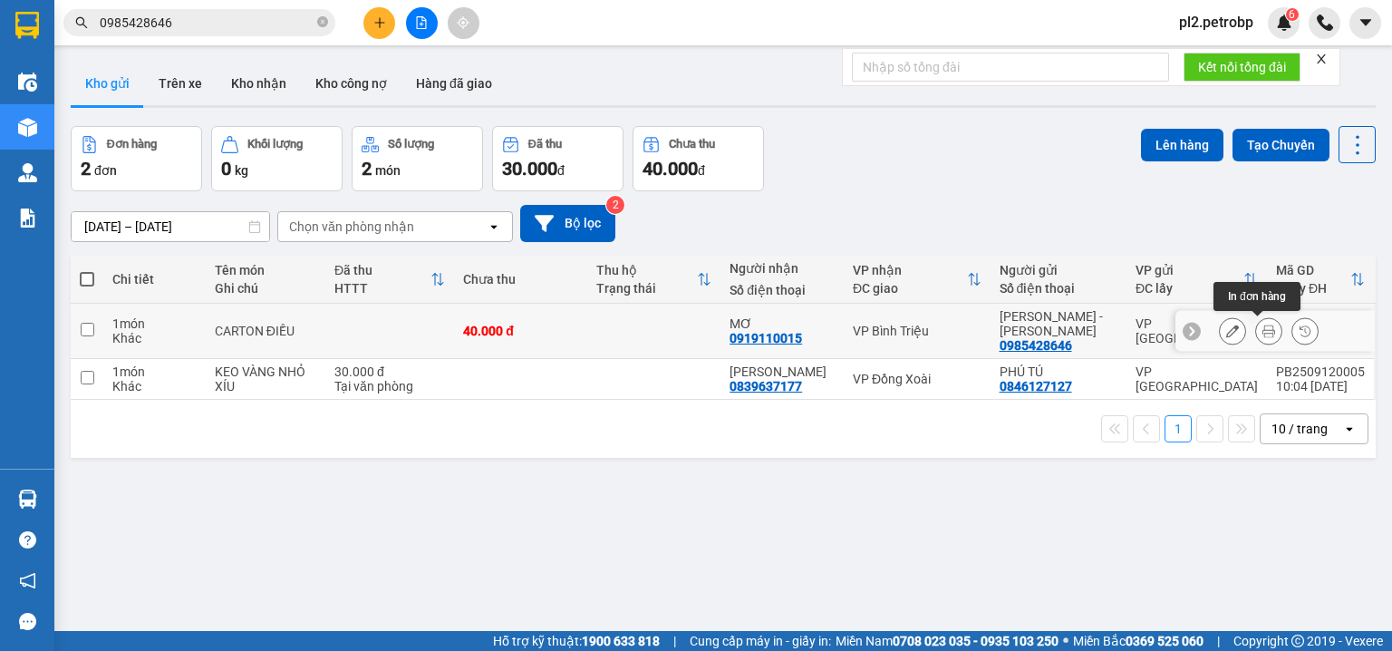
click at [1262, 326] on icon at bounding box center [1268, 330] width 13 height 13
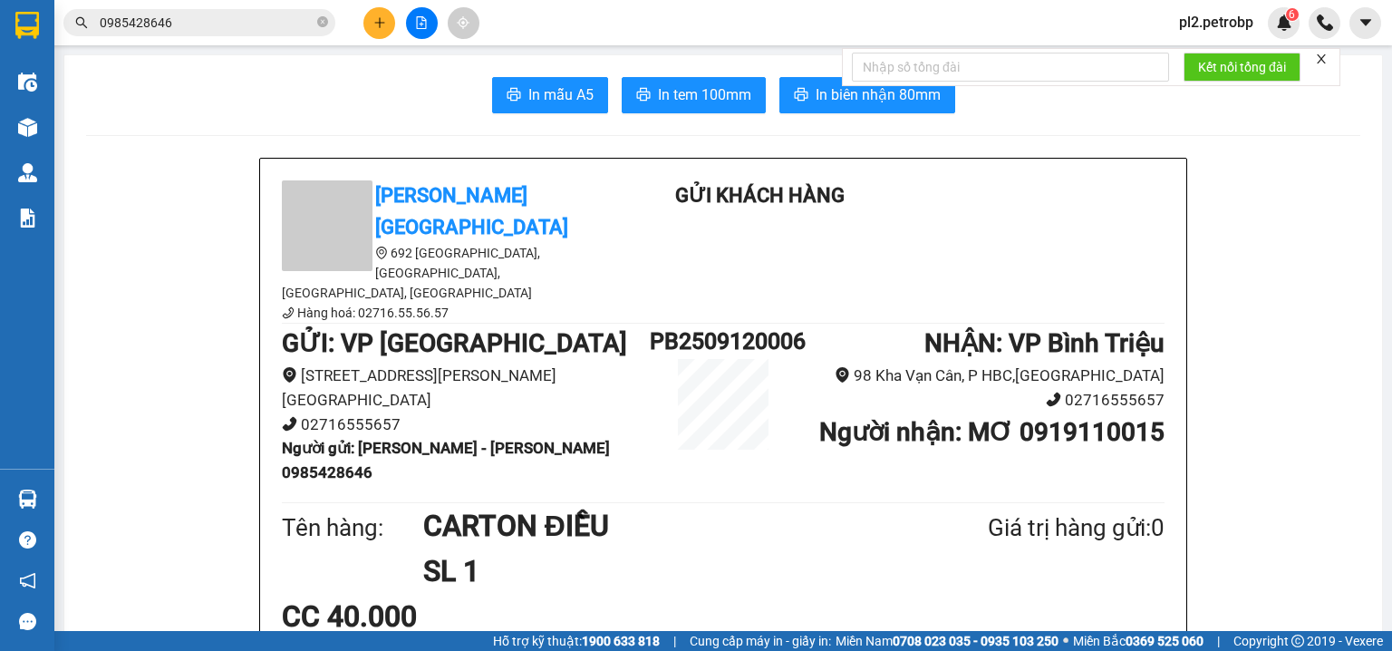
scroll to position [53, 0]
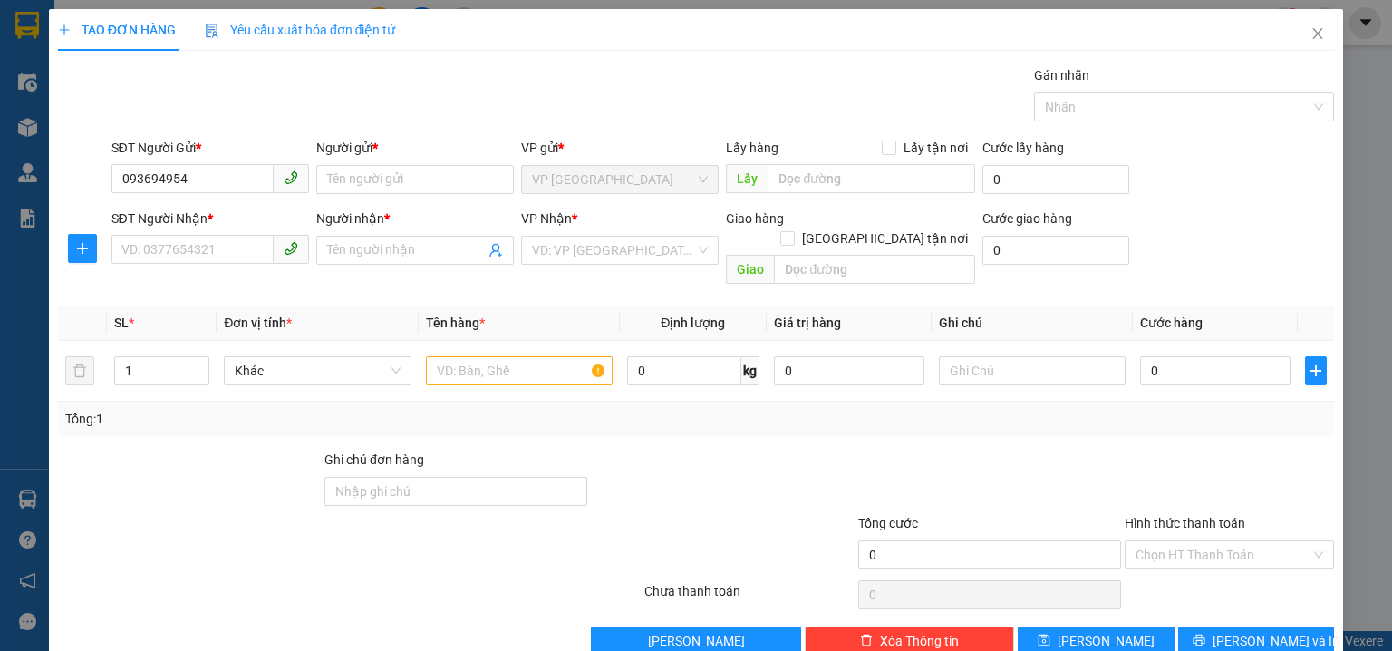
type input "0936949546"
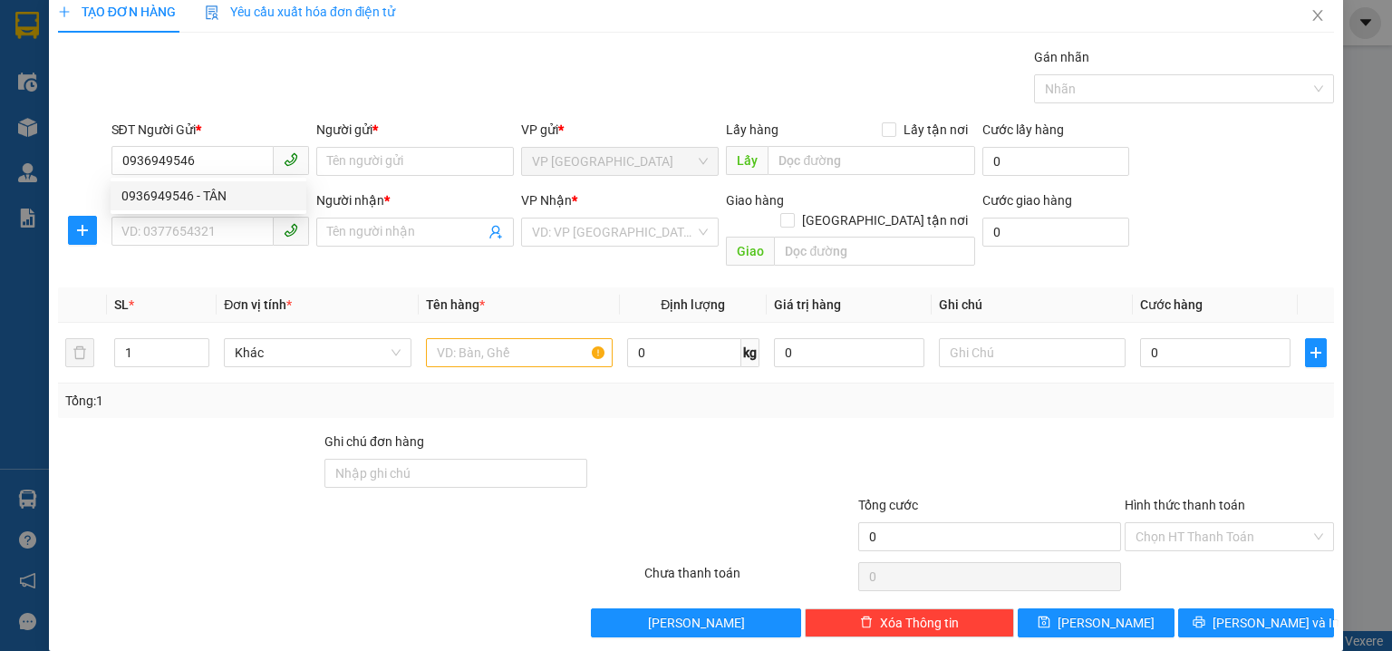
click at [153, 188] on div "0936949546 - TÂN" at bounding box center [208, 196] width 174 height 20
type input "TÂN"
type input "0823550550"
type input "PHONG"
type input "40.000"
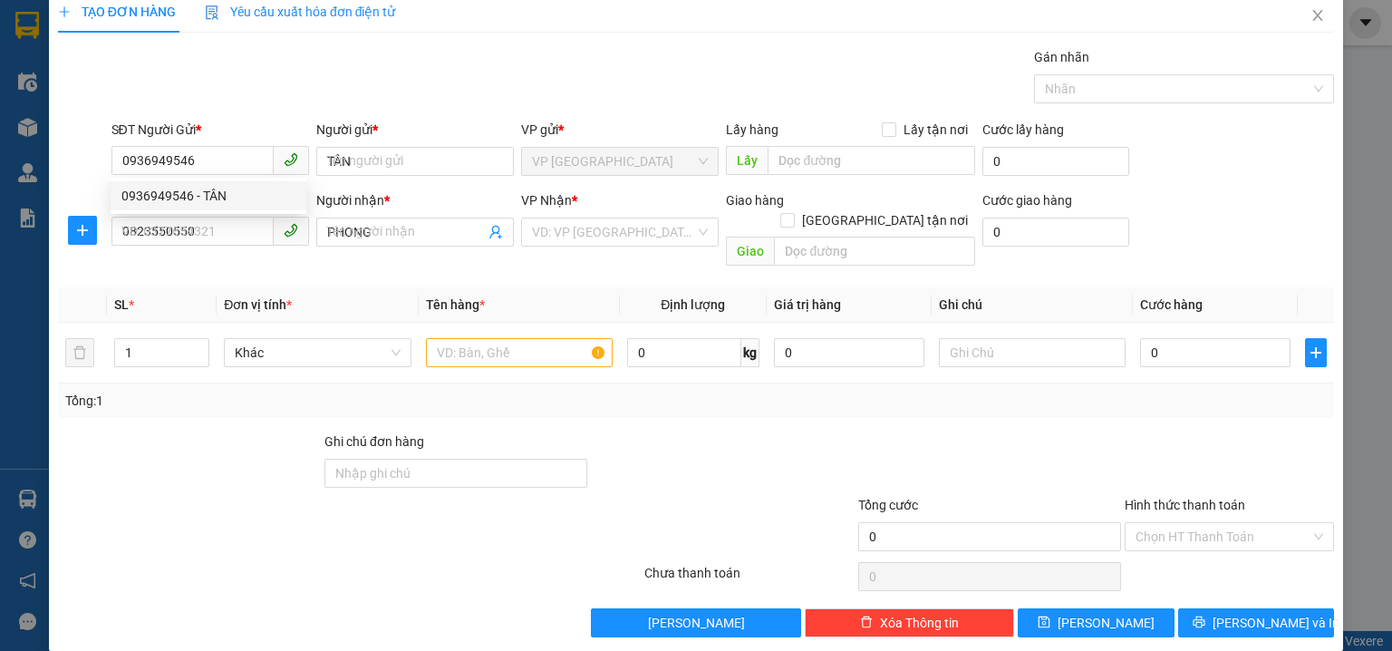
type input "40.000"
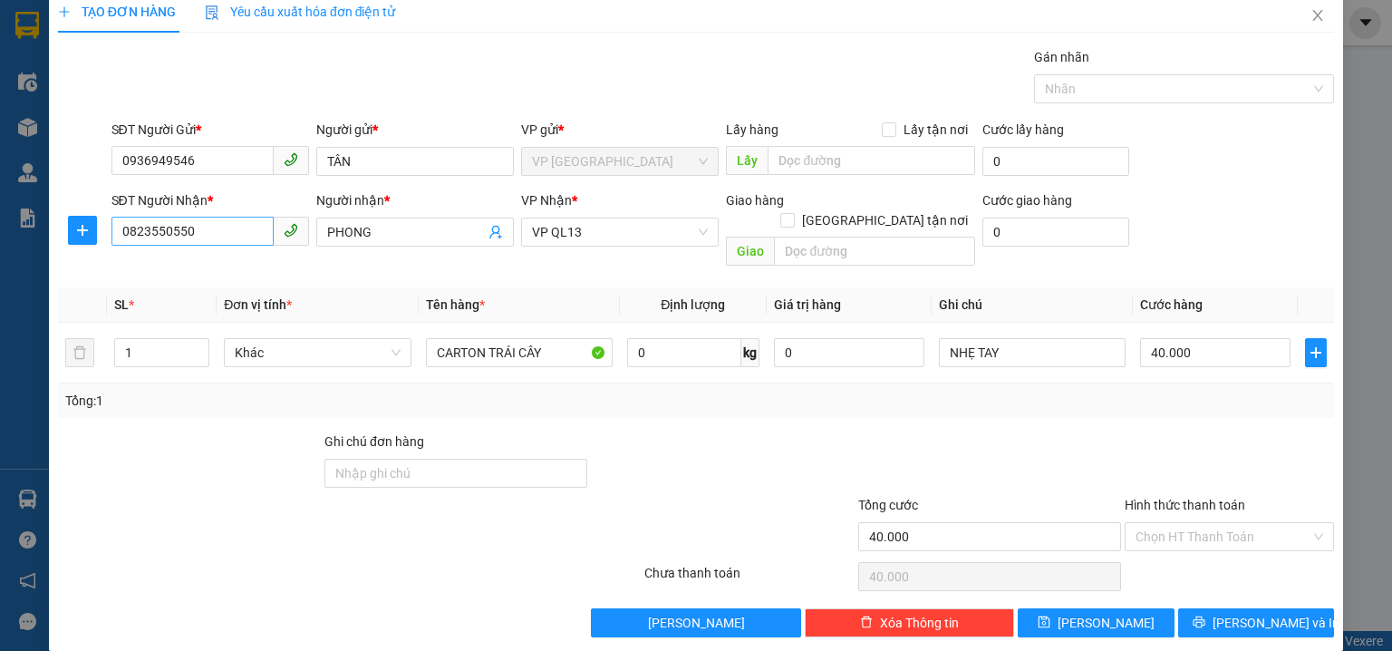
type input "0936949546"
drag, startPoint x: 215, startPoint y: 231, endPoint x: 1, endPoint y: 210, distance: 214.9
click at [1, 210] on div "TẠO ĐƠN HÀNG Yêu cầu xuất hóa đơn điện tử Transit Pickup Surcharge Ids Transit …" at bounding box center [696, 325] width 1392 height 651
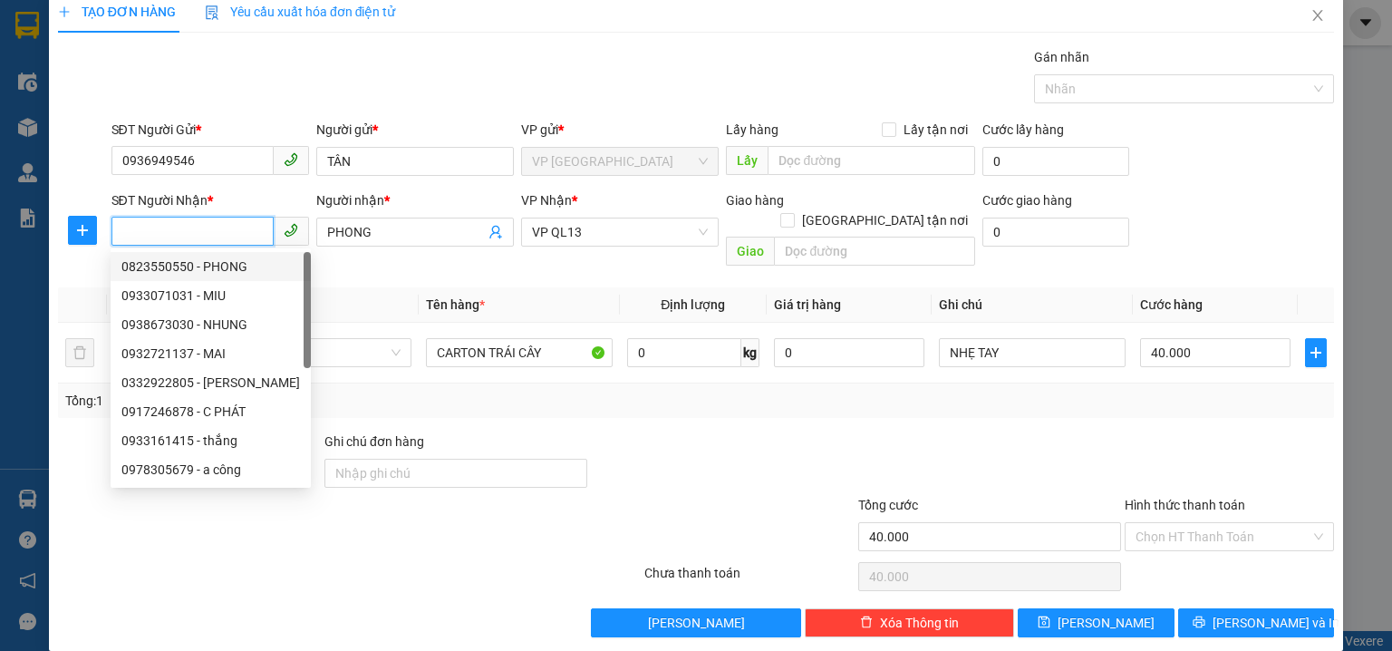
click at [164, 226] on input "SĐT Người Nhận *" at bounding box center [192, 231] width 162 height 29
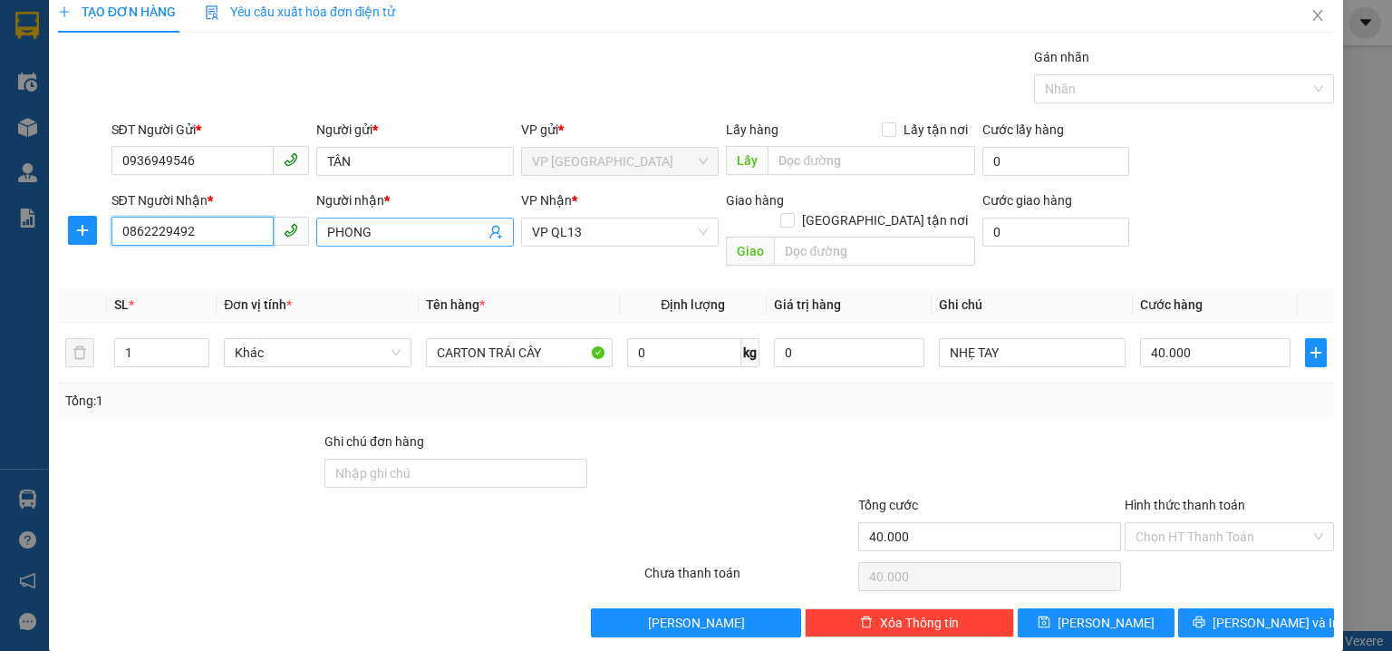
type input "0862229492"
drag, startPoint x: 387, startPoint y: 234, endPoint x: 107, endPoint y: 199, distance: 282.1
click at [108, 199] on div "SĐT Người Nhận * 0862229492 Người nhận * PHONG PHONG VP Nhận * VP QL13 Giao hàn…" at bounding box center [723, 231] width 1231 height 83
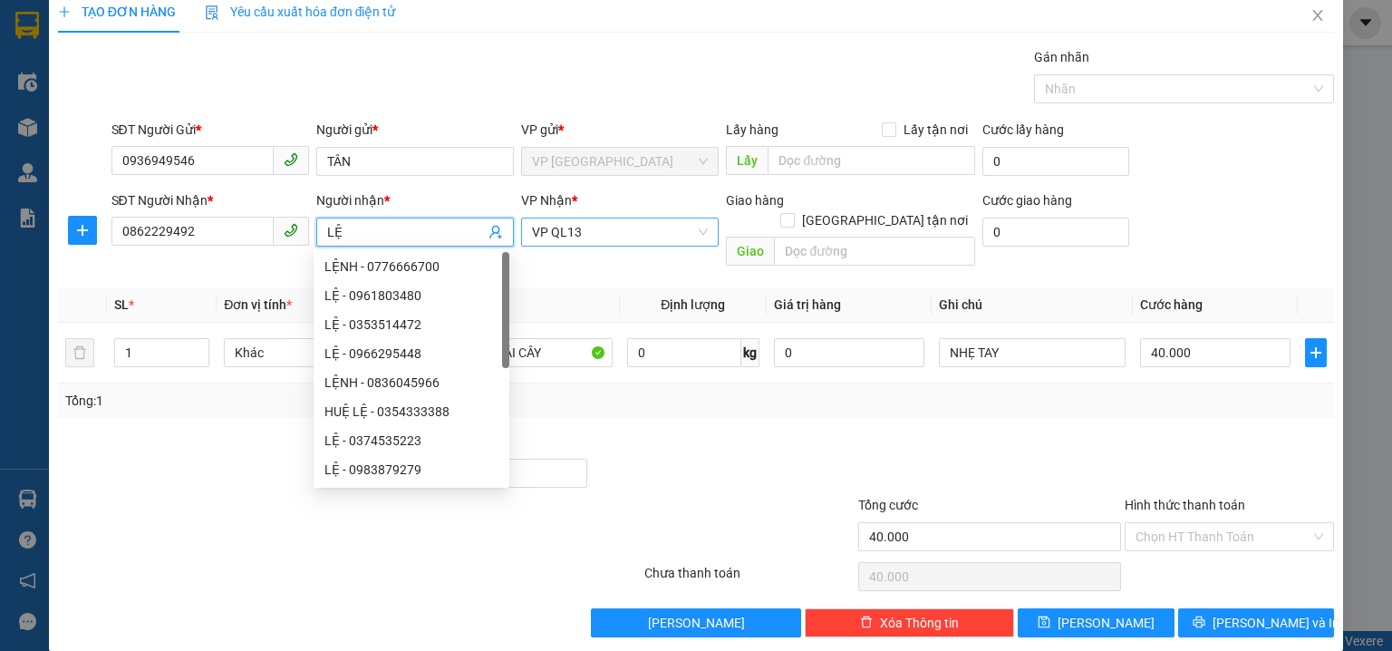
click at [610, 228] on span "VP QL13" at bounding box center [620, 231] width 176 height 27
type input "LỆ"
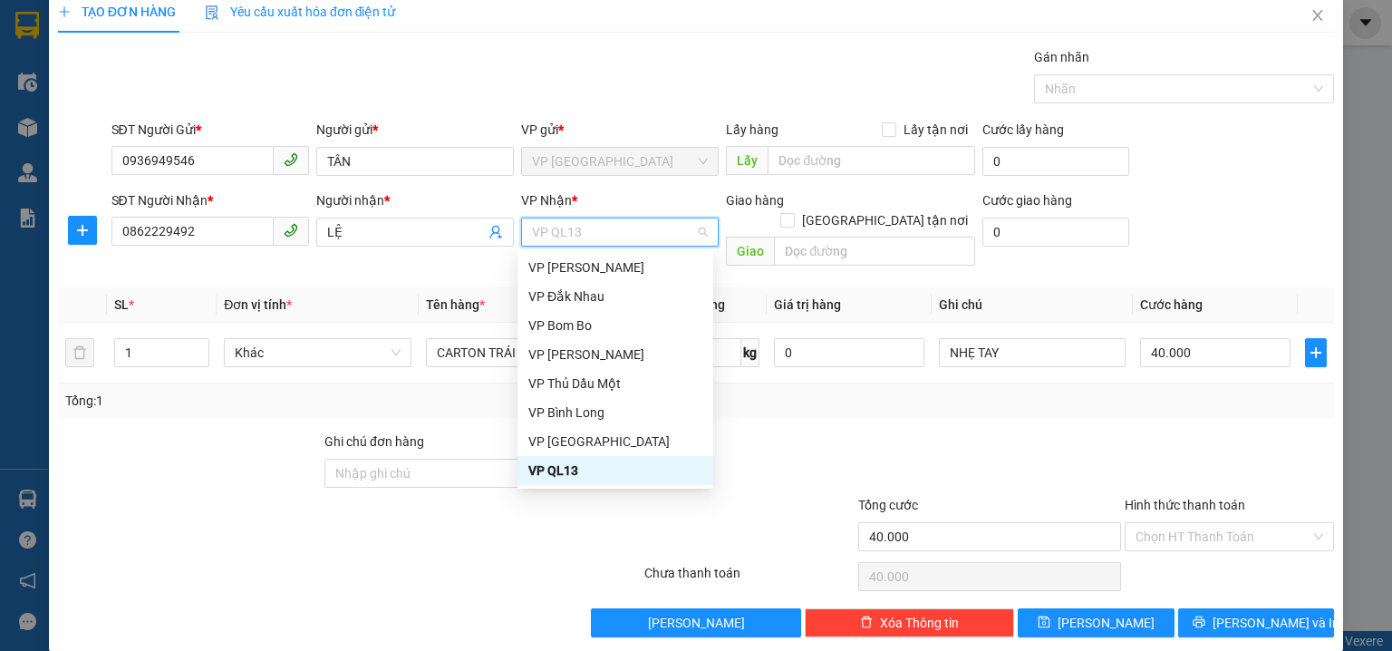
click at [565, 471] on div "VP QL13" at bounding box center [615, 470] width 174 height 20
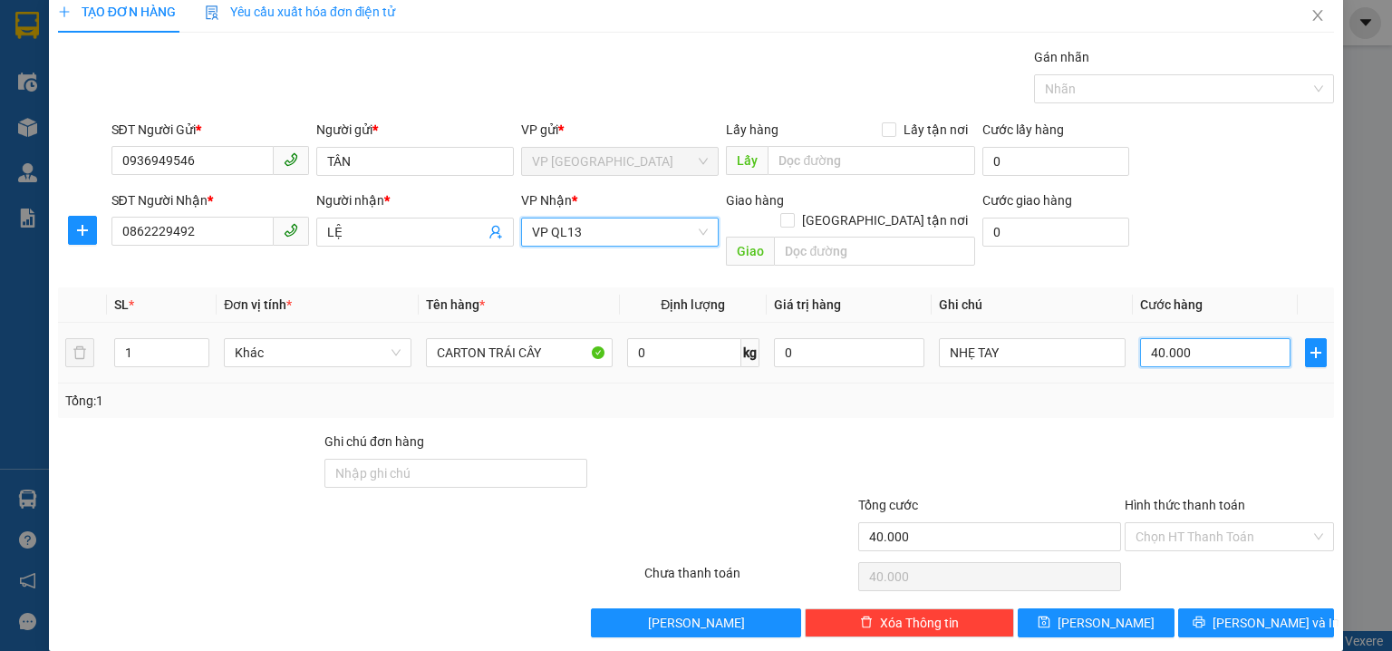
click at [1198, 338] on input "40.000" at bounding box center [1215, 352] width 150 height 29
type input "1"
type input "15"
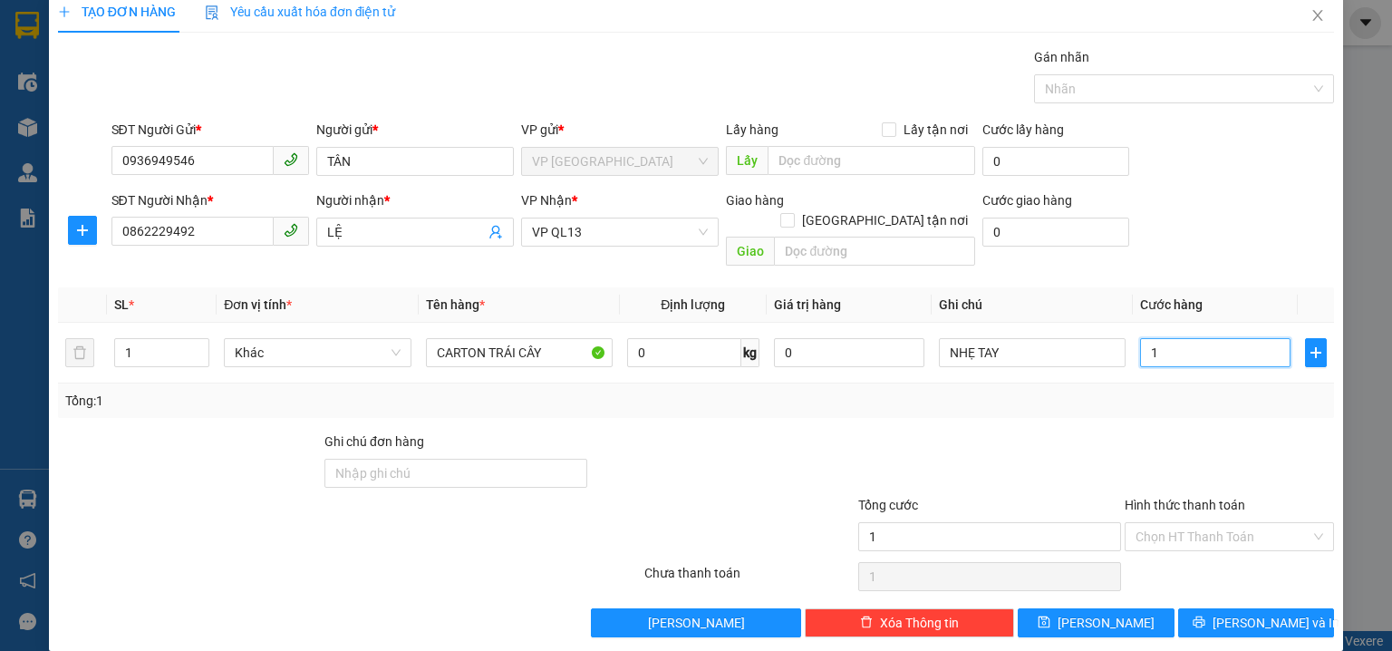
type input "15"
type input "150"
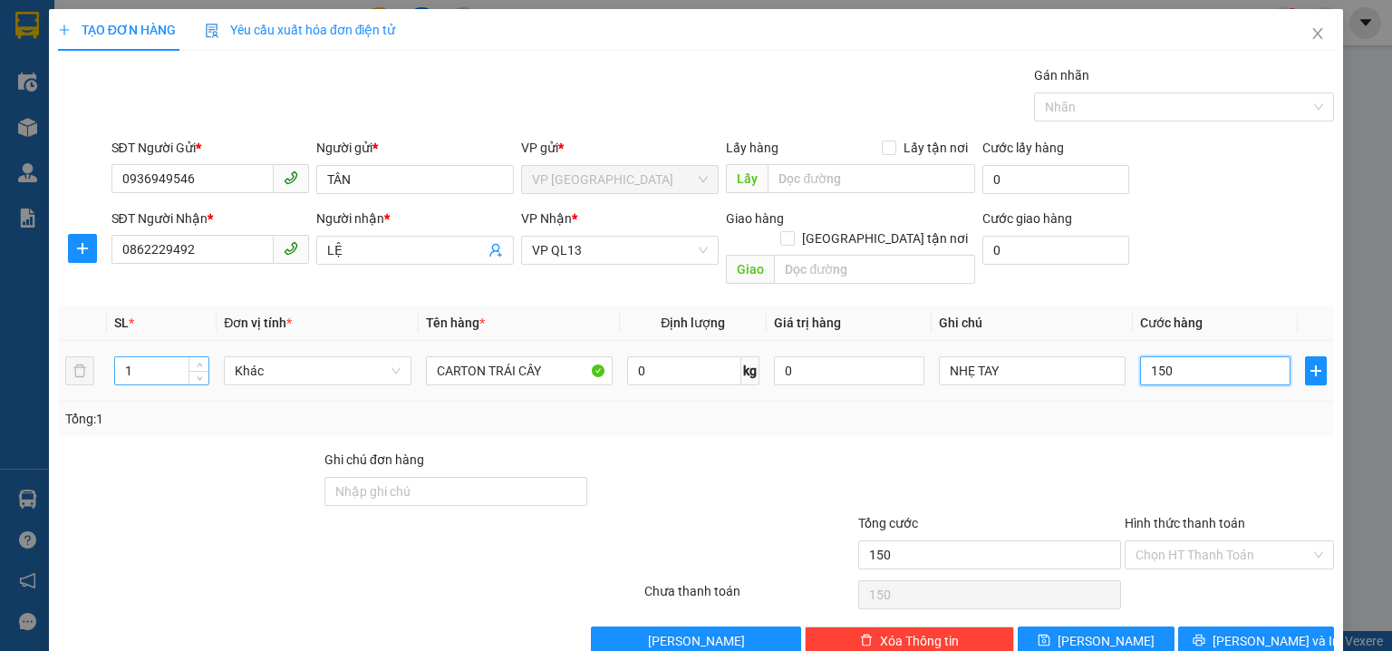
type input "150"
type input "150.000"
drag, startPoint x: 147, startPoint y: 355, endPoint x: 39, endPoint y: 275, distance: 134.1
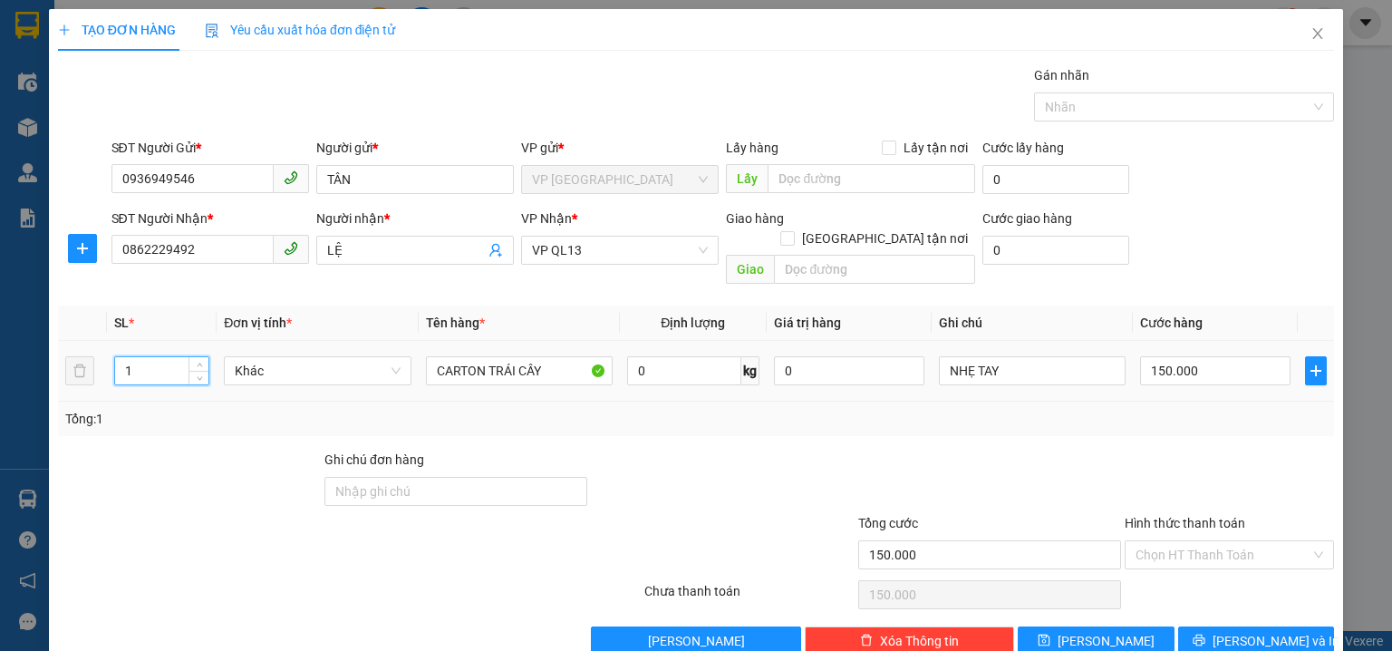
click at [2, 309] on div "TẠO ĐƠN HÀNG Yêu cầu xuất hóa đơn điện tử Transit Pickup Surcharge Ids Transit …" at bounding box center [696, 325] width 1392 height 651
type input "5"
drag, startPoint x: 1266, startPoint y: 238, endPoint x: 1199, endPoint y: 485, distance: 255.4
click at [1265, 242] on div "SĐT Người Nhận * 0862229492 Người nhận * LỆ VP Nhận * VP QL13 Giao hàng Giao tậ…" at bounding box center [723, 249] width 1231 height 83
type input "0"
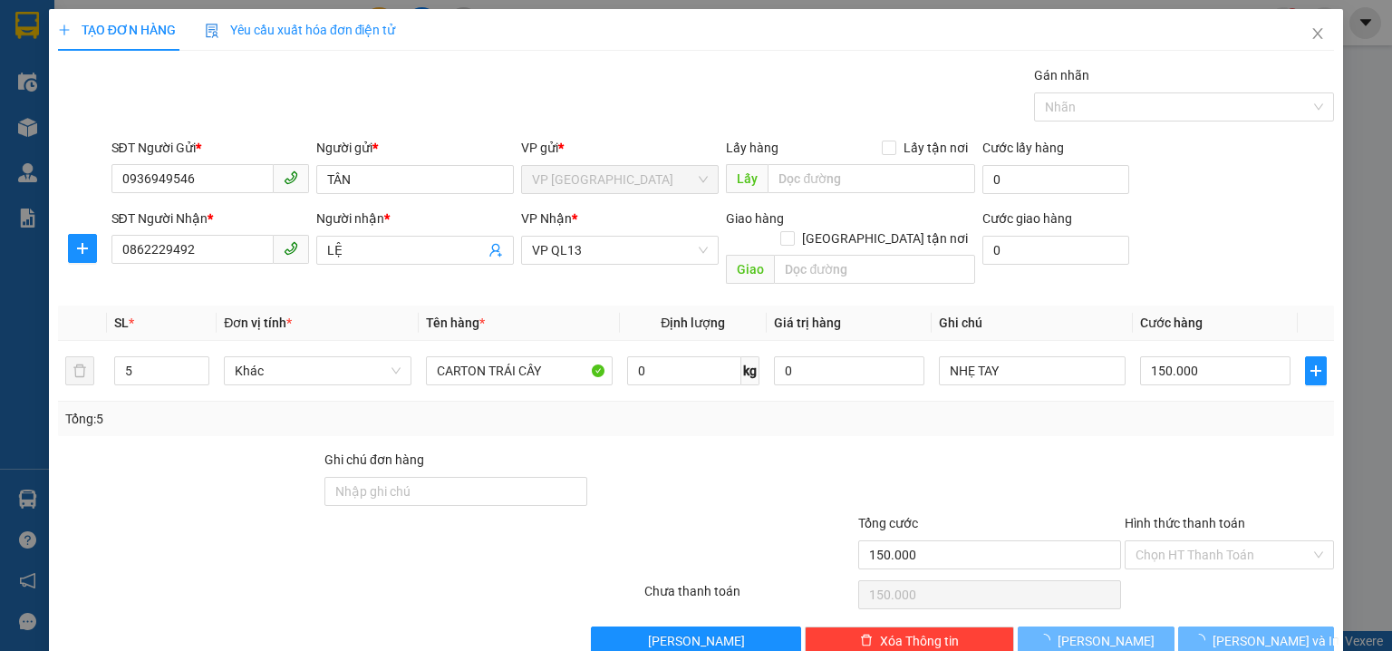
type input "0"
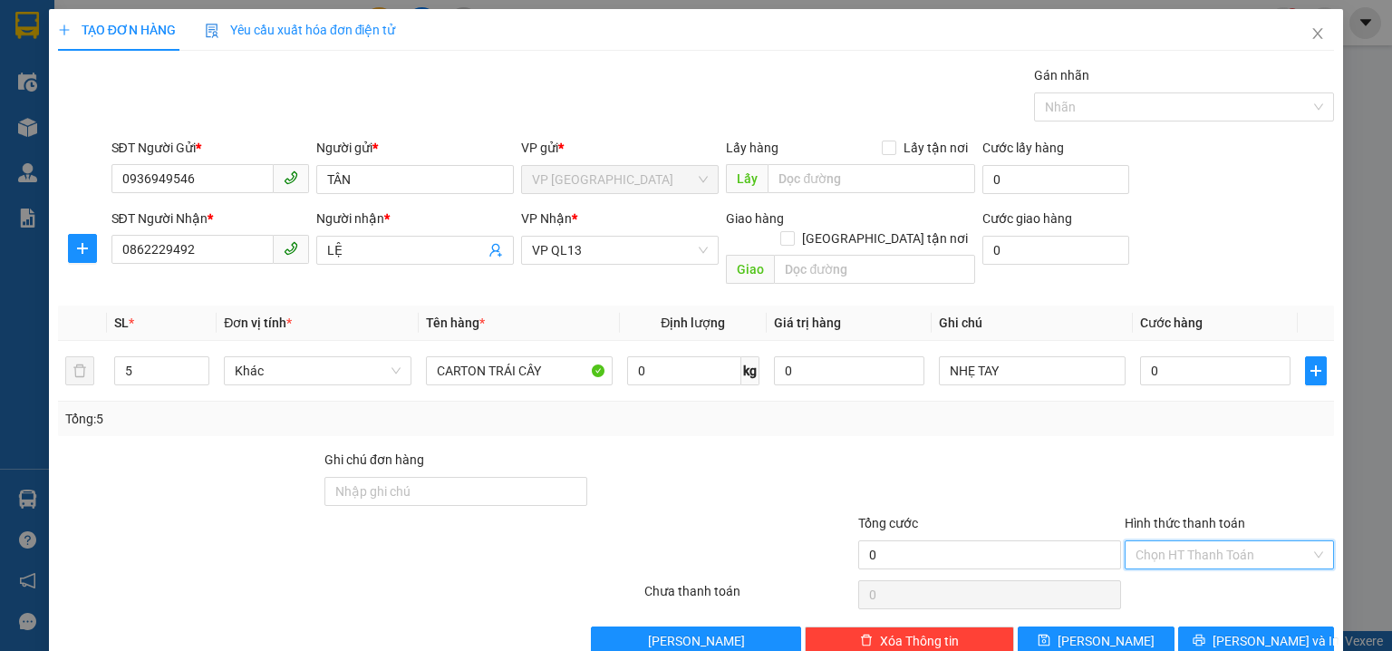
drag, startPoint x: 1173, startPoint y: 536, endPoint x: 819, endPoint y: 546, distance: 353.5
click at [1168, 541] on input "Hình thức thanh toán" at bounding box center [1222, 554] width 175 height 27
click at [1238, 414] on div "Tại văn phòng" at bounding box center [1219, 410] width 187 height 20
click at [1231, 631] on span "[PERSON_NAME] và In" at bounding box center [1275, 641] width 127 height 20
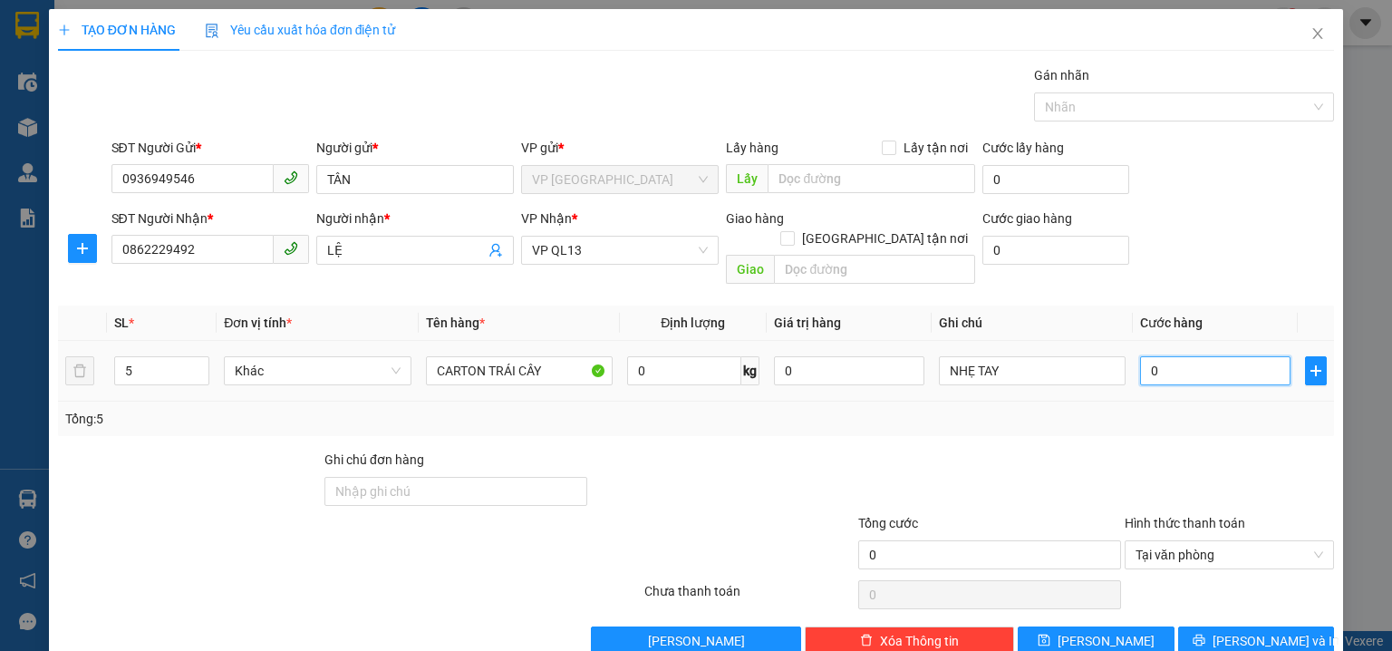
click at [1178, 359] on input "0" at bounding box center [1215, 370] width 150 height 29
type input "1"
type input "15"
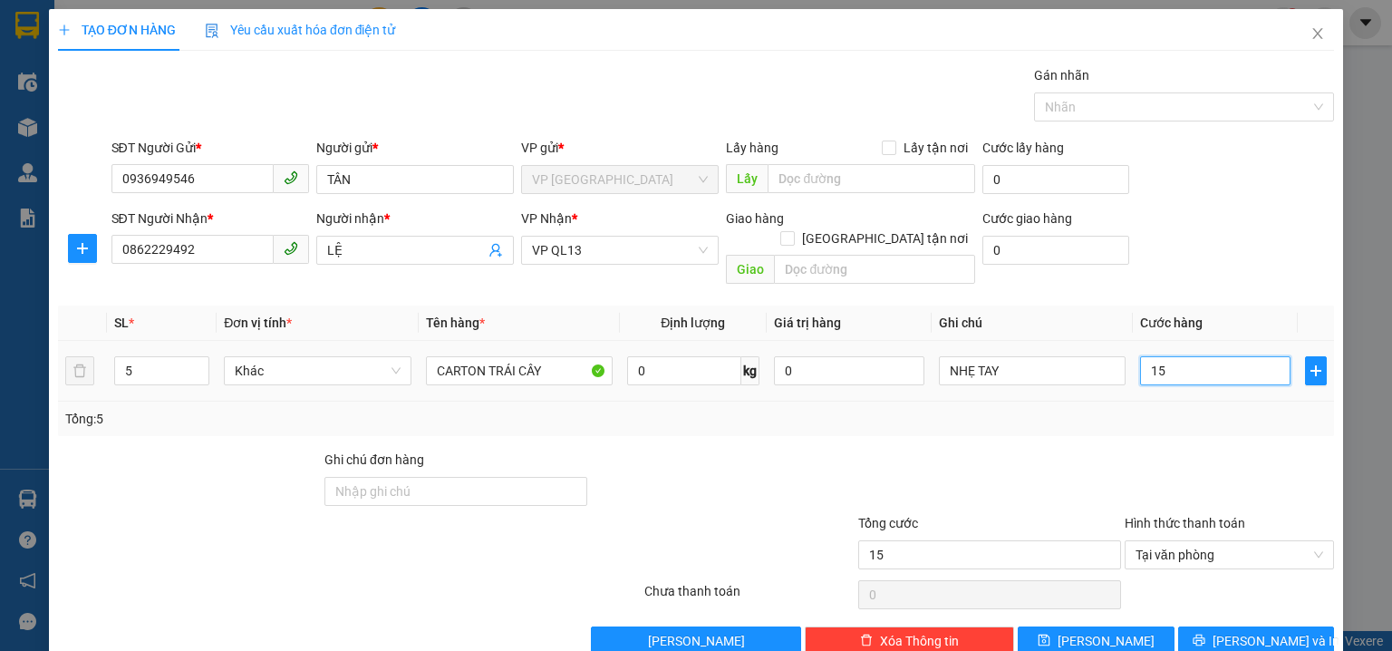
type input "150"
type input "150.000"
click at [1200, 253] on div "SĐT Người Nhận * 0862229492 Người nhận * LỆ VP Nhận * VP QL13 Giao hàng Giao tậ…" at bounding box center [723, 249] width 1231 height 83
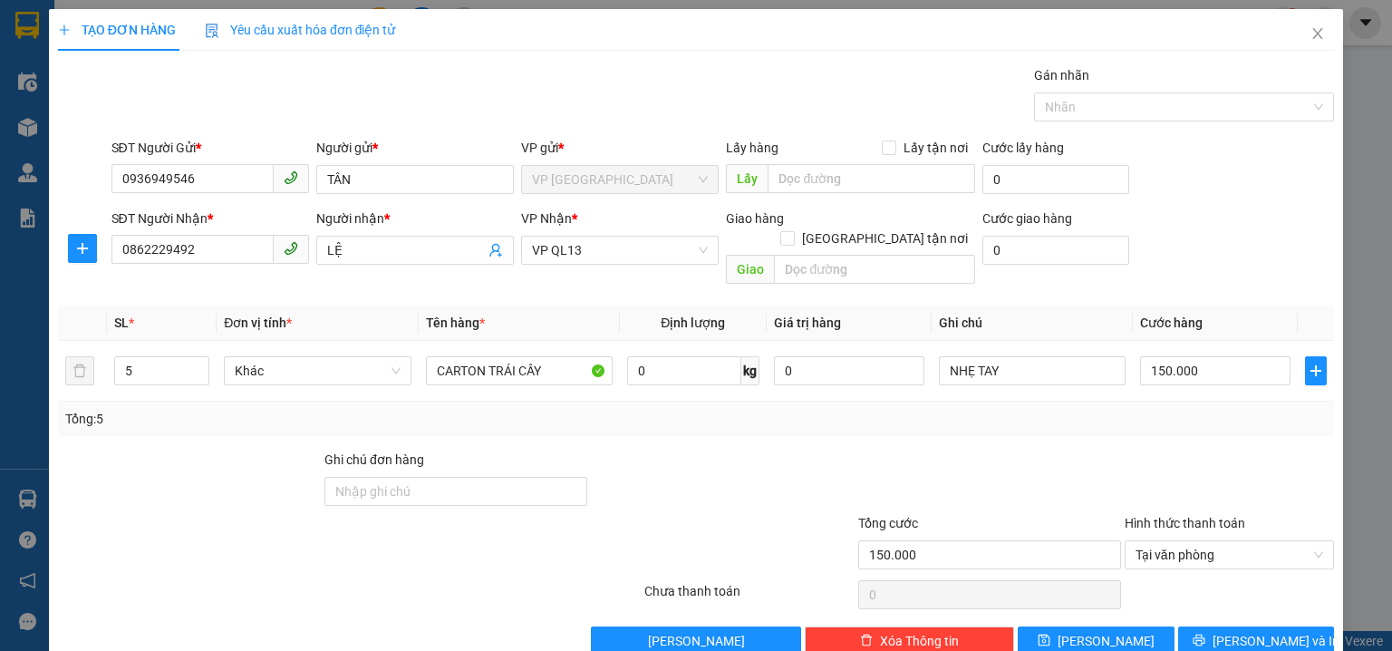
click at [786, 468] on div at bounding box center [722, 480] width 266 height 63
drag, startPoint x: 1269, startPoint y: 618, endPoint x: 1137, endPoint y: 424, distance: 234.2
click at [1268, 631] on span "[PERSON_NAME] và In" at bounding box center [1275, 641] width 127 height 20
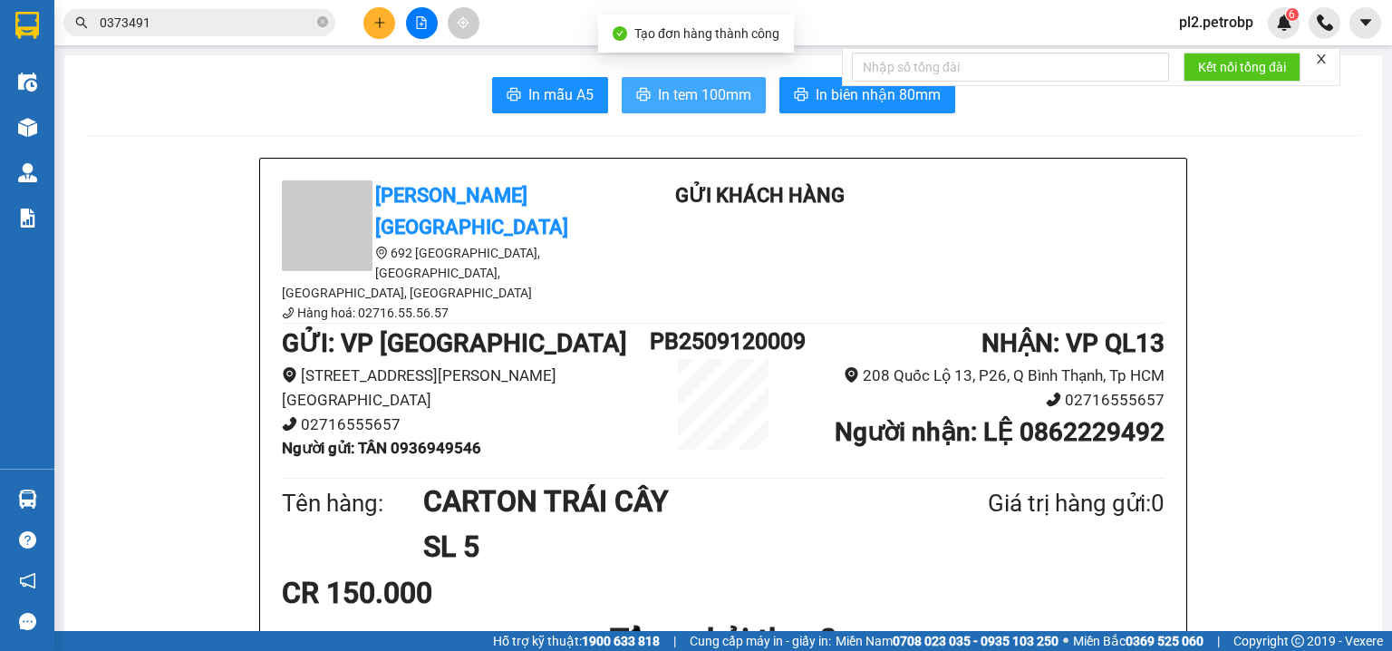
drag, startPoint x: 685, startPoint y: 98, endPoint x: 780, endPoint y: 22, distance: 121.8
click at [685, 90] on span "In tem 100mm" at bounding box center [704, 94] width 93 height 23
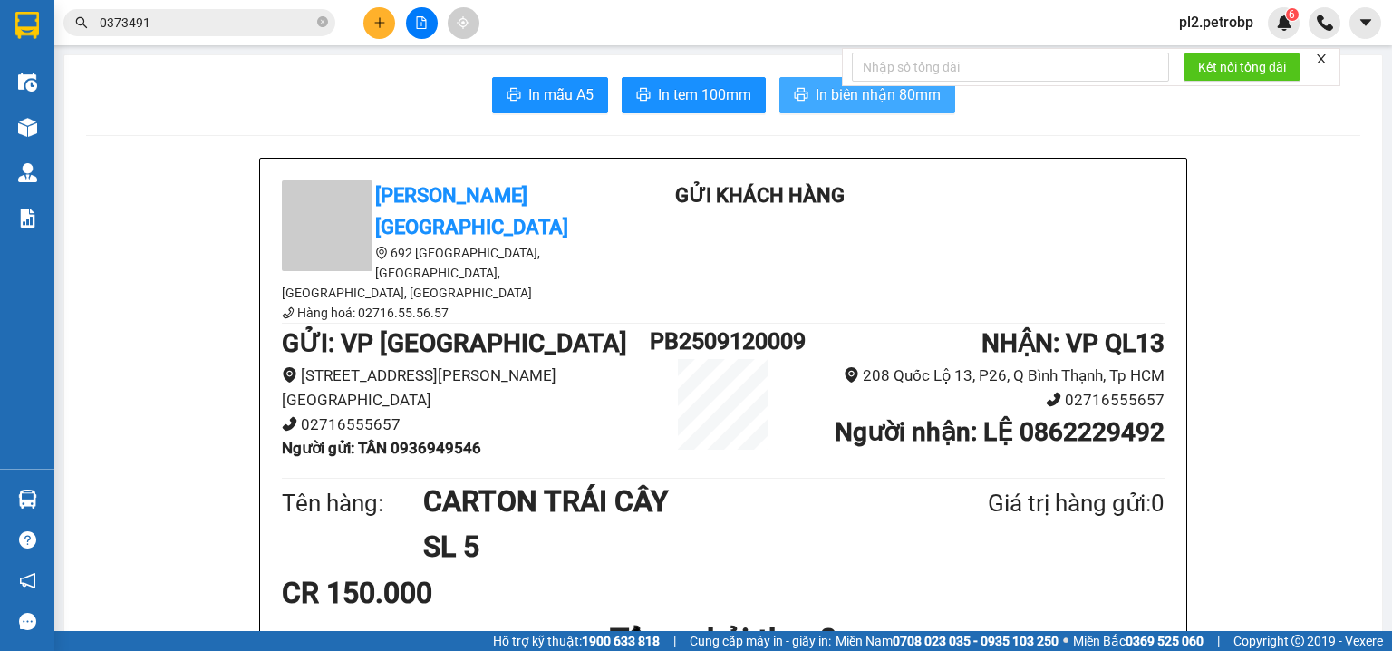
drag, startPoint x: 805, startPoint y: 85, endPoint x: 1144, endPoint y: 8, distance: 348.4
click at [808, 86] on button "In biên nhận 80mm" at bounding box center [867, 95] width 176 height 36
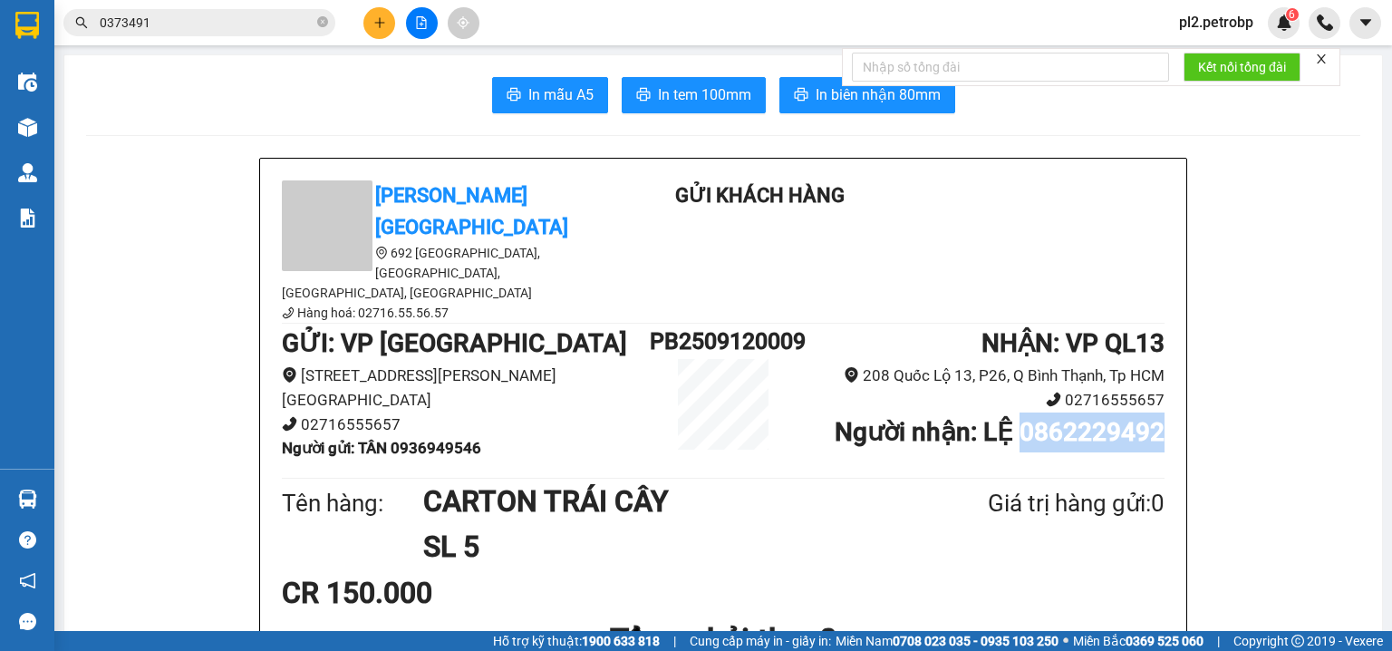
drag, startPoint x: 1157, startPoint y: 374, endPoint x: 1019, endPoint y: 382, distance: 138.9
click at [1019, 417] on b "Người nhận : LỆ 0862229492" at bounding box center [1000, 432] width 330 height 30
copy b "0862229492"
click at [323, 18] on icon "close-circle" at bounding box center [322, 21] width 11 height 11
paste input "0862229492"
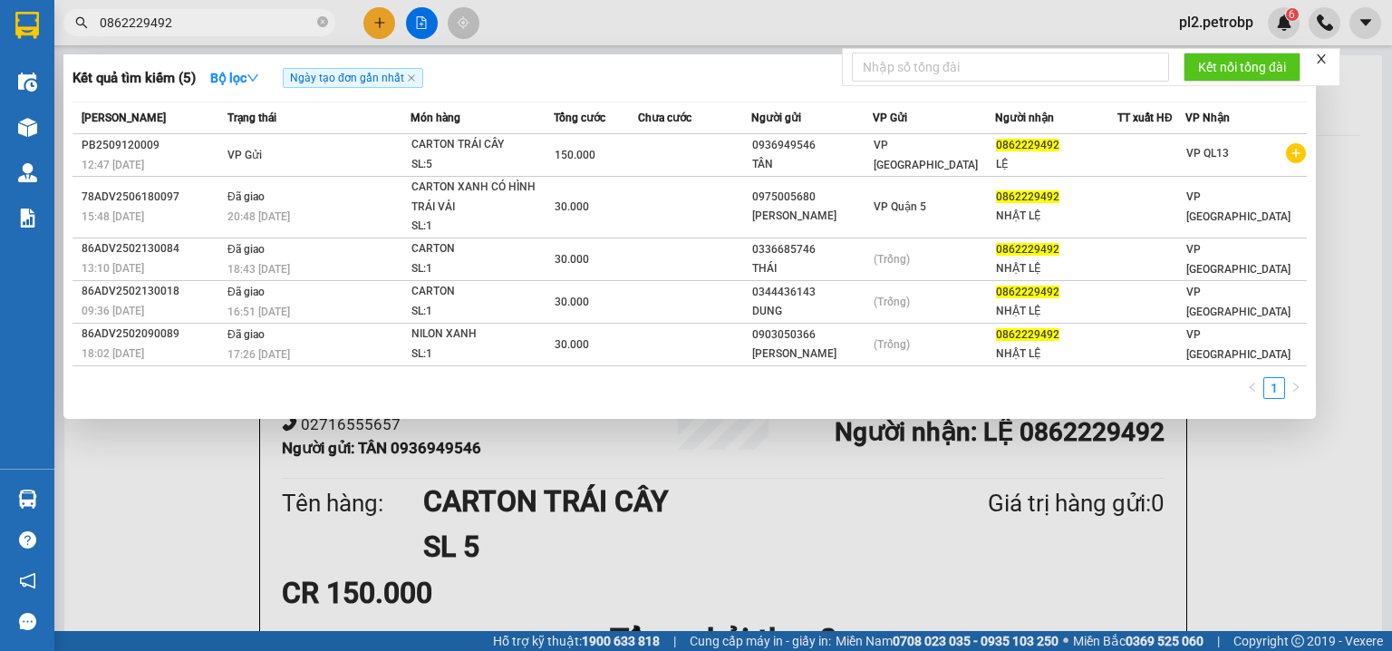
type input "0862229492"
